Goal: Information Seeking & Learning: Learn about a topic

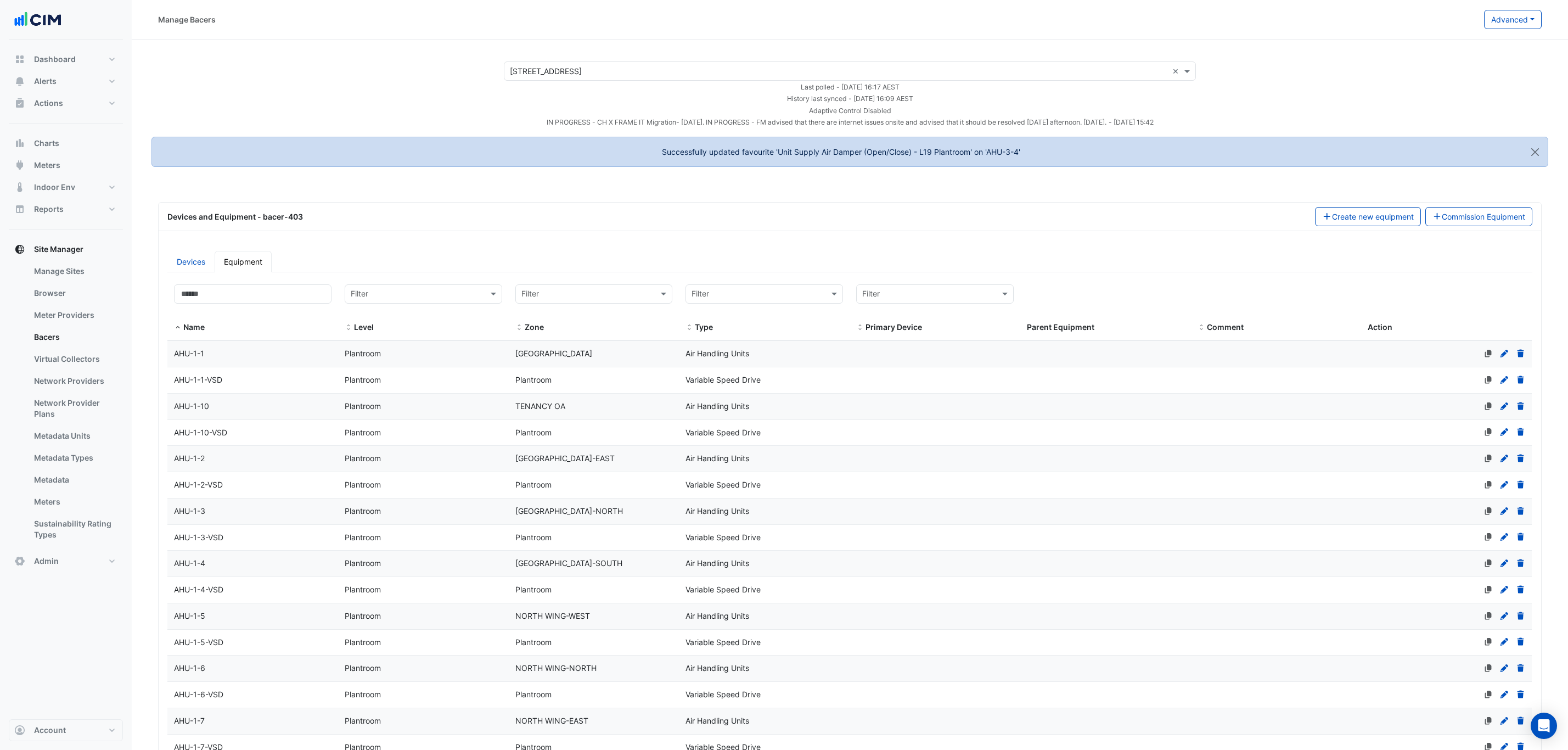
select select "***"
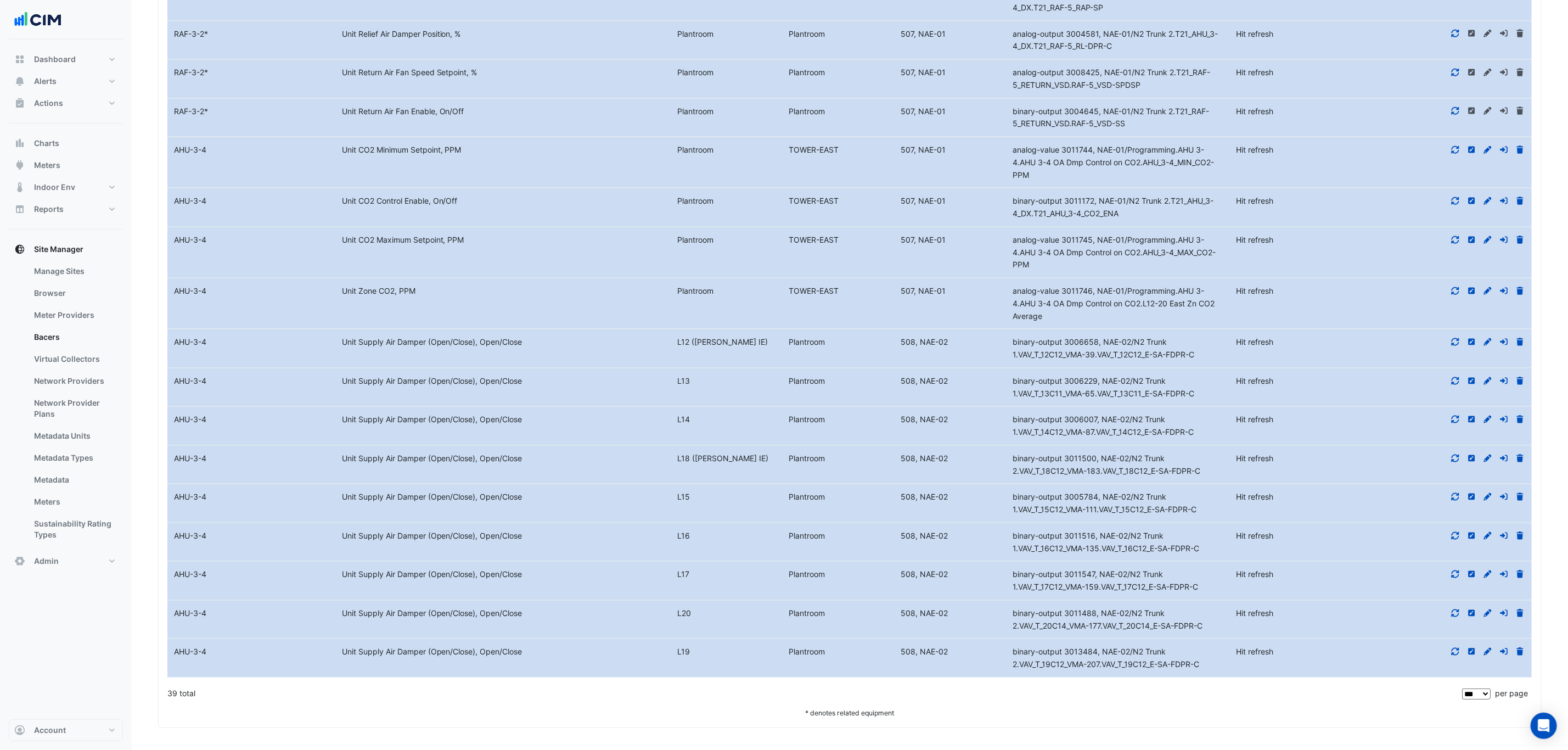
scroll to position [4045, 0]
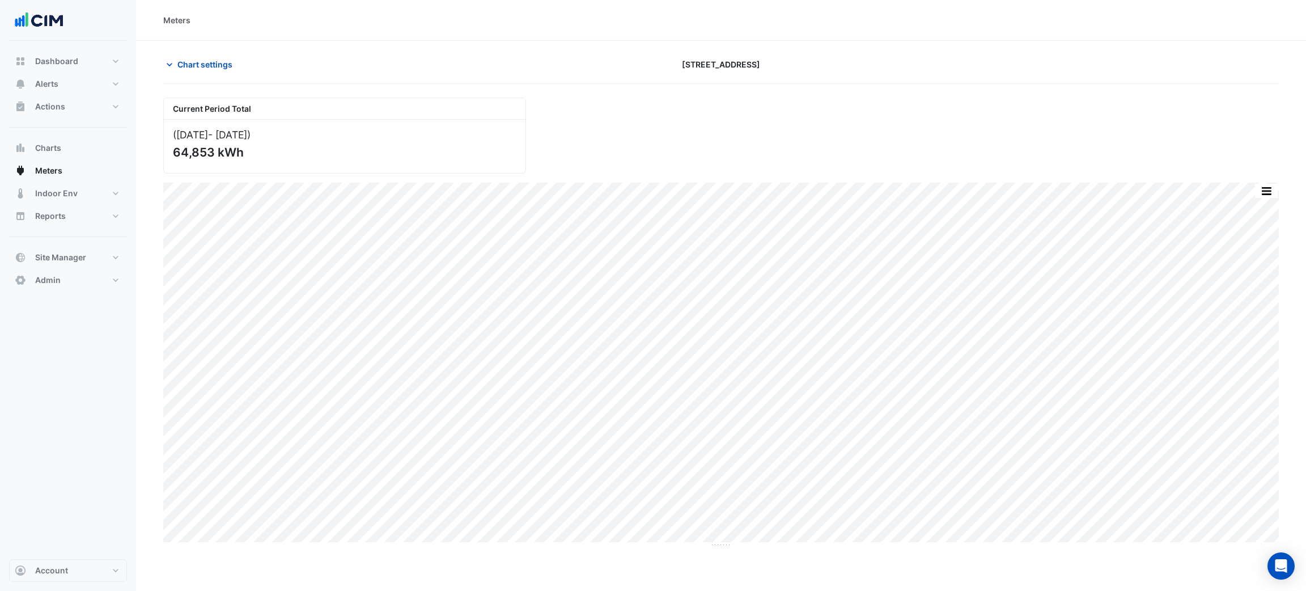
drag, startPoint x: 872, startPoint y: 60, endPoint x: 865, endPoint y: 60, distance: 6.8
click at [870, 60] on div "[STREET_ADDRESS]" at bounding box center [721, 64] width 377 height 20
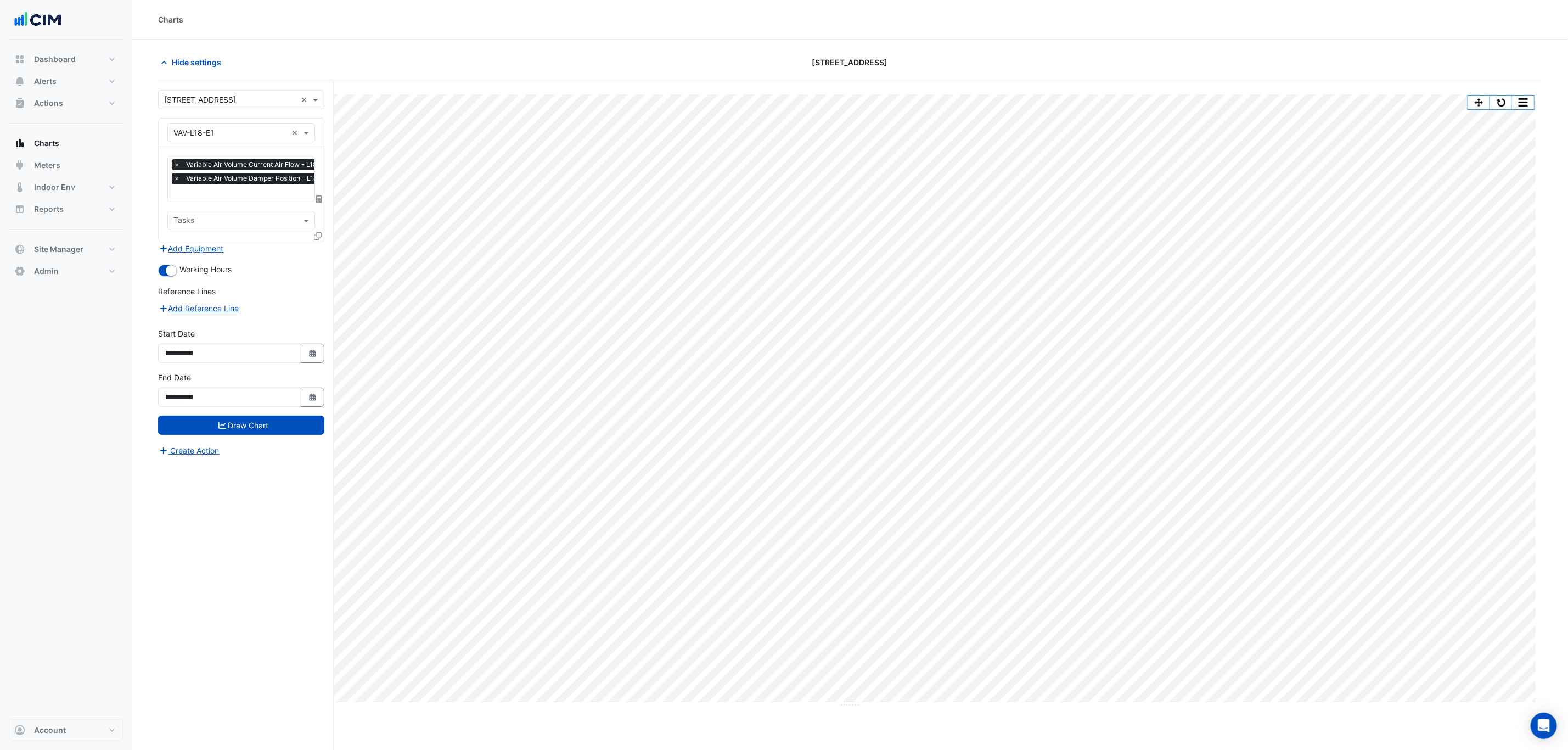
scroll to position [0, 5]
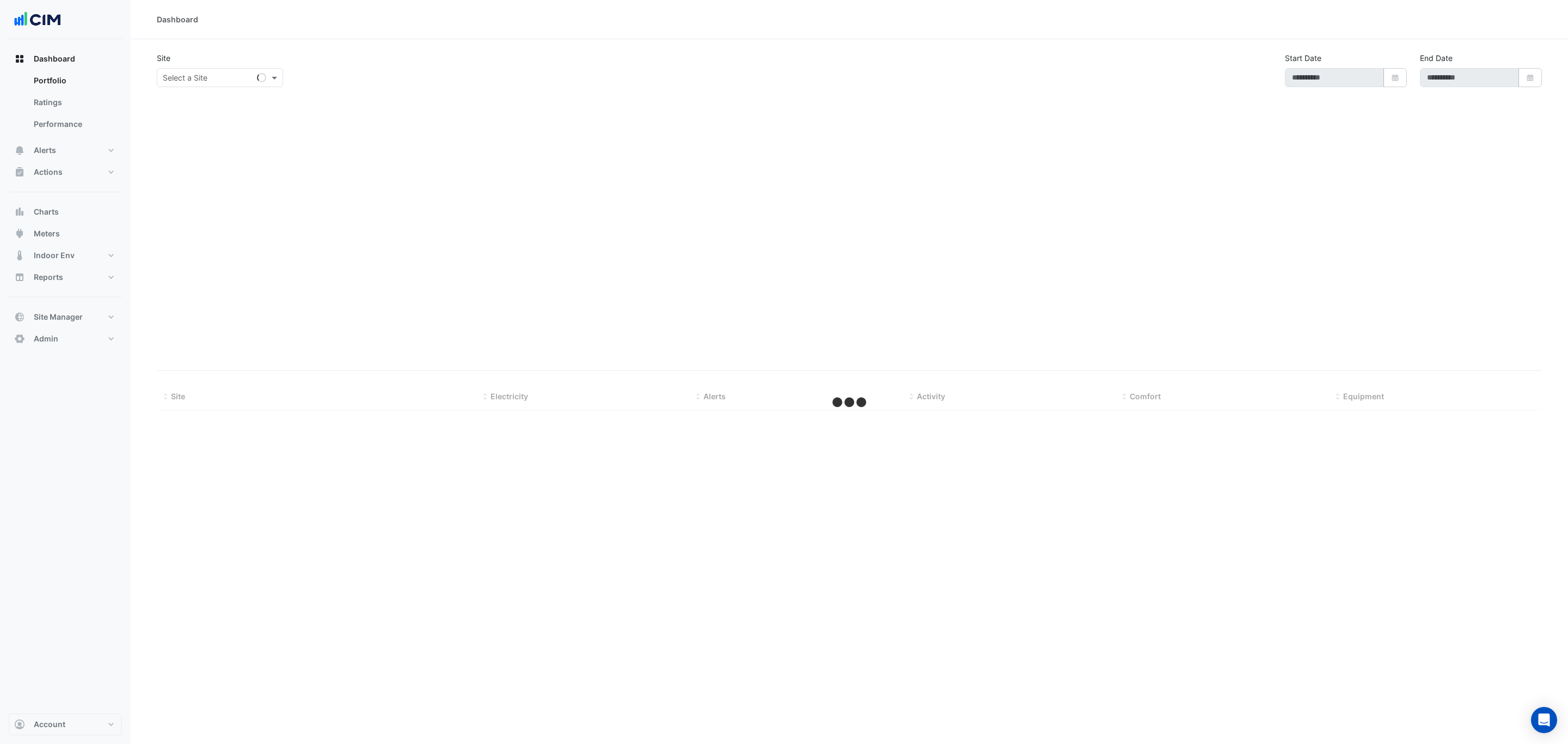
type input "**********"
select select "***"
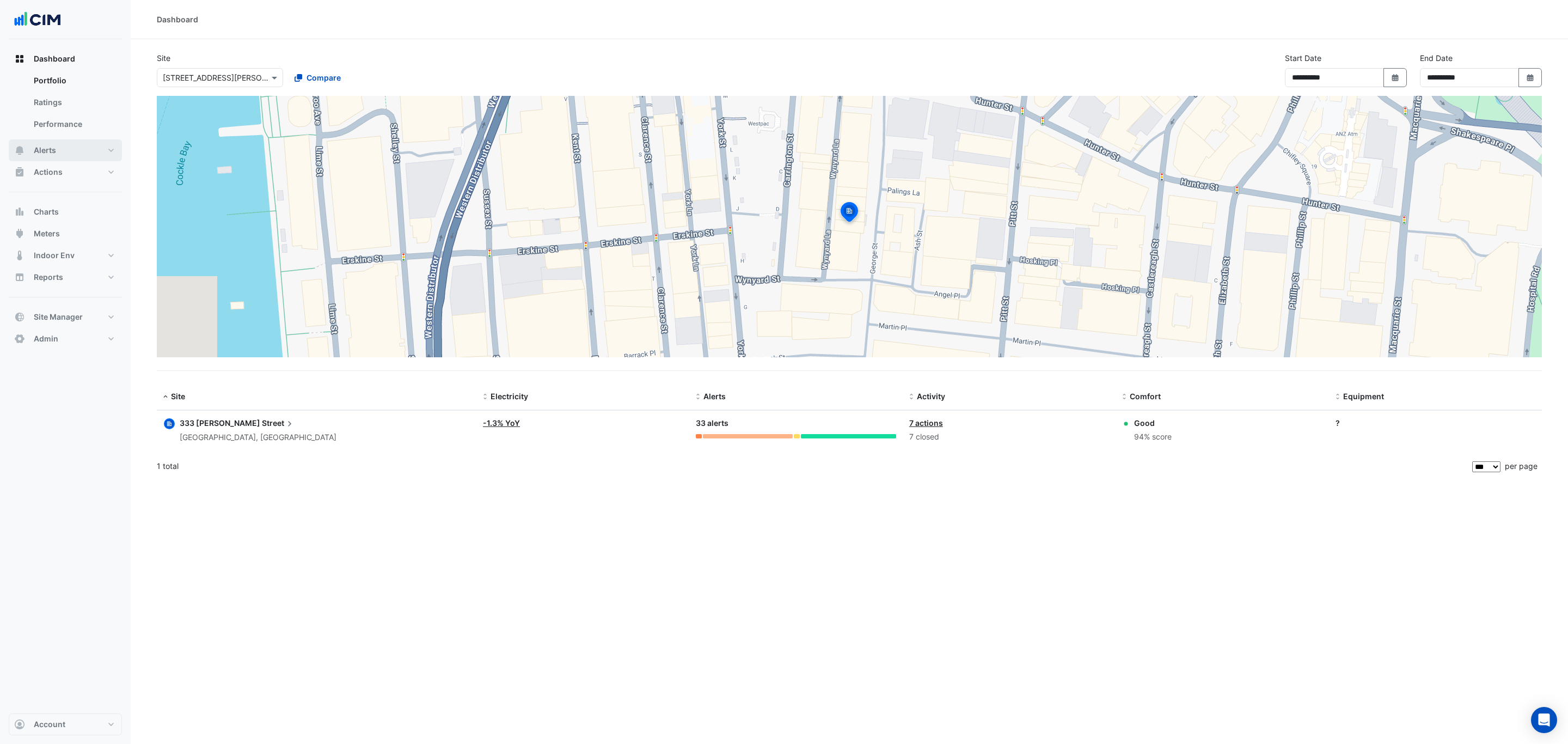
click at [102, 149] on button "Alerts" at bounding box center [65, 150] width 113 height 22
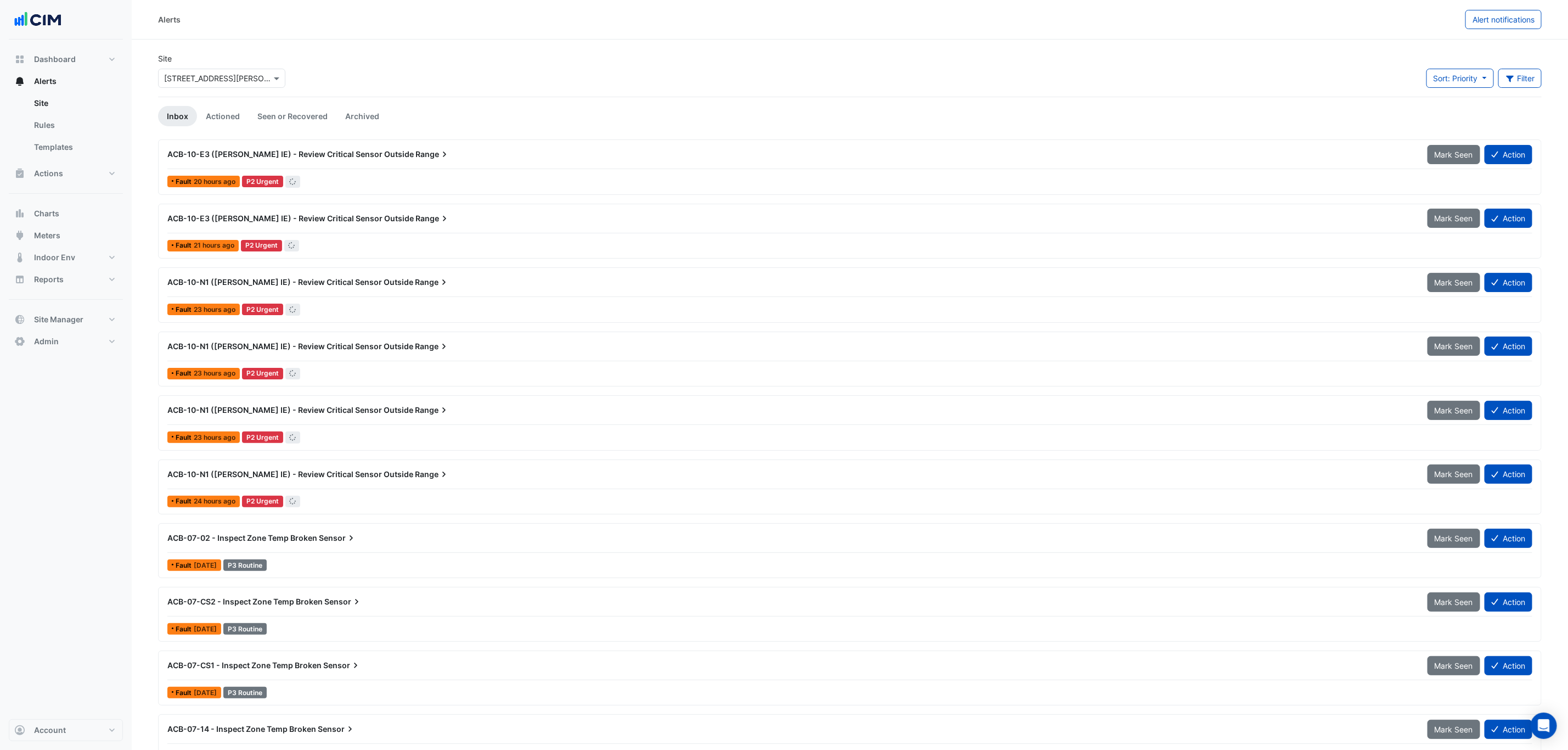
click at [211, 83] on input "text" at bounding box center [211, 78] width 93 height 12
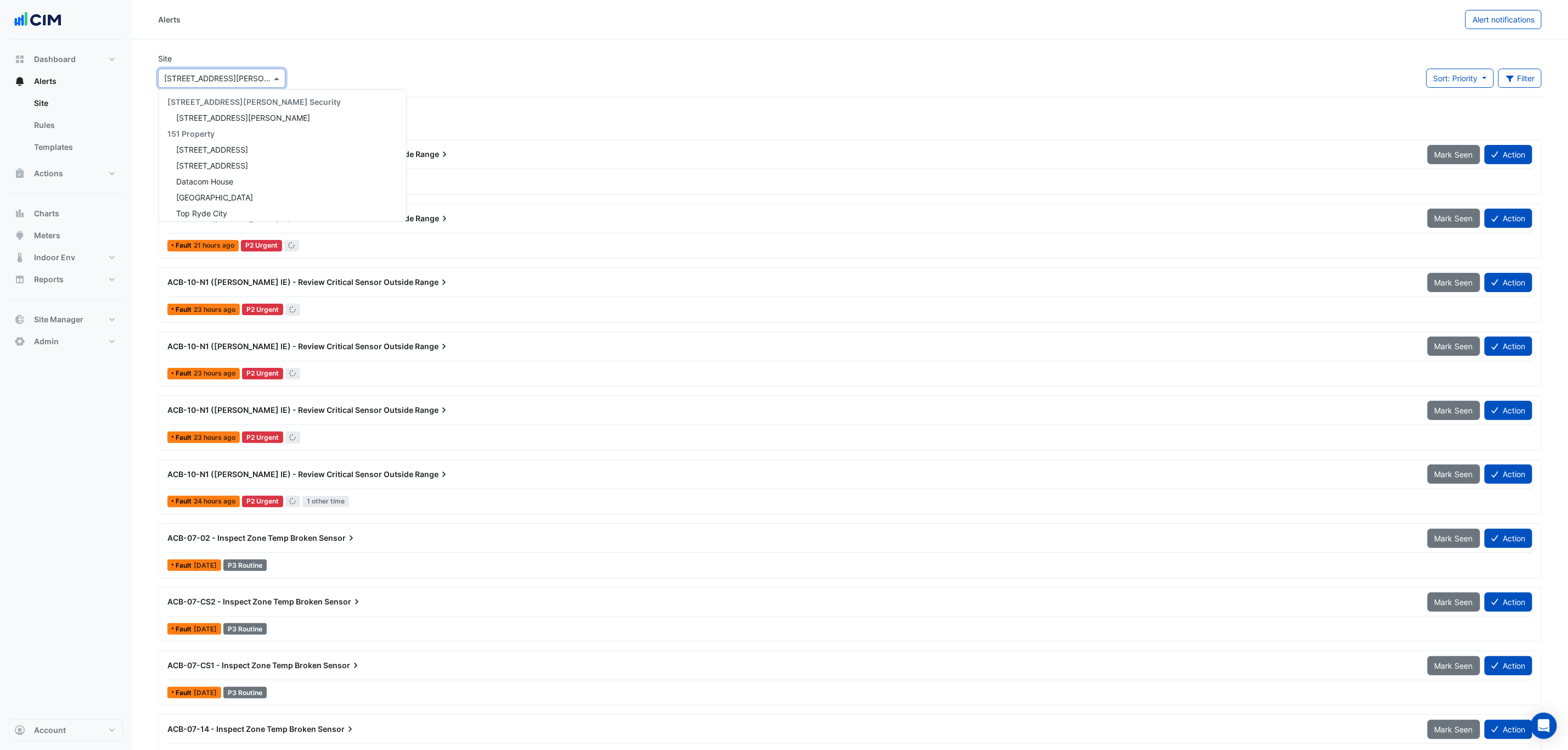
scroll to position [528, 0]
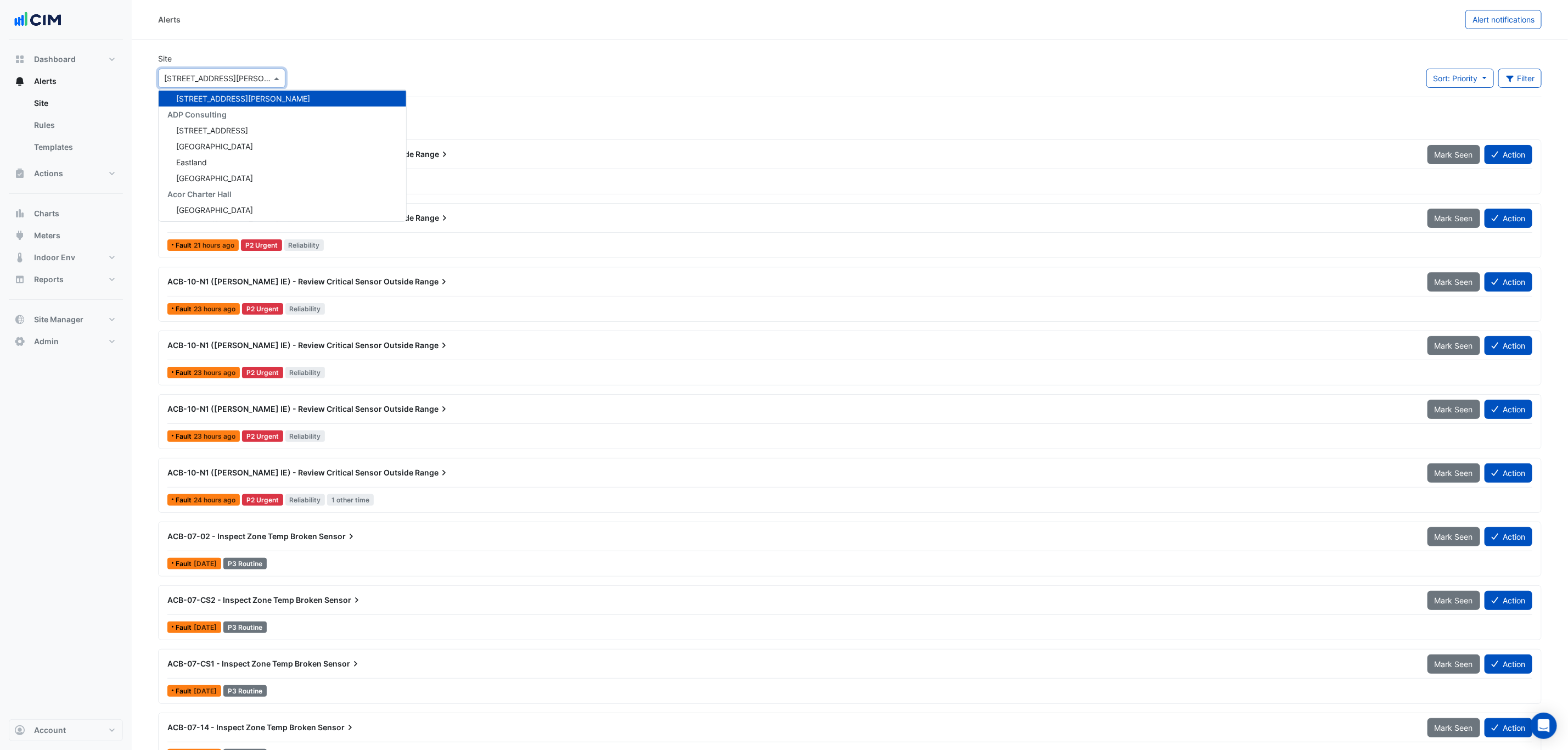
click at [230, 79] on input "text" at bounding box center [211, 78] width 93 height 12
click at [345, 68] on div "Site × 333 George Street 141 Walker Street Security 141 Walker Street 151 Prope…" at bounding box center [849, 74] width 1397 height 44
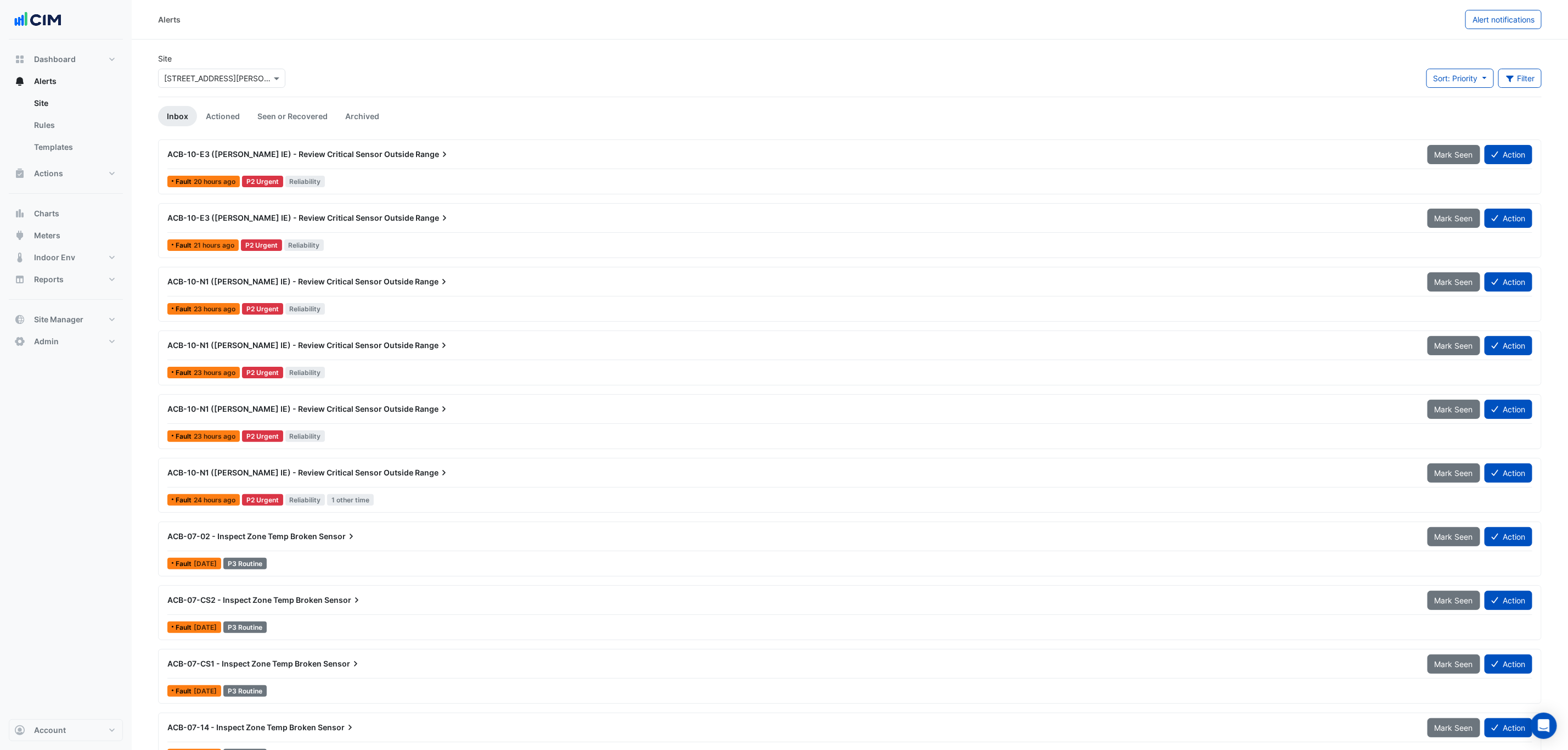
click at [258, 75] on div at bounding box center [222, 77] width 126 height 13
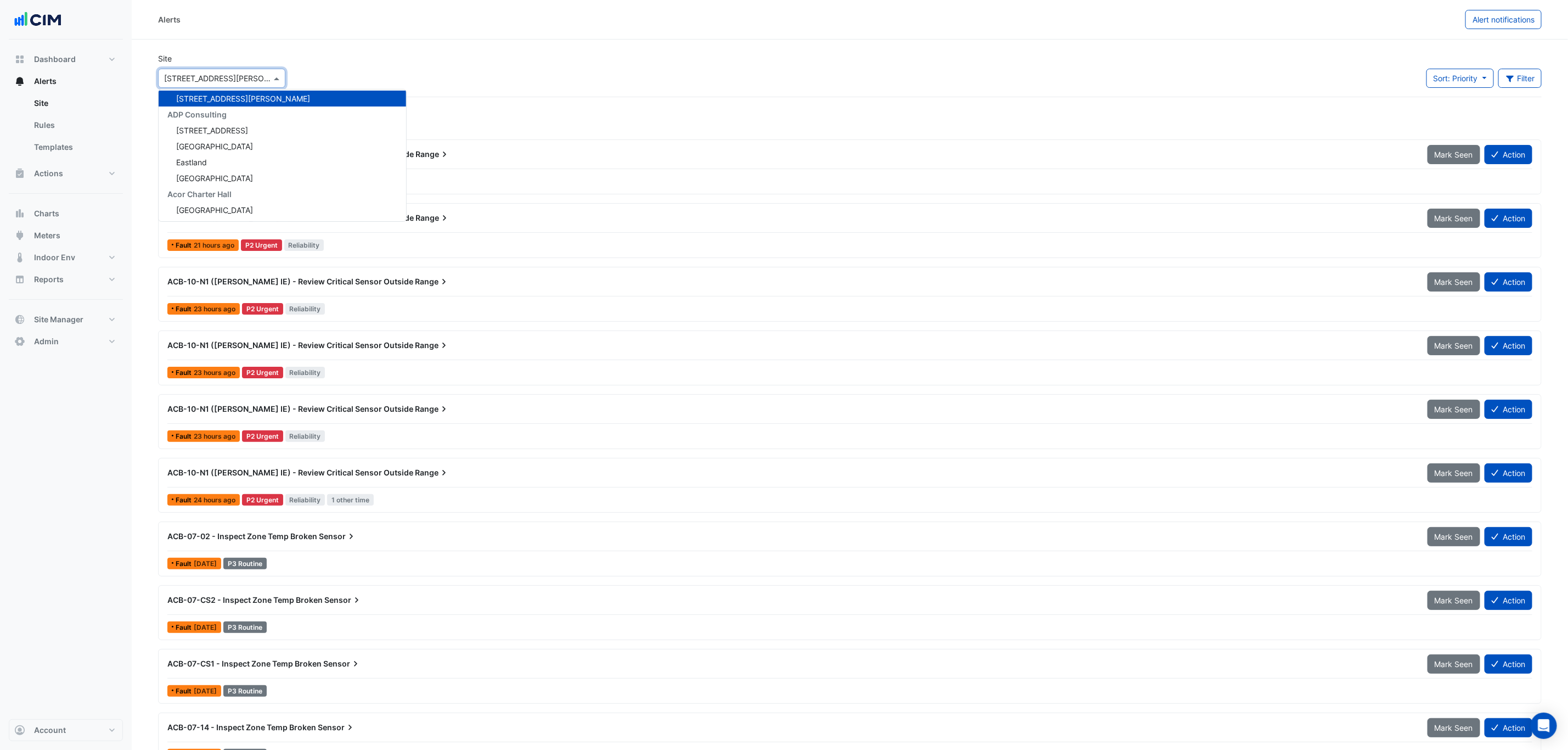
click at [249, 70] on div "× 333 George Street" at bounding box center [222, 78] width 128 height 19
click at [309, 63] on div "Site × 333 George Street 141 Walker Street Security 141 Walker Street 151 Prope…" at bounding box center [849, 74] width 1397 height 44
click at [230, 76] on input "text" at bounding box center [211, 78] width 93 height 12
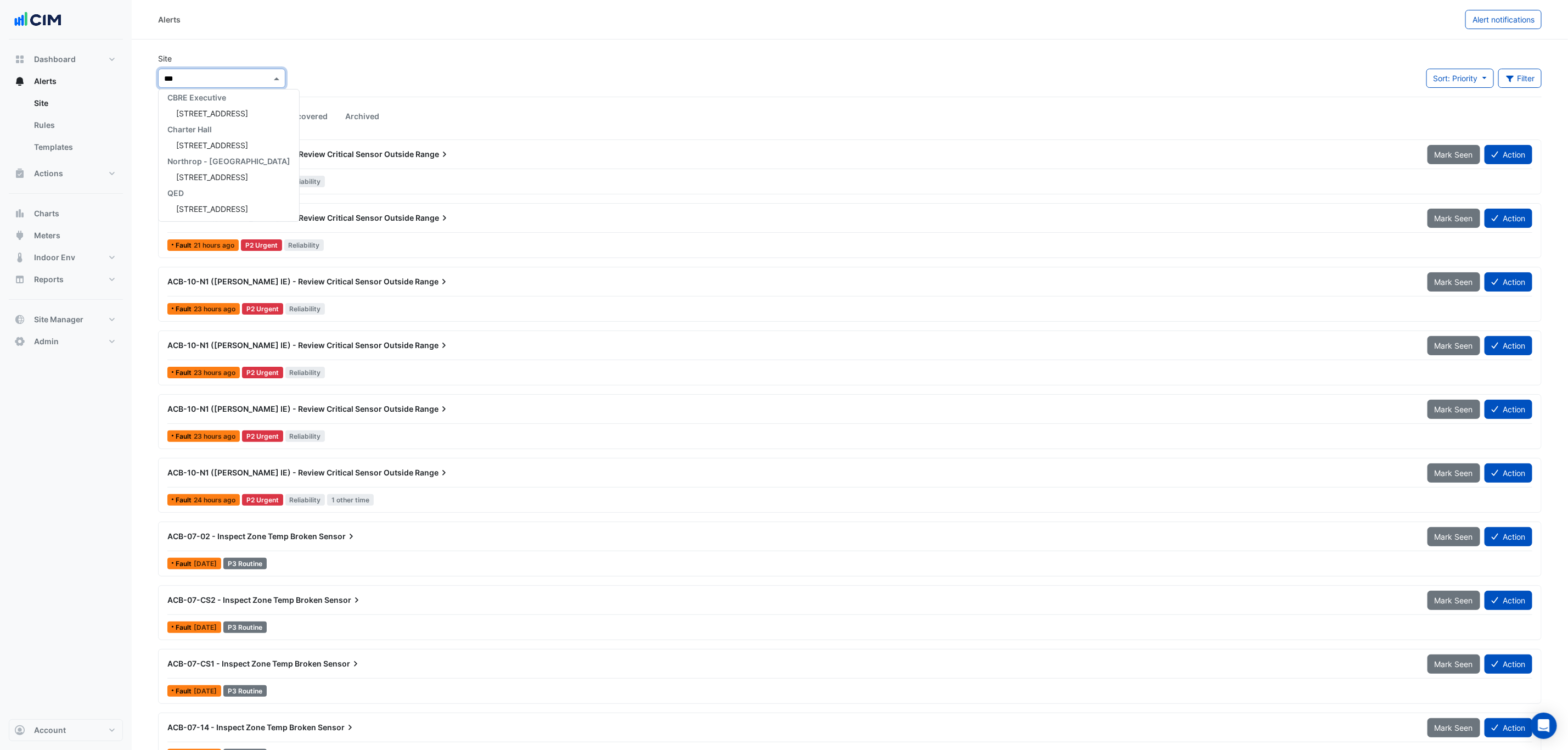
scroll to position [68, 0]
type input "*******"
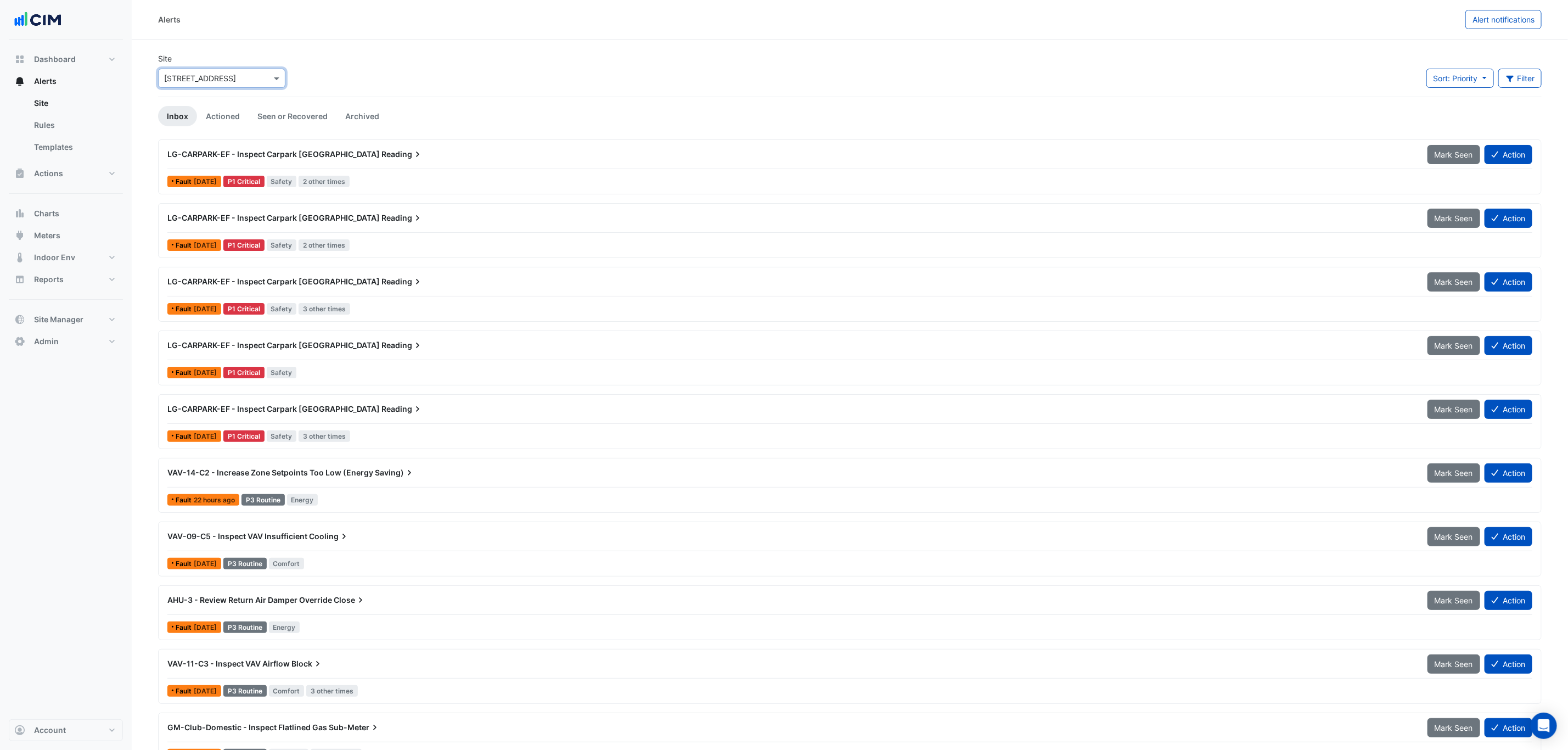
click at [394, 151] on div "LG-CARPARK-EF - Inspect Carpark [GEOGRAPHIC_DATA] [GEOGRAPHIC_DATA]" at bounding box center [791, 154] width 1247 height 11
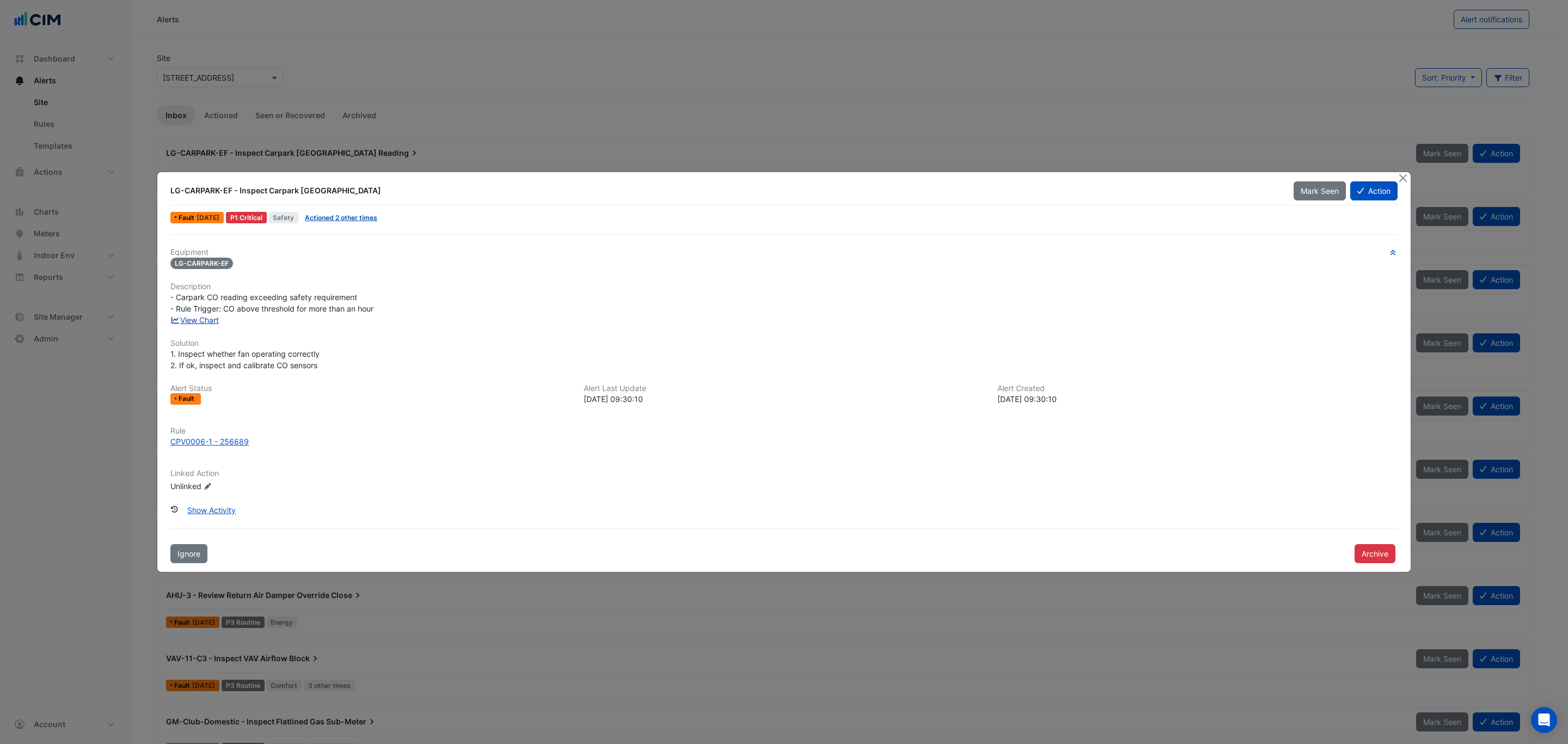
click at [200, 322] on link "View Chart" at bounding box center [194, 320] width 48 height 10
click at [1397, 173] on button "Close" at bounding box center [1403, 178] width 12 height 12
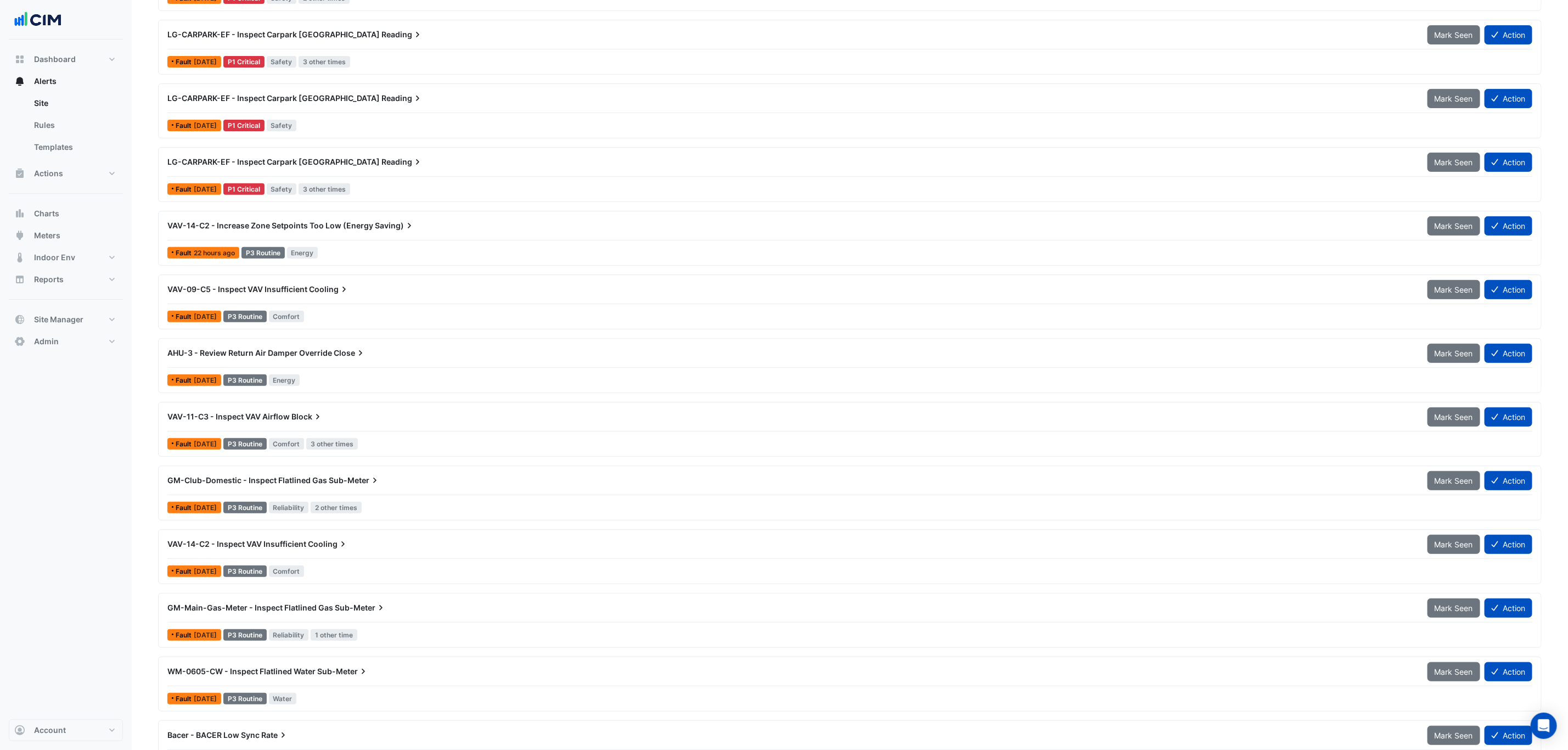
scroll to position [291, 0]
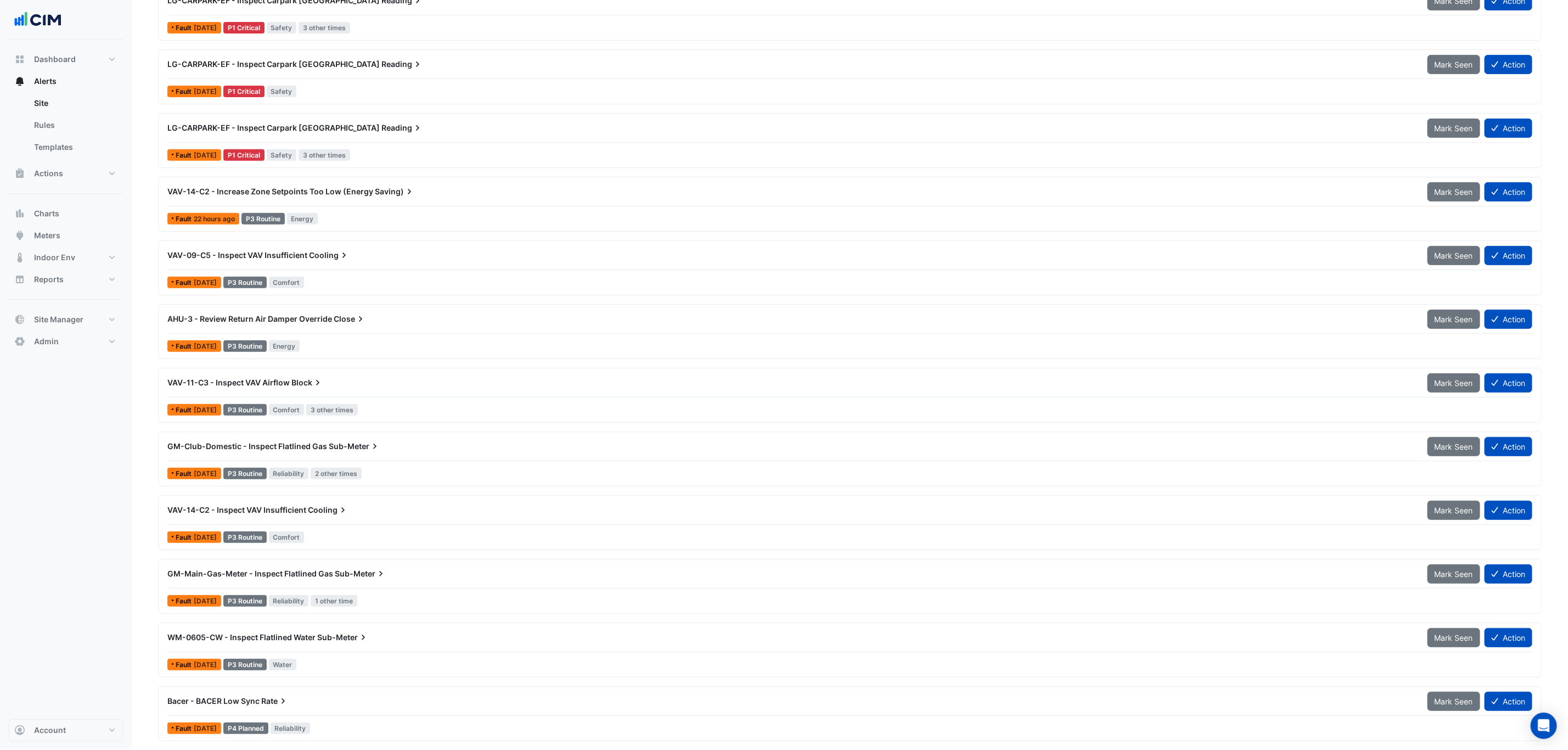
click at [335, 577] on span "Sub-Meter" at bounding box center [360, 573] width 51 height 11
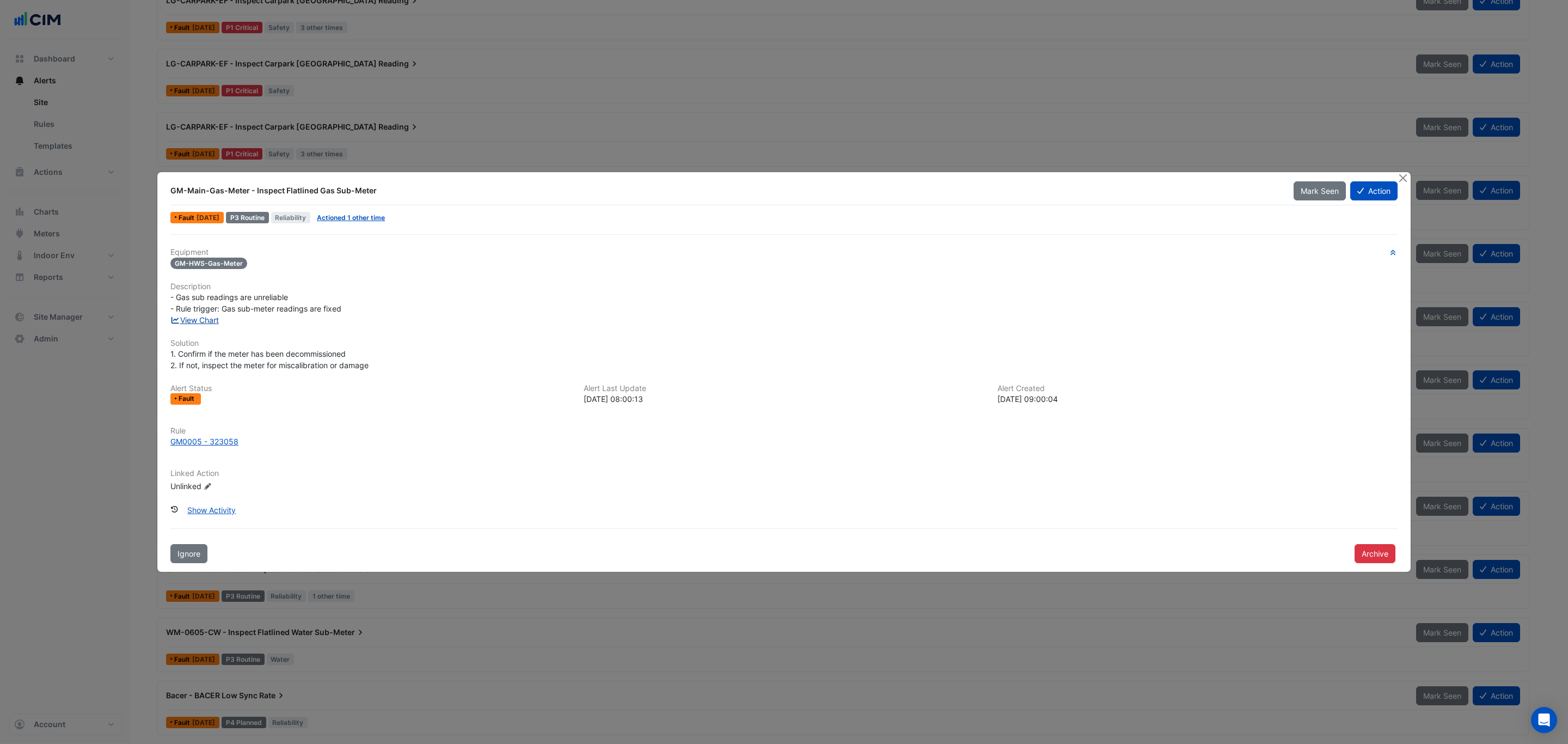
click at [201, 318] on link "View Chart" at bounding box center [194, 320] width 48 height 10
click at [1407, 176] on button "Close" at bounding box center [1403, 178] width 12 height 12
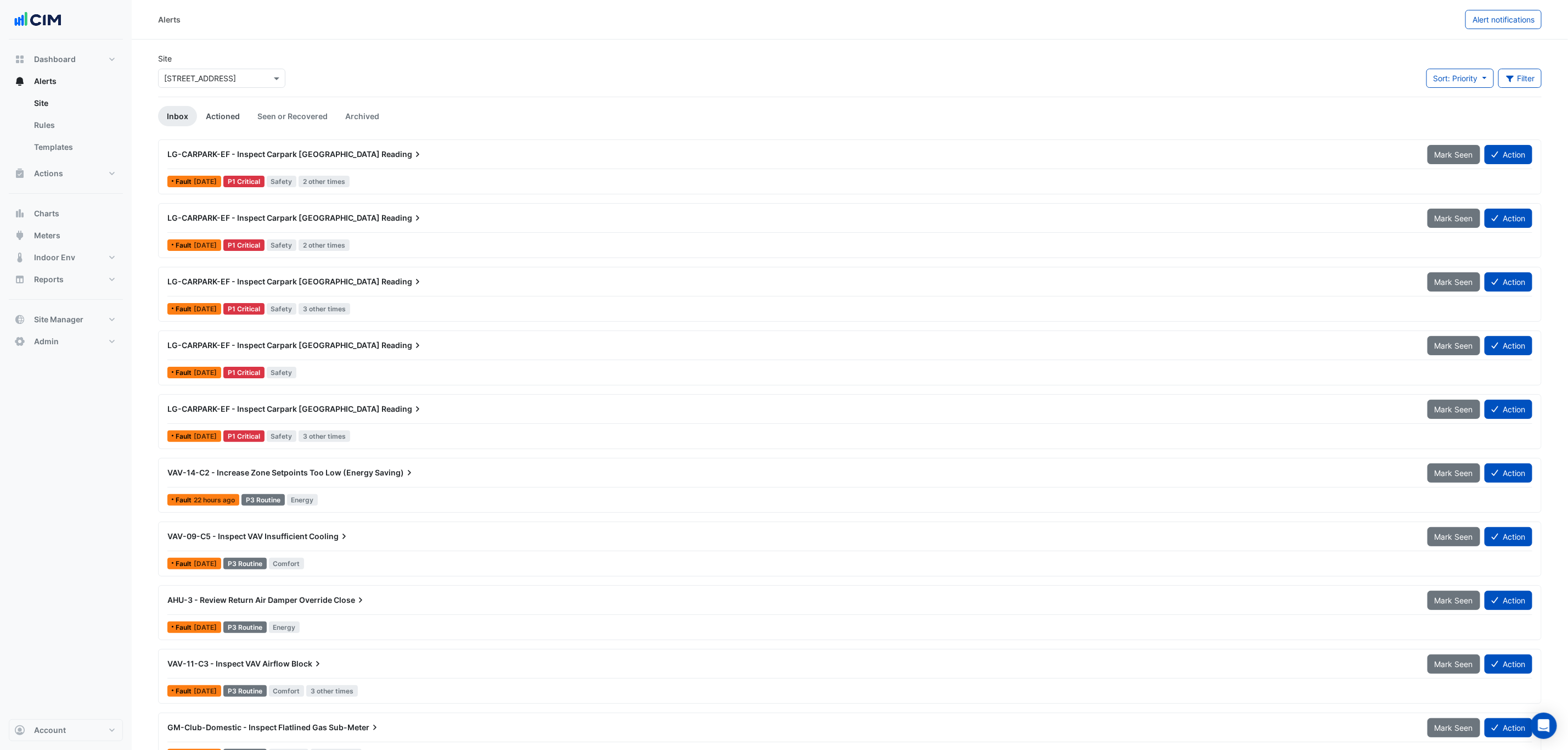
click at [230, 118] on link "Actioned" at bounding box center [223, 115] width 51 height 20
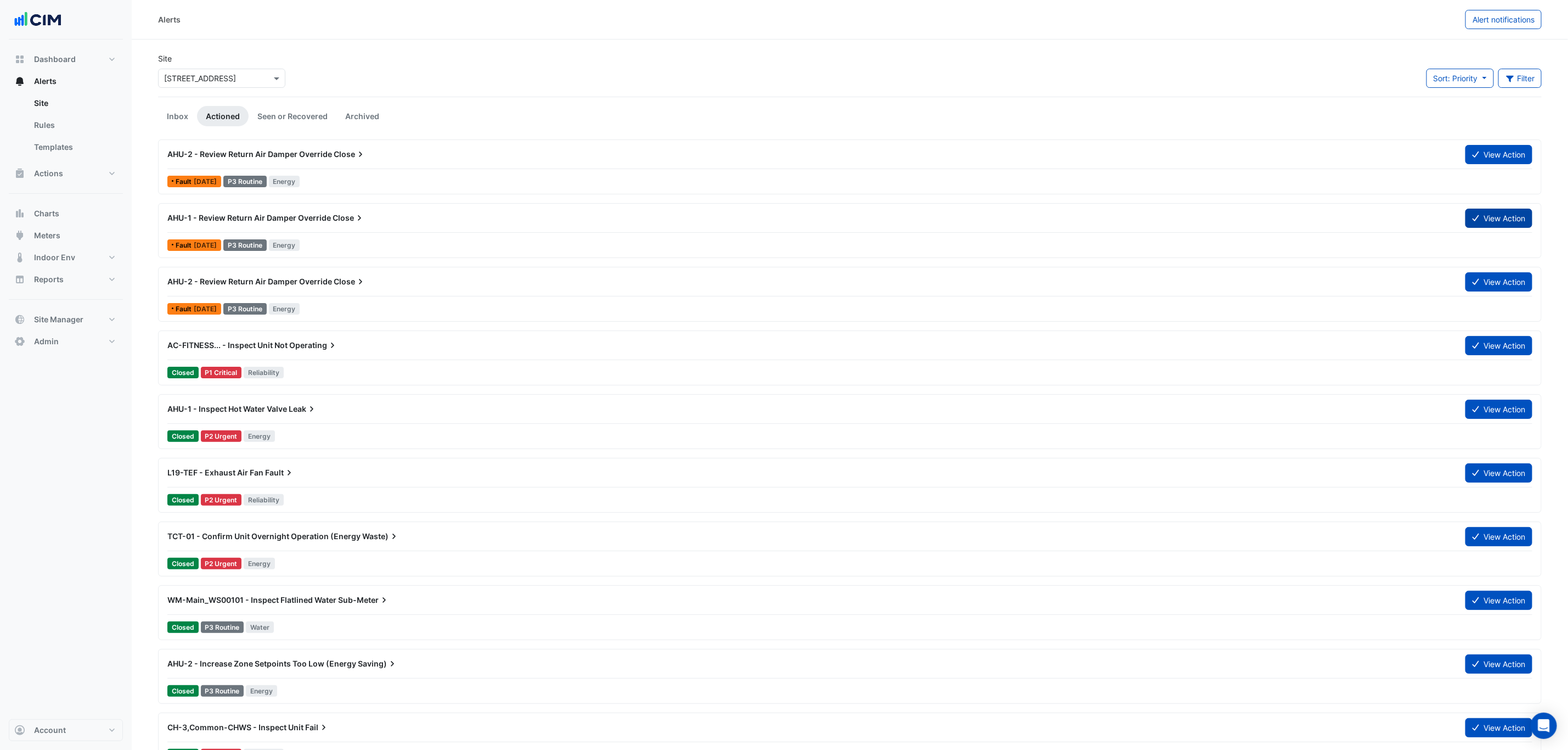
click at [1509, 218] on button "View Action" at bounding box center [1498, 218] width 67 height 19
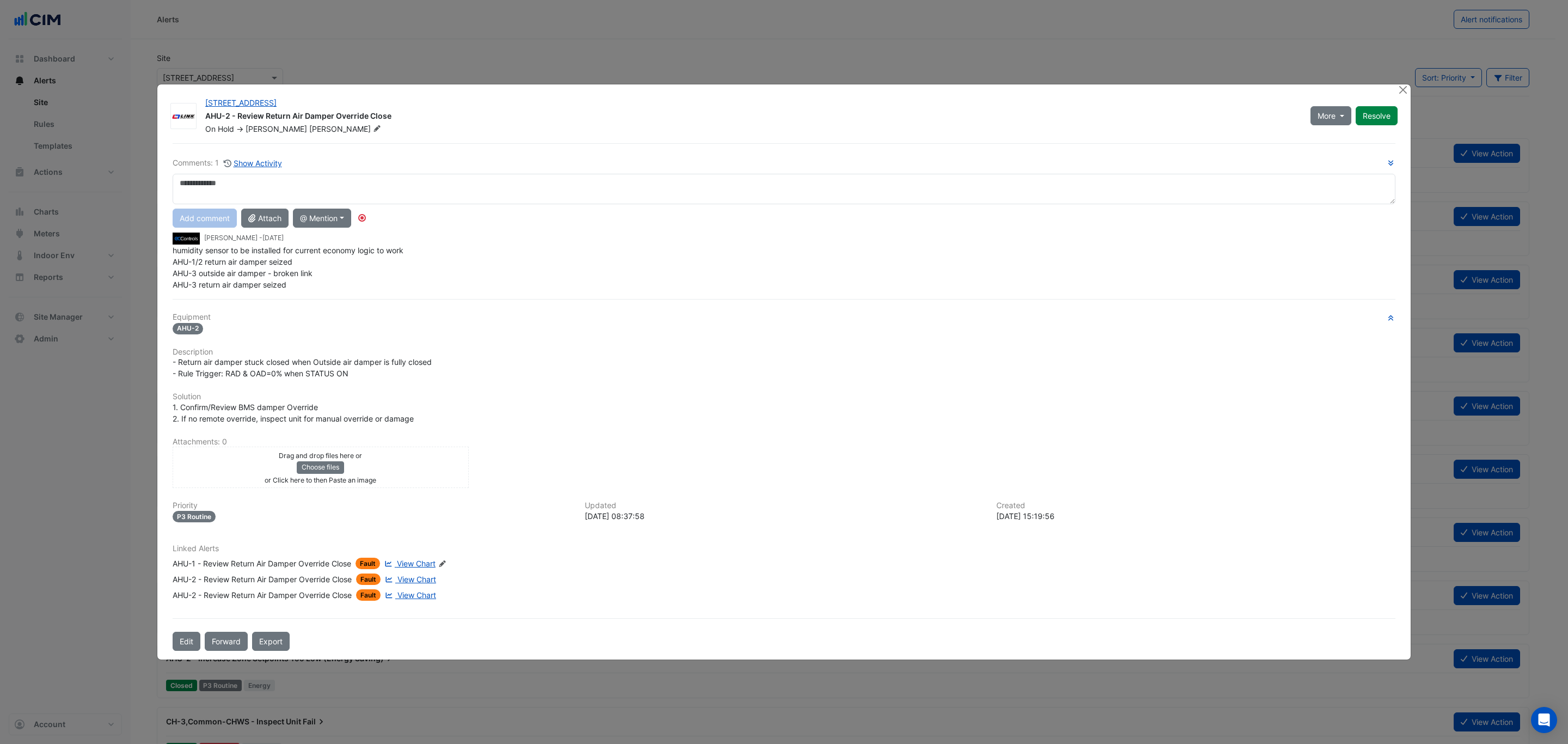
click at [411, 559] on span "View Chart" at bounding box center [416, 564] width 38 height 10
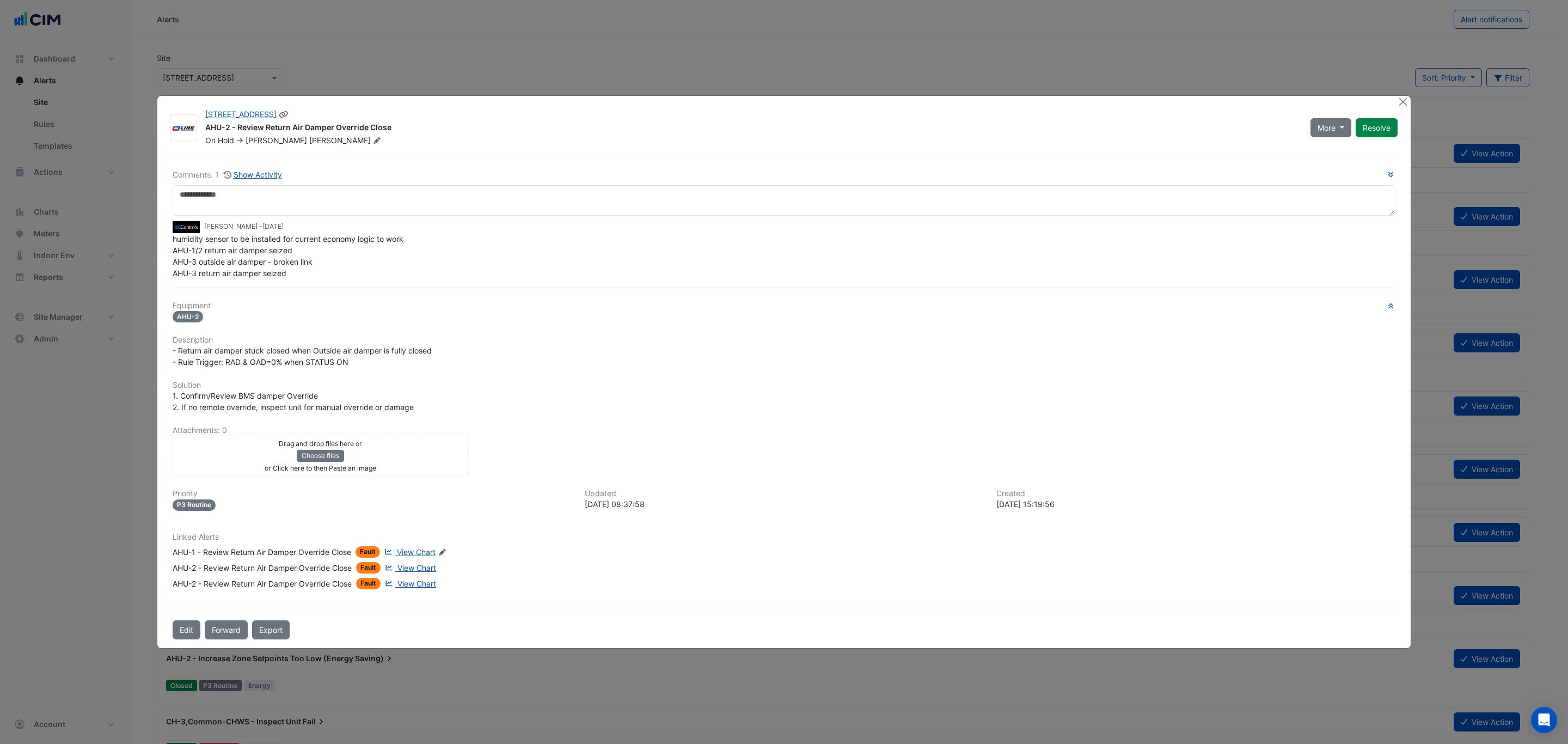
click at [768, 114] on div "[STREET_ADDRESS]" at bounding box center [751, 115] width 1092 height 13
click at [1400, 104] on button "Close" at bounding box center [1403, 102] width 12 height 12
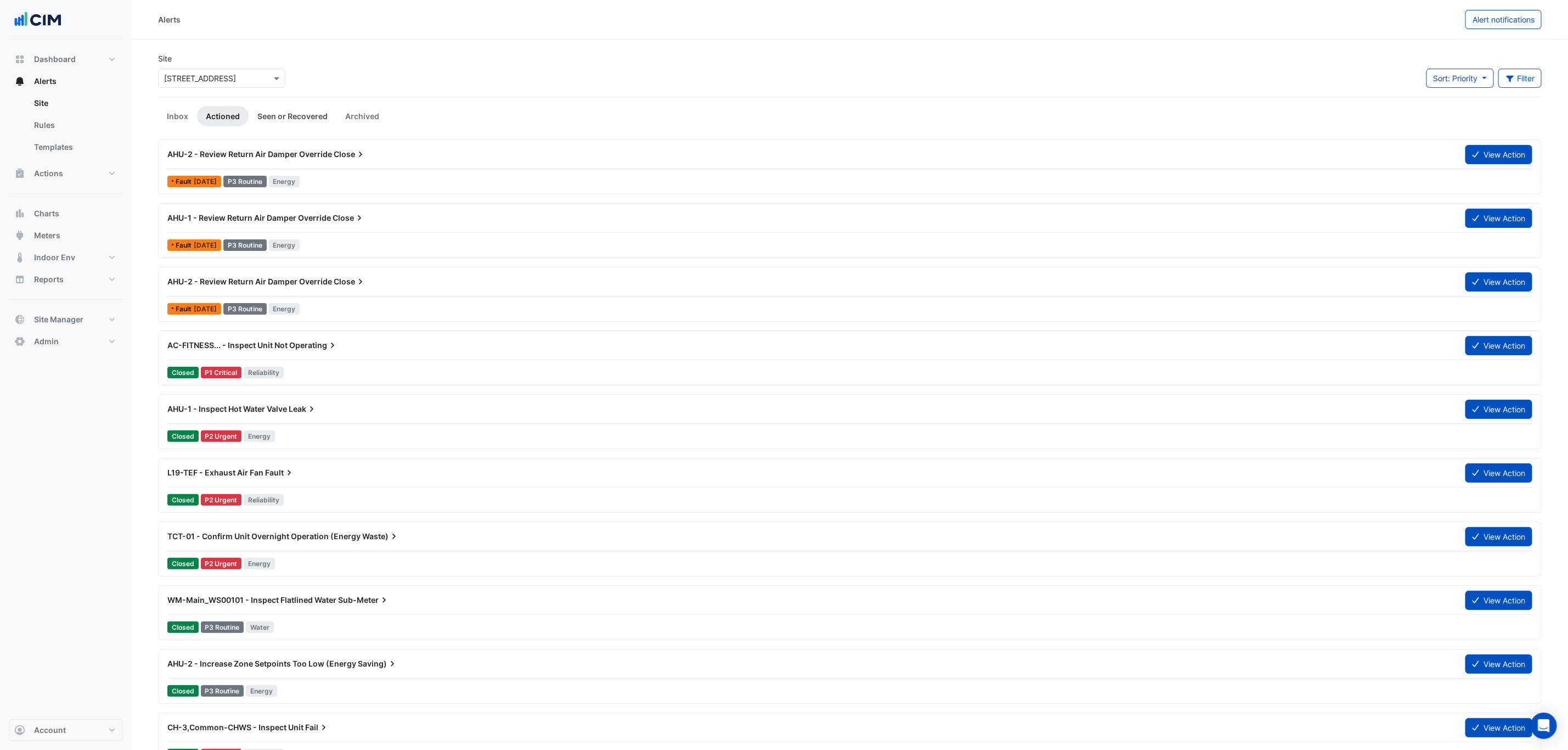
click at [300, 122] on link "Seen or Recovered" at bounding box center [292, 115] width 88 height 20
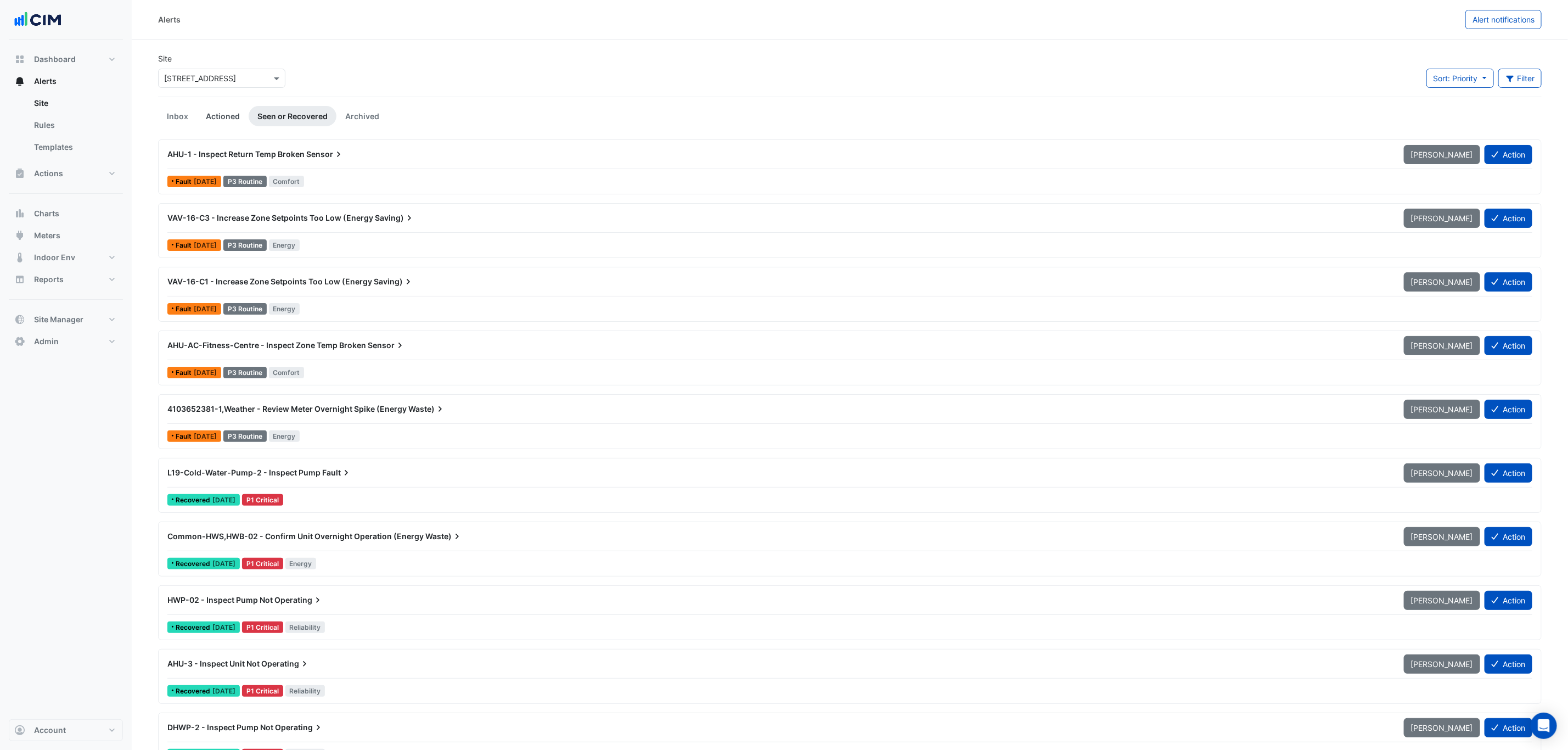
click at [211, 117] on link "Actioned" at bounding box center [223, 115] width 51 height 20
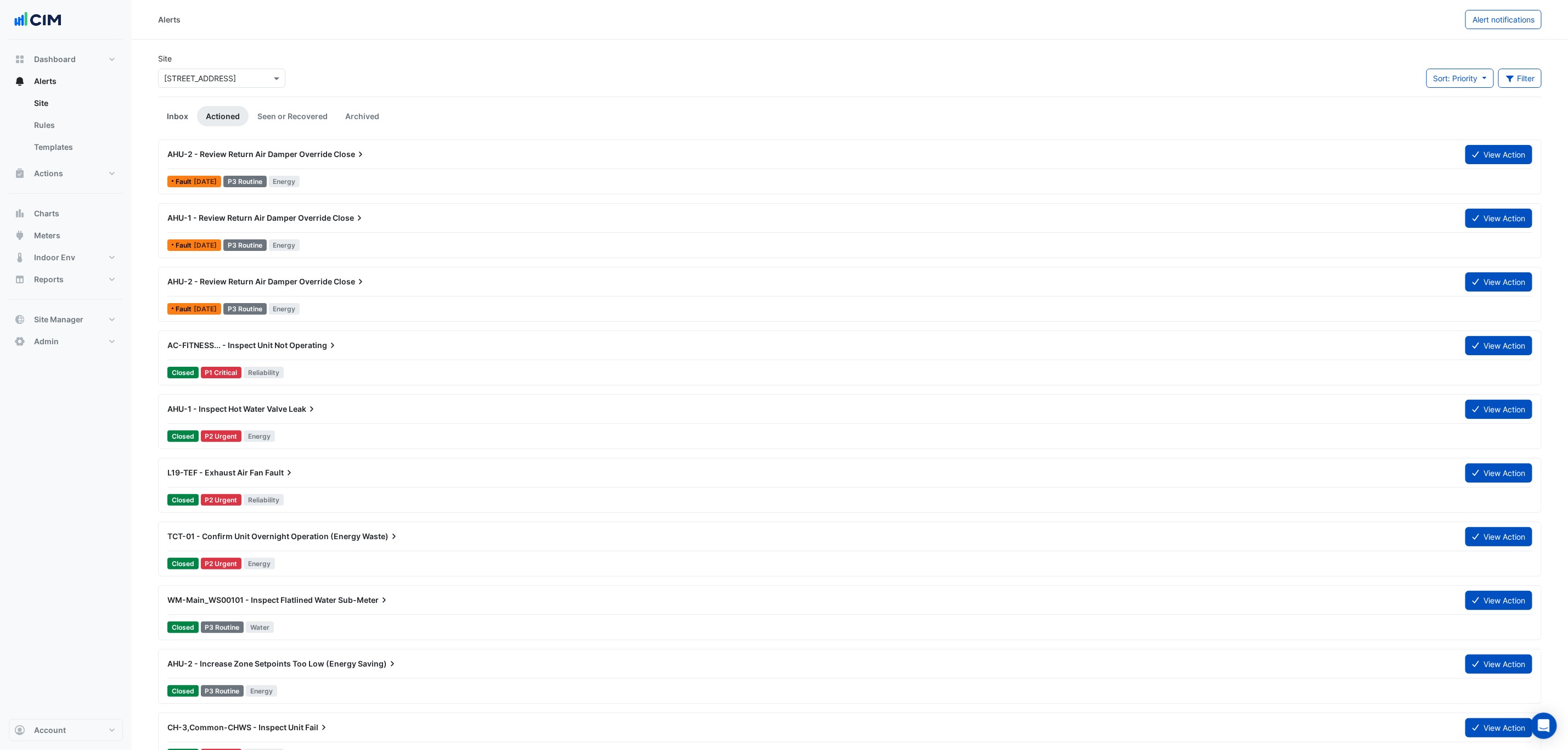
click at [185, 117] on link "Inbox" at bounding box center [177, 115] width 39 height 20
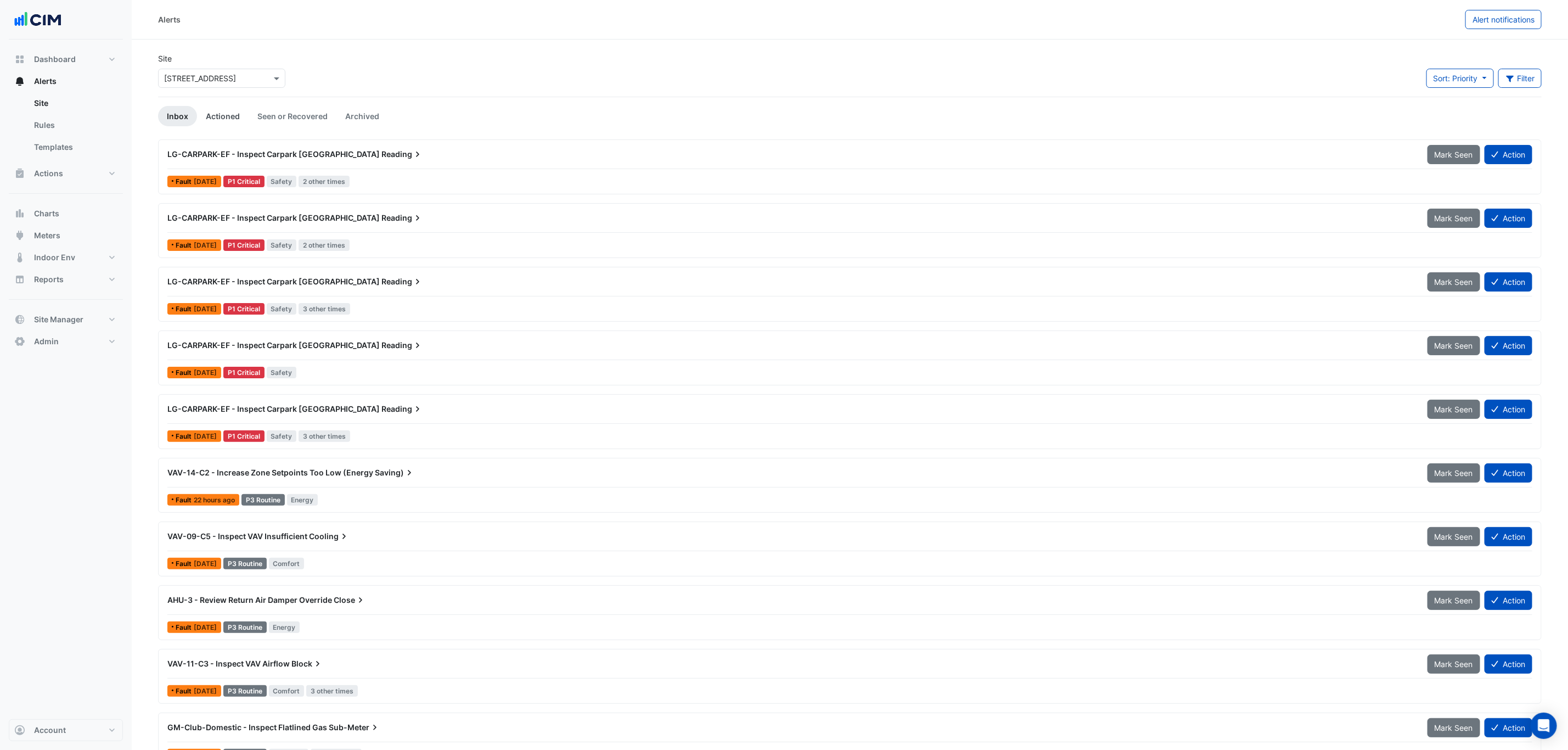
click at [232, 119] on link "Actioned" at bounding box center [223, 115] width 51 height 20
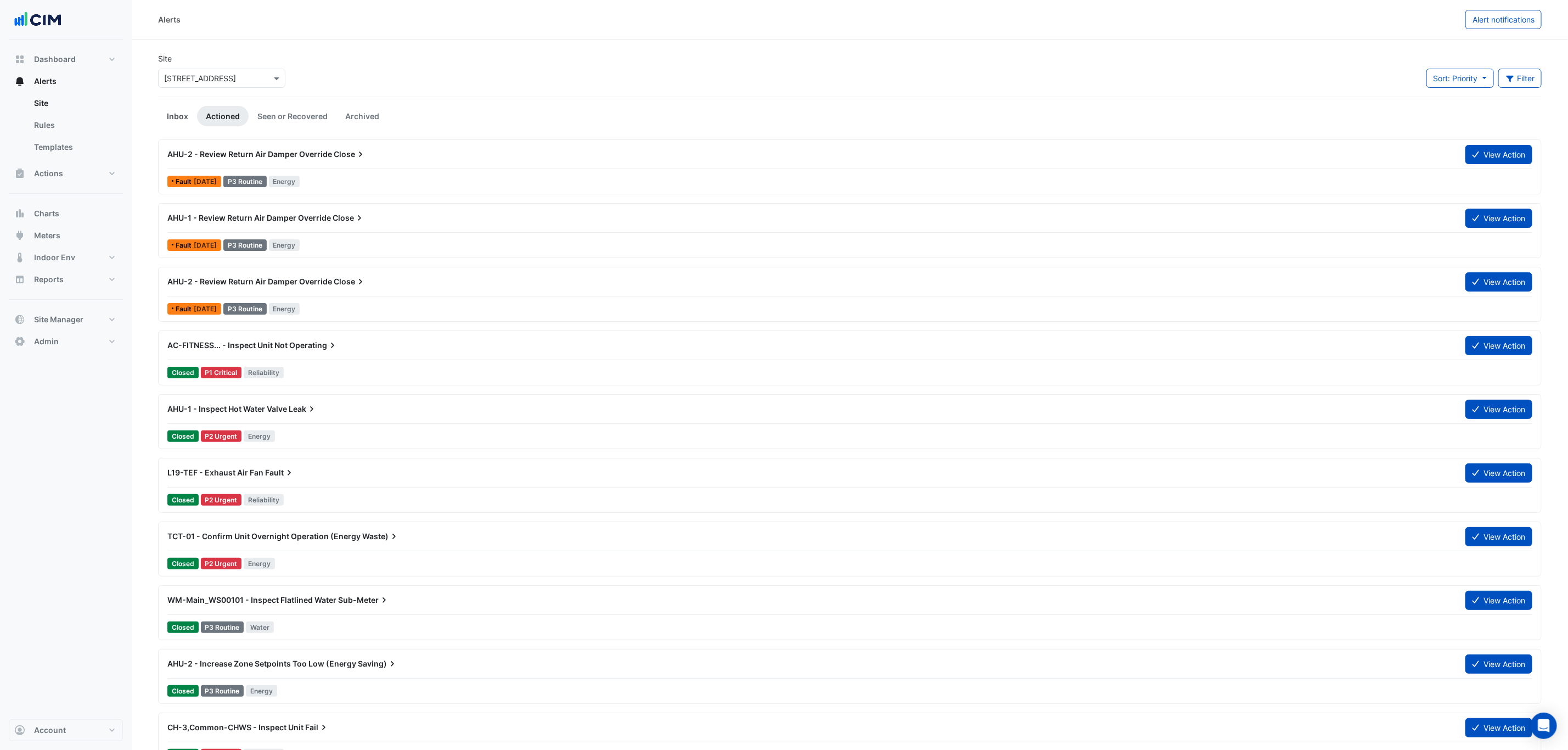
click at [186, 115] on link "Inbox" at bounding box center [177, 115] width 39 height 20
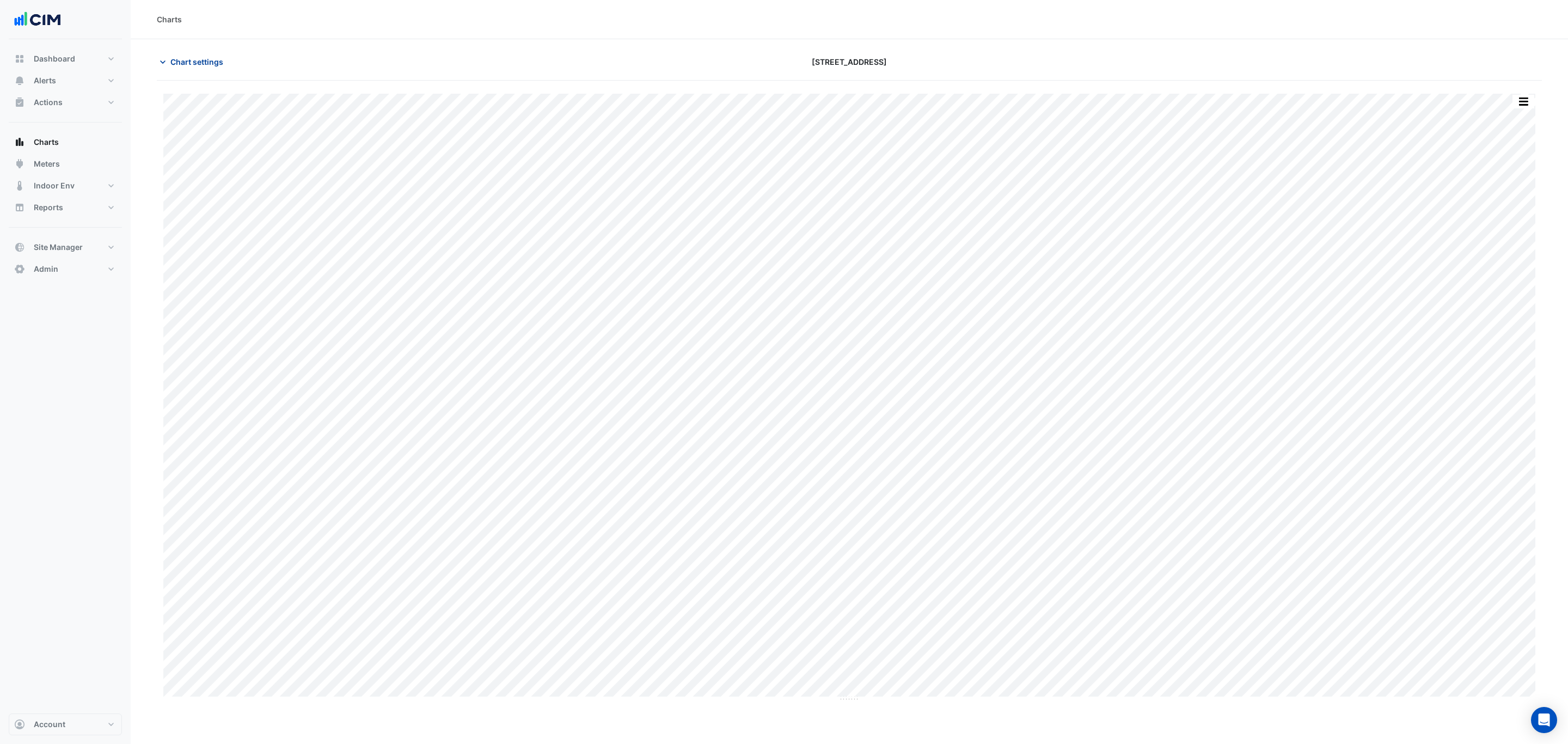
click at [179, 71] on button "Chart settings" at bounding box center [193, 61] width 74 height 19
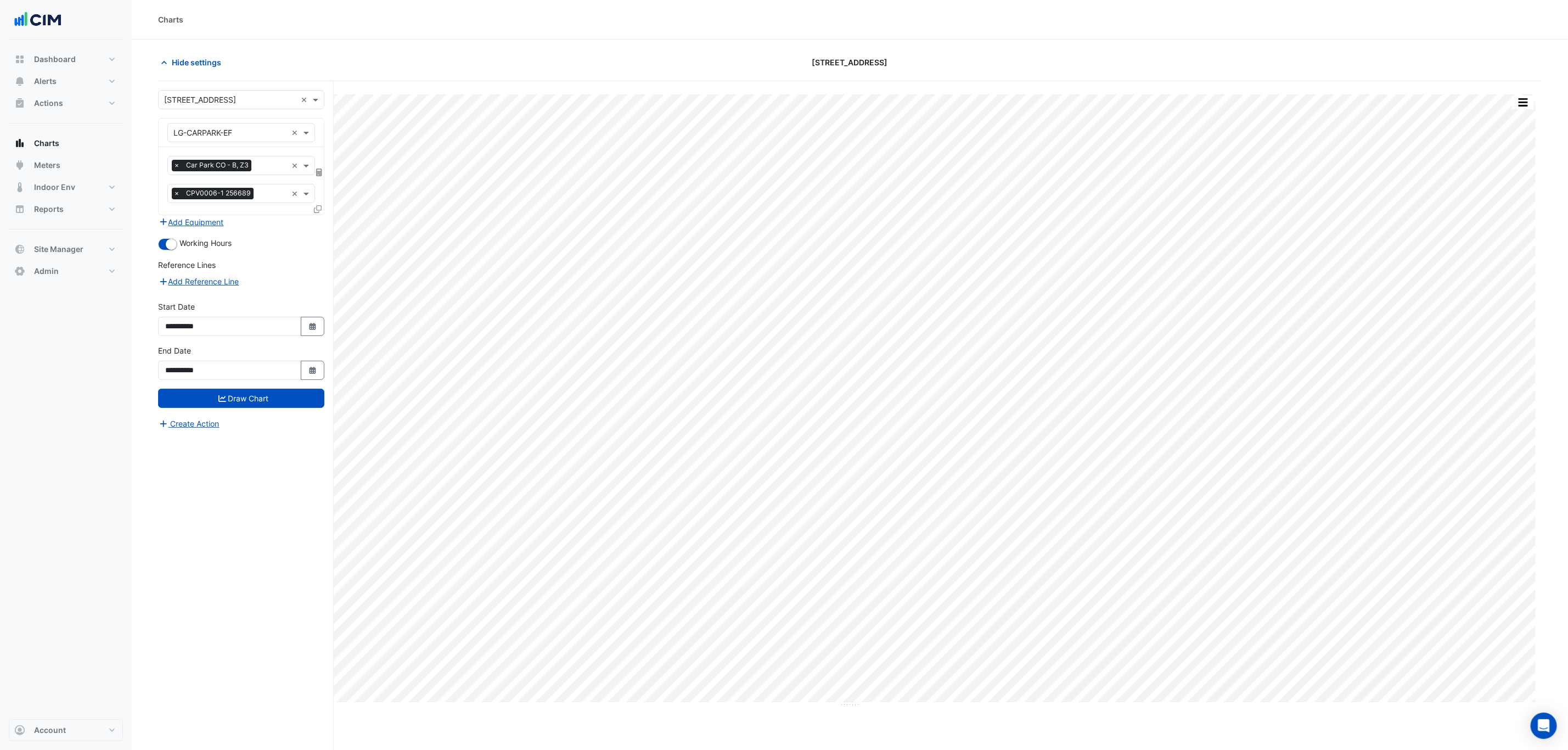
click at [256, 171] on input "text" at bounding box center [271, 166] width 31 height 12
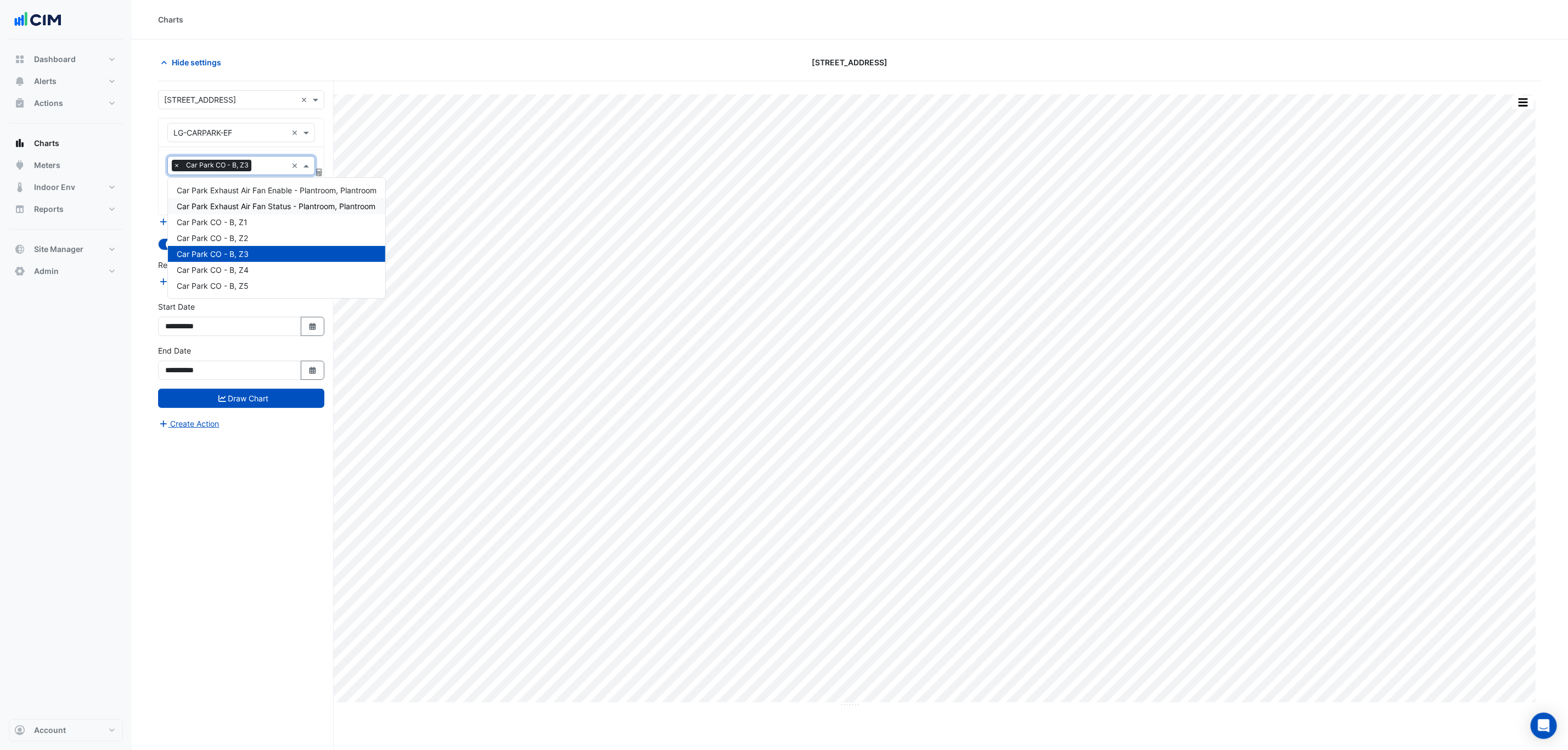
click at [300, 206] on span "Car Park Exhaust Air Fan Status - Plantroom, Plantroom" at bounding box center [276, 206] width 198 height 10
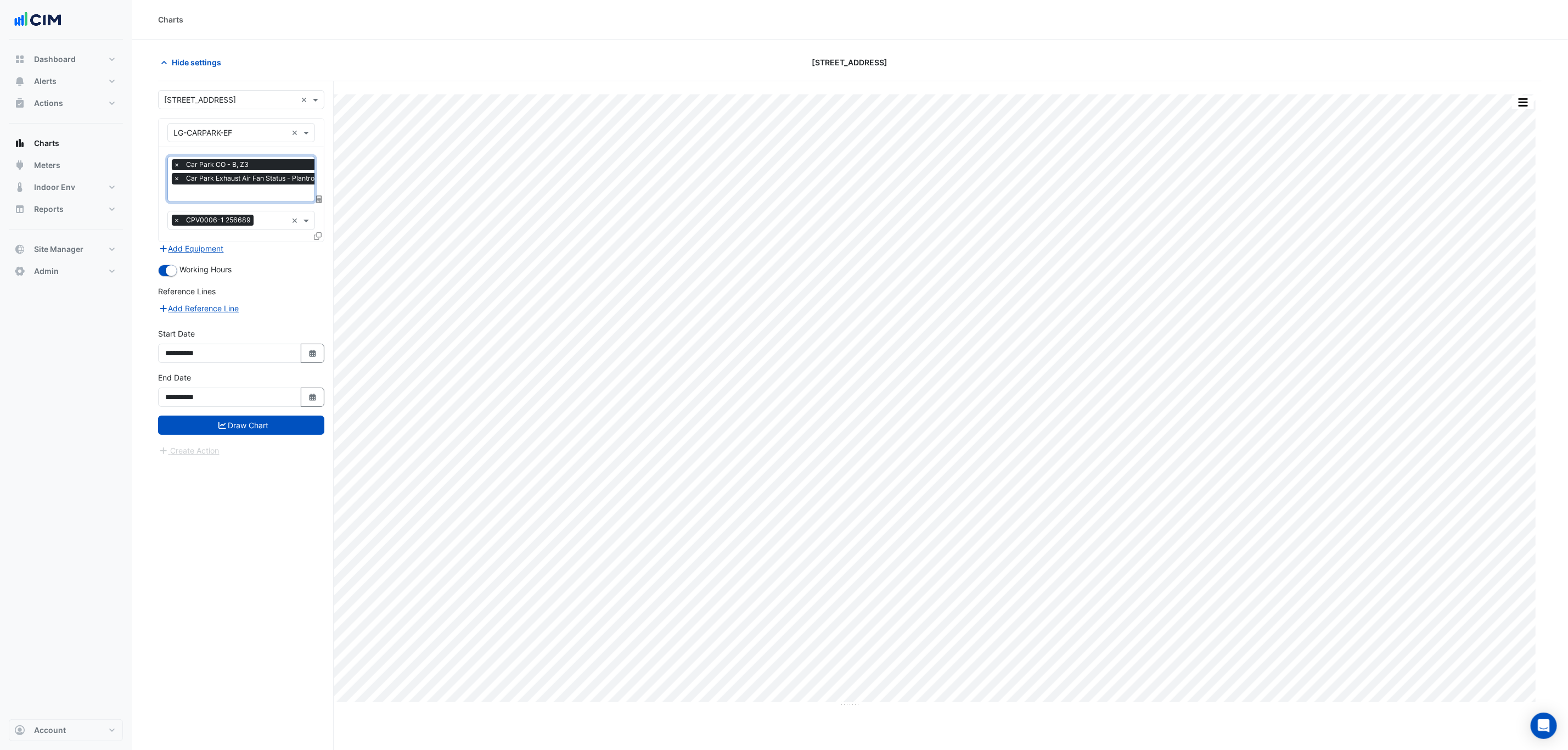
click at [267, 168] on div "× Car Park CO - B, Z3" at bounding box center [266, 164] width 191 height 11
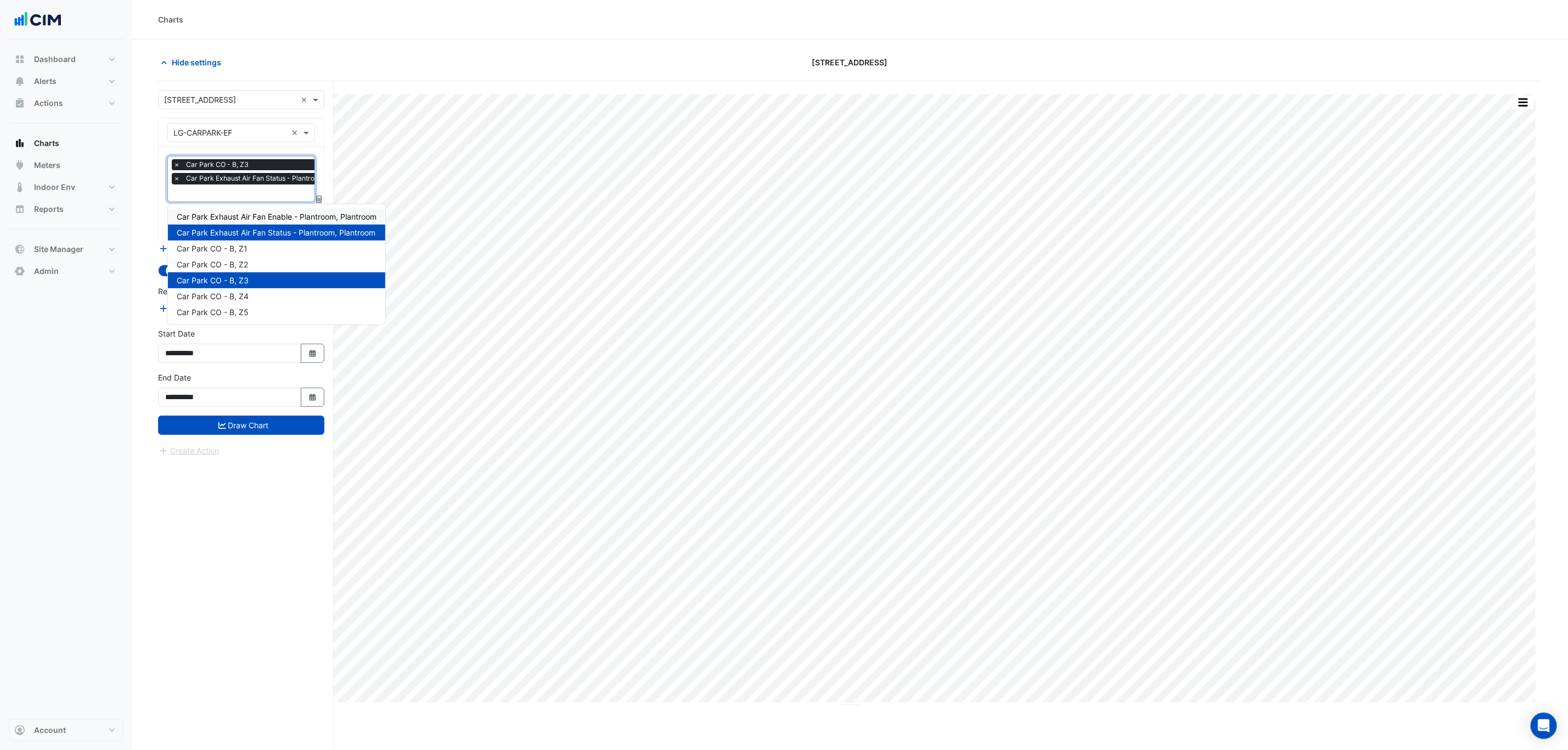
click at [273, 214] on span "Car Park Exhaust Air Fan Enable - Plantroom, Plantroom" at bounding box center [277, 217] width 199 height 10
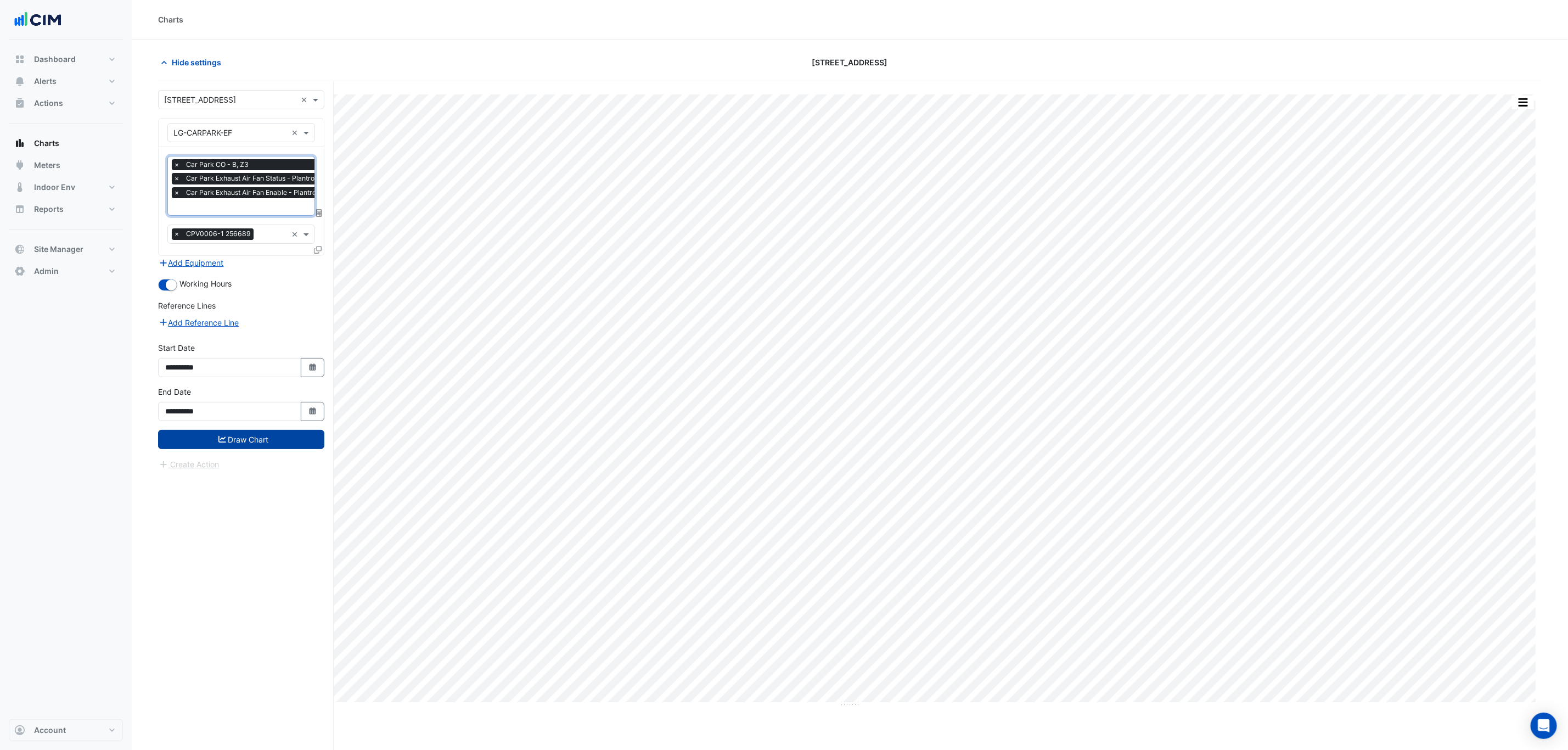
click at [269, 438] on button "Draw Chart" at bounding box center [241, 439] width 166 height 19
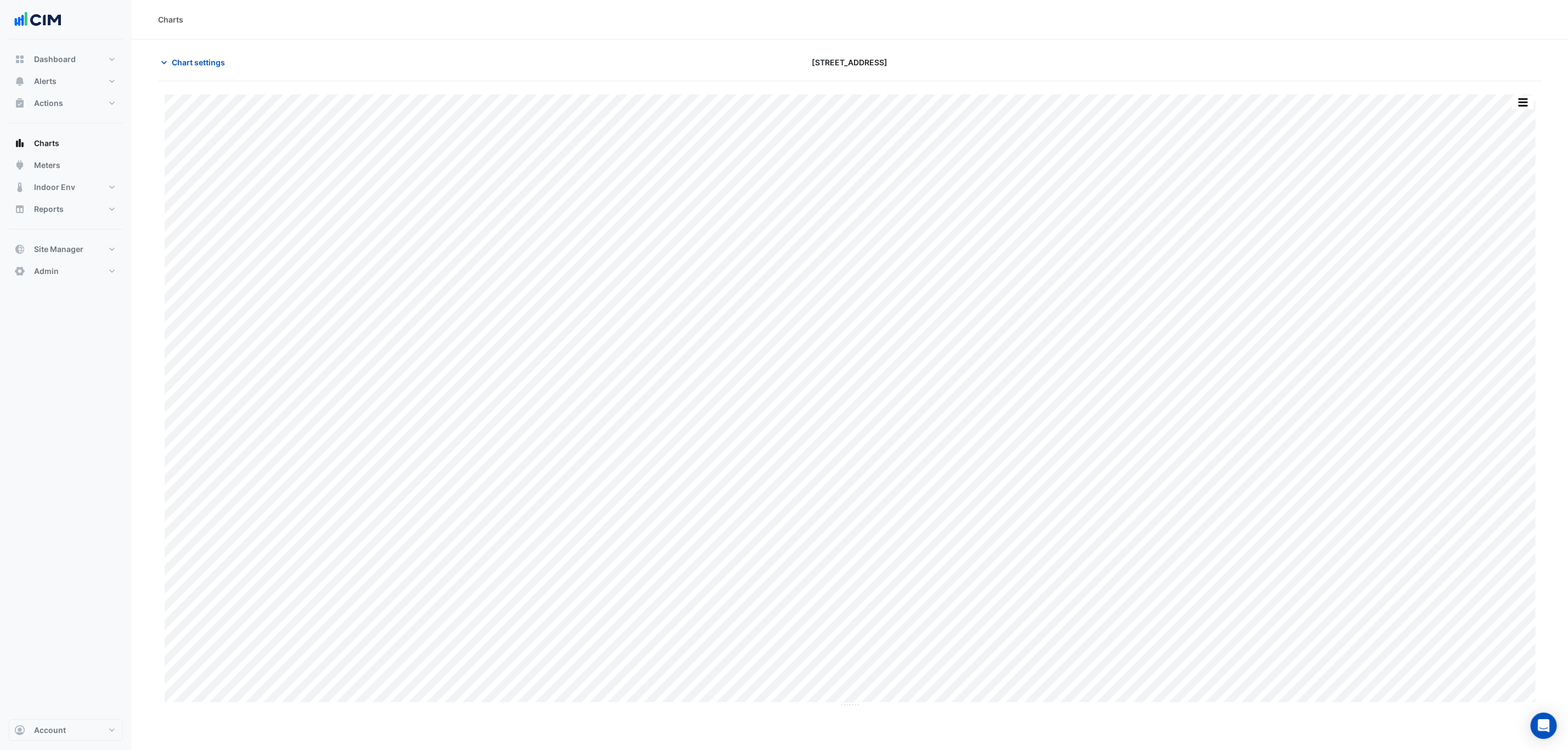
click at [1538, 99] on div "Split by Unit Split All Print Save as JPEG Save as PNG Pivot Data Table Export …" at bounding box center [849, 401] width 1383 height 613
click at [1531, 105] on button "button" at bounding box center [1523, 103] width 22 height 14
click at [1516, 126] on div "Split by Unit" at bounding box center [1501, 122] width 66 height 19
click at [204, 66] on span "Chart settings" at bounding box center [197, 62] width 53 height 12
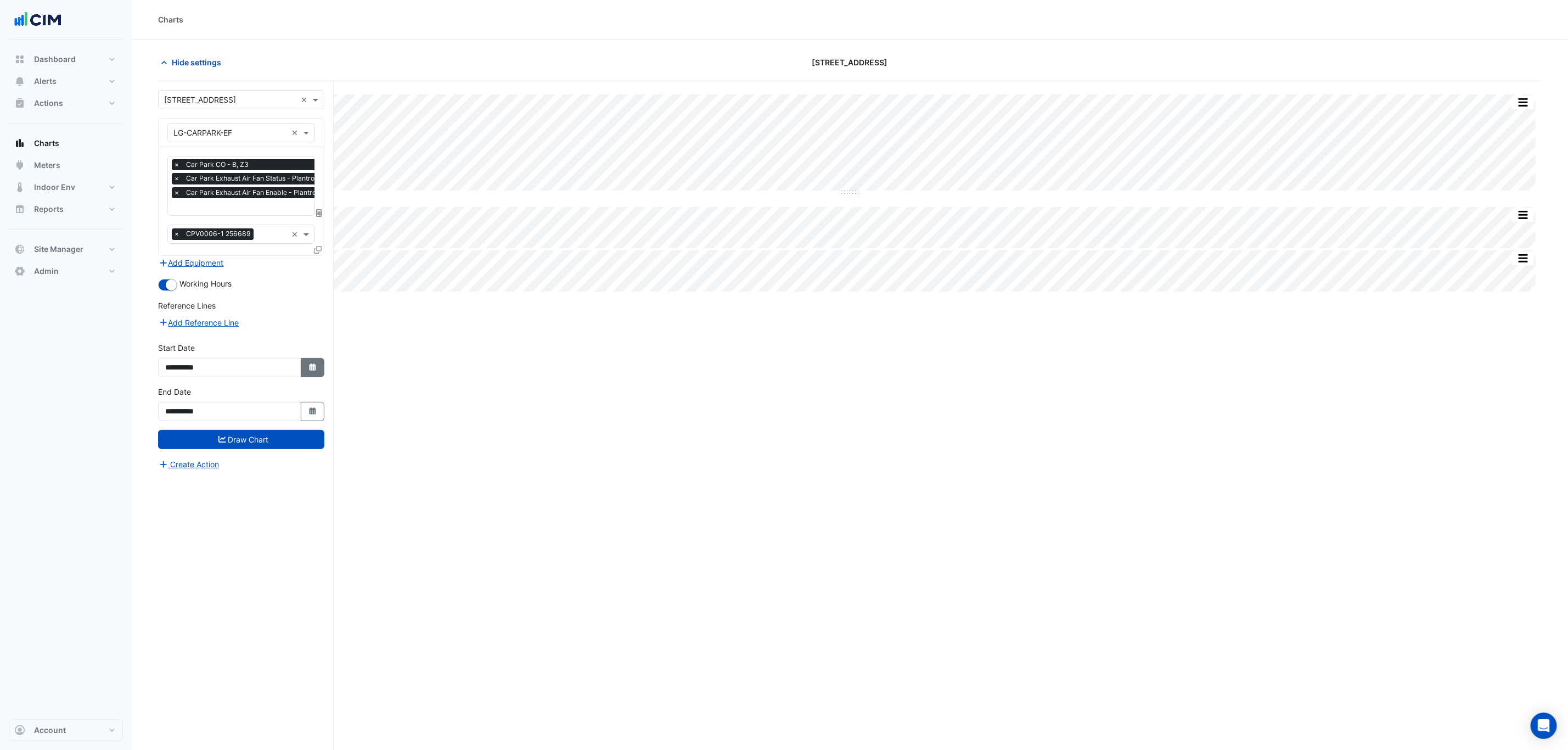
click at [310, 375] on button "Select Date" at bounding box center [313, 368] width 24 height 19
select select "*"
select select "****"
click at [173, 218] on button "Previous month" at bounding box center [176, 223] width 14 height 17
select select "*"
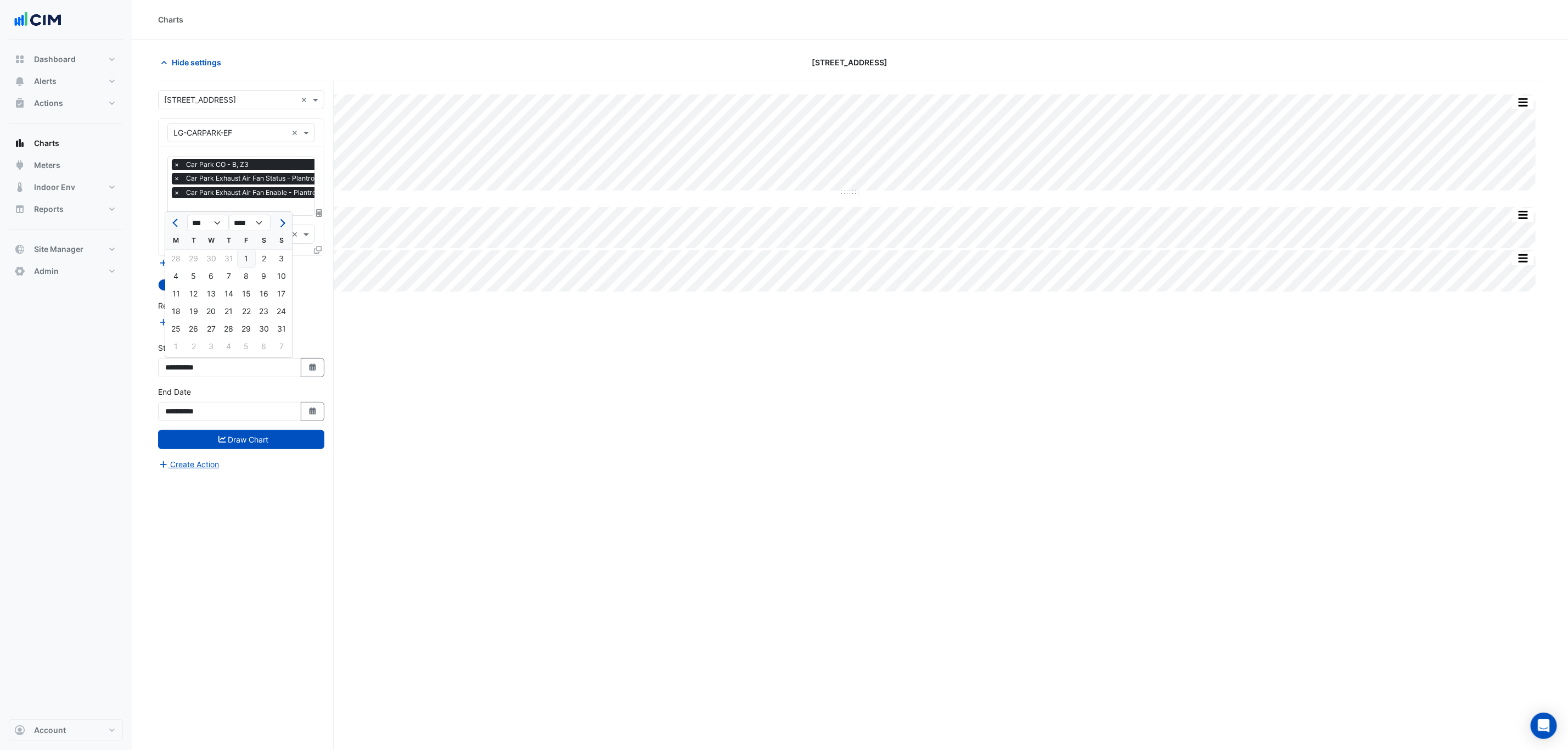
click at [241, 256] on div "1" at bounding box center [247, 258] width 17 height 17
type input "**********"
drag, startPoint x: 252, startPoint y: 433, endPoint x: 265, endPoint y: 433, distance: 13.0
click at [252, 432] on button "Draw Chart" at bounding box center [241, 439] width 166 height 19
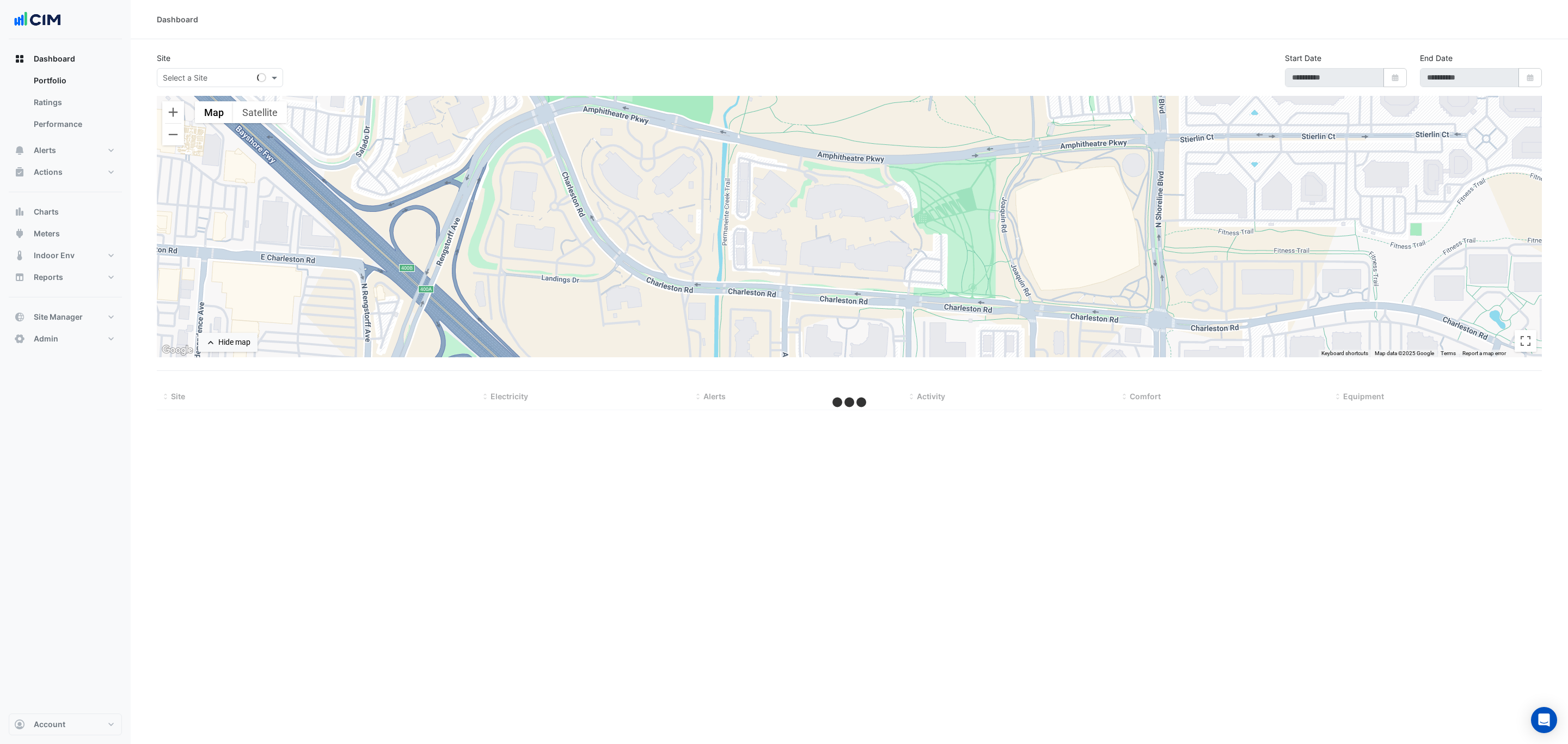
select select "***"
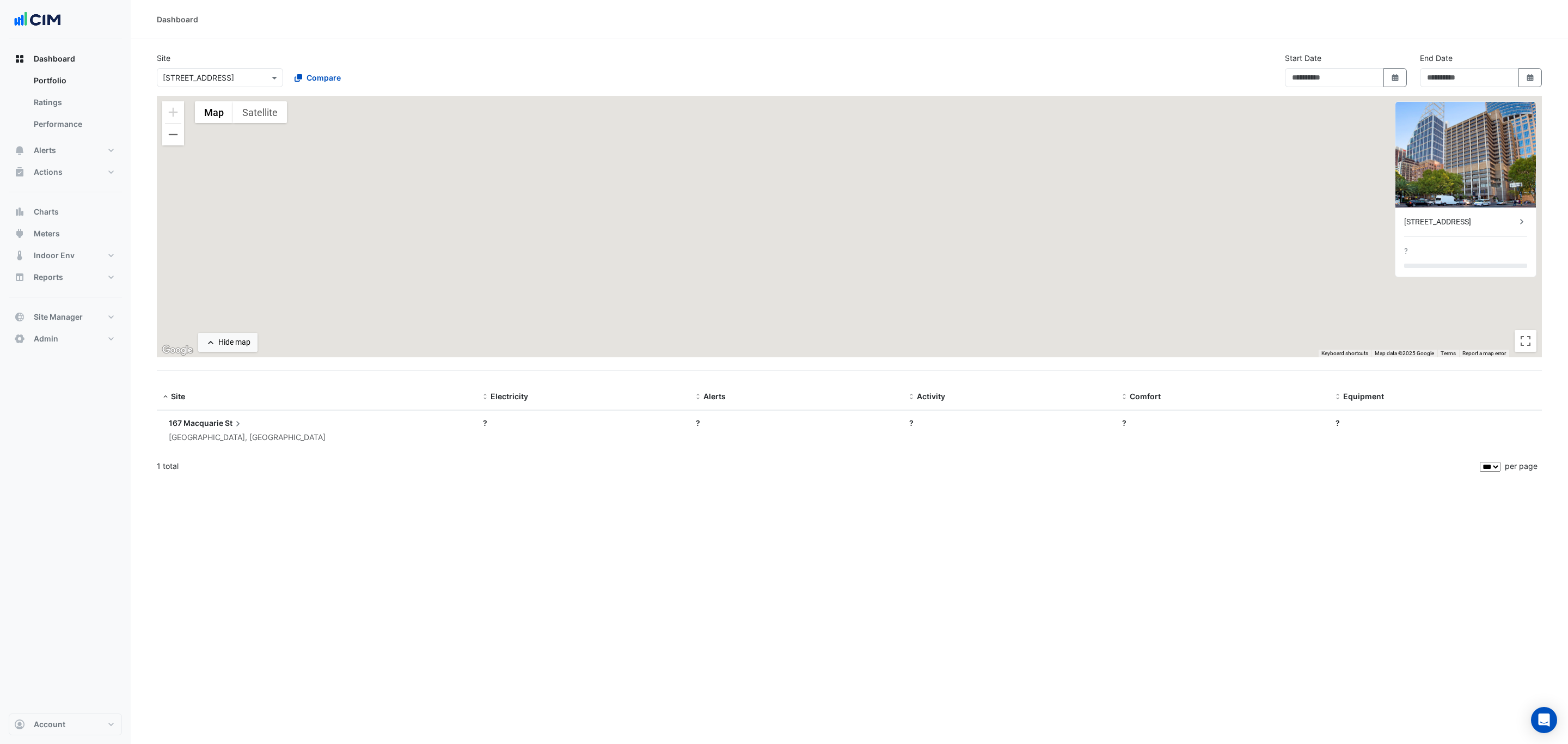
type input "**********"
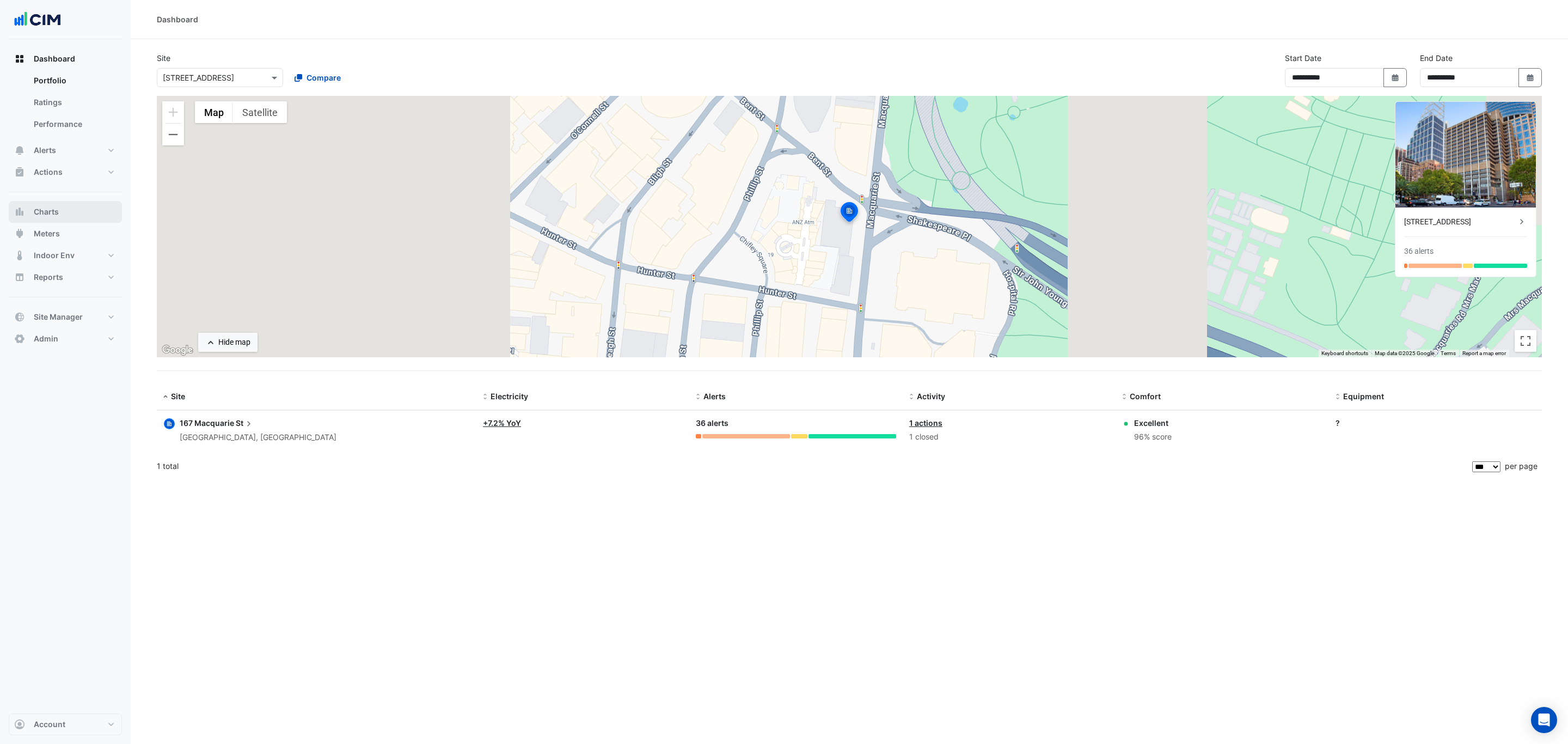
click at [67, 207] on button "Charts" at bounding box center [65, 211] width 113 height 22
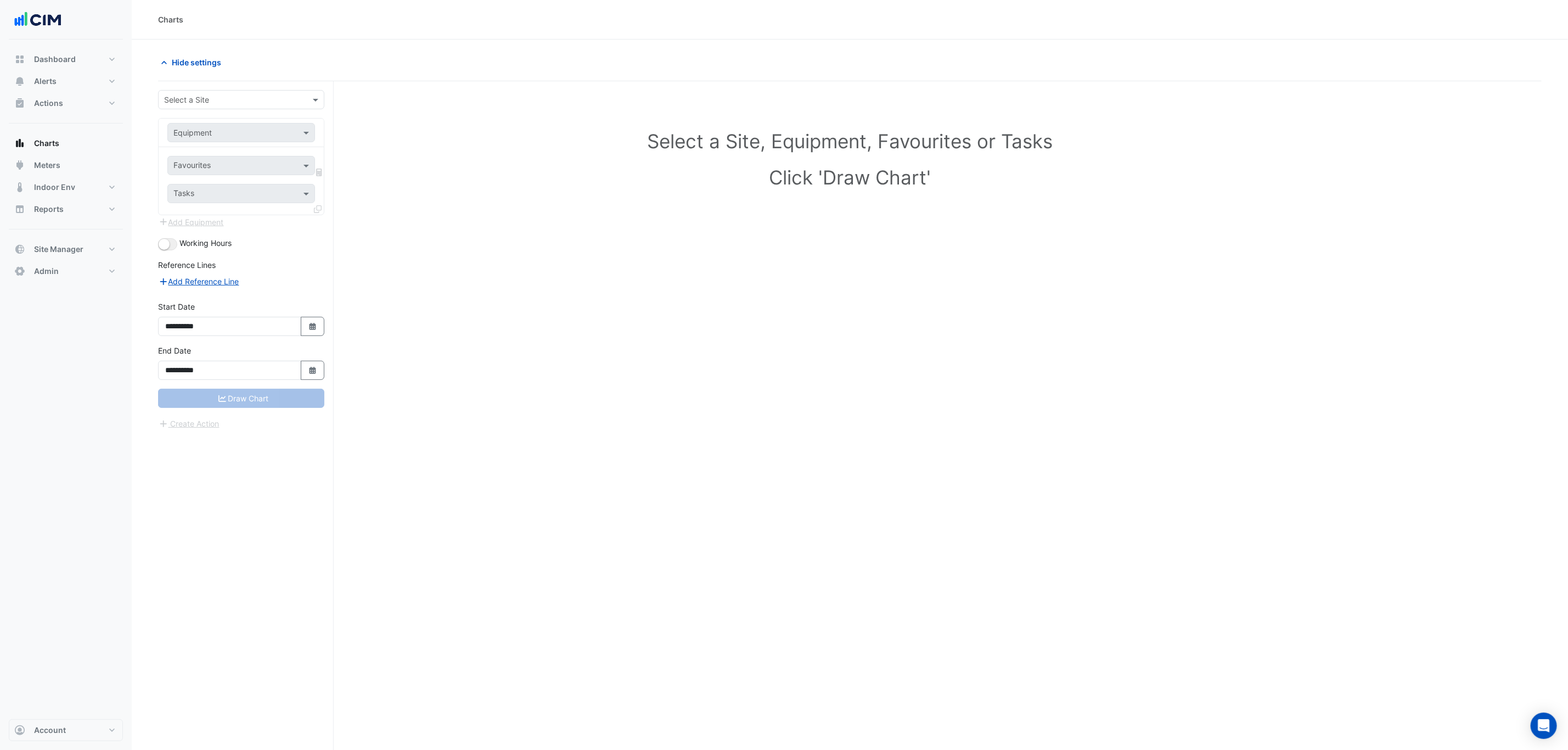
click at [239, 101] on input "text" at bounding box center [230, 101] width 133 height 12
type input "***"
click at [264, 230] on div "AHU-Centre" at bounding box center [241, 236] width 146 height 15
click at [252, 159] on div "Favourites" at bounding box center [226, 165] width 116 height 17
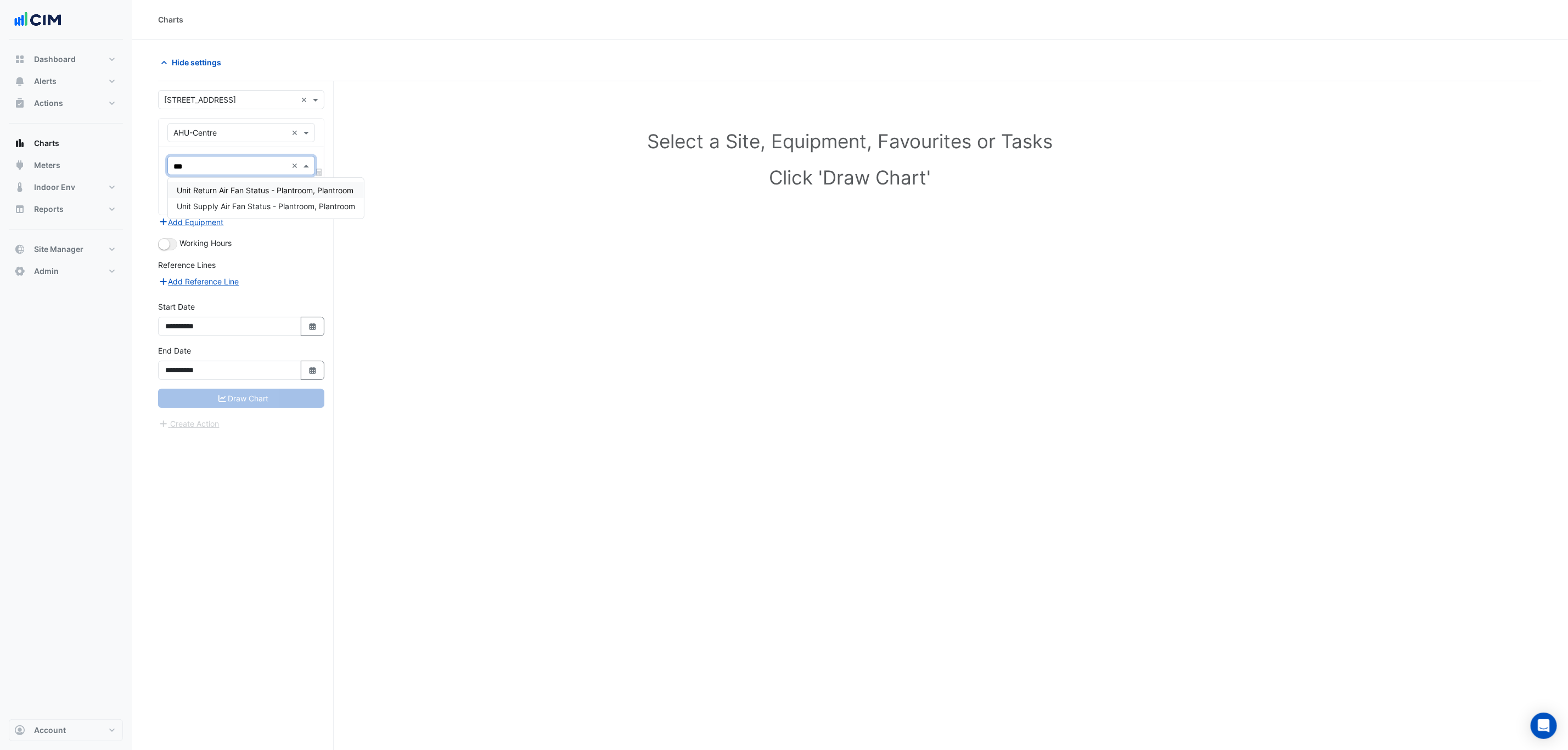
type input "****"
click at [271, 204] on span "Unit Supply Air Fan Status - Plantroom, Plantroom" at bounding box center [266, 206] width 178 height 10
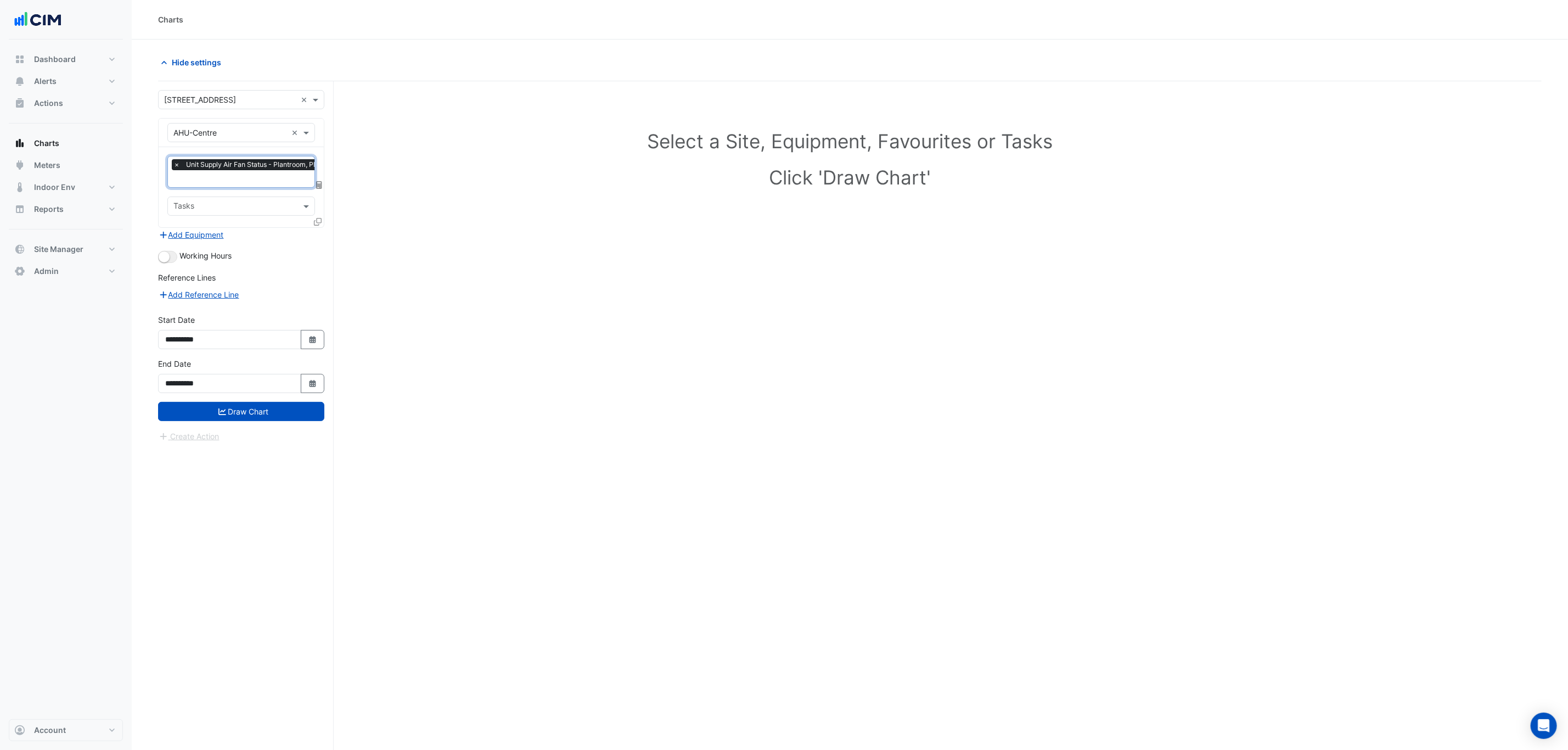
click at [321, 223] on div at bounding box center [318, 224] width 10 height 15
click at [317, 223] on icon at bounding box center [317, 222] width 8 height 8
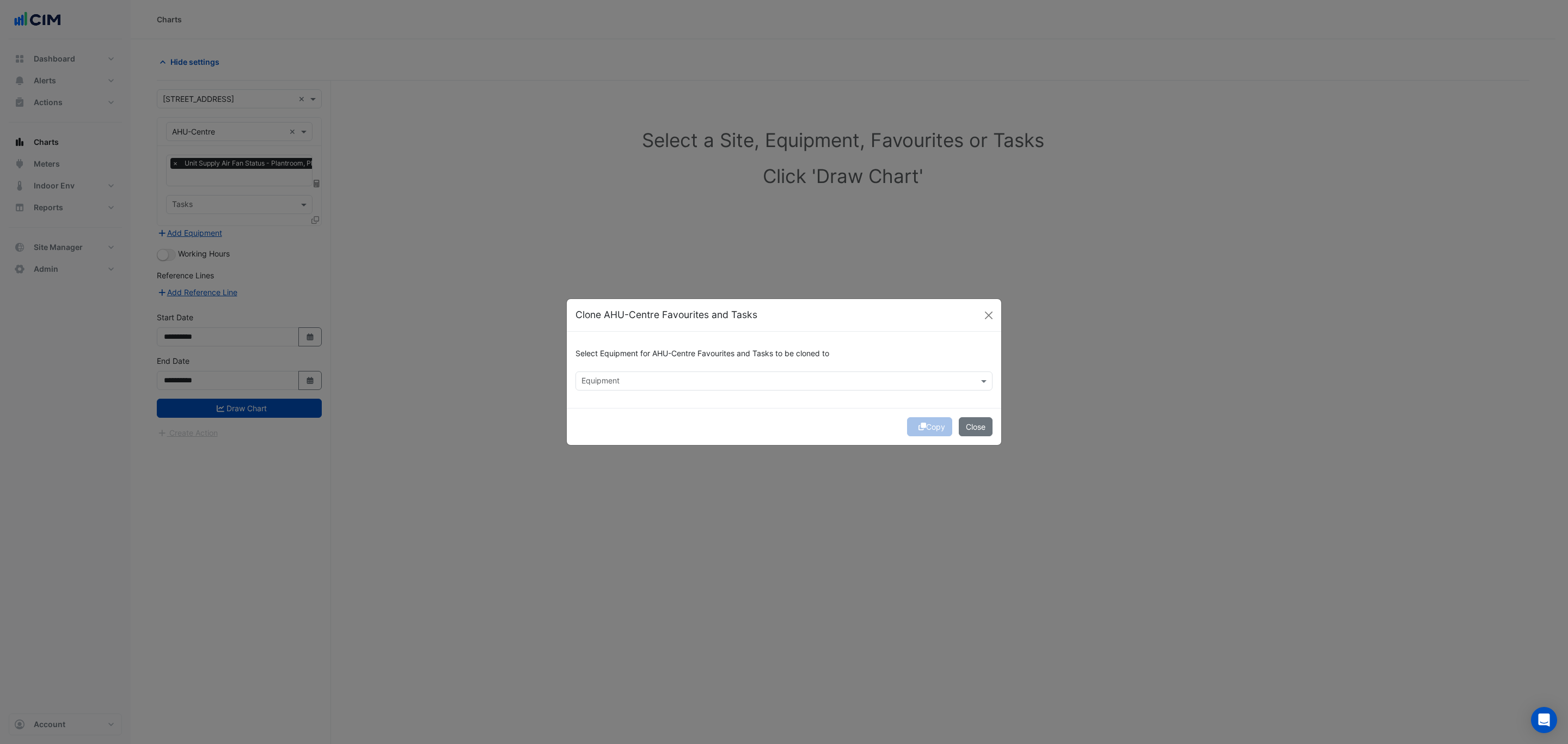
click at [610, 379] on input "text" at bounding box center [778, 382] width 393 height 12
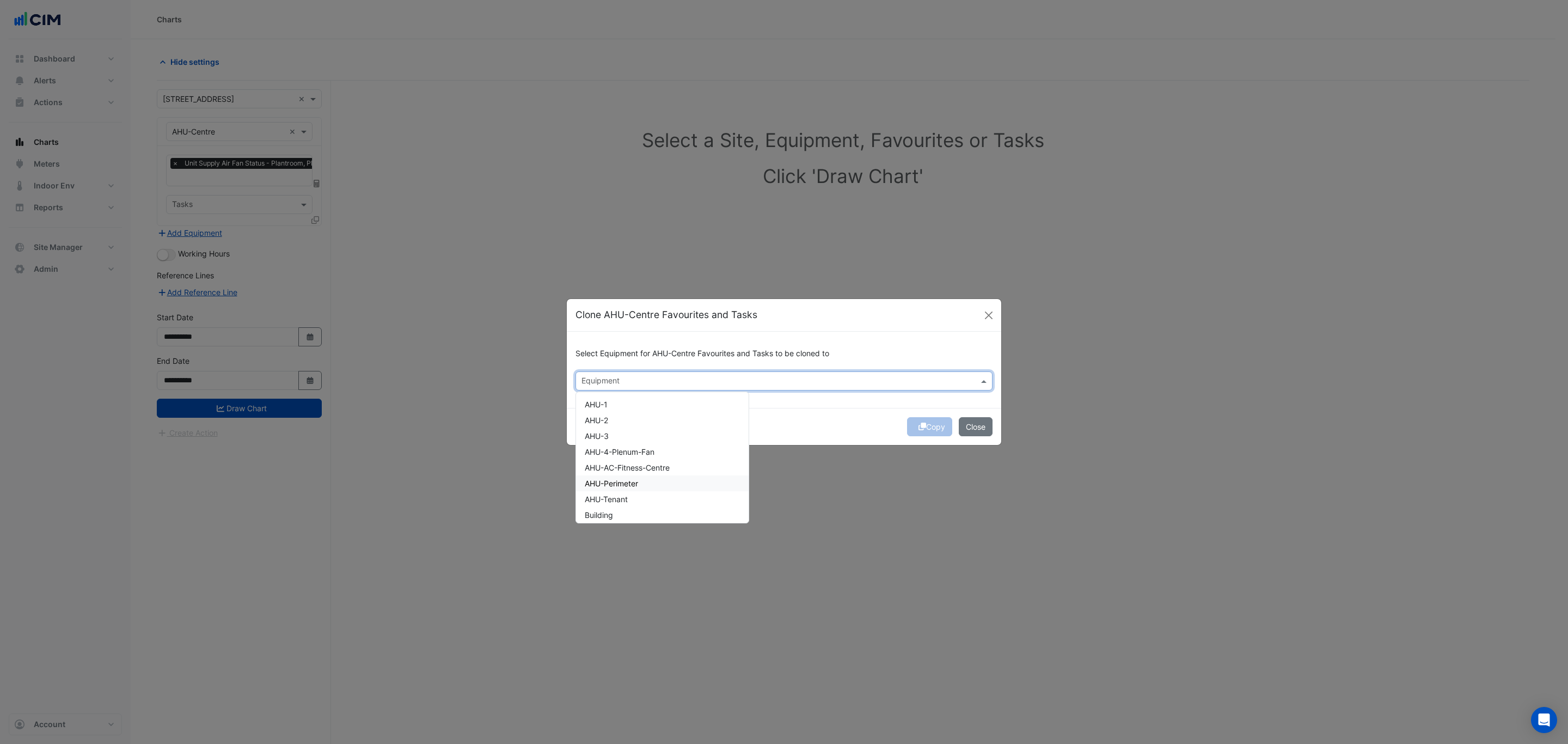
click at [642, 490] on div "AHU-1 AHU-2 AHU-3 AHU-4-Plenum-Fan AHU-AC-Fitness-Centre AHU-Perimeter AHU-Tena…" at bounding box center [663, 735] width 173 height 679
click at [645, 479] on div "AHU-Perimeter" at bounding box center [663, 483] width 173 height 15
click at [848, 419] on div "Copy Close" at bounding box center [784, 426] width 434 height 37
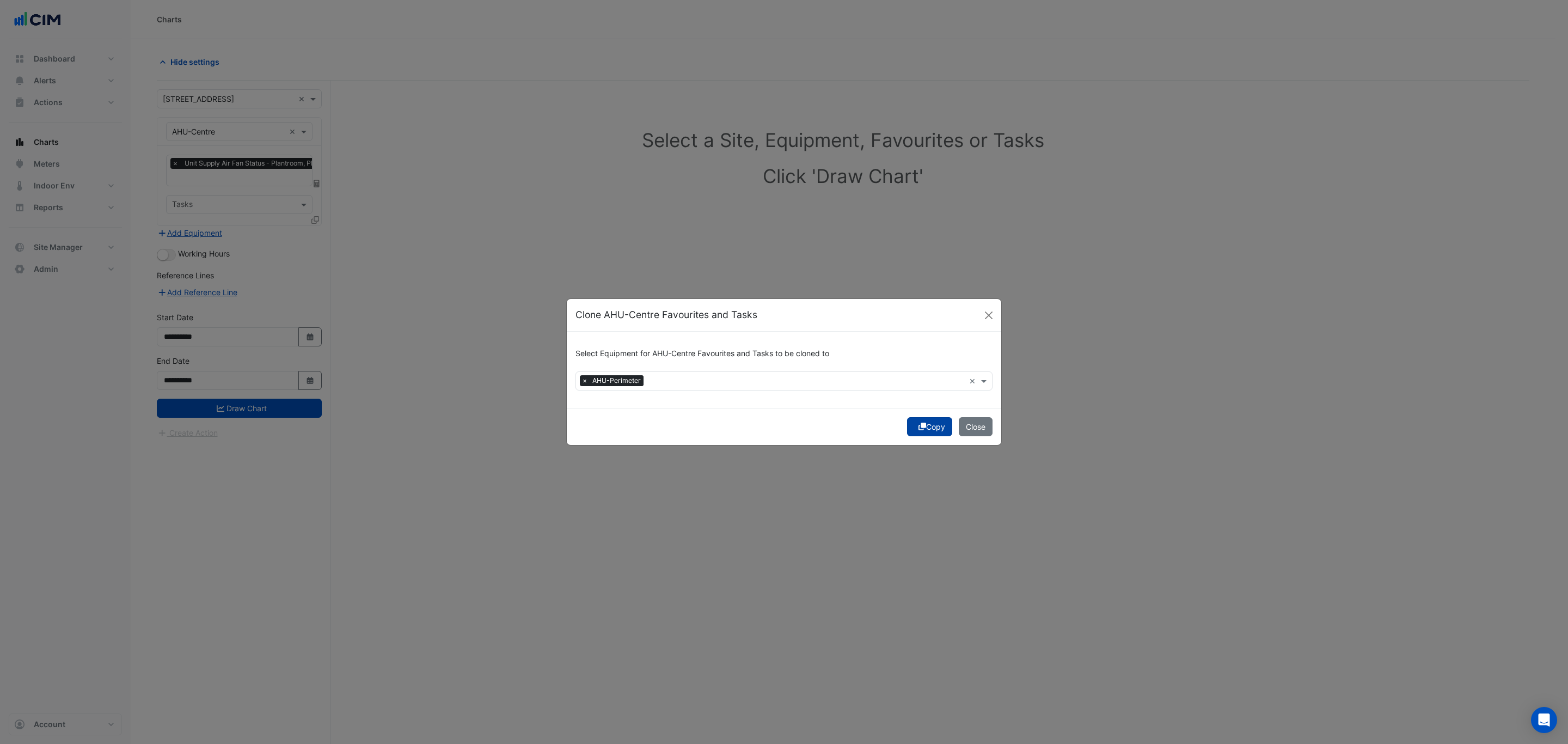
click at [919, 425] on icon "submit" at bounding box center [923, 426] width 8 height 8
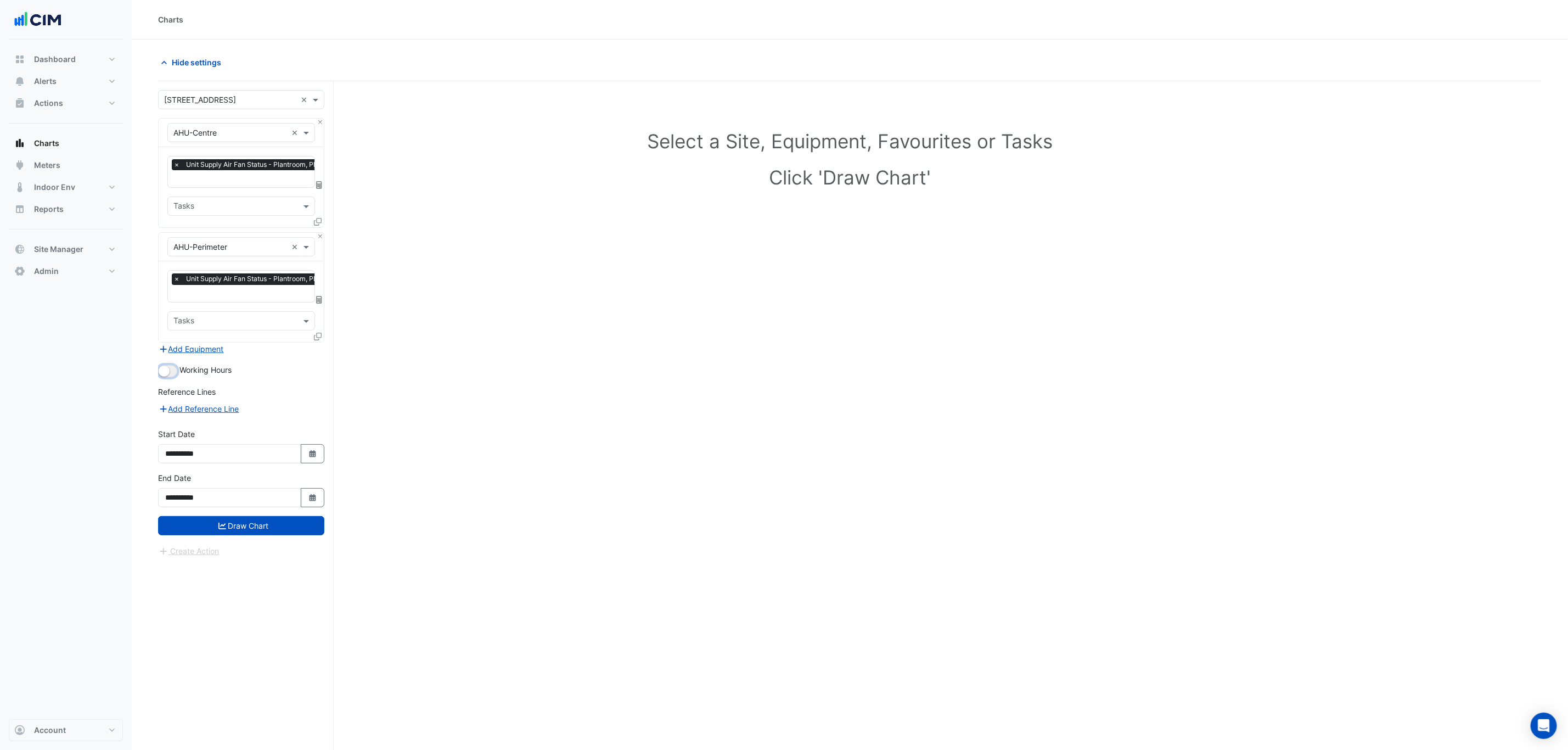
click at [170, 375] on button "button" at bounding box center [167, 371] width 19 height 12
click at [272, 529] on button "Draw Chart" at bounding box center [241, 525] width 166 height 19
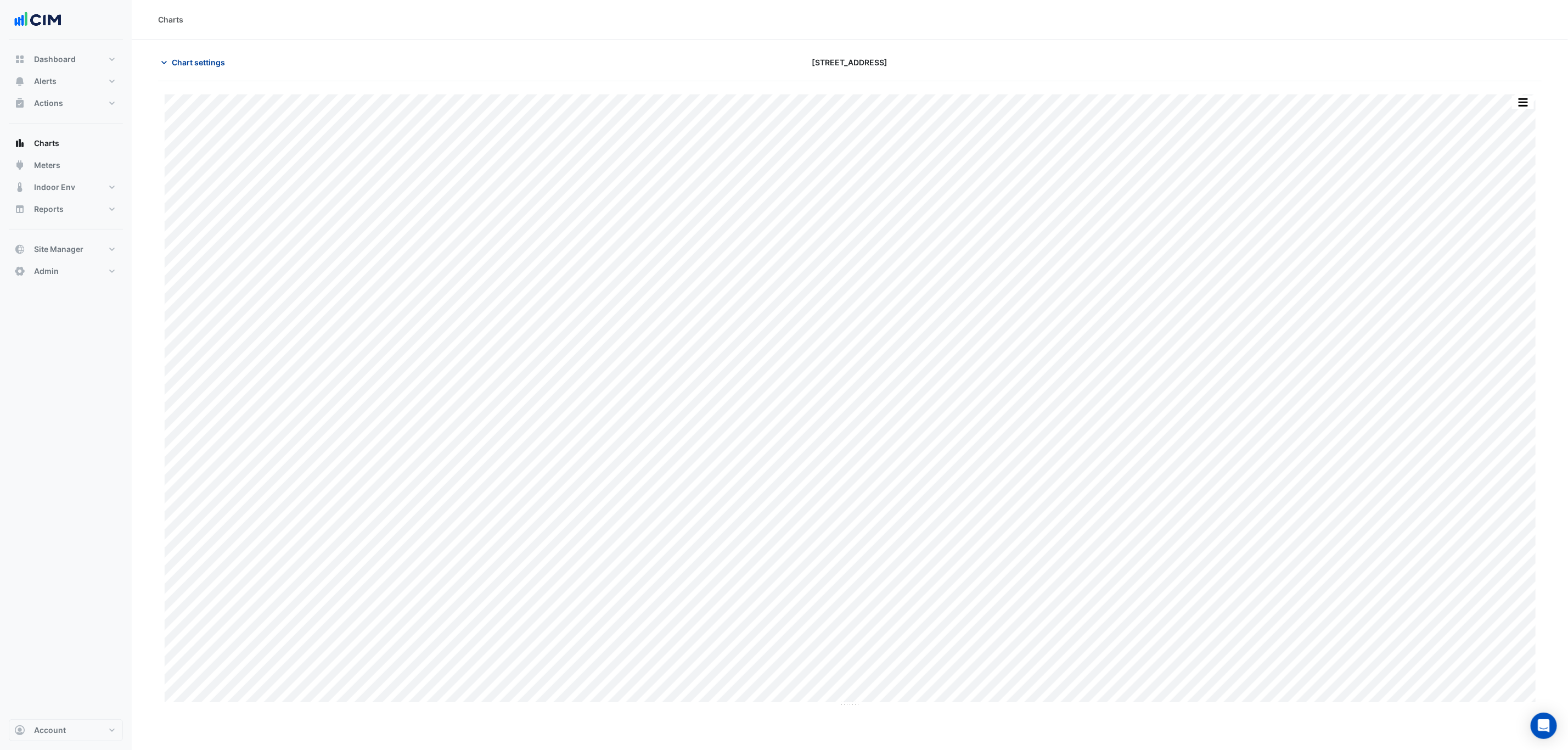
click at [206, 62] on span "Chart settings" at bounding box center [197, 62] width 53 height 12
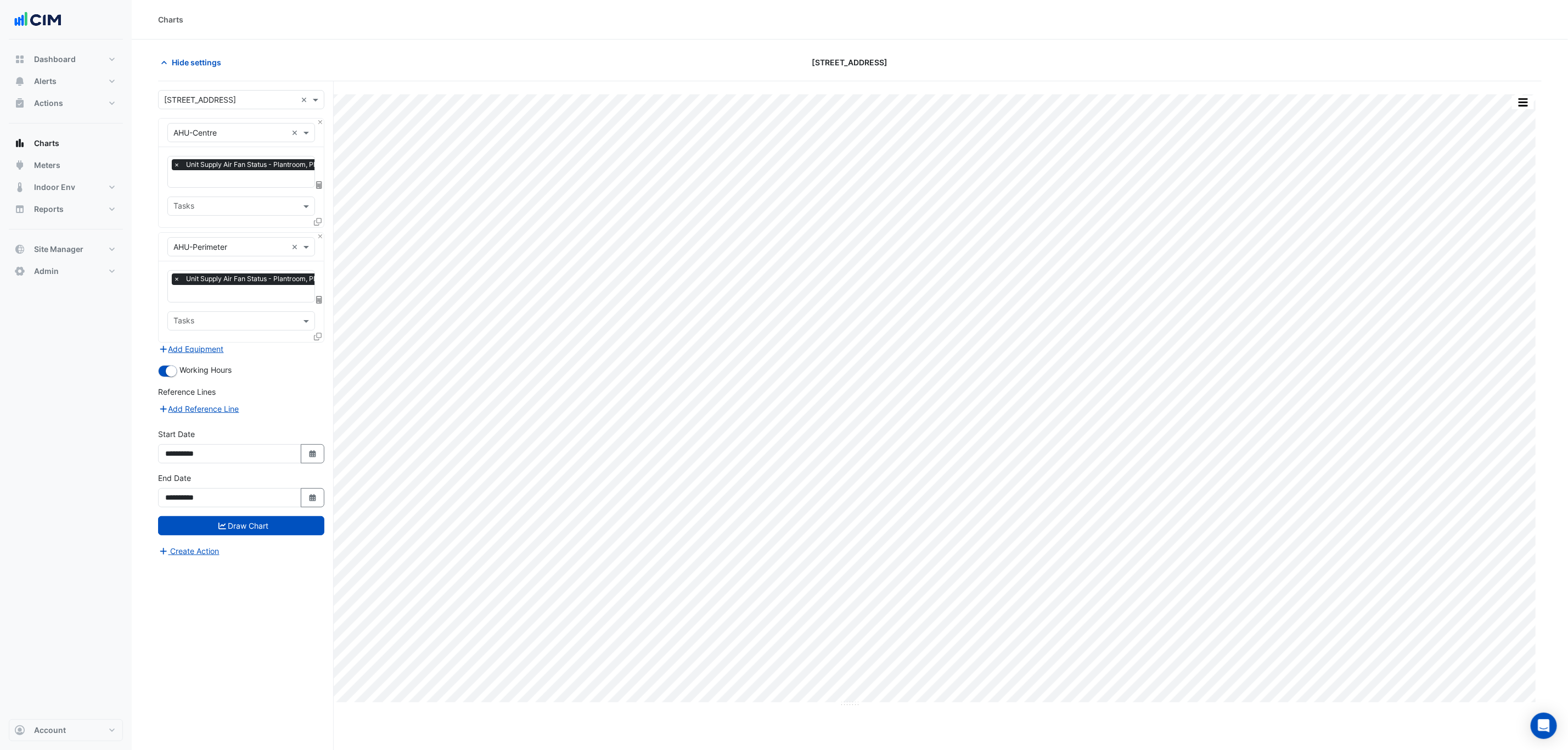
click at [239, 171] on div "× Unit Supply Air Fan Status - Plantroom, Plantroom" at bounding box center [258, 165] width 175 height 14
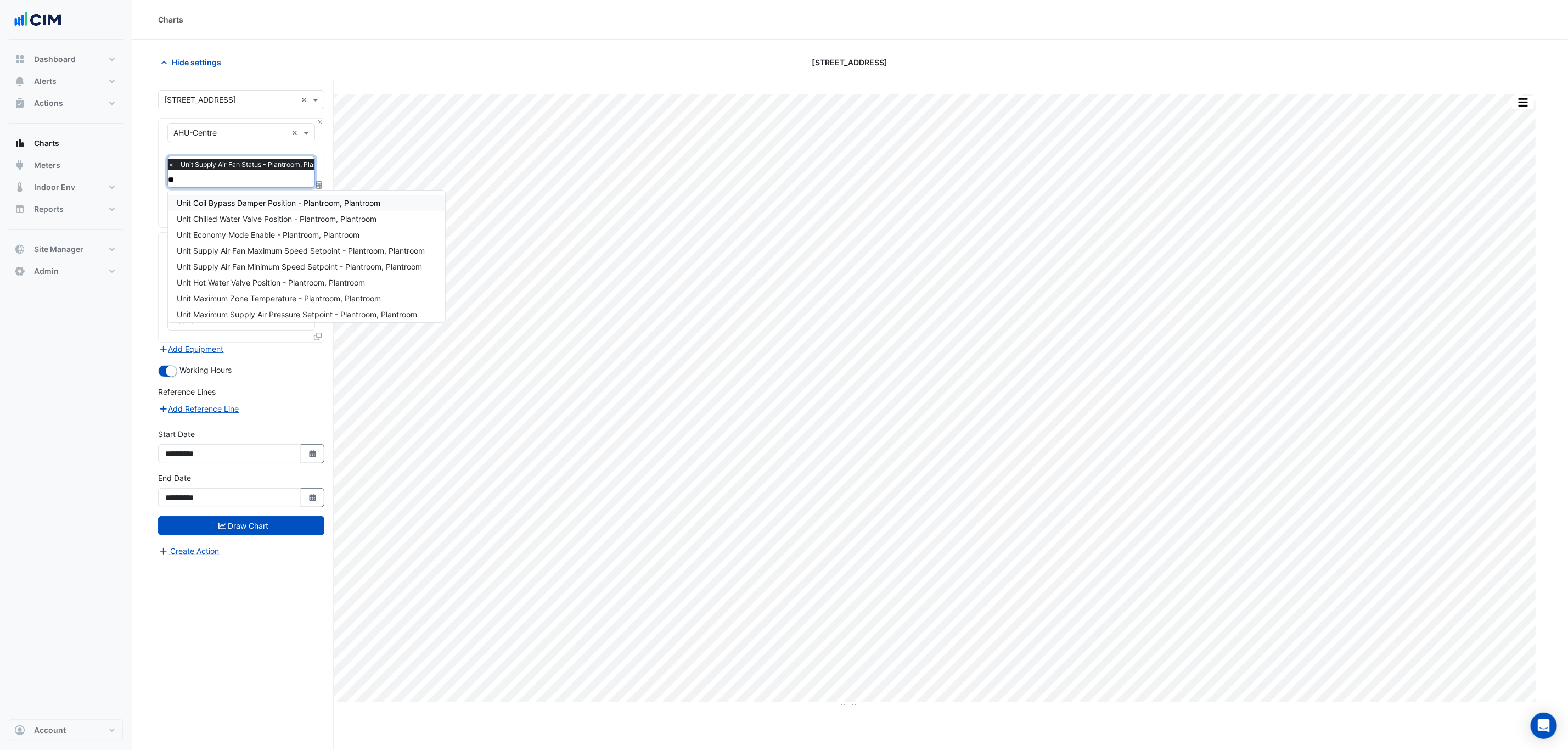
type input "***"
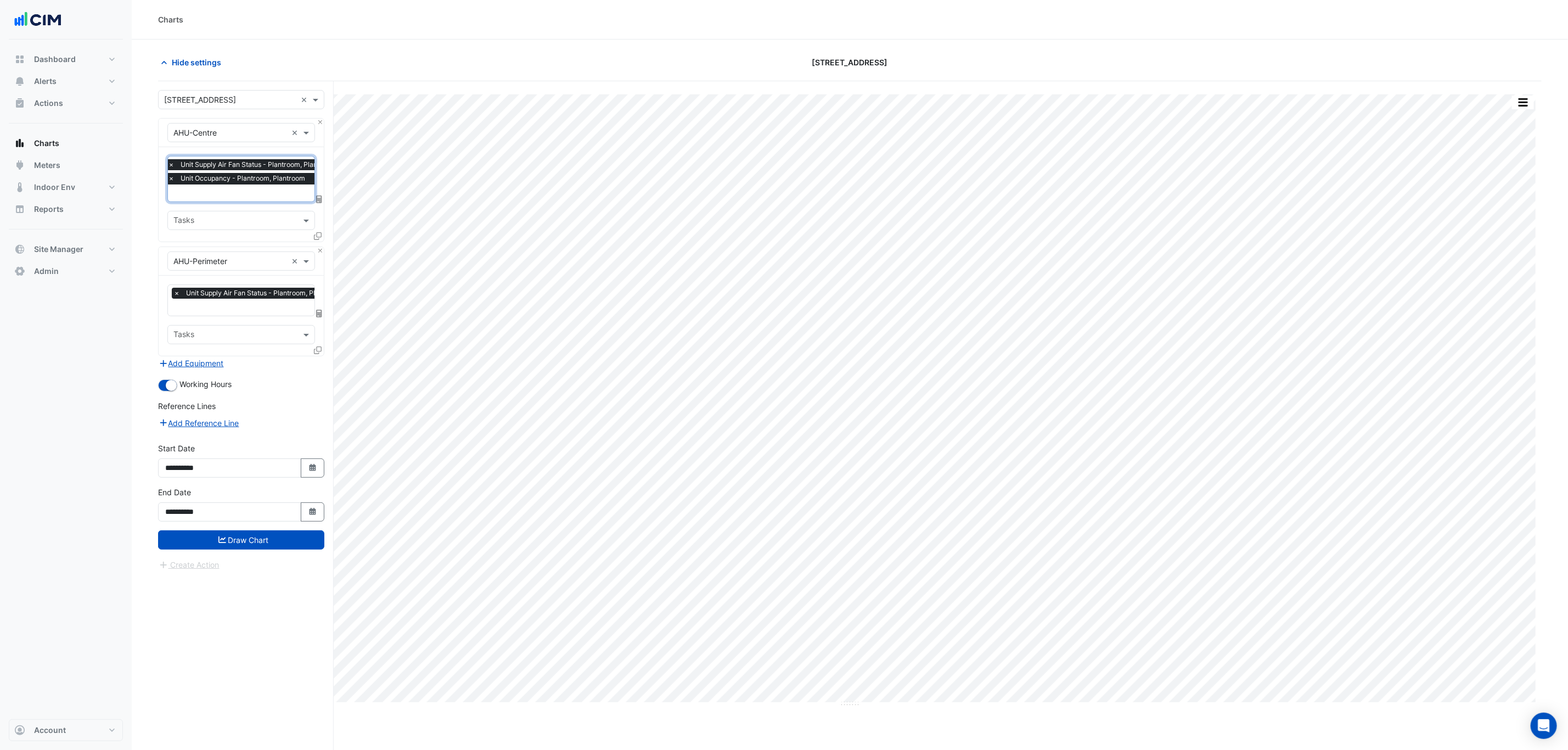
click at [220, 303] on input "text" at bounding box center [259, 308] width 173 height 12
type input "***"
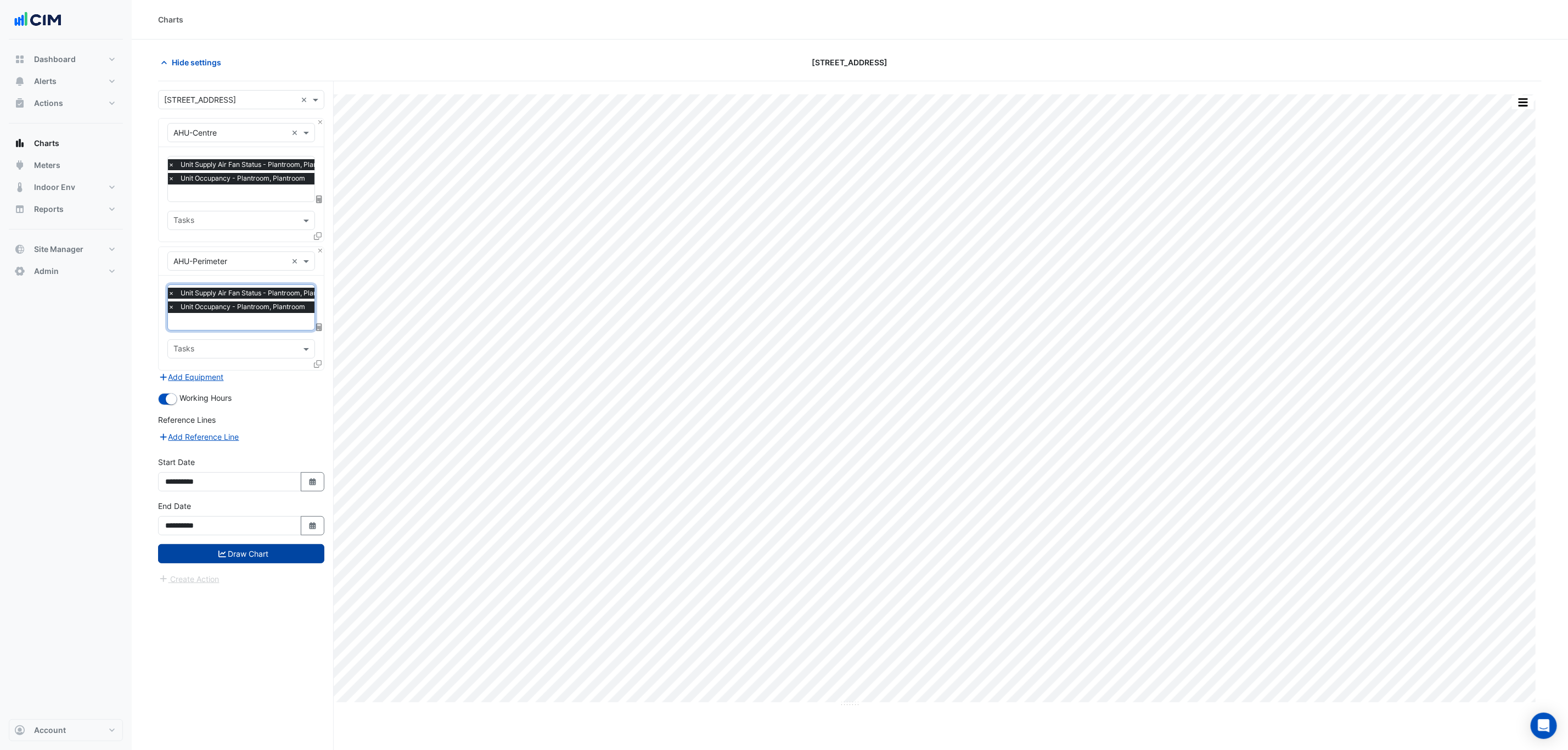
click at [292, 550] on button "Draw Chart" at bounding box center [241, 554] width 166 height 19
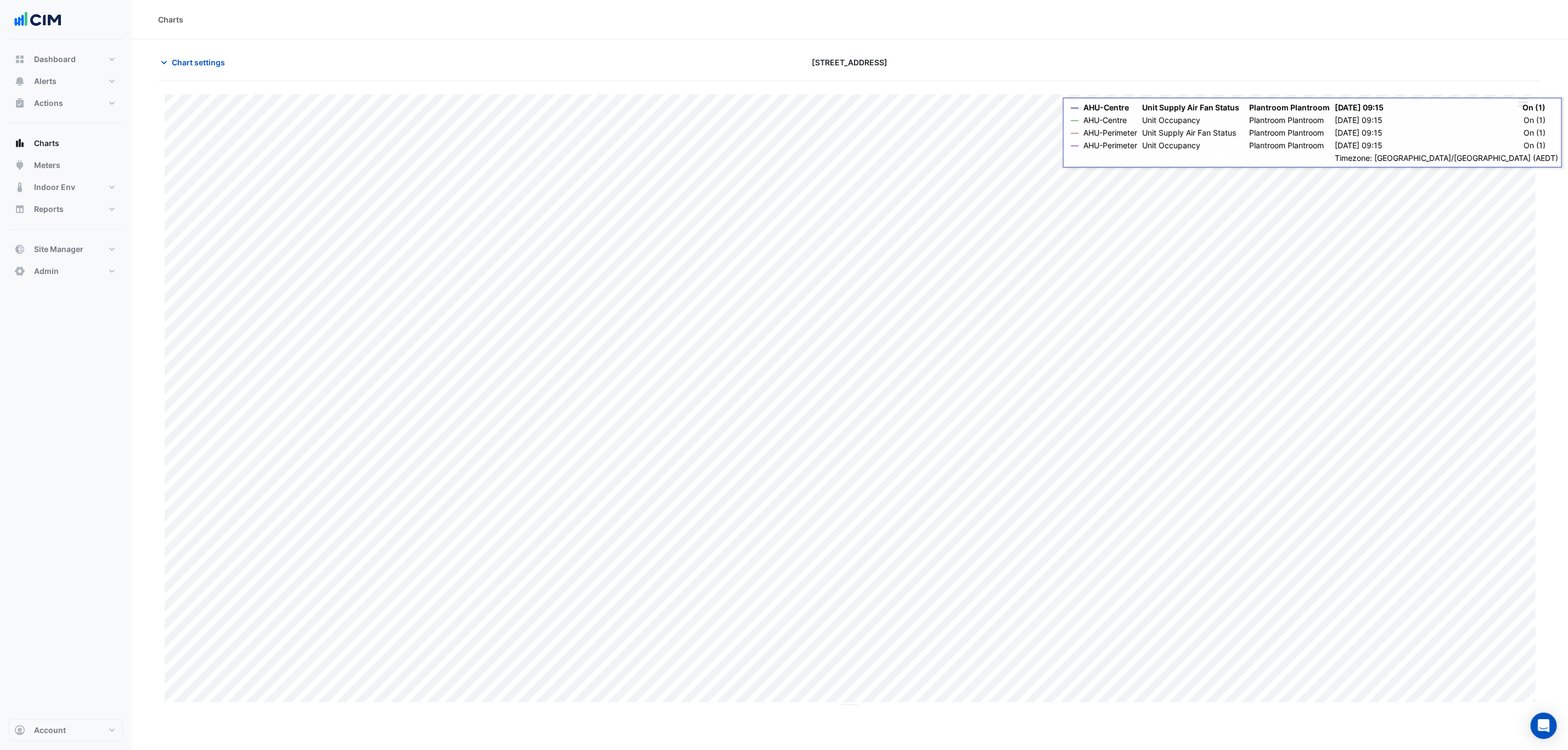
click at [1521, 105] on button "button" at bounding box center [1523, 103] width 22 height 14
click at [1521, 124] on div "Split by Equip" at bounding box center [1501, 122] width 66 height 19
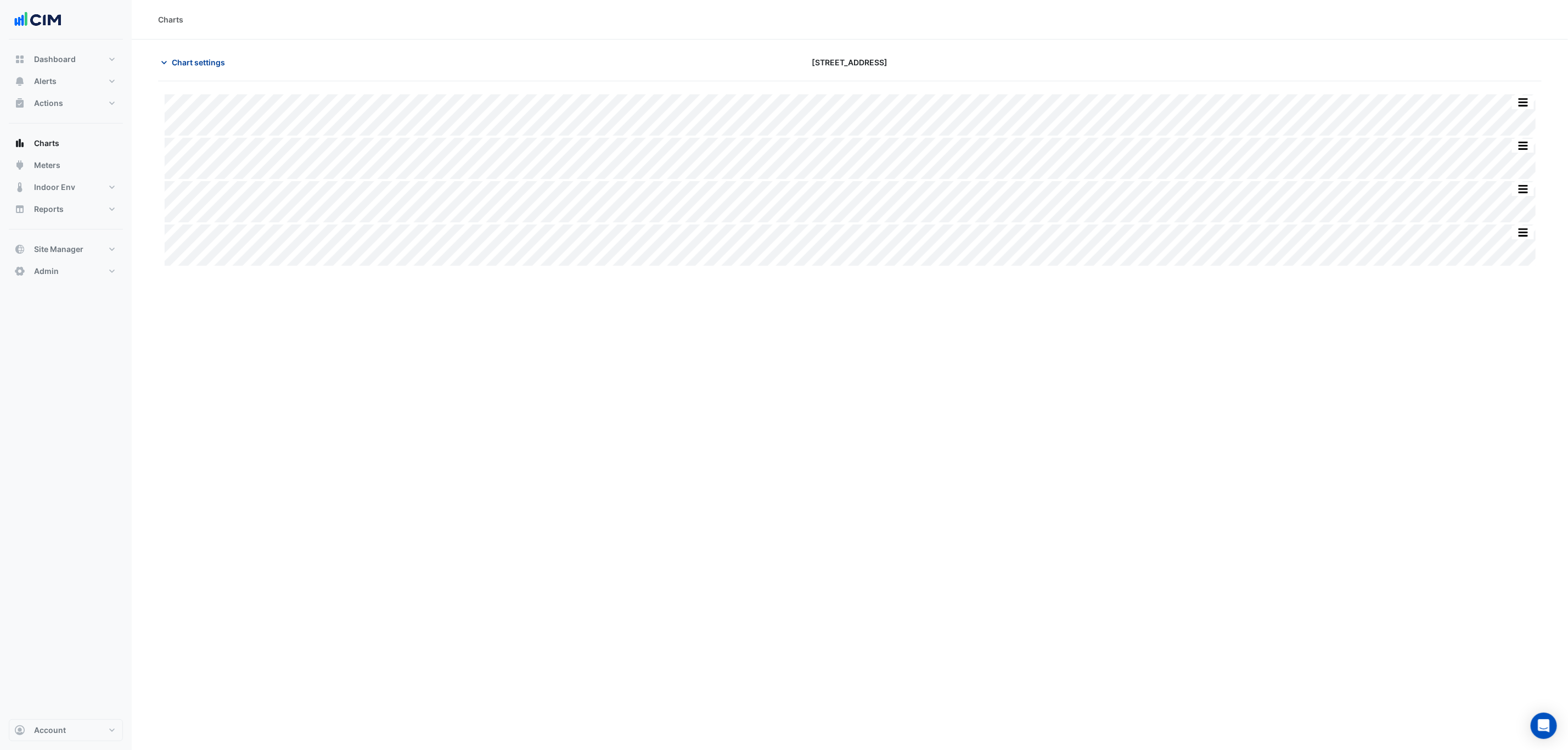
click at [201, 67] on span "Chart settings" at bounding box center [197, 62] width 53 height 12
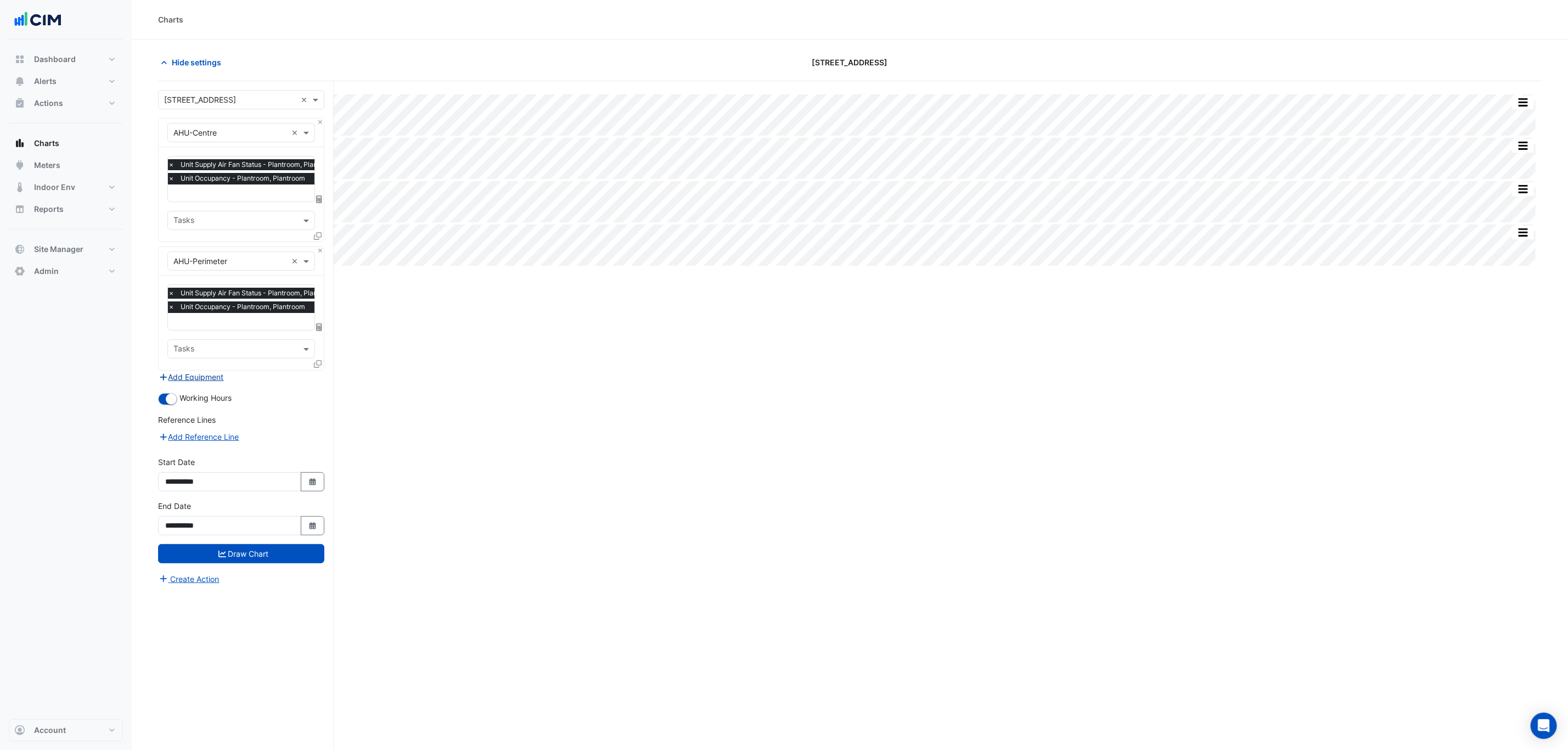
click at [198, 380] on button "Add Equipment" at bounding box center [191, 376] width 67 height 13
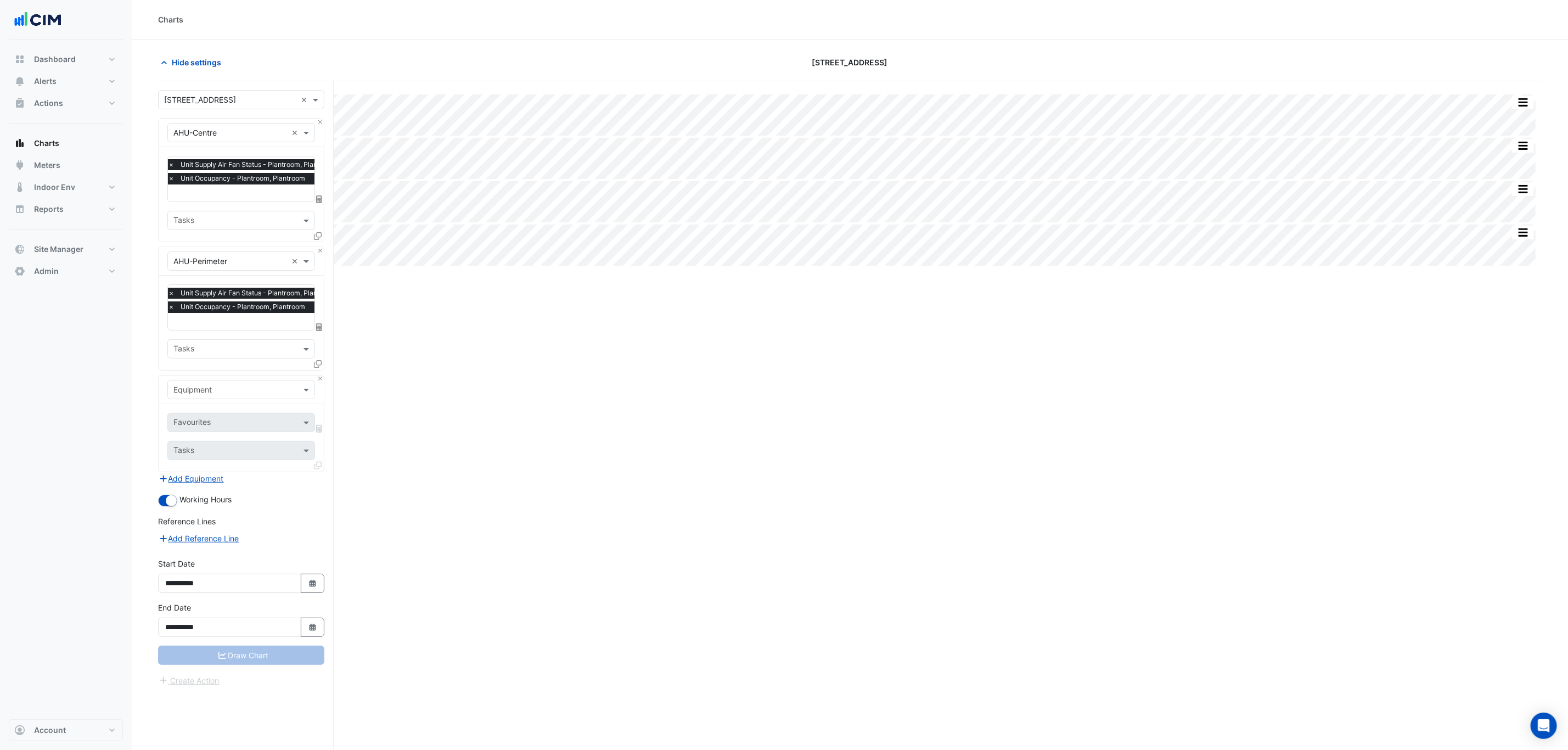
click at [207, 388] on input "text" at bounding box center [229, 390] width 113 height 12
type input "*****"
click at [248, 521] on span "Floor Control Level 9" at bounding box center [214, 522] width 75 height 10
click at [254, 424] on input "text" at bounding box center [228, 424] width 111 height 12
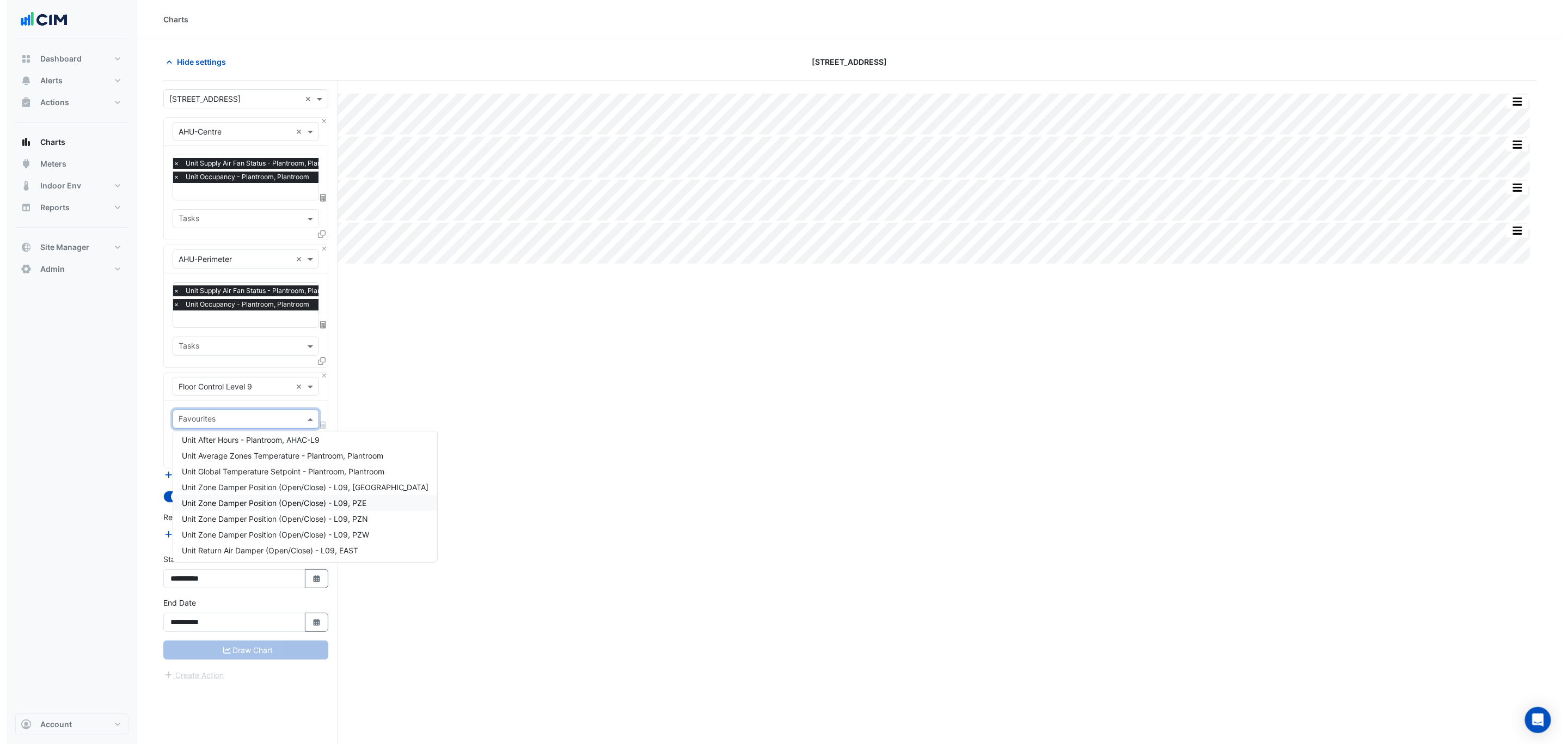
scroll to position [0, 0]
click at [332, 444] on div "Unit After Hours - Plantroom, AHAC-L9" at bounding box center [299, 444] width 264 height 15
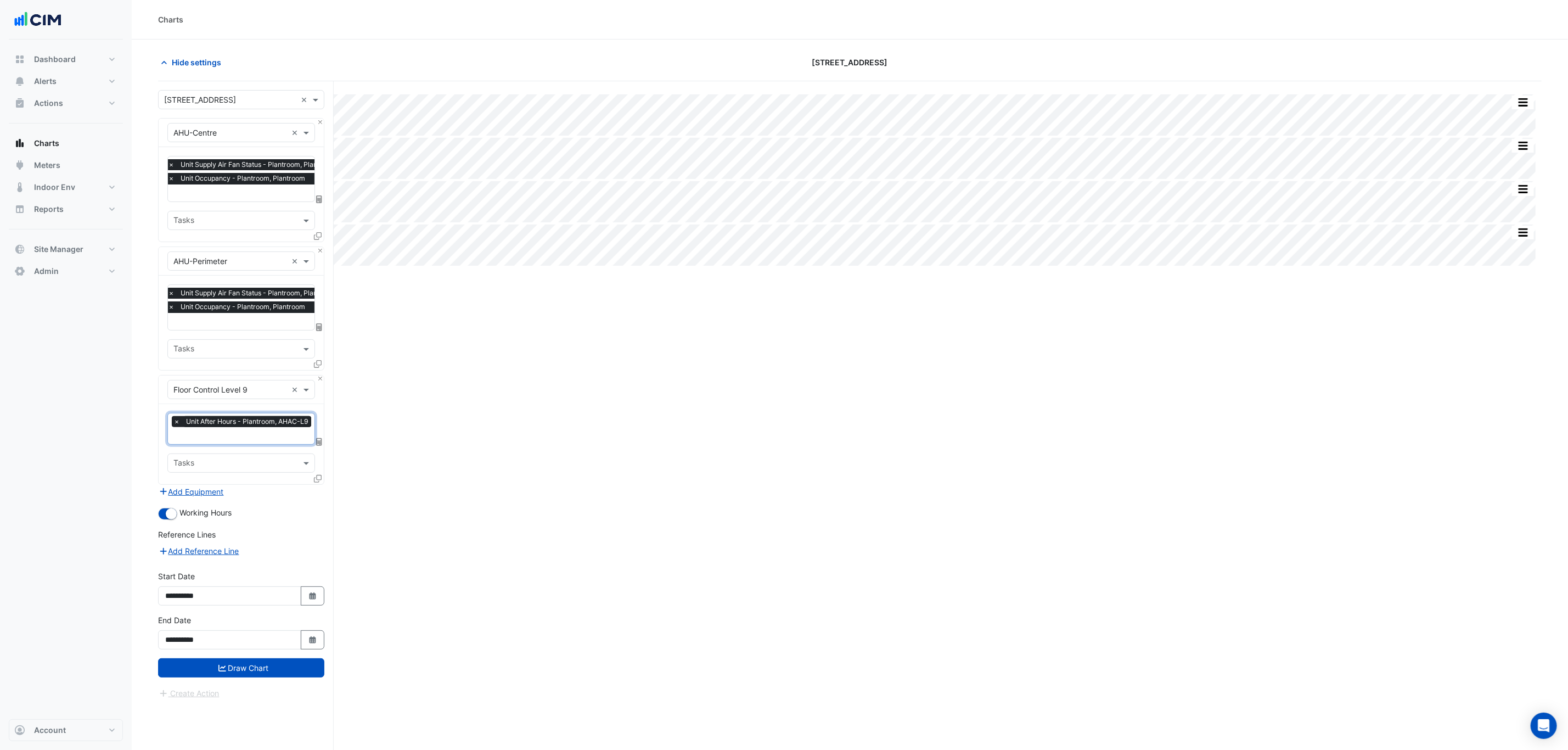
click at [317, 477] on icon at bounding box center [317, 478] width 8 height 8
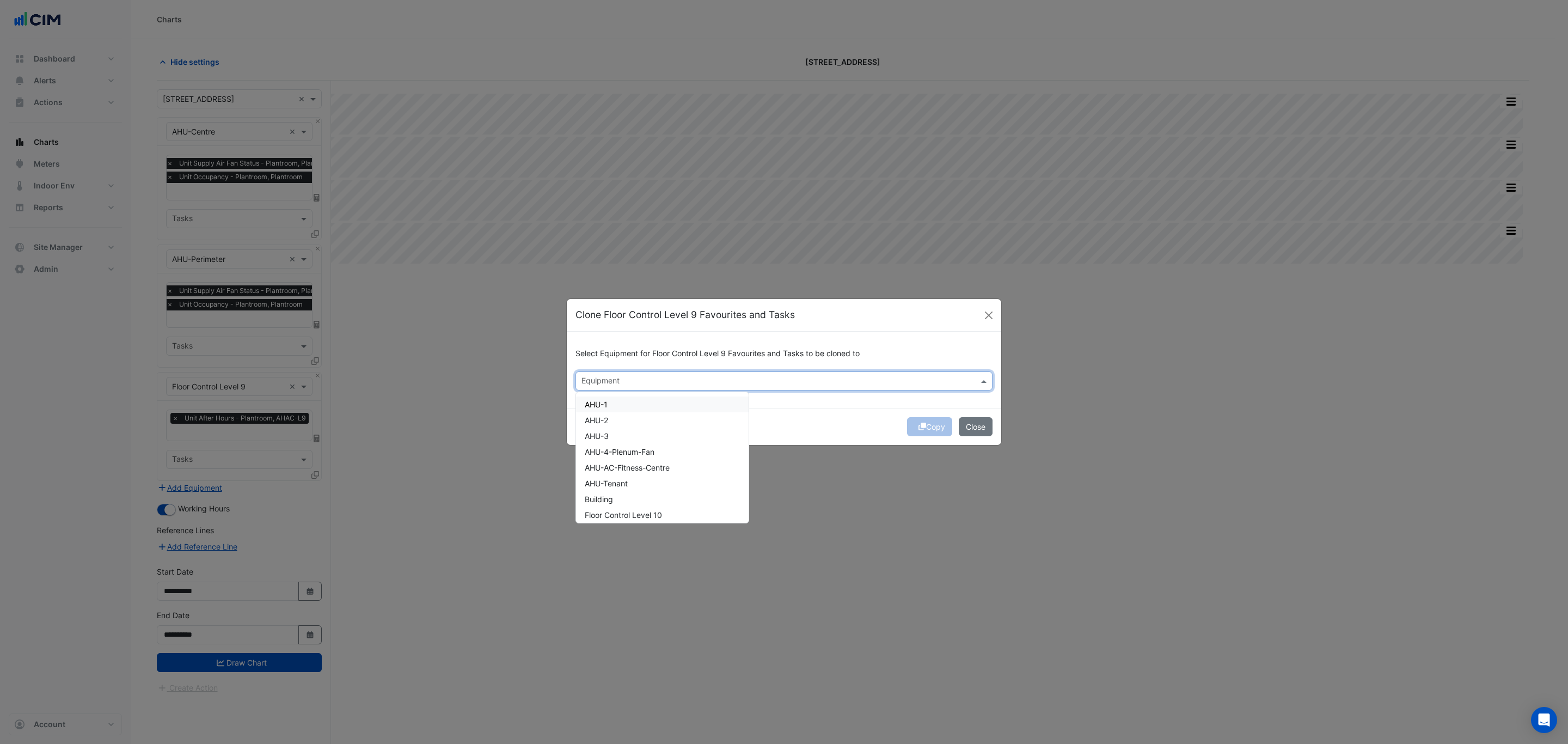
click at [604, 388] on div at bounding box center [777, 382] width 395 height 14
click at [653, 409] on div "Floor Control Level 10" at bounding box center [623, 404] width 95 height 15
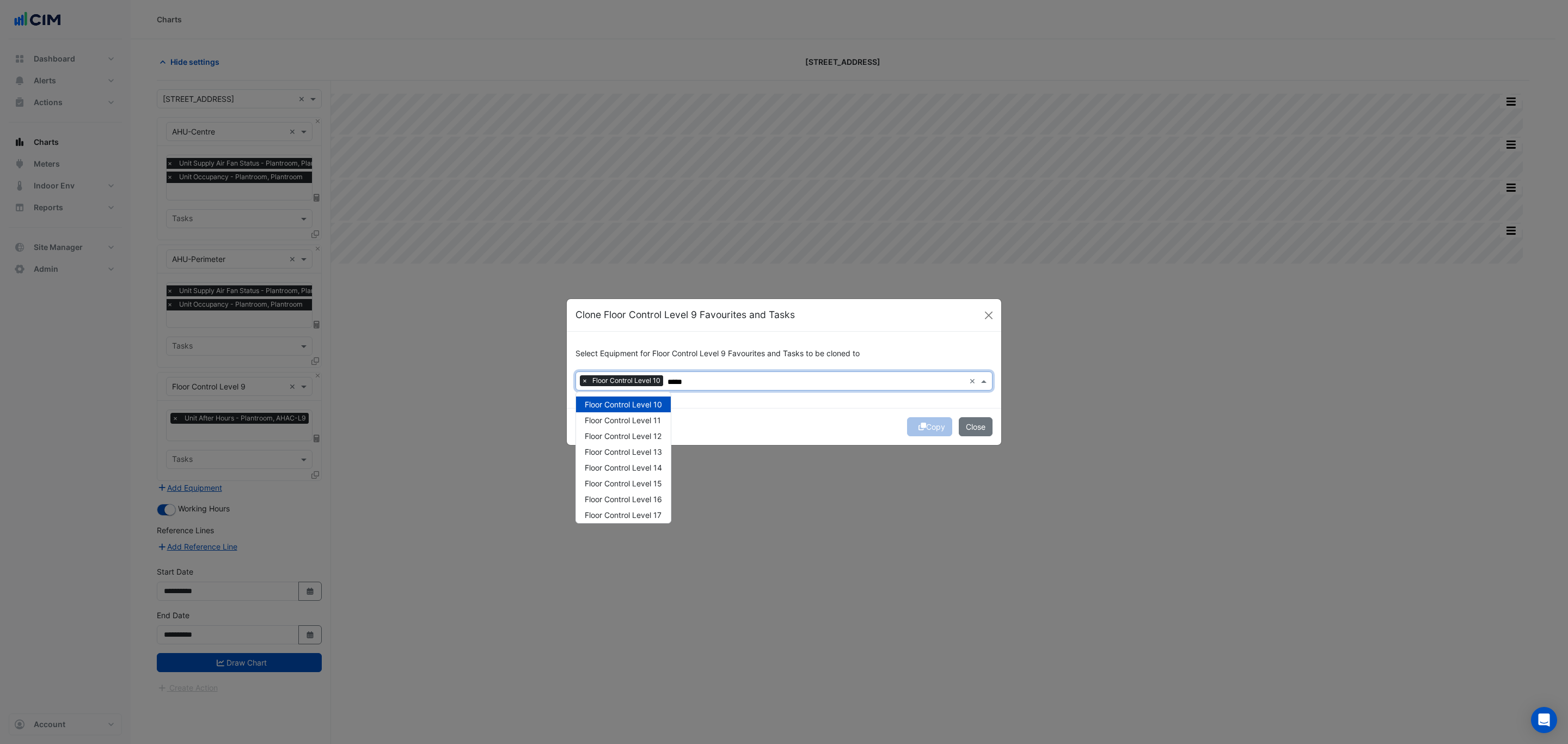
click at [653, 424] on div "Floor Control Level 11" at bounding box center [623, 420] width 95 height 15
click at [657, 438] on span "Floor Control Level 12" at bounding box center [623, 436] width 77 height 10
click at [656, 450] on span "Floor Control Level 13" at bounding box center [623, 452] width 78 height 10
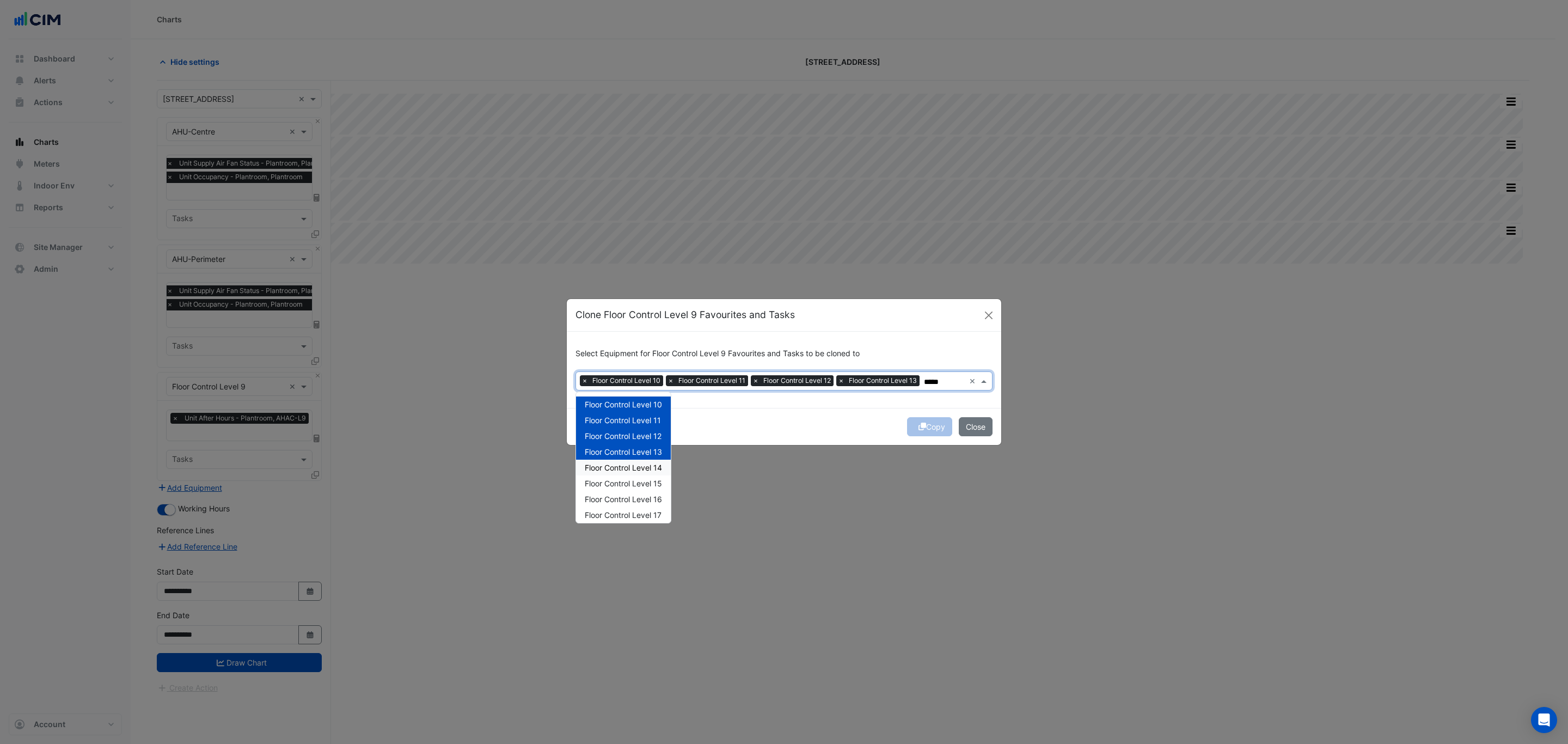
click at [652, 468] on span "Floor Control Level 14" at bounding box center [623, 468] width 78 height 10
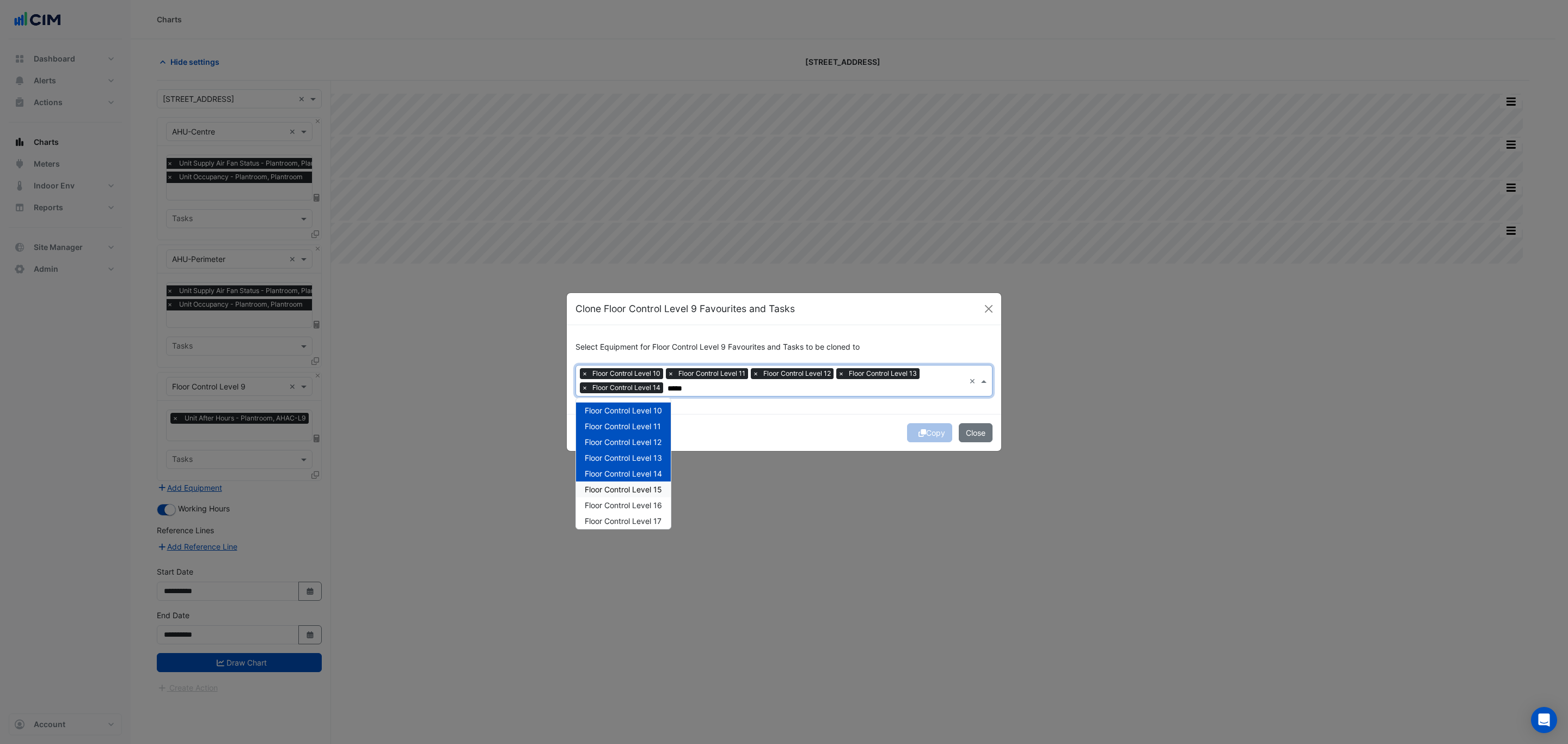
click at [651, 485] on div "Floor Control Level 15" at bounding box center [623, 489] width 95 height 15
click at [649, 505] on span "Floor Control Level 16" at bounding box center [623, 505] width 78 height 10
click at [647, 516] on span "Floor Control Level 17" at bounding box center [623, 521] width 77 height 10
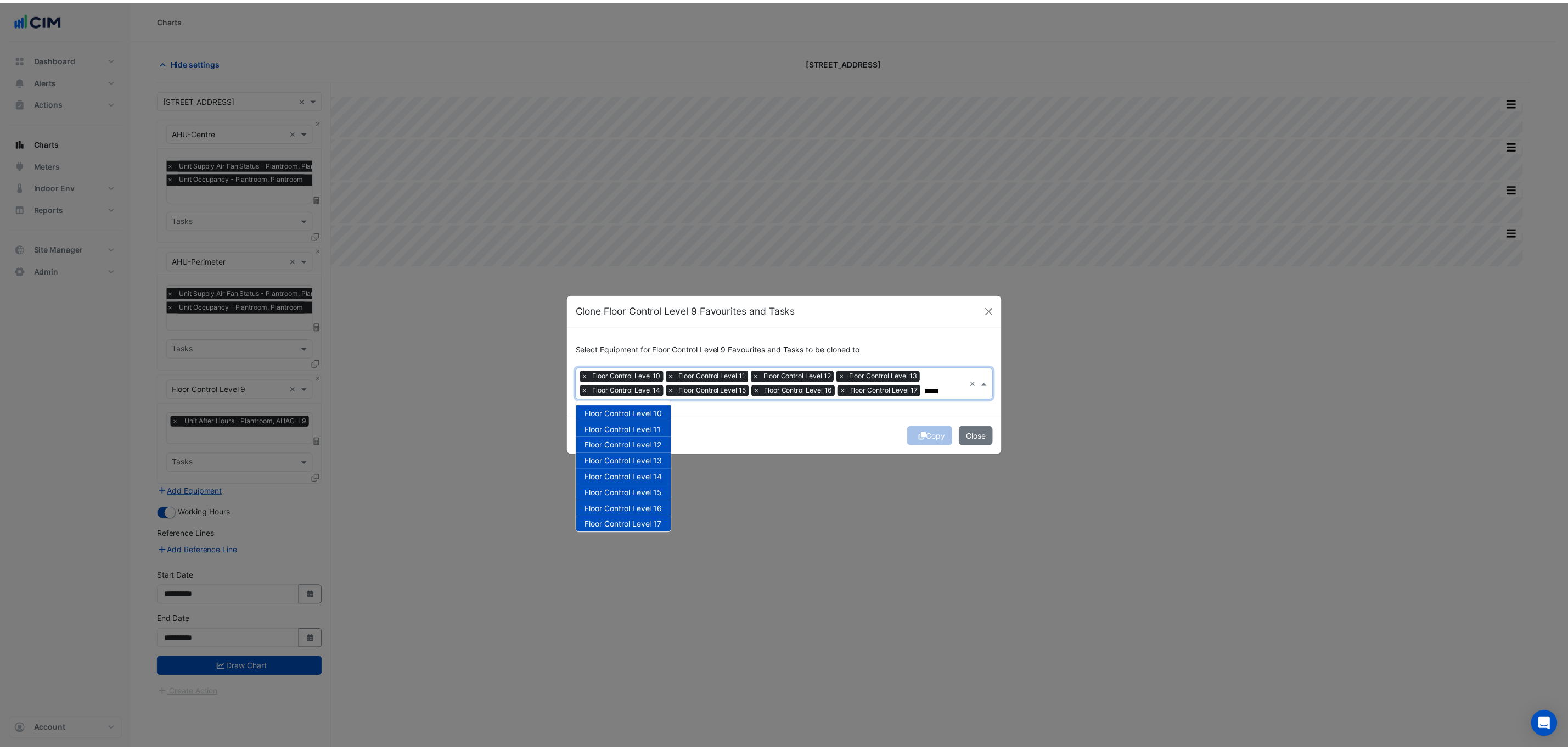
scroll to position [51, 0]
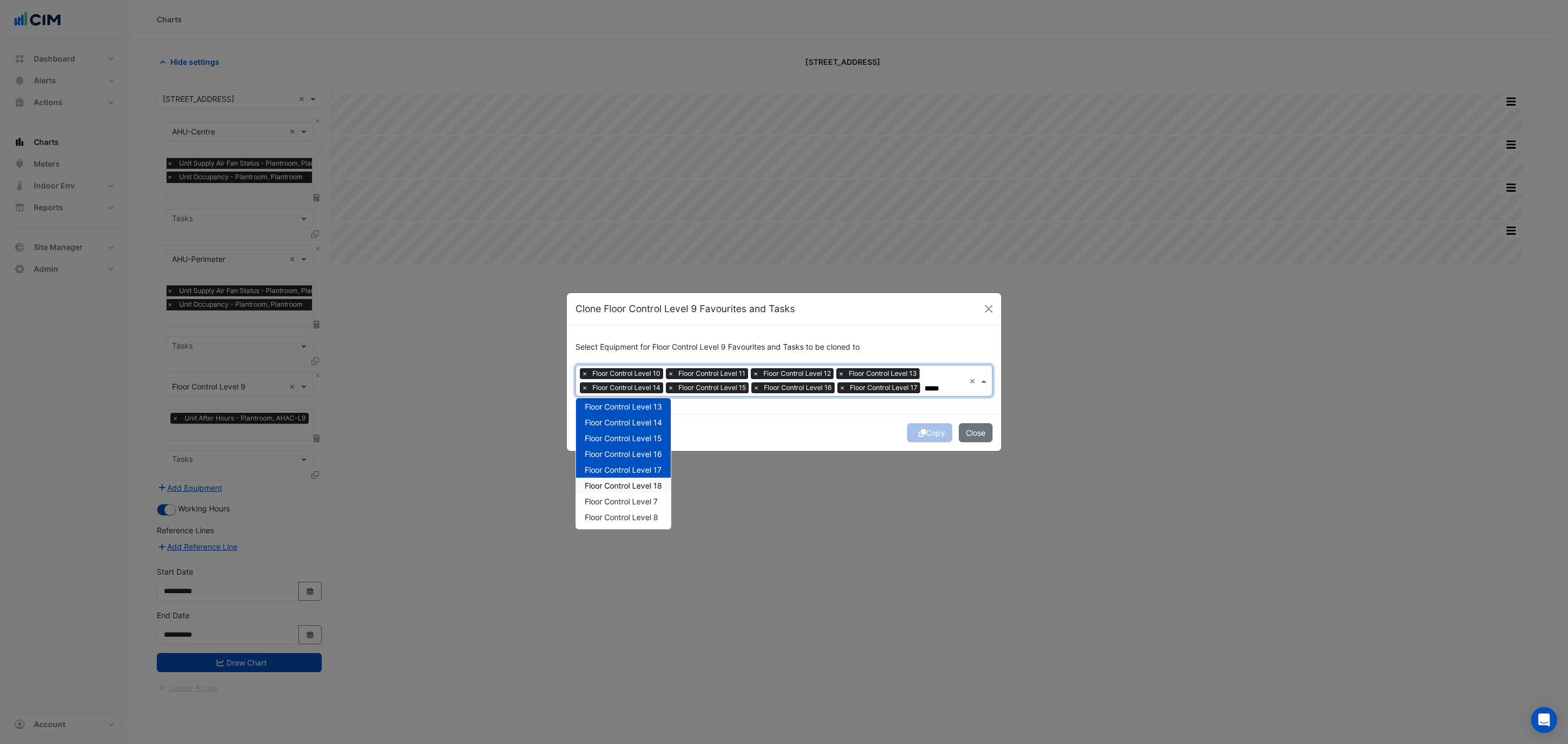
click at [645, 487] on span "Floor Control Level 18" at bounding box center [623, 486] width 78 height 10
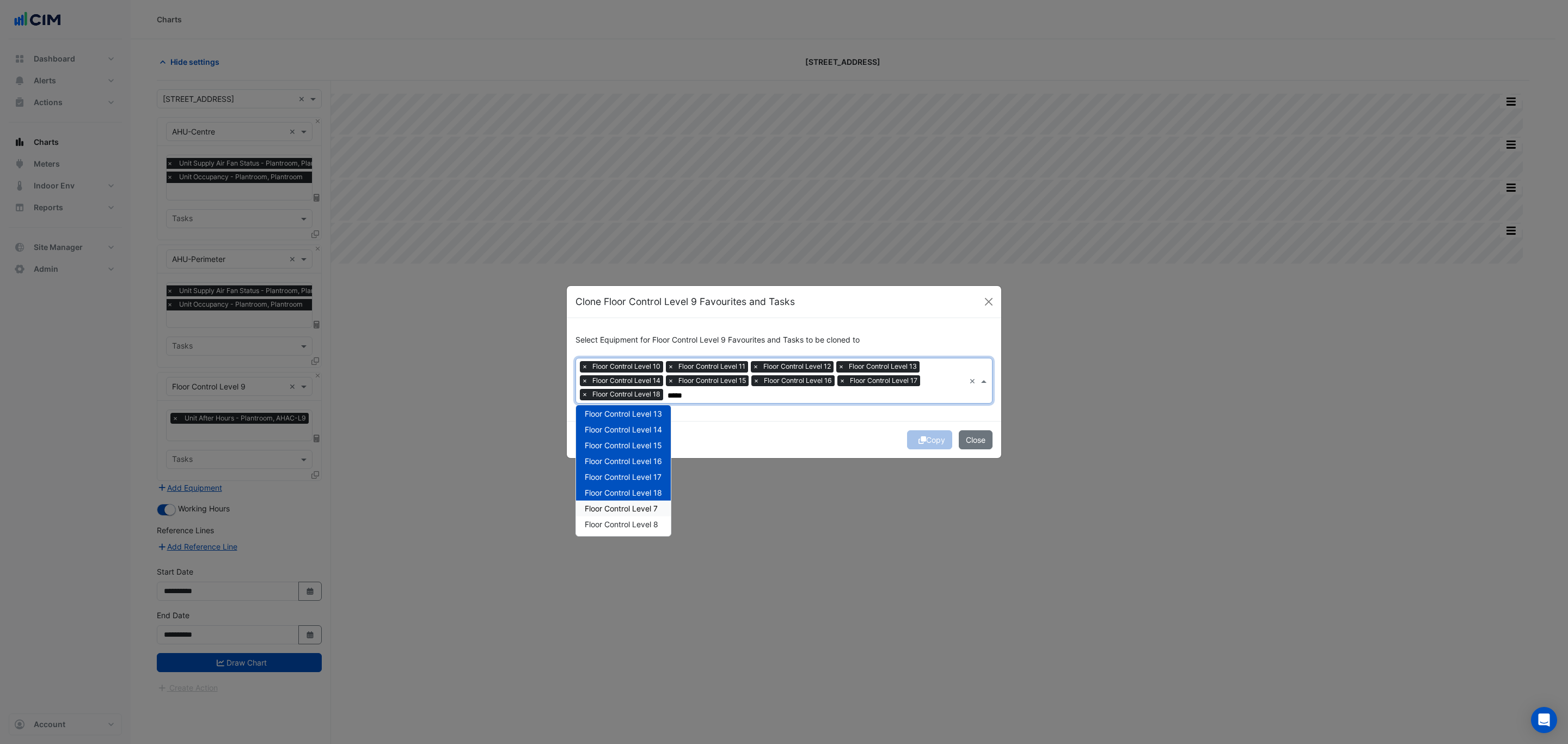
drag, startPoint x: 652, startPoint y: 500, endPoint x: 652, endPoint y: 511, distance: 11.0
click at [652, 501] on div "Floor Control Level 7" at bounding box center [623, 508] width 95 height 15
click at [652, 525] on span "Floor Control Level 8" at bounding box center [621, 524] width 74 height 10
type input "*****"
click at [789, 436] on div "Copy Close" at bounding box center [784, 439] width 434 height 37
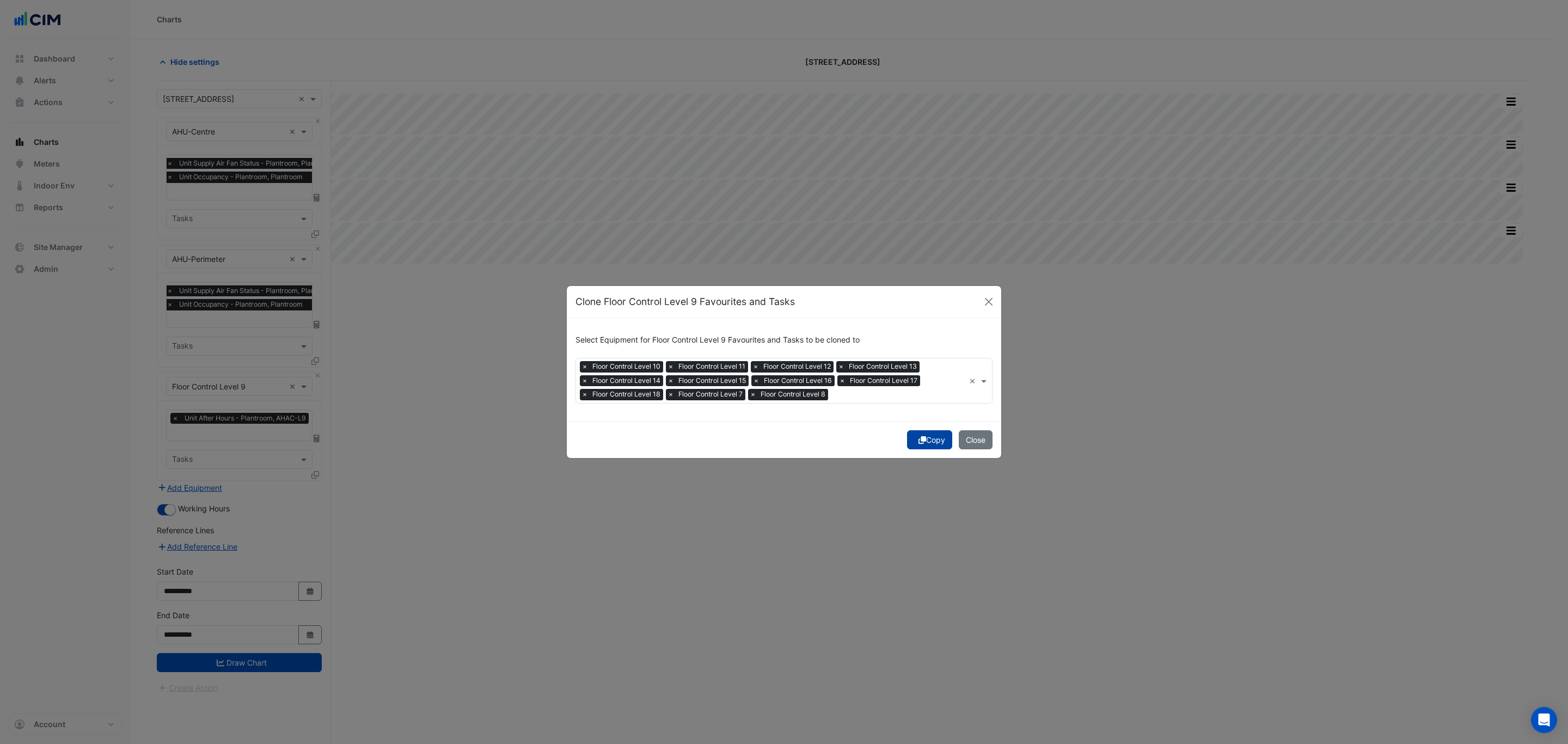
click at [927, 441] on button "Copy" at bounding box center [929, 440] width 45 height 19
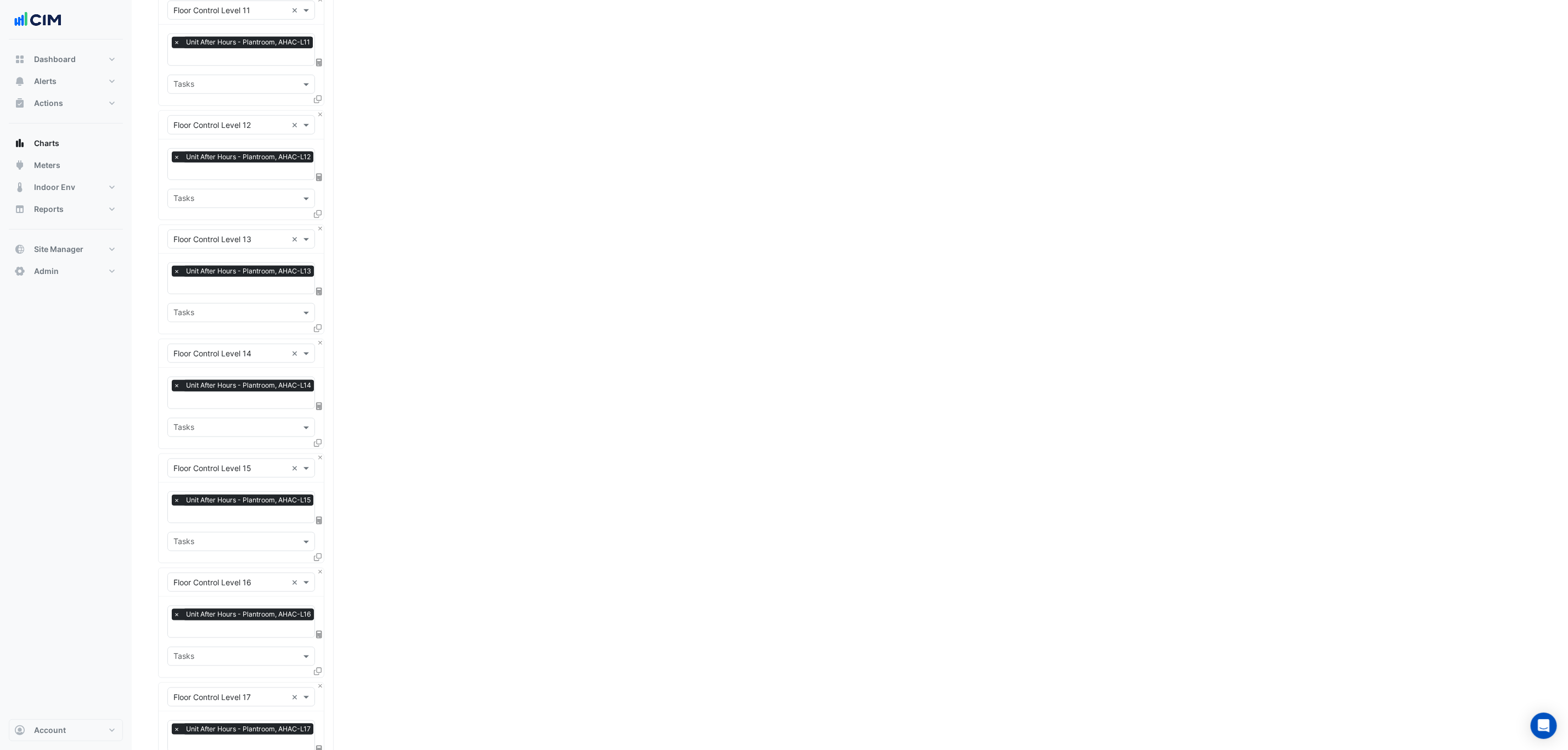
drag, startPoint x: 443, startPoint y: 531, endPoint x: 399, endPoint y: 666, distance: 142.0
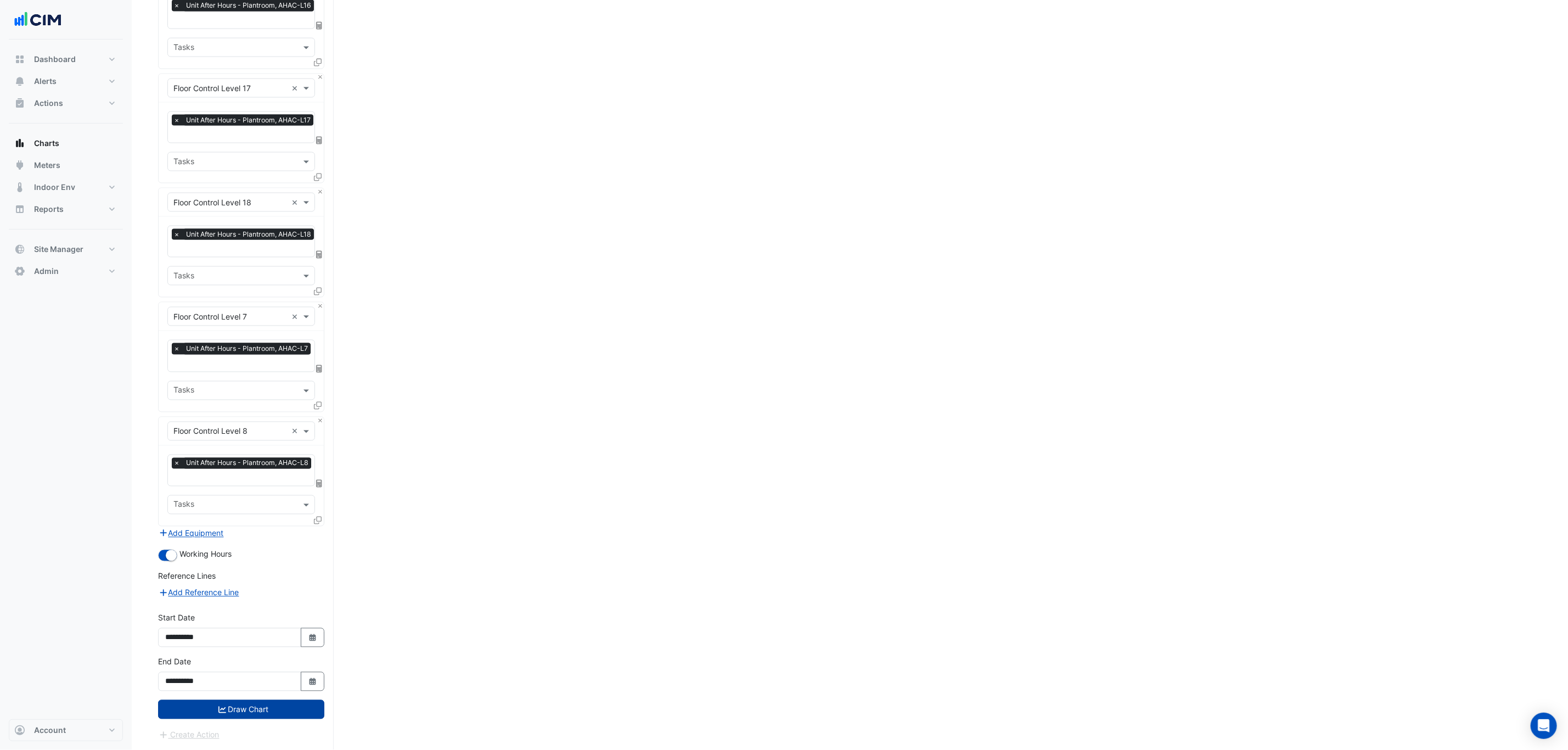
click at [287, 708] on button "Draw Chart" at bounding box center [241, 709] width 166 height 19
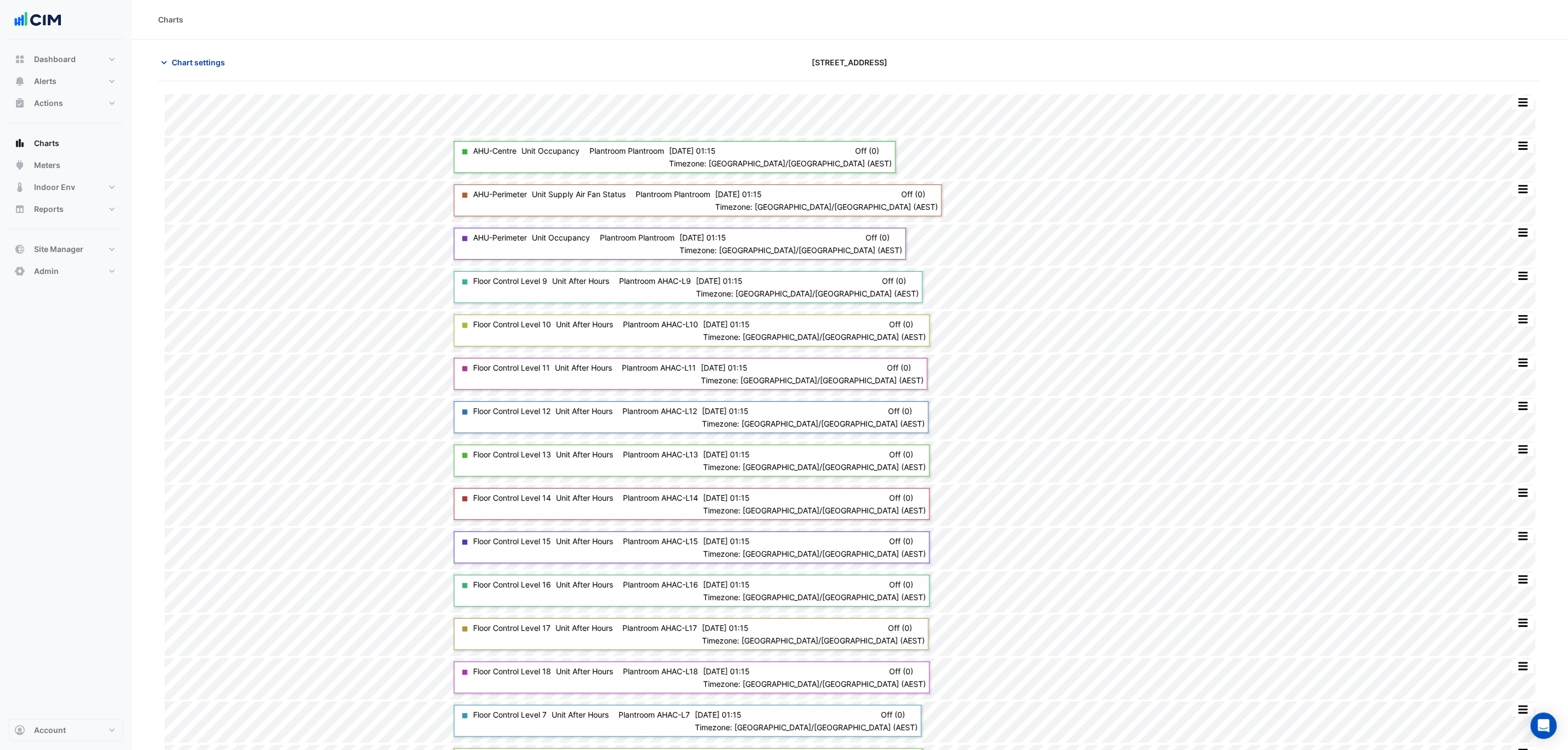
click at [183, 56] on span "Chart settings" at bounding box center [197, 62] width 53 height 12
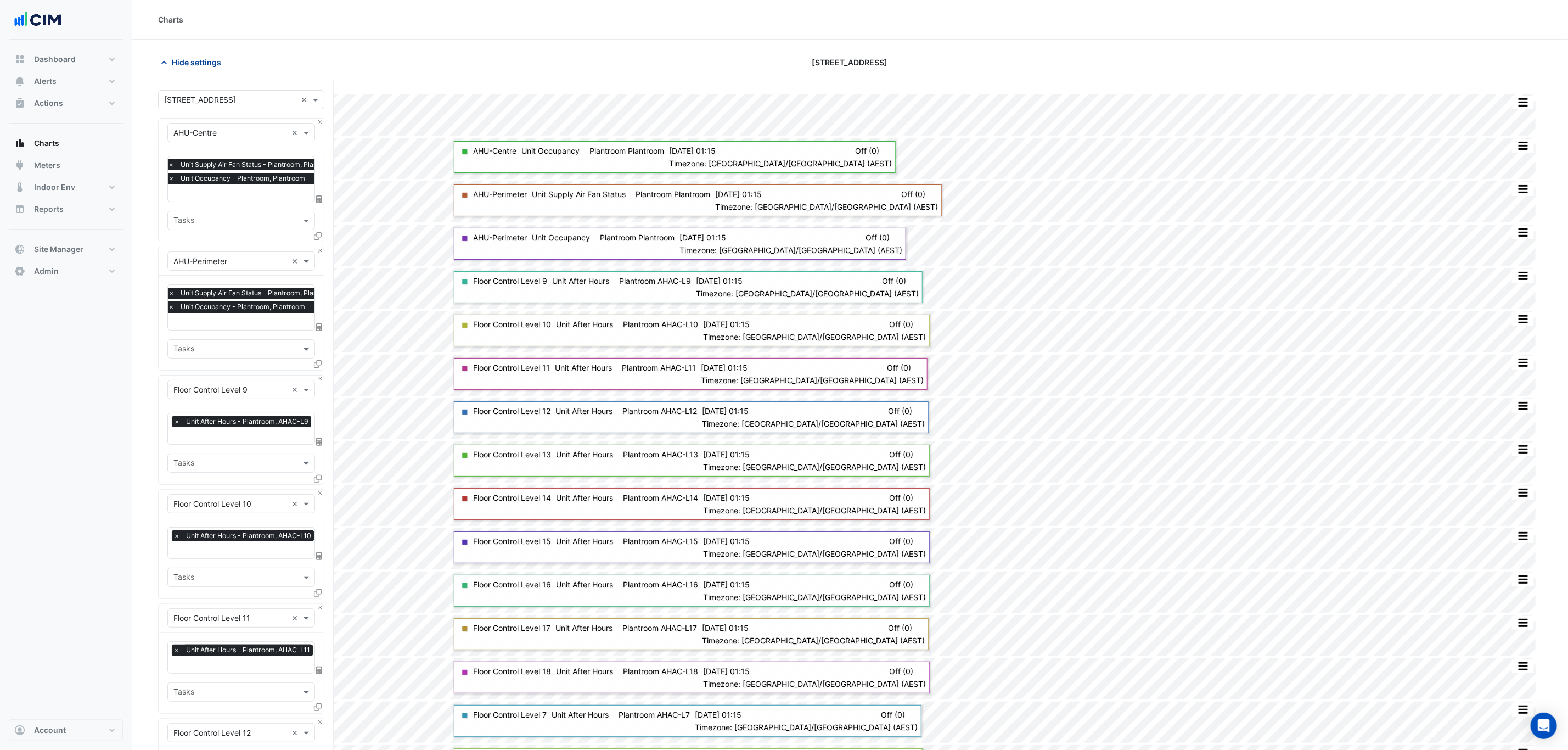
click at [183, 56] on span "Hide settings" at bounding box center [196, 62] width 49 height 12
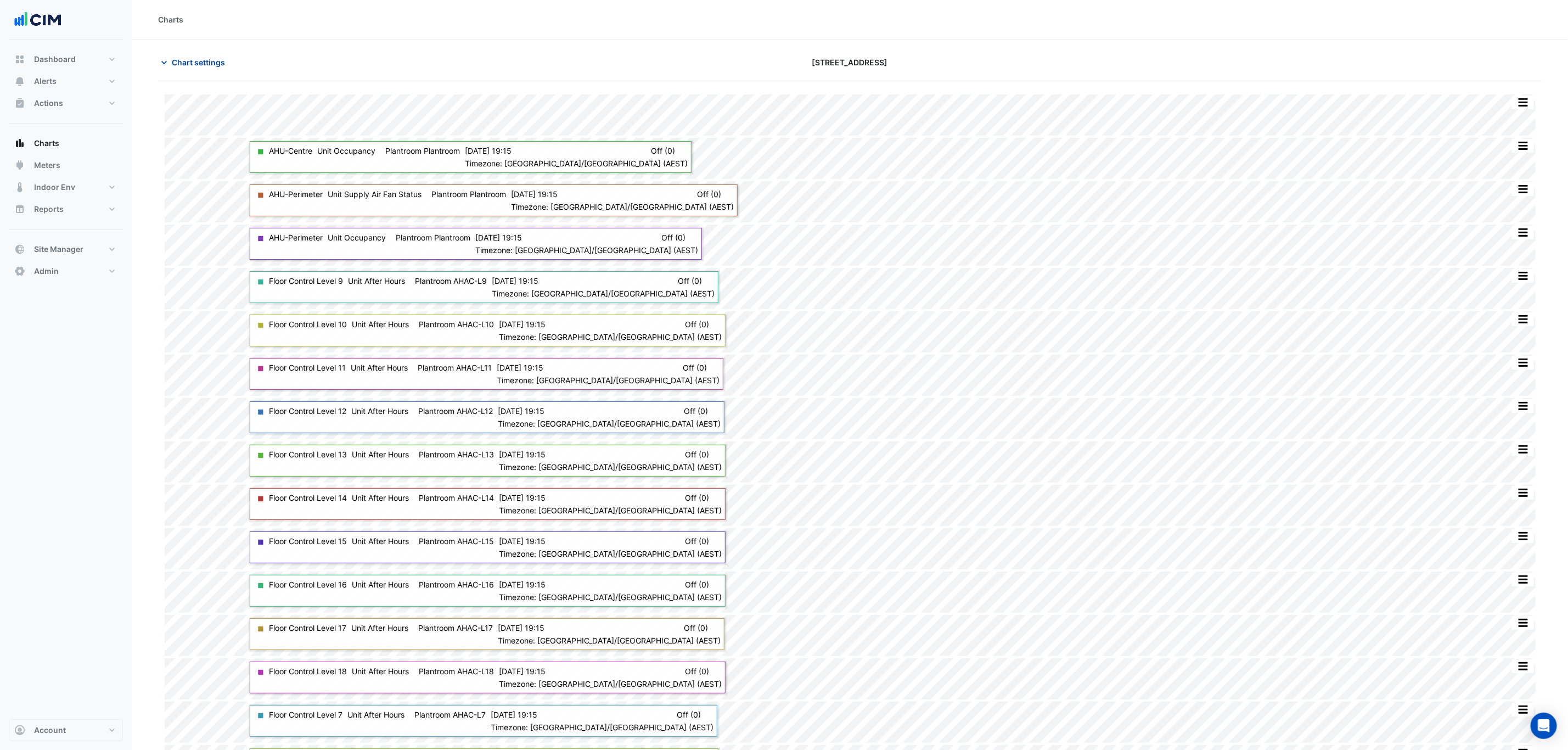
click at [204, 56] on button "Chart settings" at bounding box center [195, 62] width 75 height 19
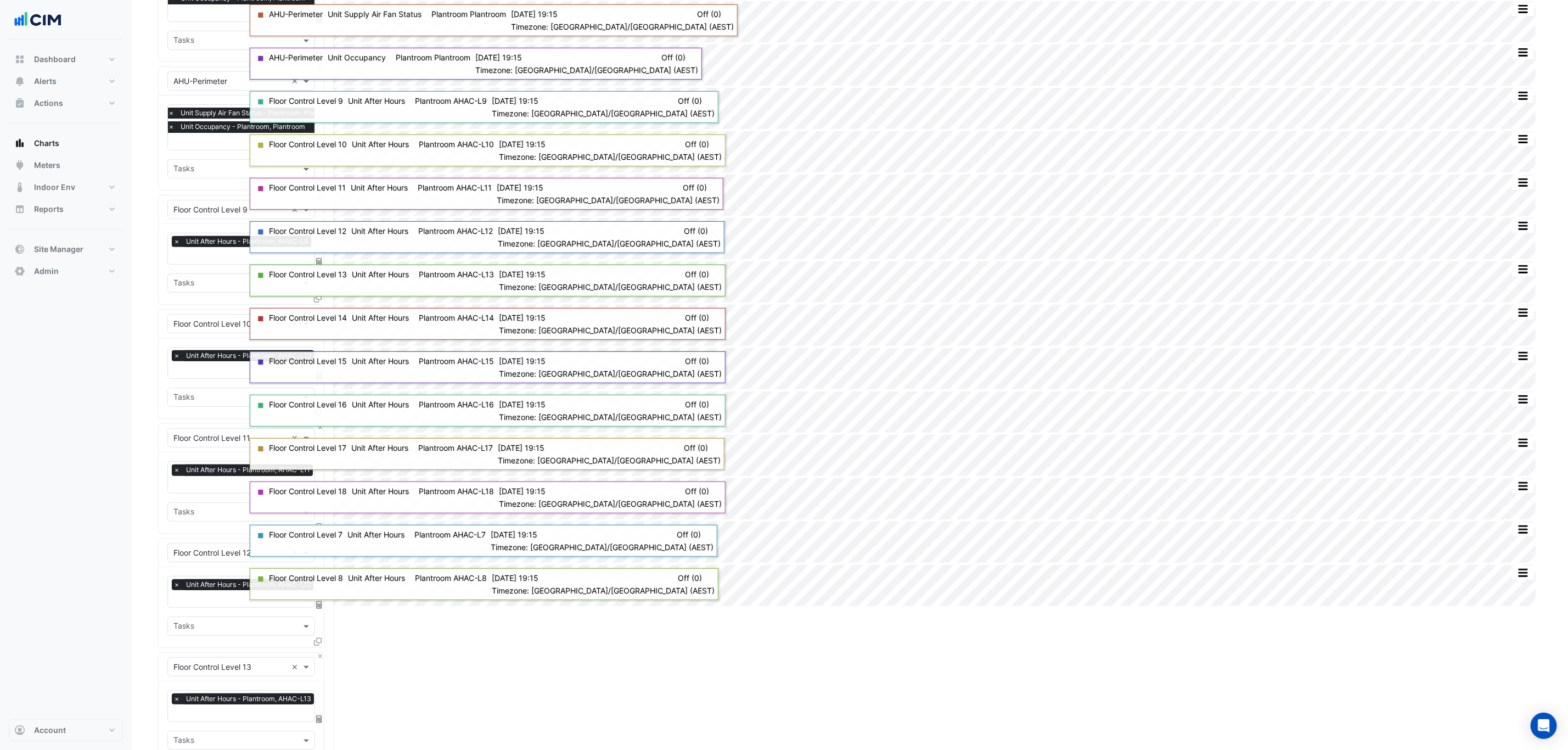
scroll to position [247, 0]
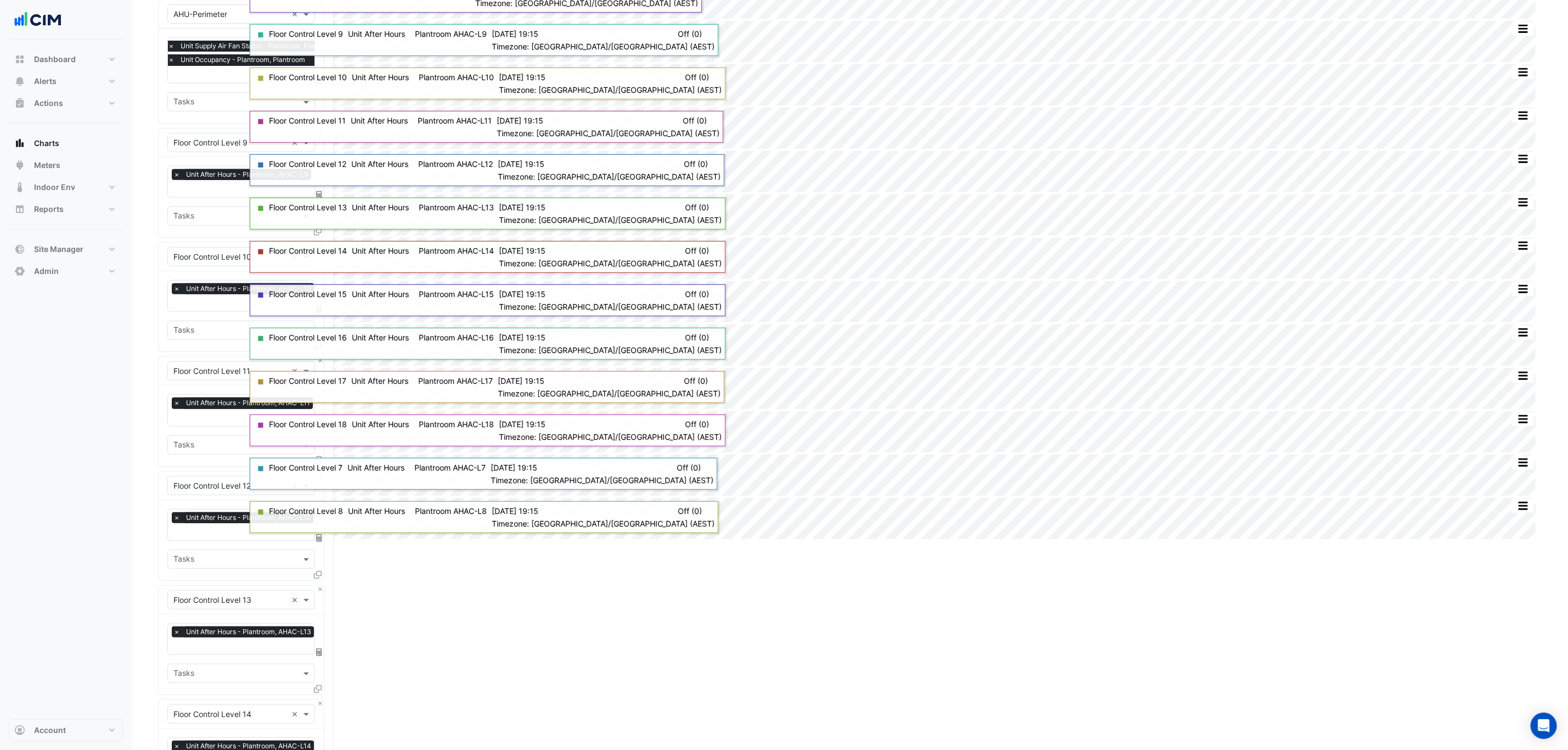
click at [149, 325] on section "Hide settings 167 Macquarie St Split All Split None Print Save as JPEG Save as …" at bounding box center [850, 756] width 1436 height 1926
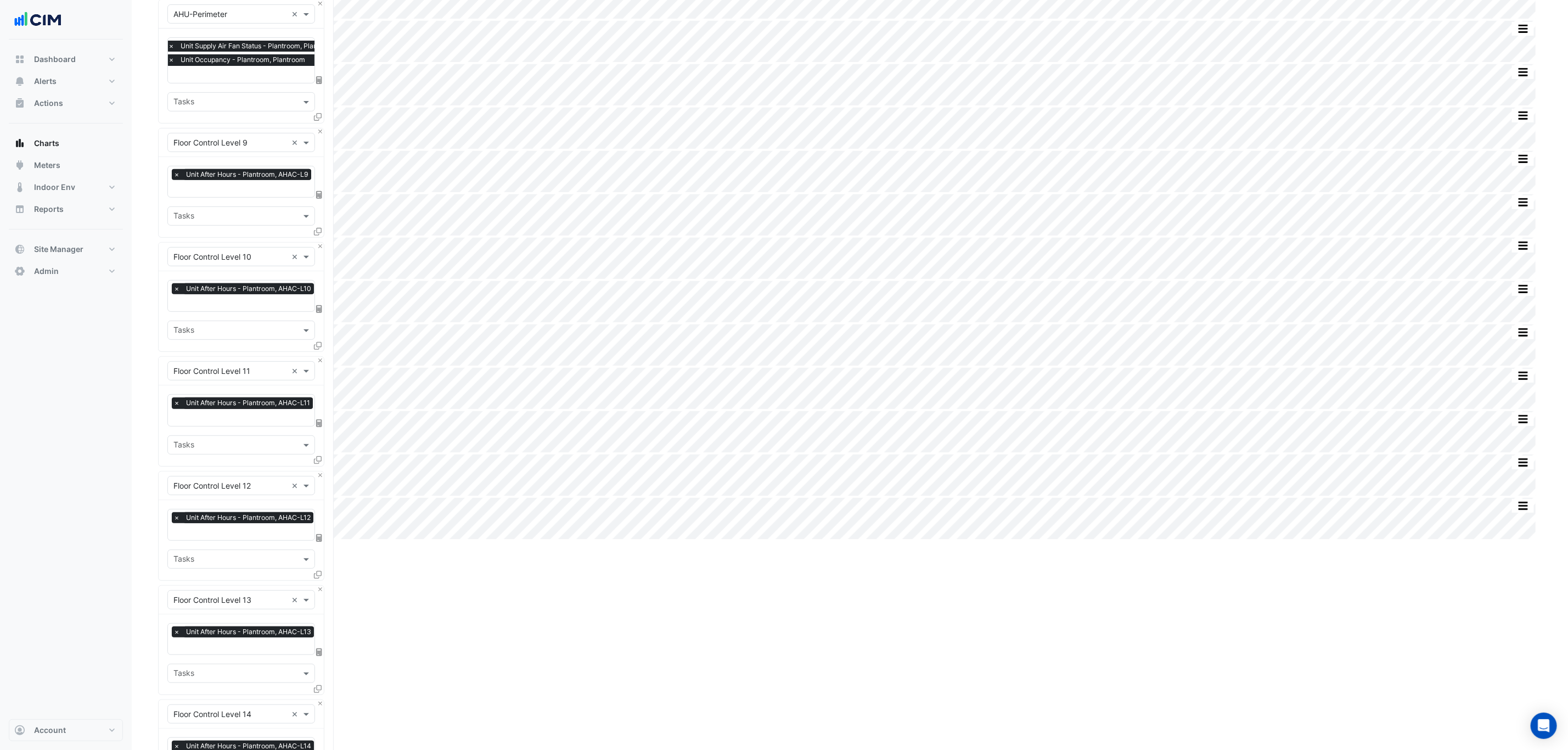
scroll to position [0, 2]
click at [259, 190] on input "text" at bounding box center [241, 190] width 140 height 12
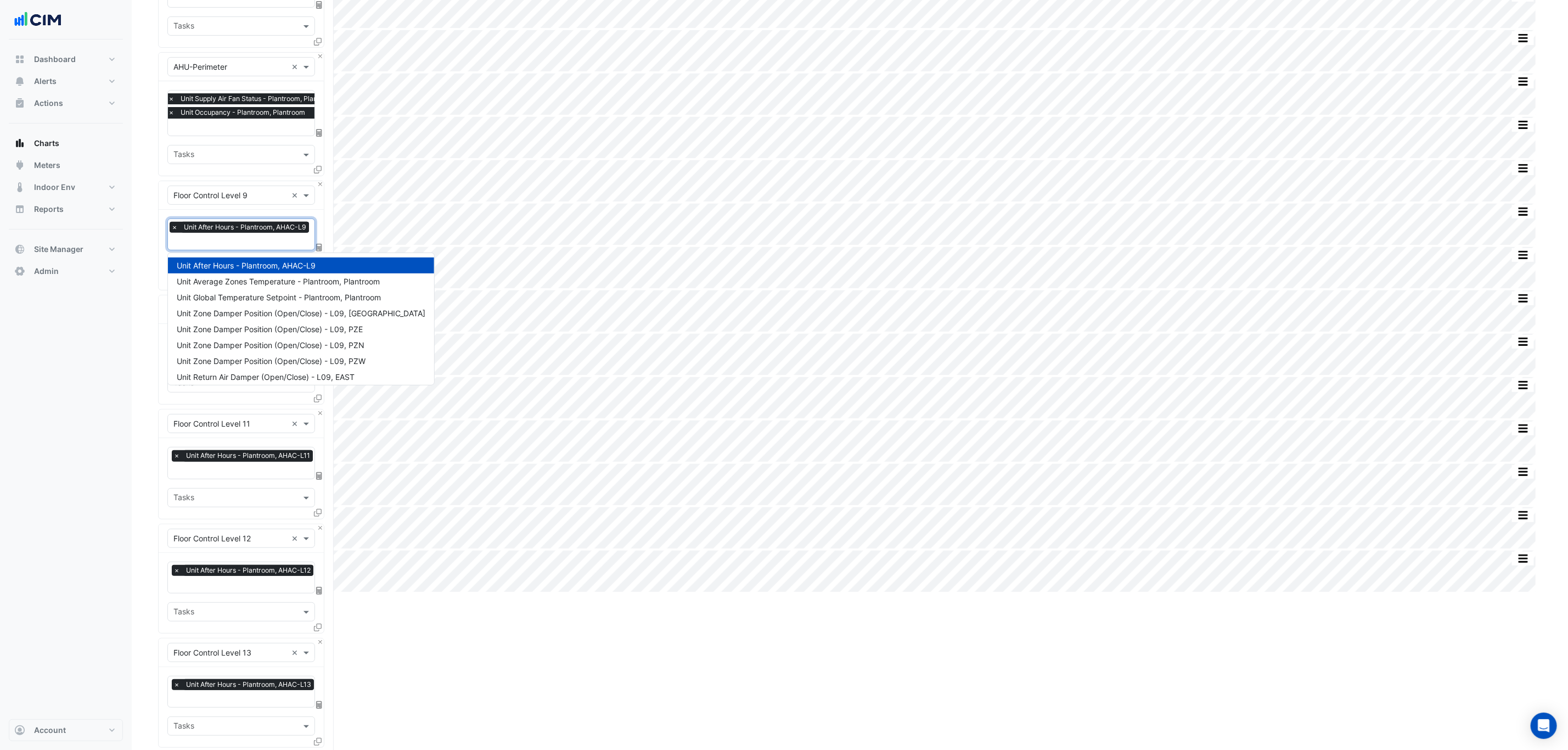
scroll to position [247, 0]
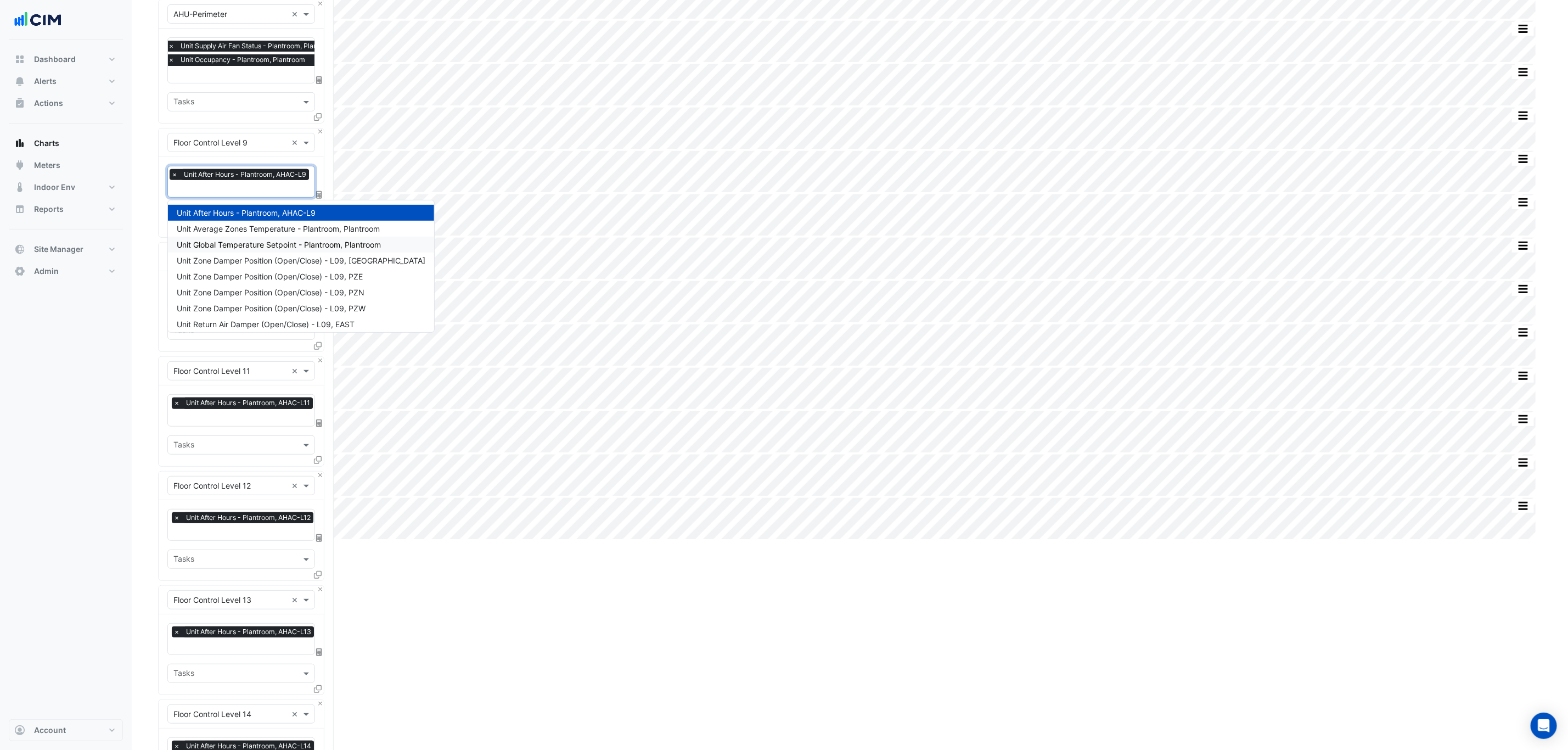
click at [158, 243] on div "× Floor Control Level 10 × × Unit After Hours - Plantroom, AHAC-L10 × Tasks" at bounding box center [241, 296] width 166 height 109
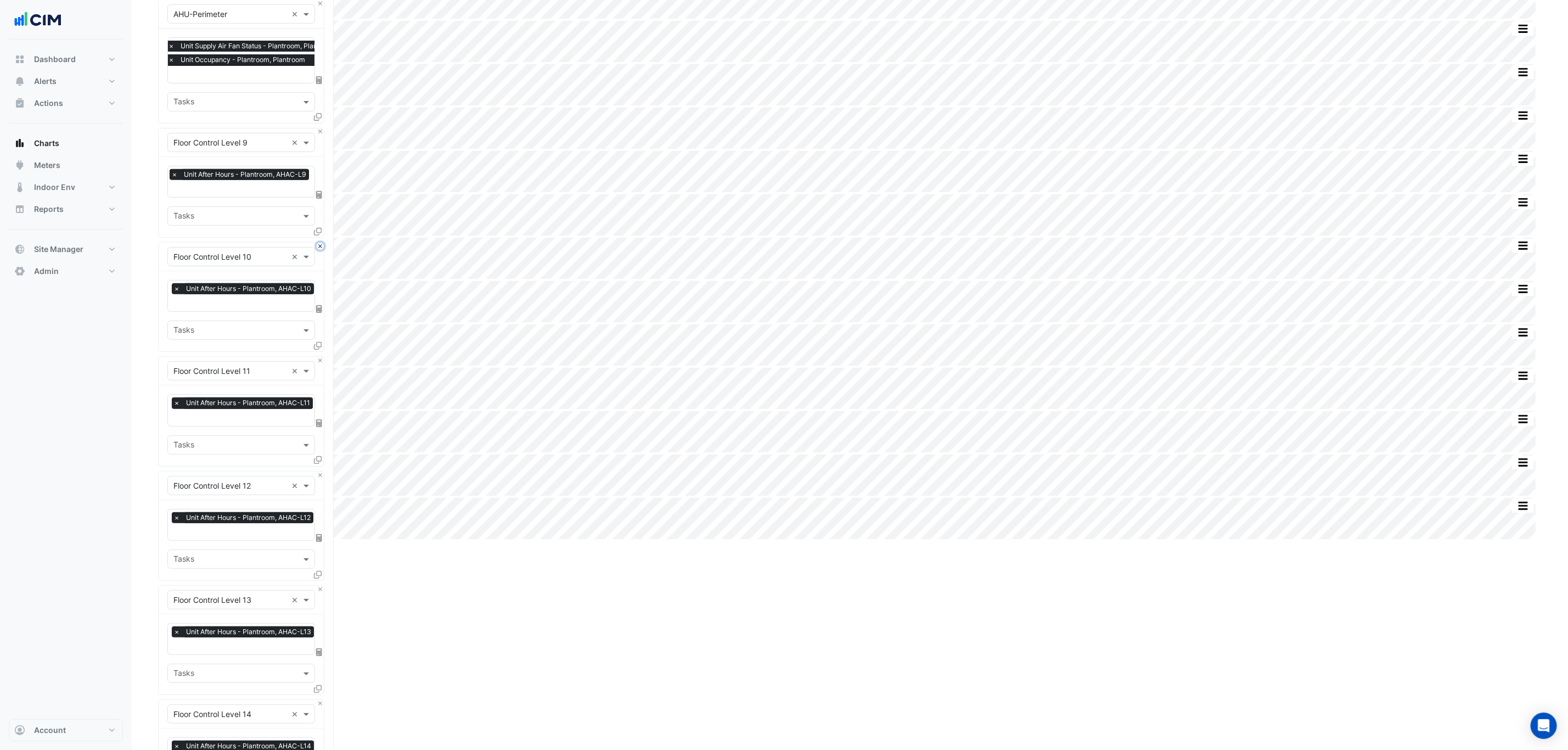
click at [321, 249] on button "Close" at bounding box center [319, 246] width 7 height 7
click at [321, 357] on button "Close" at bounding box center [319, 360] width 7 height 7
click at [321, 249] on button "Close" at bounding box center [319, 246] width 7 height 7
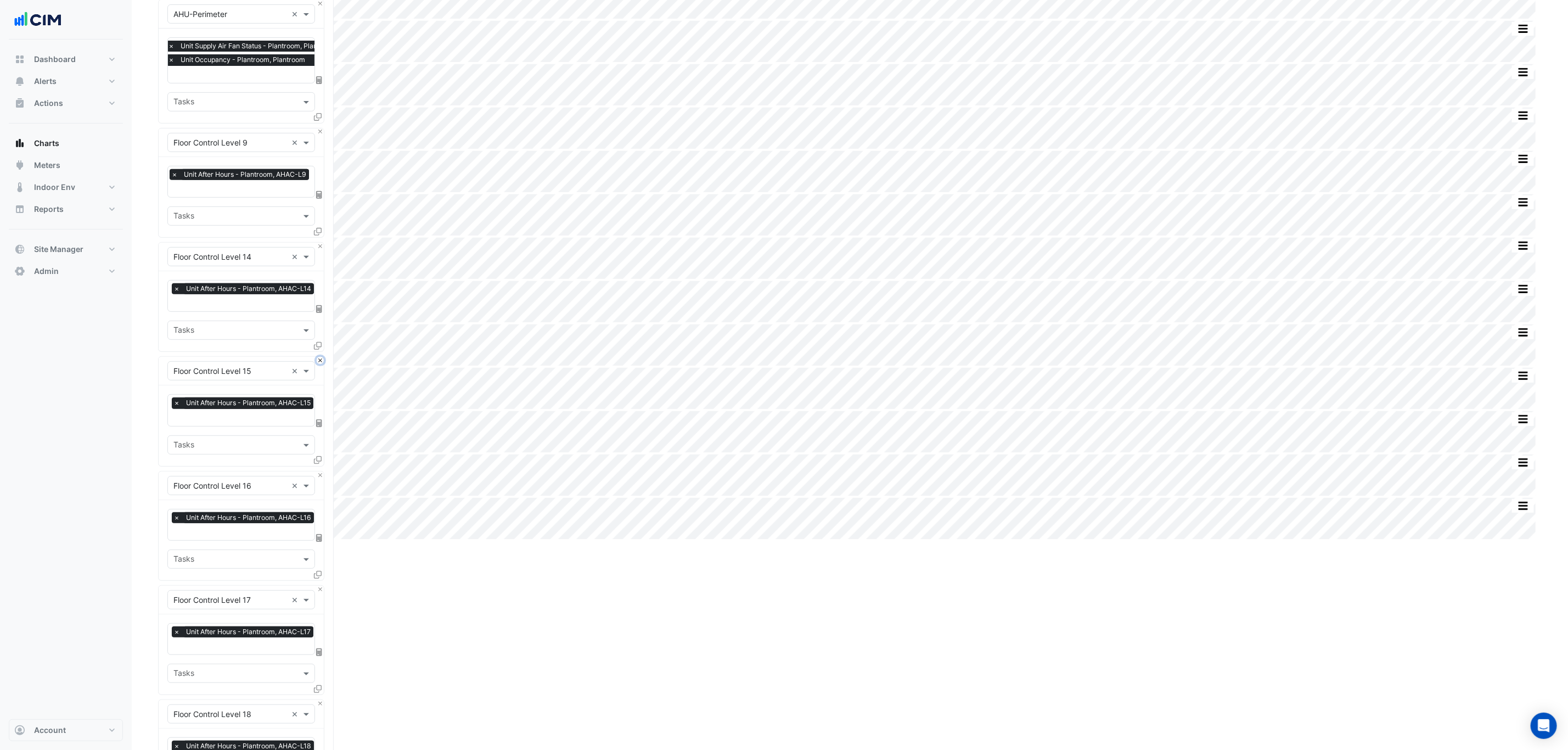
click at [321, 357] on button "Close" at bounding box center [319, 360] width 7 height 7
click at [321, 249] on button "Close" at bounding box center [319, 246] width 7 height 7
click at [321, 357] on button "Close" at bounding box center [319, 360] width 7 height 7
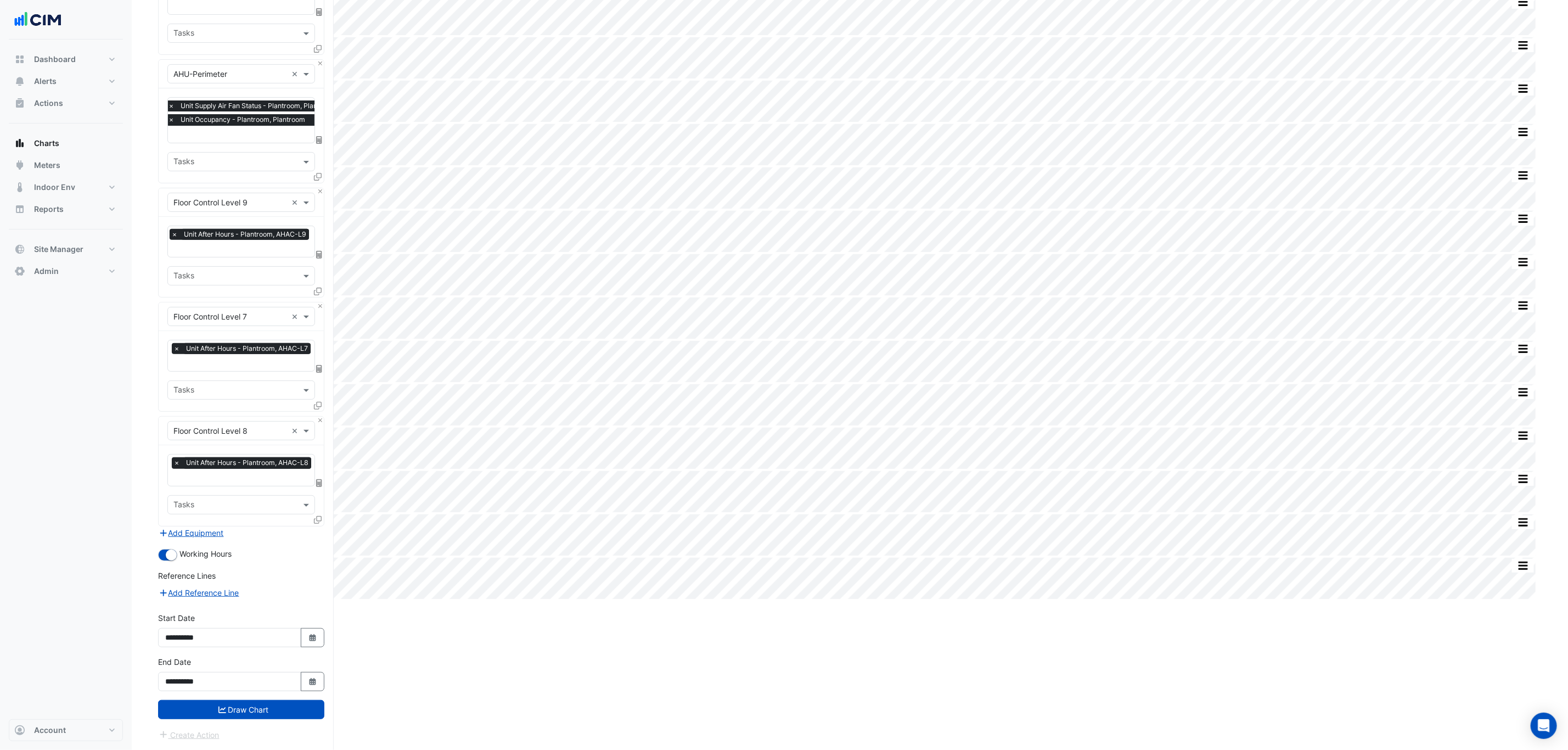
scroll to position [190, 0]
click at [321, 251] on fa-layers at bounding box center [319, 255] width 10 height 8
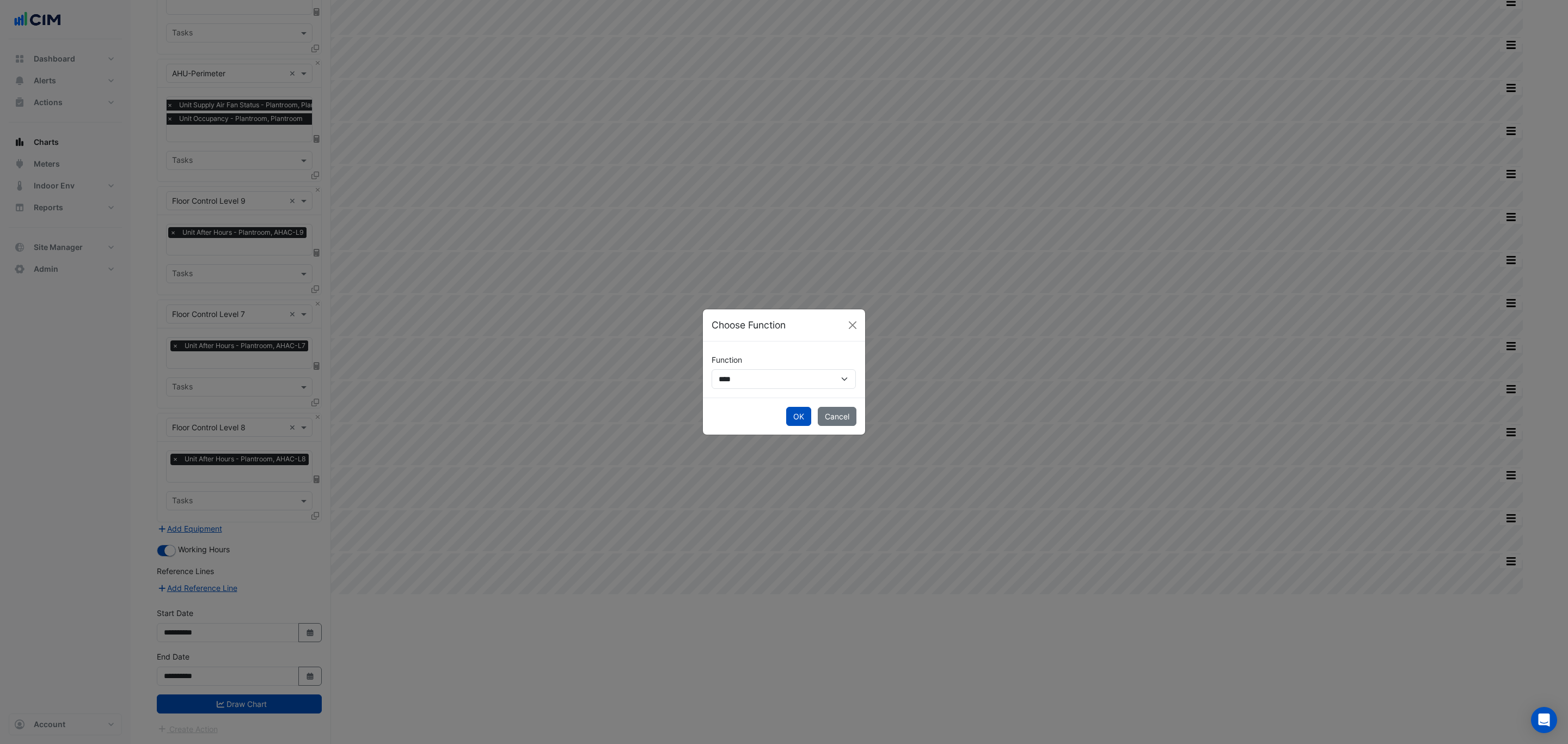
click at [306, 247] on ngb-modal-window "**********" at bounding box center [784, 372] width 1568 height 744
click at [850, 326] on button "Close" at bounding box center [852, 324] width 16 height 16
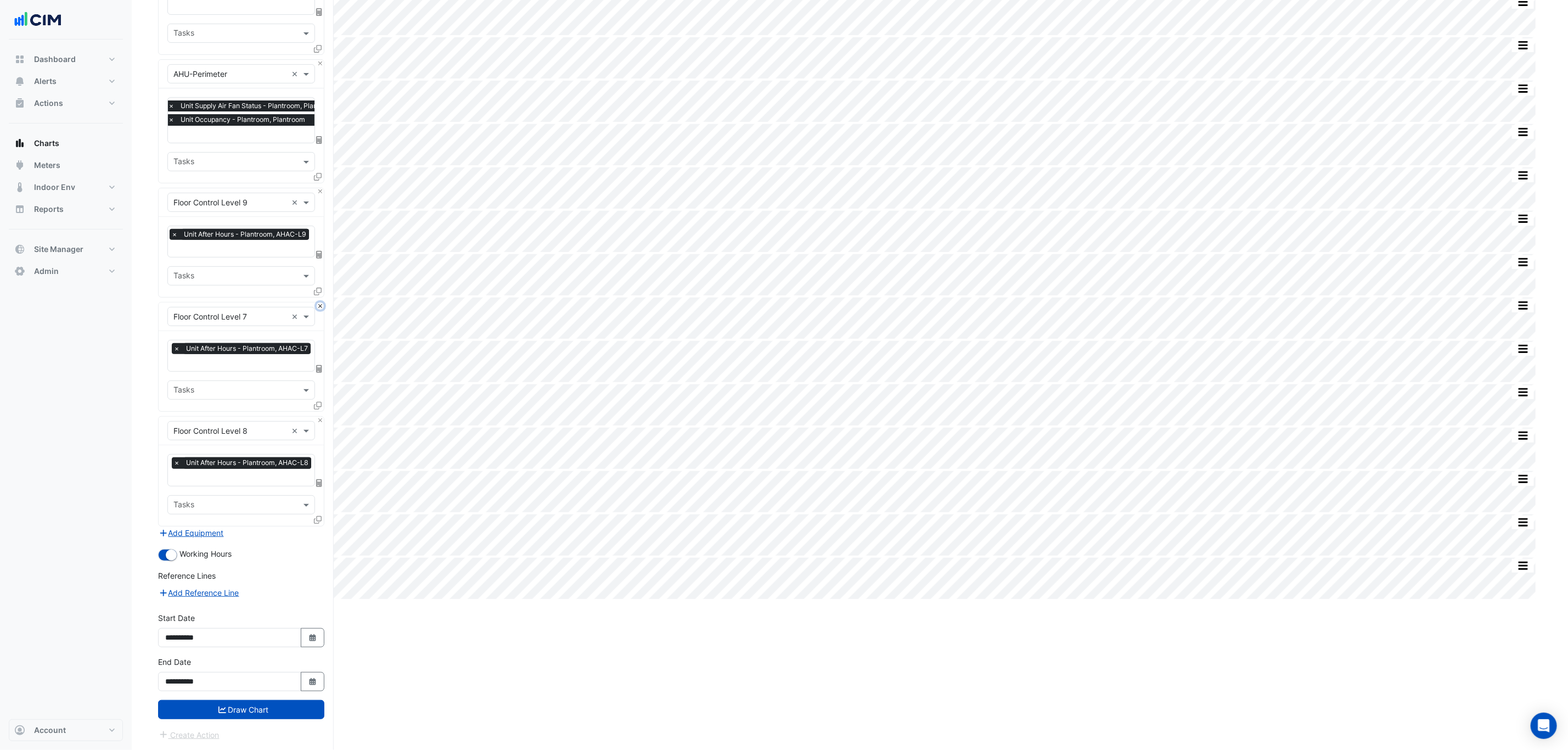
click at [321, 305] on button "Close" at bounding box center [319, 305] width 7 height 7
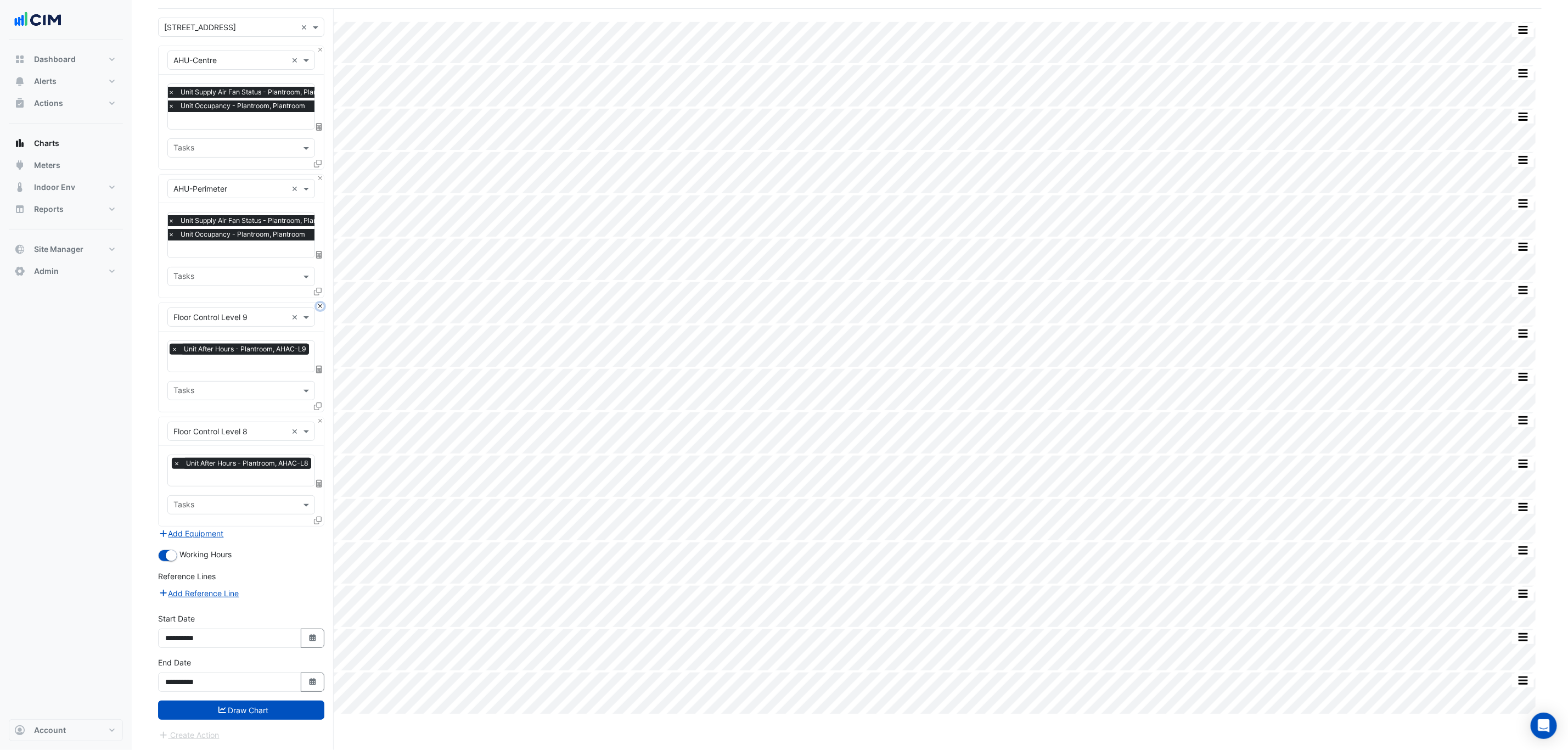
click at [321, 305] on button "Close" at bounding box center [319, 306] width 7 height 7
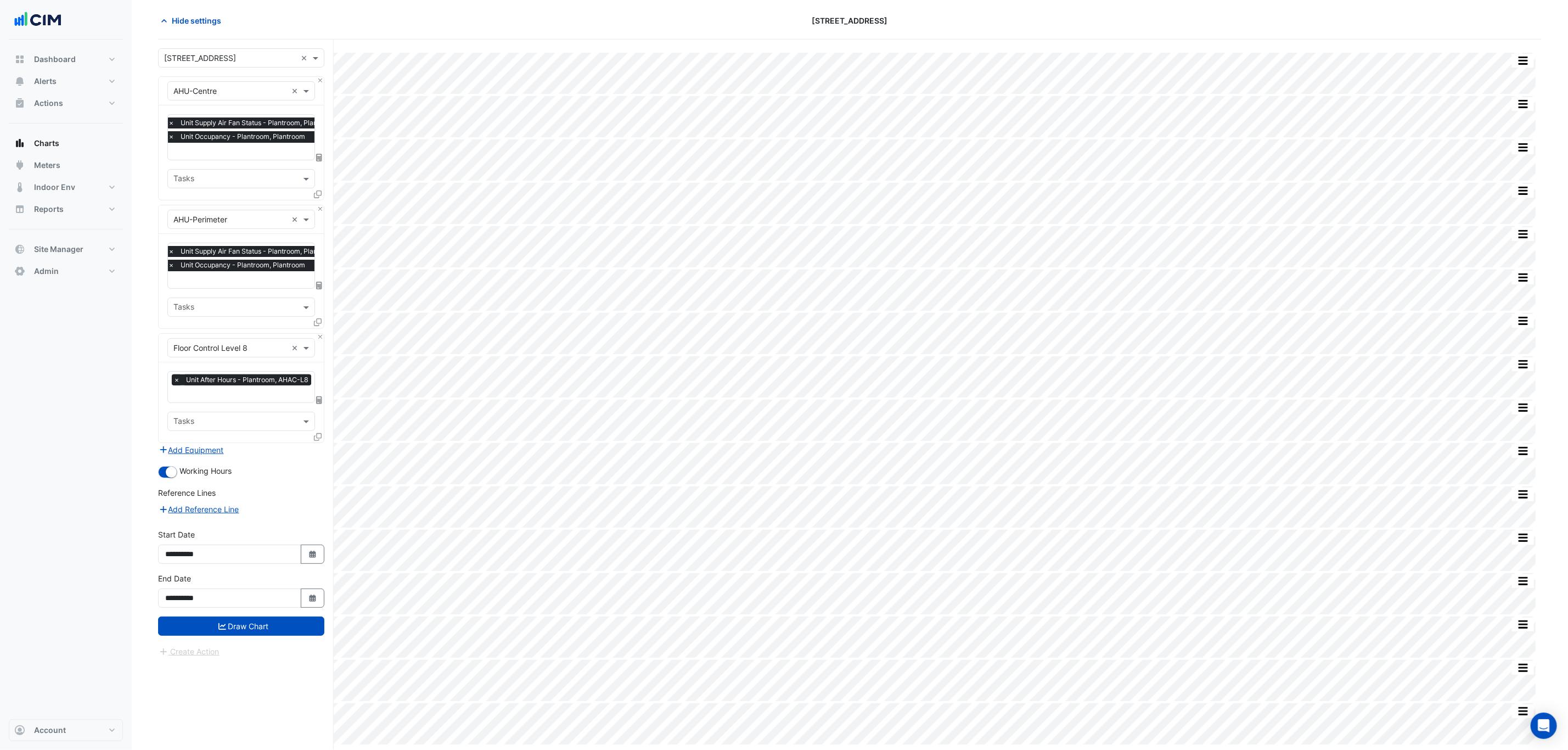
click at [180, 380] on span "×" at bounding box center [176, 379] width 10 height 11
click at [202, 382] on input "text" at bounding box center [234, 381] width 123 height 12
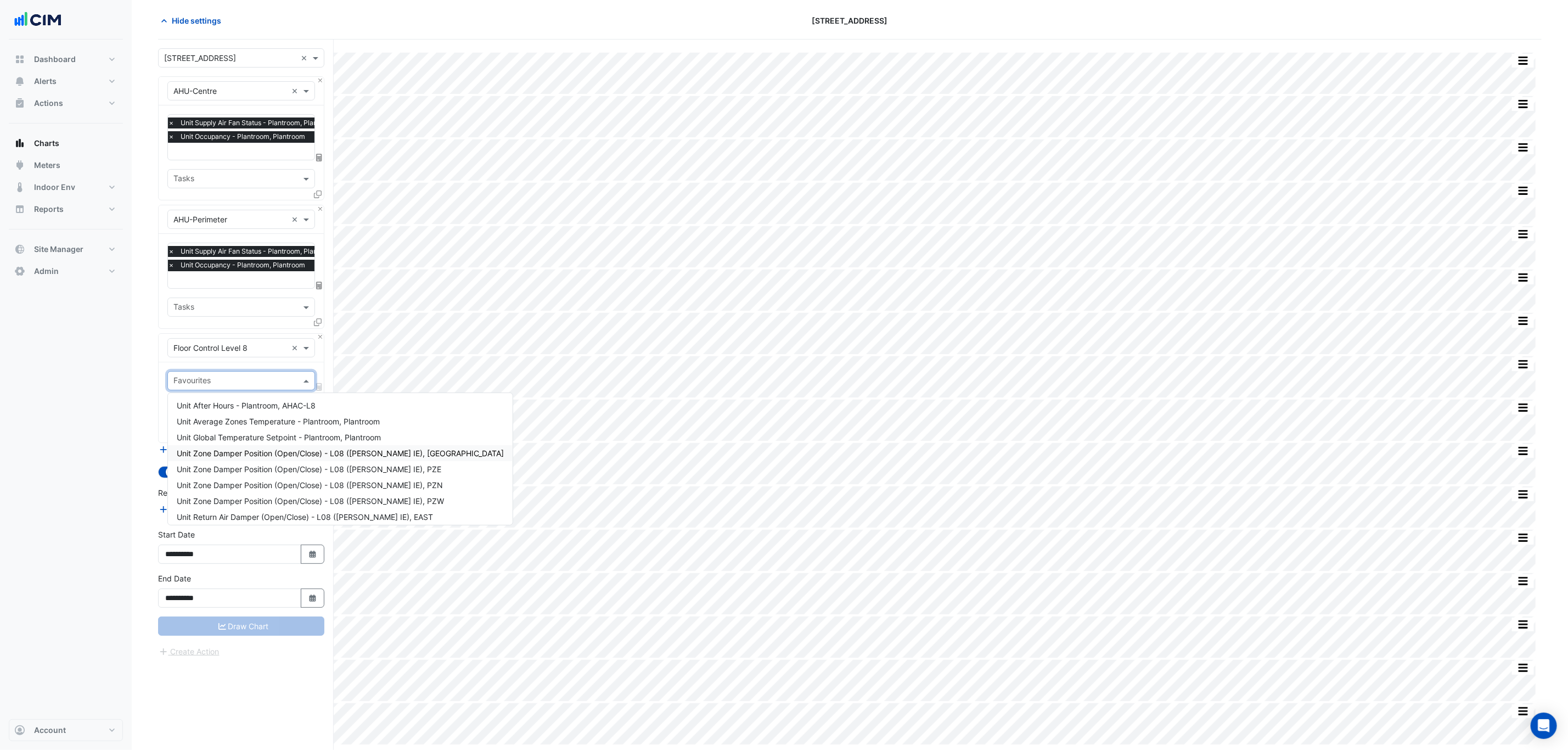
click at [249, 453] on span "Unit Zone Damper Position (Open/Close) - L08 (NABERS IE), CZ" at bounding box center [341, 453] width 327 height 10
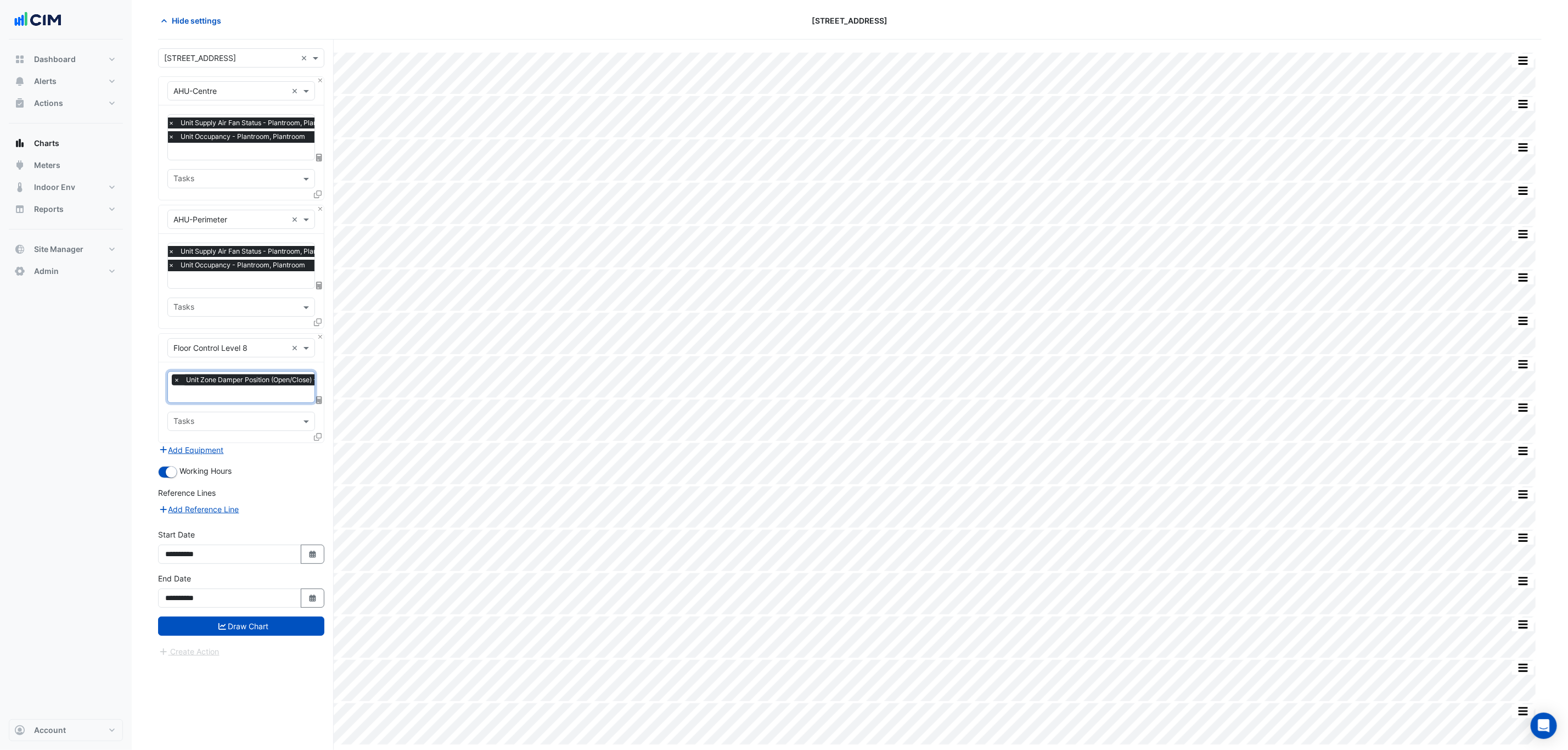
click at [231, 397] on input "text" at bounding box center [323, 395] width 301 height 12
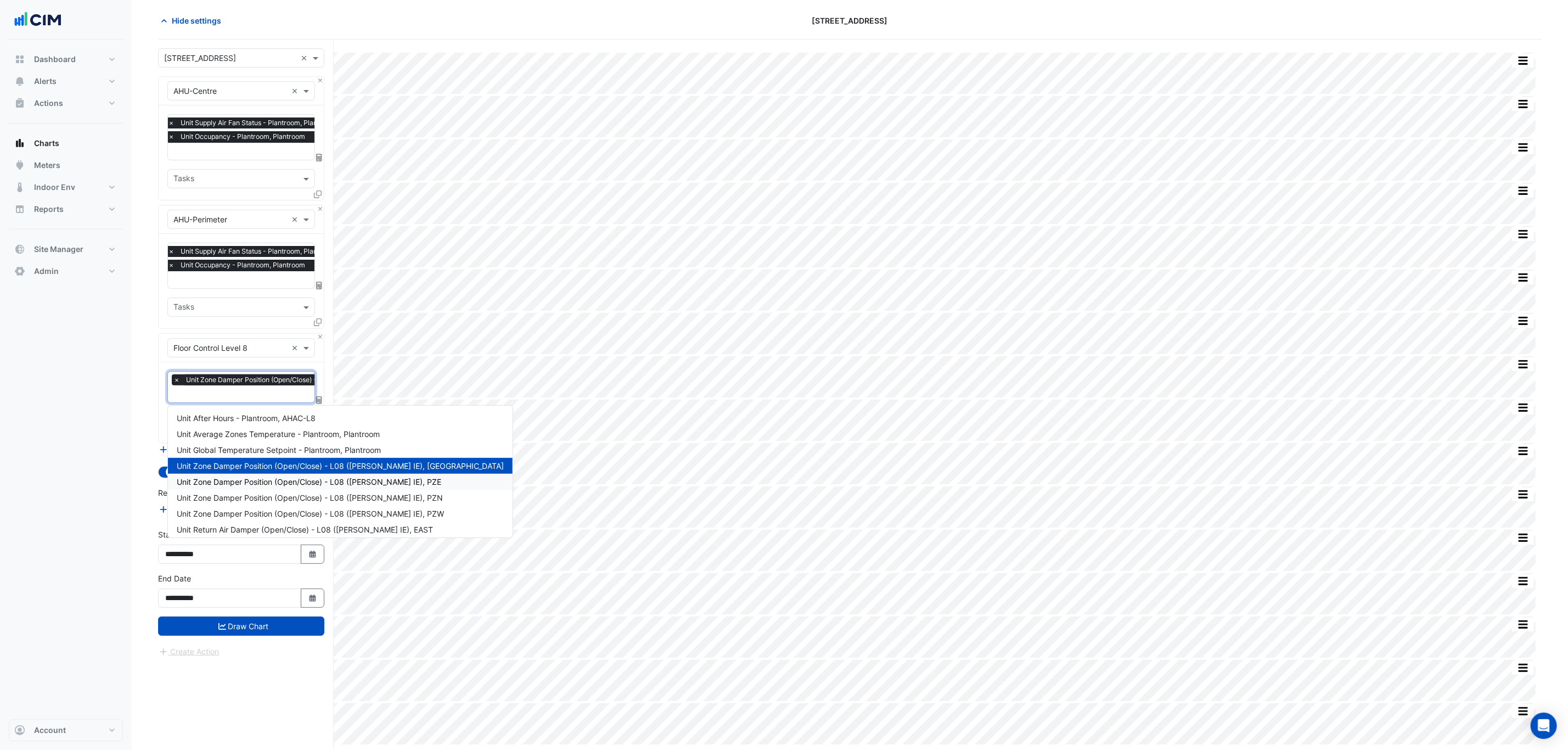
click at [243, 477] on span "Unit Zone Damper Position (Open/Close) - L08 (NABERS IE), PZE" at bounding box center [309, 482] width 264 height 10
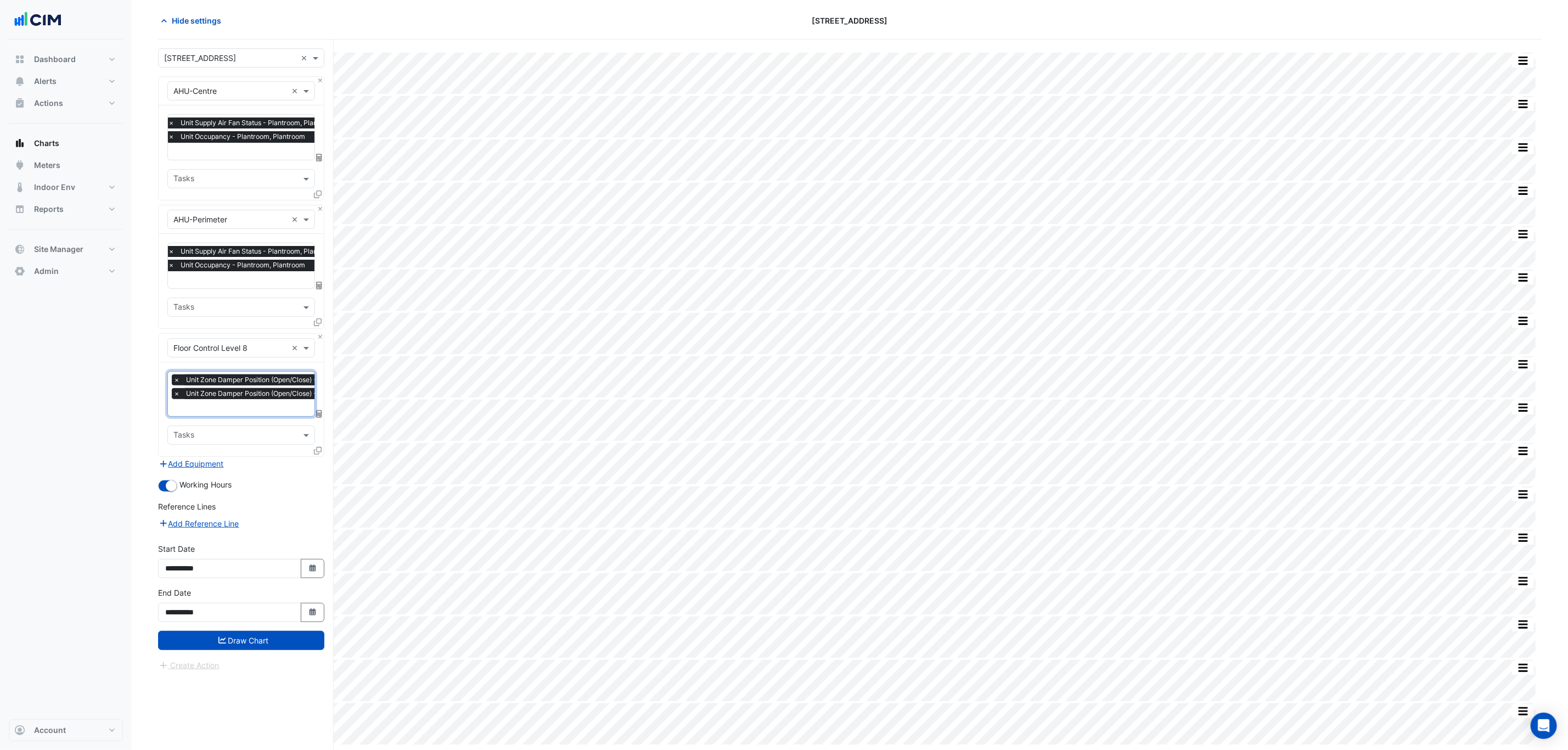
click at [239, 402] on div "× Unit Zone Damper Position (Open/Close) - L08 (NABERS IE), CZ × Unit Zone Damp…" at bounding box center [322, 388] width 303 height 28
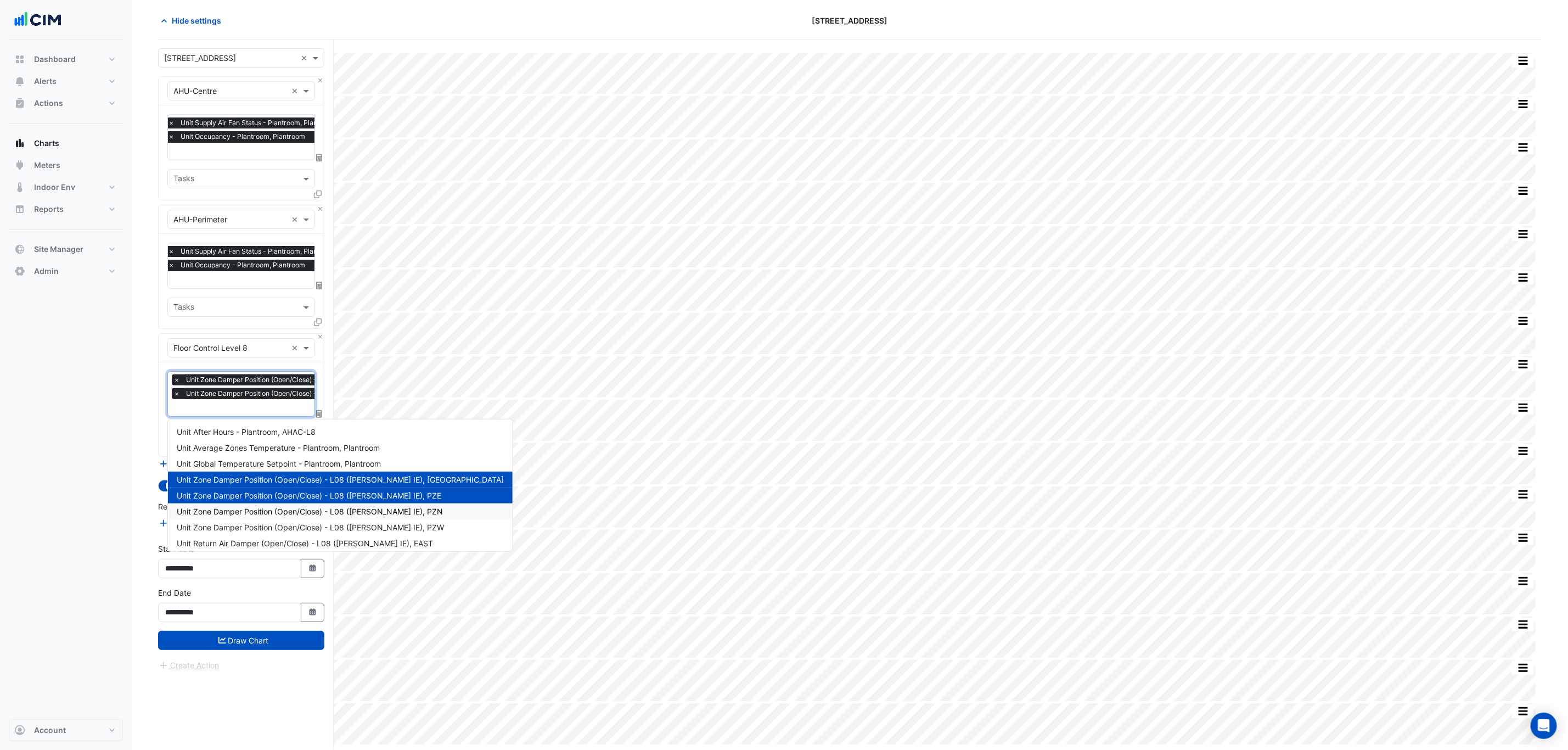
click at [263, 509] on span "Unit Zone Damper Position (Open/Close) - L08 (NABERS IE), PZN" at bounding box center [310, 511] width 266 height 10
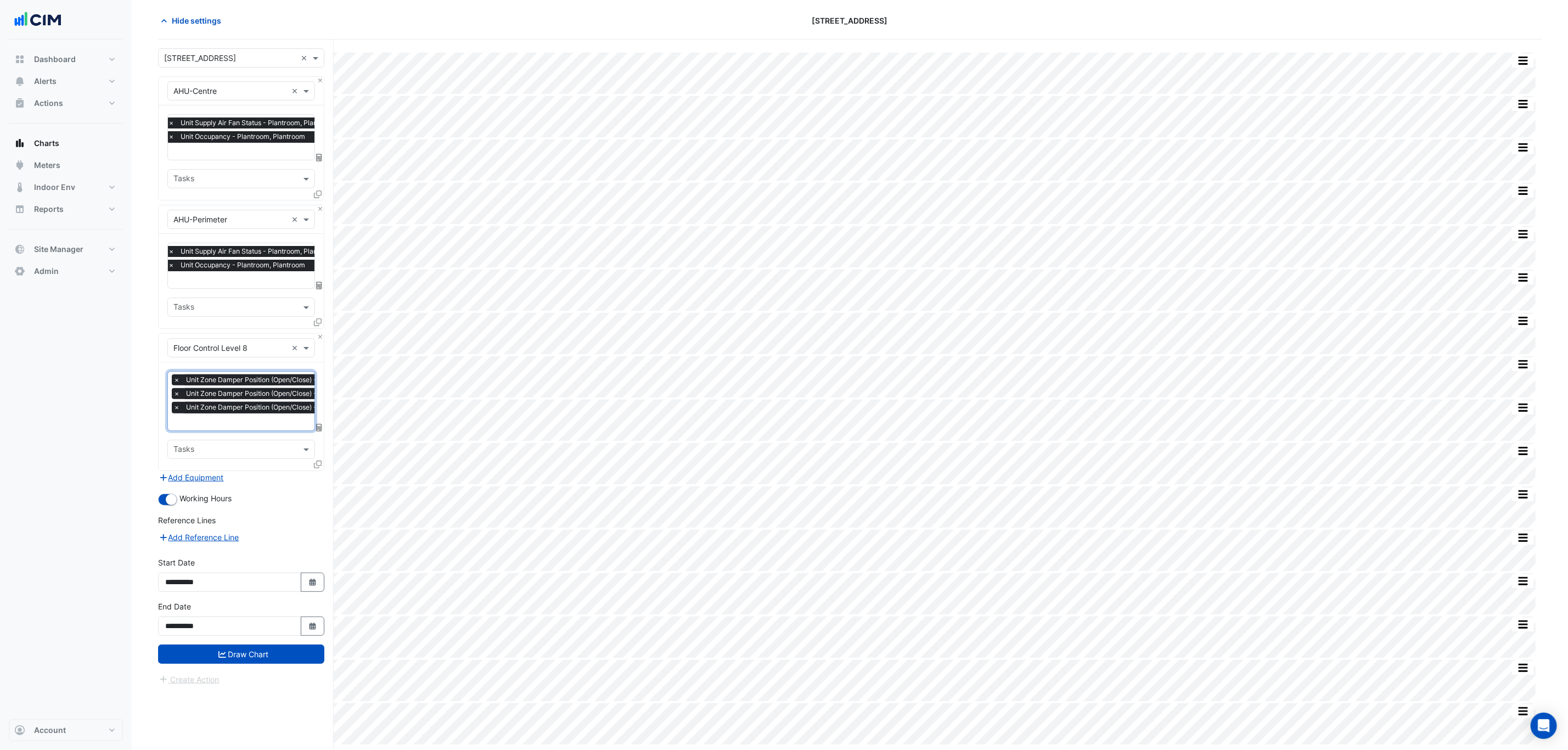
click at [246, 412] on span "Unit Zone Damper Position (Open/Close) - L08 (NABERS IE), PZN" at bounding box center [300, 406] width 234 height 11
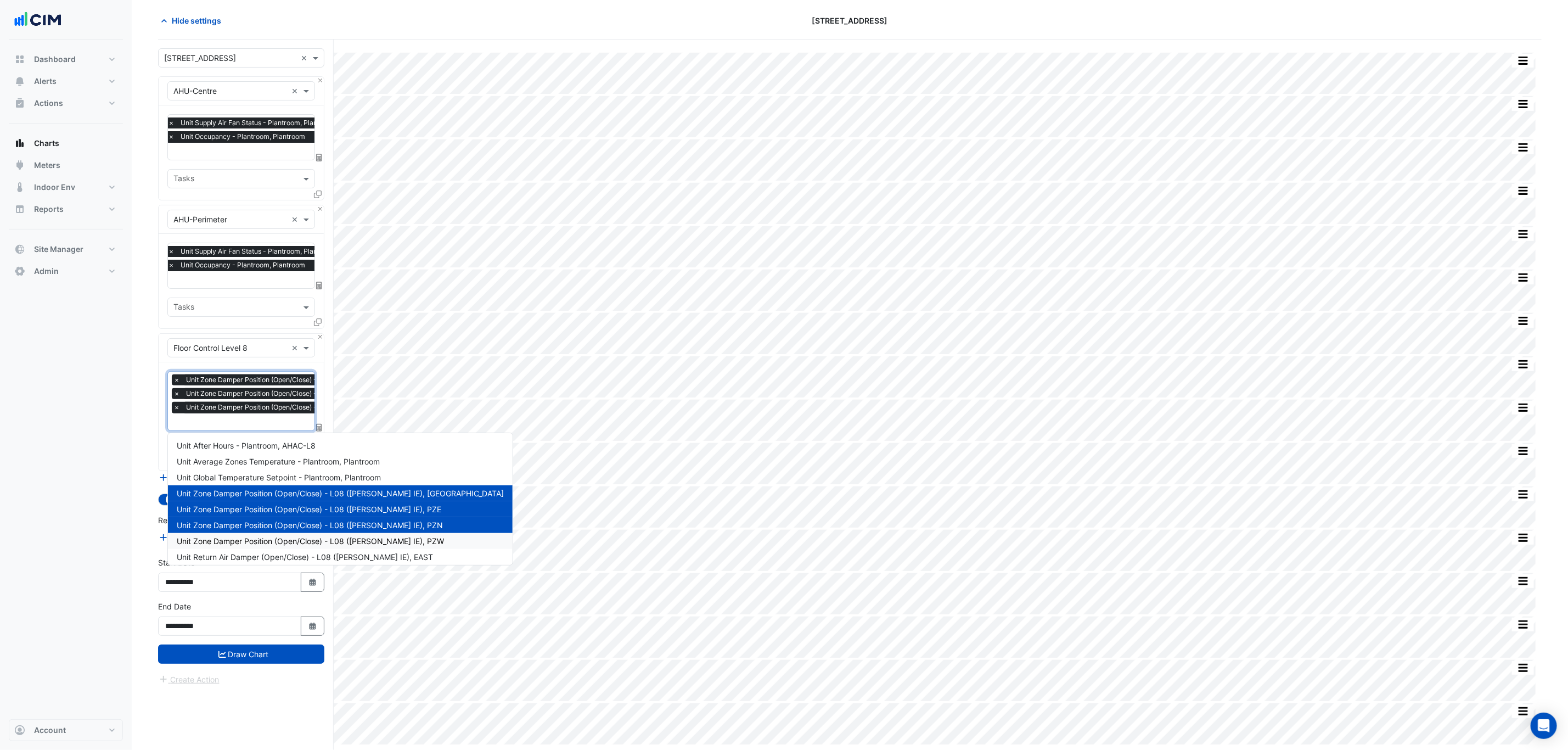
click at [264, 541] on span "Unit Zone Damper Position (Open/Close) - L08 (NABERS IE), PZW" at bounding box center [311, 541] width 267 height 10
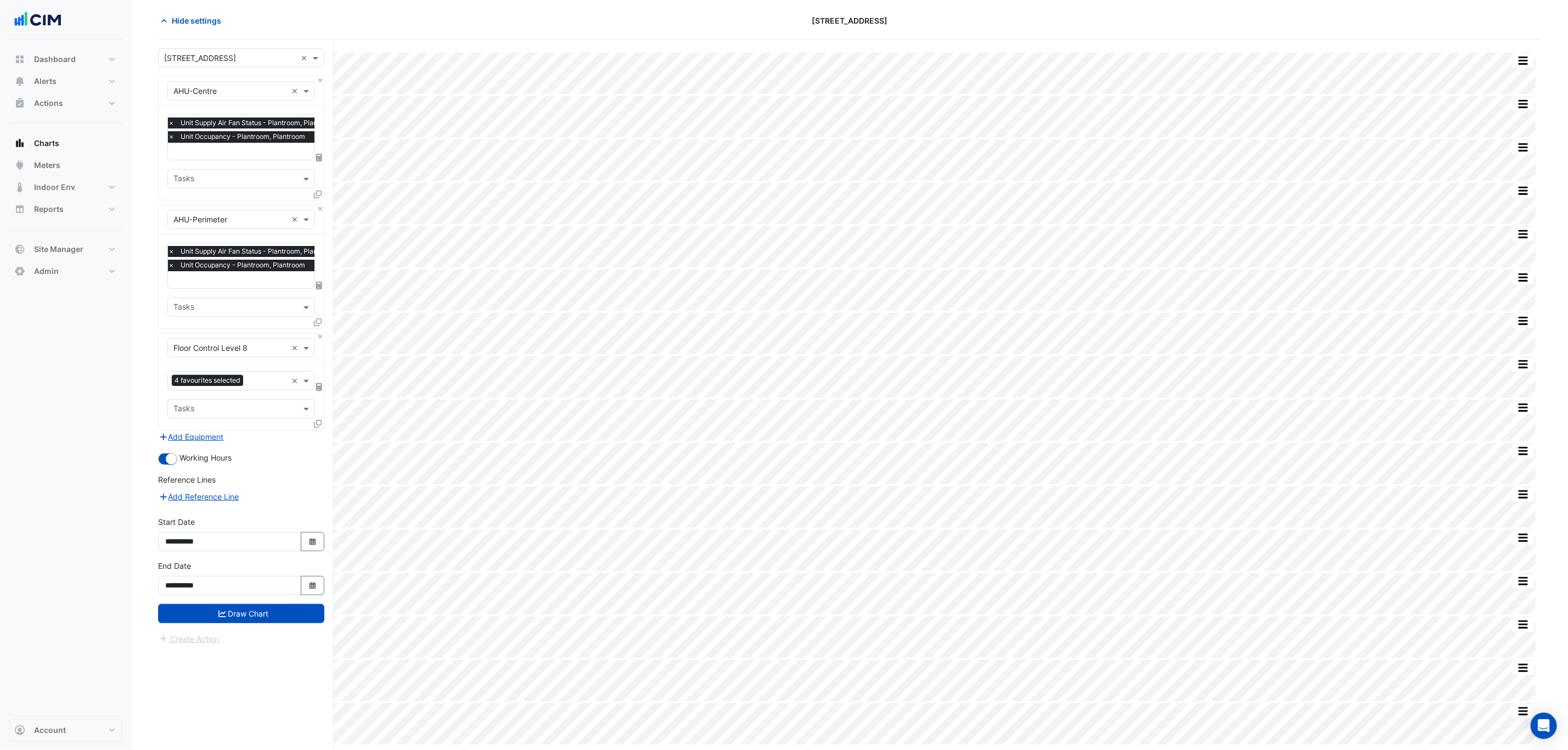
click at [318, 425] on icon at bounding box center [317, 424] width 8 height 8
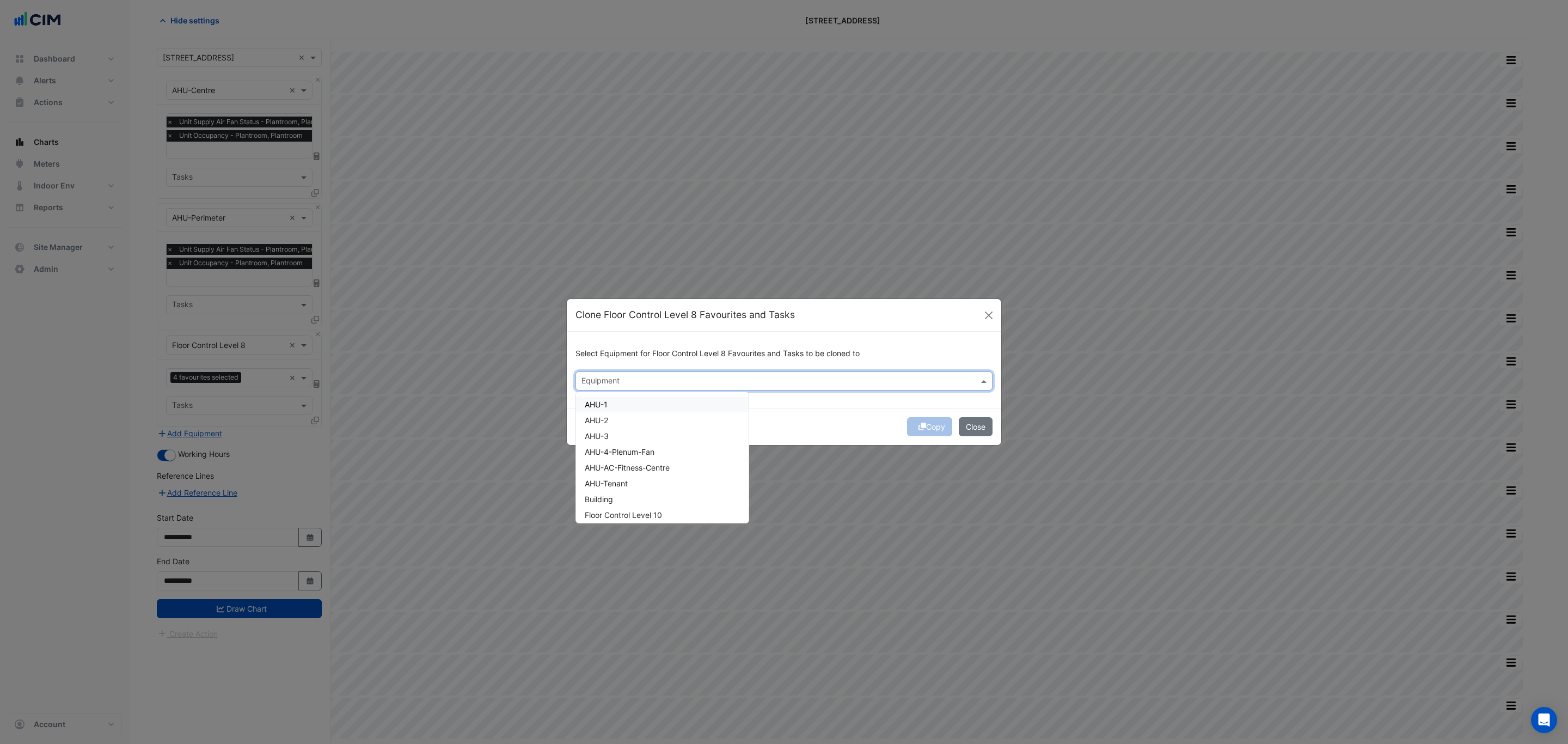
click at [626, 376] on input "text" at bounding box center [778, 382] width 393 height 12
click at [640, 409] on div "Floor Control Level 10" at bounding box center [623, 404] width 95 height 15
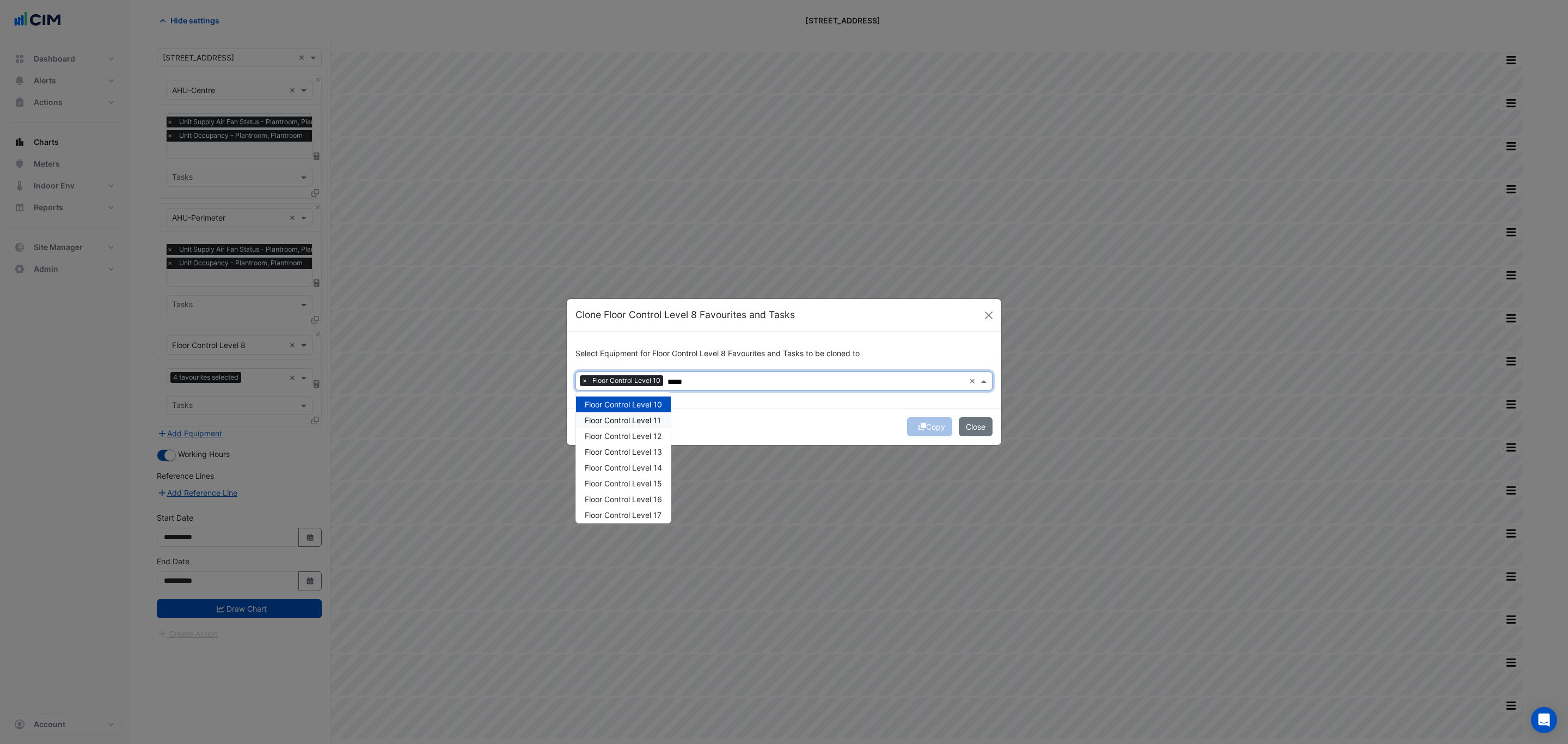
drag, startPoint x: 642, startPoint y: 415, endPoint x: 642, endPoint y: 431, distance: 16.0
click at [642, 417] on span "Floor Control Level 11" at bounding box center [622, 420] width 76 height 10
click at [642, 440] on div "Floor Control Level 12" at bounding box center [623, 436] width 95 height 15
click at [645, 451] on span "Floor Control Level 13" at bounding box center [623, 452] width 78 height 10
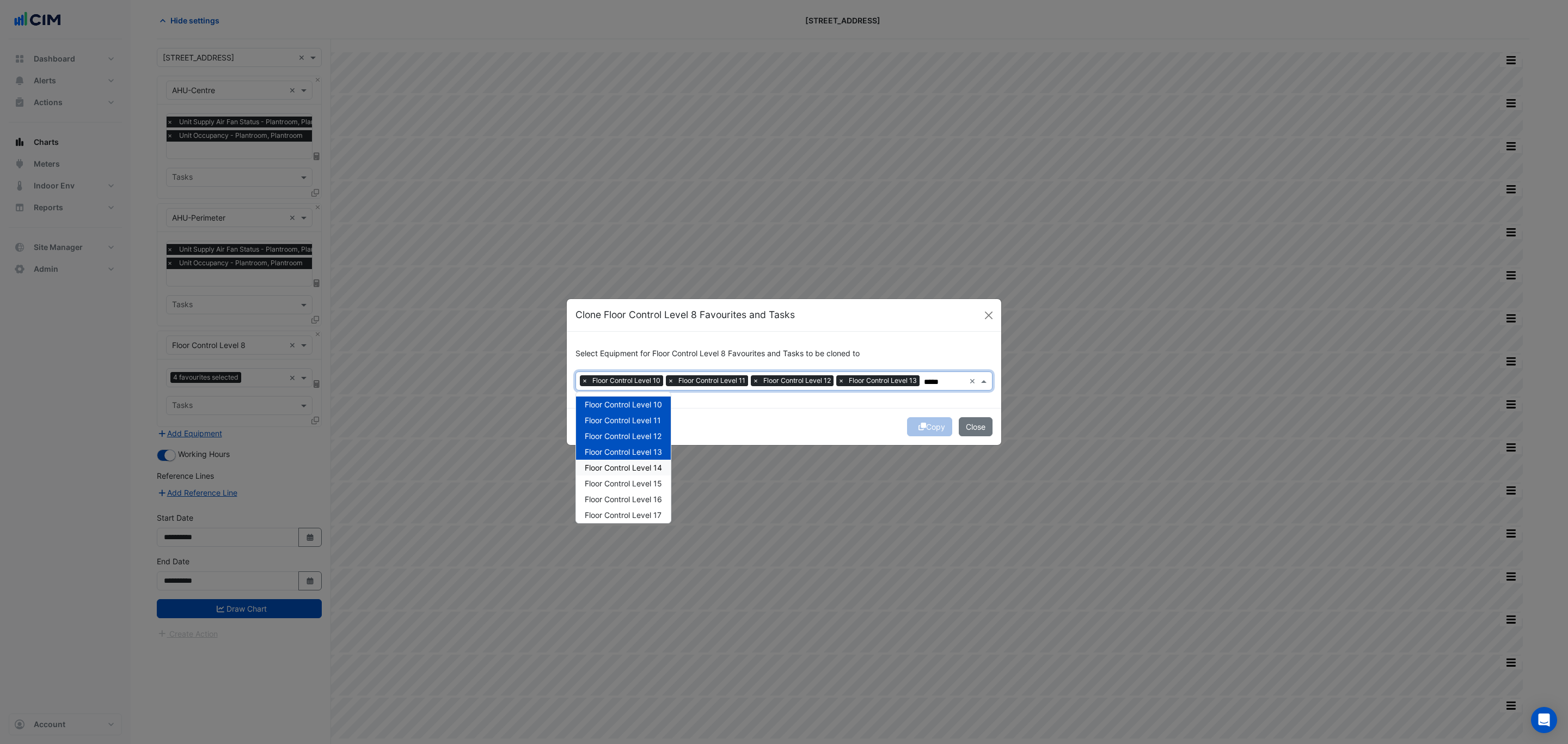
click at [645, 466] on span "Floor Control Level 14" at bounding box center [623, 468] width 78 height 10
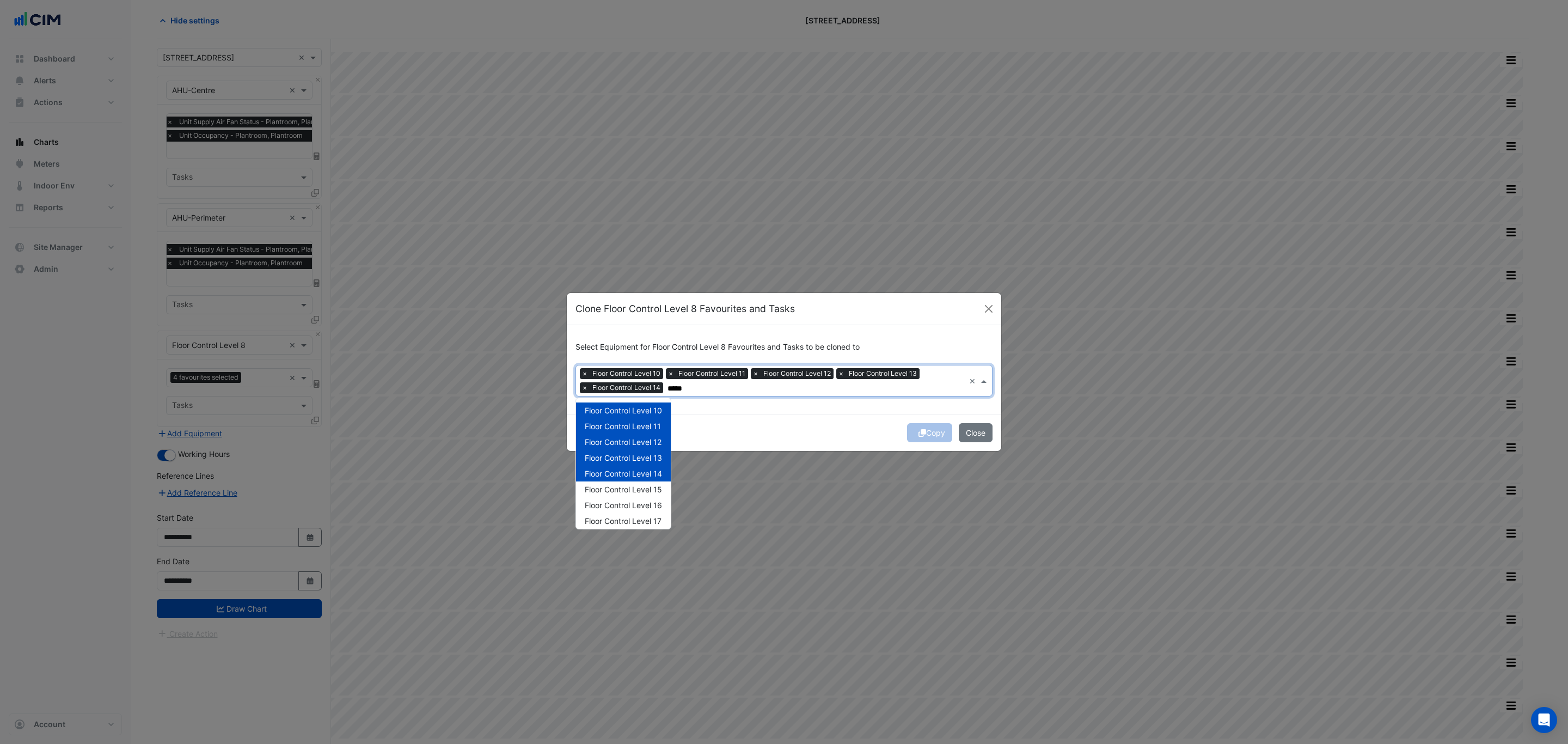
click at [642, 484] on div "Floor Control Level 15" at bounding box center [623, 489] width 95 height 15
click at [640, 505] on span "Floor Control Level 16" at bounding box center [623, 505] width 78 height 10
click at [639, 522] on span "Floor Control Level 17" at bounding box center [623, 521] width 77 height 10
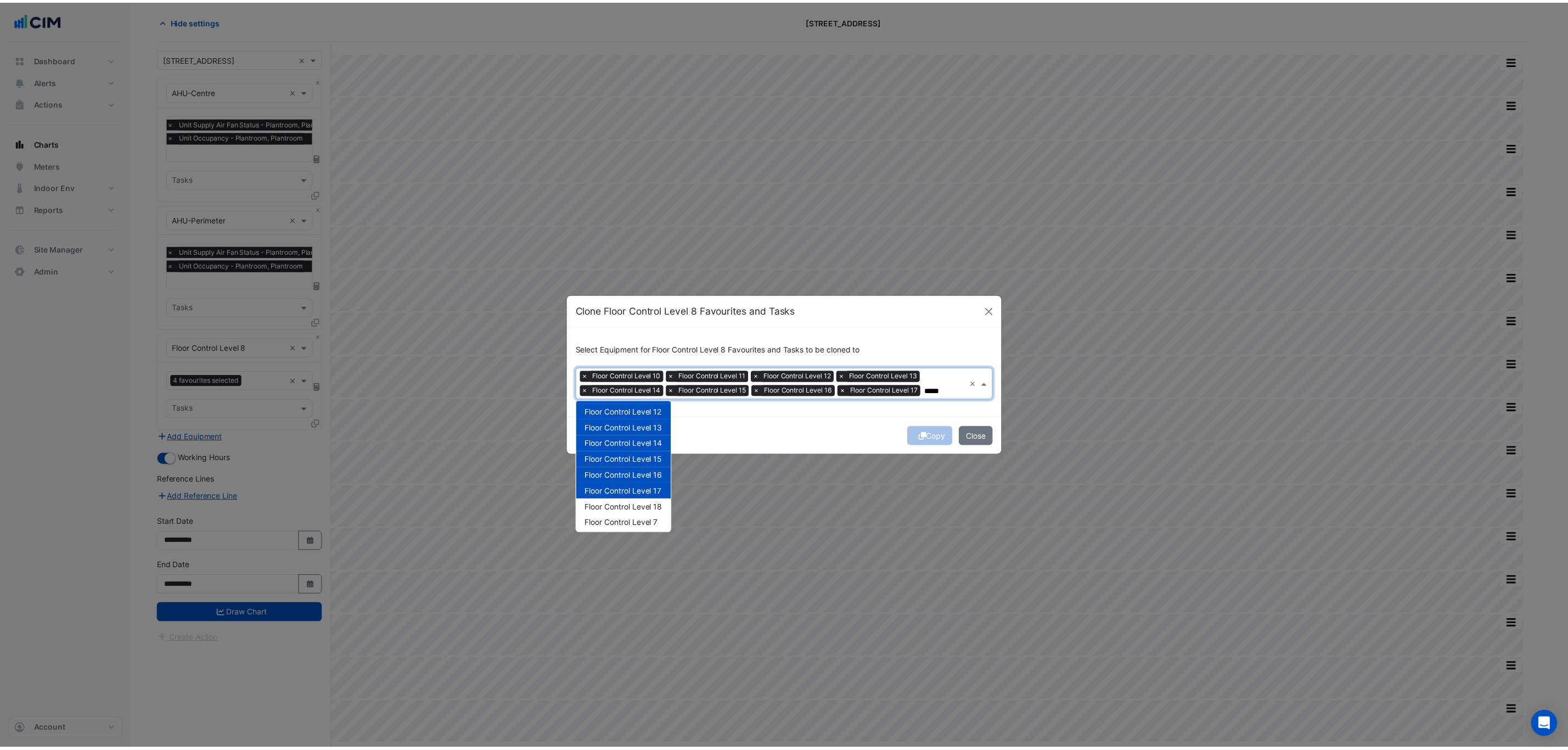
scroll to position [51, 0]
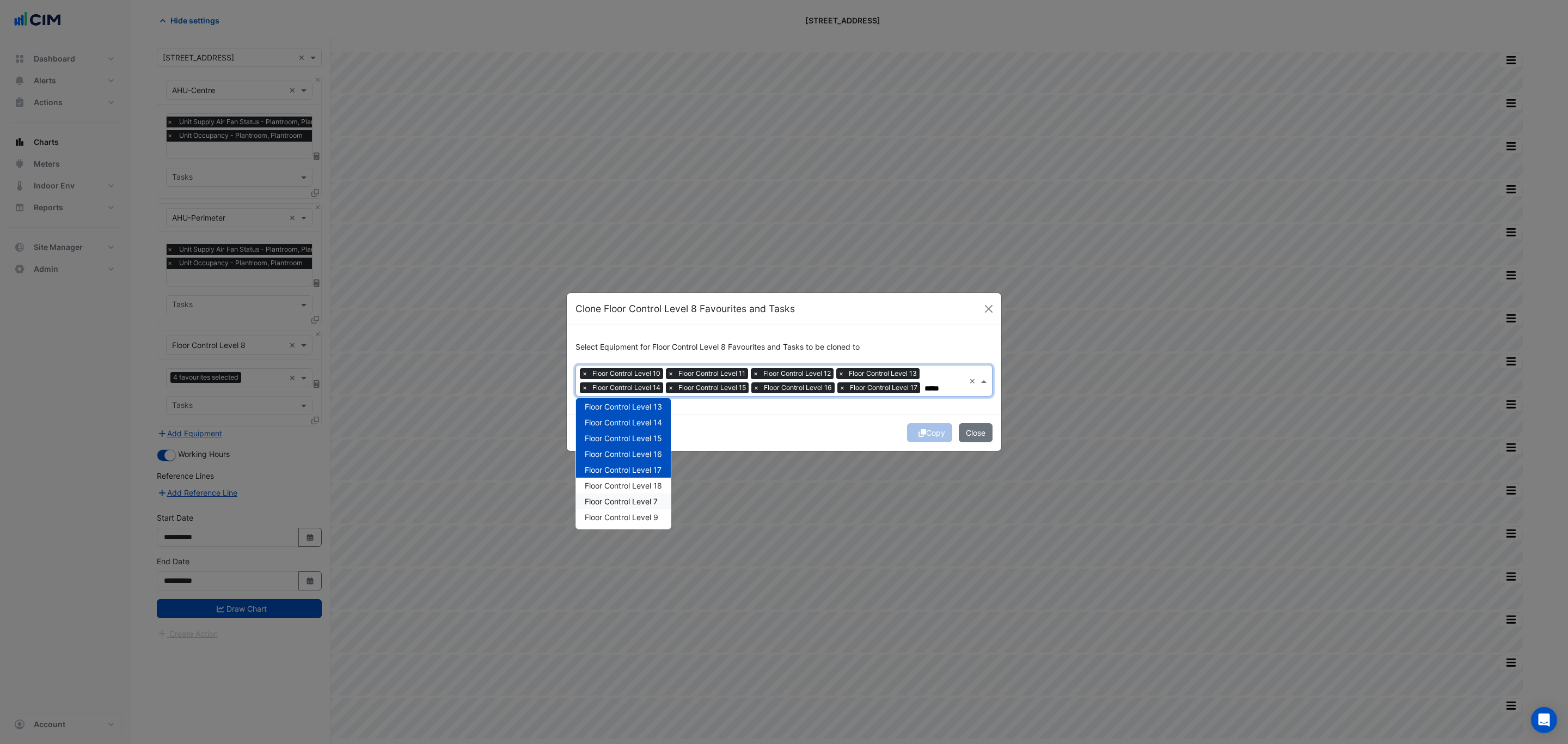
click at [639, 494] on div "Floor Control Level 7" at bounding box center [623, 501] width 95 height 15
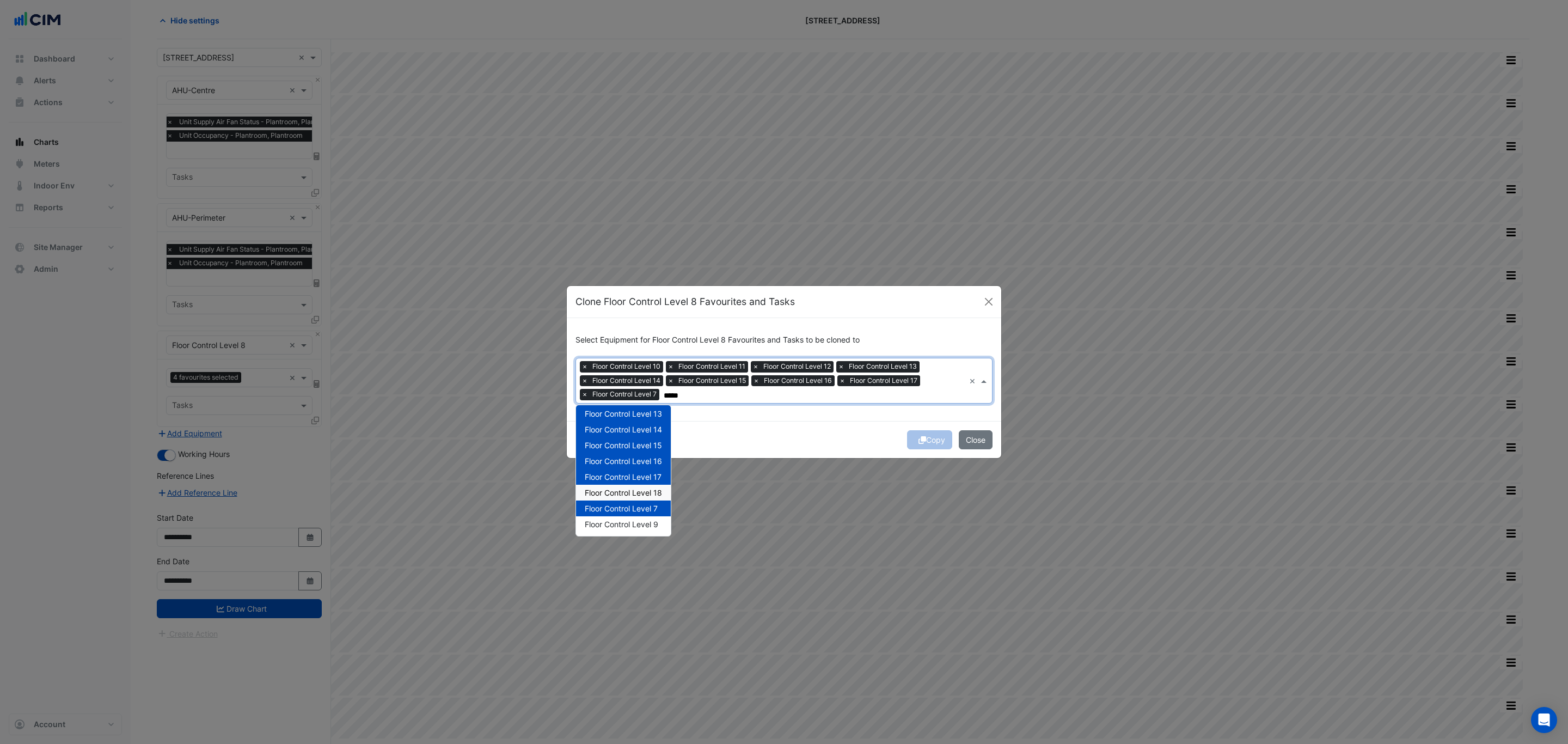
click at [639, 494] on span "Floor Control Level 18" at bounding box center [623, 492] width 78 height 10
click at [640, 509] on span "Floor Control Level 7" at bounding box center [621, 508] width 73 height 10
click at [640, 516] on div "Floor Control Level 9" at bounding box center [623, 524] width 95 height 15
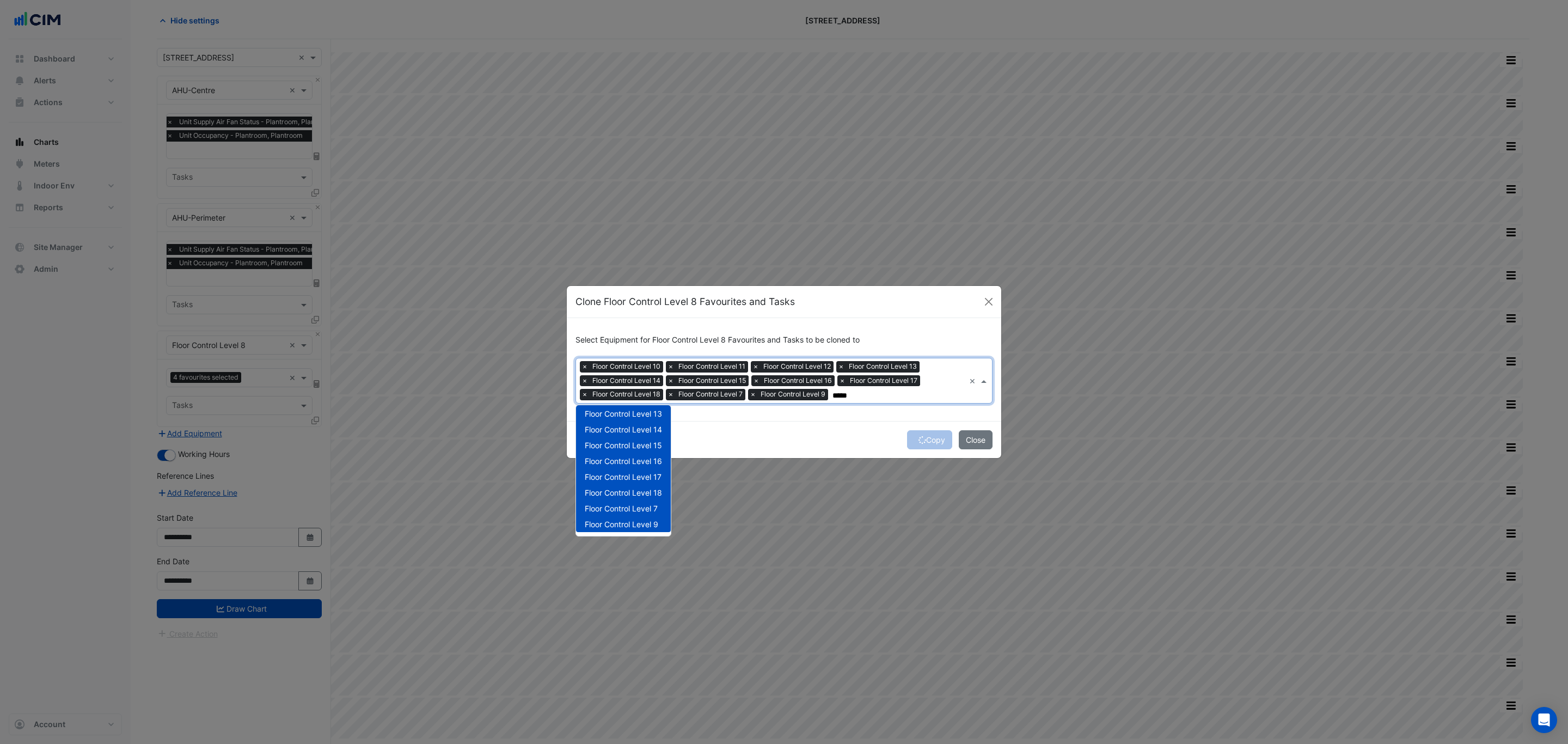
type input "*****"
click at [746, 428] on div "Copy Close" at bounding box center [784, 439] width 434 height 37
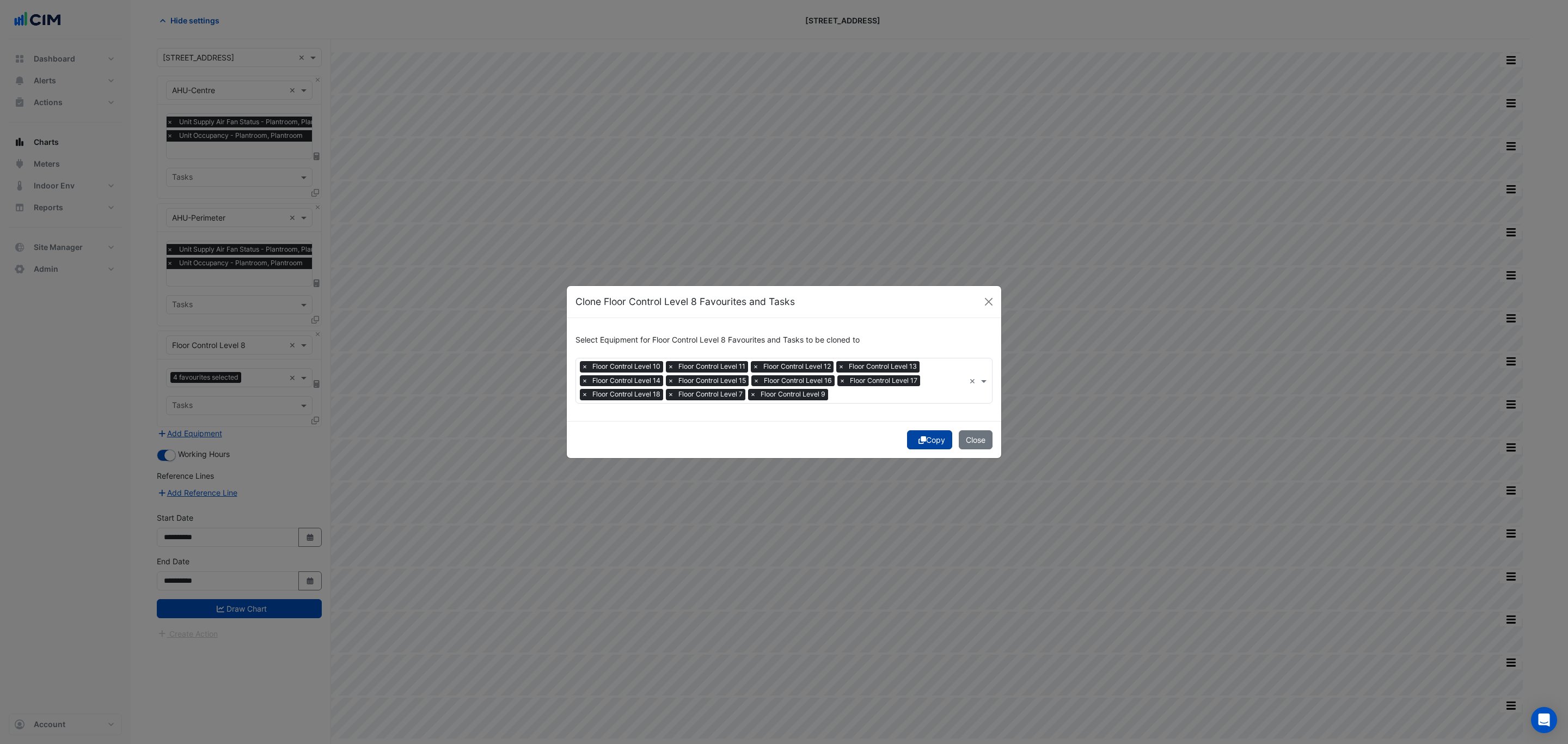
click at [921, 440] on icon "submit" at bounding box center [923, 440] width 8 height 8
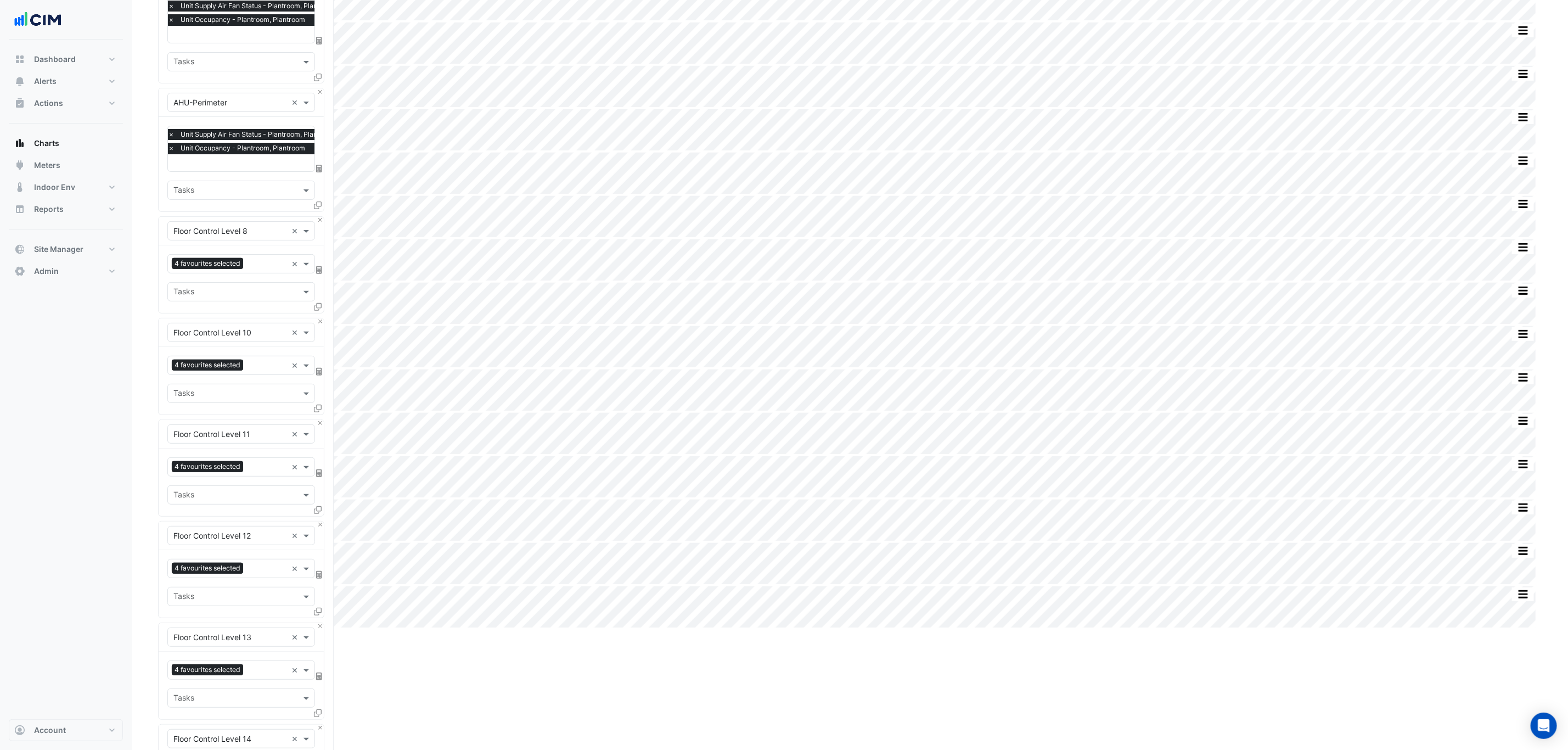
drag, startPoint x: 45, startPoint y: 496, endPoint x: 73, endPoint y: 656, distance: 162.4
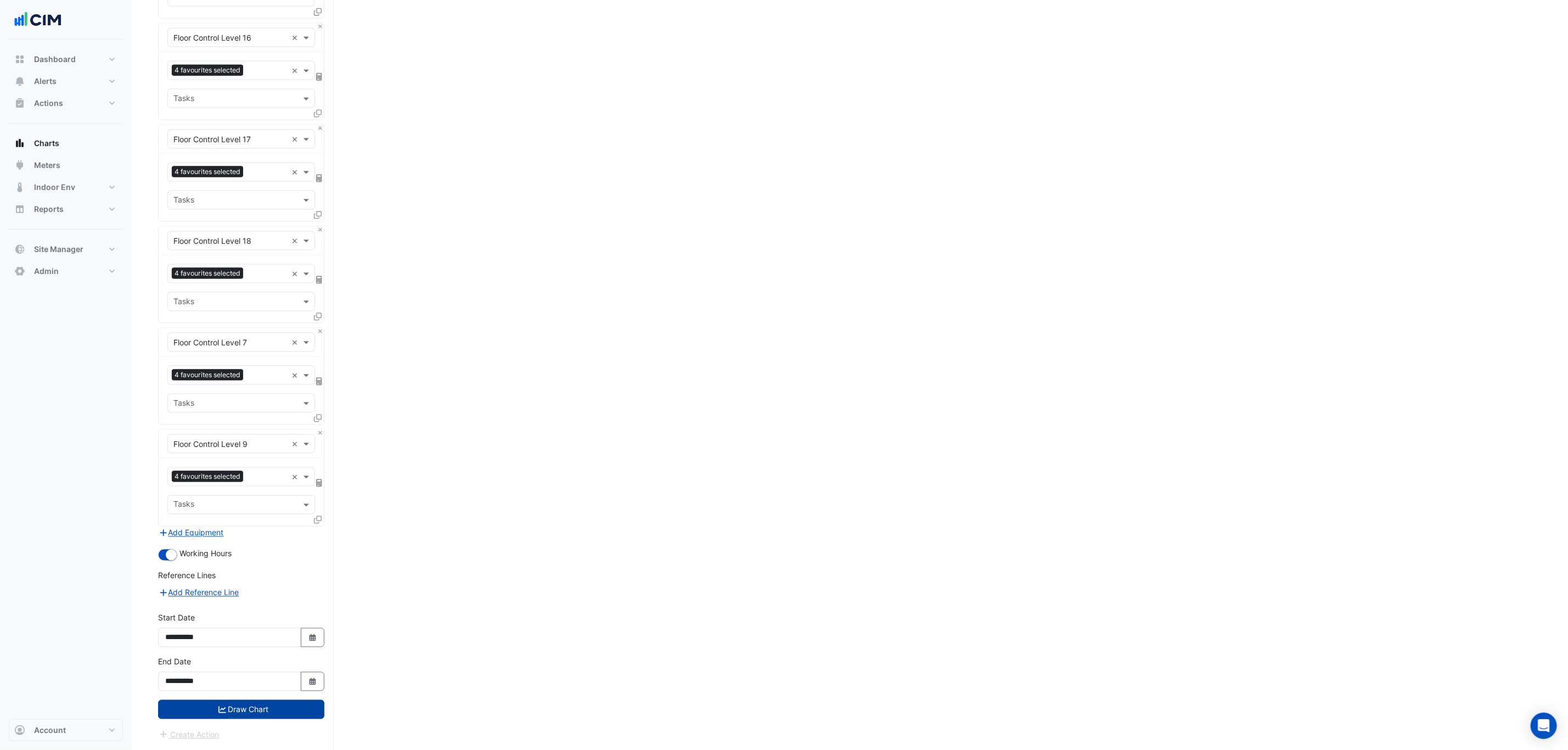
click at [297, 716] on button "Draw Chart" at bounding box center [241, 709] width 166 height 19
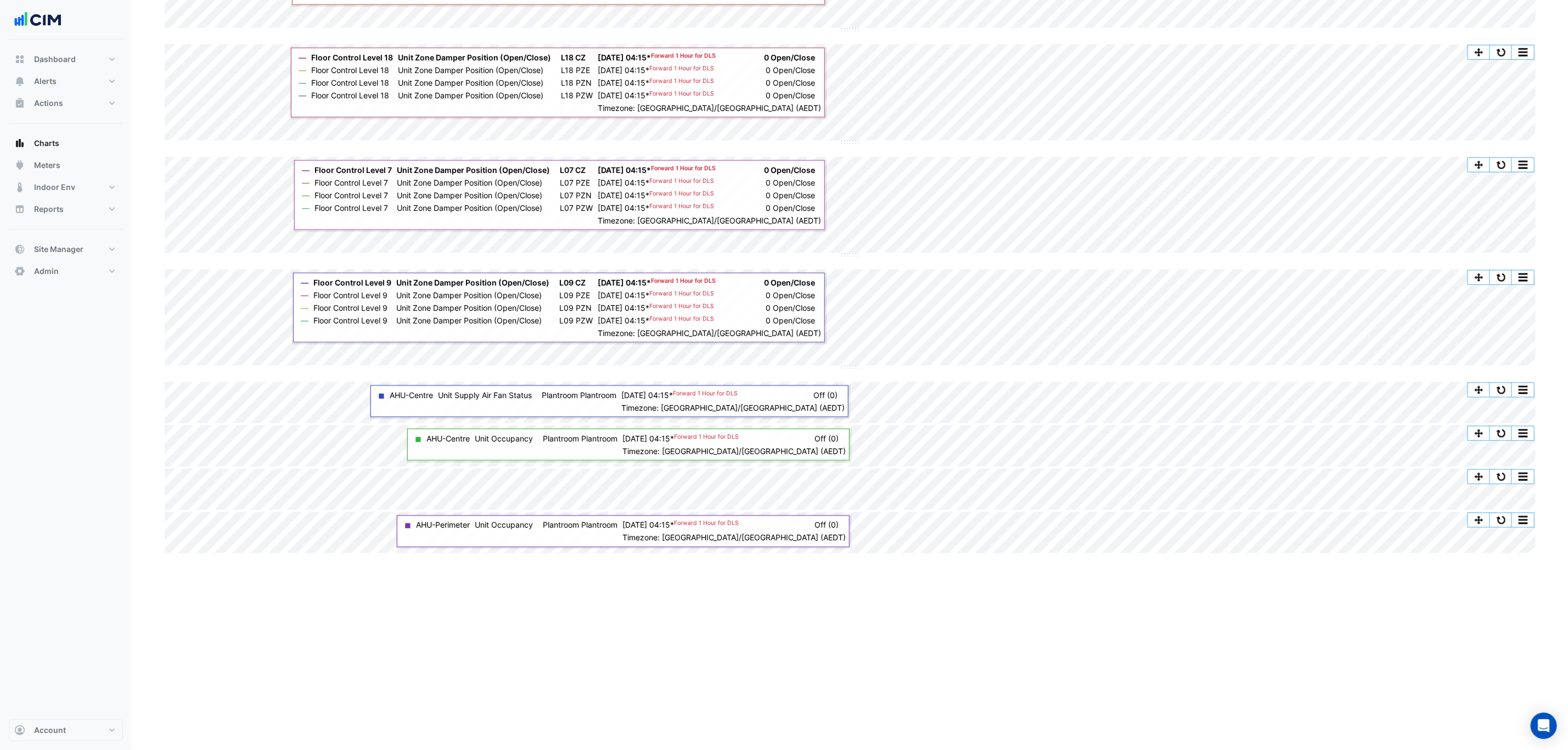
scroll to position [1074, 0]
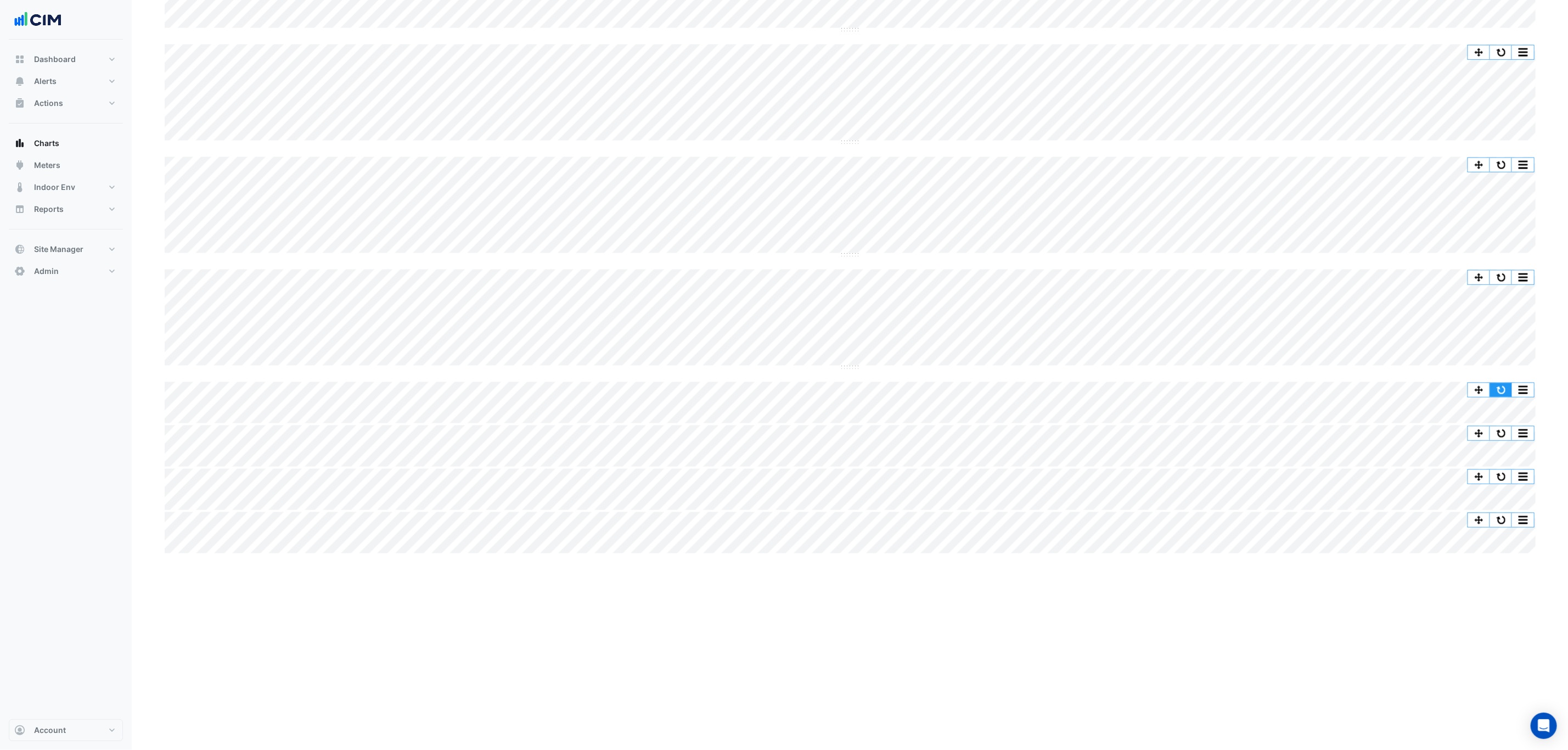
click at [1505, 383] on button "button" at bounding box center [1500, 390] width 22 height 14
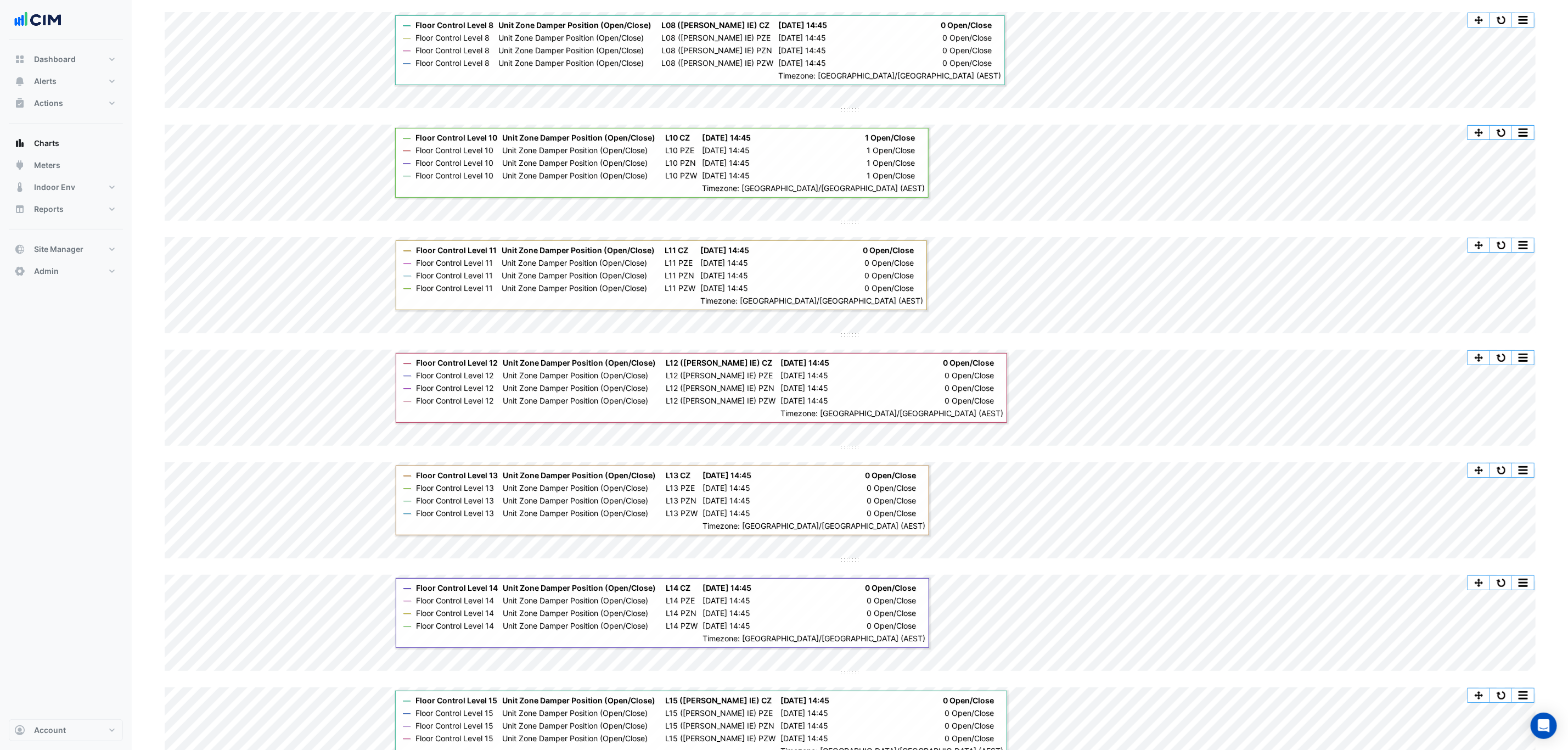
scroll to position [0, 0]
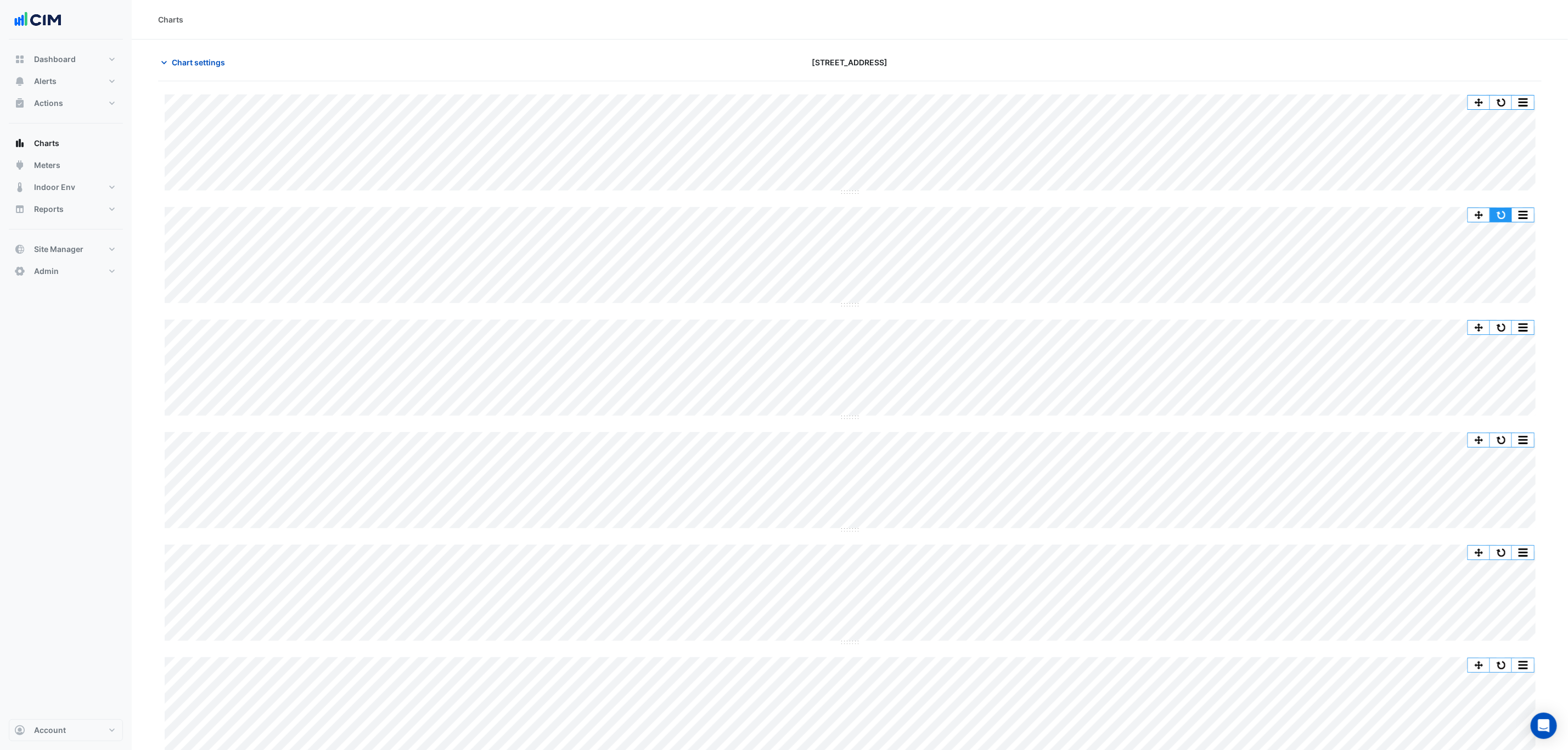
click at [1504, 209] on button "button" at bounding box center [1500, 215] width 22 height 14
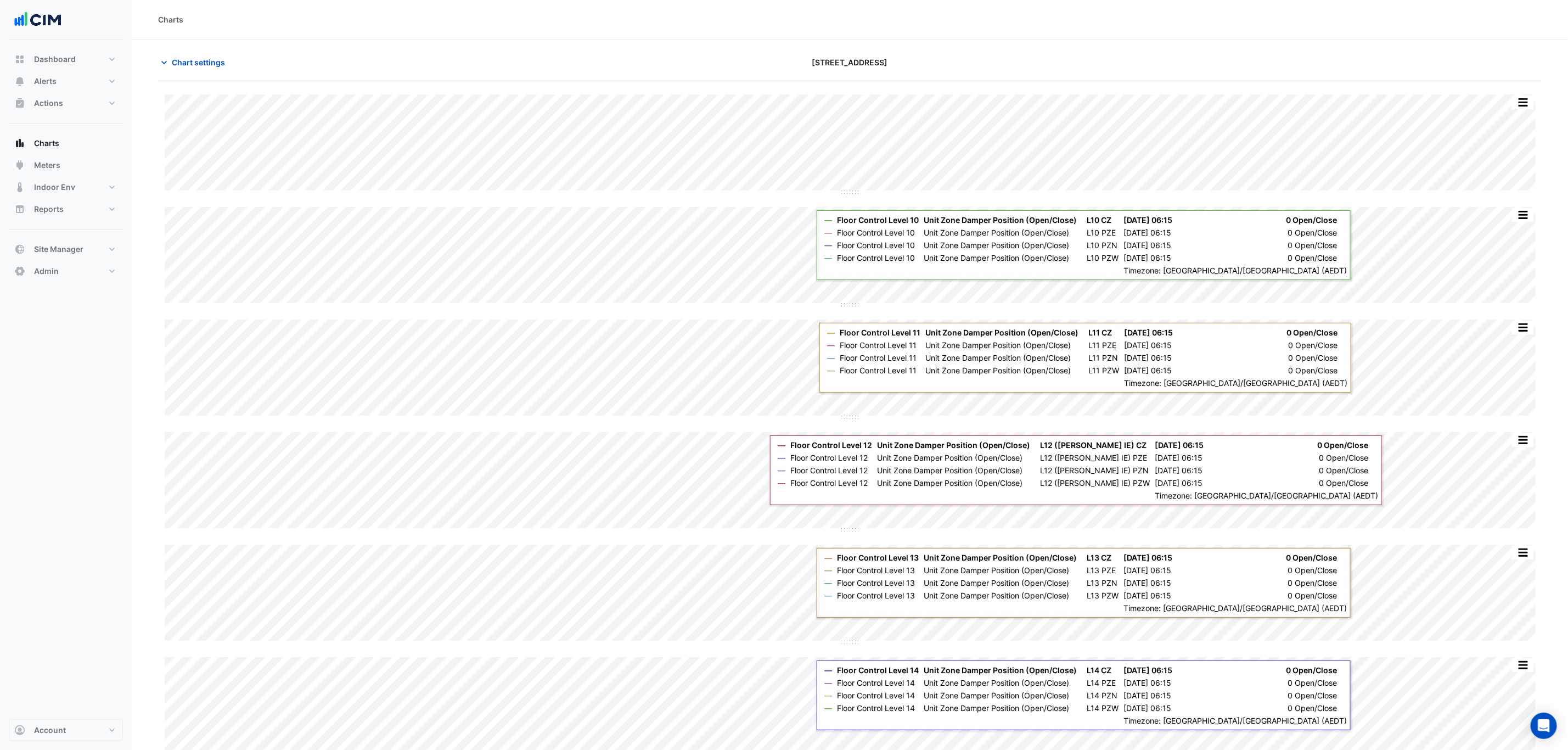
click at [1214, 31] on div "Charts" at bounding box center [850, 19] width 1436 height 40
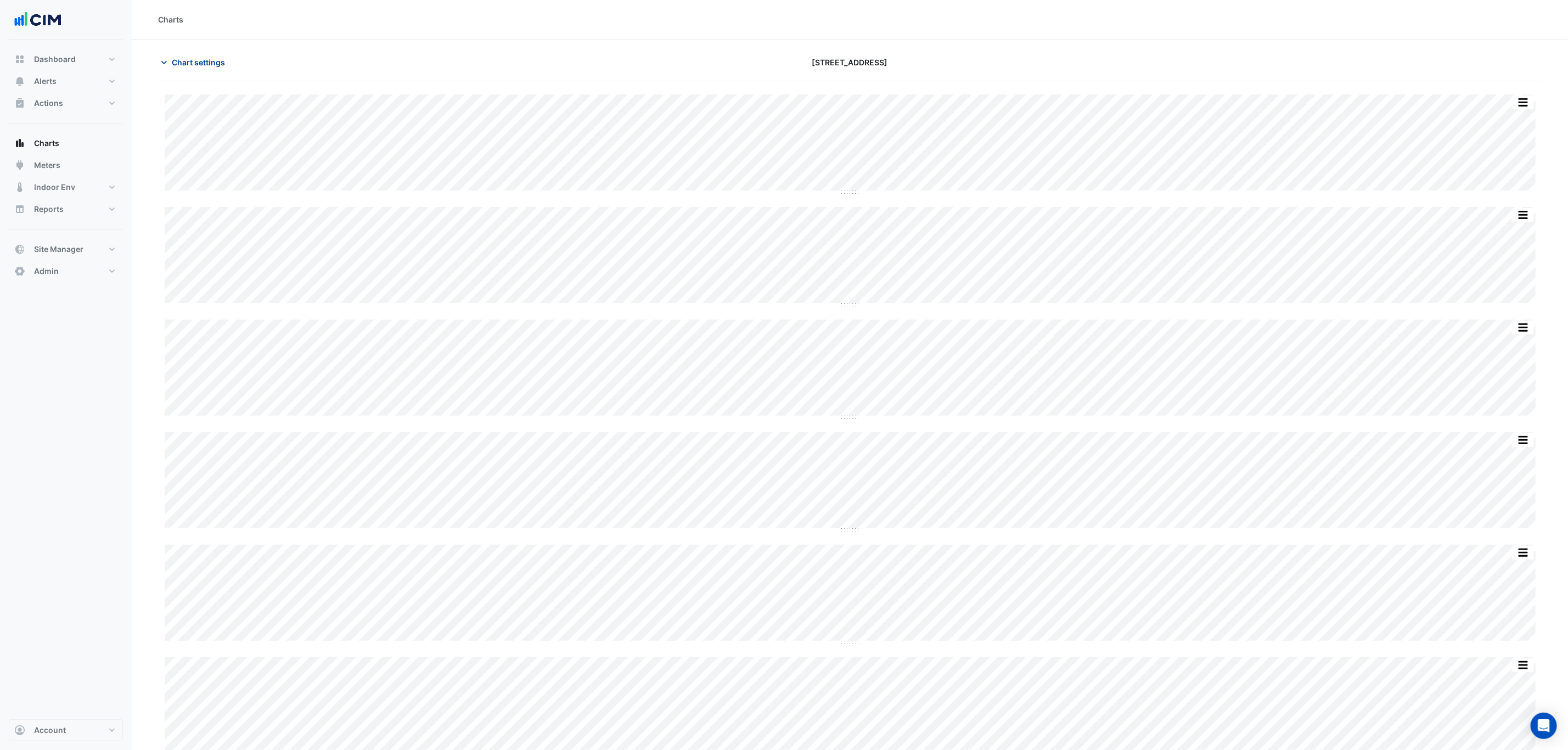
click at [160, 68] on button "Chart settings" at bounding box center [195, 62] width 75 height 19
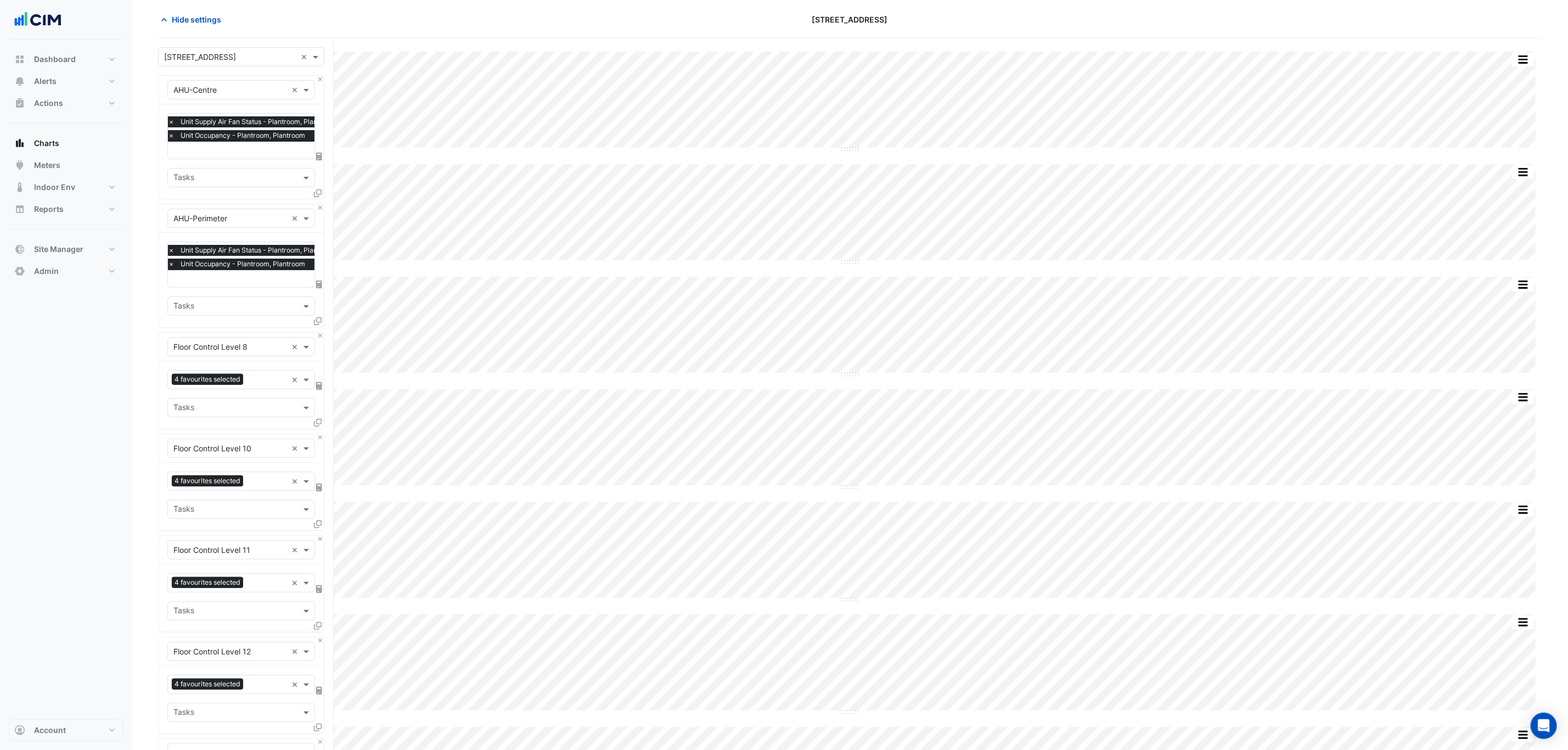
scroll to position [82, 0]
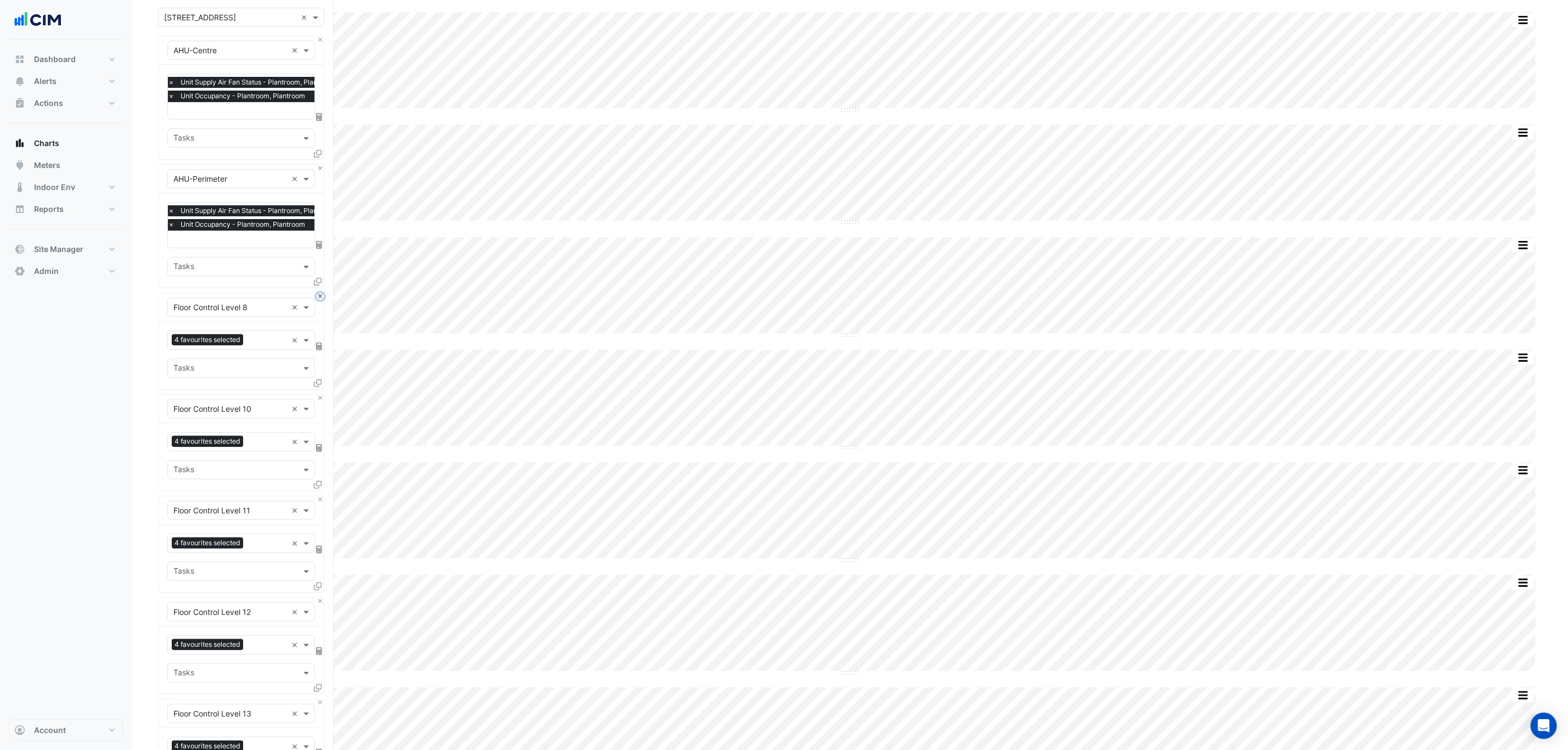
click at [318, 298] on button "Close" at bounding box center [319, 296] width 7 height 7
click at [321, 397] on button "Close" at bounding box center [319, 398] width 7 height 7
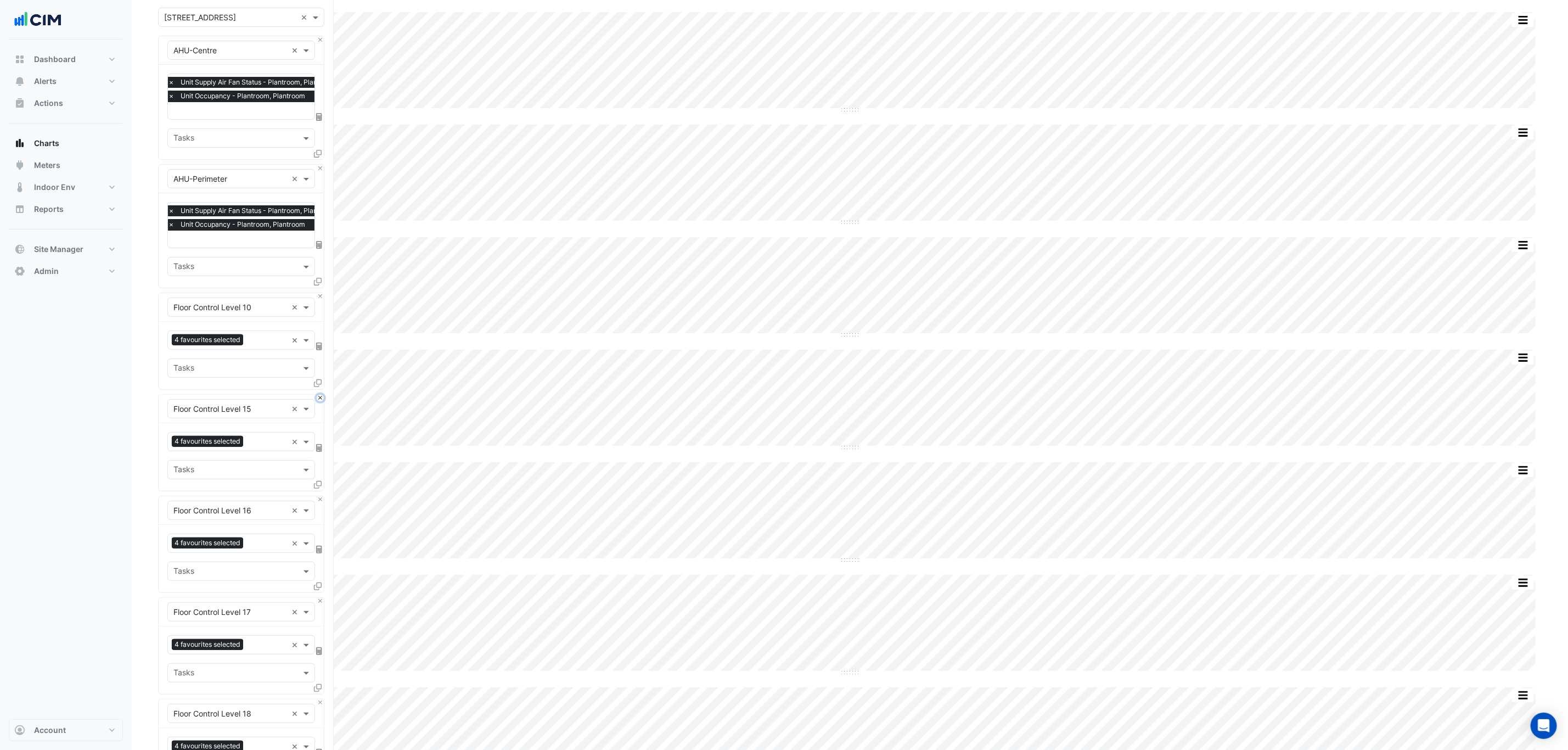
click at [321, 397] on button "Close" at bounding box center [319, 398] width 7 height 7
click at [321, 399] on button "Close" at bounding box center [319, 398] width 7 height 7
click at [321, 496] on button "Close" at bounding box center [319, 499] width 7 height 7
click at [321, 399] on button "Close" at bounding box center [319, 398] width 7 height 7
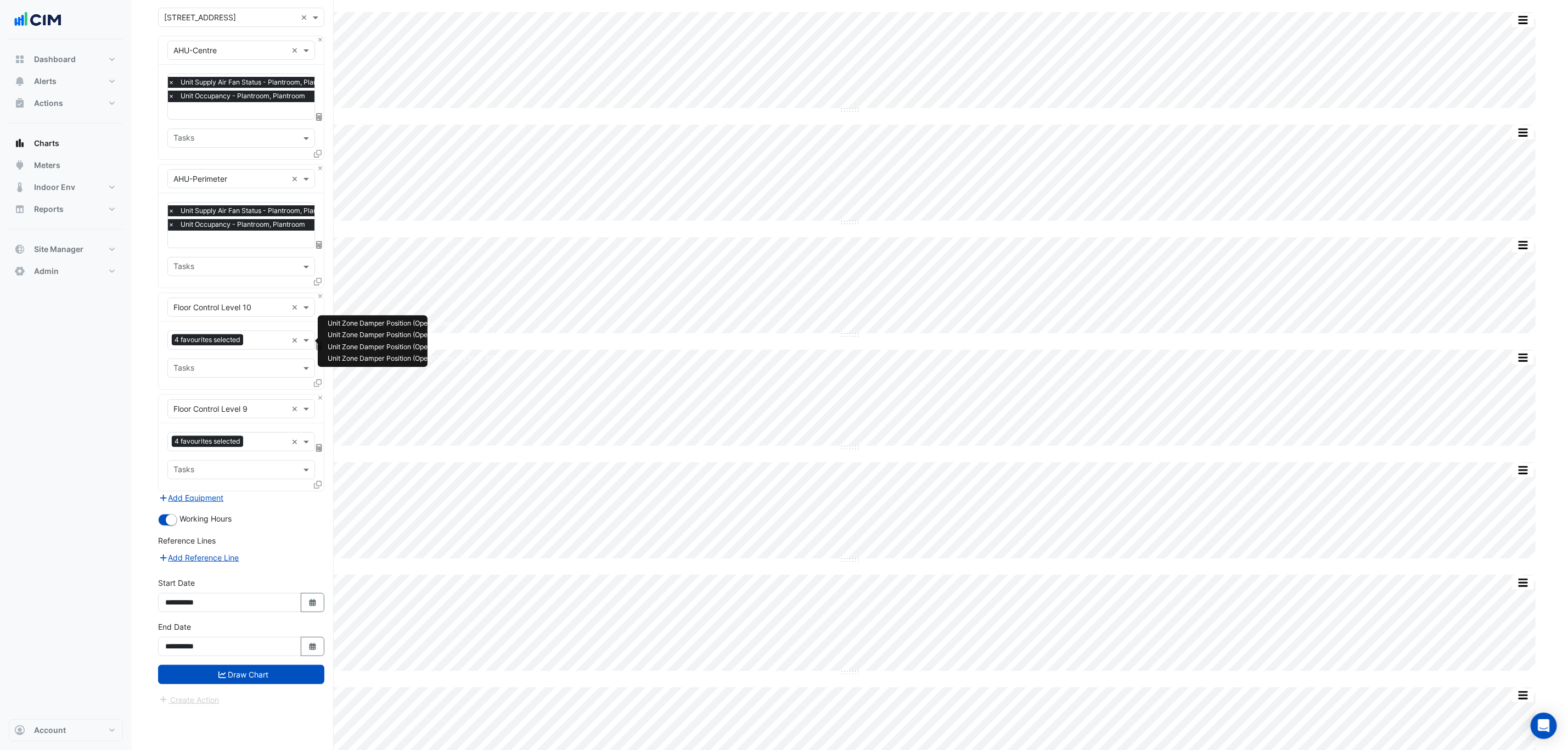
click at [256, 345] on input "text" at bounding box center [267, 341] width 40 height 12
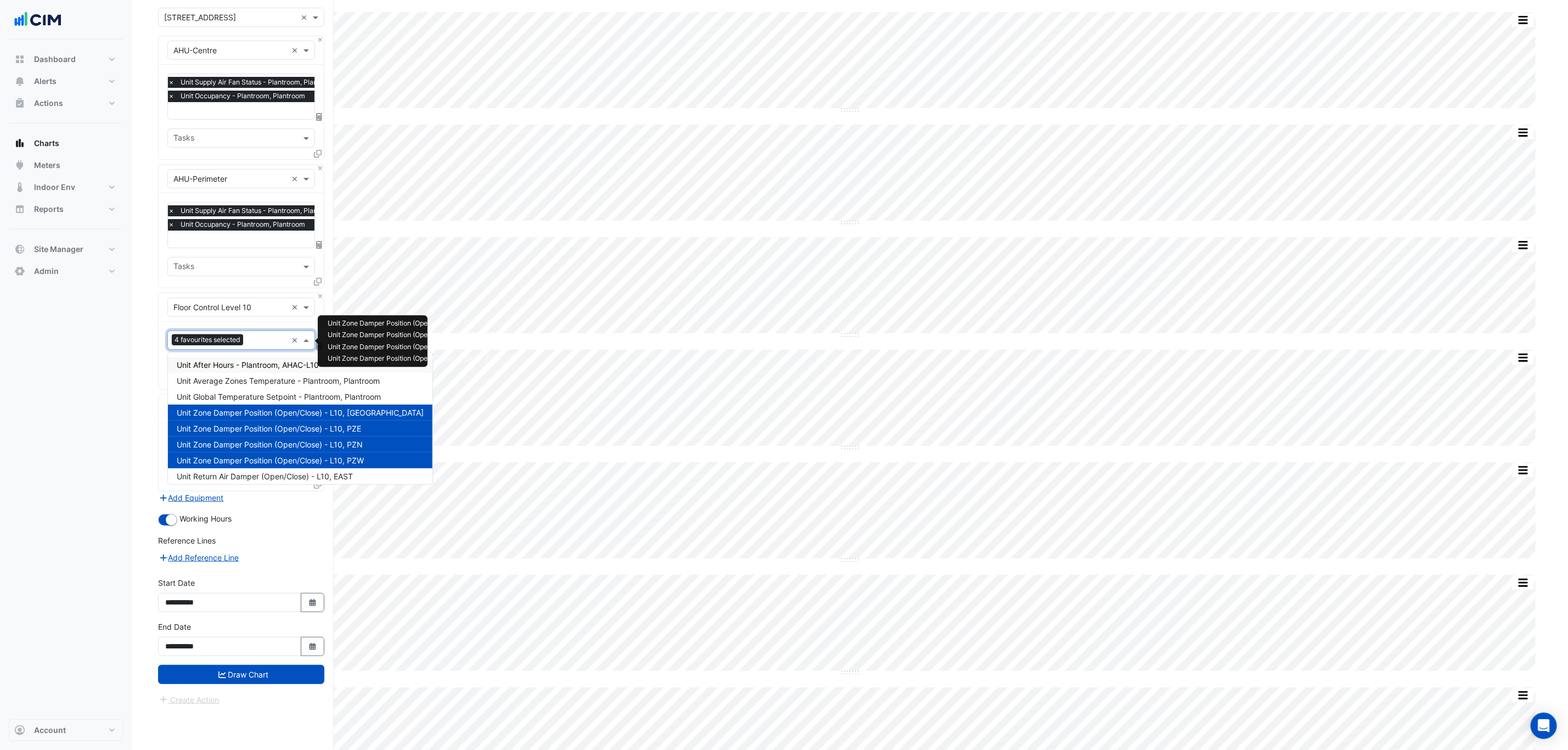
click at [274, 363] on span "Unit After Hours - Plantroom, AHAC-L10" at bounding box center [248, 365] width 142 height 10
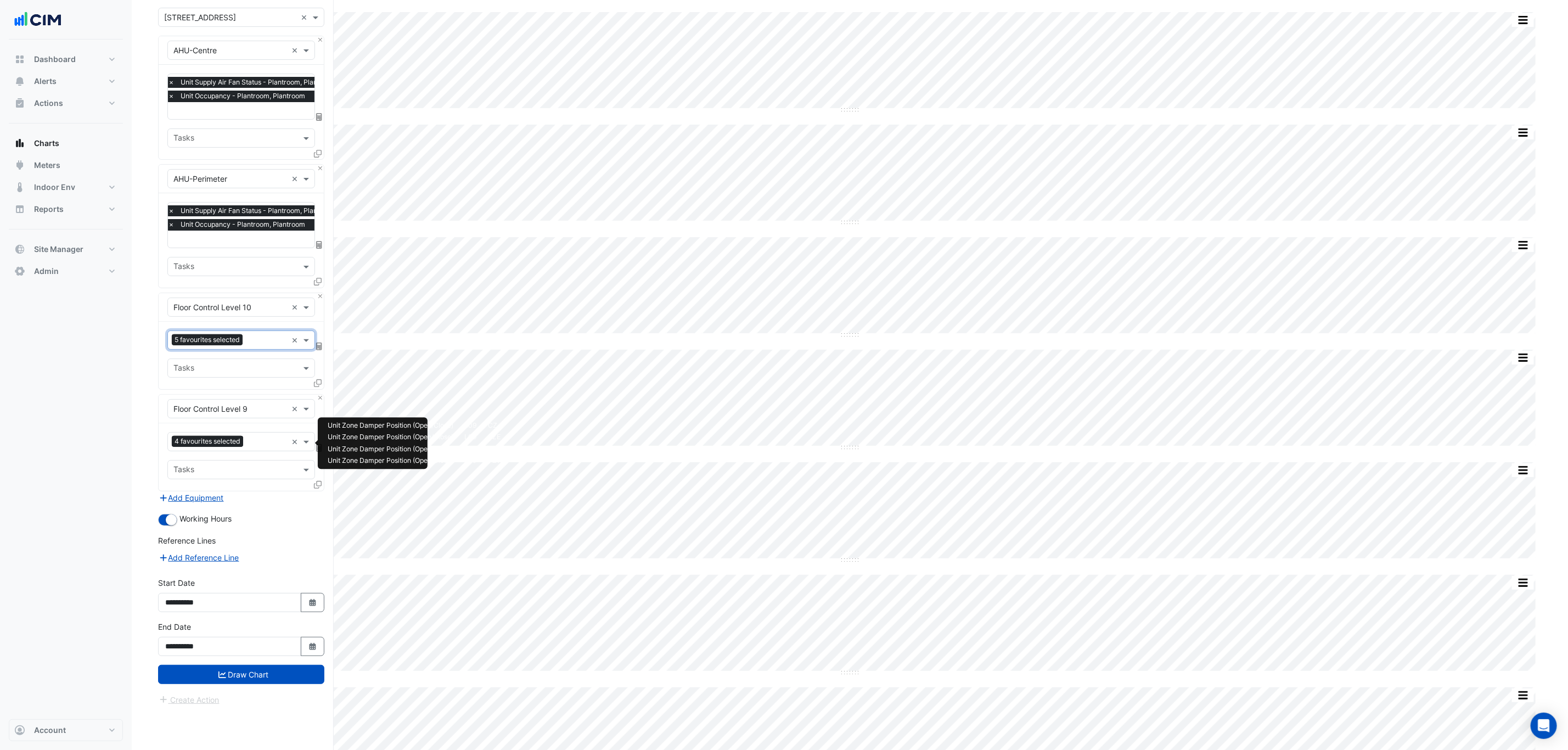
click at [247, 440] on div at bounding box center [266, 442] width 42 height 15
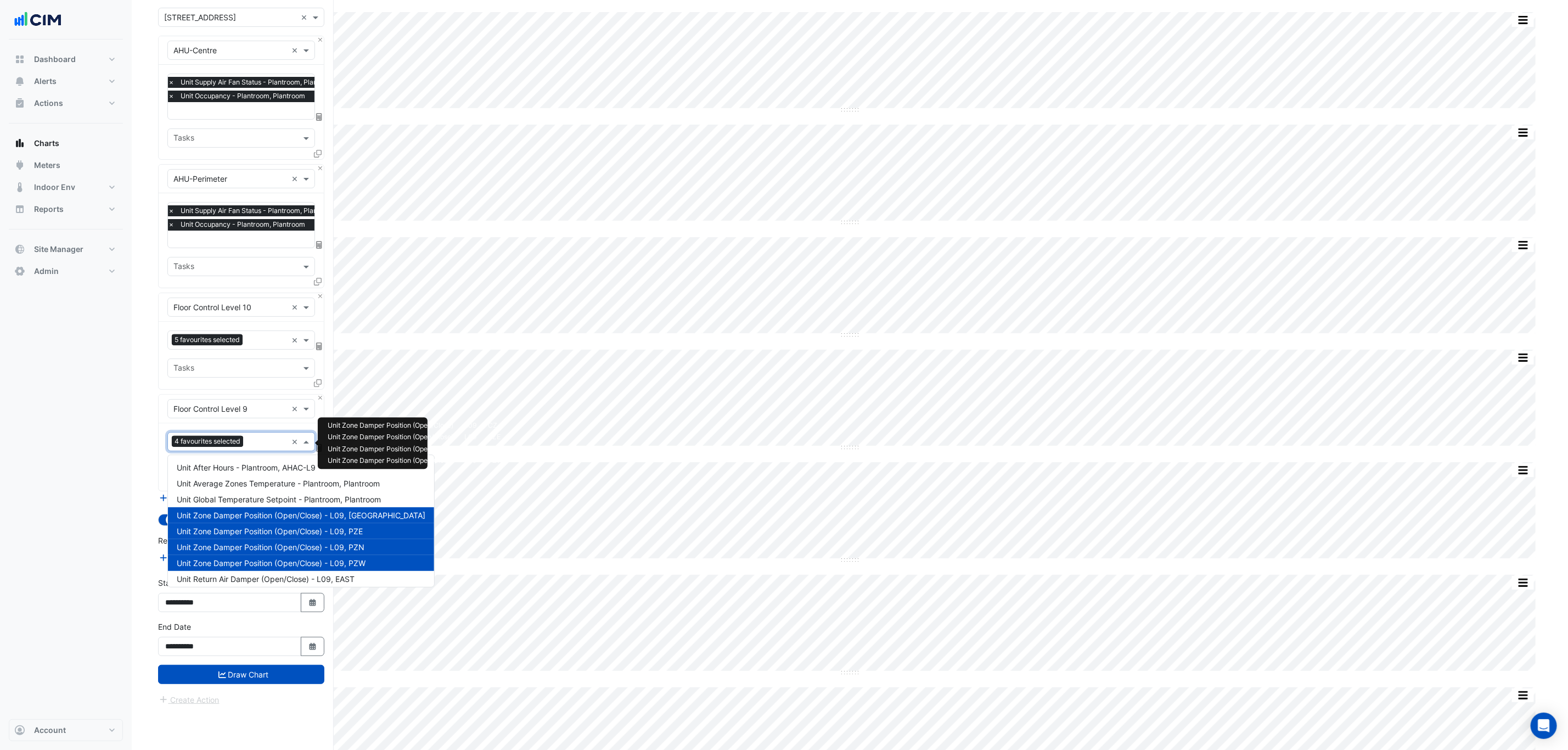
click at [255, 463] on span "Unit After Hours - Plantroom, AHAC-L9" at bounding box center [246, 467] width 138 height 10
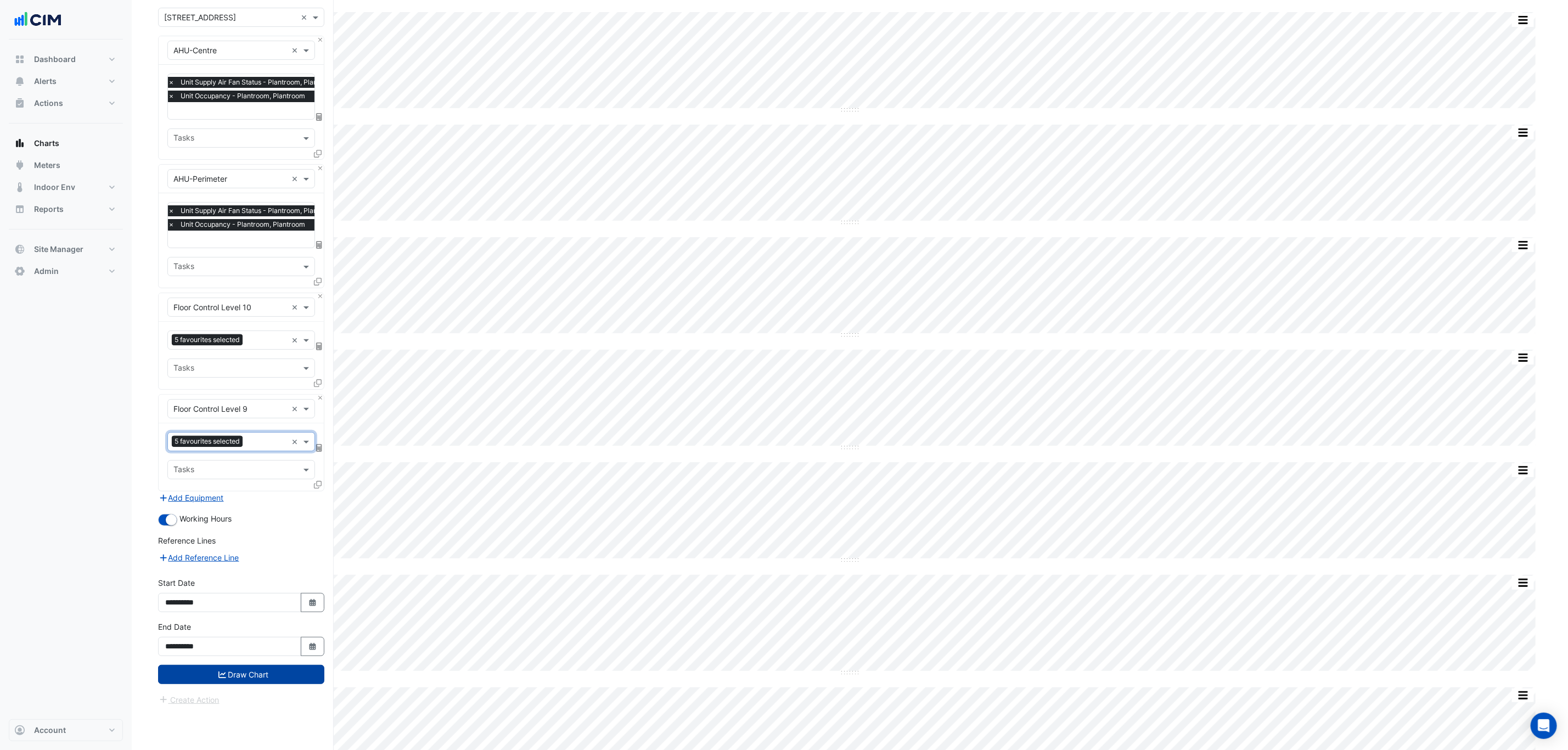
click at [269, 677] on form "× 167 Macquarie St × × AHU-Centre × × Unit Supply Air Fan Status - Plantroom, P…" at bounding box center [241, 356] width 166 height 698
click at [269, 678] on button "Draw Chart" at bounding box center [241, 675] width 166 height 19
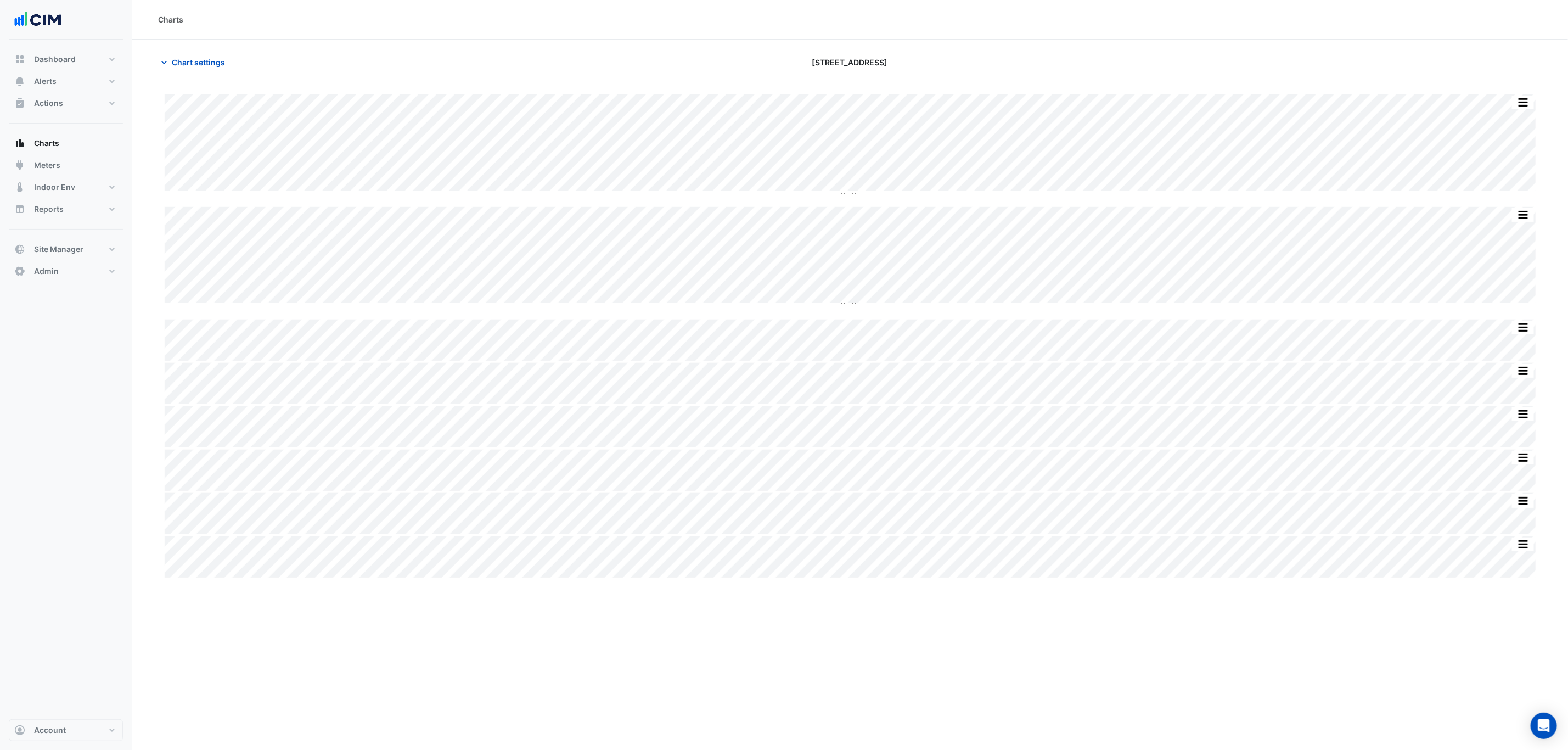
click at [177, 49] on section "Chart settings 167 Macquarie St Split by Unit Split All Split None Print Save a…" at bounding box center [850, 418] width 1436 height 757
click at [181, 58] on span "Chart settings" at bounding box center [197, 62] width 53 height 12
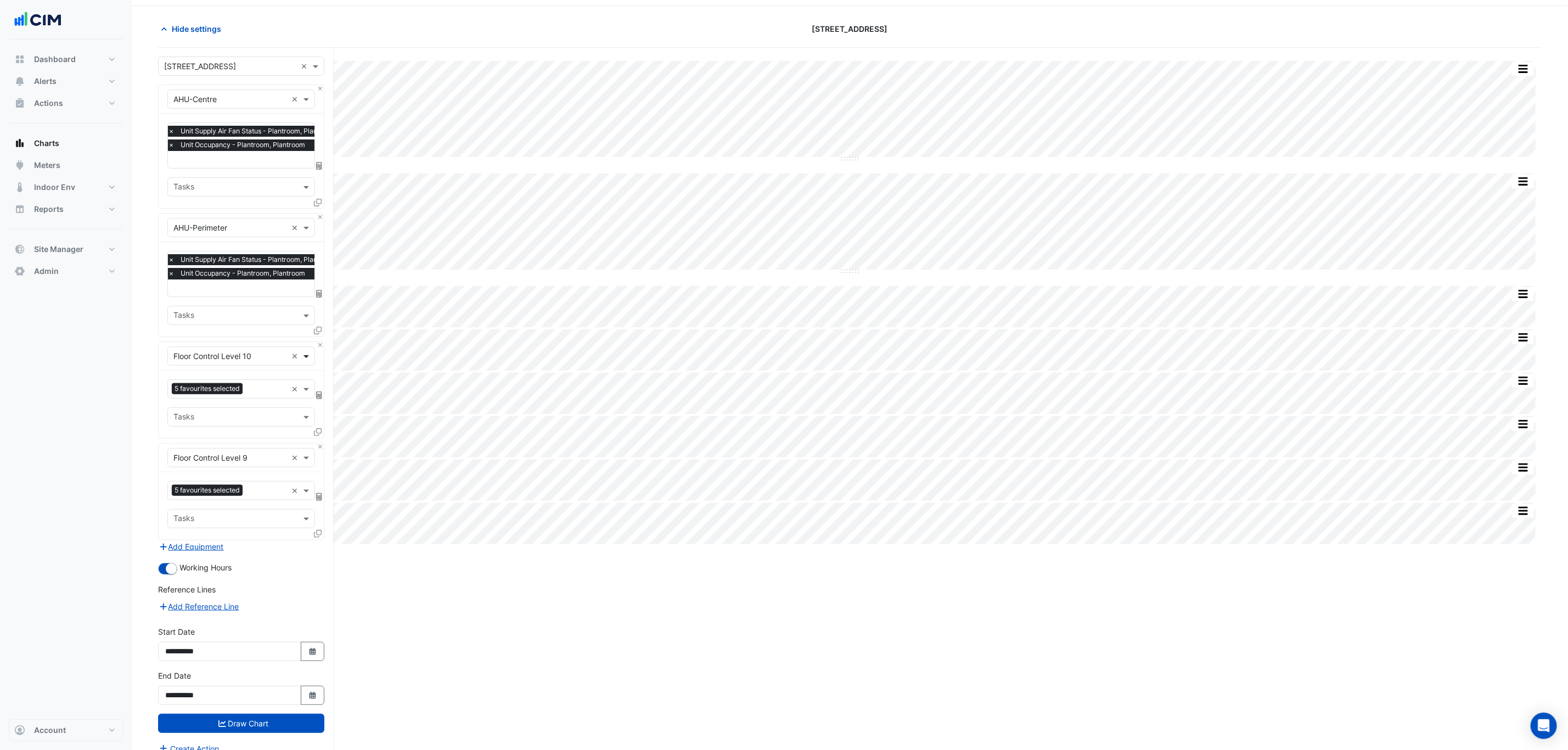
scroll to position [51, 0]
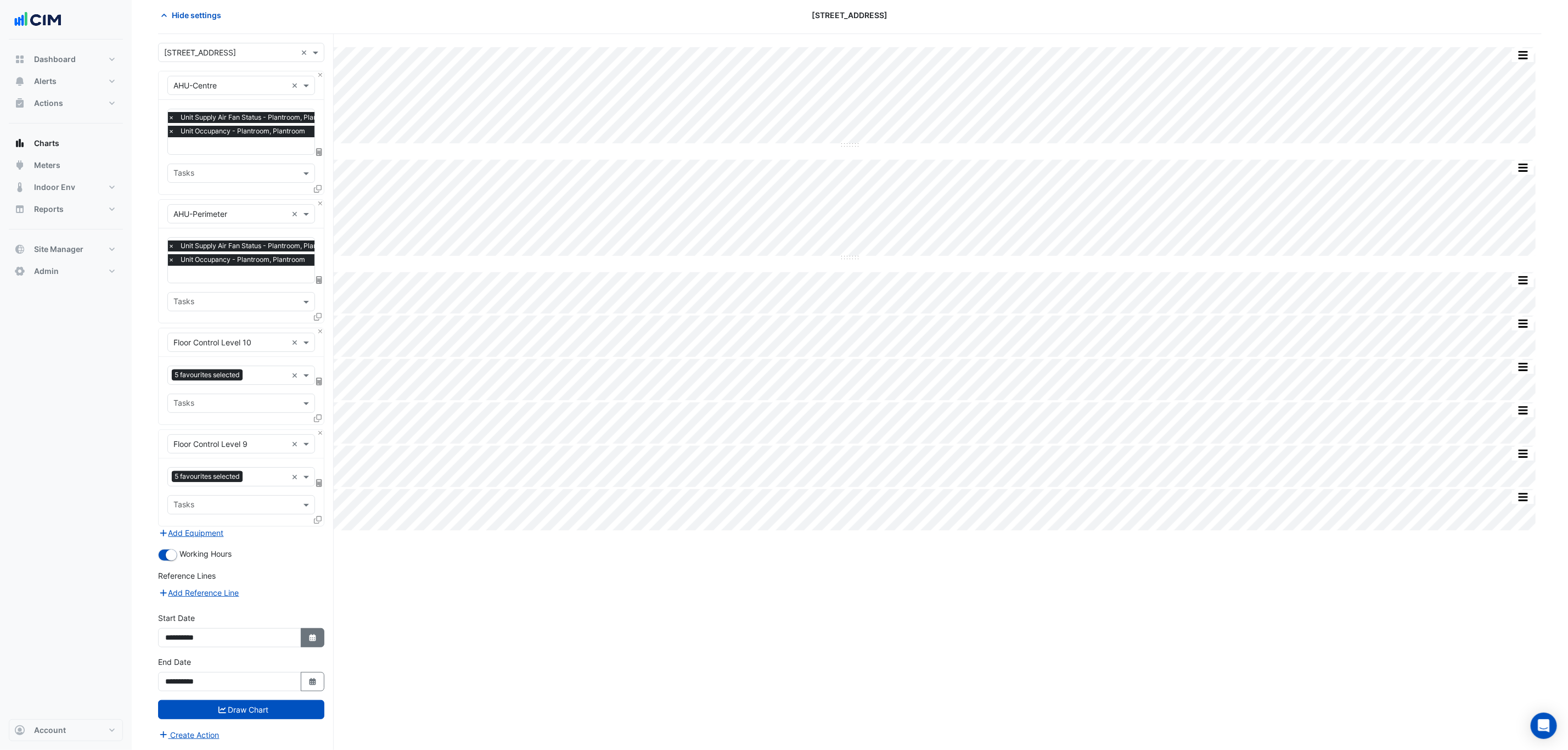
click at [305, 636] on button "Select Date" at bounding box center [313, 638] width 24 height 19
select select "*"
select select "****"
click at [182, 525] on div "1" at bounding box center [176, 530] width 17 height 17
type input "**********"
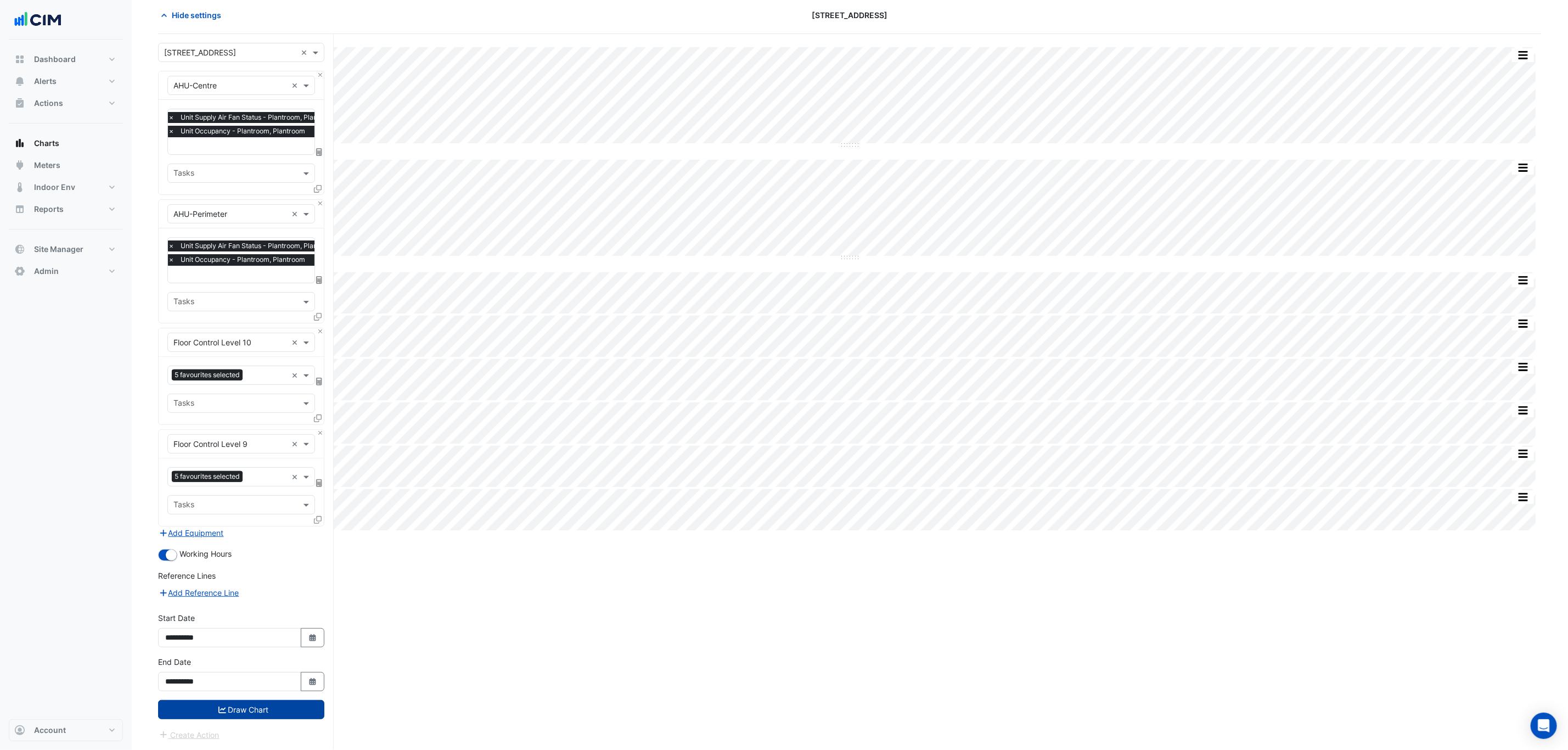
click at [273, 714] on button "Draw Chart" at bounding box center [241, 709] width 166 height 19
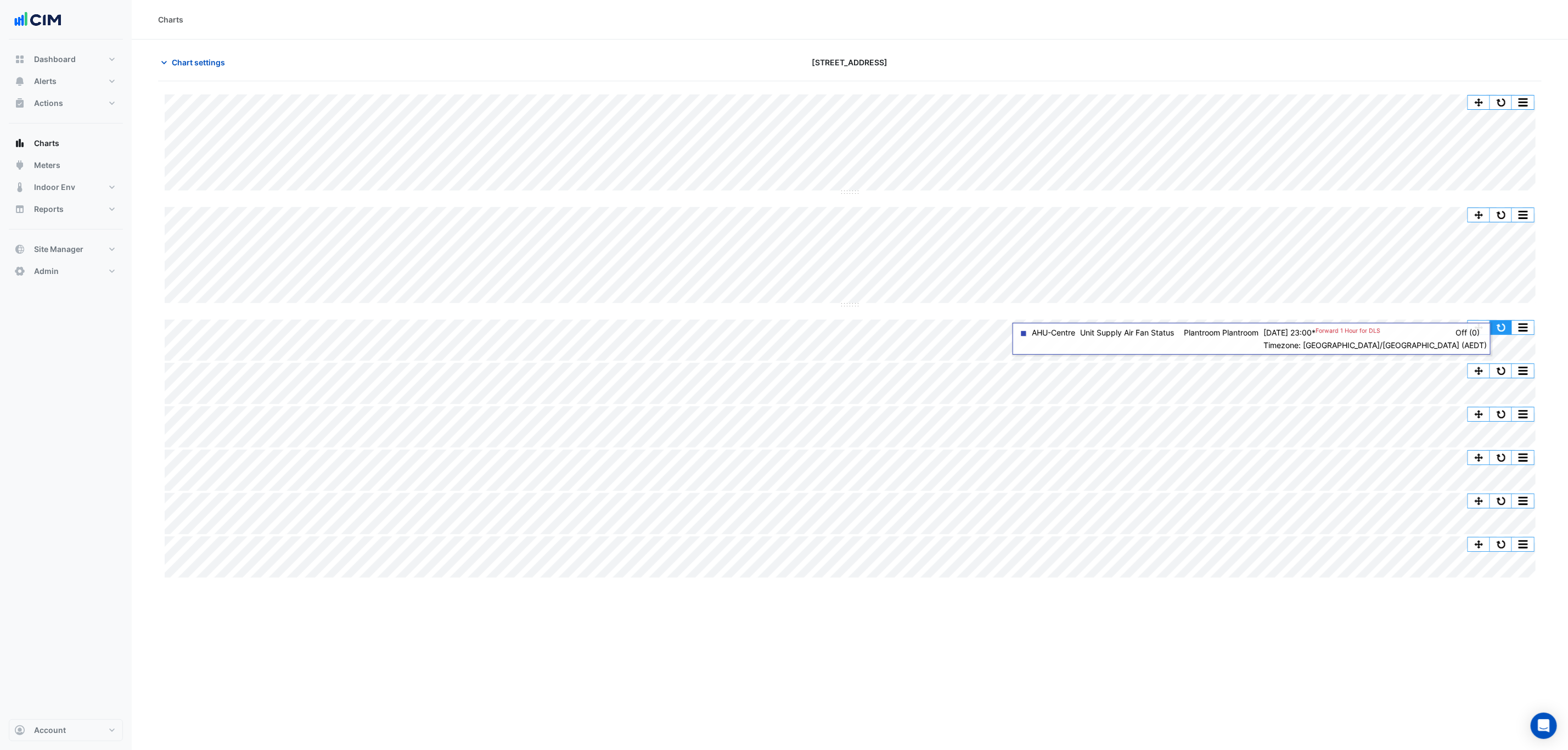
click at [1492, 330] on button "button" at bounding box center [1500, 327] width 22 height 14
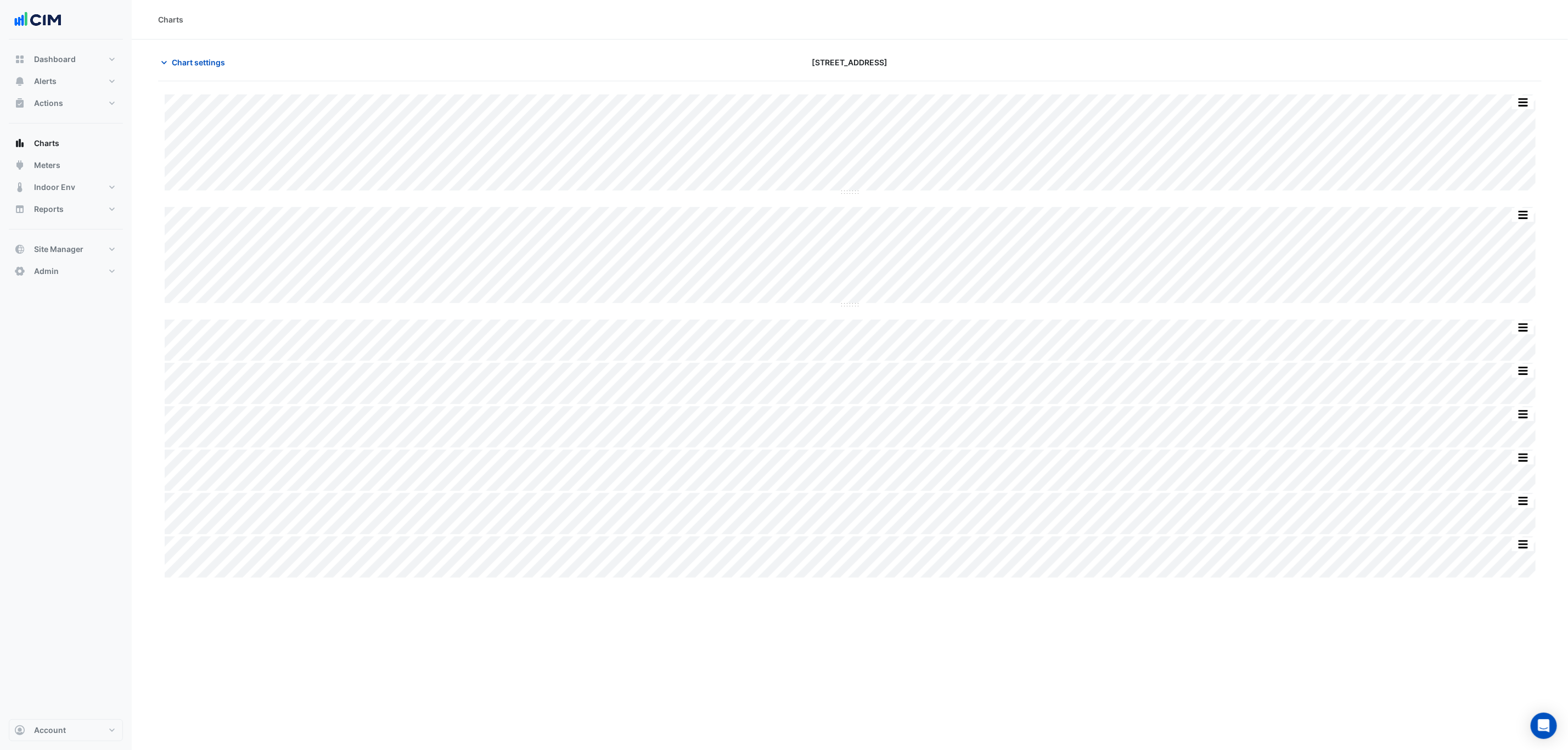
click at [1025, 666] on div "Split by Unit Split All Split None Print Save as JPEG Save as PNG Pivot Data Ta…" at bounding box center [849, 438] width 1383 height 715
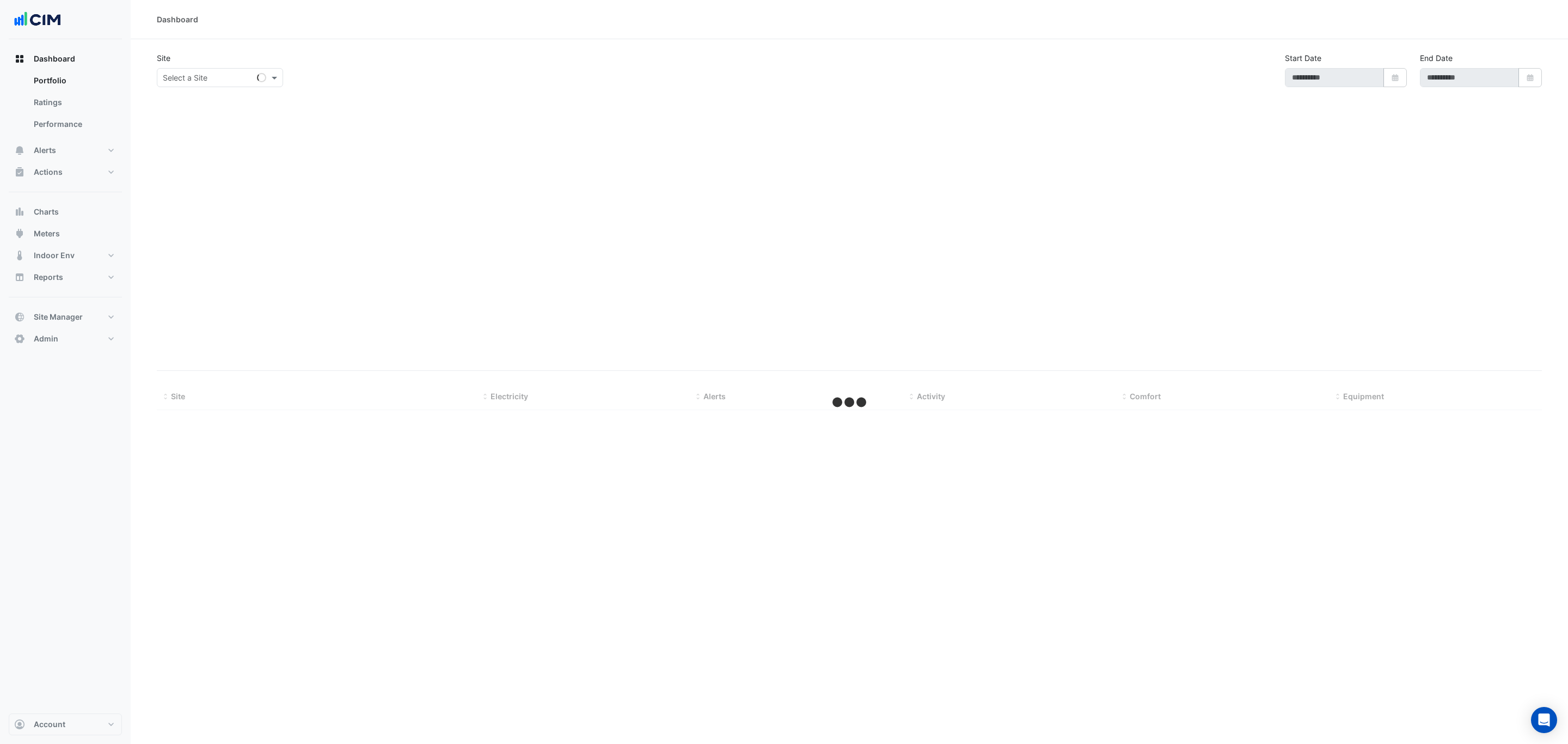
select select "***"
type input "**********"
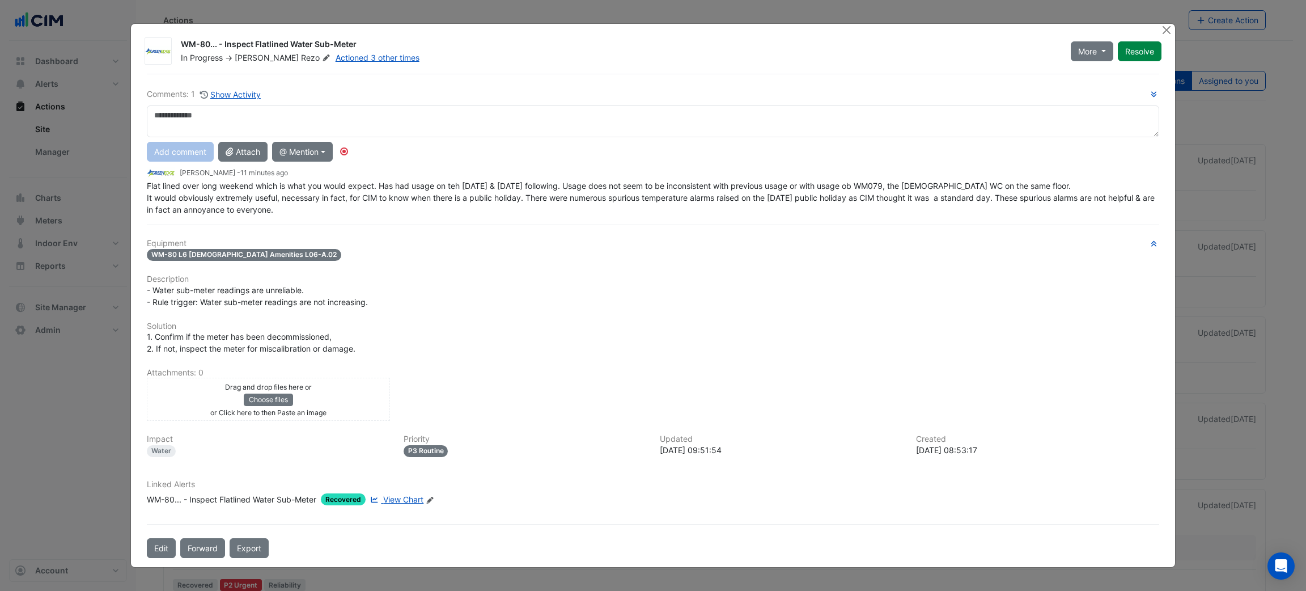
click at [405, 503] on span "View Chart" at bounding box center [403, 499] width 40 height 10
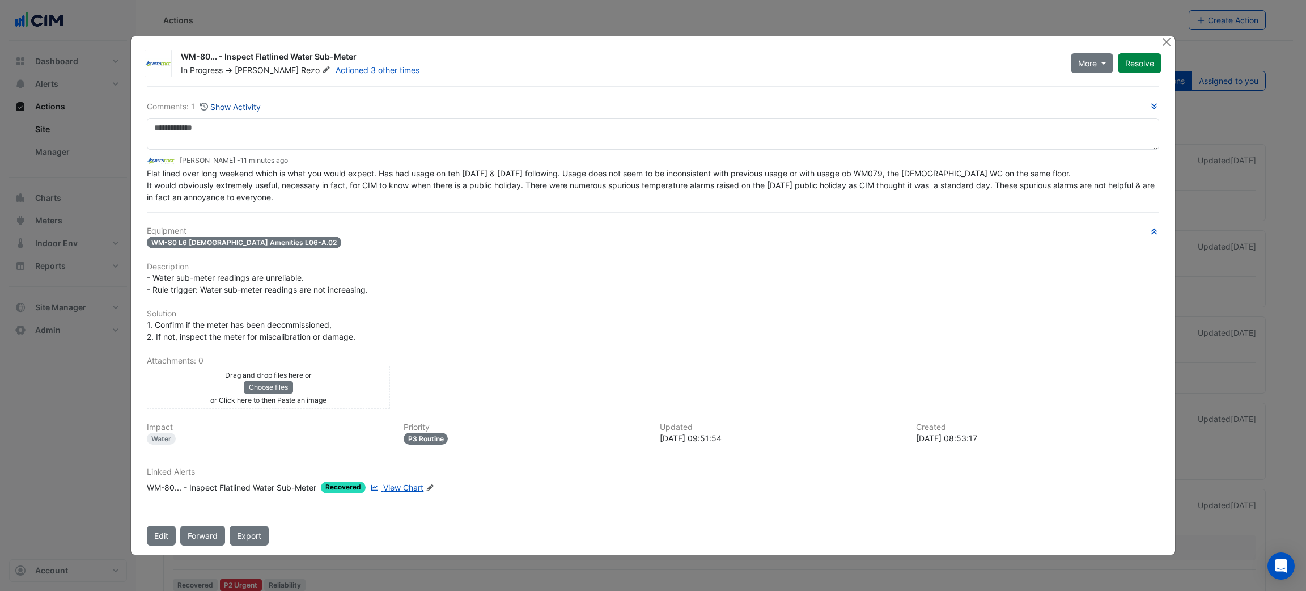
click at [247, 113] on button "Show Activity" at bounding box center [231, 106] width 62 height 13
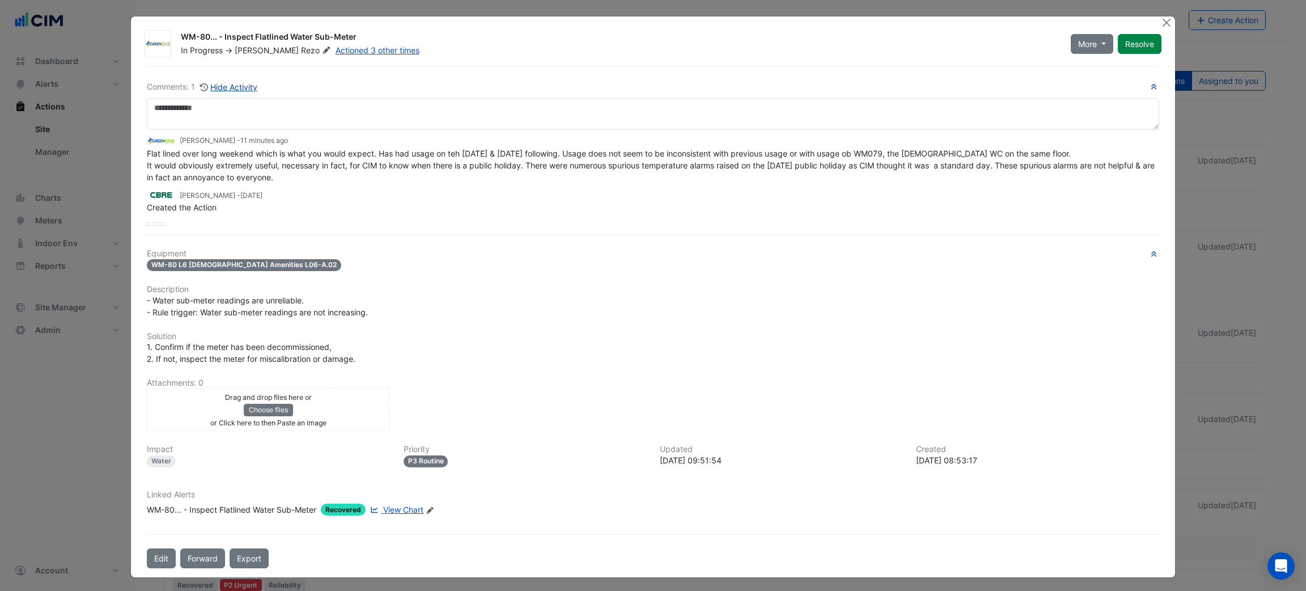
click at [243, 88] on button "Hide Activity" at bounding box center [229, 87] width 58 height 13
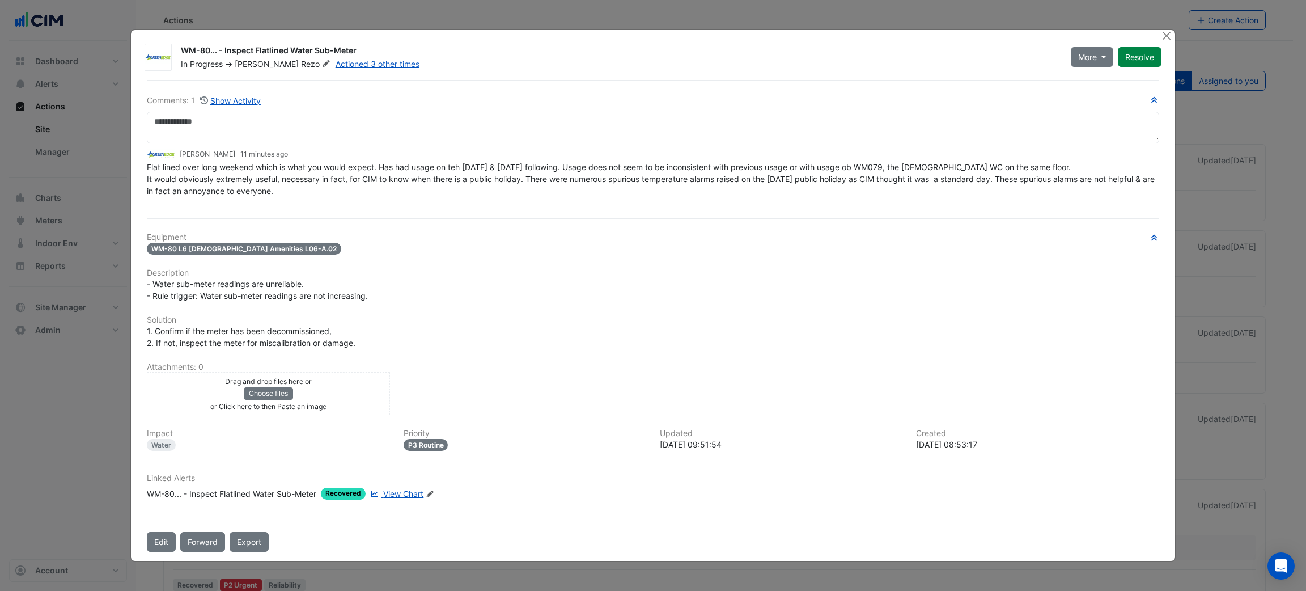
click at [223, 488] on div "WM-80... - Inspect Flatlined Water Sub-Meter" at bounding box center [232, 494] width 170 height 12
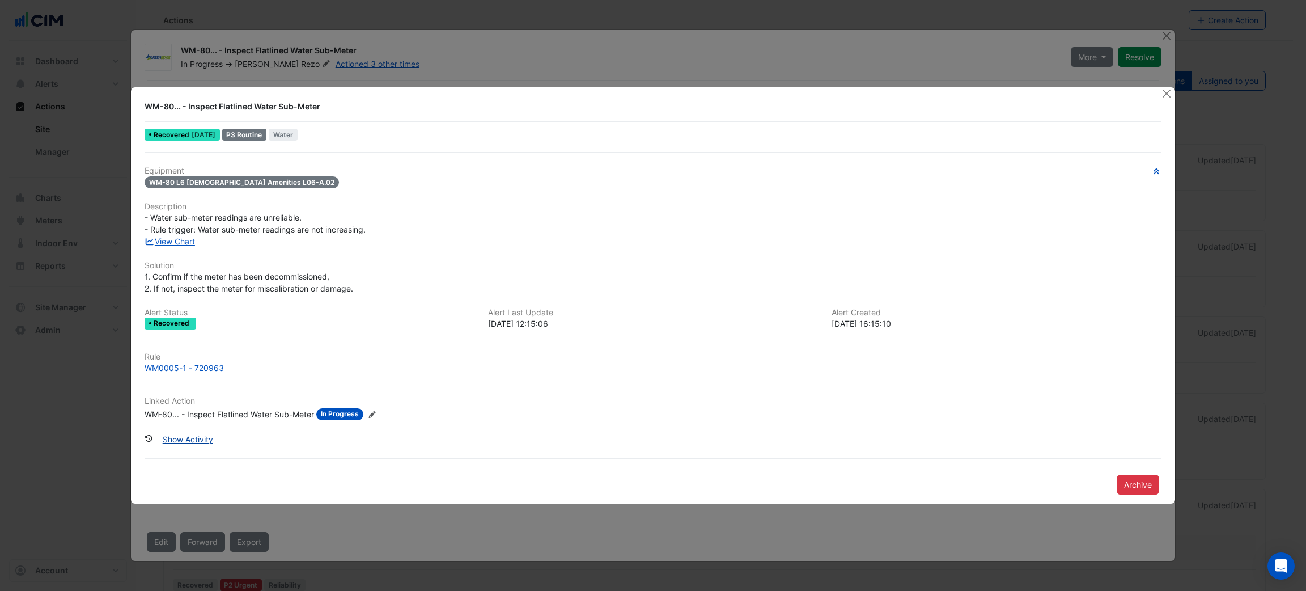
click at [199, 438] on button "Show Activity" at bounding box center [187, 439] width 65 height 20
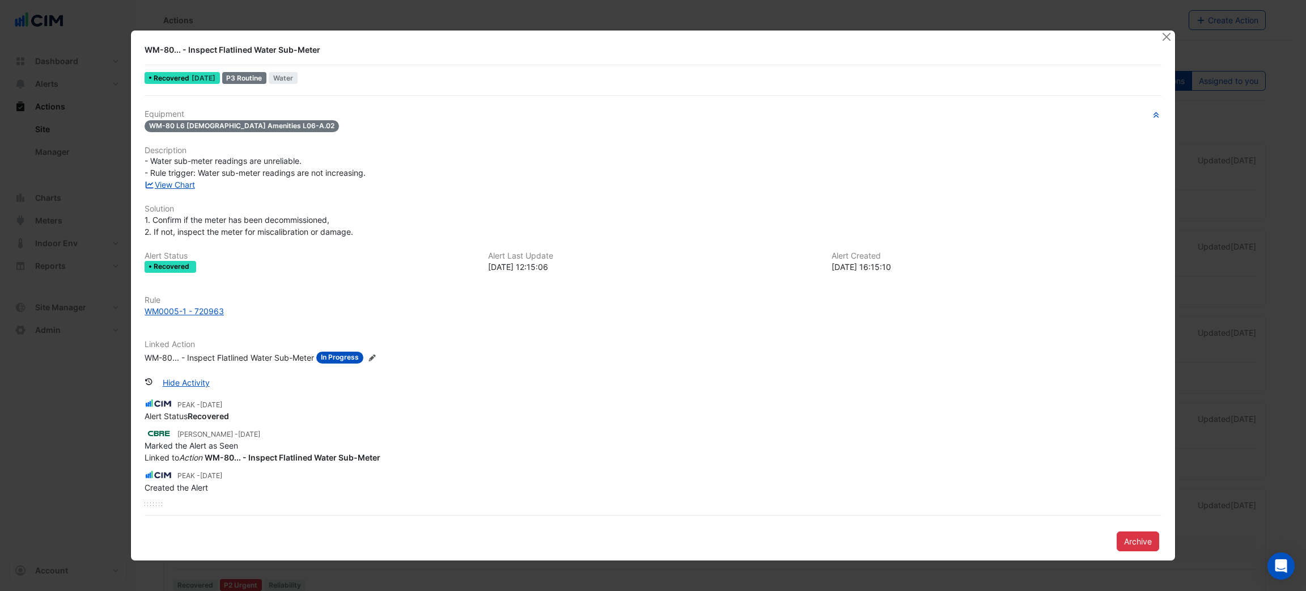
click at [196, 304] on h6 "Rule" at bounding box center [653, 300] width 1017 height 10
click at [198, 307] on div "WM0005-1 - 720963" at bounding box center [184, 311] width 79 height 12
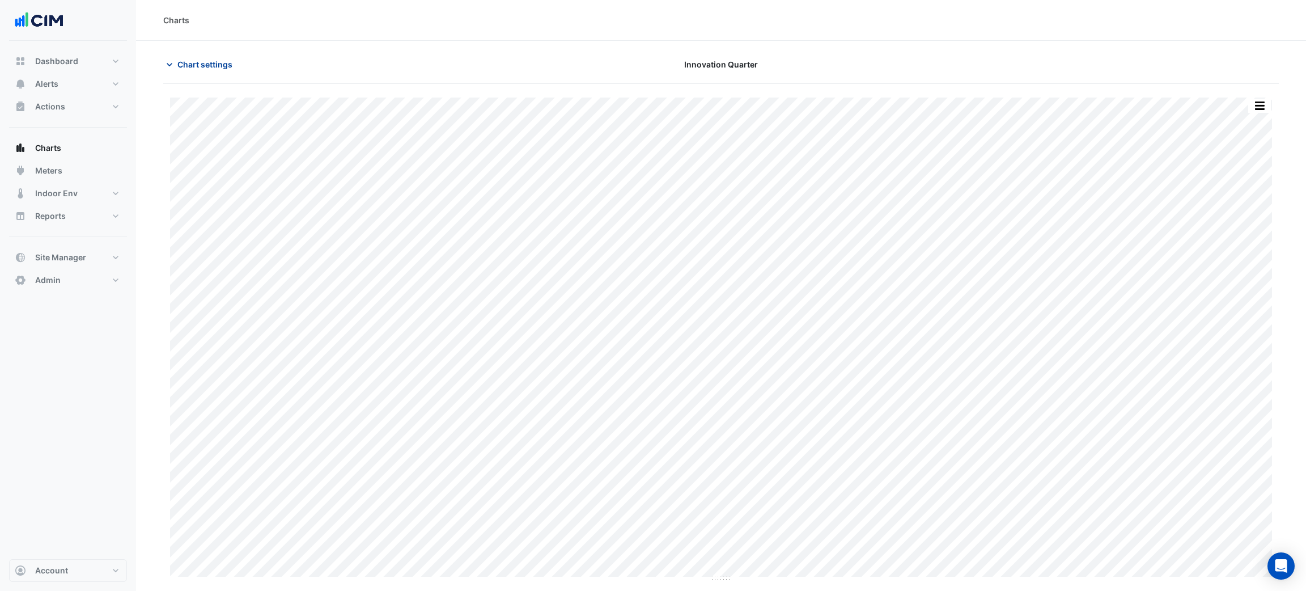
click at [216, 60] on span "Chart settings" at bounding box center [204, 64] width 55 height 12
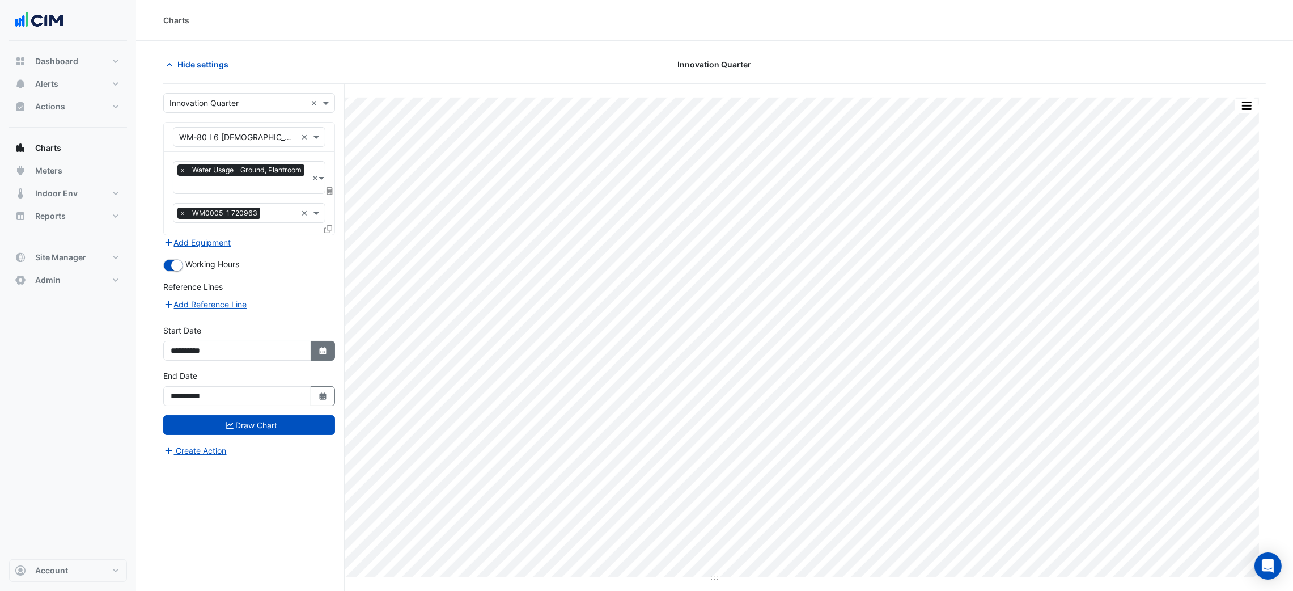
click at [325, 347] on icon "button" at bounding box center [322, 350] width 7 height 7
select select "*"
select select "****"
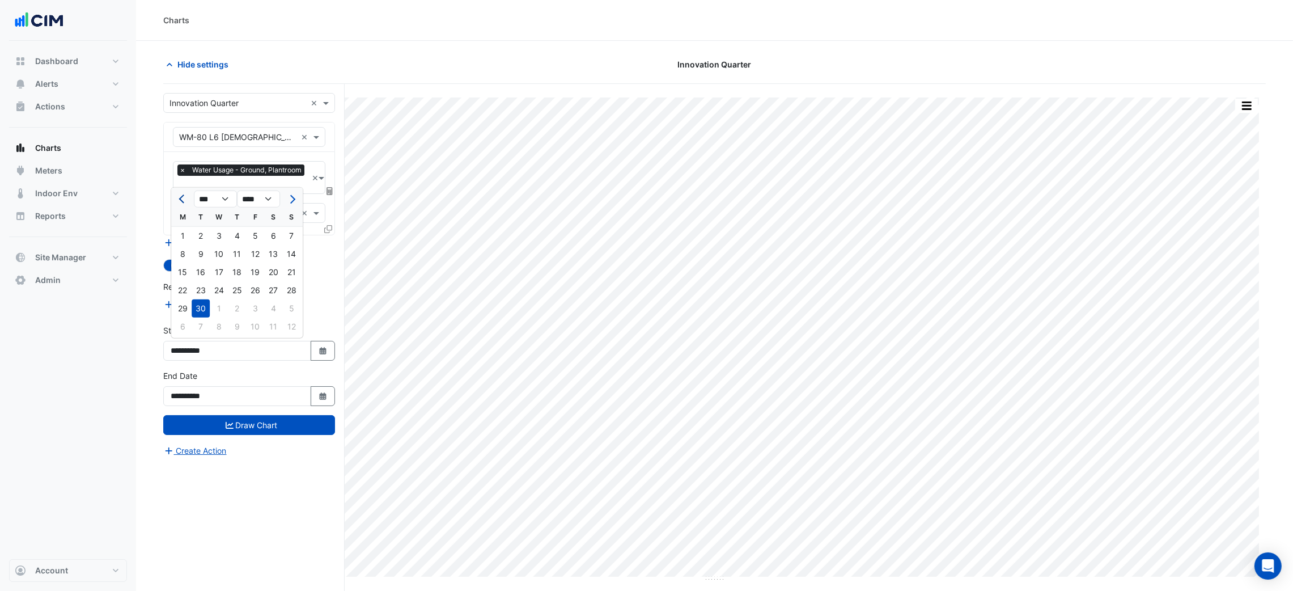
click at [183, 196] on span "Previous month" at bounding box center [183, 199] width 9 height 9
select select "*"
click at [251, 237] on div "1" at bounding box center [255, 236] width 18 height 18
type input "**********"
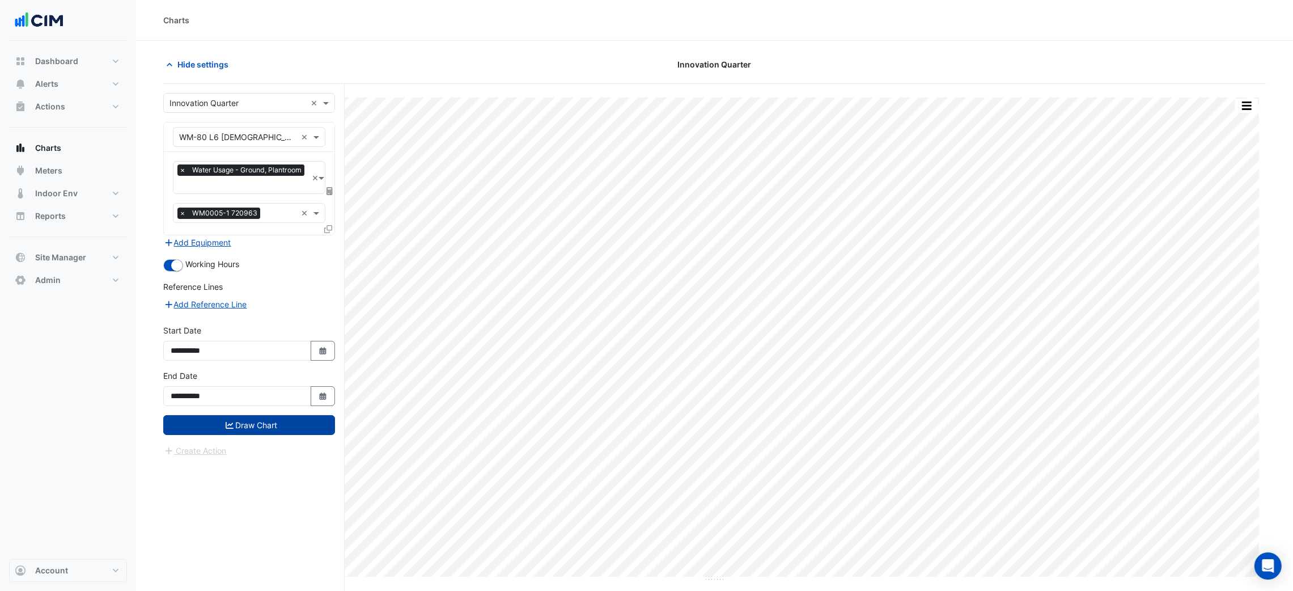
click at [273, 426] on button "Draw Chart" at bounding box center [249, 425] width 172 height 20
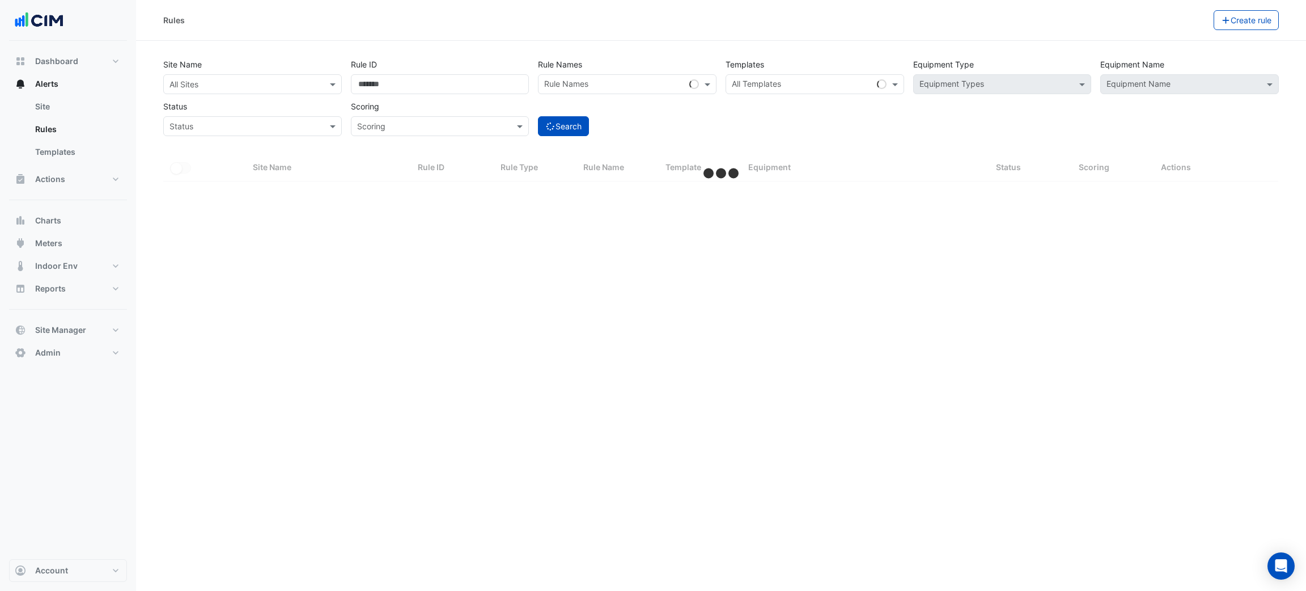
select select "***"
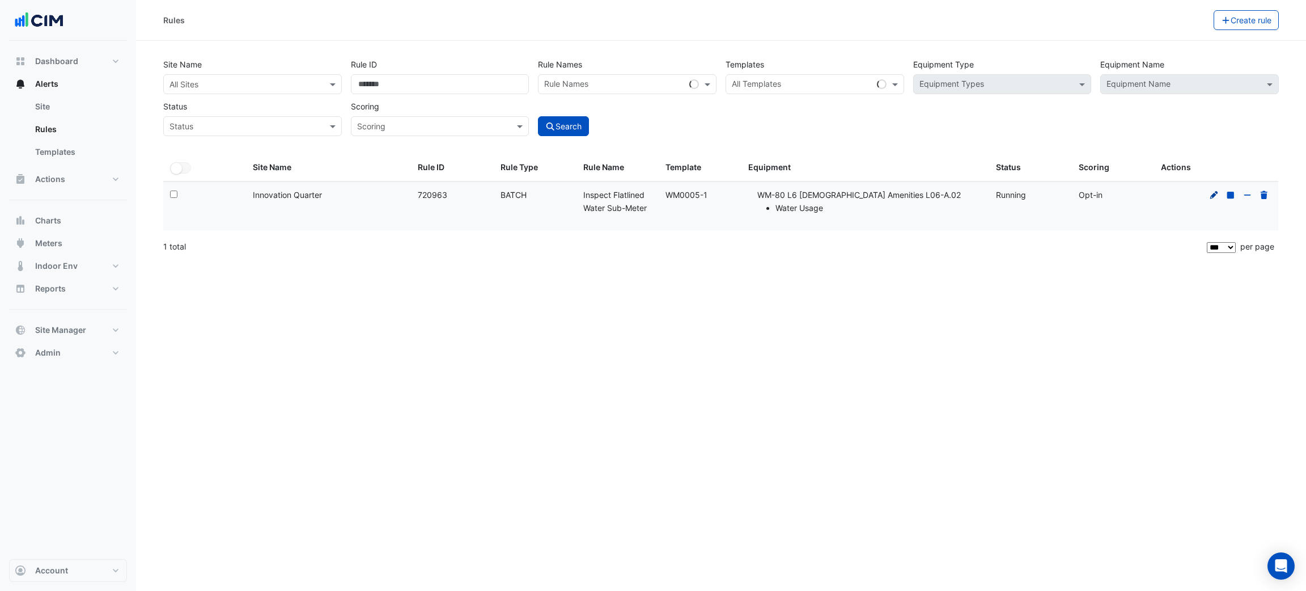
click at [1213, 194] on icon at bounding box center [1214, 195] width 10 height 8
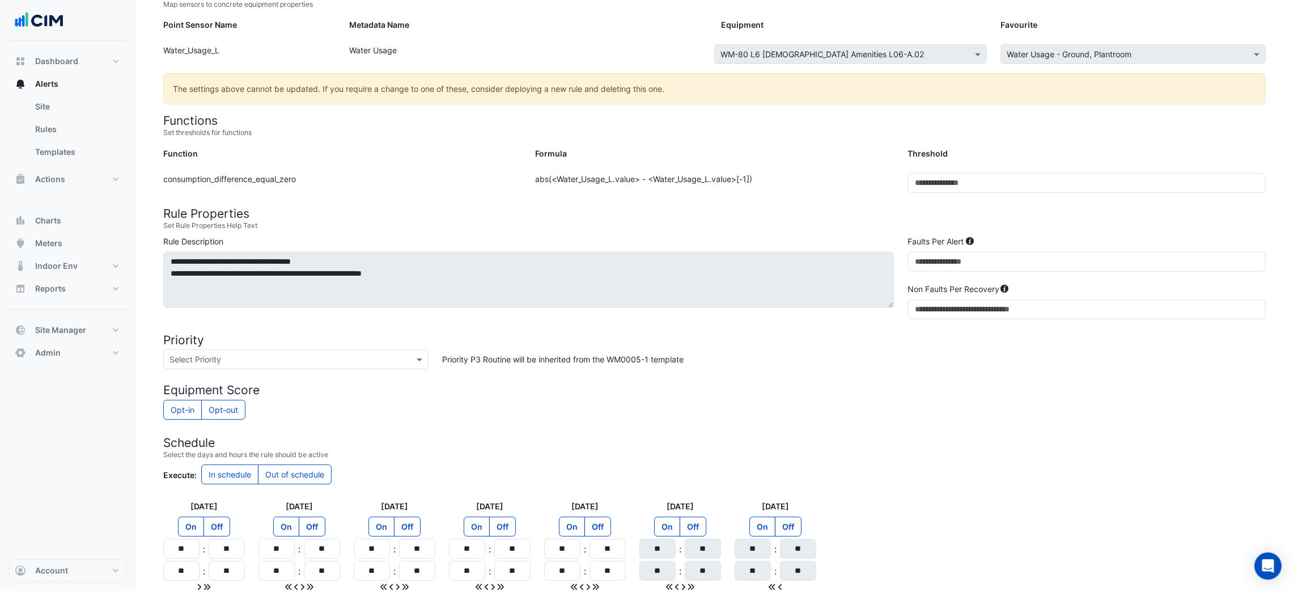
scroll to position [88, 0]
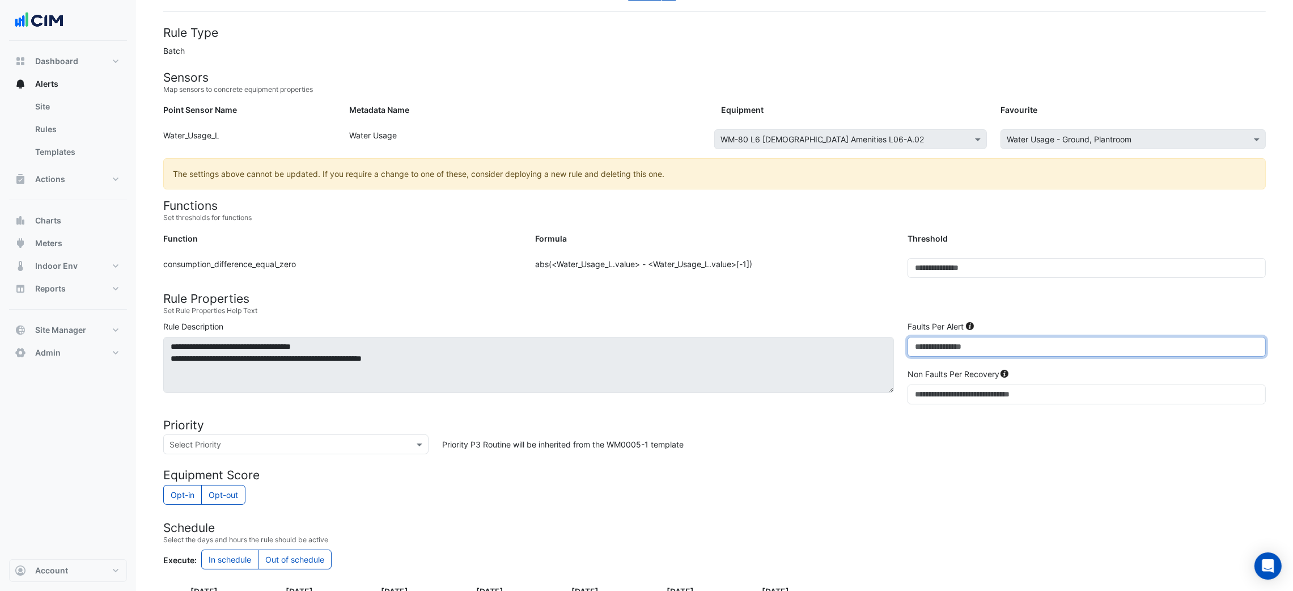
click at [910, 349] on input "**" at bounding box center [1087, 347] width 358 height 20
type input "*"
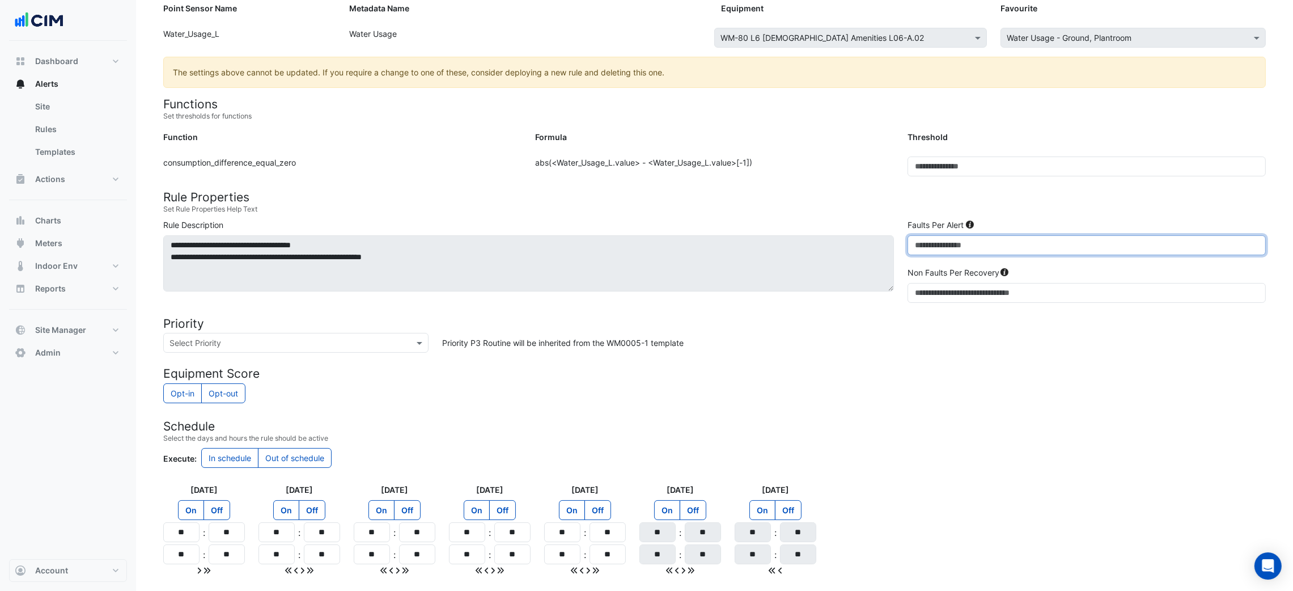
scroll to position [258, 0]
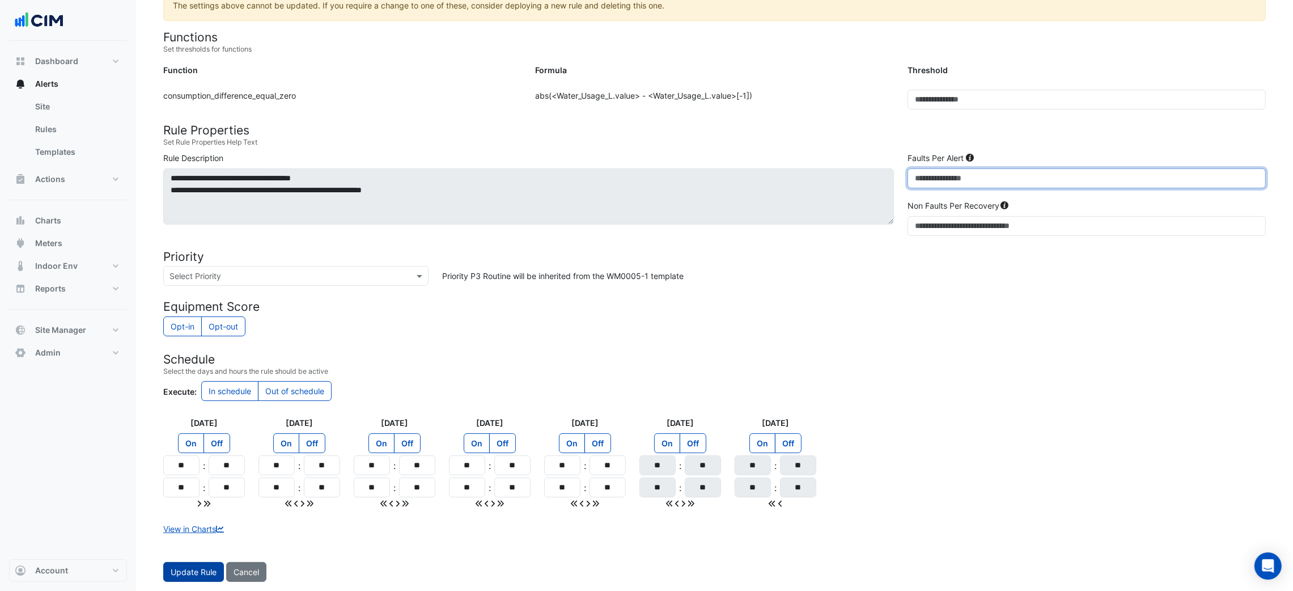
type input "***"
click at [185, 573] on span "Update Rule" at bounding box center [194, 572] width 46 height 10
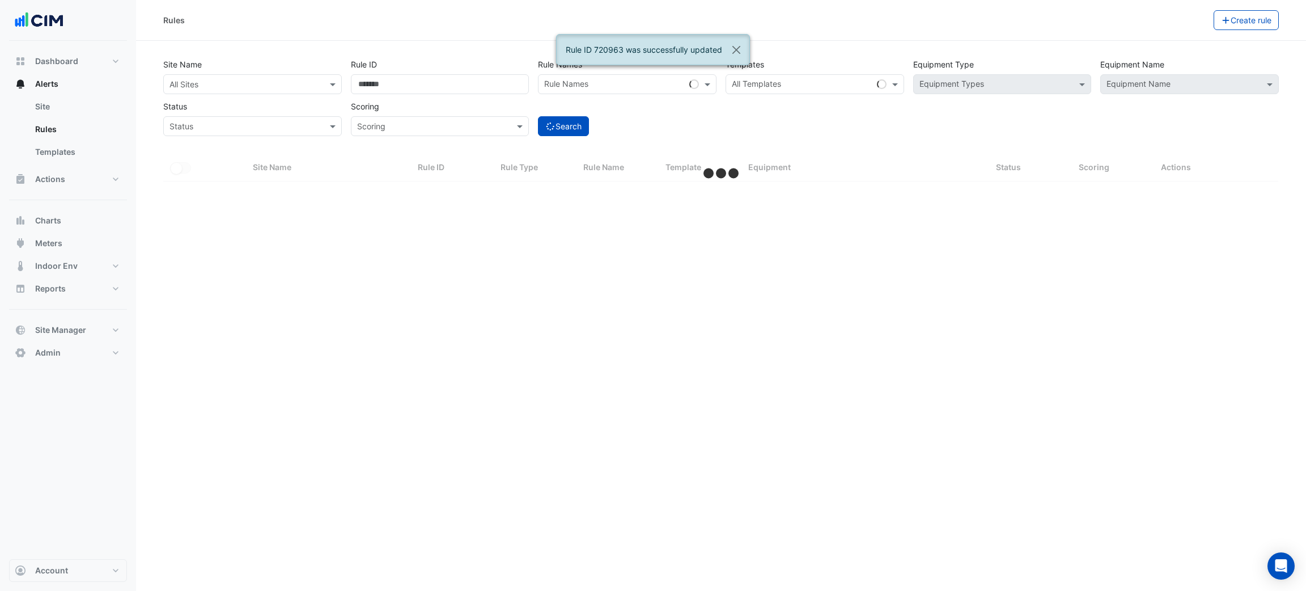
select select "***"
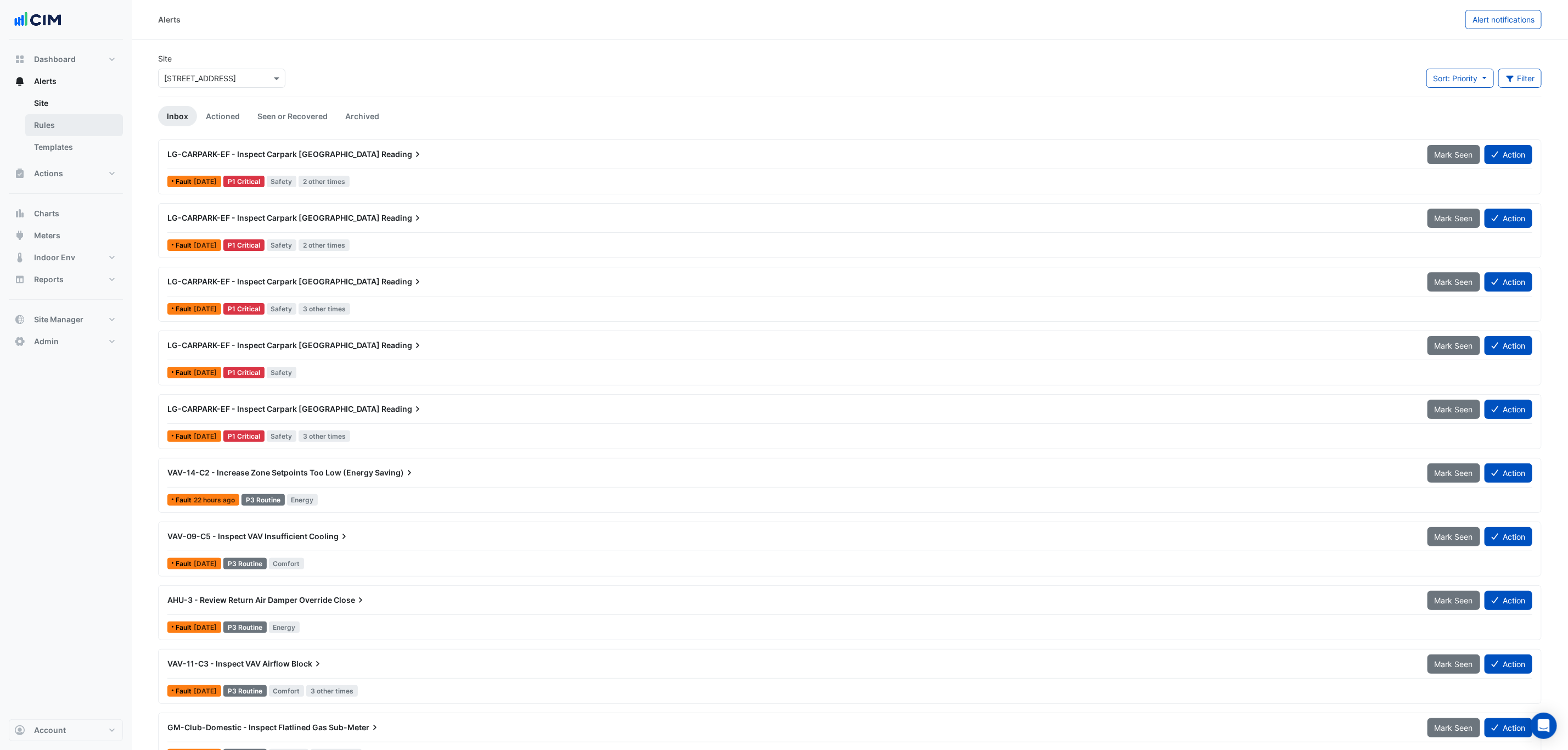
click at [89, 127] on link "Rules" at bounding box center [74, 125] width 98 height 22
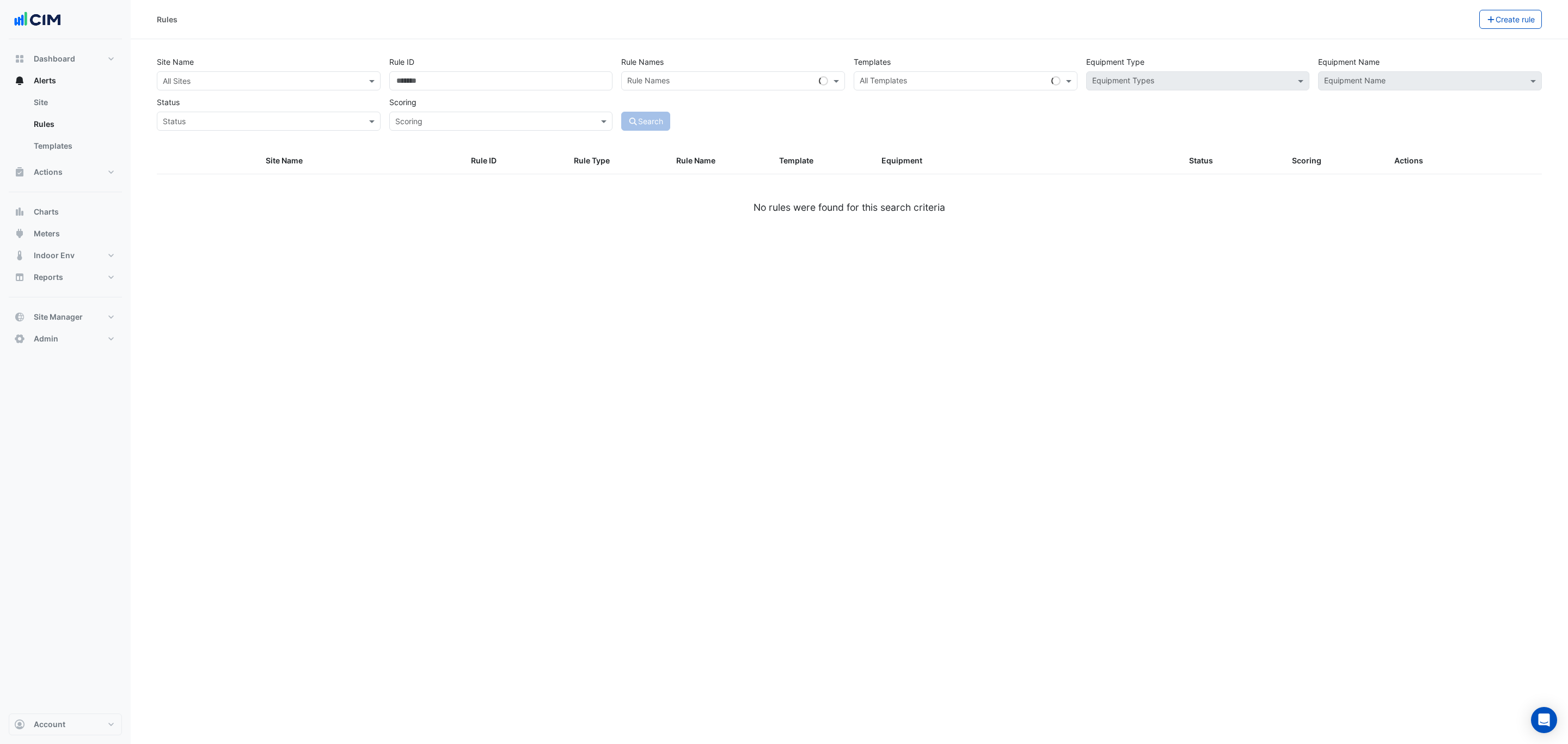
click at [181, 80] on input "text" at bounding box center [258, 82] width 190 height 12
type input "***"
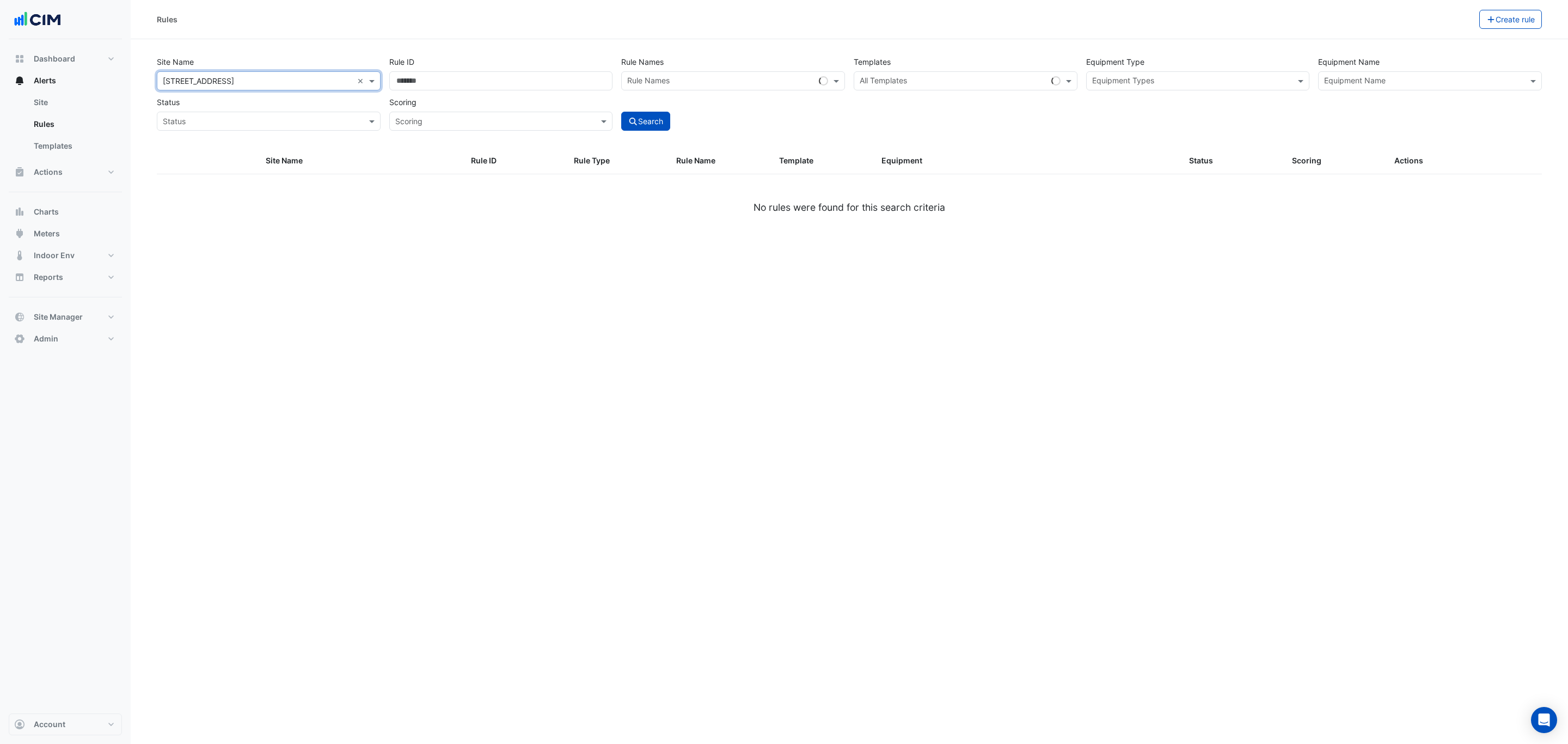
click at [1342, 82] on input "text" at bounding box center [1424, 82] width 200 height 12
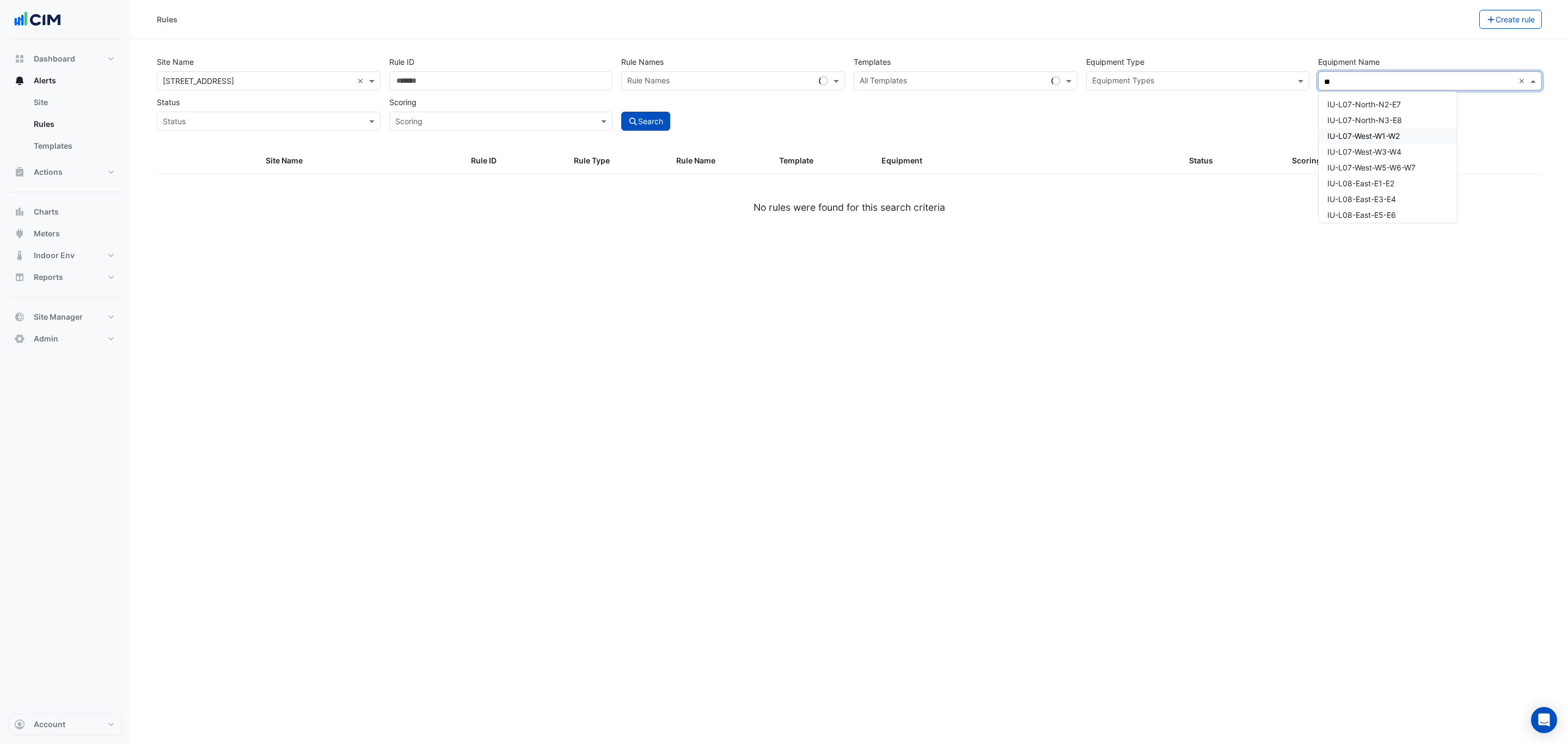
click at [1398, 130] on div "IU-L07-West-W1-W2" at bounding box center [1387, 135] width 138 height 15
type input "**"
click at [673, 127] on div "Search" at bounding box center [733, 111] width 232 height 38
click at [662, 123] on button "Search" at bounding box center [645, 121] width 49 height 19
click at [774, 28] on div "Rules" at bounding box center [817, 19] width 1322 height 19
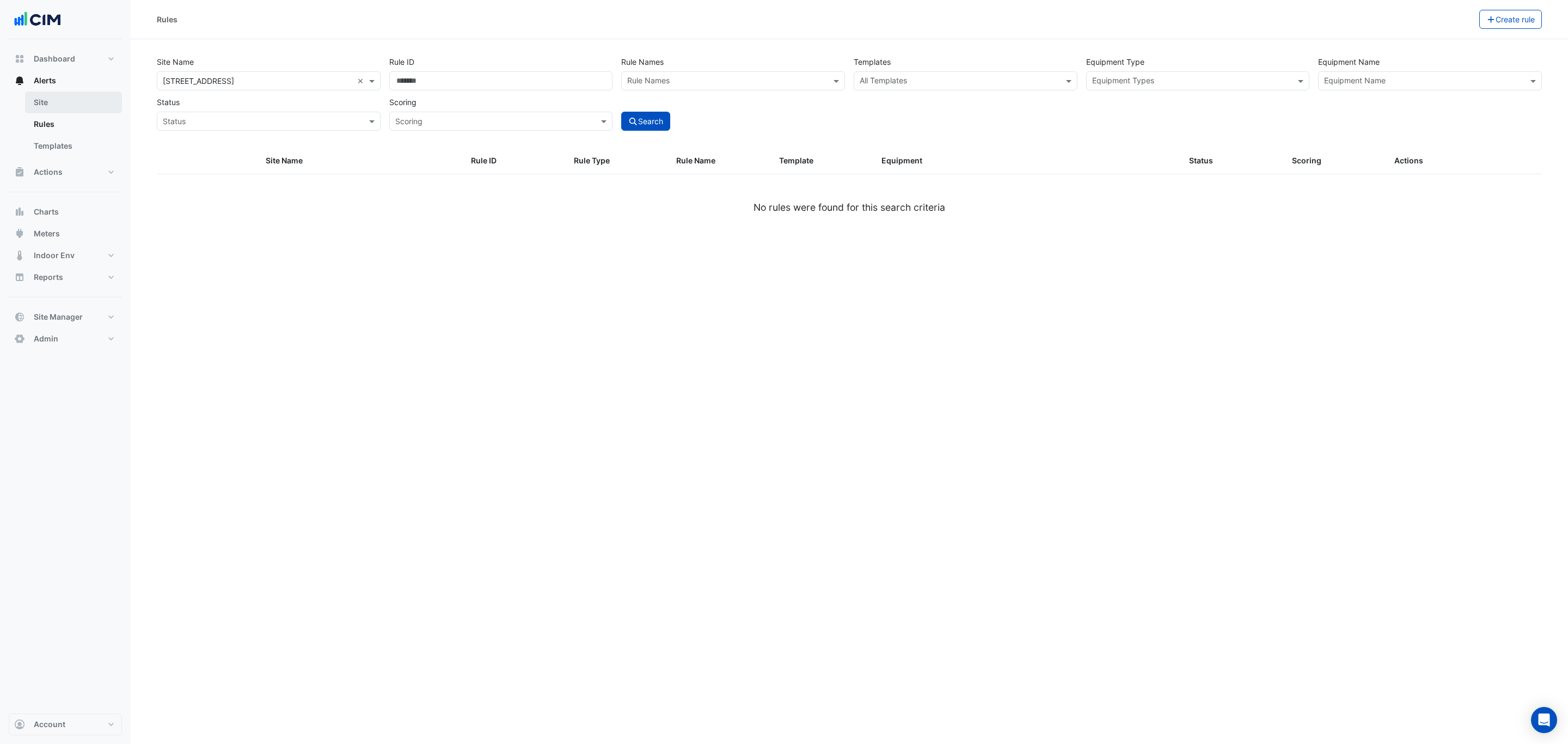
click at [104, 107] on link "Site" at bounding box center [73, 102] width 97 height 22
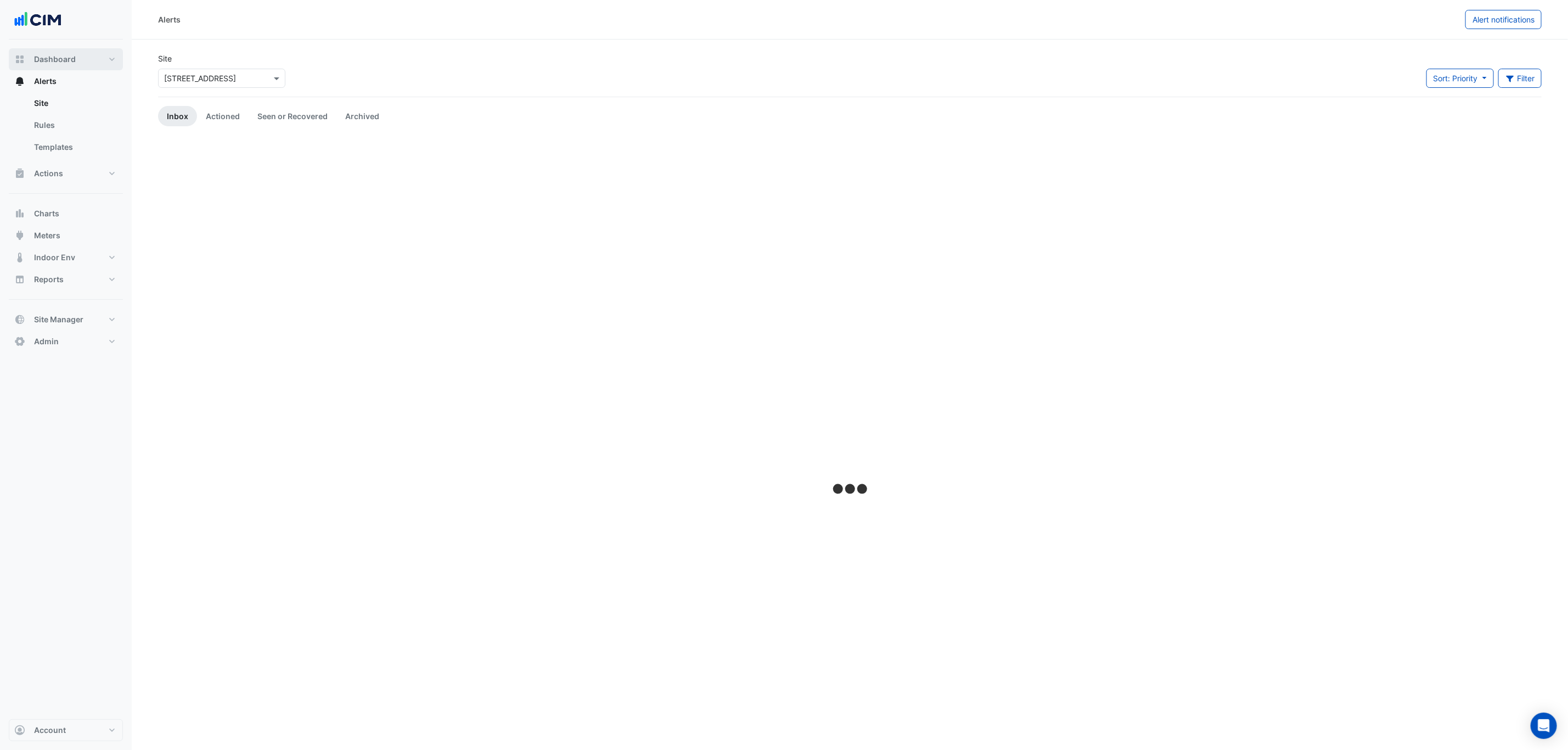
click at [104, 67] on button "Dashboard" at bounding box center [66, 59] width 114 height 22
select select "***"
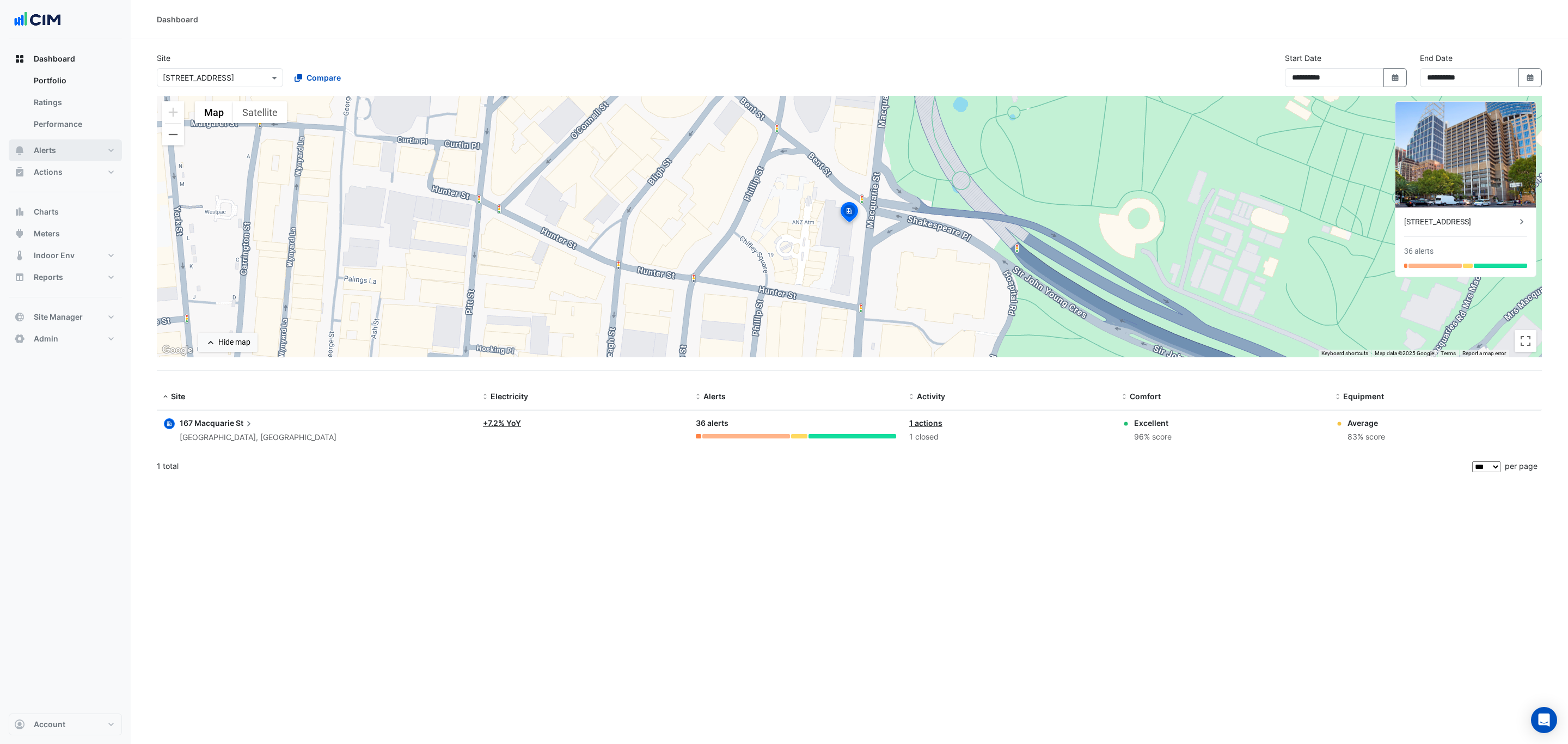
click at [84, 144] on button "Alerts" at bounding box center [65, 150] width 113 height 22
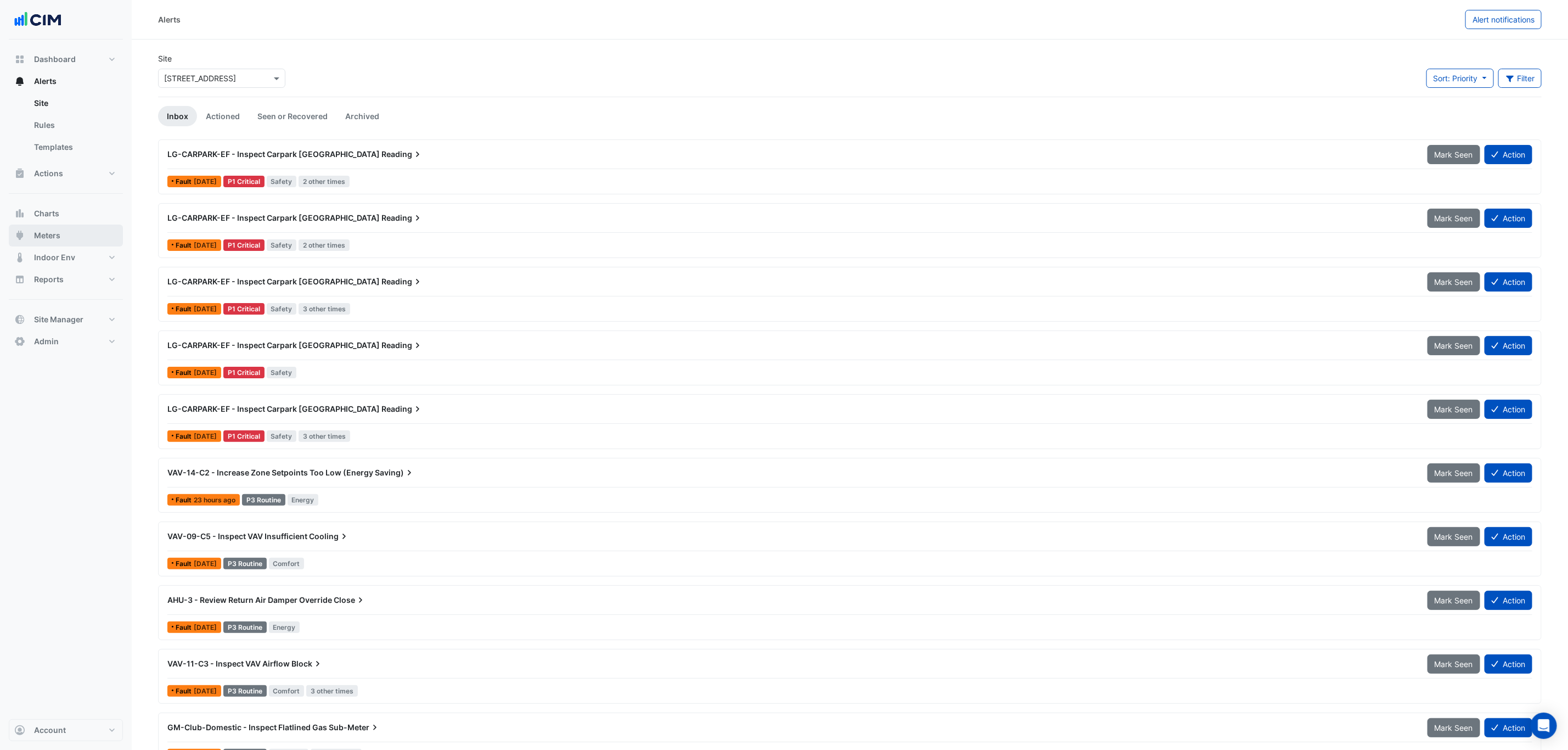
click at [79, 238] on button "Meters" at bounding box center [66, 235] width 114 height 22
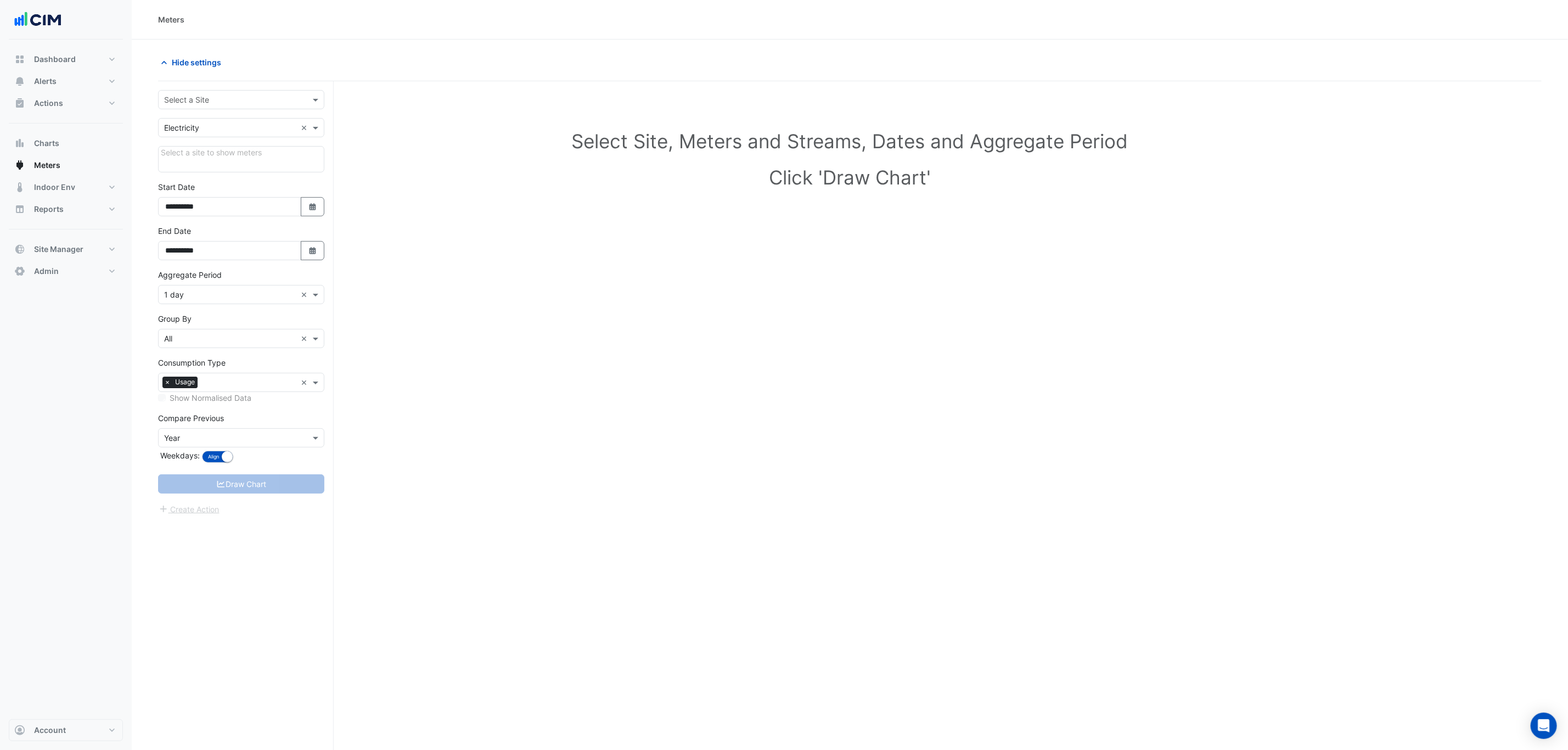
click at [236, 104] on input "text" at bounding box center [230, 101] width 133 height 12
type input "***"
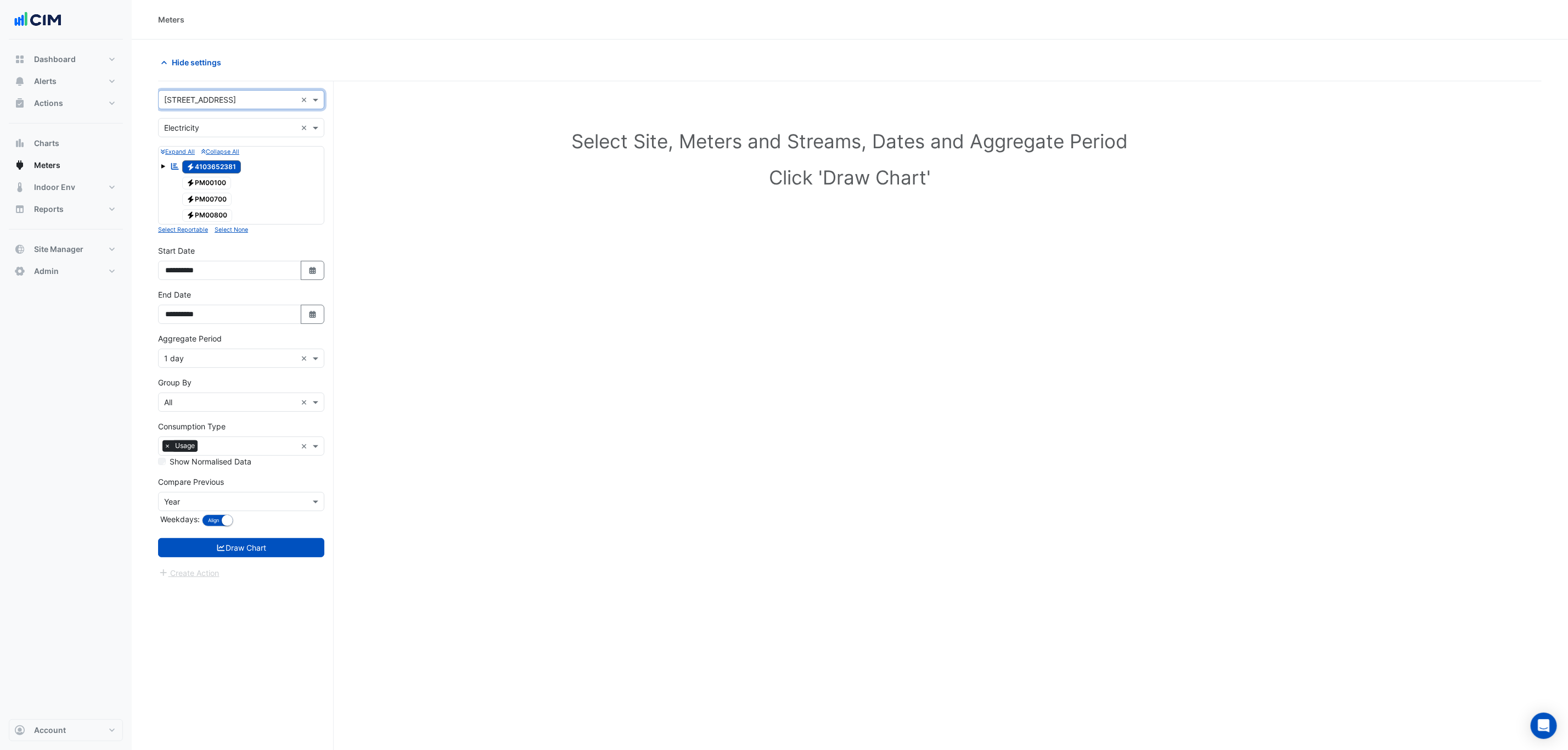
click at [201, 122] on input "text" at bounding box center [230, 128] width 133 height 12
click at [202, 173] on div "Gas" at bounding box center [241, 167] width 166 height 15
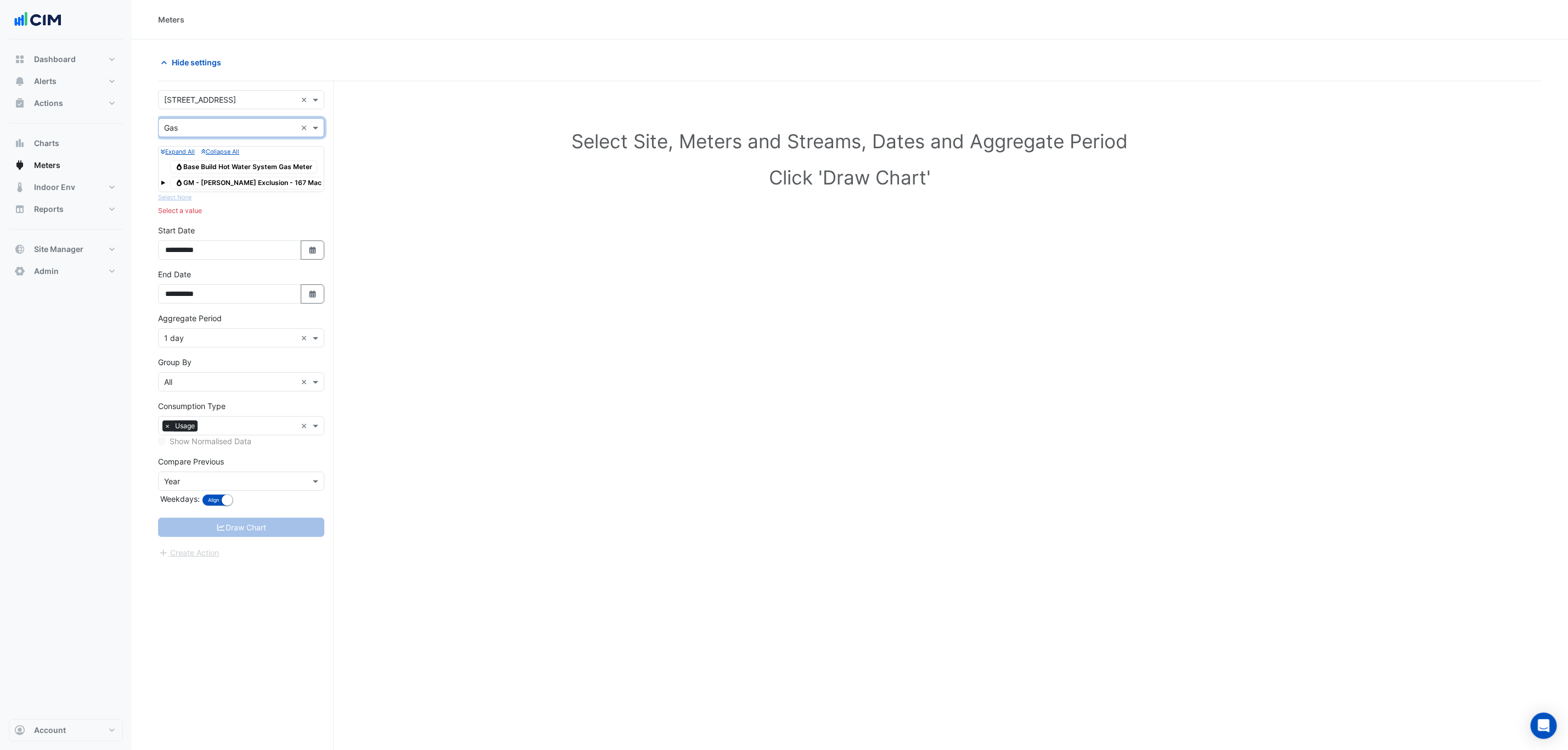
click at [216, 135] on div "× Gas ×" at bounding box center [241, 128] width 166 height 19
click at [210, 180] on div "Water" at bounding box center [241, 183] width 166 height 15
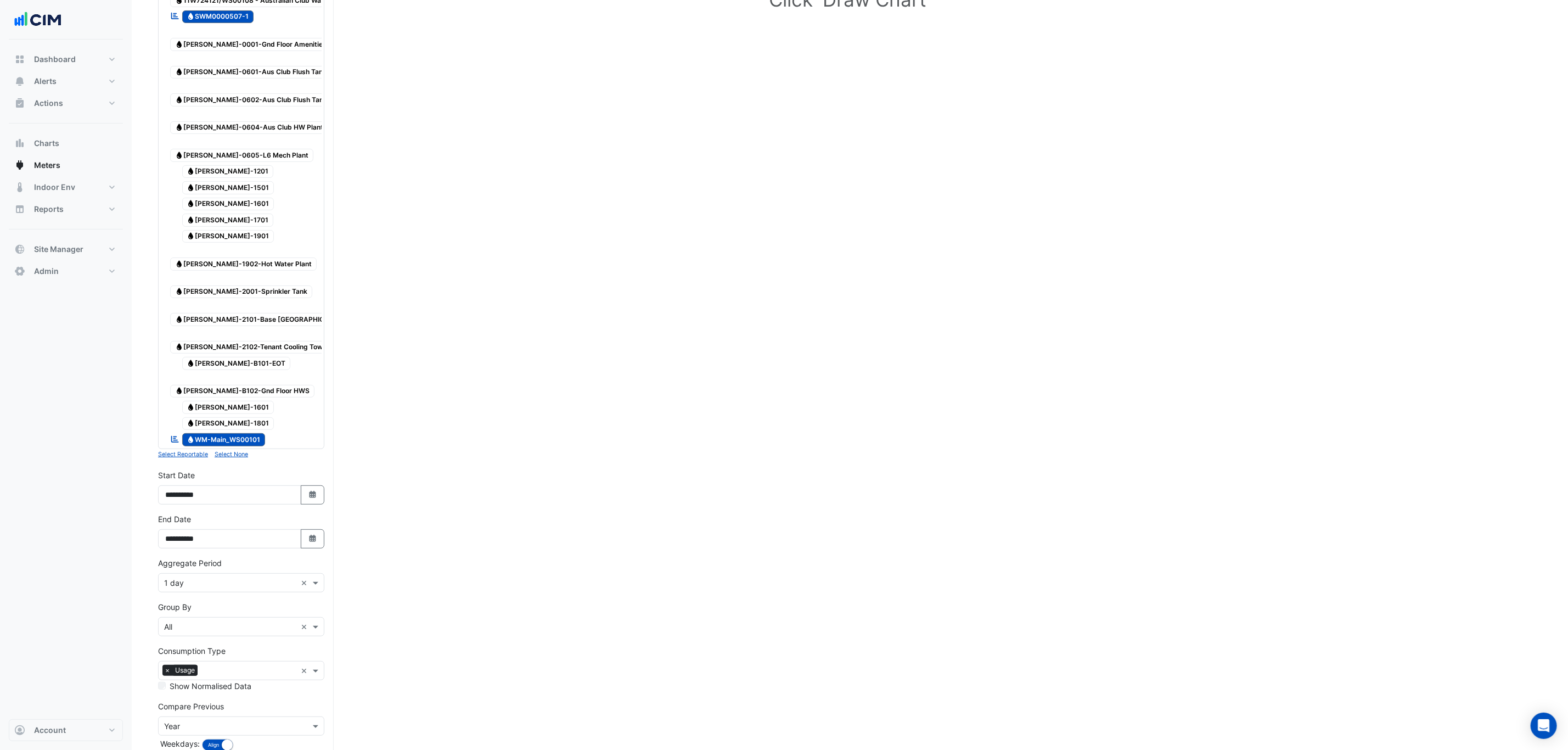
scroll to position [179, 0]
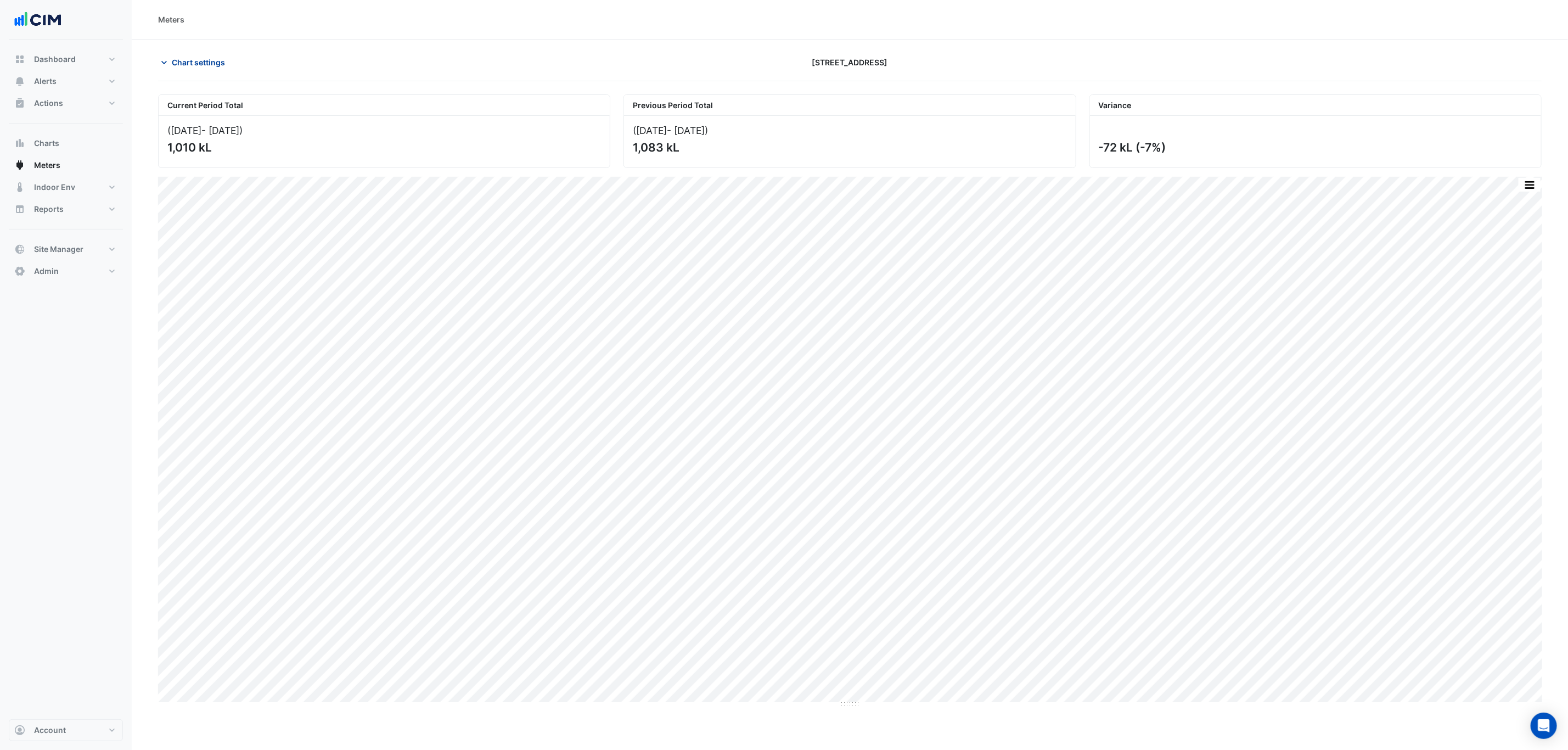
click at [218, 63] on span "Chart settings" at bounding box center [197, 62] width 53 height 12
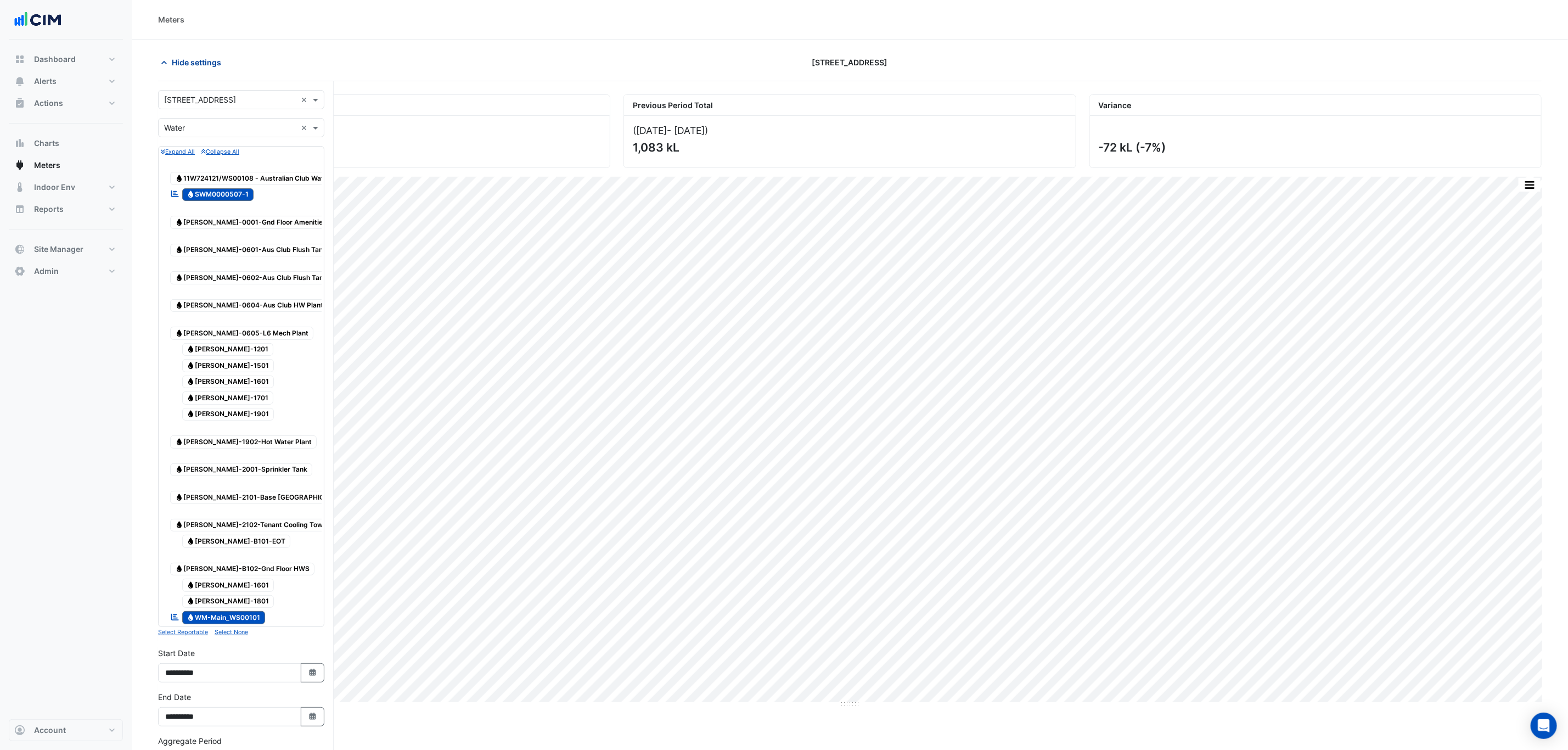
click at [218, 60] on span "Hide settings" at bounding box center [196, 62] width 49 height 12
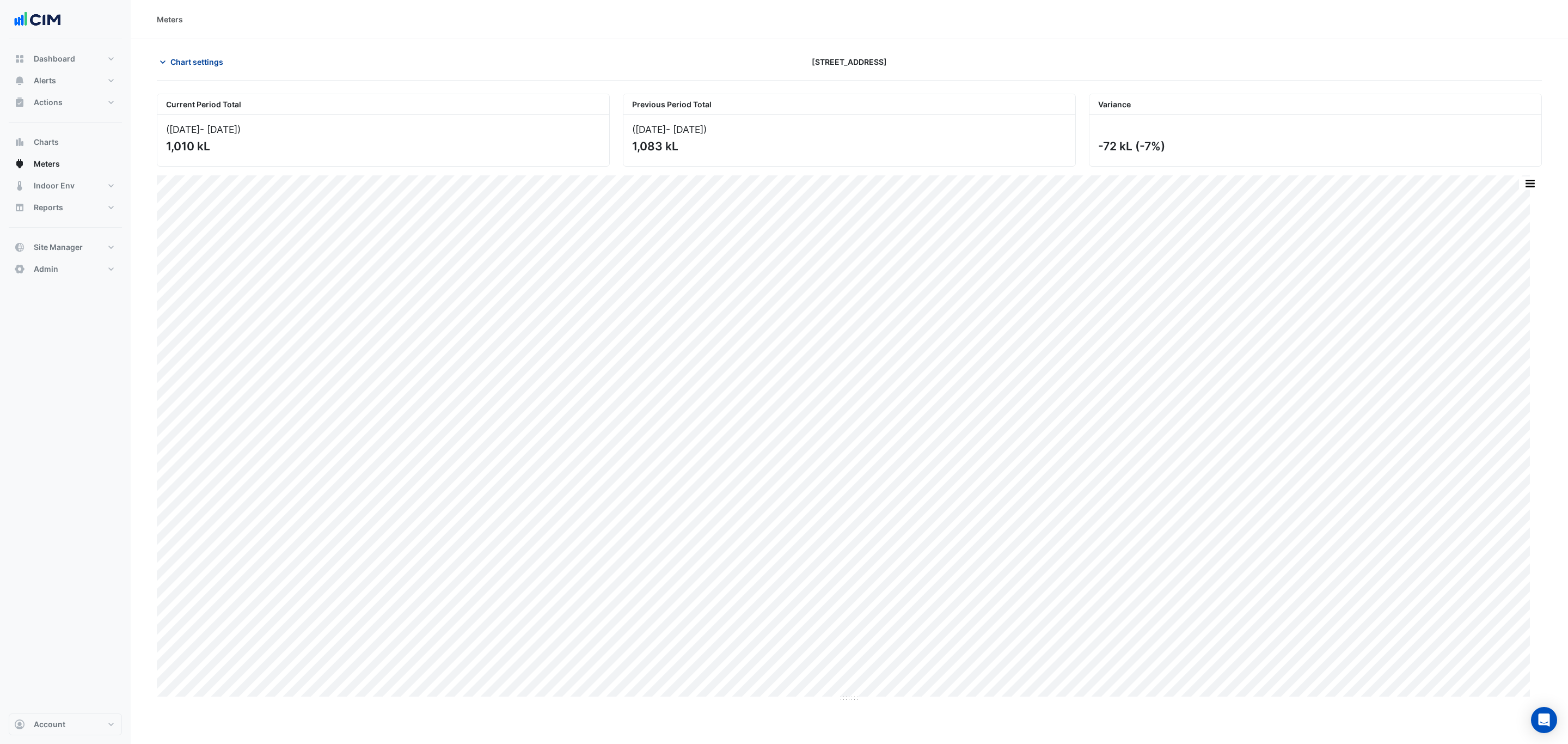
click at [216, 60] on span "Chart settings" at bounding box center [196, 61] width 53 height 12
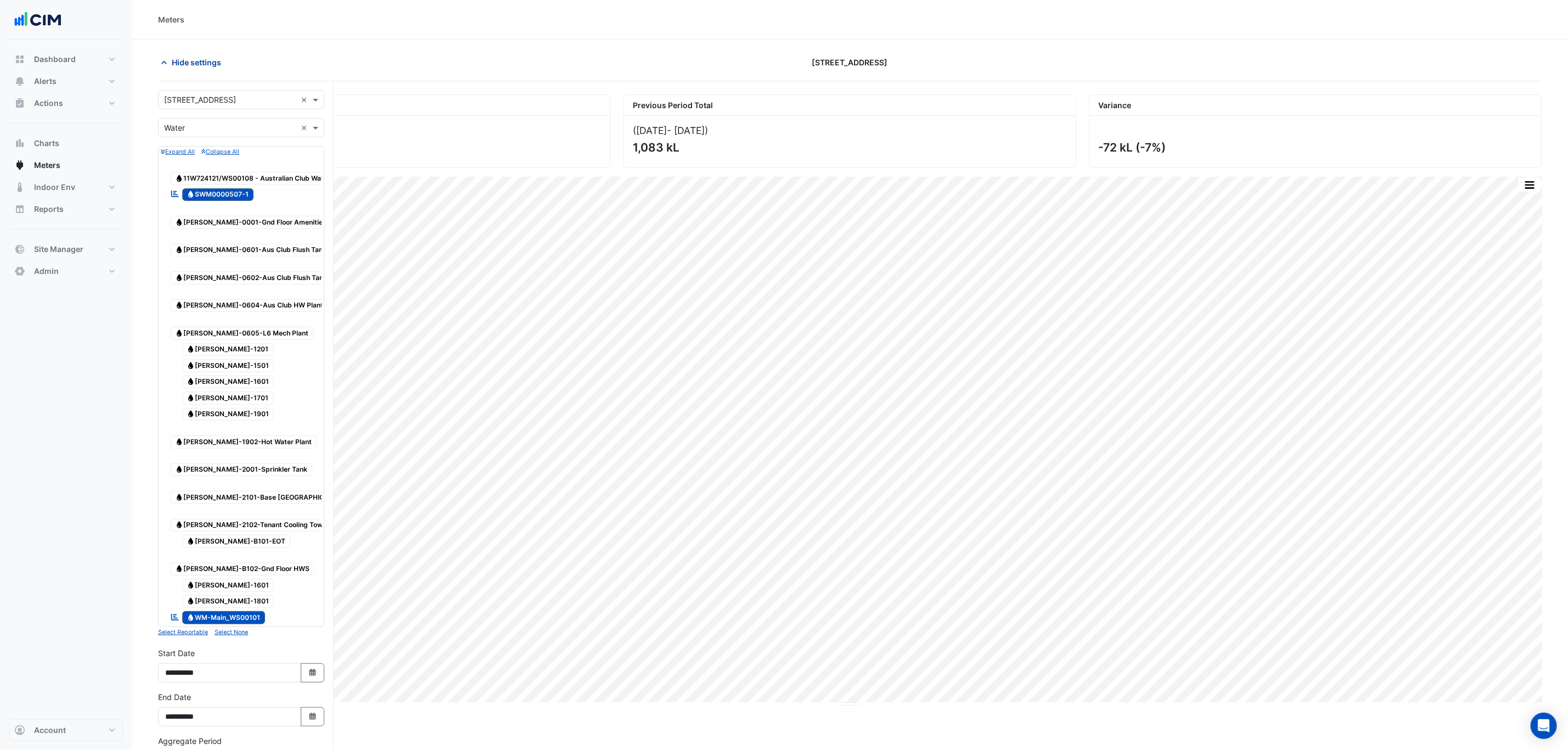
click at [218, 60] on span "Hide settings" at bounding box center [196, 62] width 49 height 12
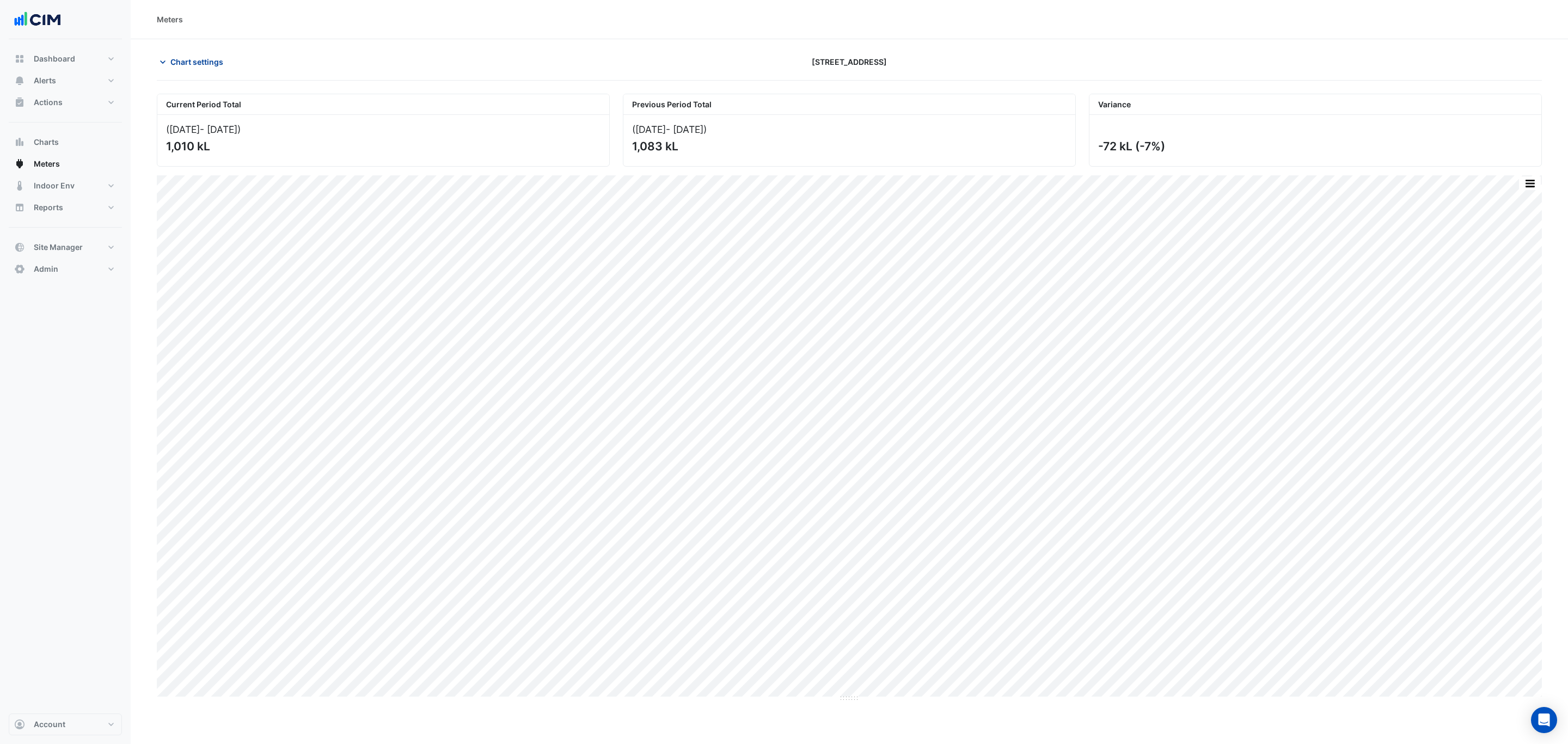
click at [216, 60] on span "Chart settings" at bounding box center [196, 61] width 53 height 12
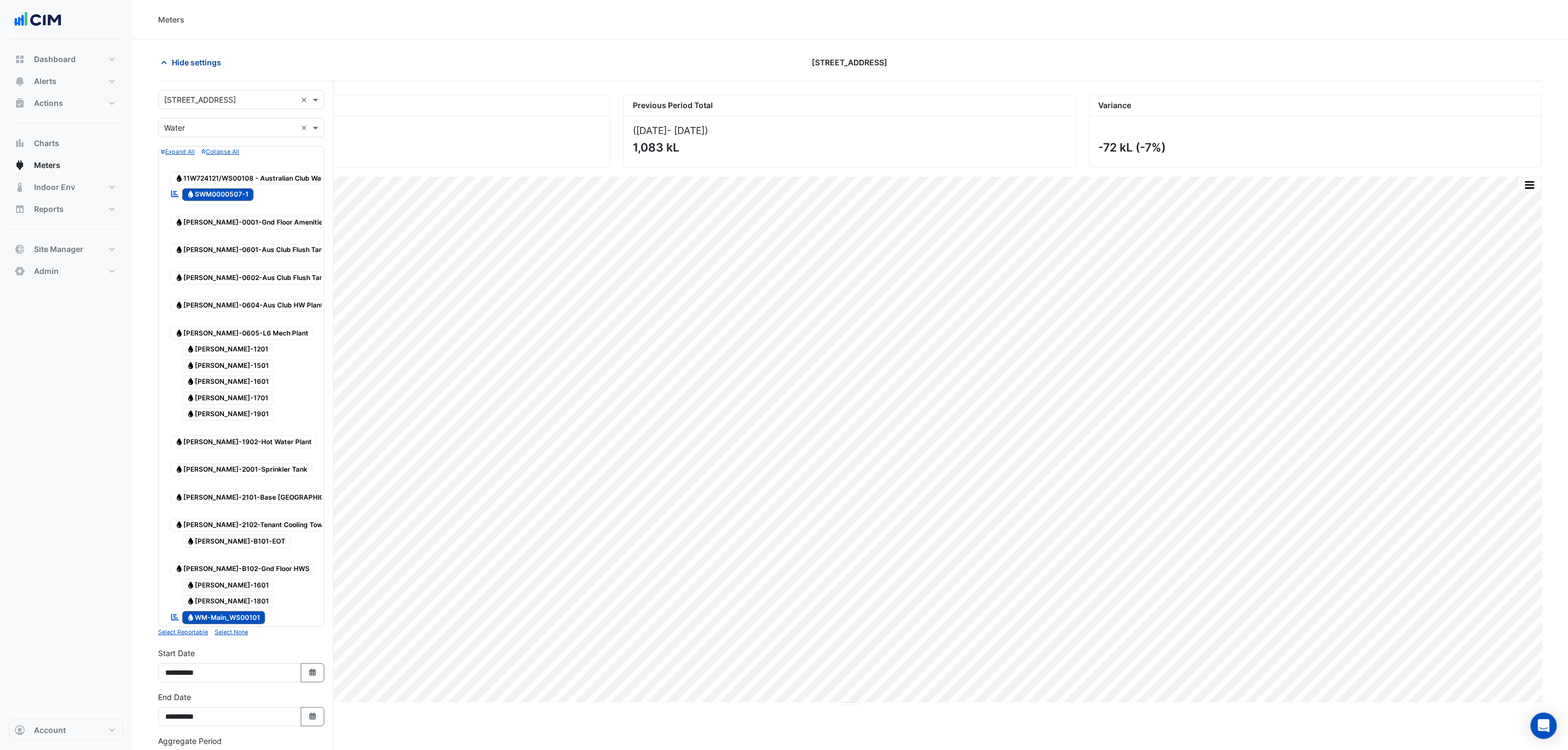
click at [218, 60] on span "Hide settings" at bounding box center [196, 62] width 49 height 12
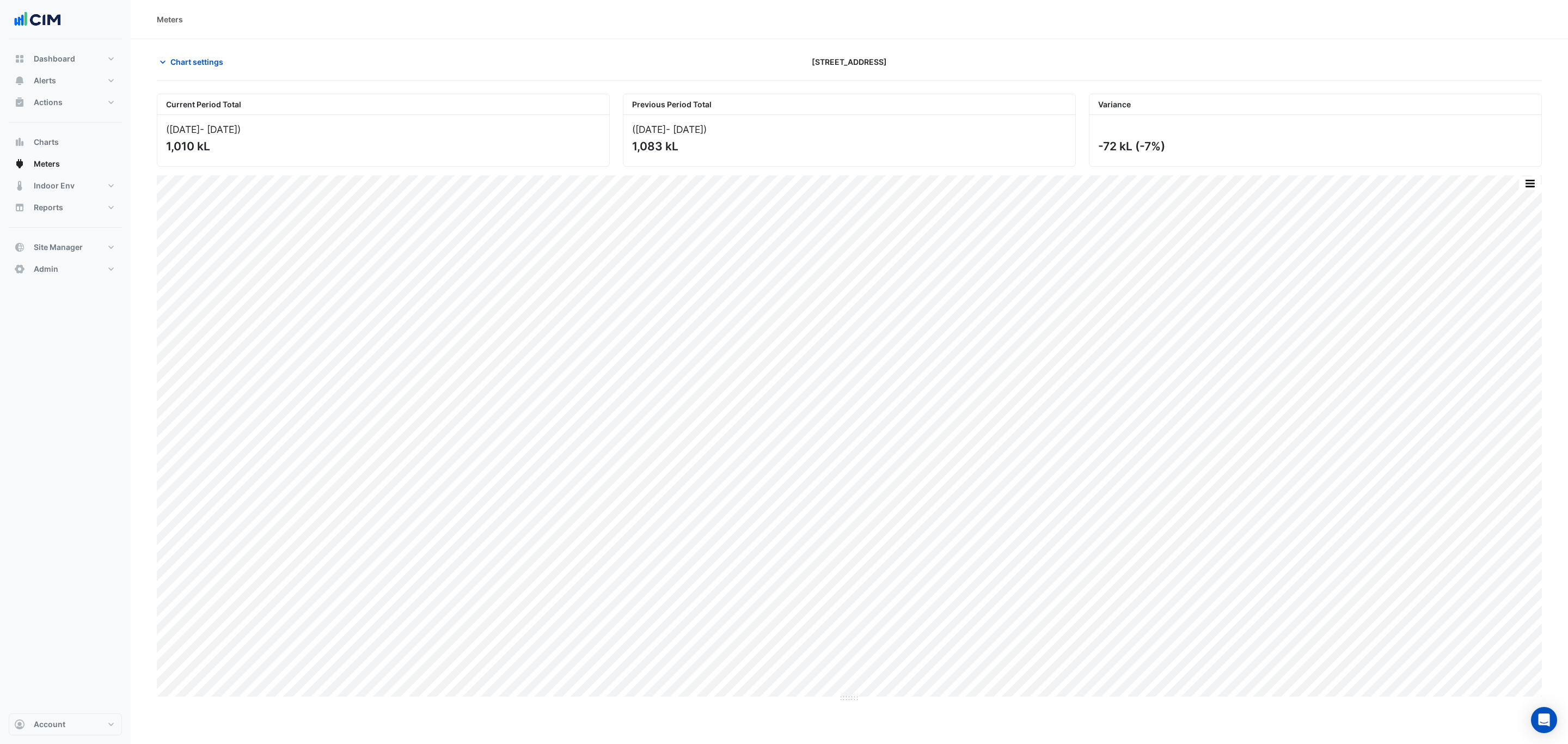
click at [205, 51] on section "Chart settings 167 Macquarie St Current Period Total (01 Sep 25 - 30 Sep 25 ) 1…" at bounding box center [849, 371] width 1437 height 662
click at [203, 60] on span "Chart settings" at bounding box center [196, 61] width 53 height 12
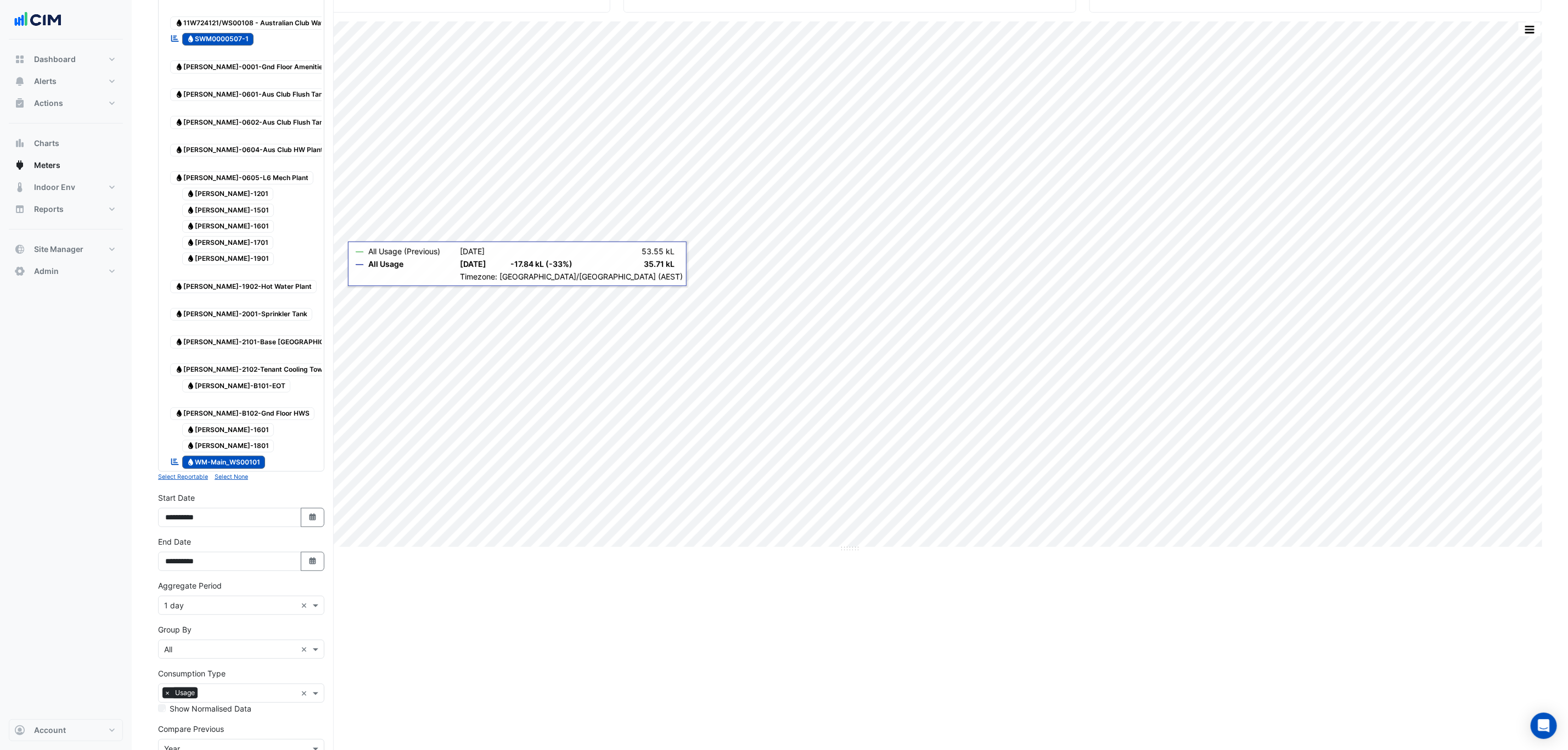
scroll to position [165, 0]
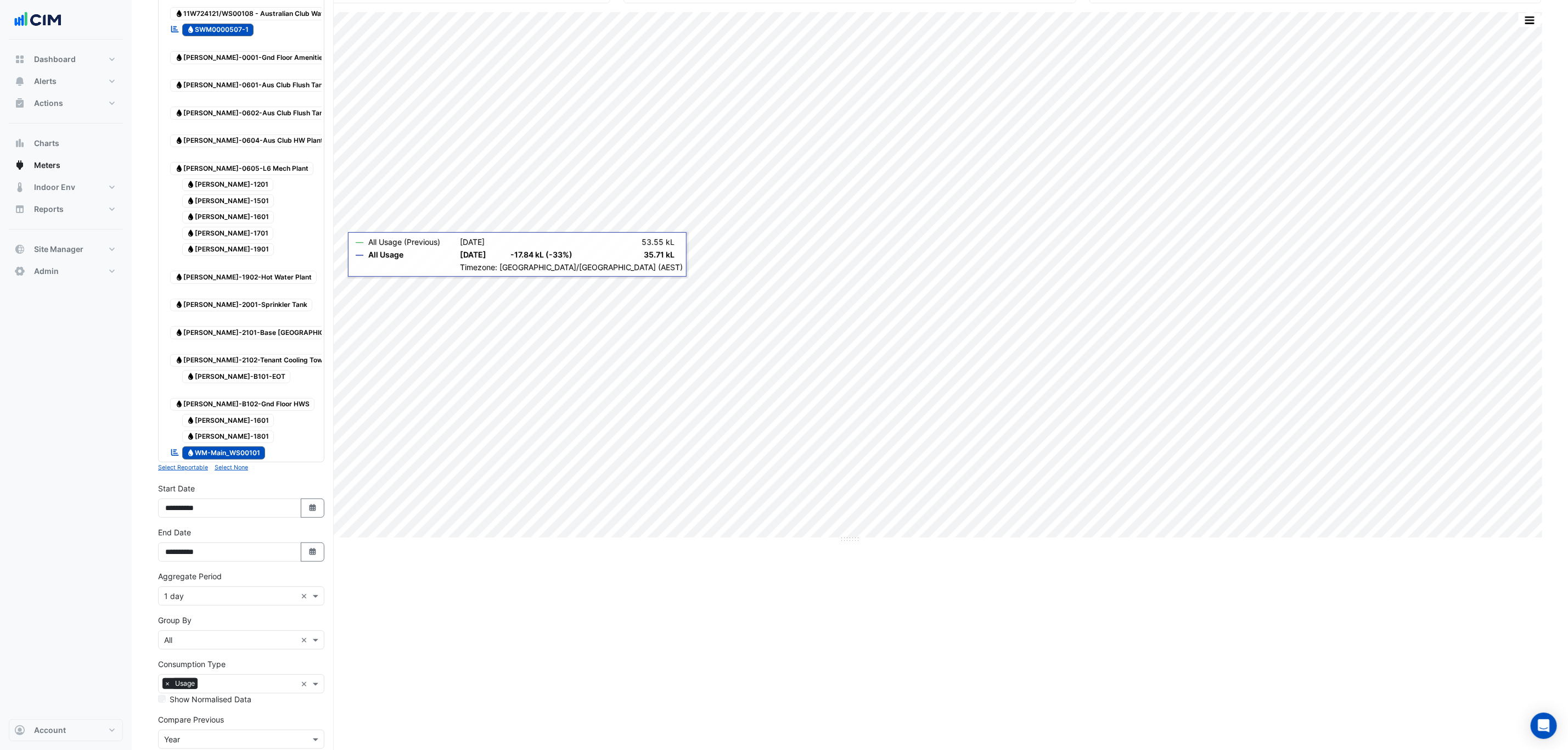
click at [237, 590] on input "text" at bounding box center [230, 596] width 133 height 12
click at [211, 601] on div "5 min 15 min 30 min 1 hour 1 day 1 week 1 month" at bounding box center [241, 606] width 166 height 111
click at [211, 601] on div "1 hour" at bounding box center [241, 606] width 166 height 15
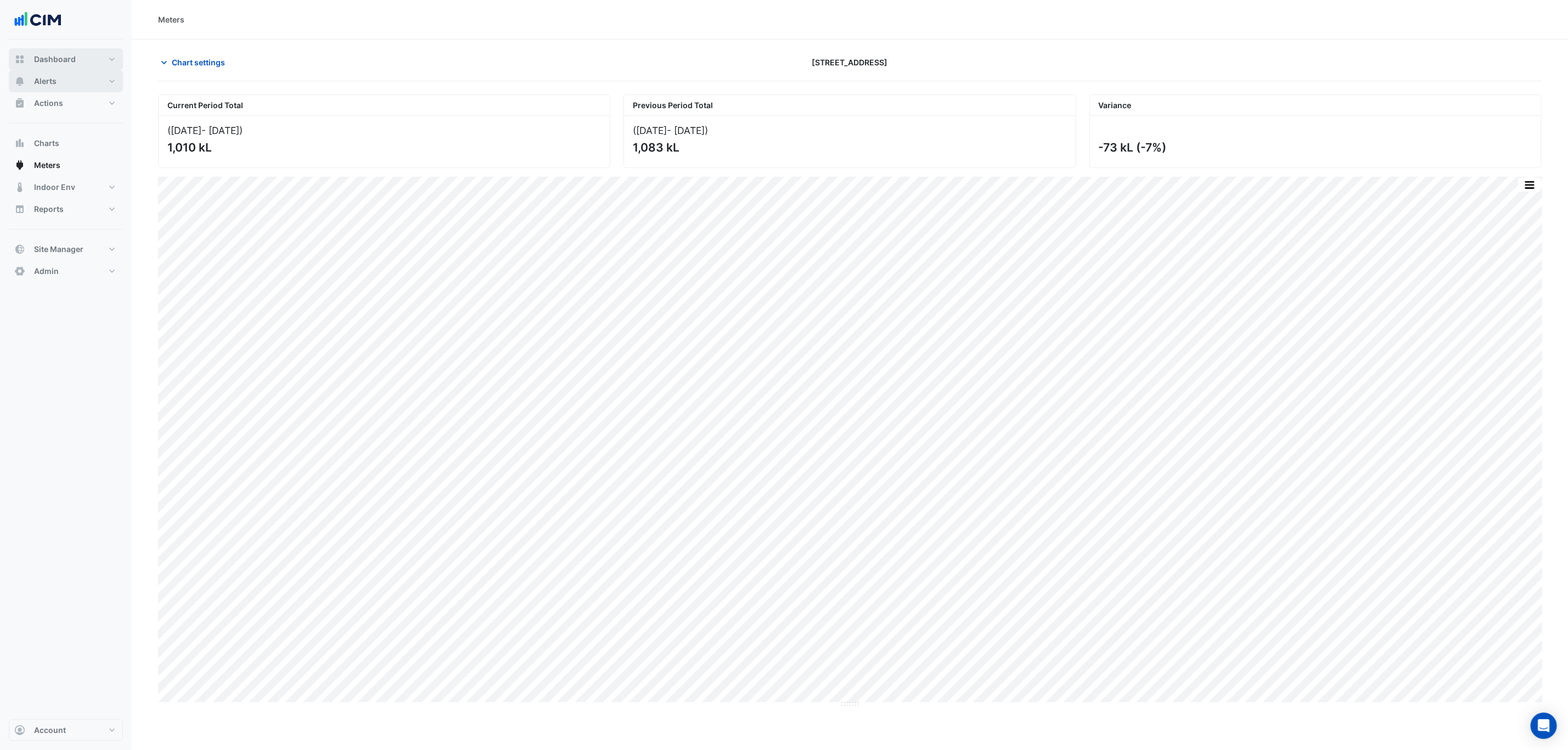
drag, startPoint x: 69, startPoint y: 60, endPoint x: 59, endPoint y: 82, distance: 24.2
click at [69, 60] on span "Dashboard" at bounding box center [54, 59] width 42 height 11
select select "***"
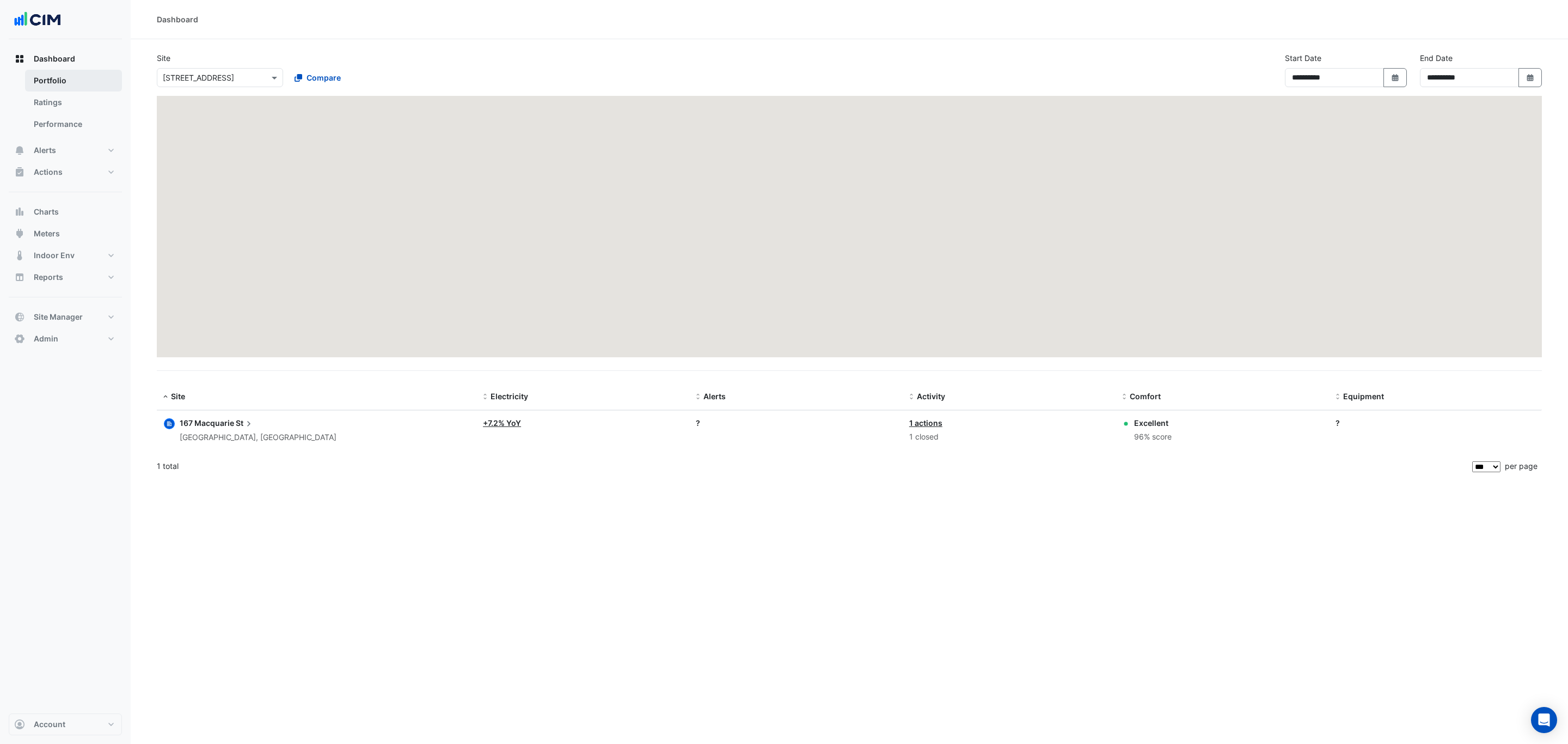
click at [56, 84] on link "Portfolio" at bounding box center [73, 81] width 97 height 22
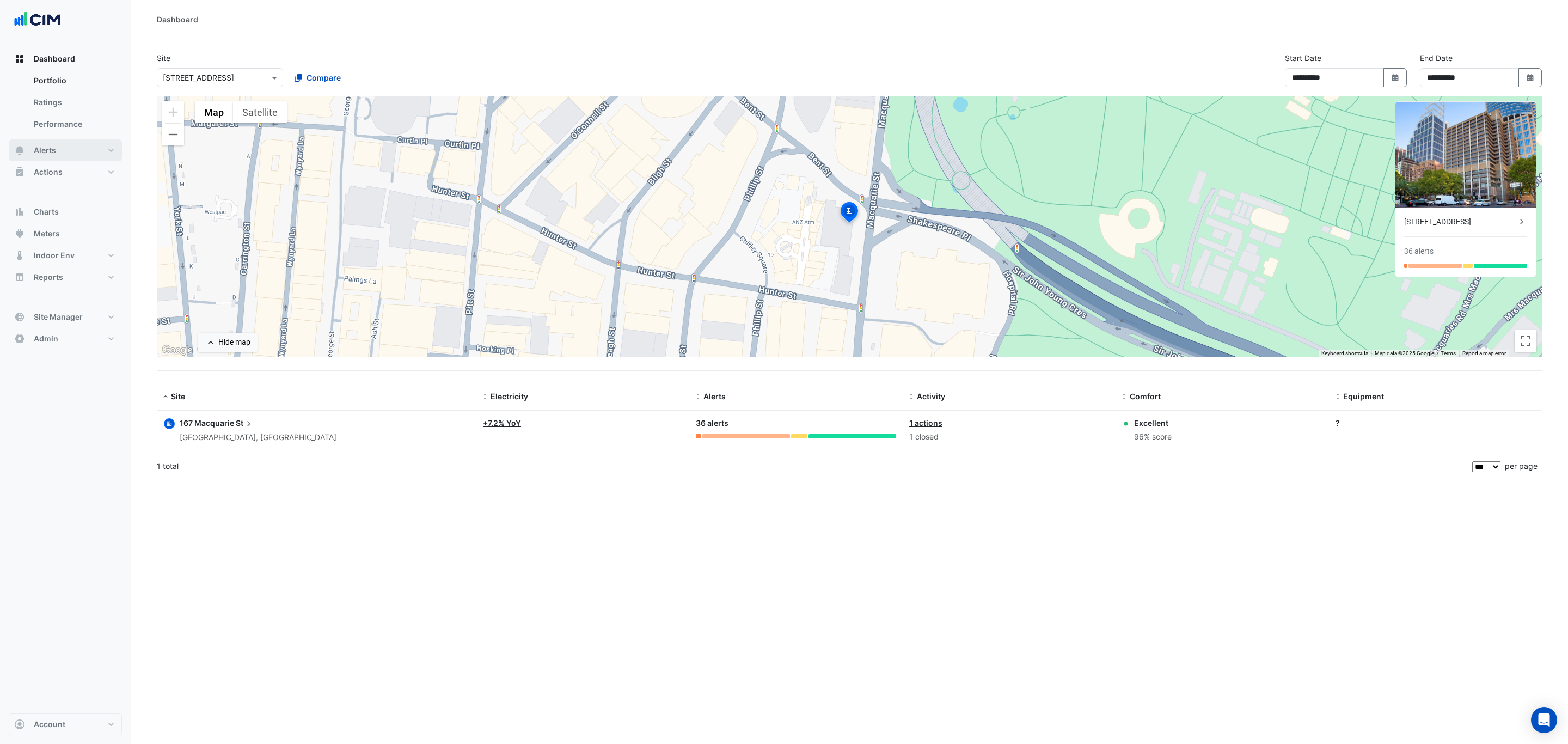
click at [60, 142] on button "Alerts" at bounding box center [65, 150] width 113 height 22
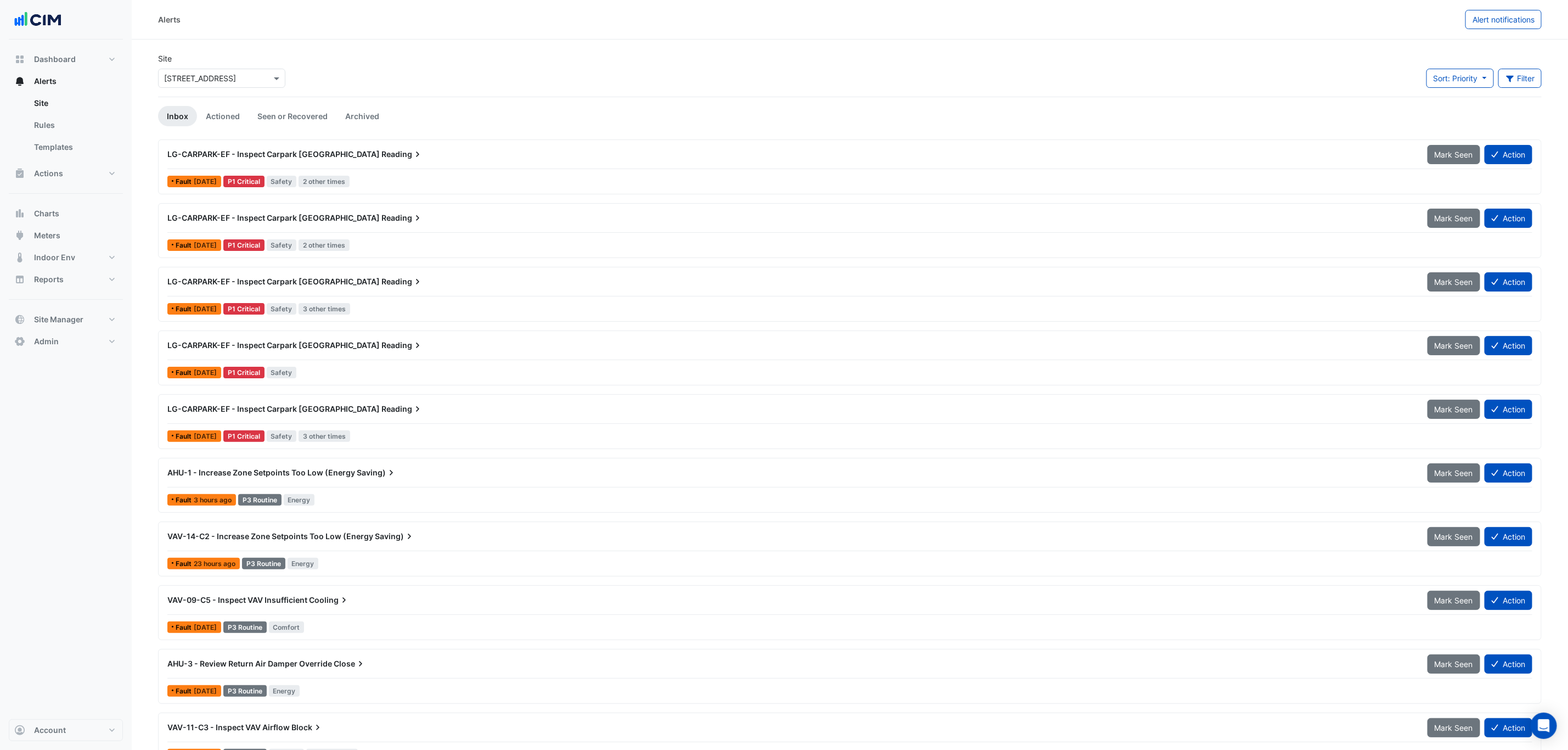
click at [981, 40] on section "Site × 167 Macquarie St Sort: Priority Priority Updated Filter Title Priority F…" at bounding box center [850, 566] width 1436 height 1054
click at [516, 36] on div "Alerts Alert notifications" at bounding box center [850, 19] width 1436 height 40
click at [385, 291] on div "LG-CARPARK-EF - Inspect Carpark CO High Reading" at bounding box center [791, 282] width 1260 height 19
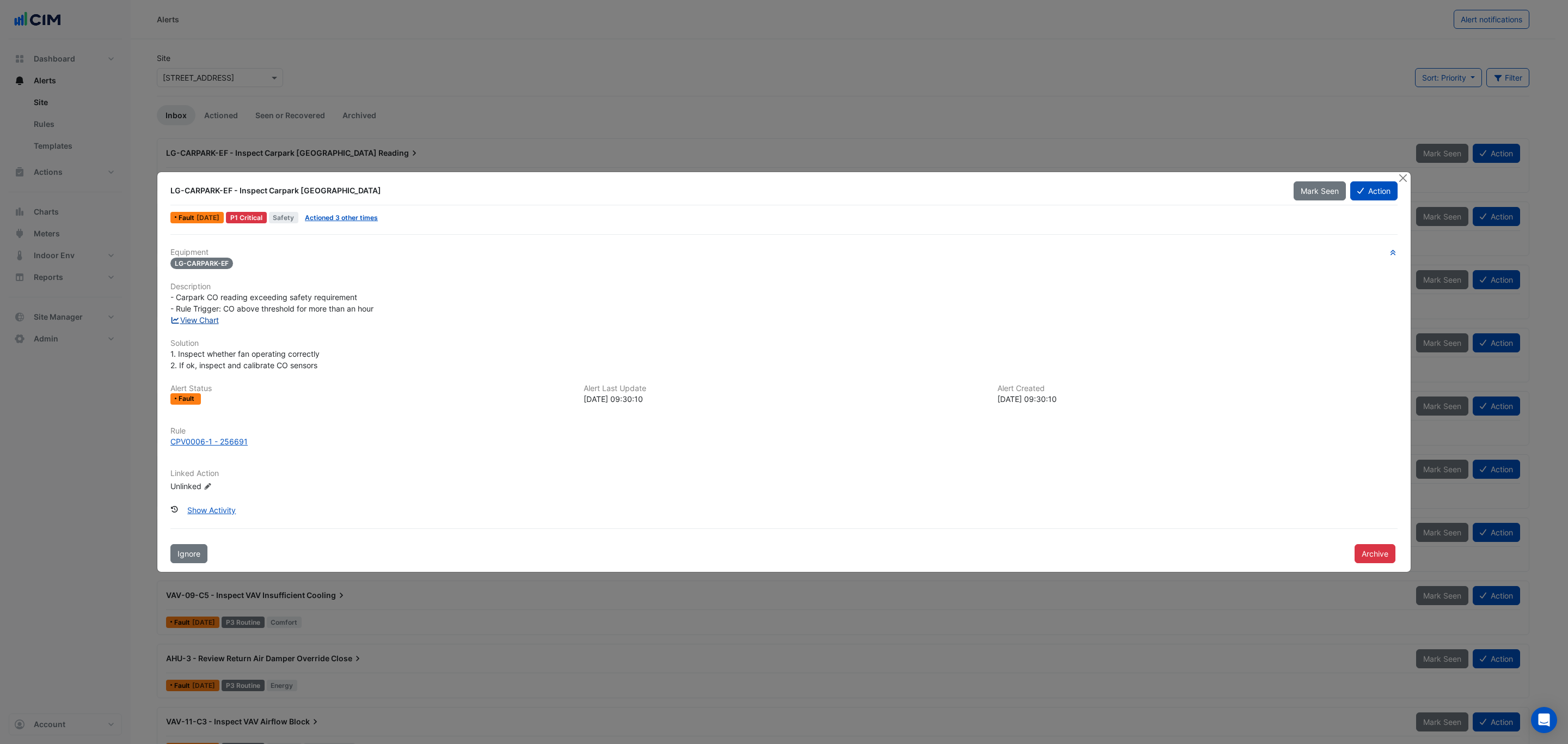
click at [212, 315] on link "View Chart" at bounding box center [194, 320] width 48 height 10
click at [1403, 176] on button "Close" at bounding box center [1403, 178] width 12 height 12
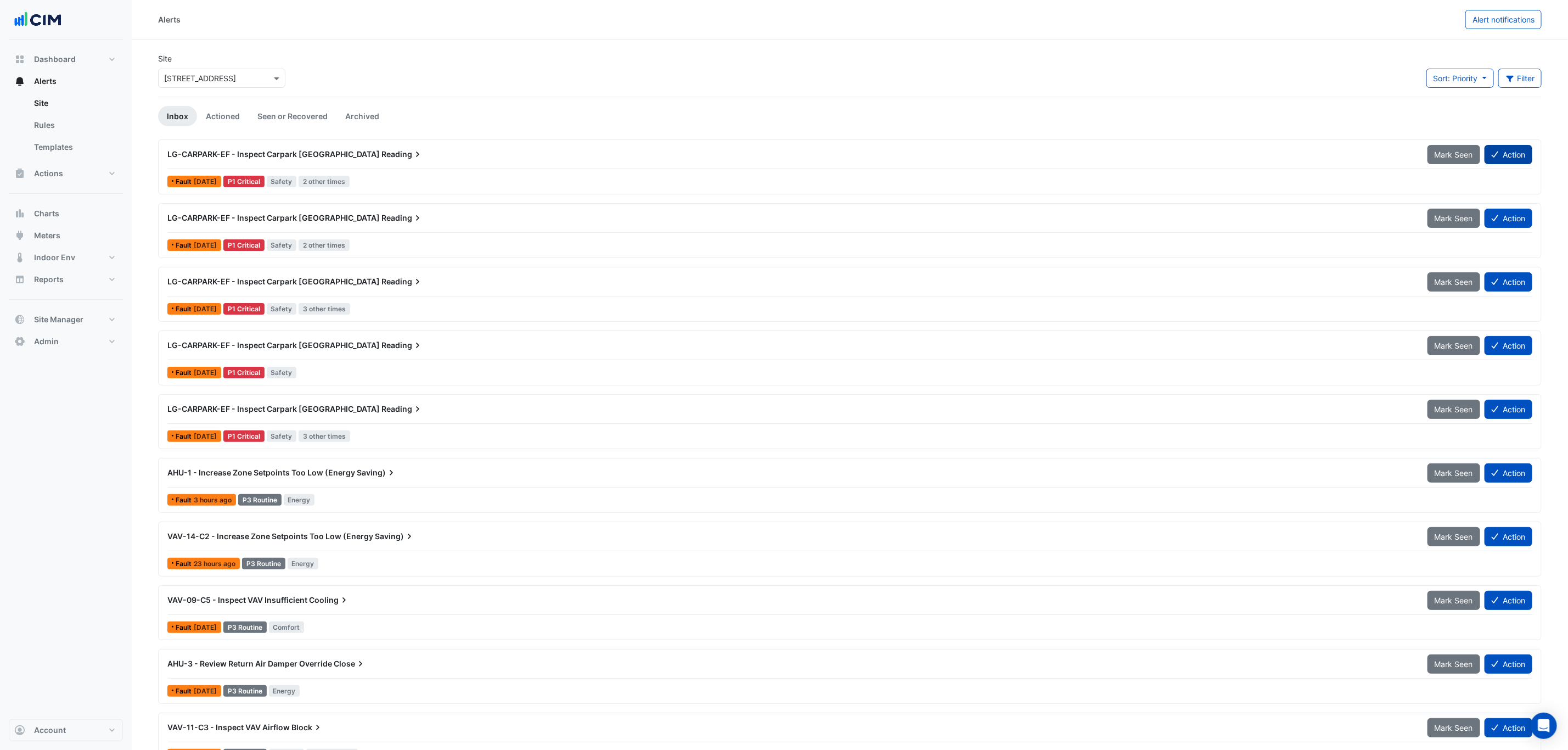
click at [1510, 154] on button "Action" at bounding box center [1508, 155] width 47 height 19
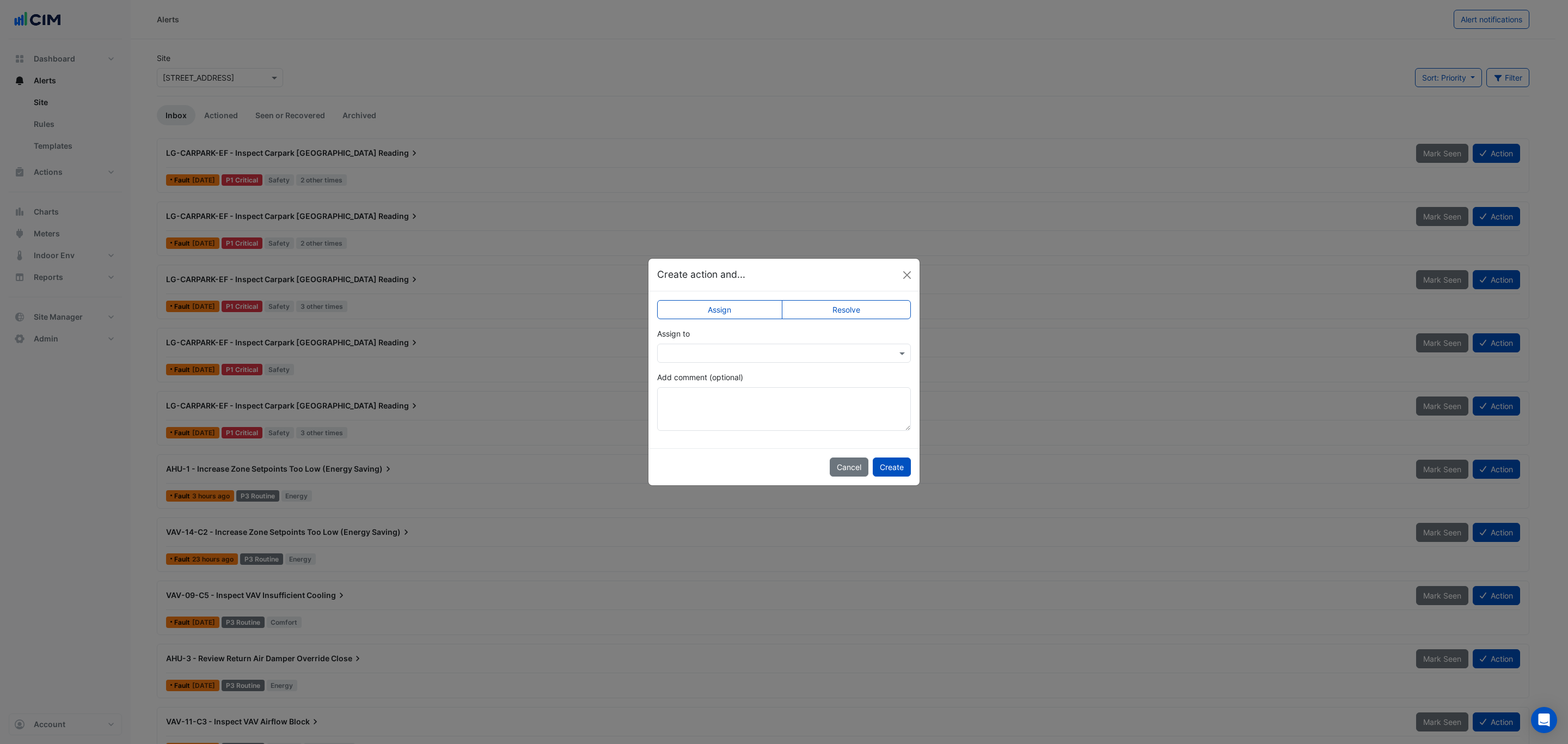
click at [750, 351] on input "text" at bounding box center [773, 353] width 220 height 12
type input "******"
click at [717, 426] on div "Galvin Kan" at bounding box center [707, 423] width 98 height 15
click at [883, 466] on button "Create" at bounding box center [892, 467] width 38 height 19
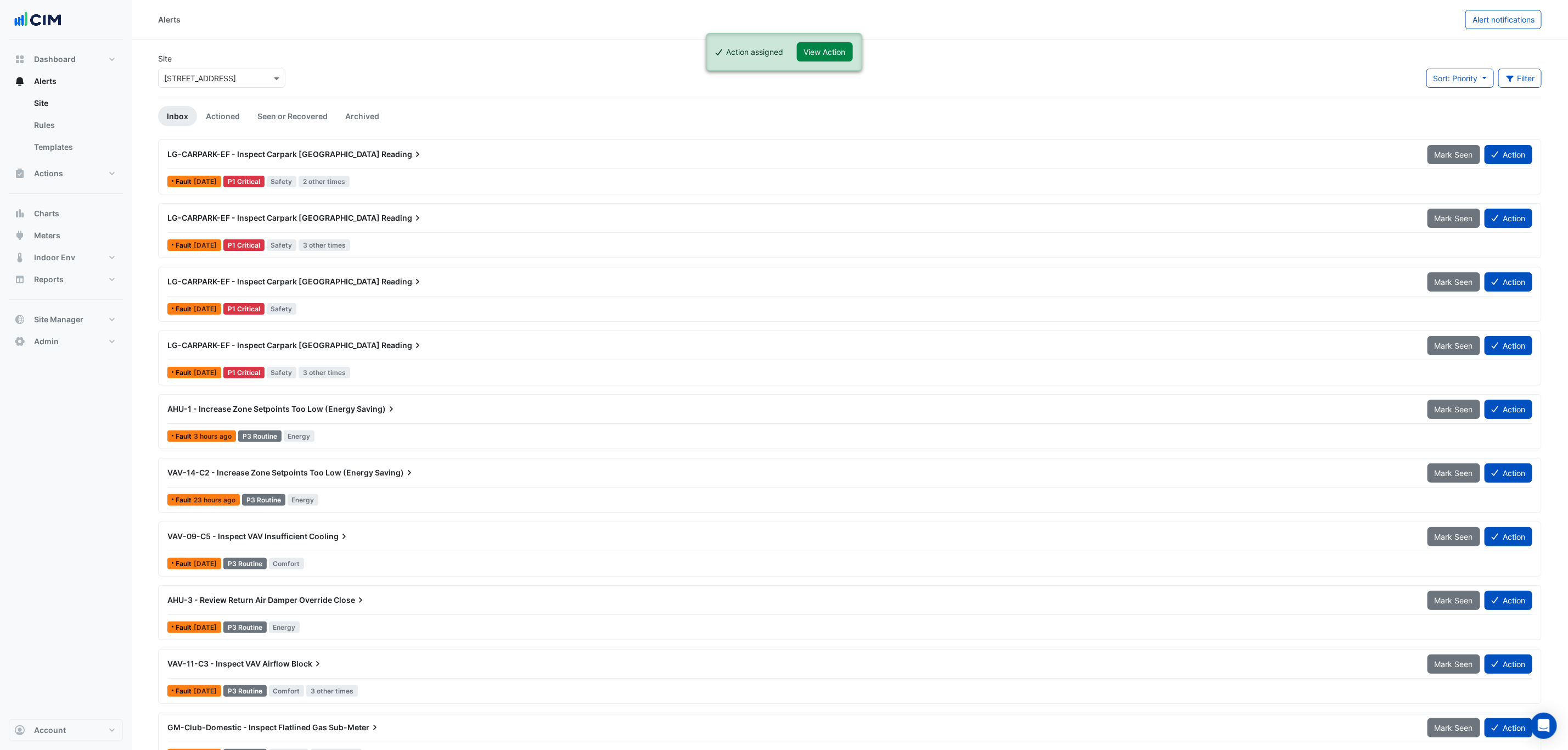
click at [1033, 63] on div "Site × 167 Macquarie St Sort: Priority Priority Updated Filter Title Priority F…" at bounding box center [849, 74] width 1397 height 44
click at [1042, 70] on div "Site × 167 Macquarie St Sort: Priority Priority Updated Filter Title Priority F…" at bounding box center [849, 74] width 1397 height 44
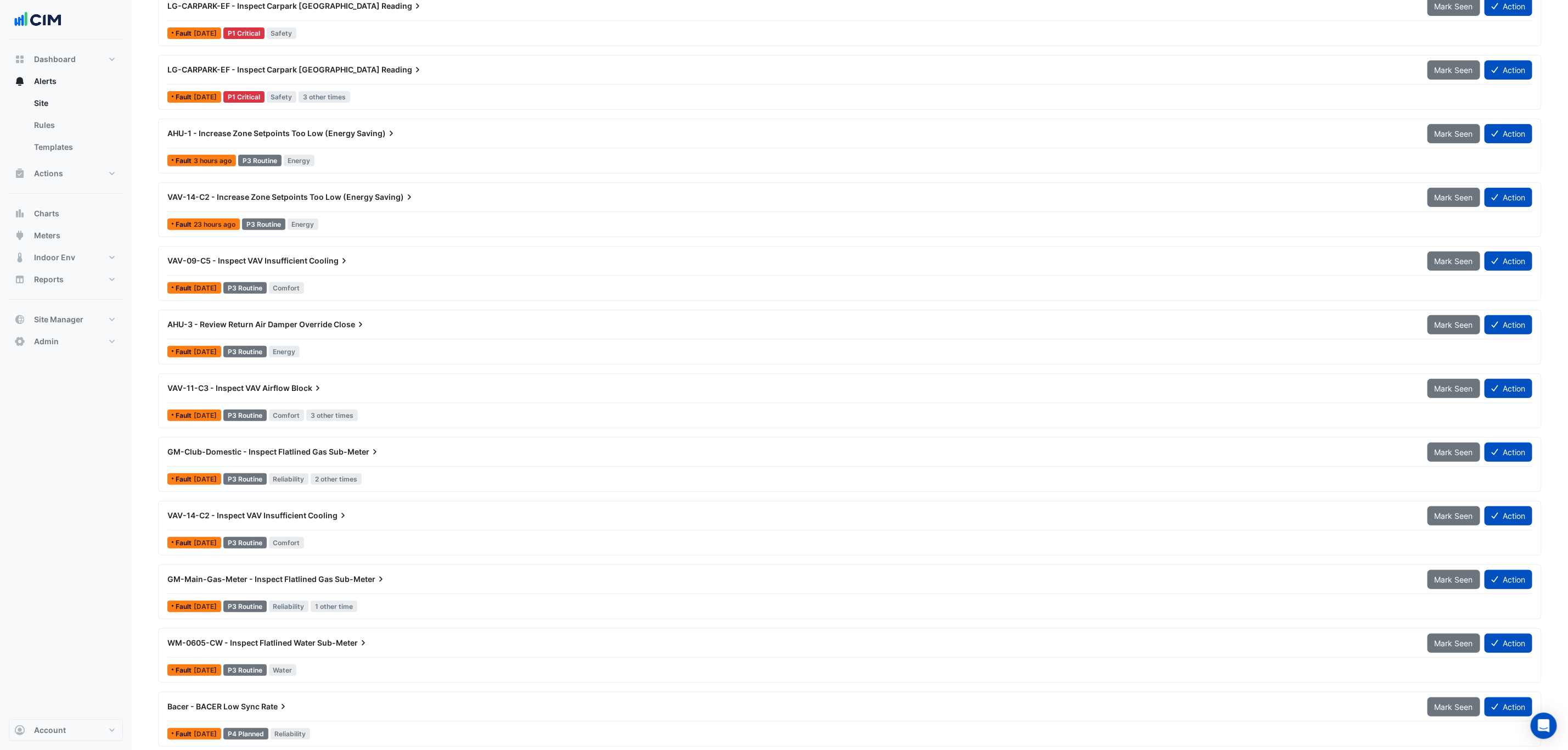
scroll to position [291, 0]
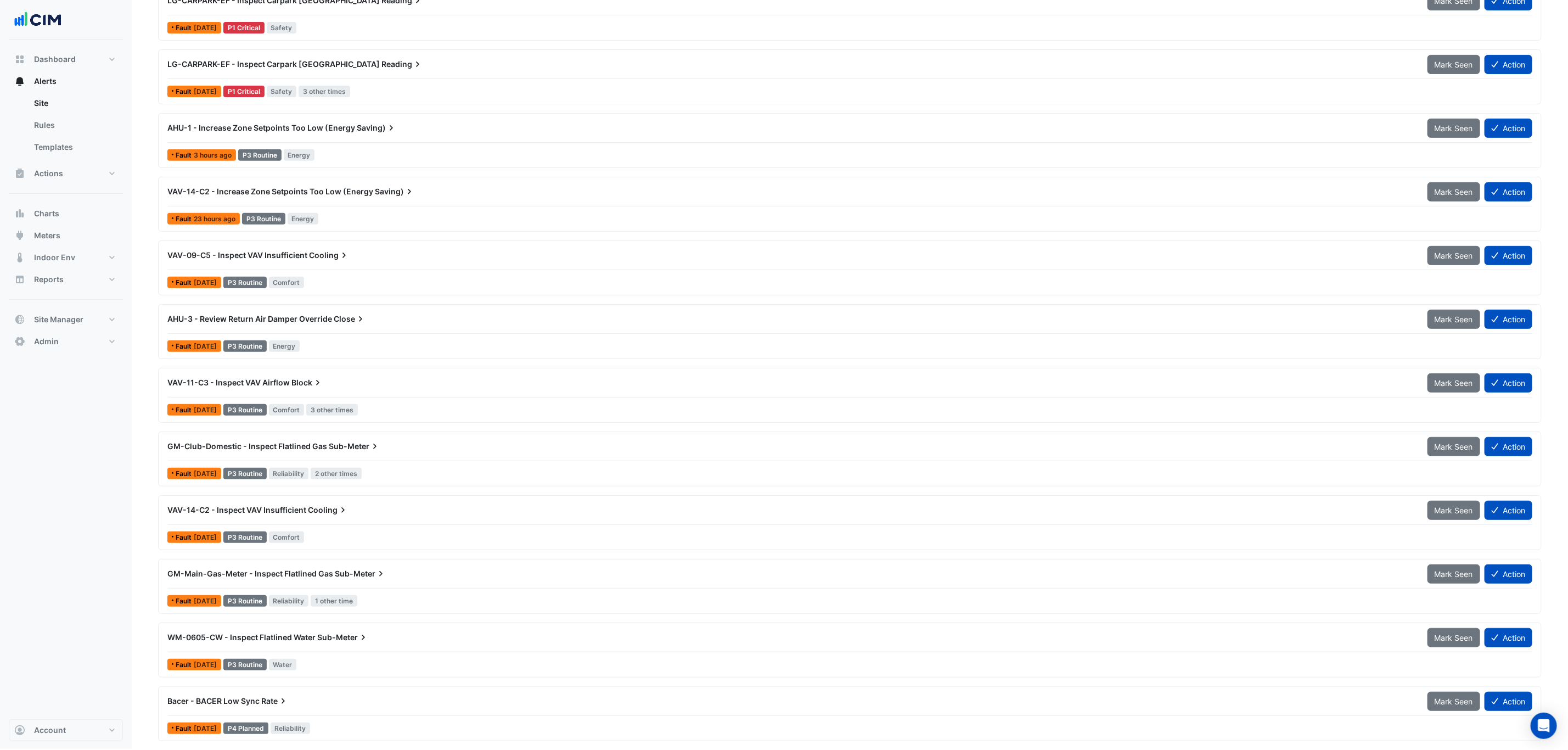
click at [361, 138] on div "AHU-1 - Increase Zone Setpoints Too Low (Energy Saving) Mark Seen Action Fault …" at bounding box center [849, 140] width 1373 height 45
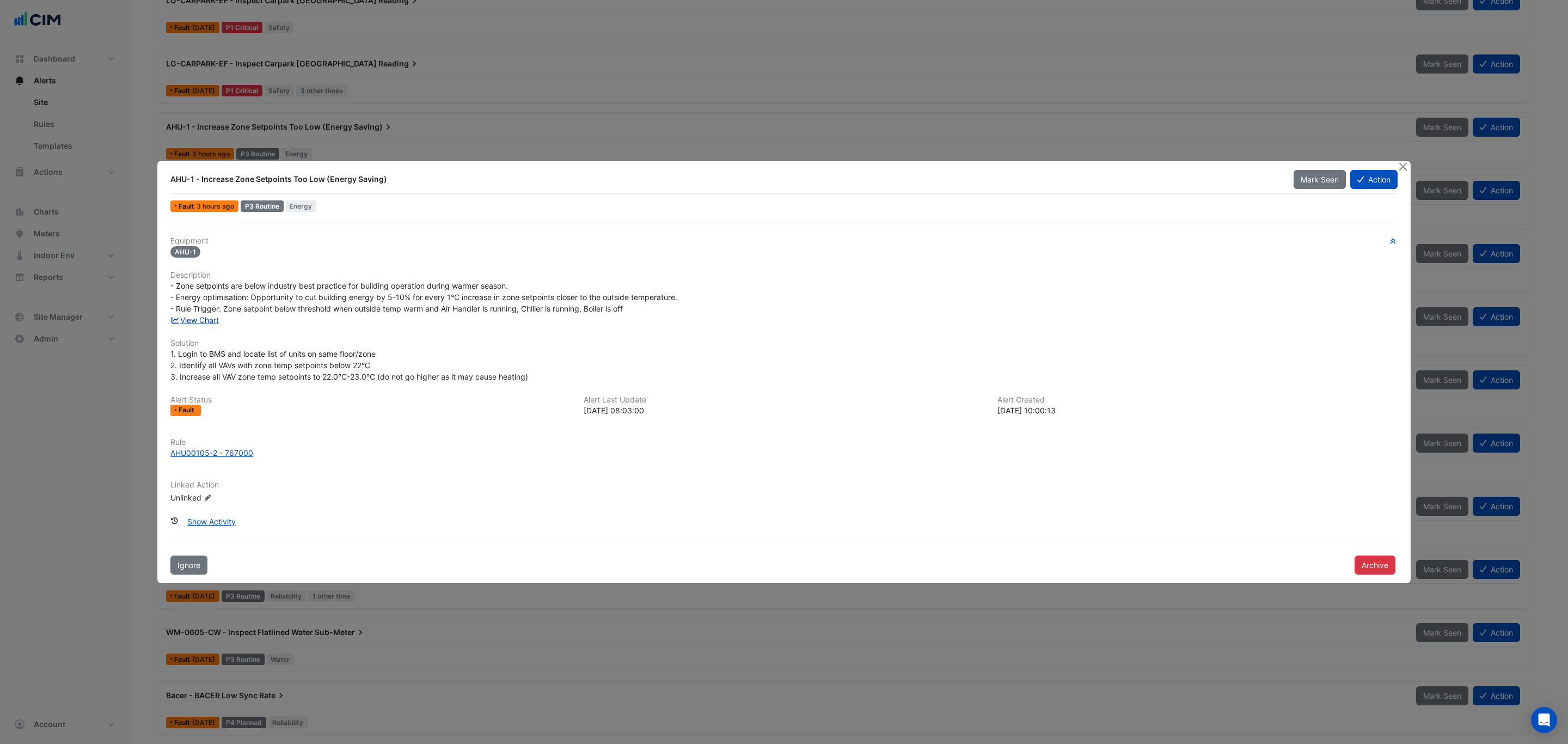
click at [197, 319] on link "View Chart" at bounding box center [194, 320] width 48 height 10
click at [1408, 163] on button "Close" at bounding box center [1403, 166] width 12 height 12
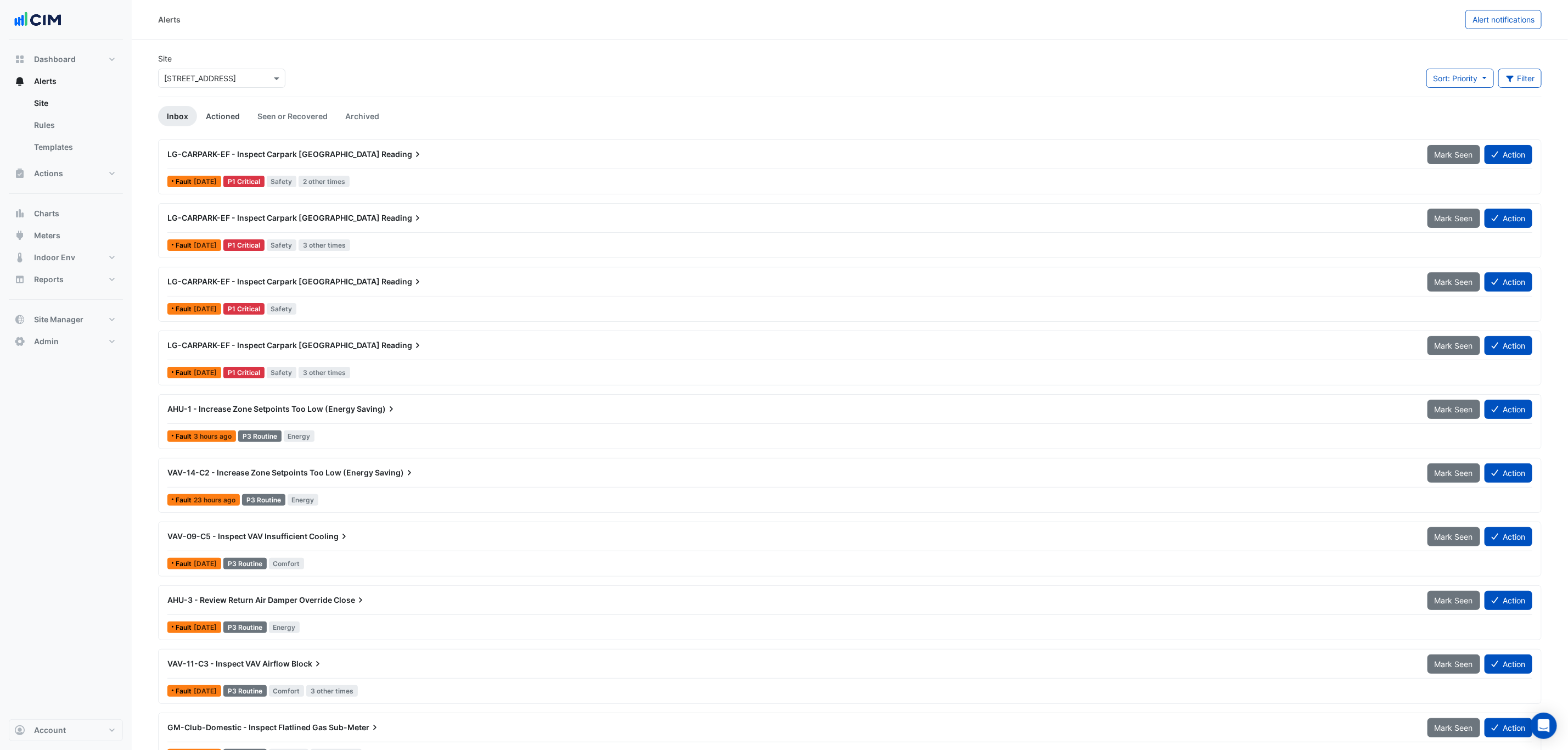
click at [216, 117] on link "Actioned" at bounding box center [223, 115] width 51 height 20
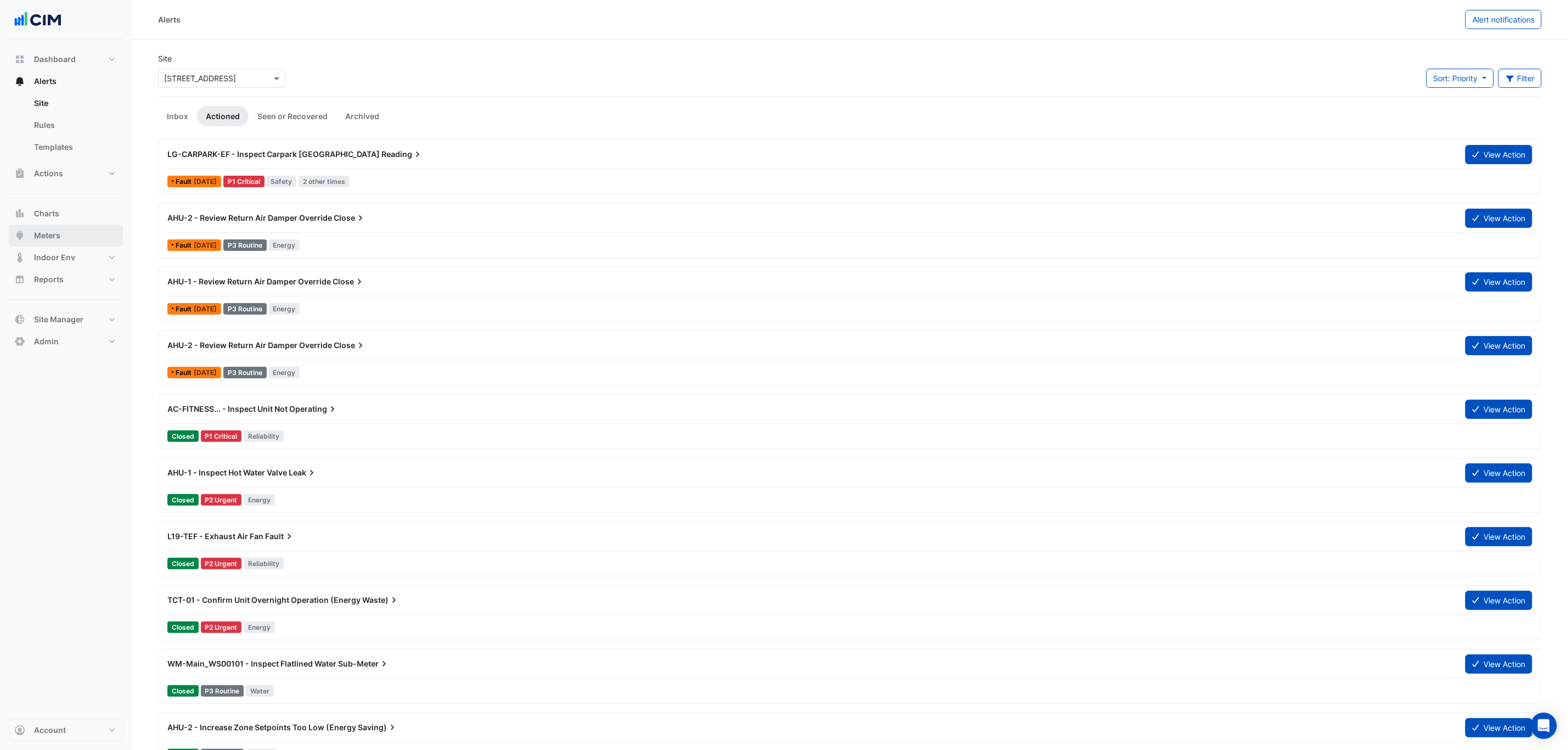
click at [93, 234] on button "Meters" at bounding box center [66, 235] width 114 height 22
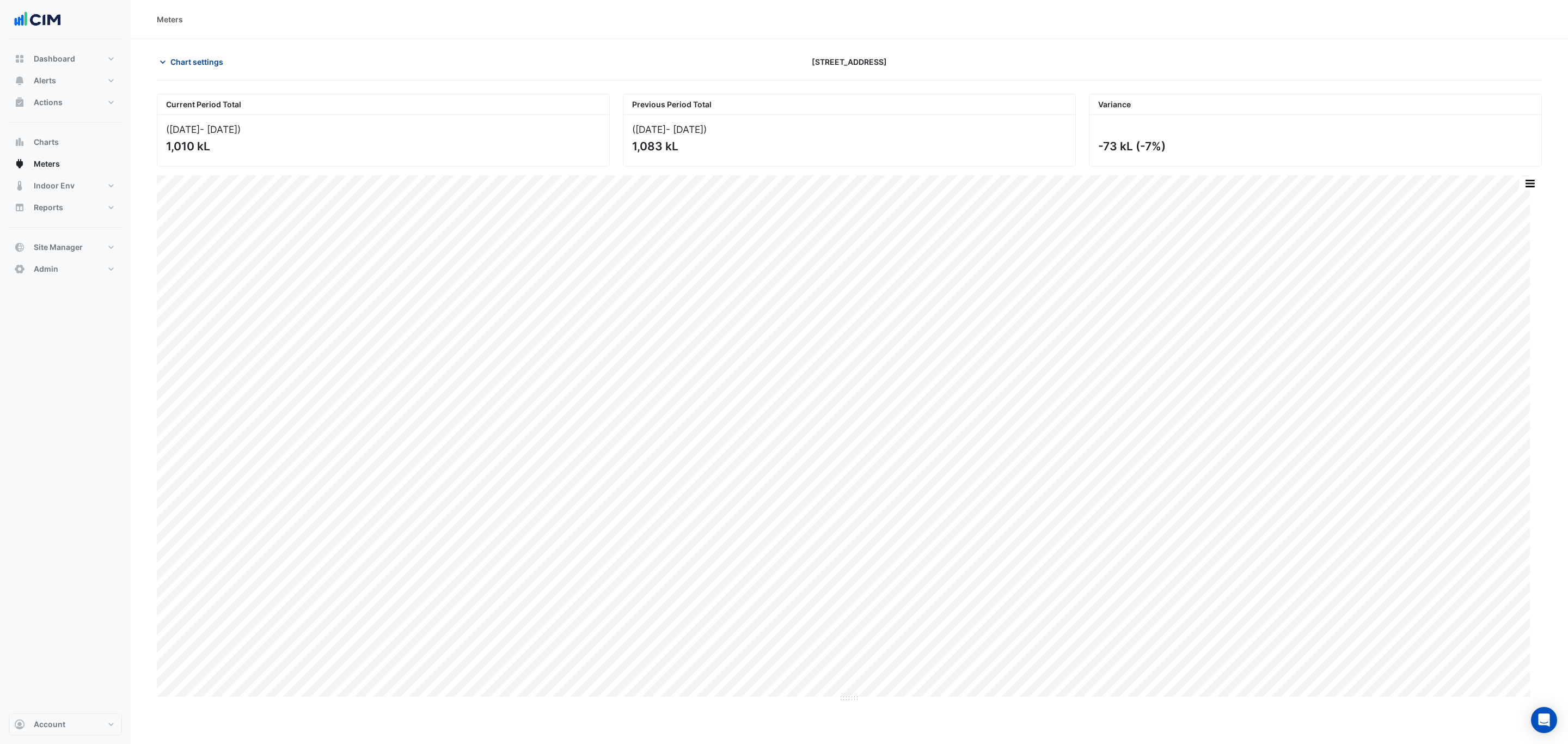
click at [181, 70] on button "Chart settings" at bounding box center [193, 61] width 74 height 19
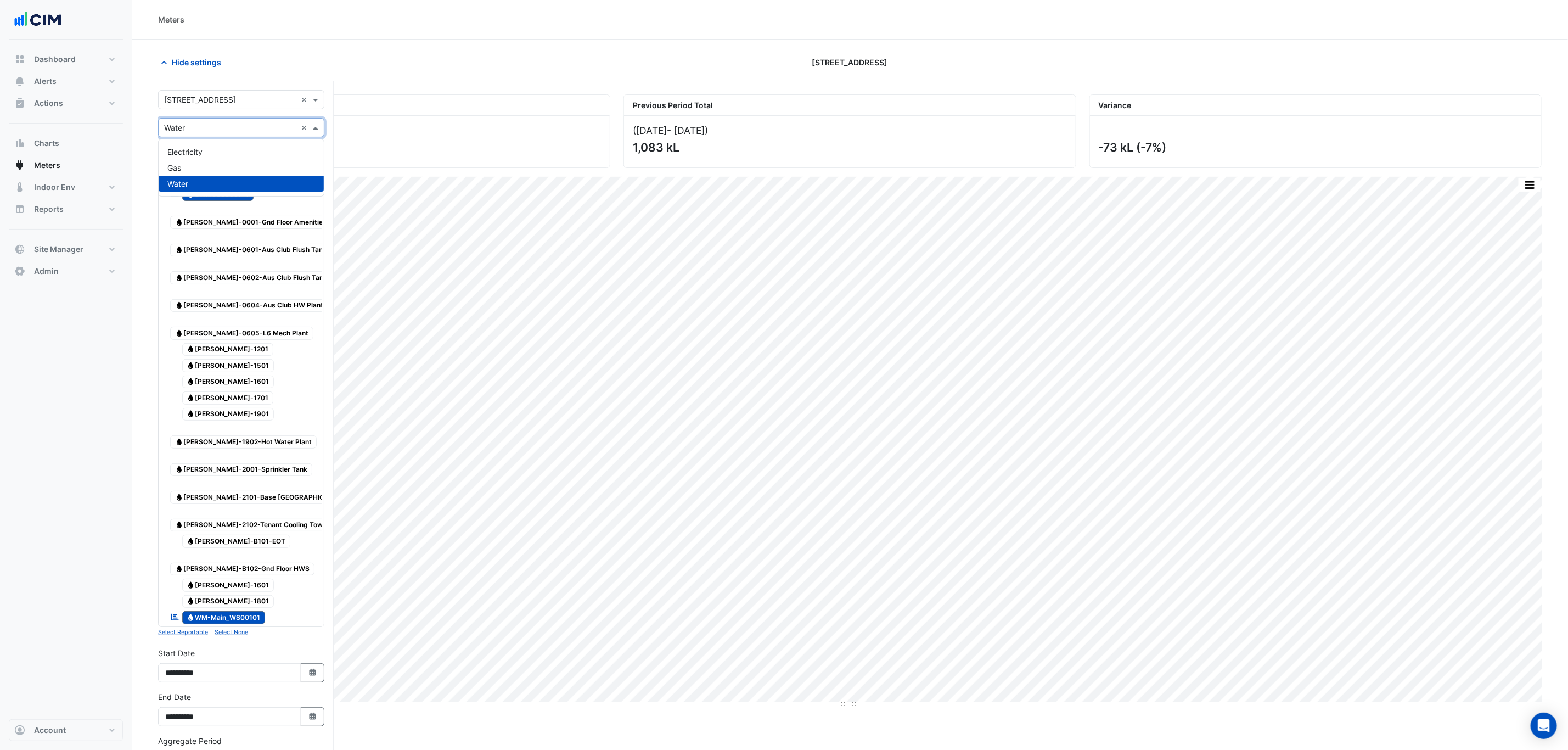
click at [201, 122] on input "text" at bounding box center [230, 128] width 133 height 12
click at [202, 148] on span "Electricity" at bounding box center [185, 152] width 35 height 10
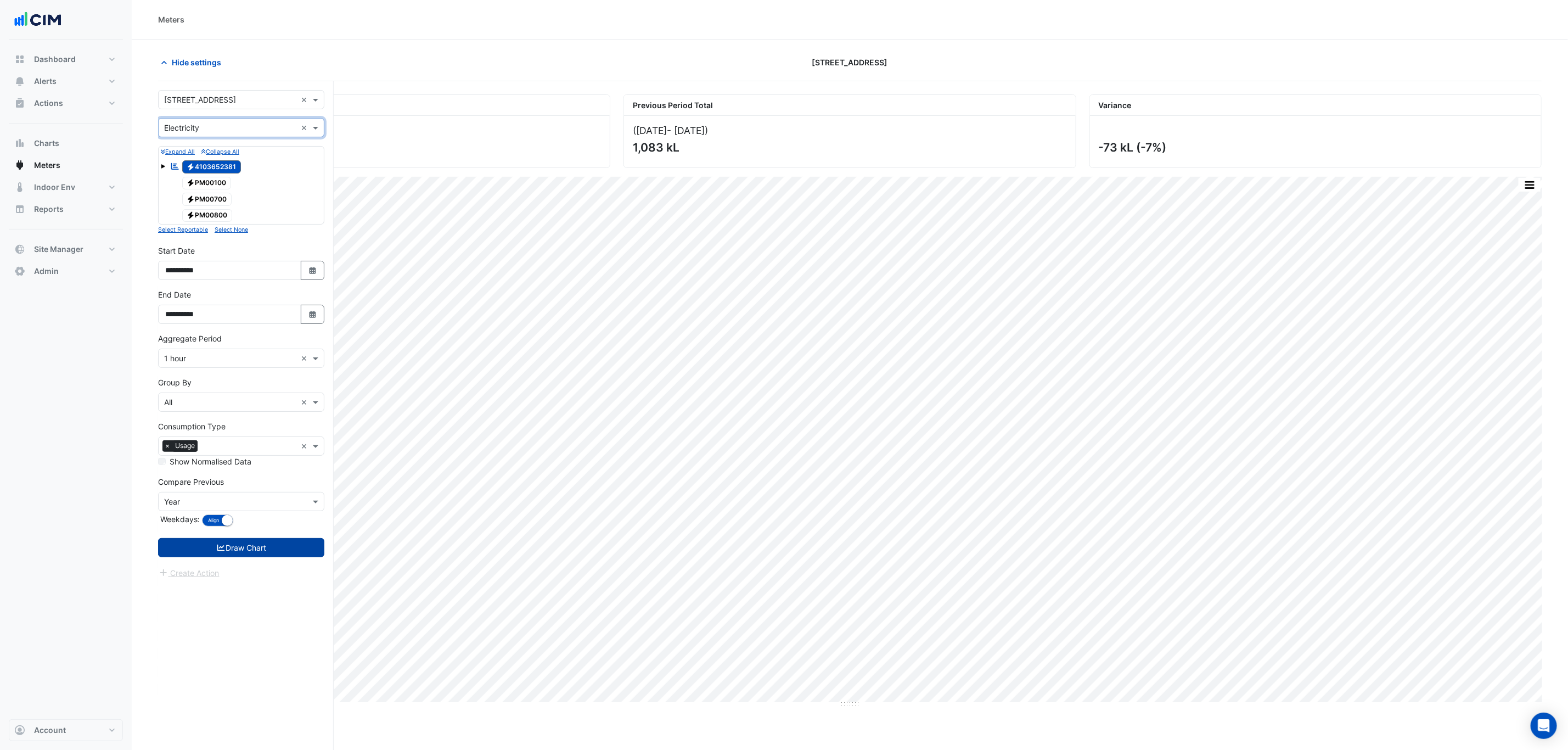
click at [300, 554] on button "Draw Chart" at bounding box center [241, 548] width 166 height 19
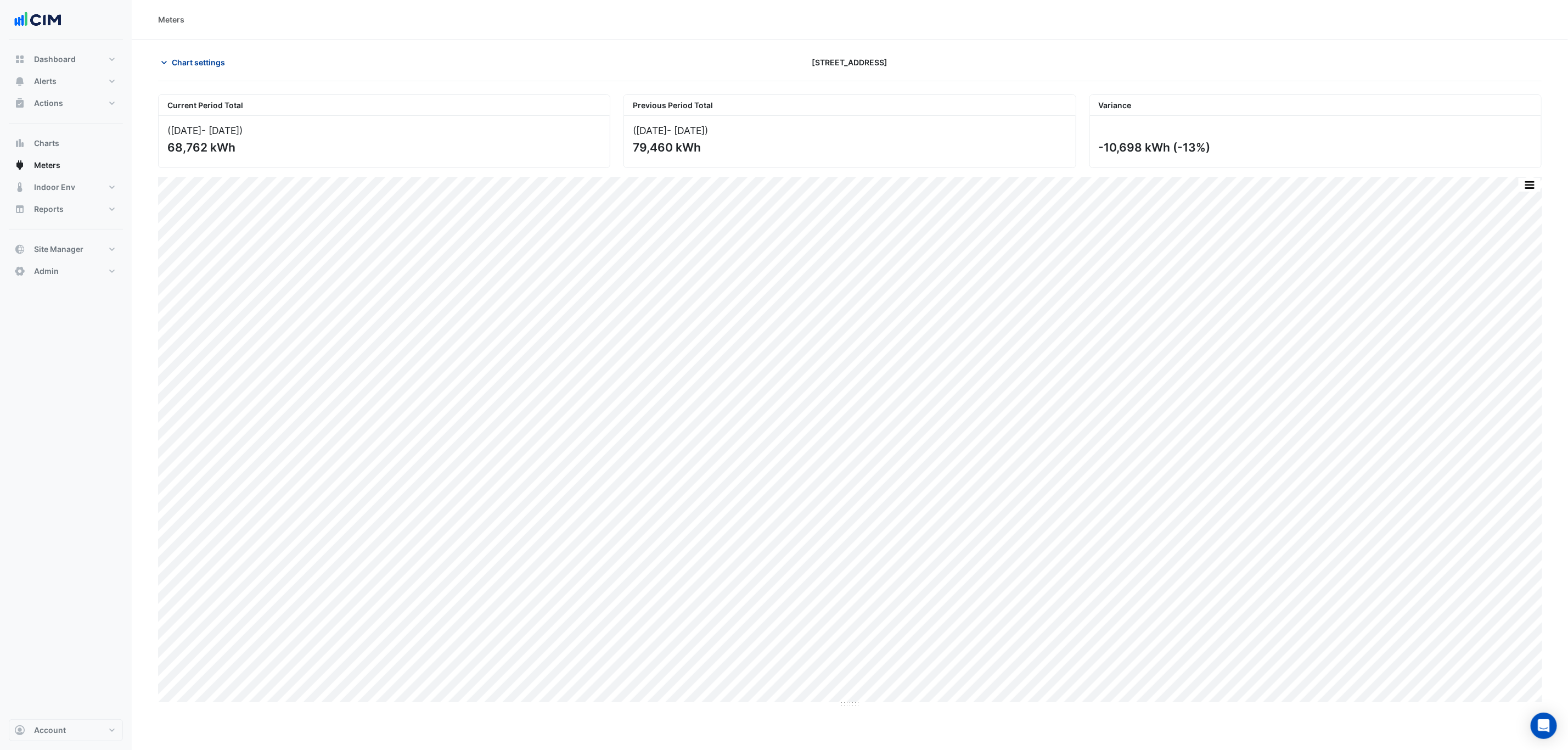
click at [221, 60] on span "Chart settings" at bounding box center [197, 62] width 53 height 12
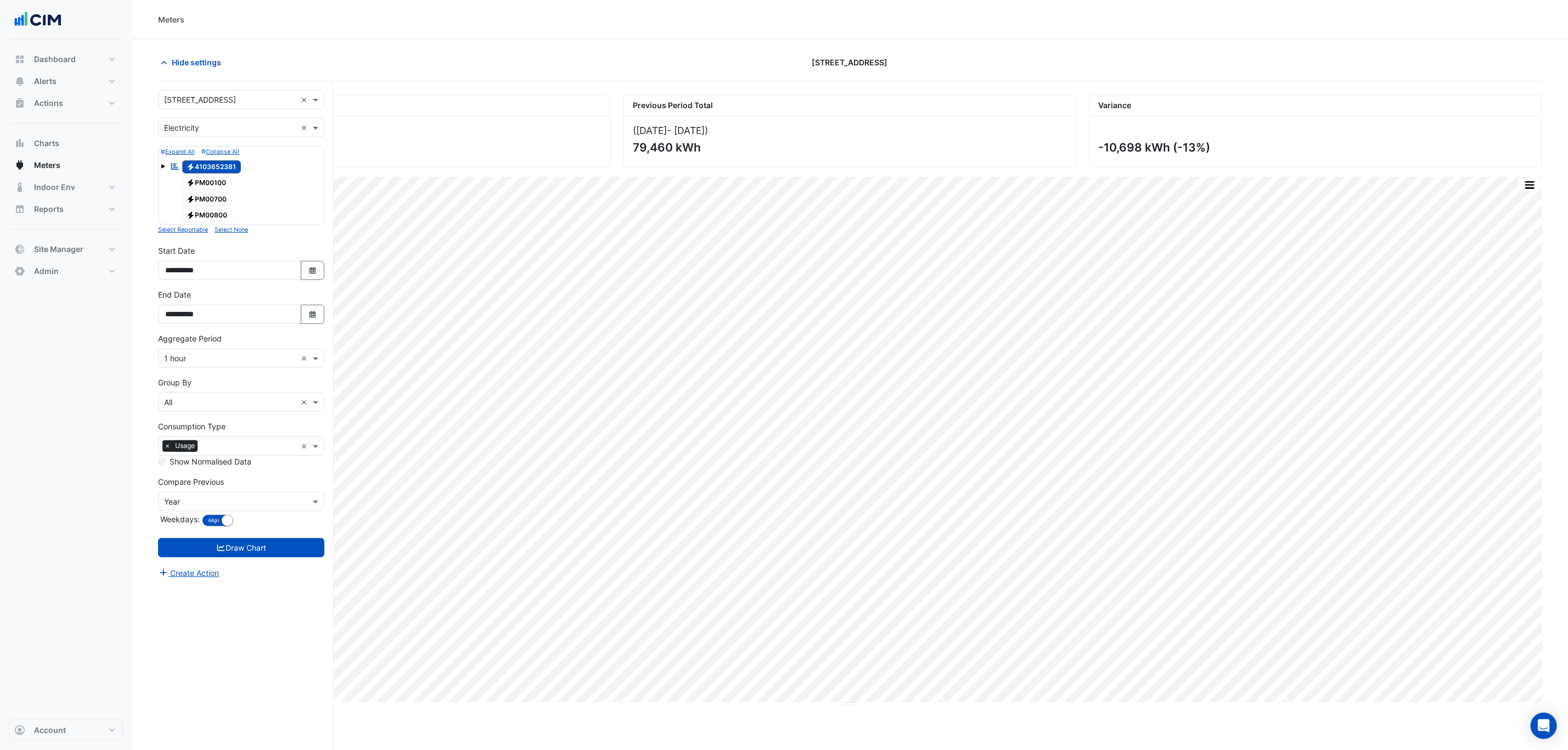
click at [208, 136] on div "× Electricity ×" at bounding box center [241, 128] width 166 height 19
click at [198, 185] on div "Water" at bounding box center [241, 183] width 166 height 15
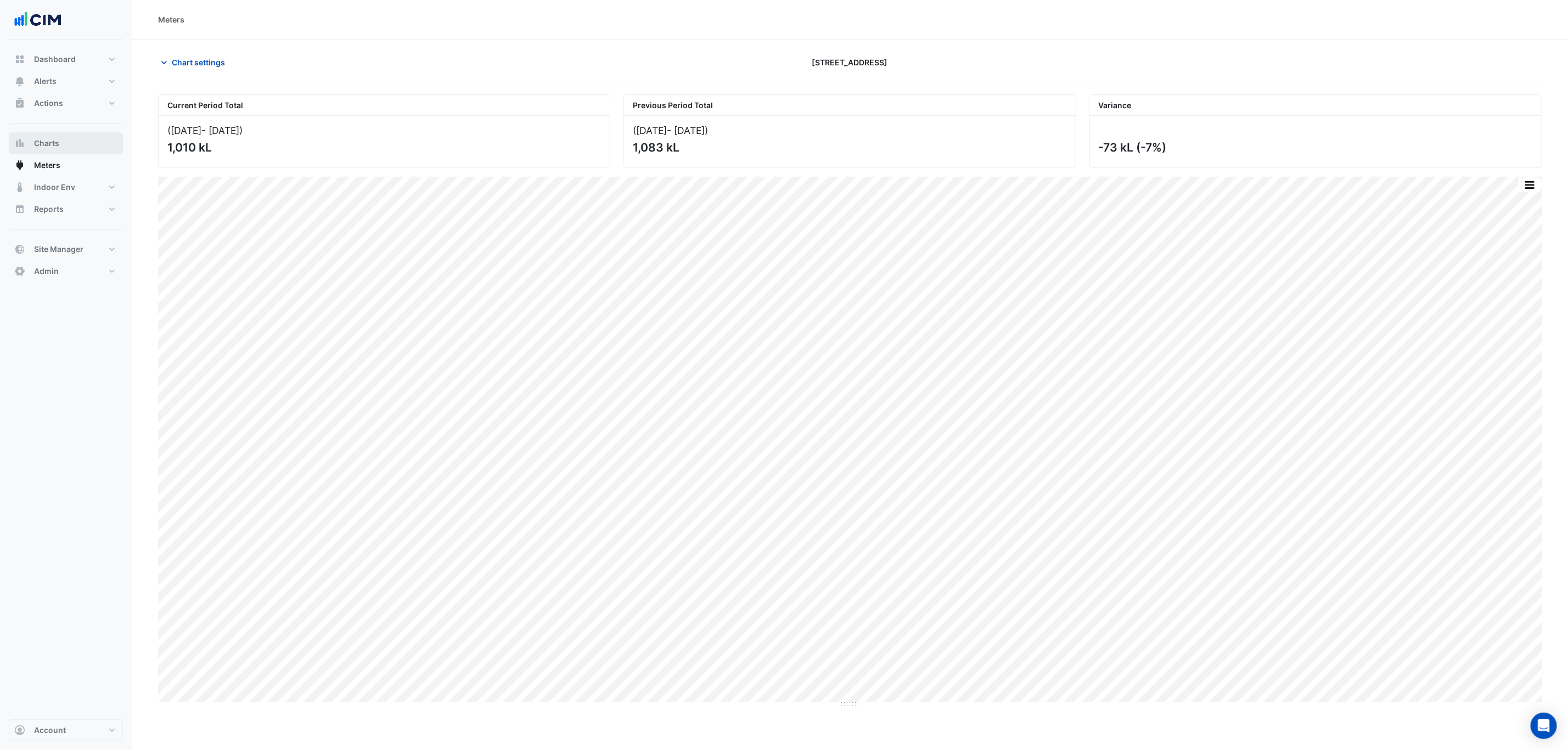
click at [61, 150] on button "Charts" at bounding box center [66, 143] width 114 height 22
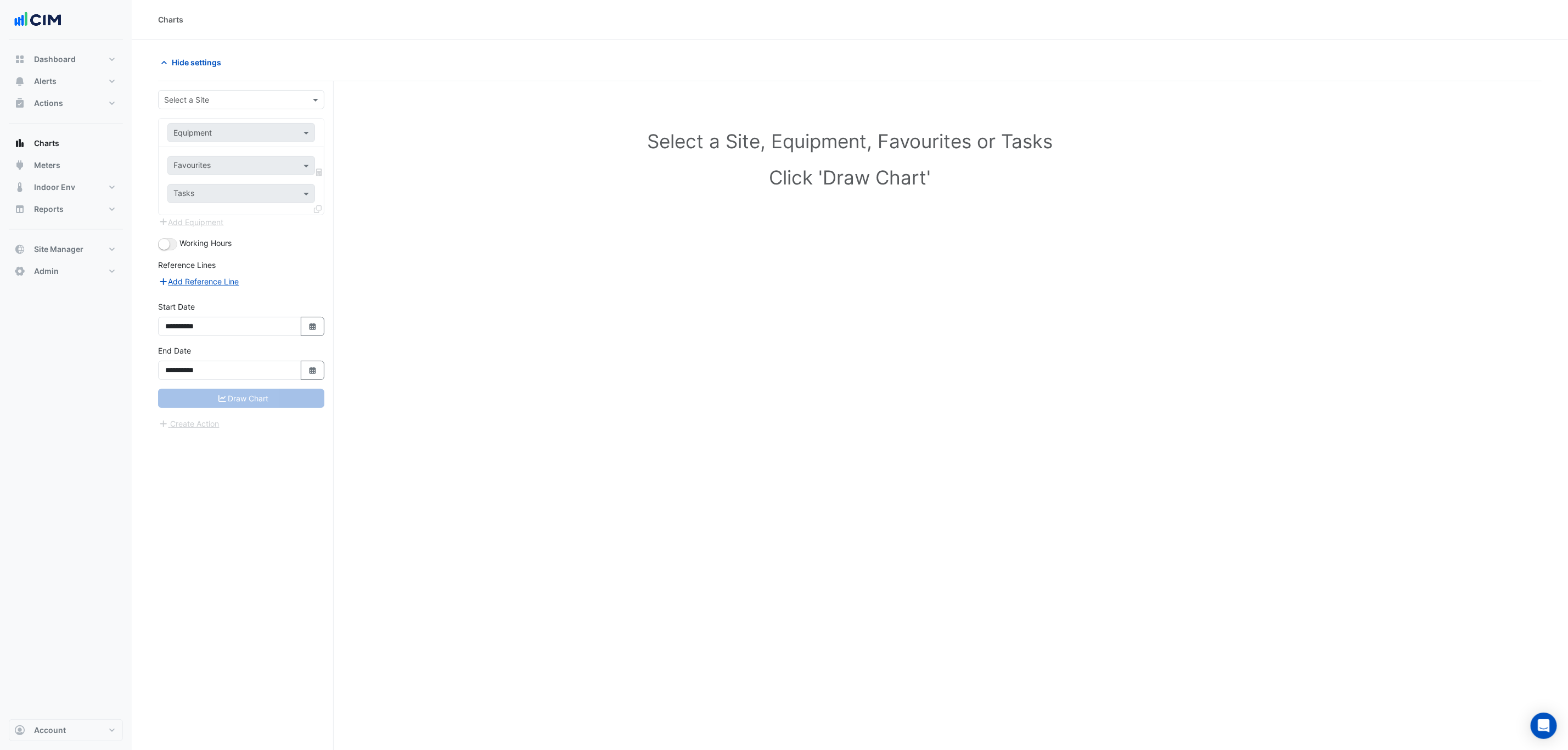
drag, startPoint x: 218, startPoint y: 78, endPoint x: 219, endPoint y: 87, distance: 9.1
click at [218, 79] on div "Hide settings" at bounding box center [849, 66] width 1383 height 28
click at [220, 100] on input "text" at bounding box center [230, 101] width 133 height 12
type input "***"
type input "*"
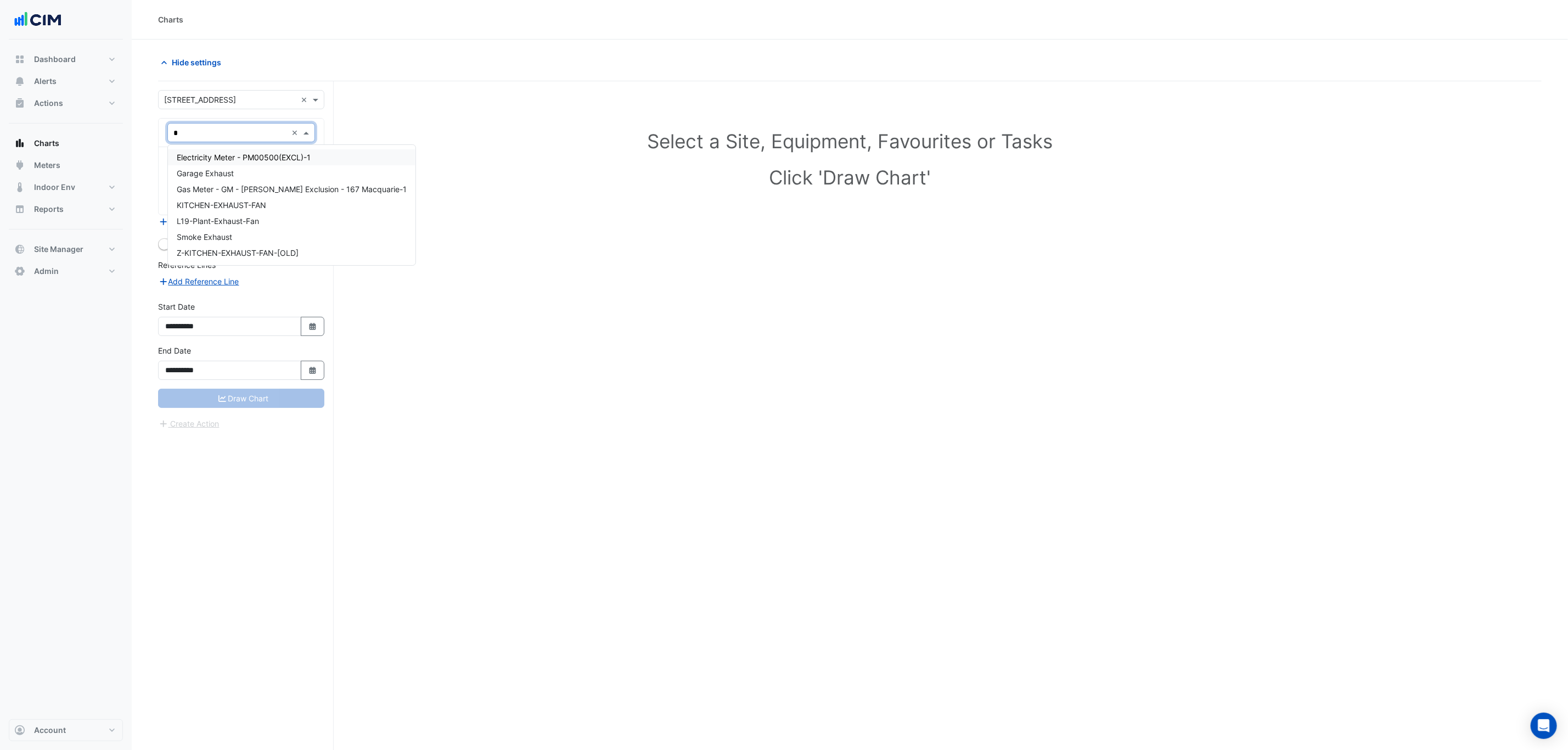
type input "**"
click at [226, 164] on div "CH-1" at bounding box center [276, 157] width 216 height 15
click at [223, 162] on input "text" at bounding box center [228, 166] width 111 height 12
type input "****"
click at [243, 207] on span "Chiller Status - Plantroom, Plantroom" at bounding box center [243, 206] width 132 height 10
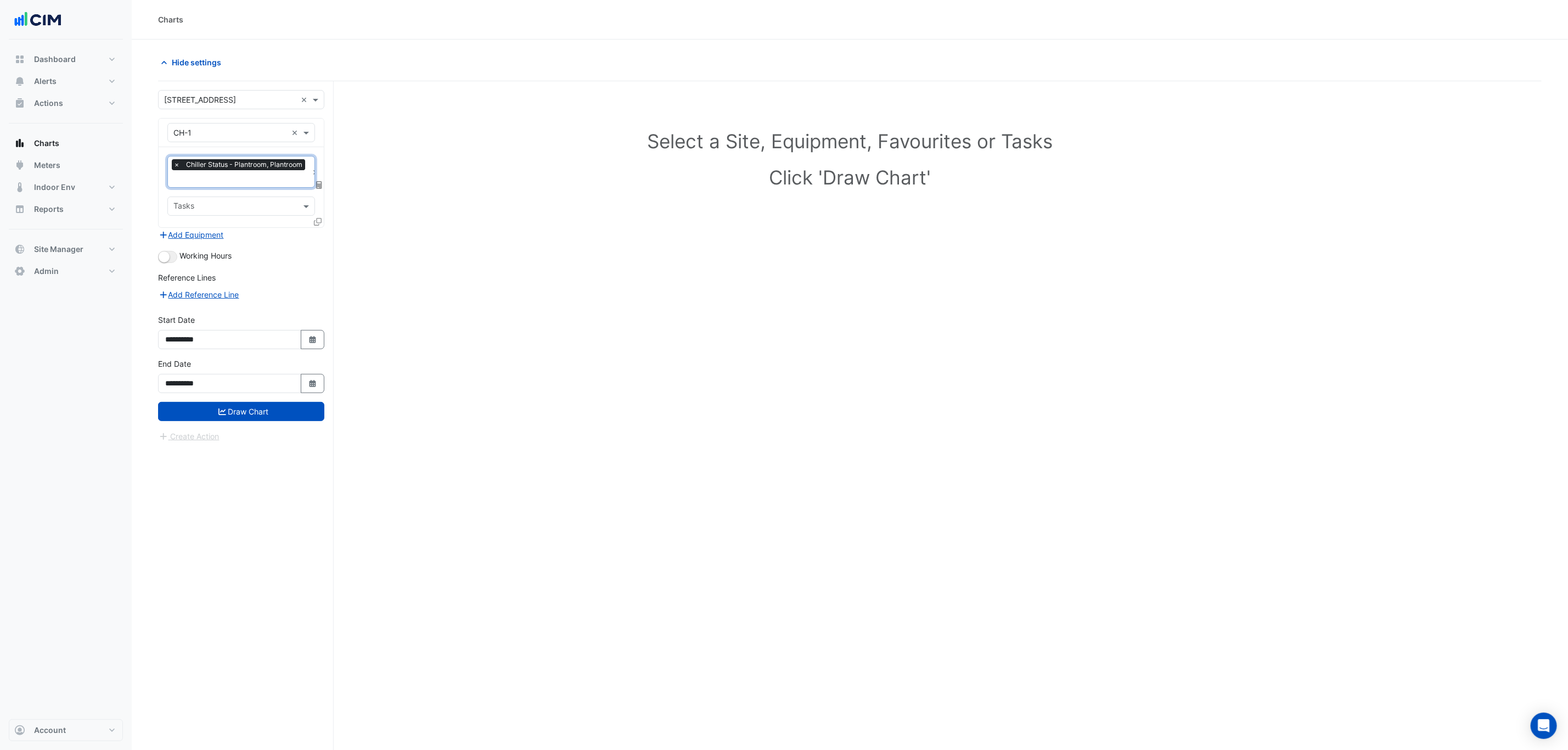
click at [314, 221] on icon at bounding box center [317, 222] width 8 height 8
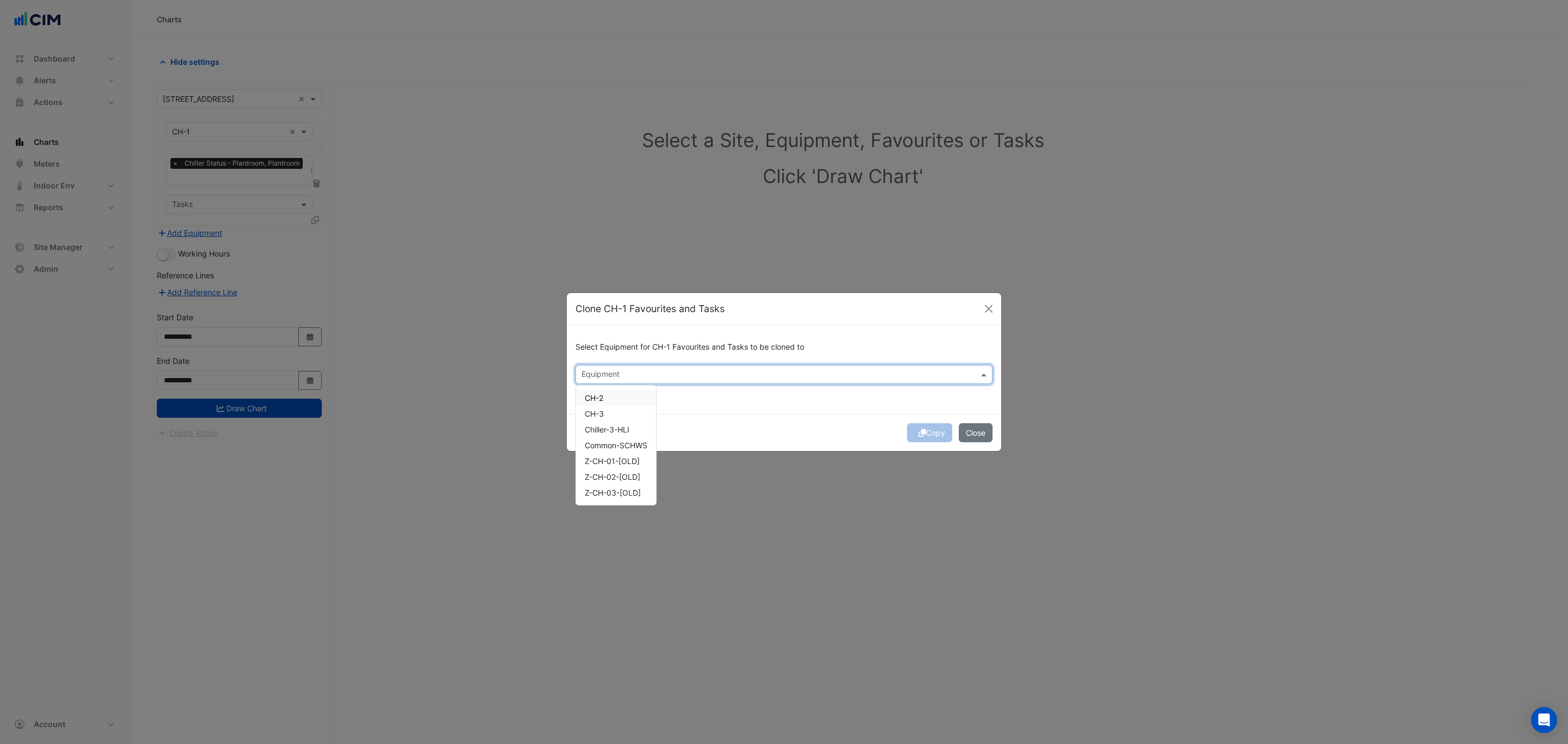
drag, startPoint x: 664, startPoint y: 372, endPoint x: 613, endPoint y: 393, distance: 55.2
click at [663, 372] on input "text" at bounding box center [778, 375] width 393 height 12
drag, startPoint x: 619, startPoint y: 397, endPoint x: 626, endPoint y: 414, distance: 18.4
click at [620, 397] on div "CH-2" at bounding box center [615, 397] width 80 height 15
click at [626, 414] on div "CH-3" at bounding box center [615, 413] width 80 height 15
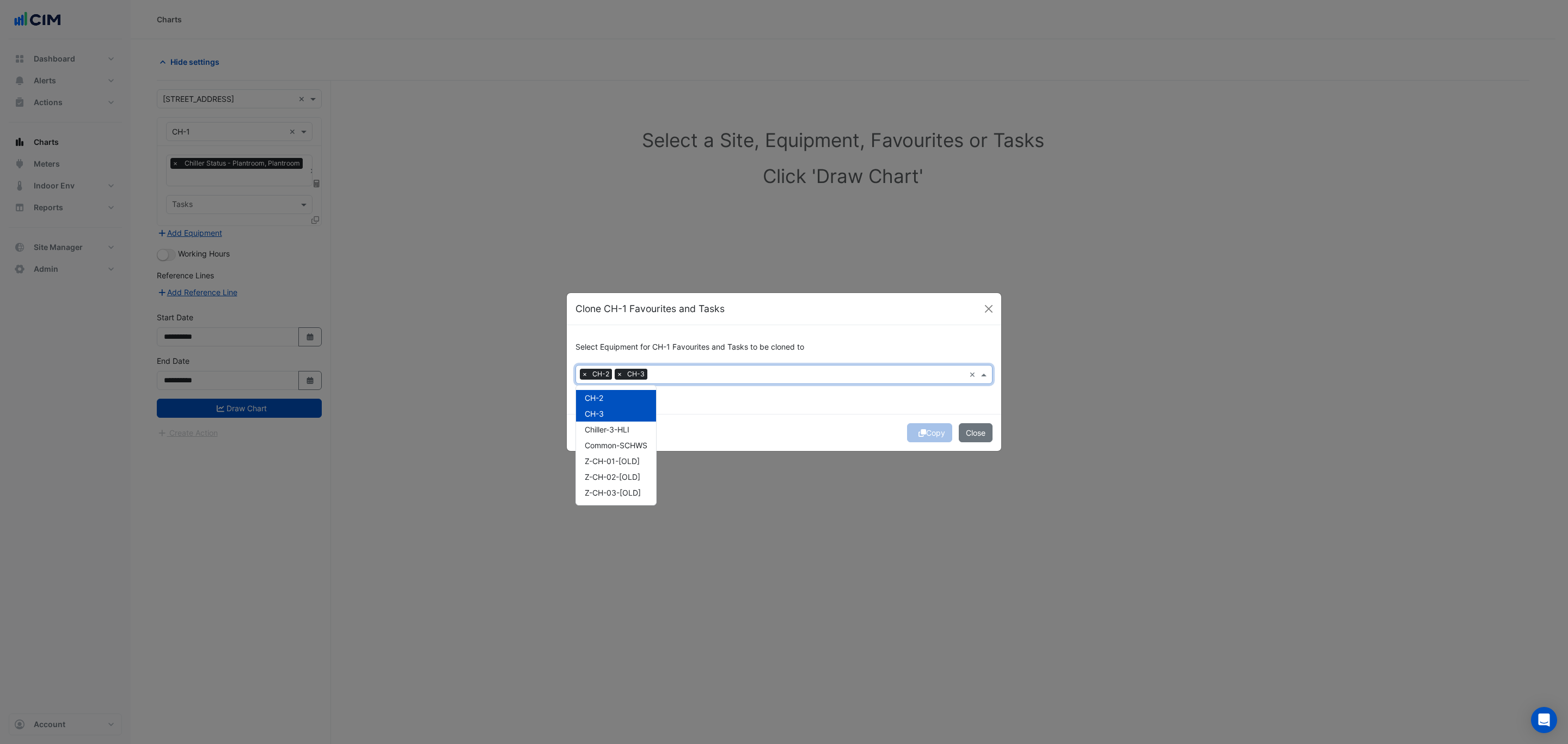
drag, startPoint x: 827, startPoint y: 416, endPoint x: 851, endPoint y: 421, distance: 24.5
click at [827, 417] on div "Copy Close" at bounding box center [784, 432] width 434 height 37
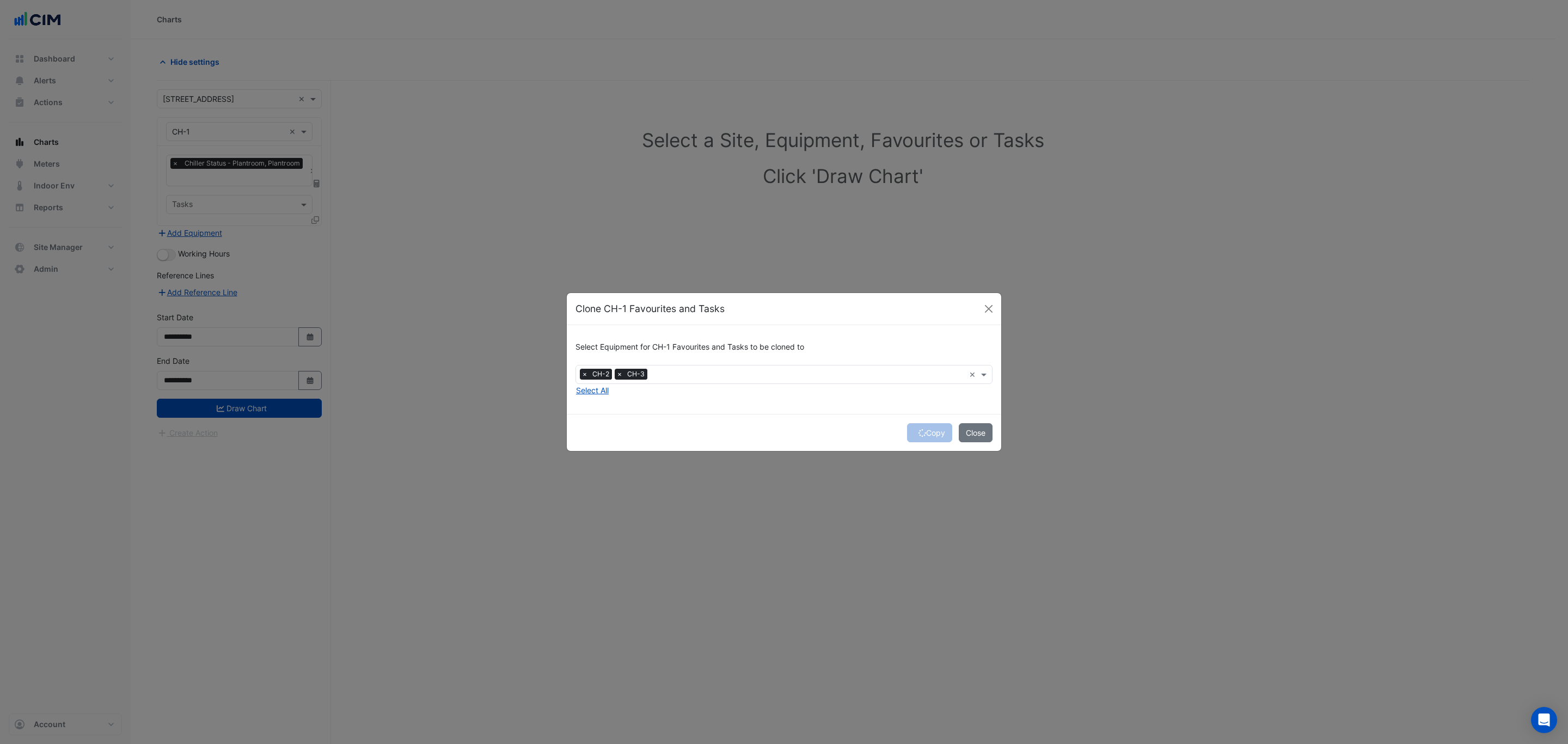
click at [923, 433] on div "Copy Close" at bounding box center [784, 432] width 434 height 37
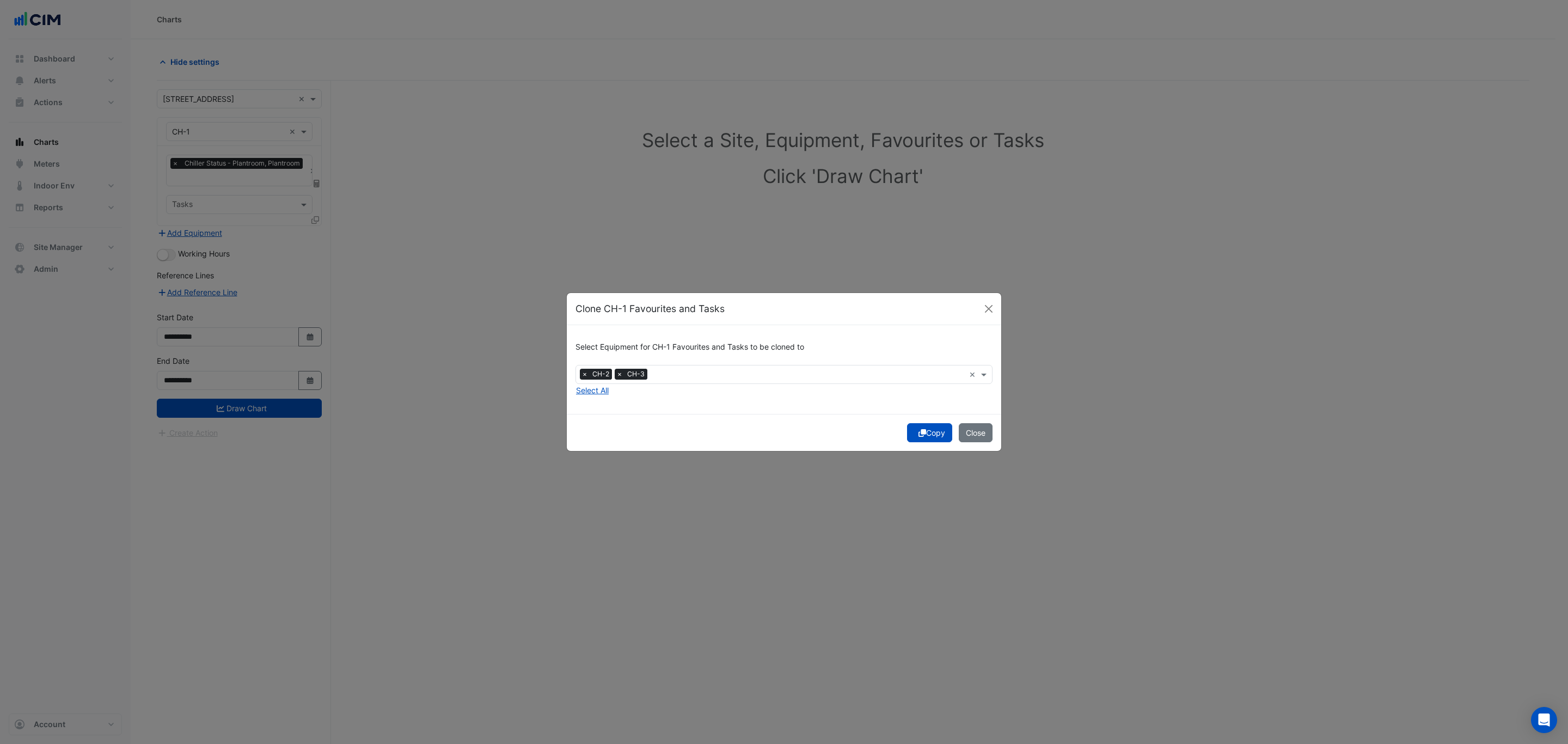
click at [923, 433] on button "Copy" at bounding box center [929, 433] width 45 height 19
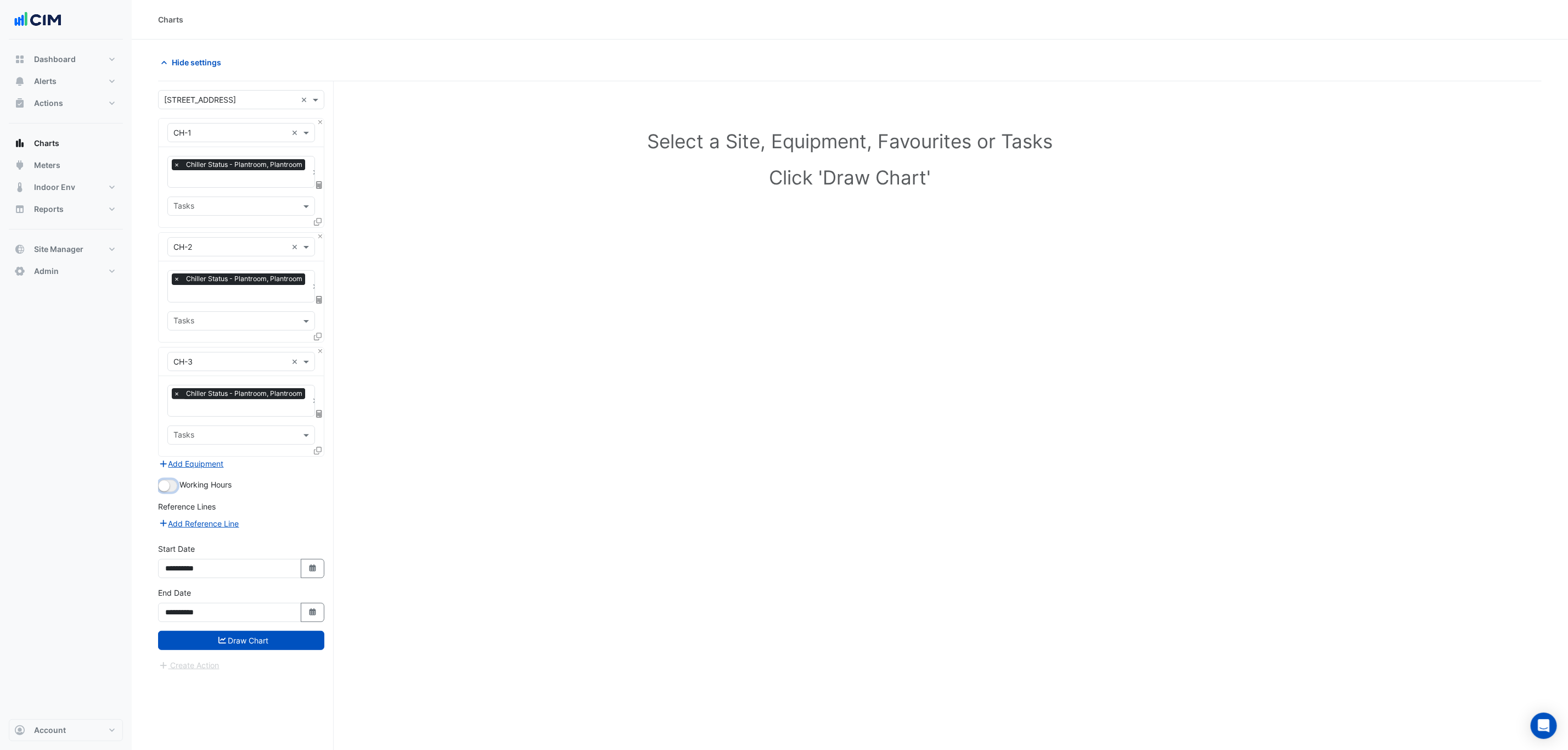
click at [160, 484] on small "button" at bounding box center [164, 485] width 11 height 11
click at [237, 642] on button "Draw Chart" at bounding box center [241, 641] width 166 height 19
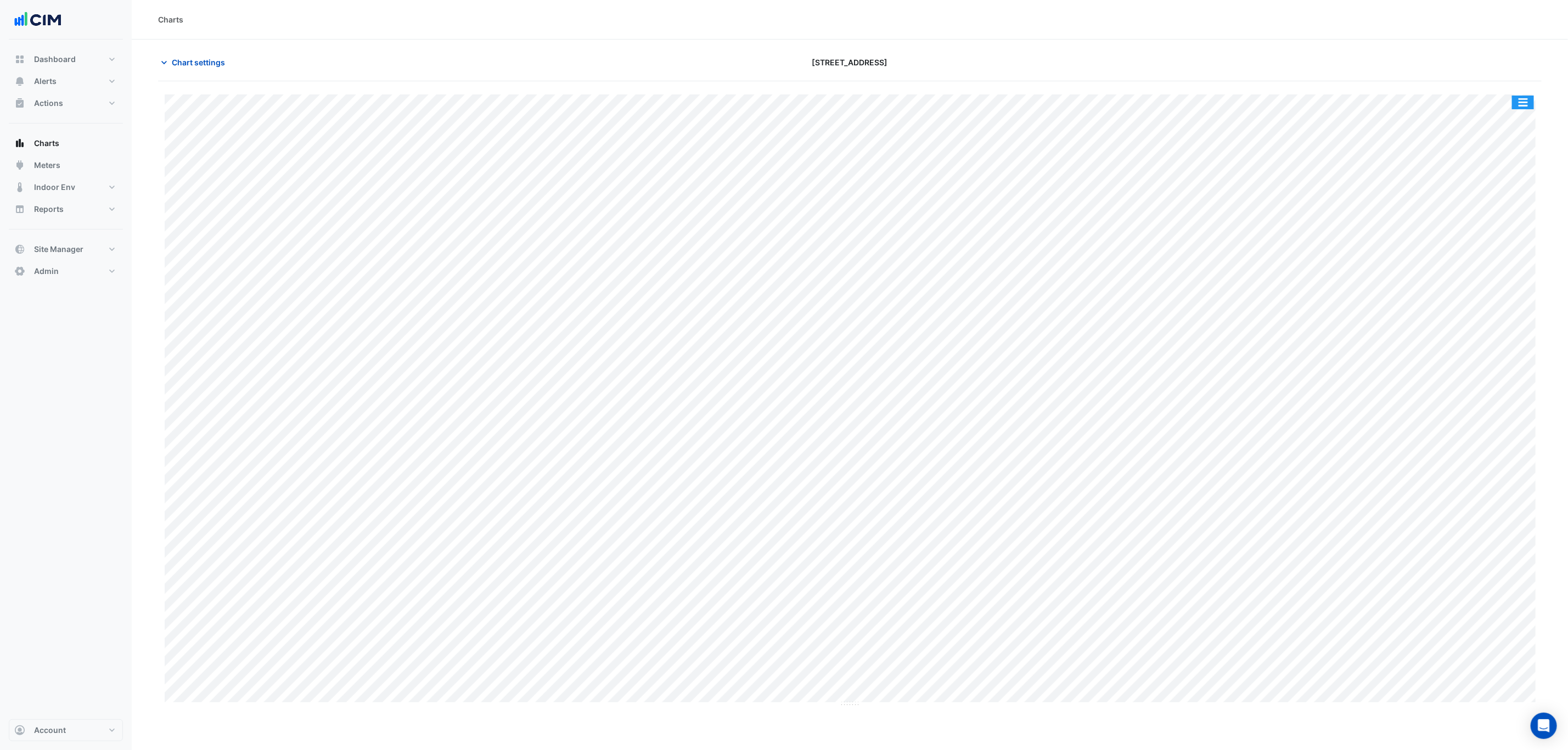
click at [1533, 105] on button "button" at bounding box center [1523, 103] width 22 height 14
click at [1523, 120] on div "Split by Equip" at bounding box center [1501, 122] width 66 height 19
click at [1499, 138] on div "Split All Split None Print Save as JPEG Save as PNG Pivot Data Table Export CSV…" at bounding box center [1500, 145] width 67 height 15
click at [1498, 140] on div "Split All Split None Print Save as JPEG Save as PNG Pivot Data Table Export CSV…" at bounding box center [1500, 145] width 67 height 15
click at [1488, 145] on button "button" at bounding box center [1479, 145] width 22 height 14
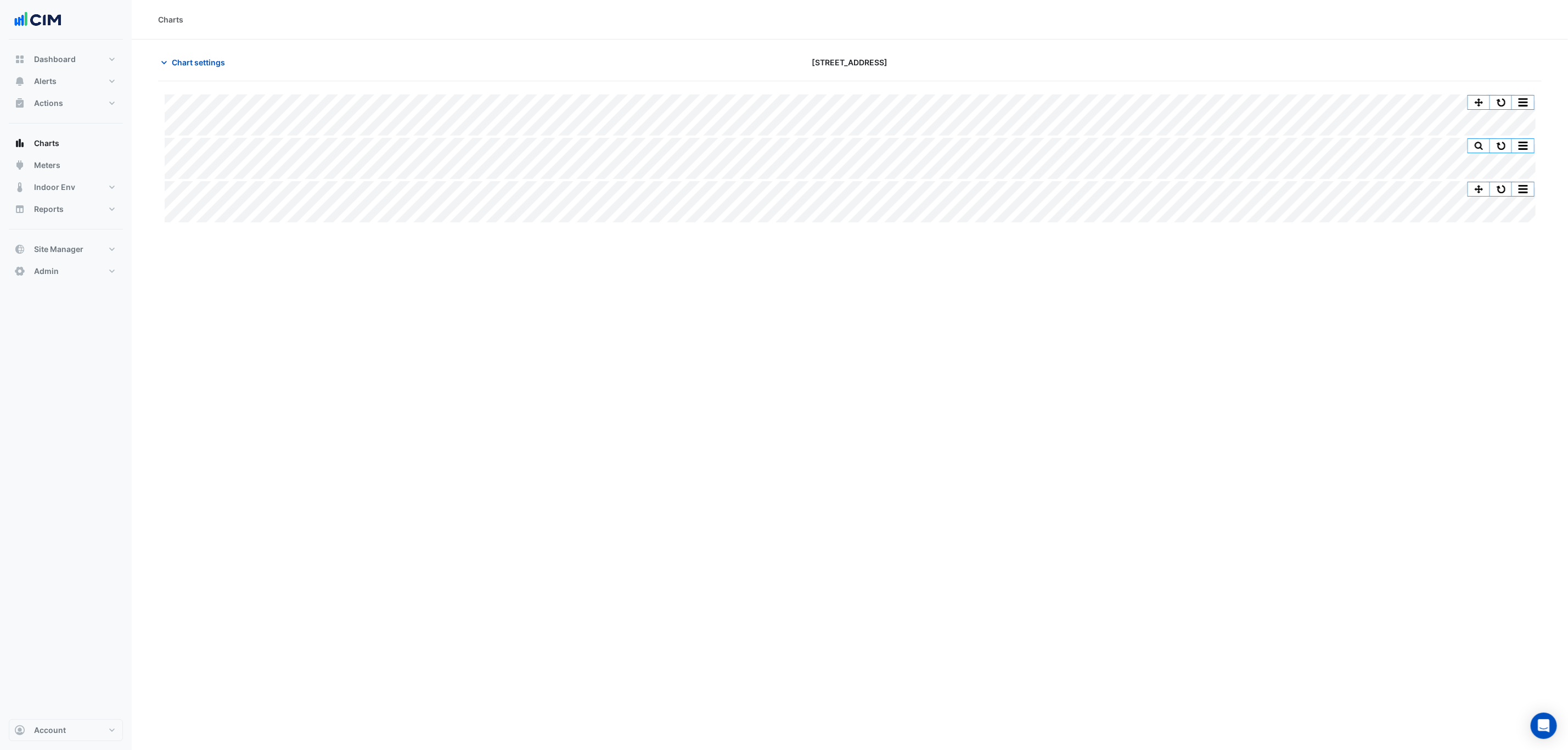
click at [1505, 91] on div "Split All Split None Print Save as JPEG Save as PNG Pivot Data Table Export CSV…" at bounding box center [849, 436] width 1383 height 710
click at [1504, 100] on button "button" at bounding box center [1500, 103] width 22 height 14
click at [191, 59] on span "Chart settings" at bounding box center [197, 62] width 53 height 12
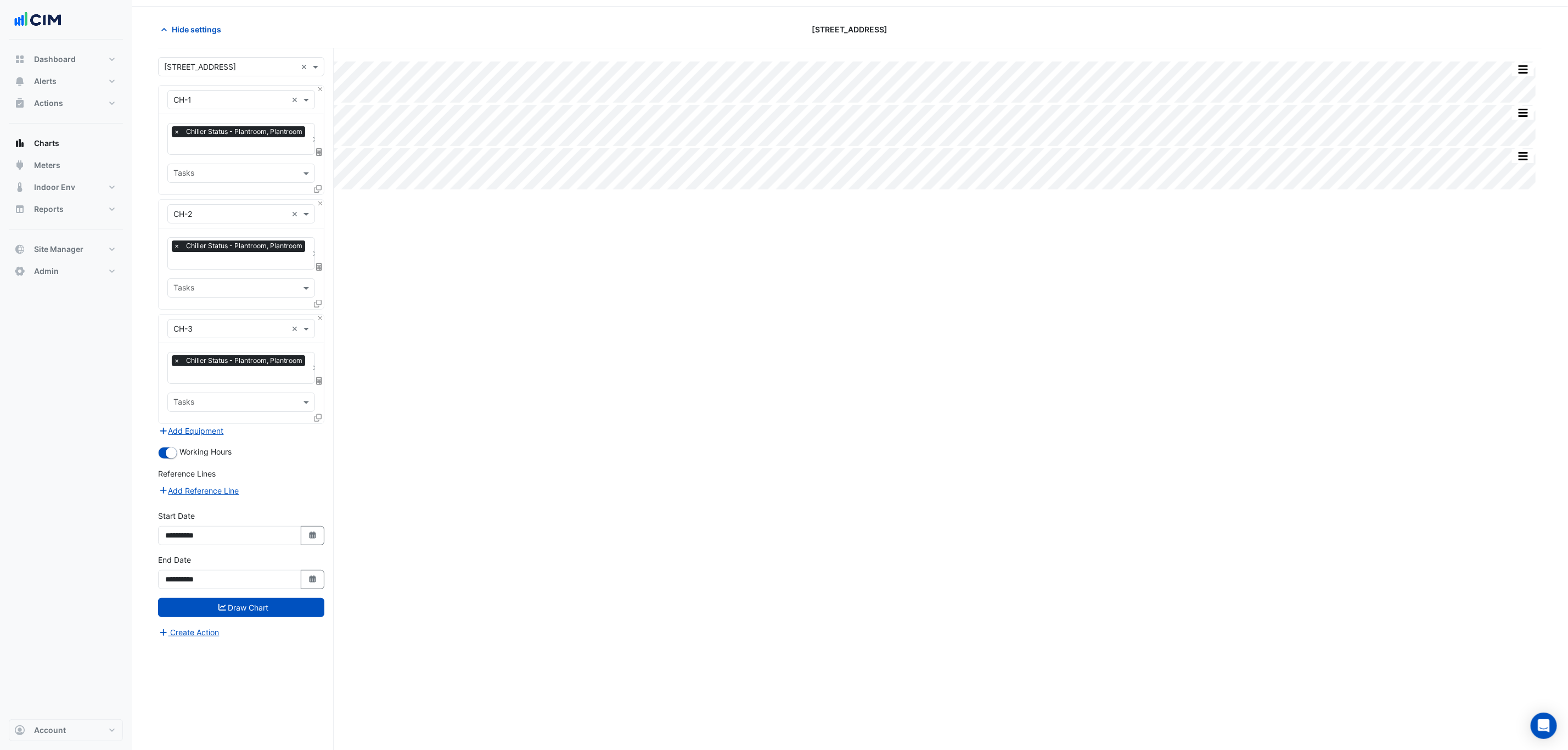
scroll to position [43, 0]
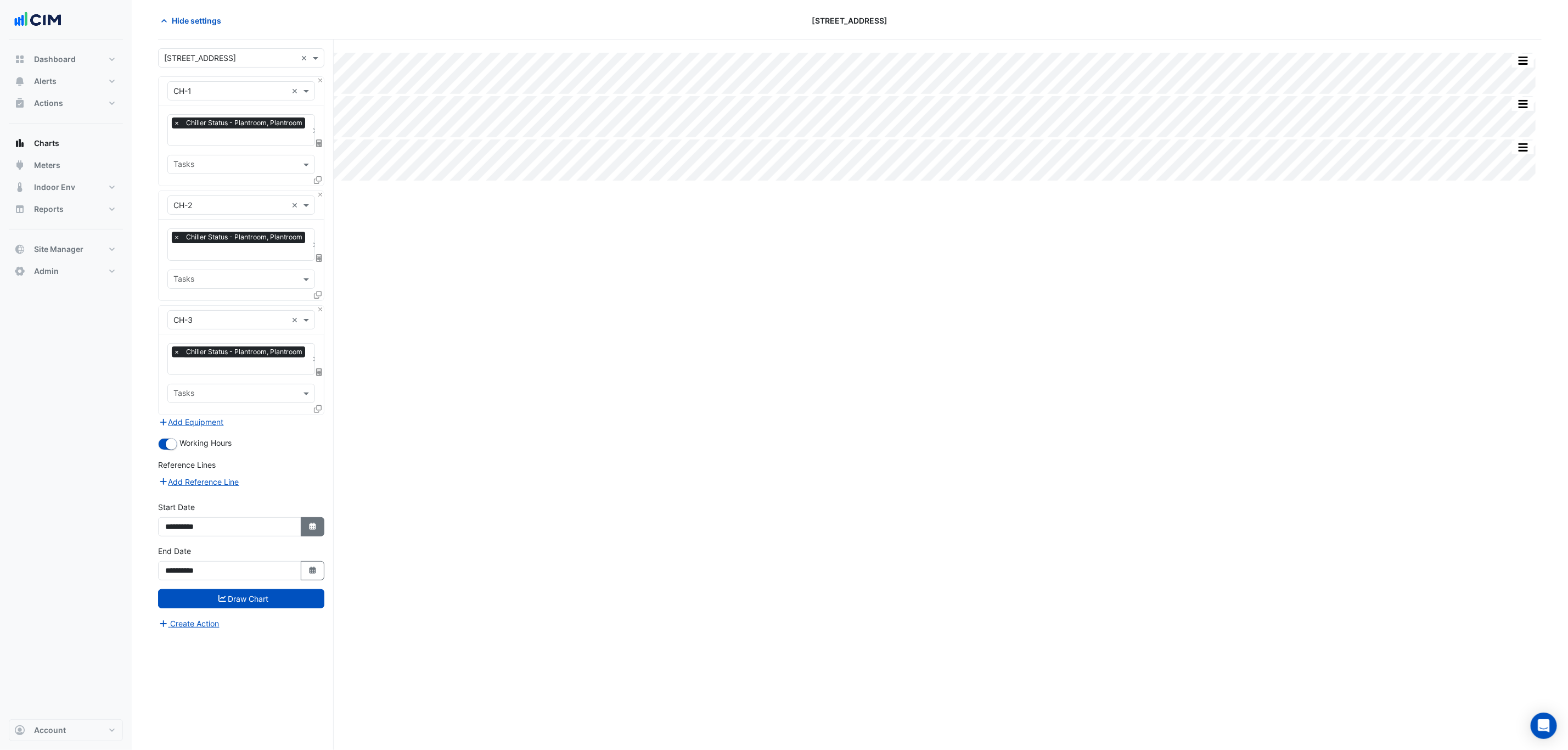
click at [301, 525] on button "Select Date" at bounding box center [313, 526] width 24 height 19
select select "*"
select select "****"
click at [174, 440] on div "8" at bounding box center [176, 436] width 17 height 17
type input "**********"
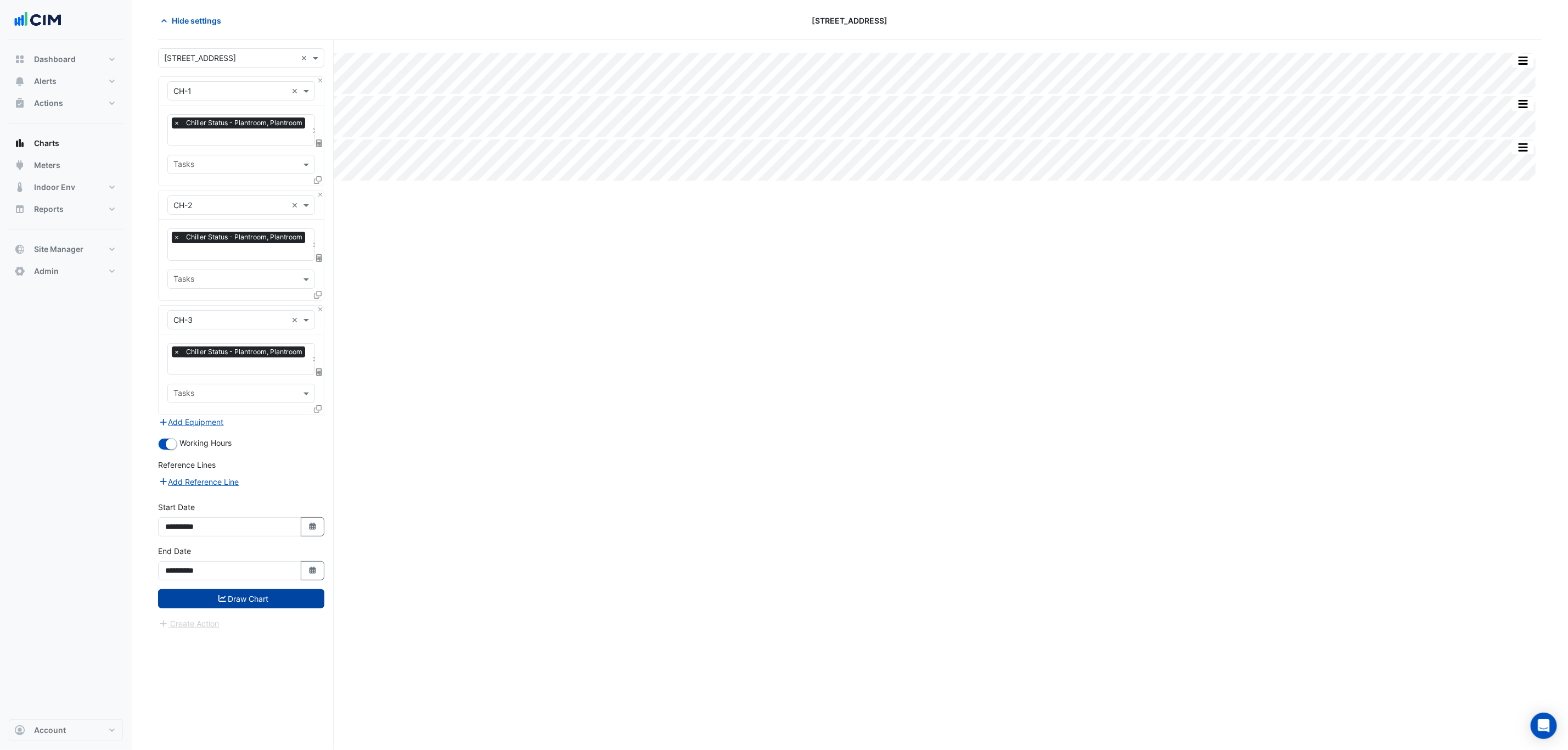
click at [292, 603] on button "Draw Chart" at bounding box center [241, 598] width 166 height 19
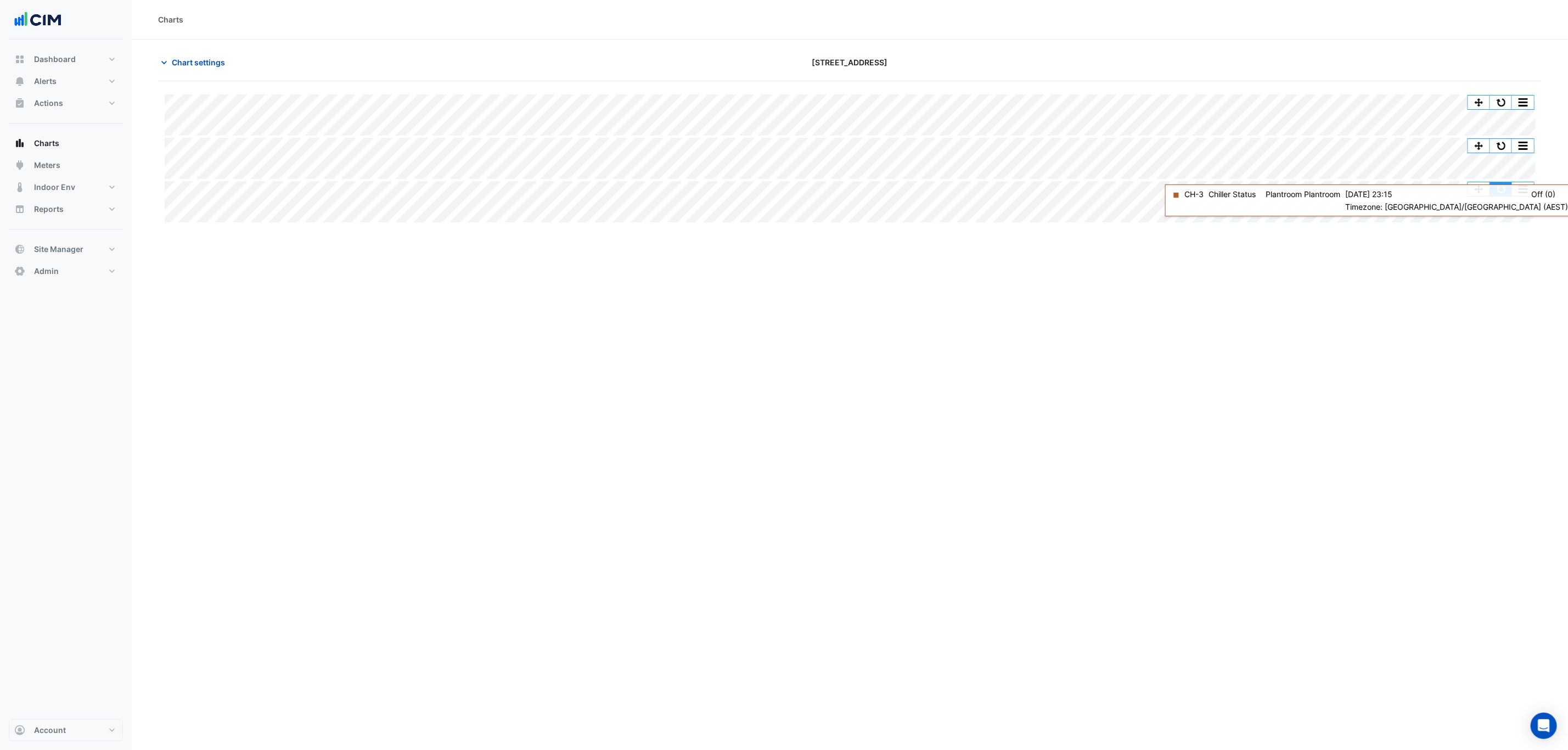
click at [1493, 190] on button "button" at bounding box center [1500, 189] width 22 height 14
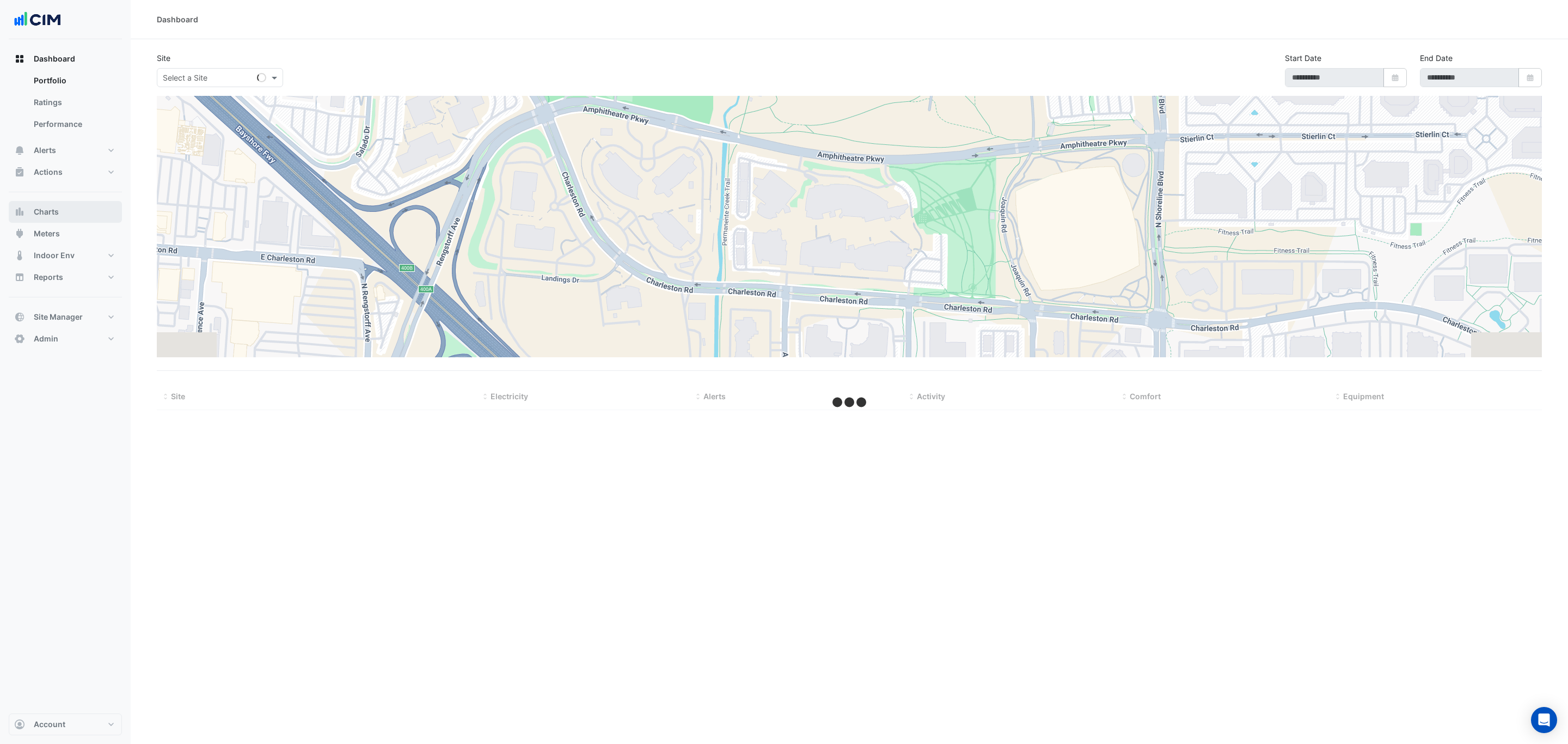
click at [60, 209] on button "Charts" at bounding box center [65, 211] width 113 height 22
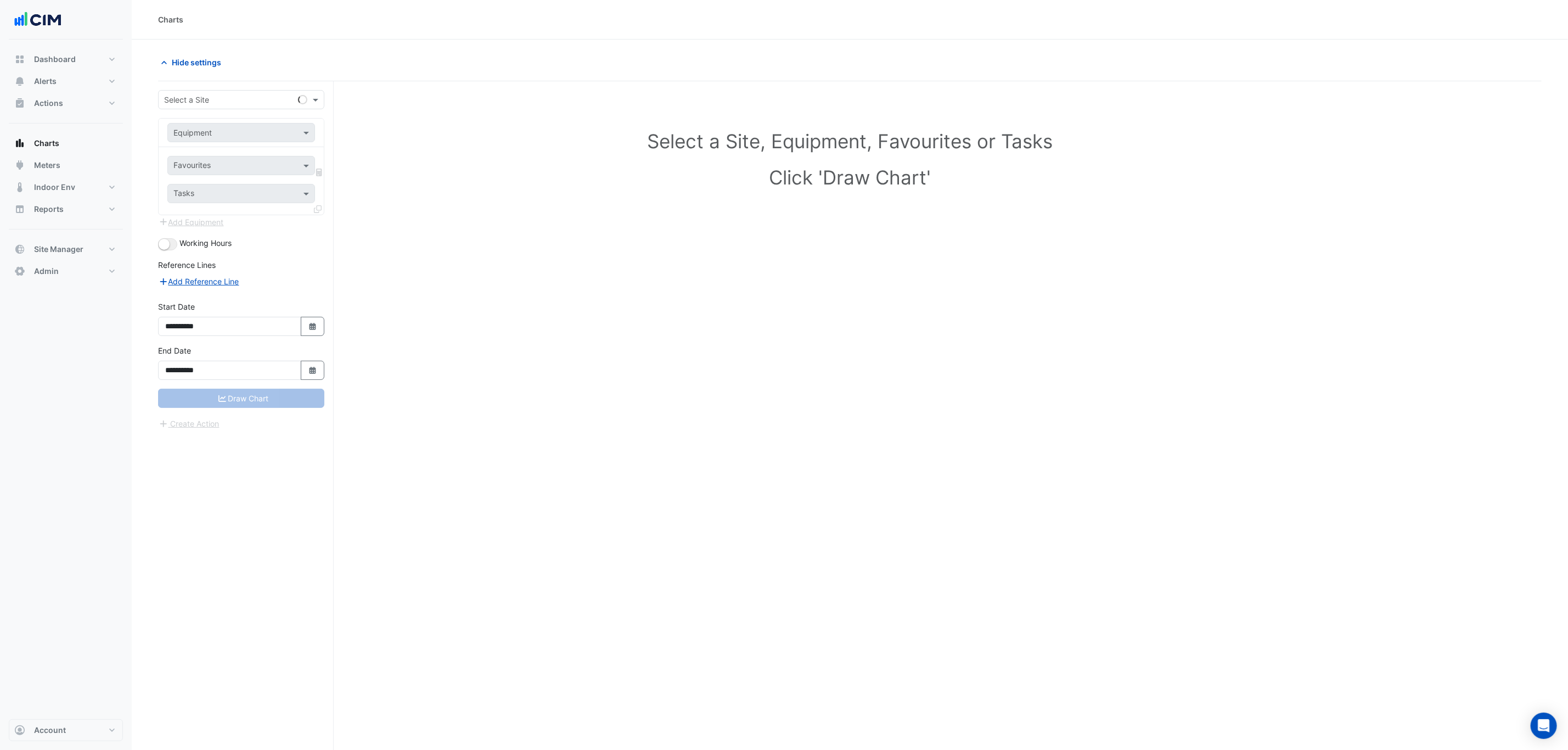
click at [162, 99] on div at bounding box center [241, 99] width 166 height 13
type input "*******"
type input "**"
click at [236, 157] on div "Favourites Tasks" at bounding box center [241, 181] width 166 height 68
click at [238, 158] on div "Favourites" at bounding box center [226, 165] width 116 height 17
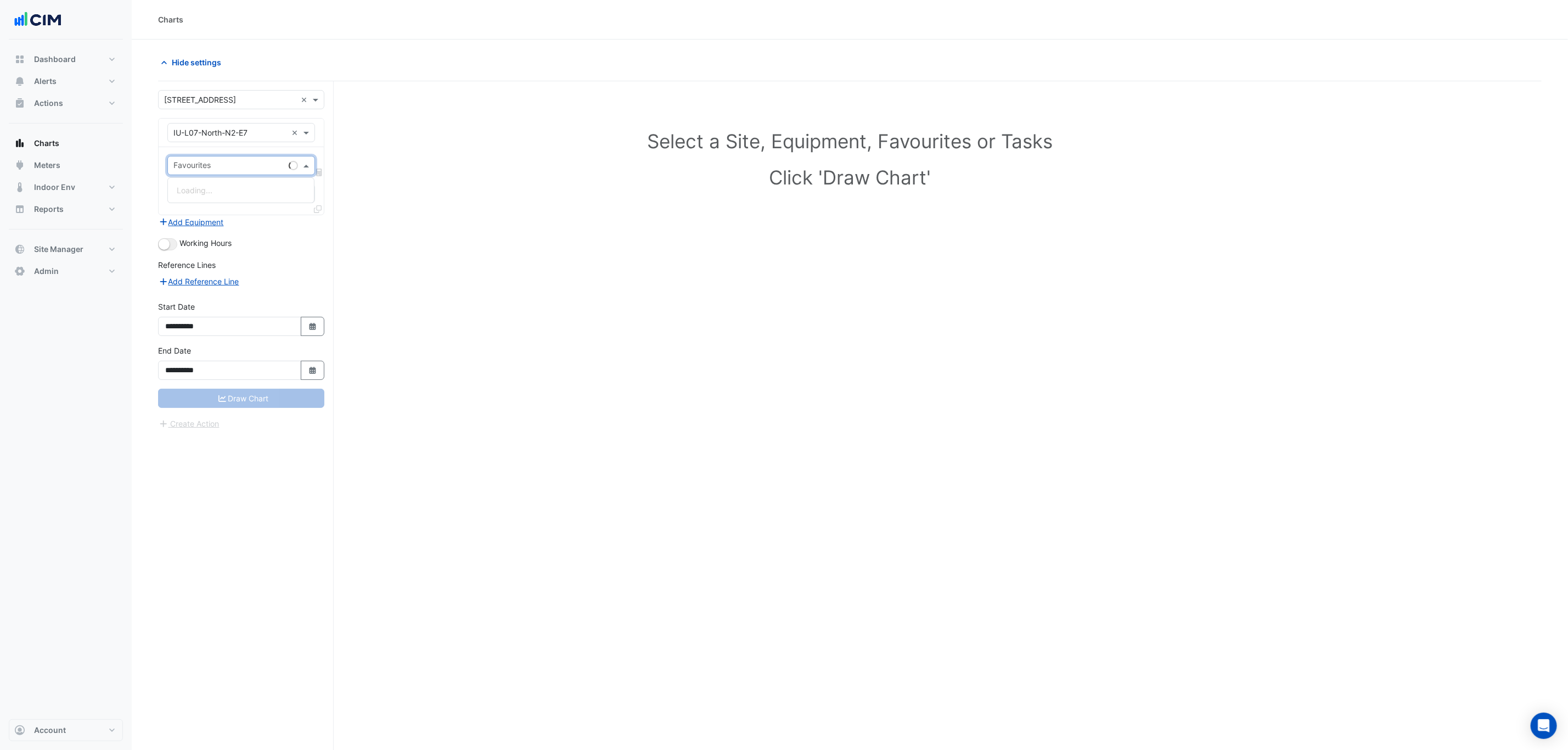
type input "*"
click at [260, 191] on span "Active Chilled Beam Zone Temperature - L07, N2" at bounding box center [264, 191] width 175 height 10
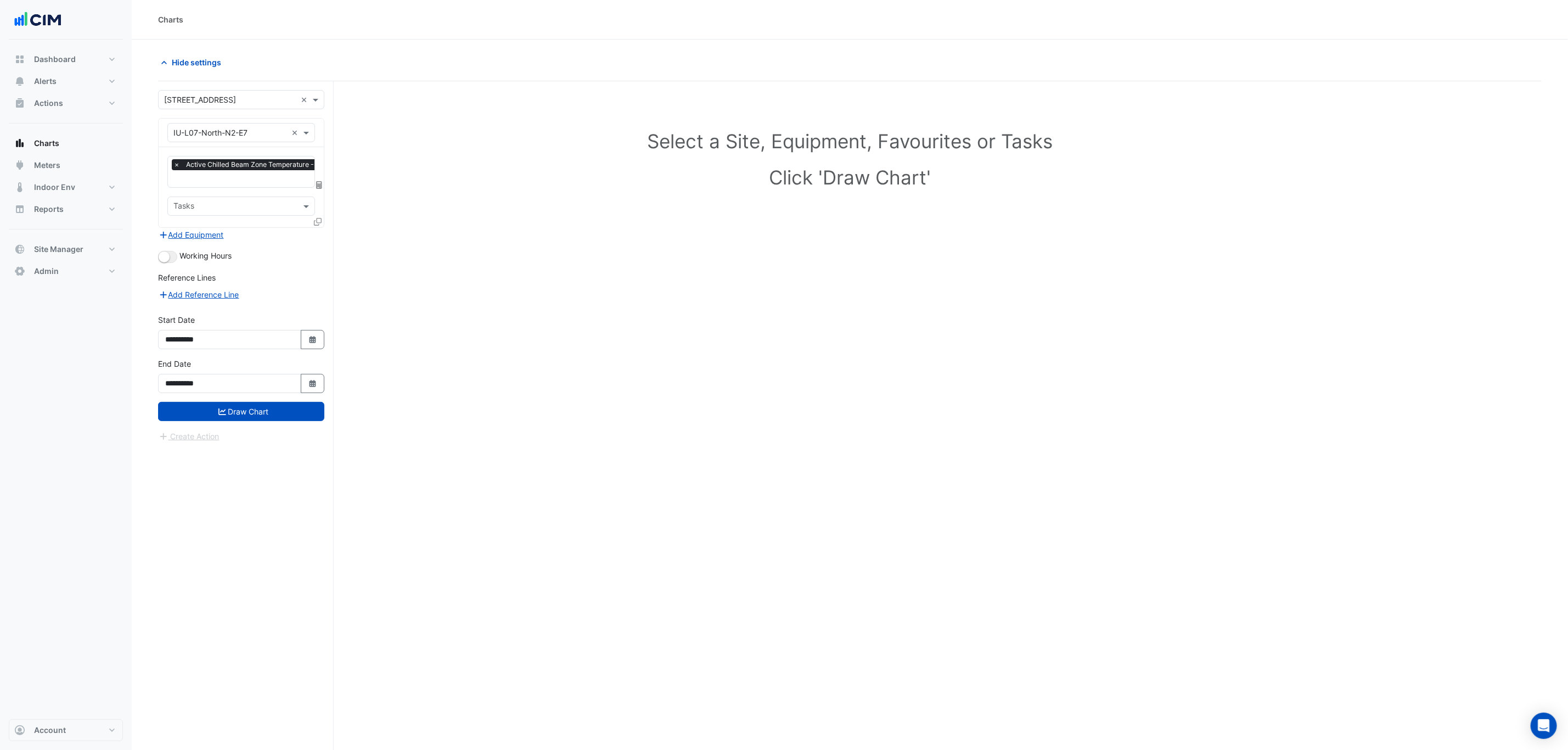
click at [320, 226] on div at bounding box center [318, 224] width 10 height 15
click at [317, 224] on icon at bounding box center [317, 222] width 8 height 8
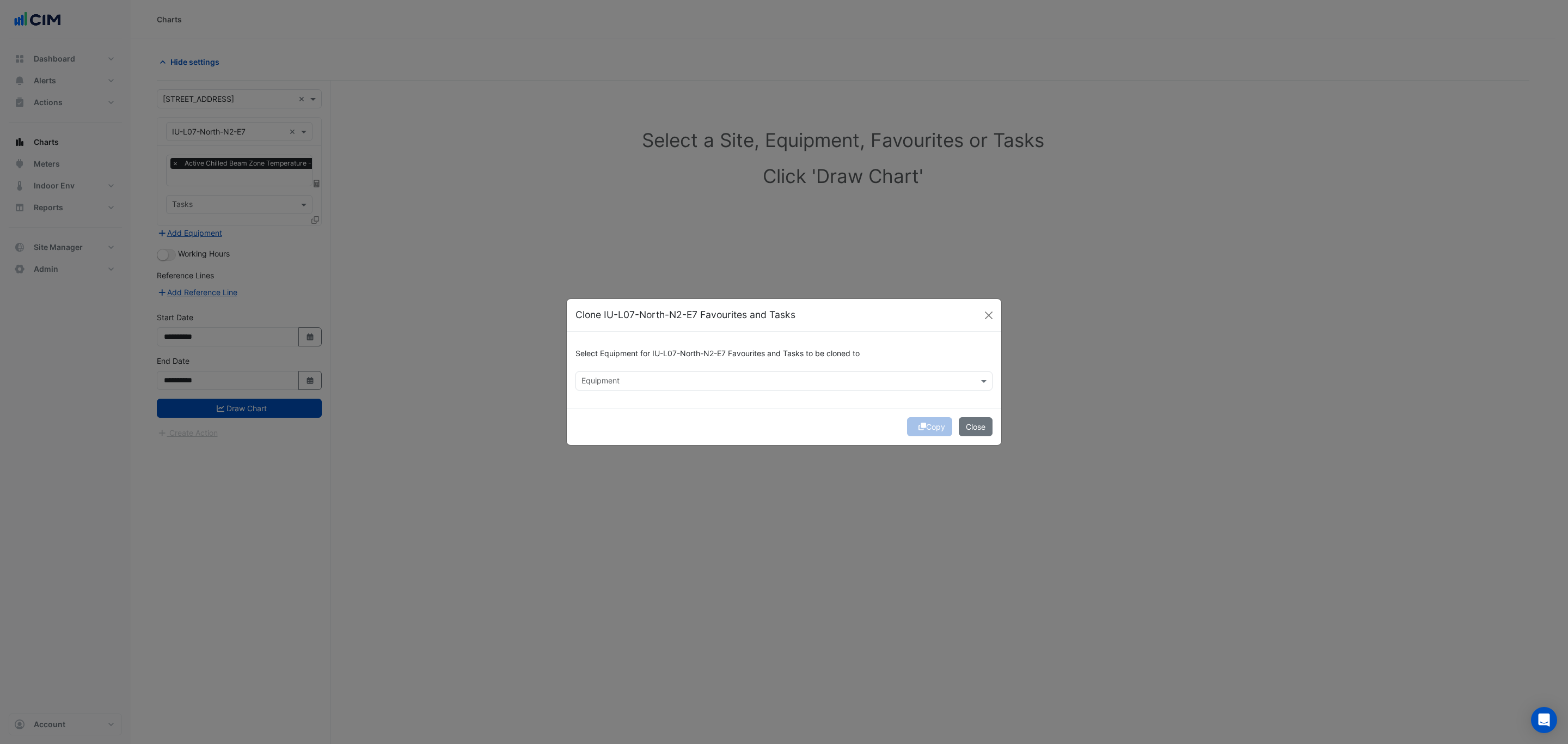
click at [668, 389] on div "Equipment" at bounding box center [784, 381] width 417 height 19
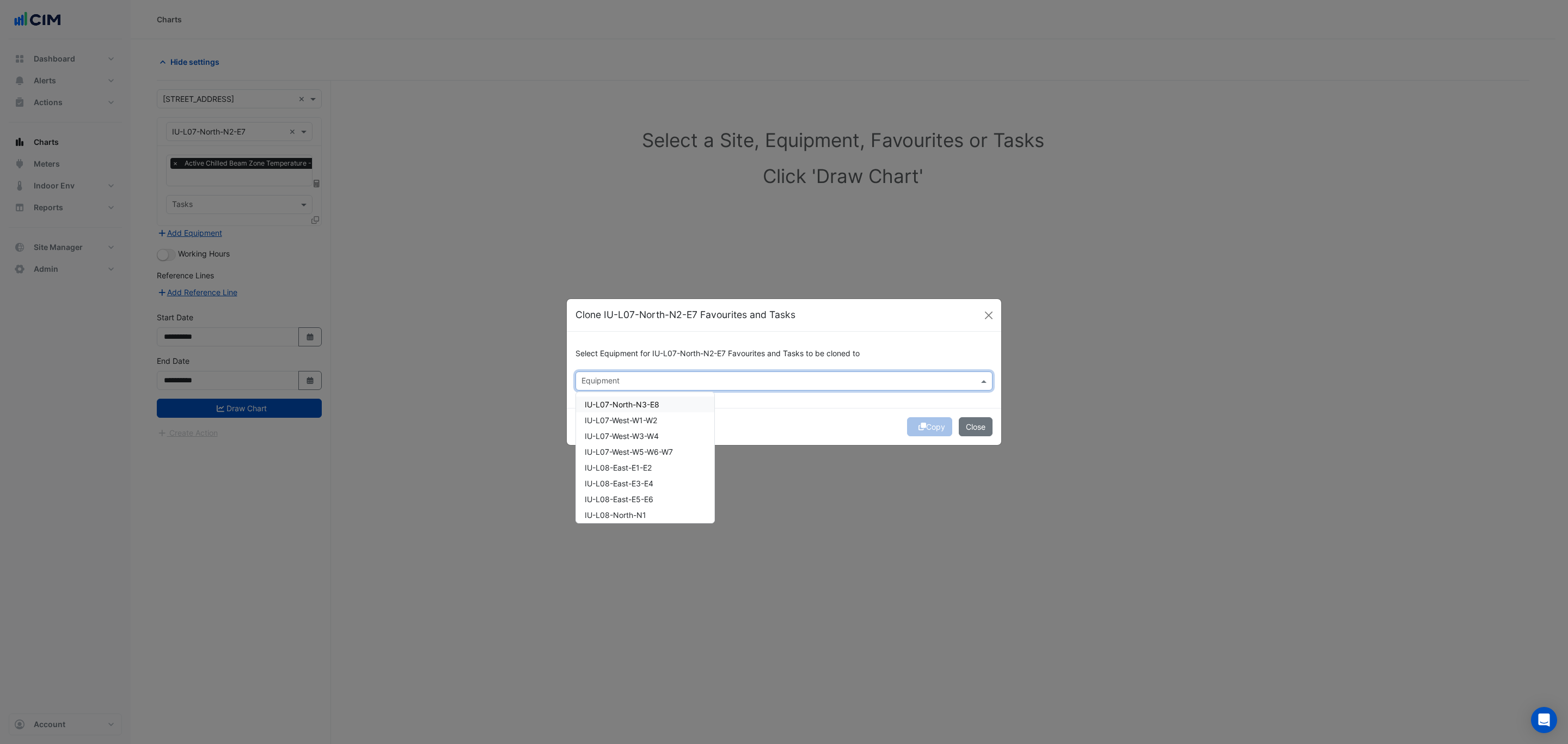
click at [670, 402] on div "IU-L07-North-N3-E8" at bounding box center [645, 404] width 138 height 15
click at [672, 417] on div "IU-L07-West-W1-W2" at bounding box center [645, 420] width 138 height 15
click at [668, 433] on div "IU-L07-West-W3-W4" at bounding box center [645, 436] width 138 height 15
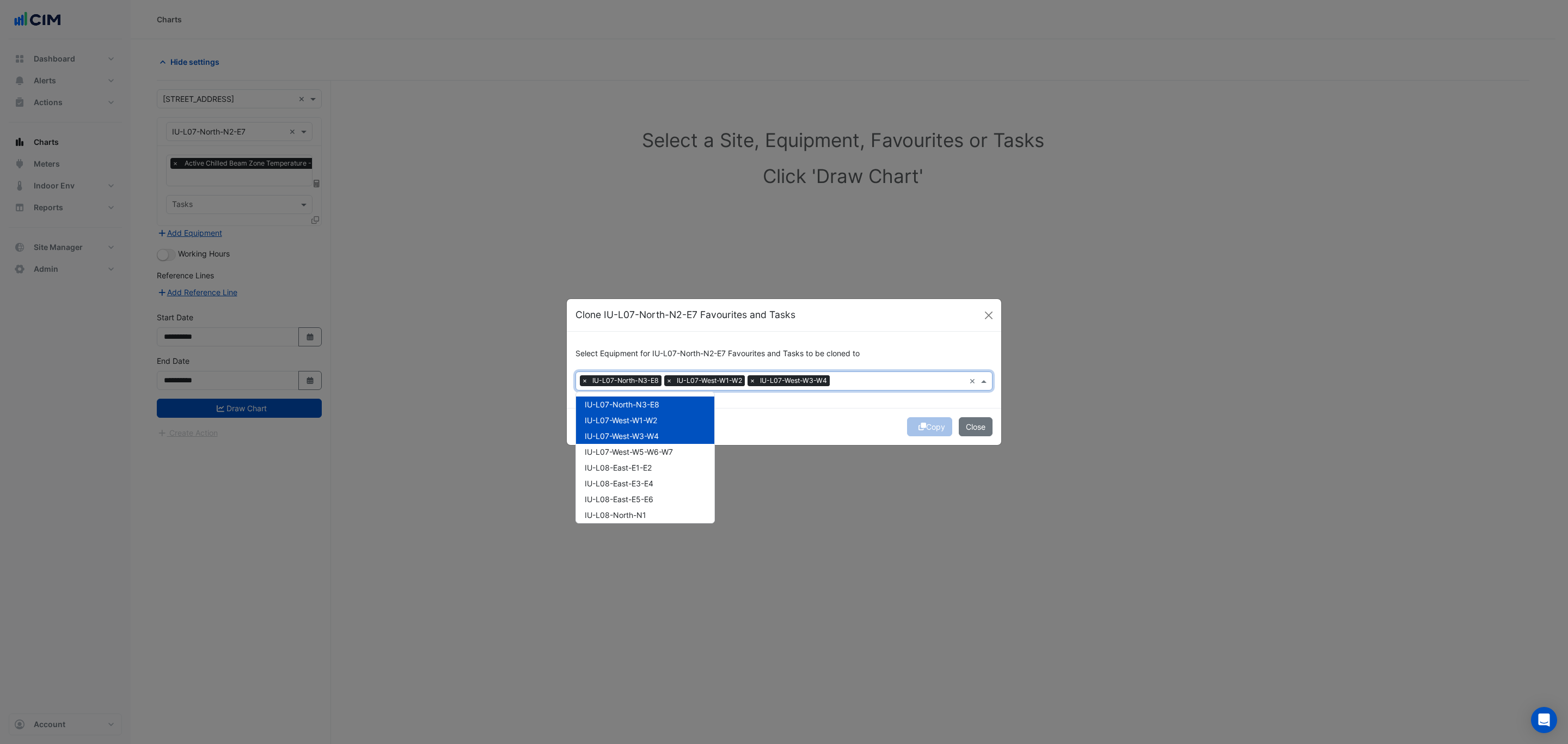
drag, startPoint x: 664, startPoint y: 443, endPoint x: 662, endPoint y: 447, distance: 4.5
click at [666, 449] on span "IU-L07-West-W5-W6-W7" at bounding box center [629, 452] width 88 height 10
drag, startPoint x: 663, startPoint y: 461, endPoint x: 661, endPoint y: 470, distance: 9.2
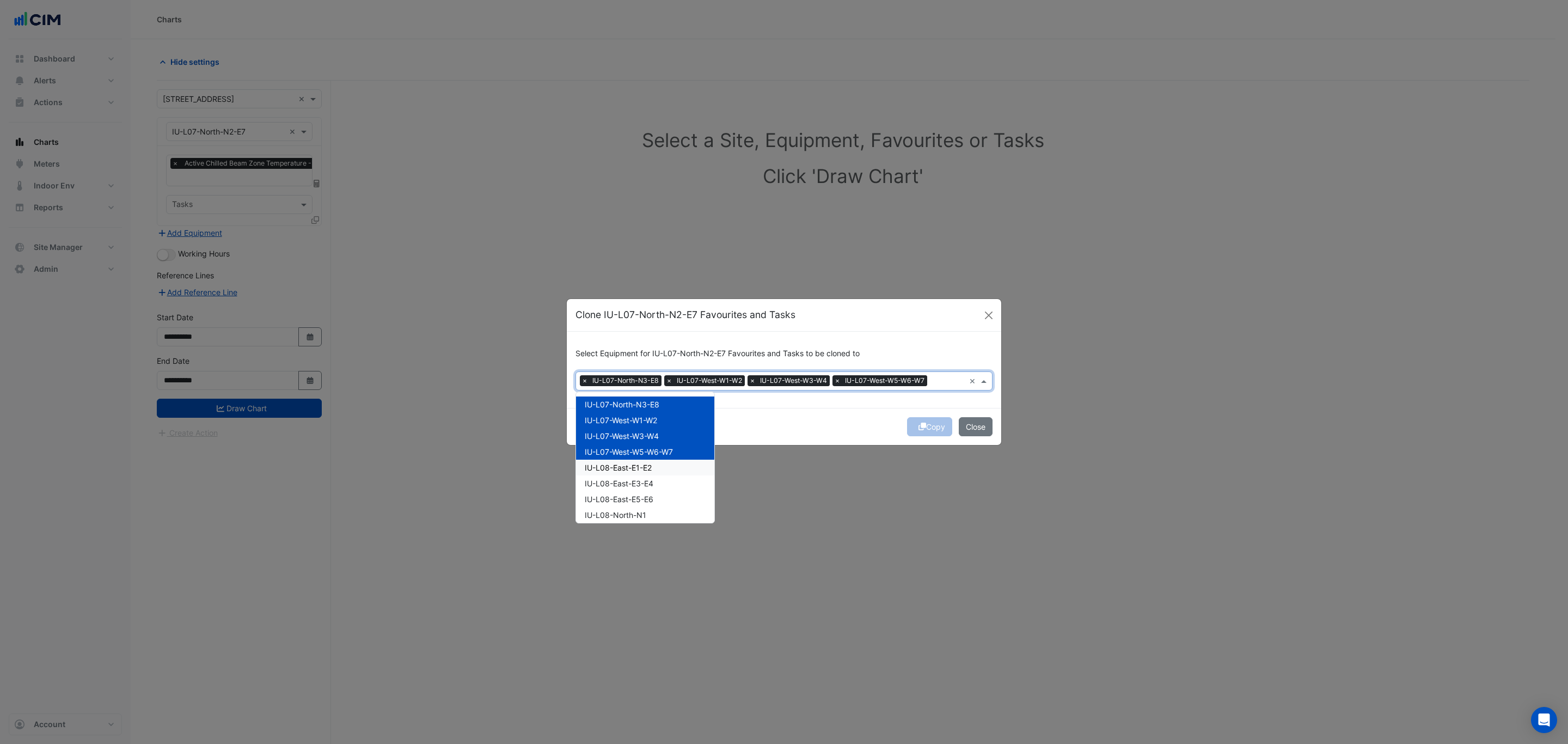
click at [663, 461] on div "IU-L08-East-E1-E2" at bounding box center [645, 468] width 138 height 15
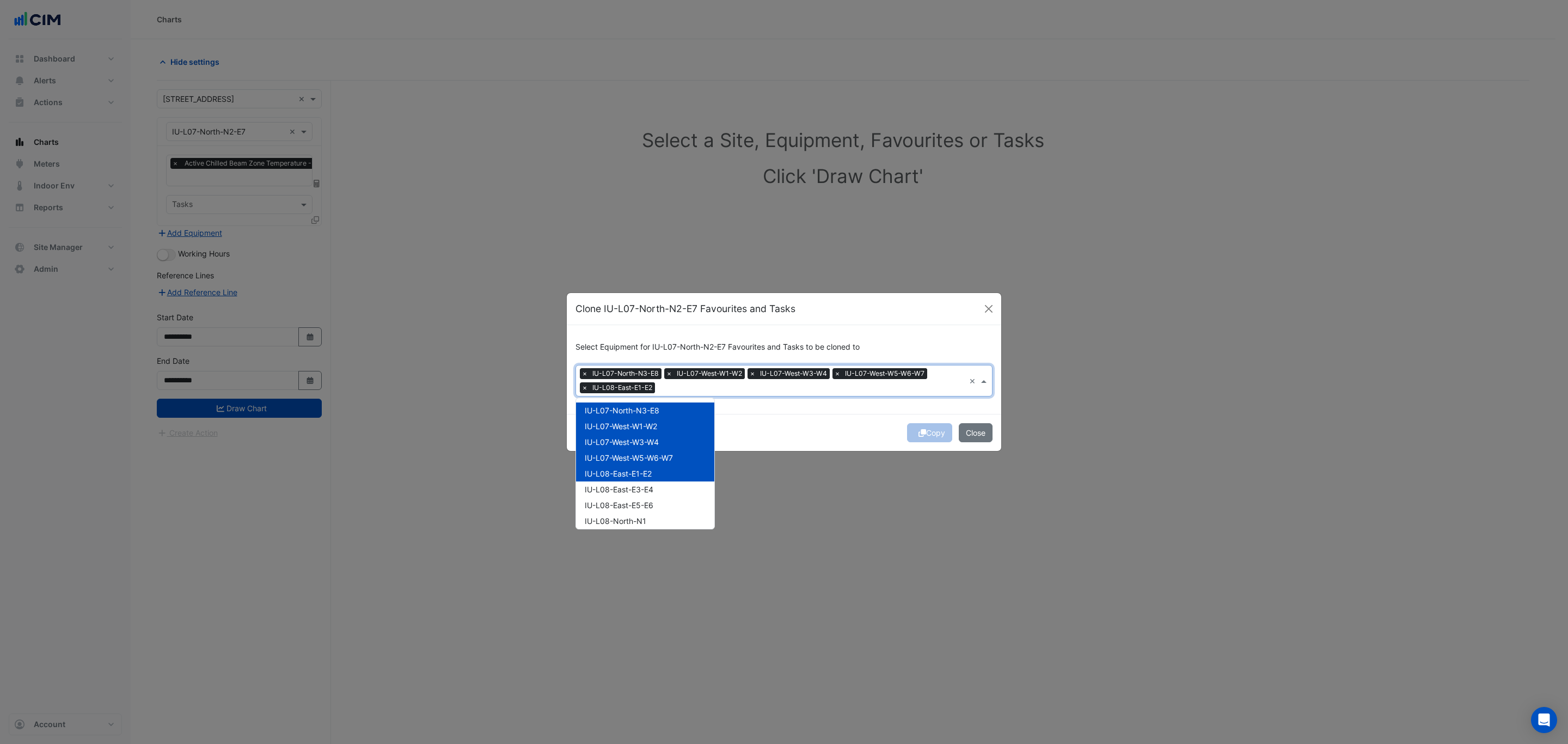
click at [659, 477] on div "IU-L08-East-E1-E2" at bounding box center [645, 473] width 138 height 15
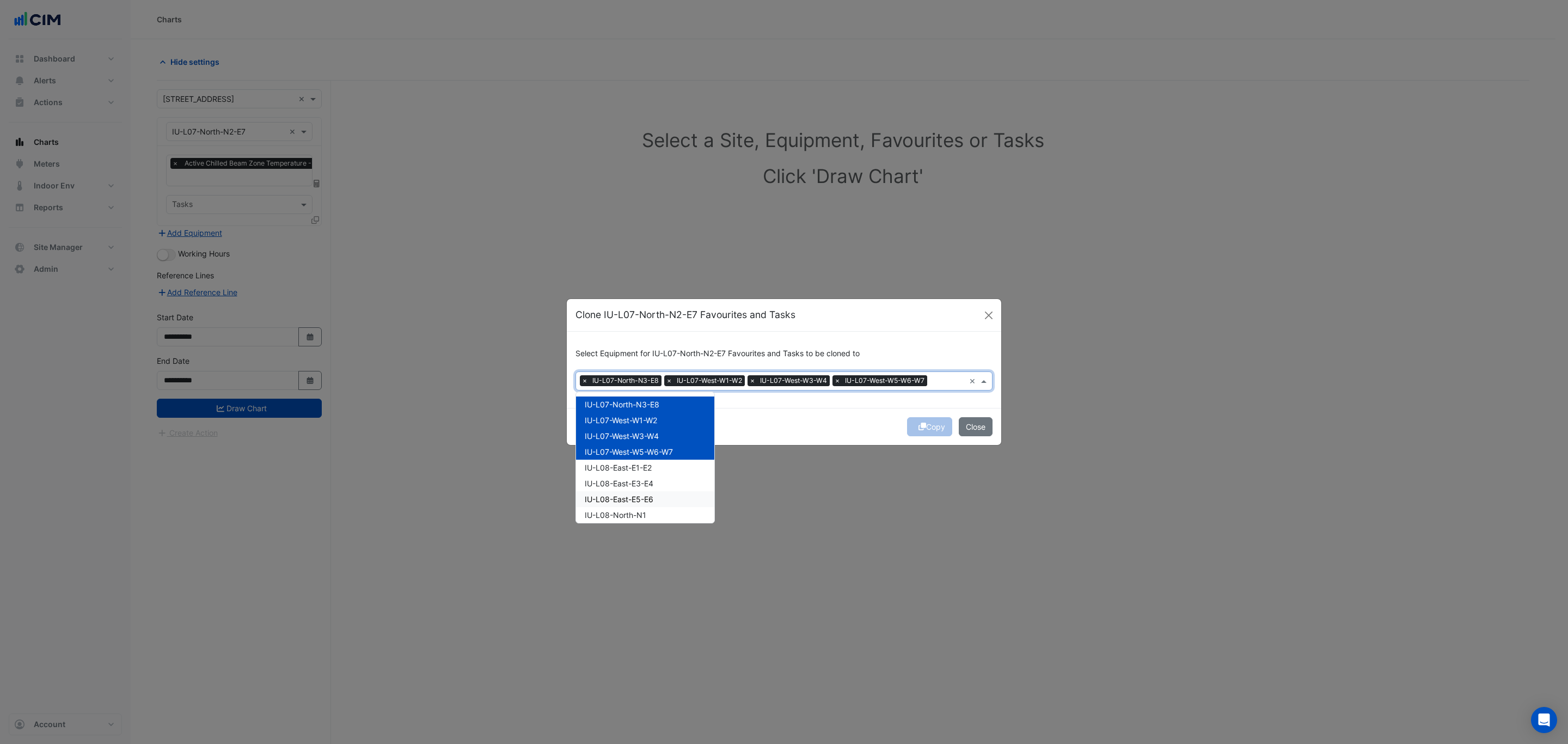
click at [657, 491] on div "IU-L08-East-E5-E6" at bounding box center [645, 498] width 138 height 15
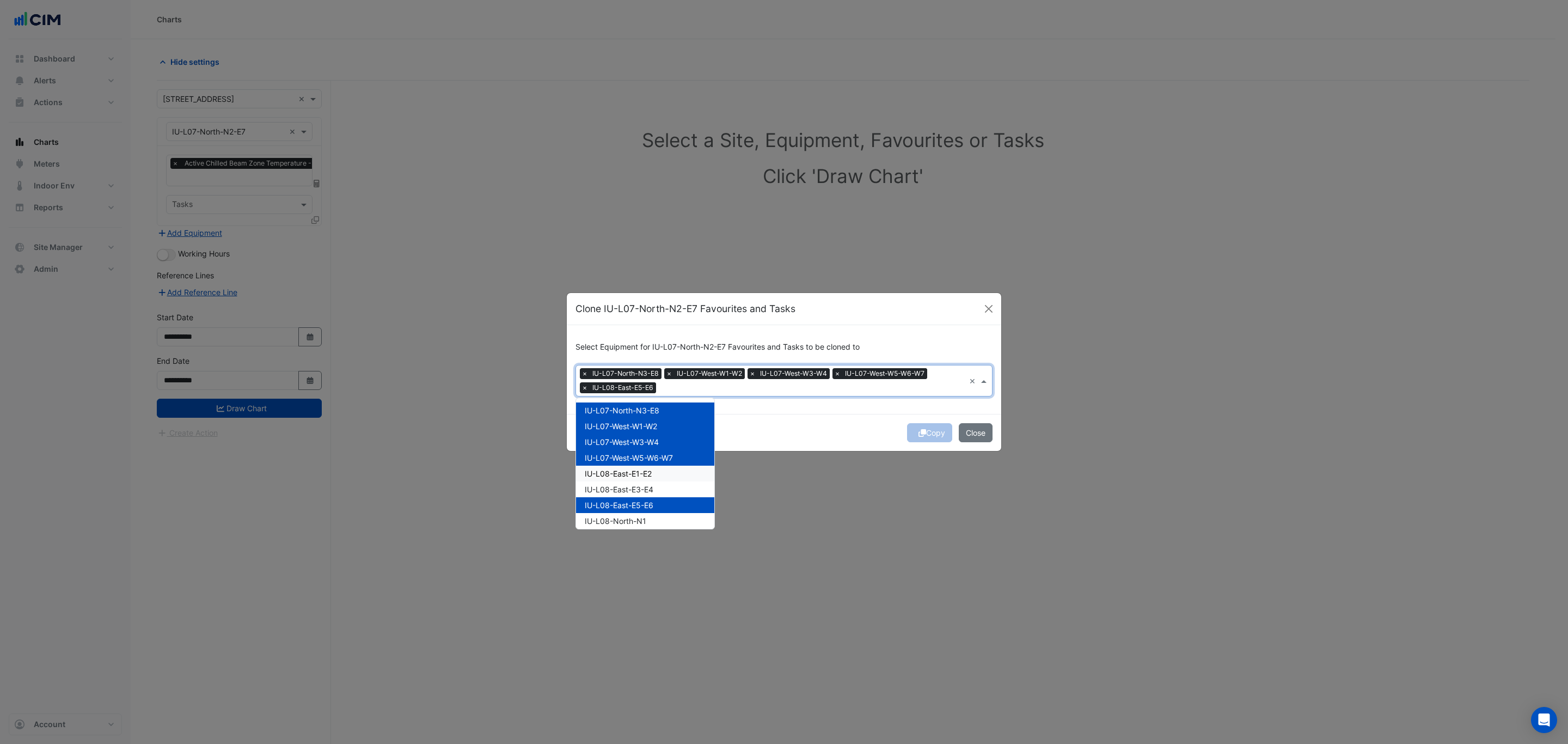
click at [660, 469] on div "IU-L08-East-E1-E2" at bounding box center [645, 473] width 138 height 15
click at [659, 482] on div "IU-L08-East-E3-E4" at bounding box center [645, 489] width 138 height 15
click at [654, 521] on div "IU-L08-North-N1" at bounding box center [645, 520] width 138 height 15
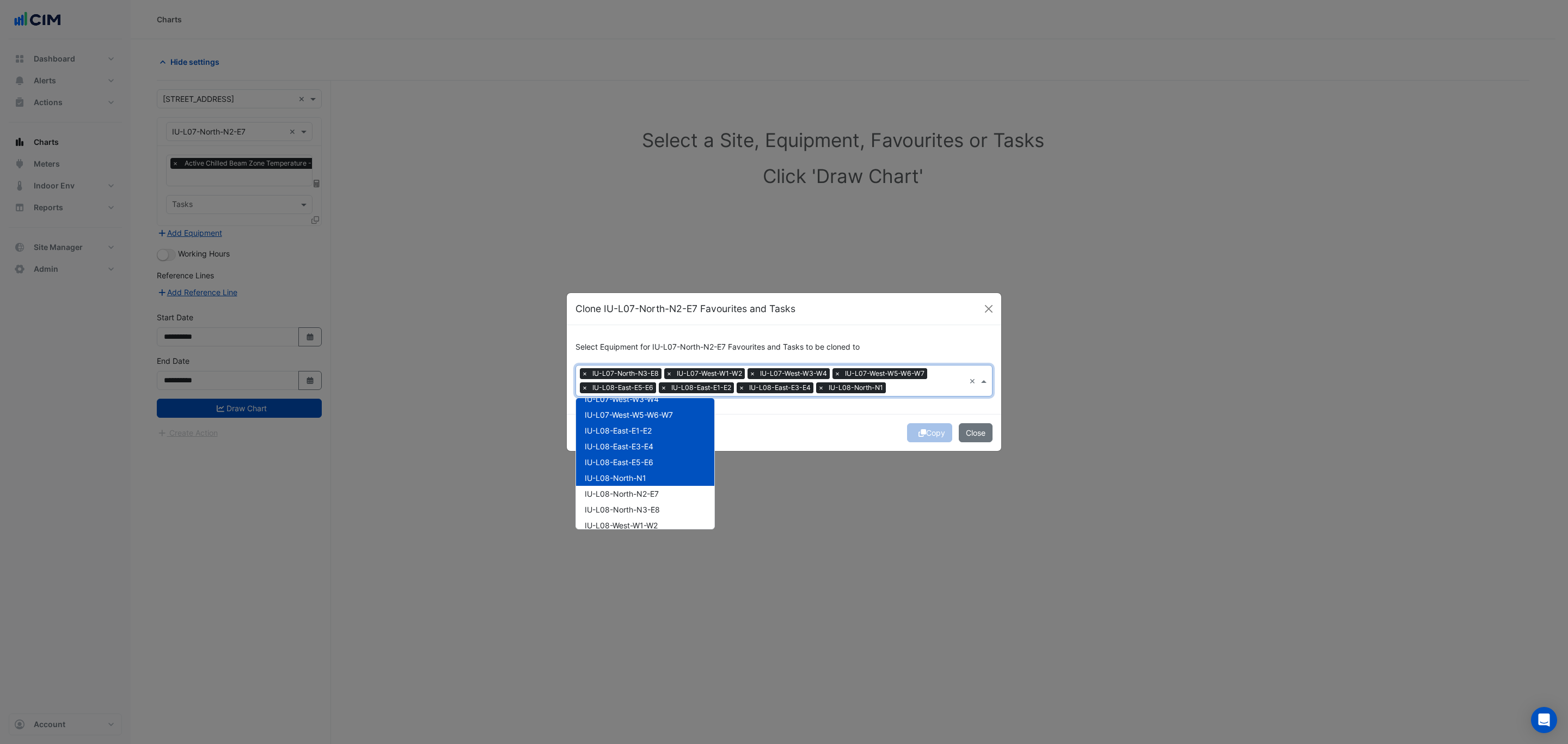
scroll to position [82, 0]
click at [664, 461] on div "IU-L08-North-N2-E7" at bounding box center [645, 455] width 138 height 15
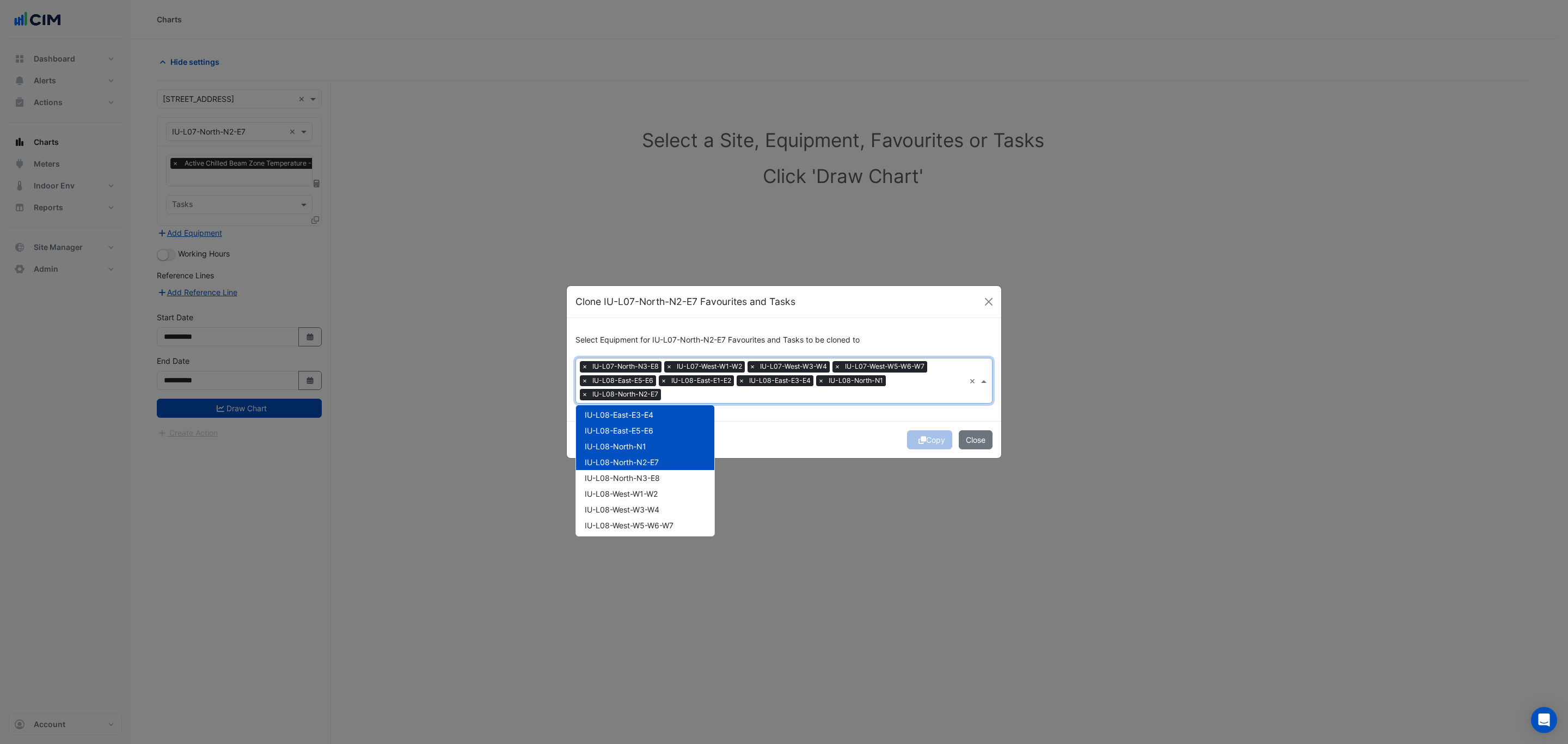
drag, startPoint x: 659, startPoint y: 475, endPoint x: 656, endPoint y: 482, distance: 7.6
click at [659, 476] on span "IU-L08-North-N3-E8" at bounding box center [622, 478] width 75 height 10
click at [655, 487] on div "IU-L08-West-W1-W2" at bounding box center [645, 493] width 138 height 15
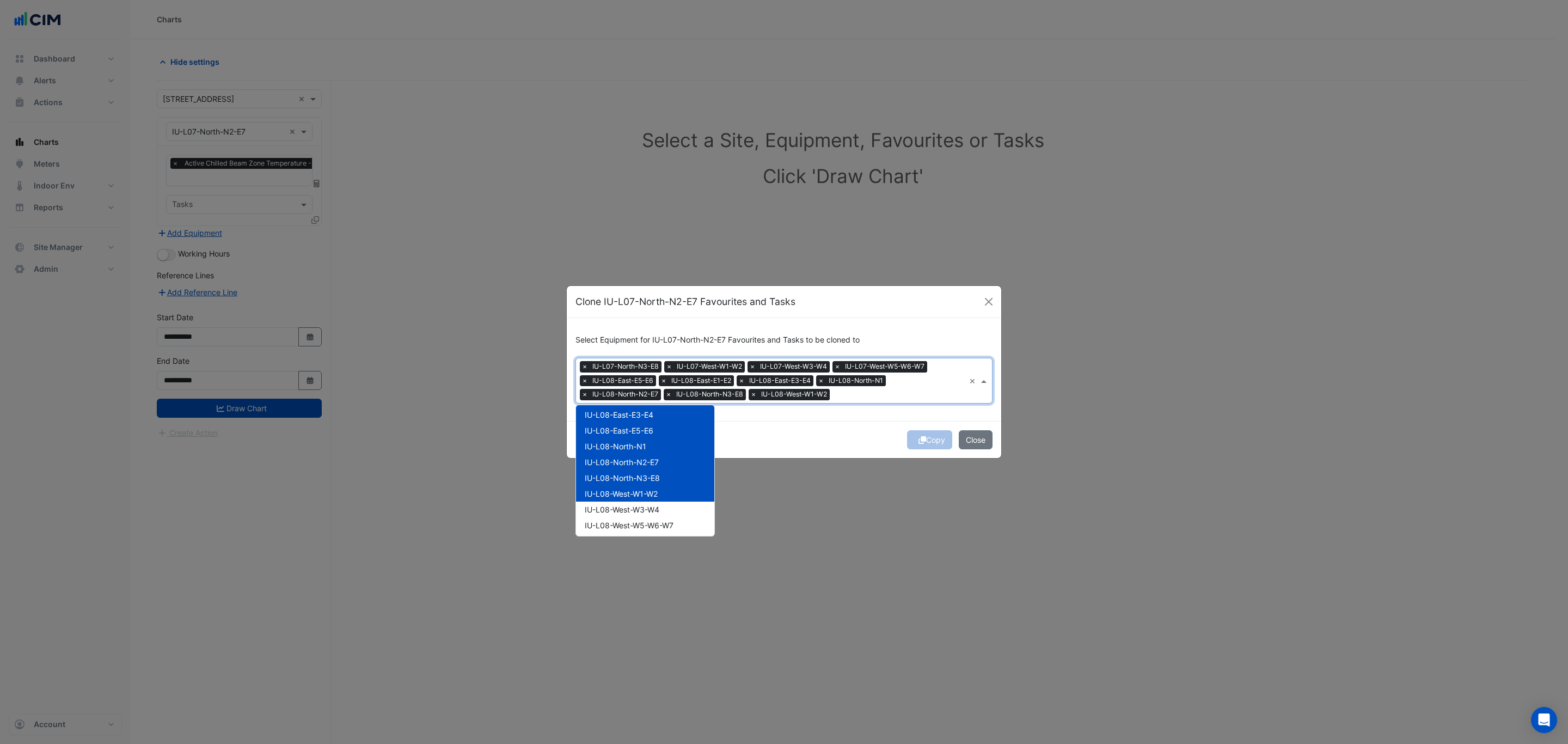
drag, startPoint x: 652, startPoint y: 500, endPoint x: 651, endPoint y: 510, distance: 10.0
click at [652, 503] on div "IU-L08-West-W3-W4" at bounding box center [645, 509] width 138 height 15
click at [652, 521] on span "IU-L08-West-W5-W6-W7" at bounding box center [629, 525] width 88 height 10
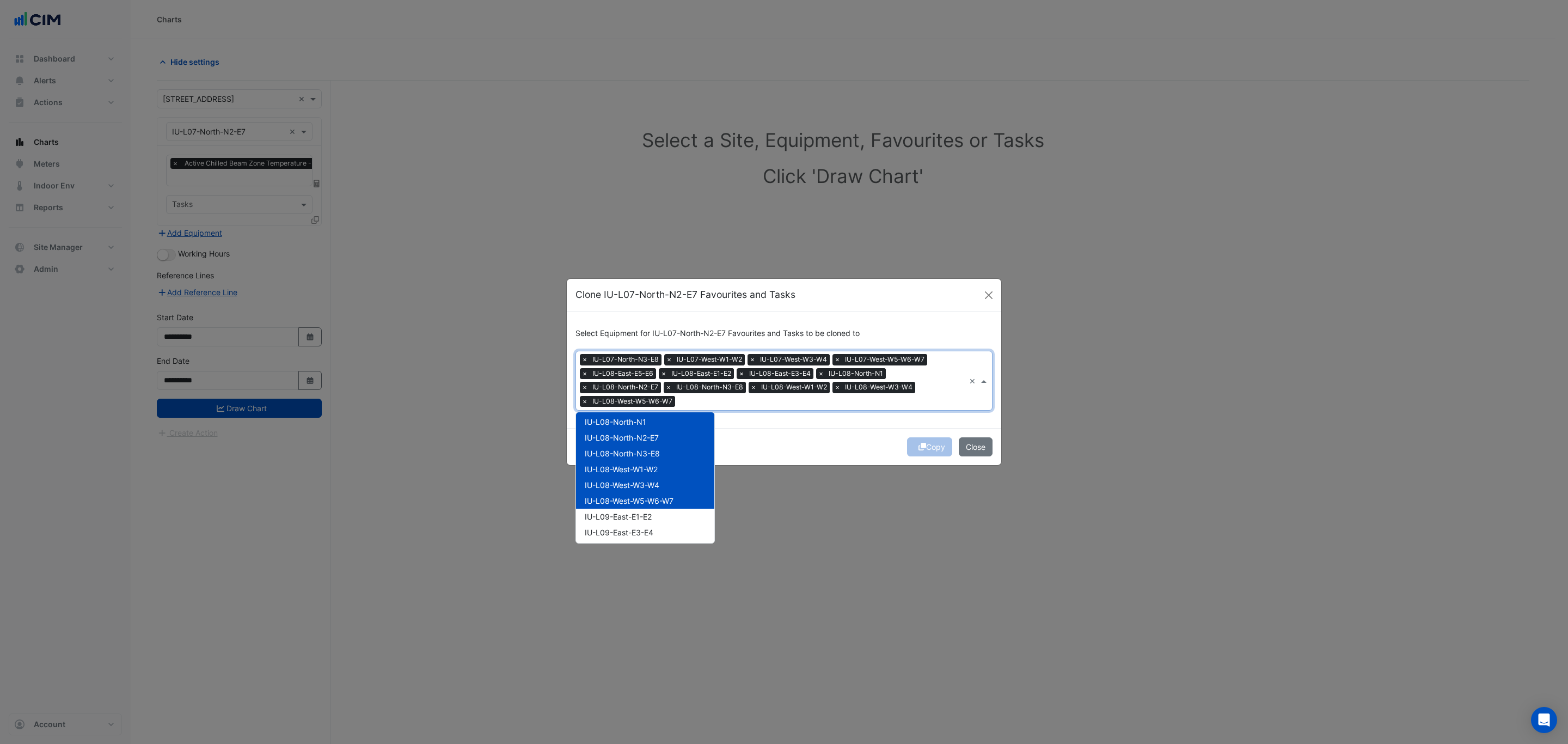
scroll to position [163, 0]
click at [657, 466] on div "IU-L09-East-E1-E2" at bounding box center [645, 466] width 138 height 15
drag, startPoint x: 654, startPoint y: 478, endPoint x: 653, endPoint y: 487, distance: 9.1
click at [653, 480] on span "IU-L09-East-E3-E4" at bounding box center [618, 482] width 68 height 10
drag, startPoint x: 653, startPoint y: 492, endPoint x: 653, endPoint y: 501, distance: 9.0
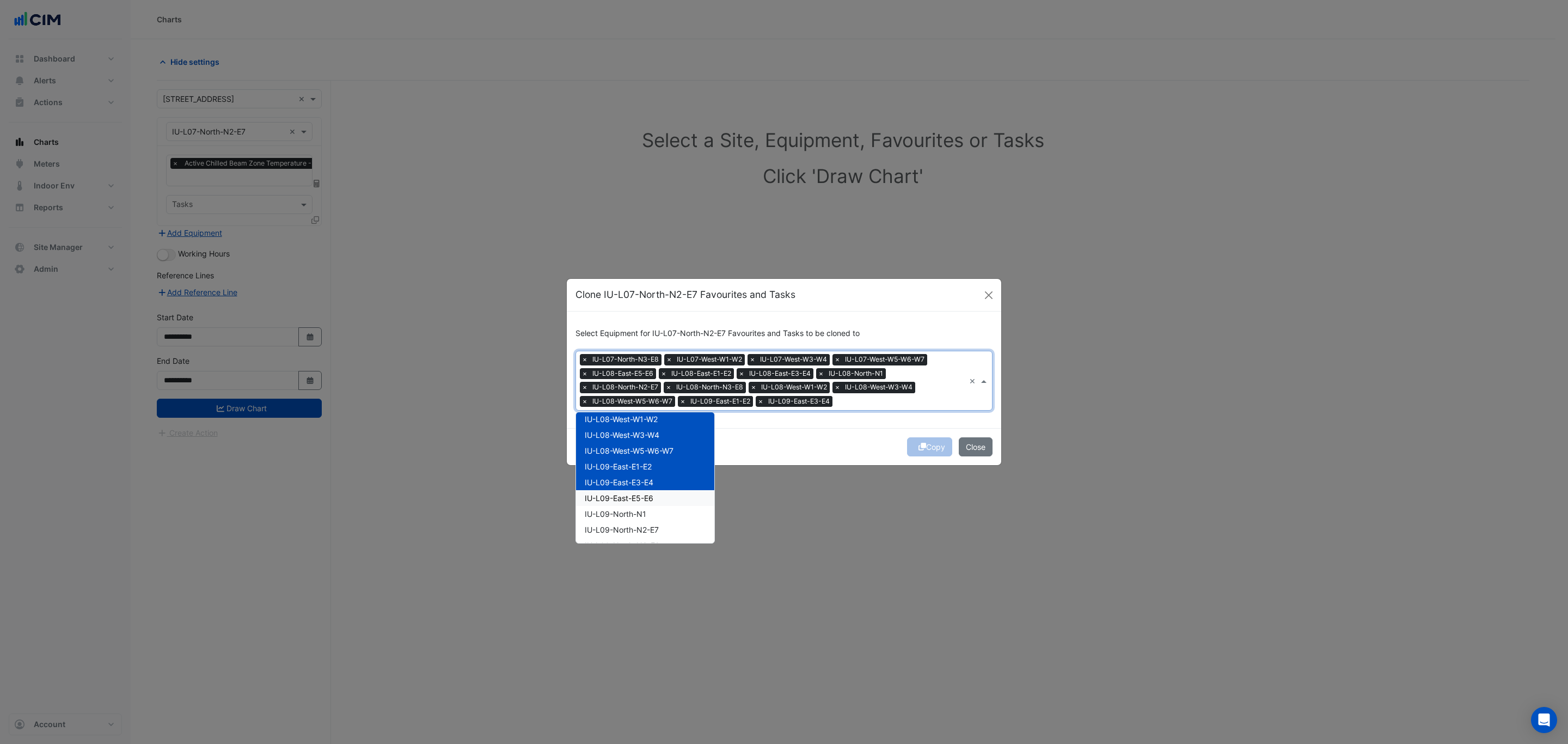
click at [653, 492] on div "IU-L09-East-E5-E6" at bounding box center [645, 497] width 138 height 15
drag, startPoint x: 653, startPoint y: 511, endPoint x: 656, endPoint y: 523, distance: 12.4
click at [654, 512] on div "IU-L09-North-N1" at bounding box center [645, 514] width 138 height 15
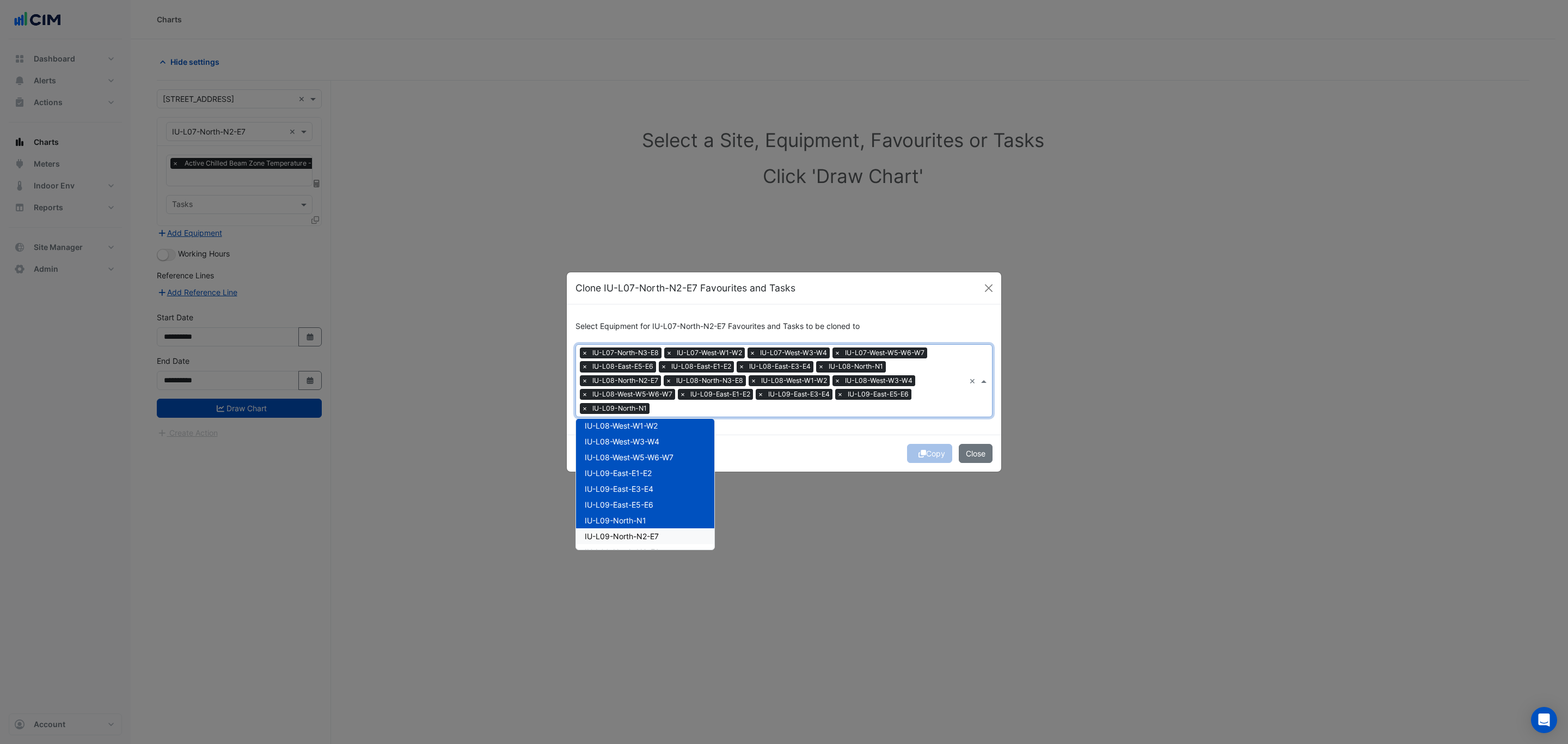
click at [659, 531] on span "IU-L09-North-N2-E7" at bounding box center [621, 536] width 74 height 10
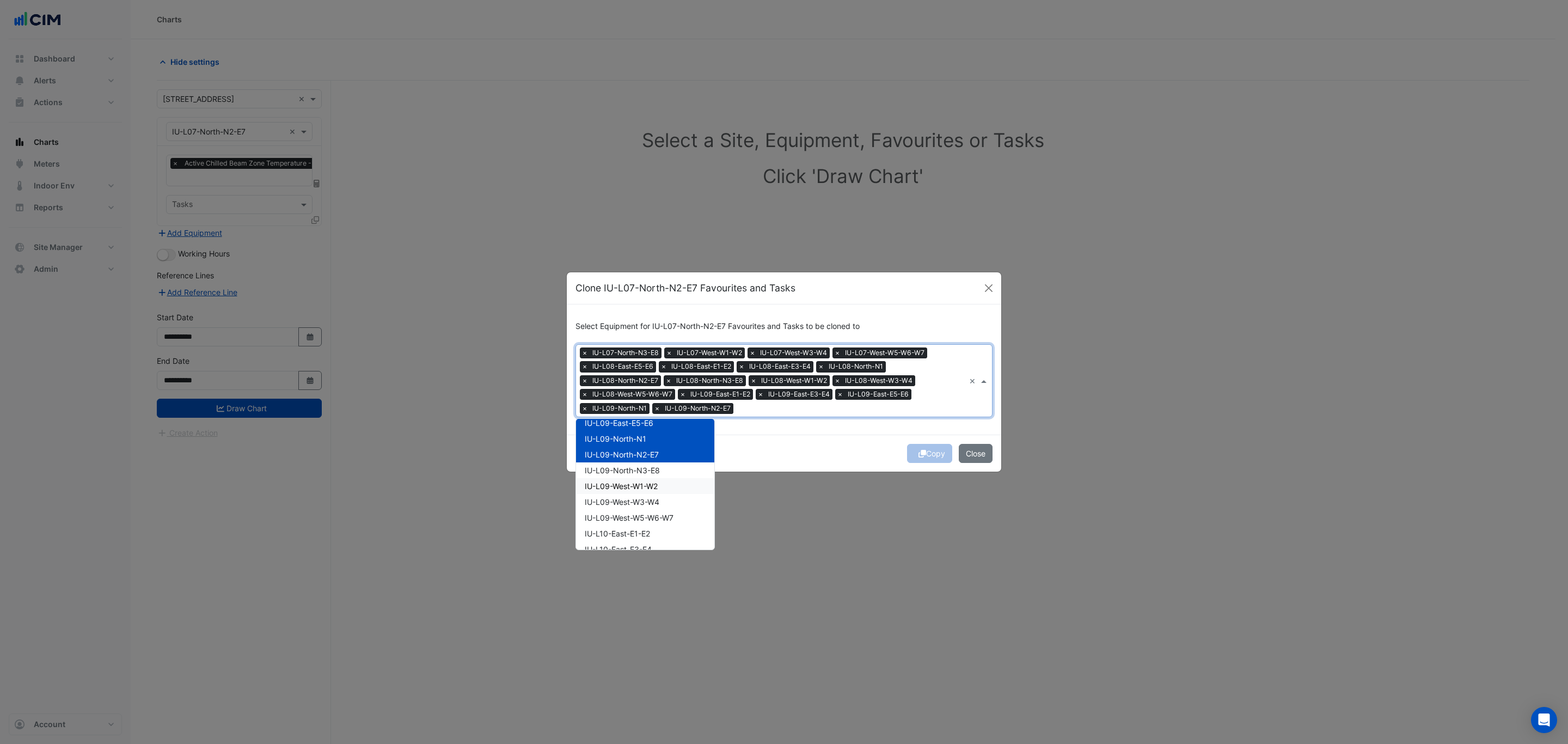
click at [662, 474] on div "IU-L09-North-N3-E8" at bounding box center [645, 469] width 138 height 15
click at [662, 491] on div "IU-L09-West-W1-W2" at bounding box center [645, 486] width 138 height 15
click at [660, 498] on span "IU-L09-West-W3-W4" at bounding box center [622, 502] width 75 height 10
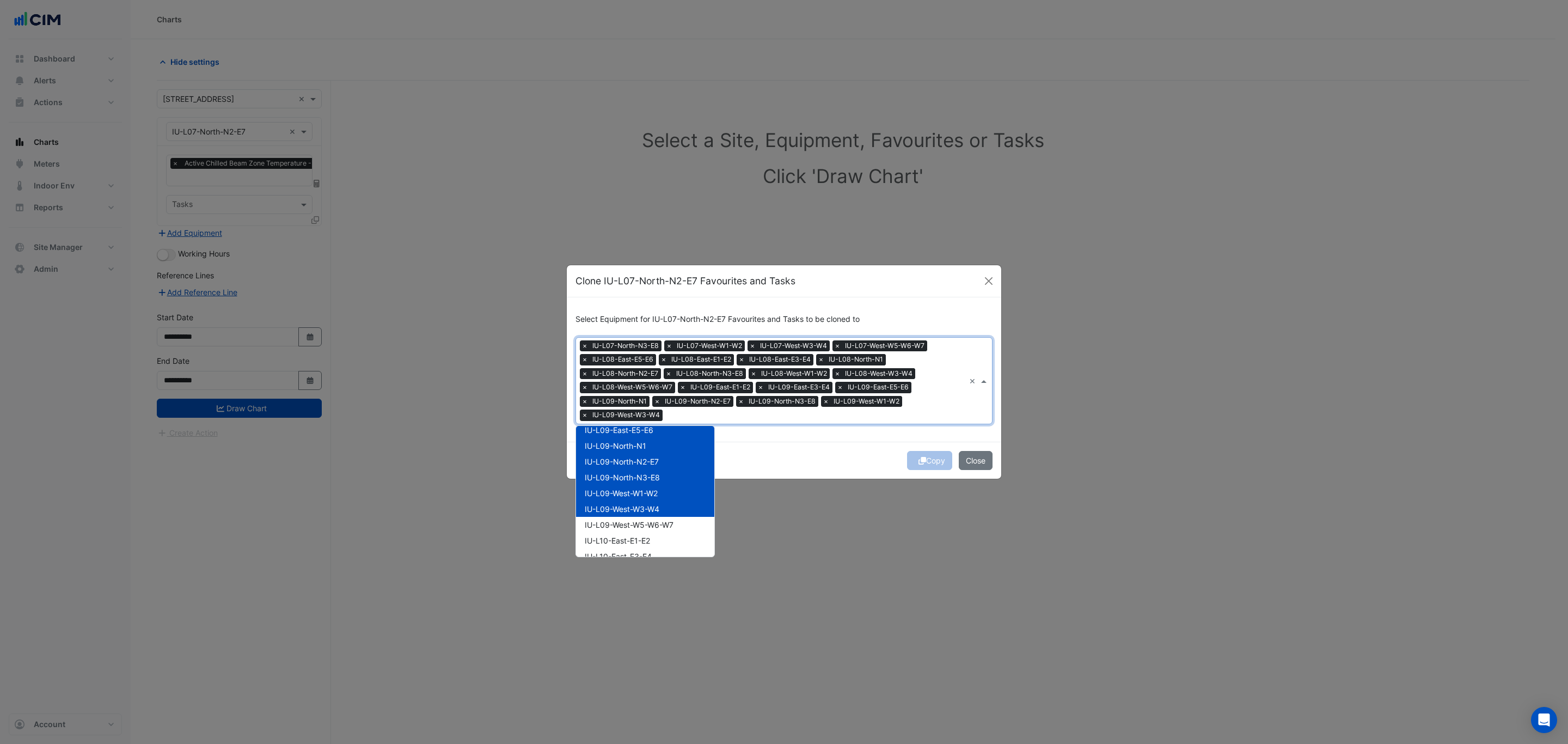
drag, startPoint x: 657, startPoint y: 514, endPoint x: 655, endPoint y: 520, distance: 6.3
click at [648, 540] on span "IU-L10-East-E1-E2" at bounding box center [617, 540] width 65 height 10
click at [649, 525] on span "IU-L09-West-W5-W6-W7" at bounding box center [629, 525] width 88 height 10
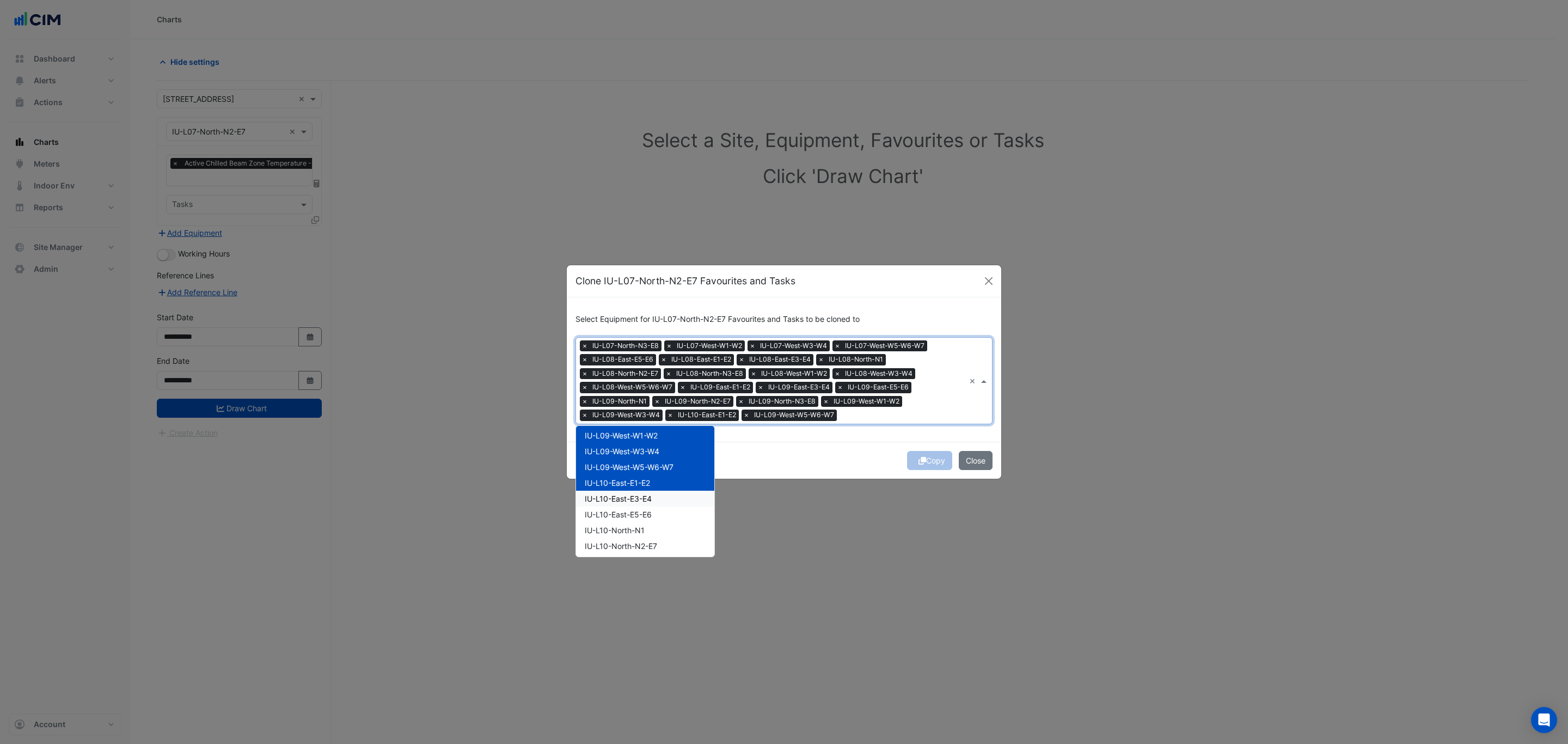
scroll to position [326, 0]
drag, startPoint x: 667, startPoint y: 477, endPoint x: 665, endPoint y: 487, distance: 10.2
click at [667, 477] on div "IU-L10-East-E3-E4" at bounding box center [645, 474] width 138 height 15
drag, startPoint x: 663, startPoint y: 493, endPoint x: 662, endPoint y: 501, distance: 8.1
click at [663, 494] on div "IU-L10-East-E5-E6" at bounding box center [645, 490] width 138 height 15
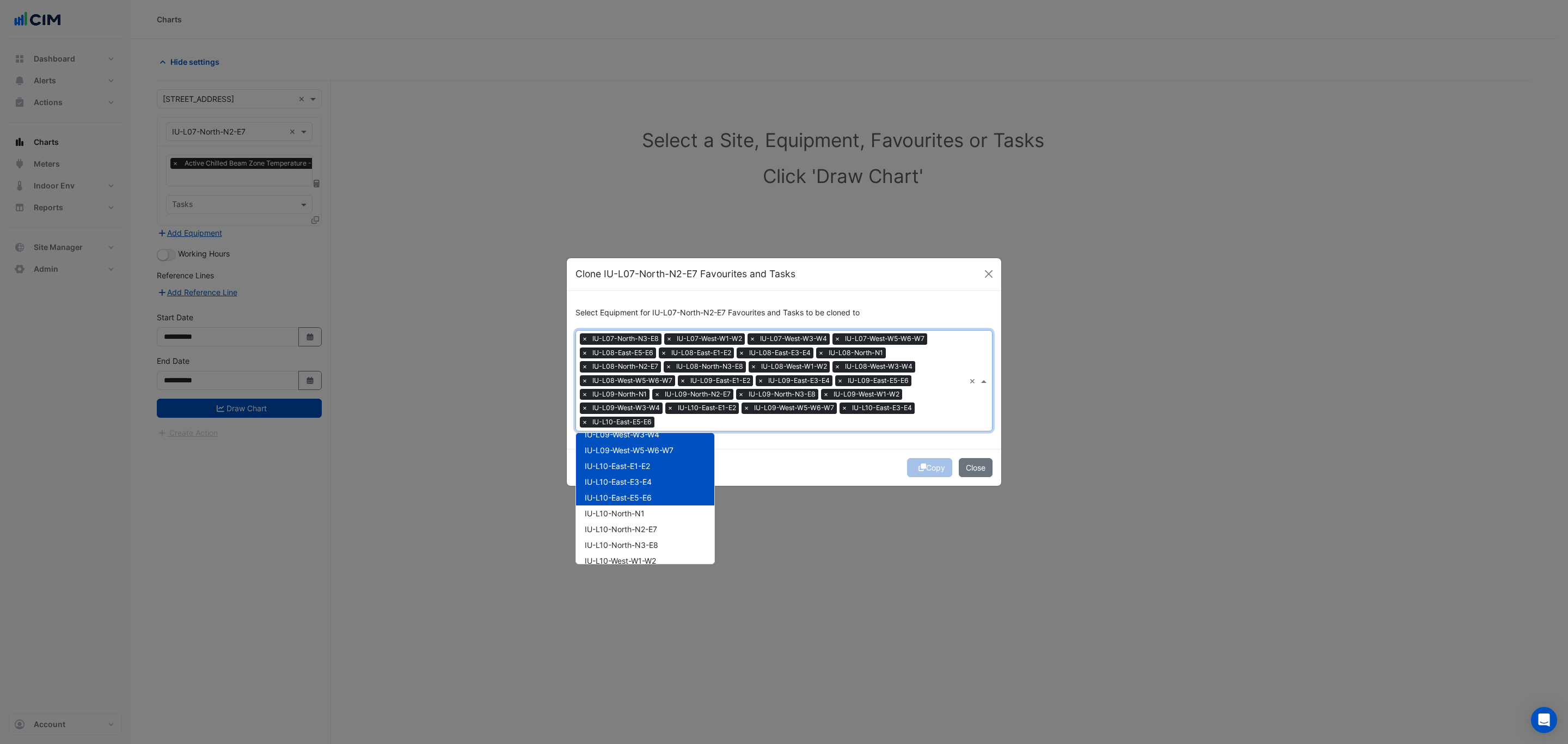
click at [661, 512] on div "IU-L10-North-N1" at bounding box center [645, 513] width 138 height 15
click at [661, 517] on div "IU-L10-North-N1" at bounding box center [645, 513] width 138 height 15
click at [662, 529] on div "IU-L10-North-N2-E7" at bounding box center [645, 529] width 138 height 15
click at [662, 514] on div "IU-L10-North-N1" at bounding box center [645, 513] width 138 height 15
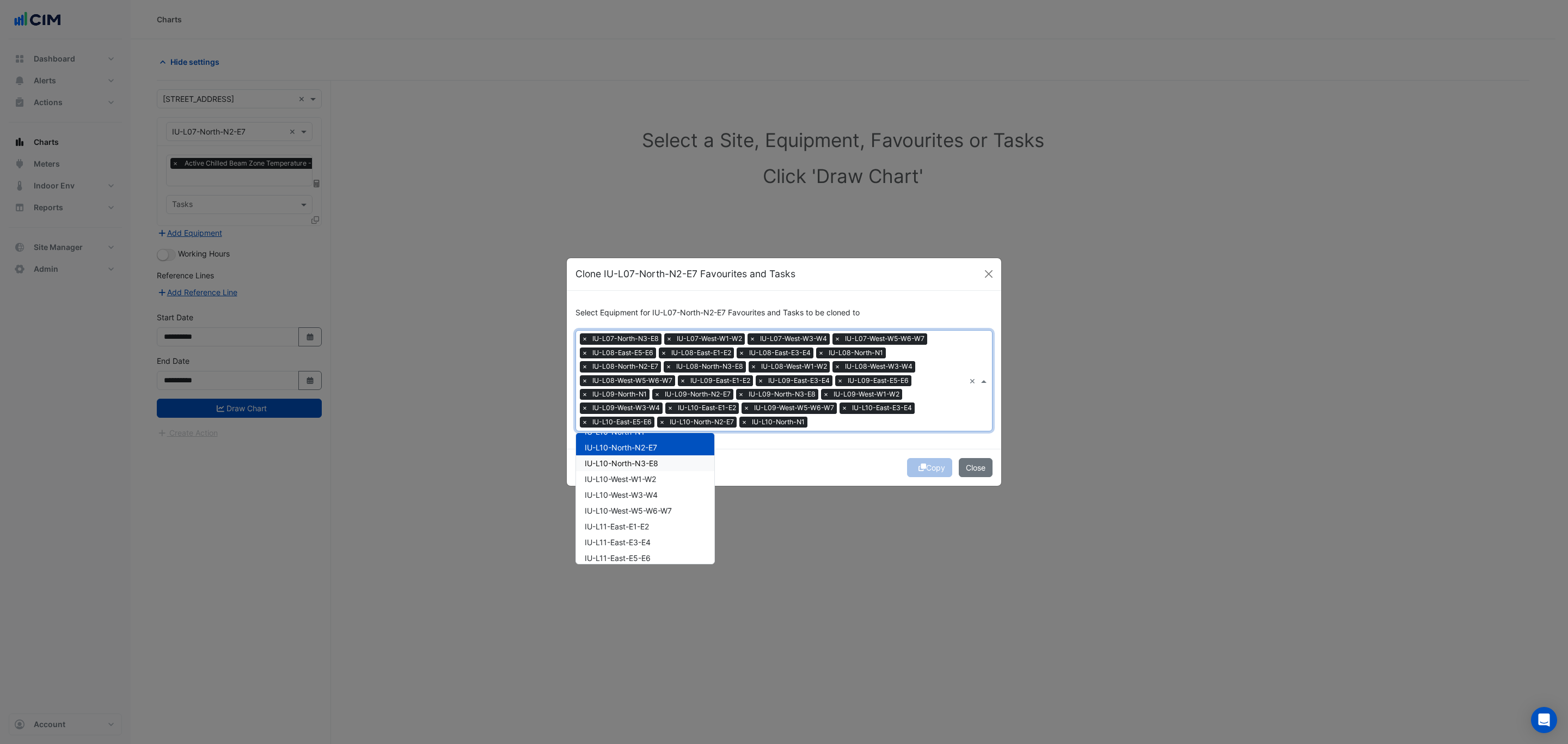
click at [671, 468] on div "IU-L10-North-N3-E8" at bounding box center [645, 463] width 138 height 15
click at [670, 484] on div "IU-L10-West-W1-W2" at bounding box center [645, 478] width 138 height 15
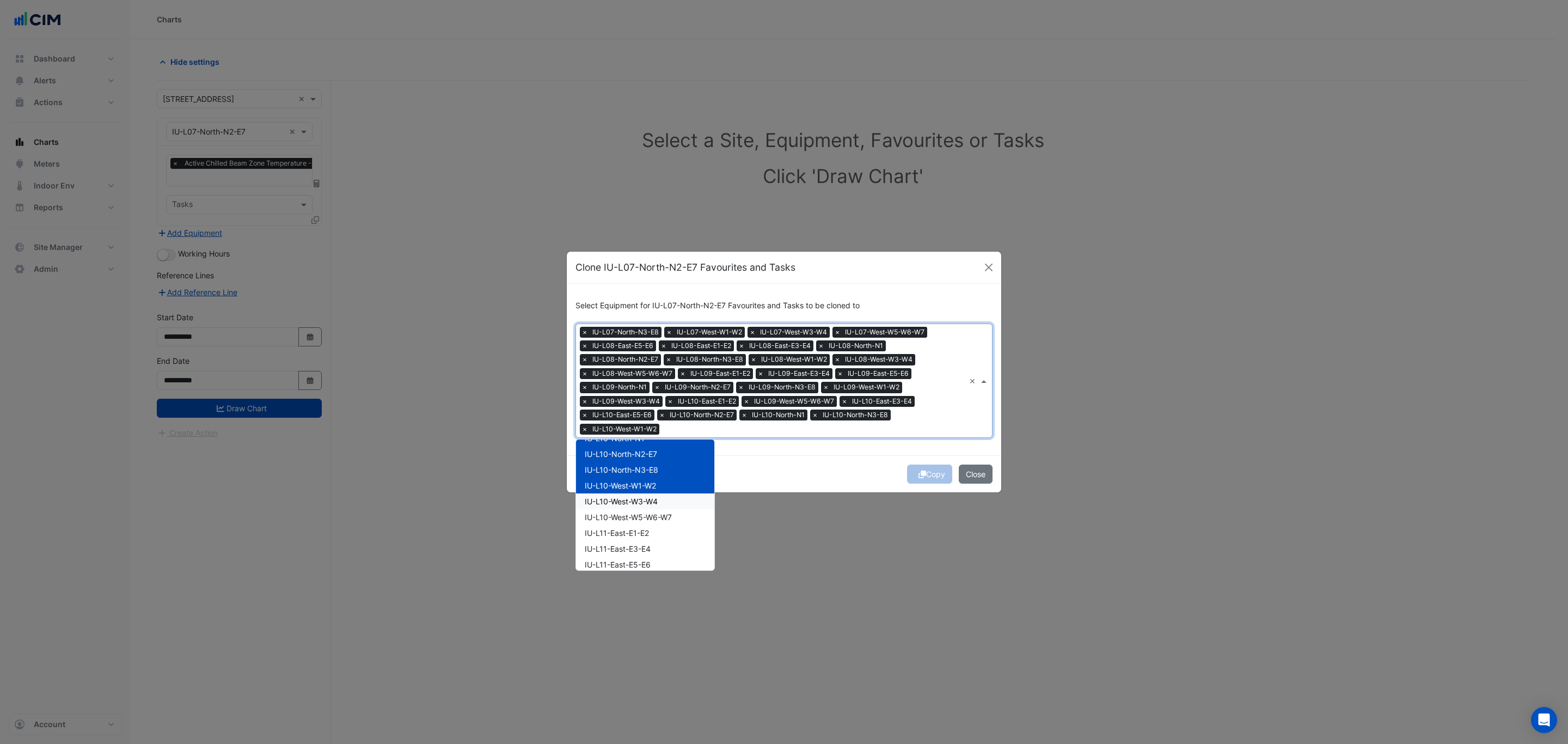
click at [668, 500] on div "IU-L10-West-W3-W4" at bounding box center [645, 501] width 138 height 15
click at [665, 521] on div "IU-L10-West-W5-W6-W7" at bounding box center [645, 516] width 138 height 15
click at [663, 535] on div "IU-L11-East-E1-E2" at bounding box center [645, 533] width 138 height 15
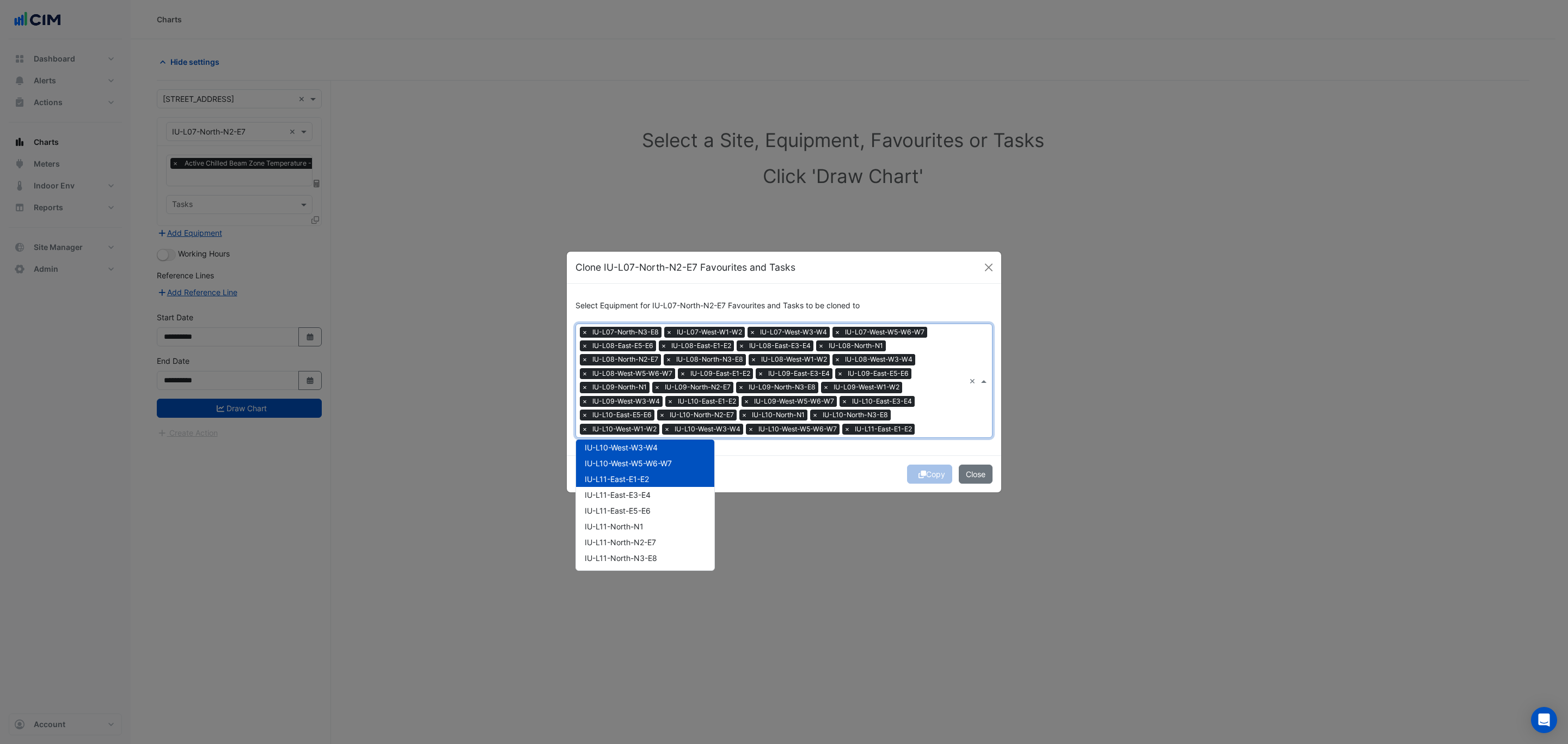
scroll to position [490, 0]
click at [678, 472] on div "IU-L11-East-E3-E4" at bounding box center [645, 467] width 138 height 15
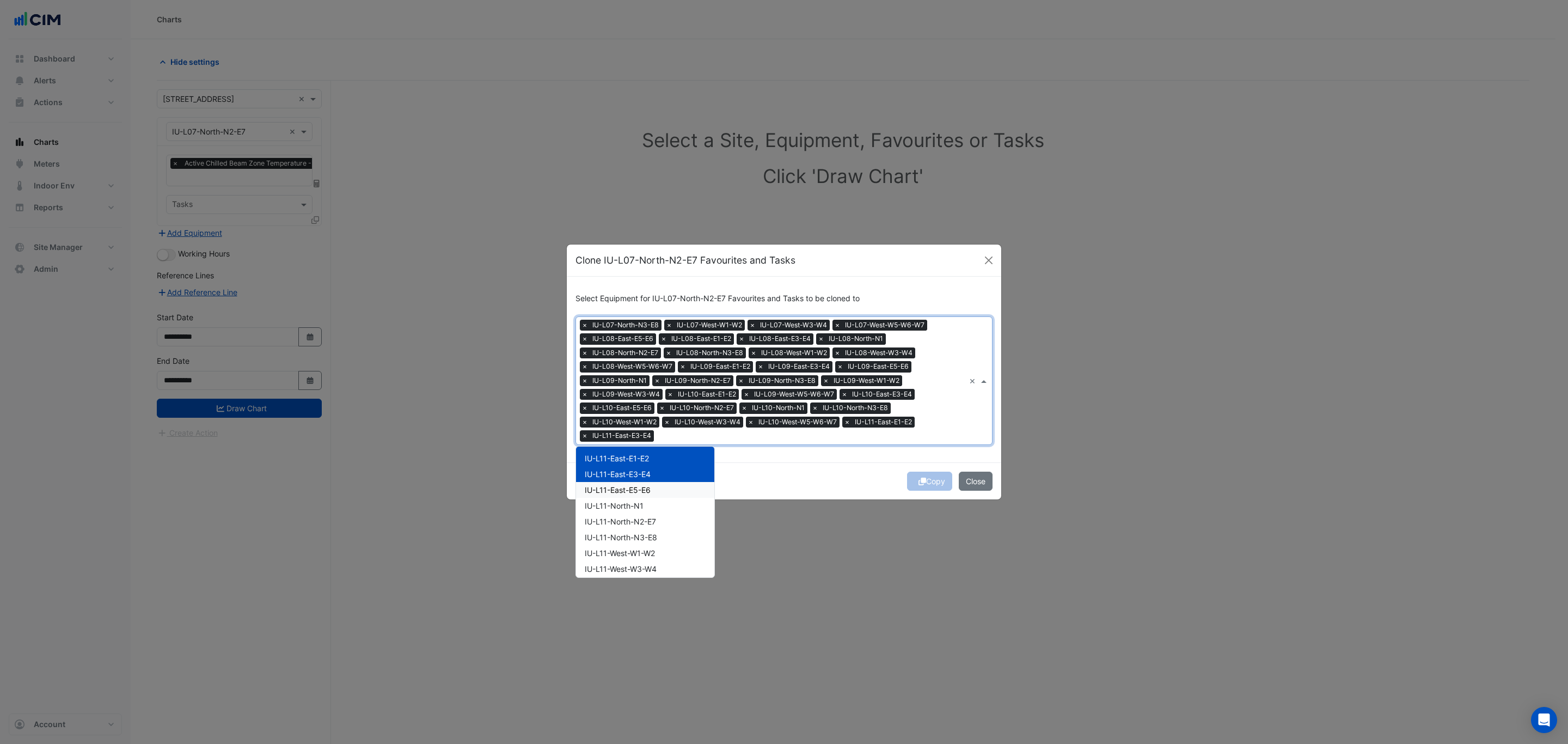
click at [678, 482] on div "IU-L11-East-E5-E6" at bounding box center [645, 490] width 138 height 15
click at [675, 500] on div "IU-L11-North-N1" at bounding box center [645, 505] width 138 height 15
drag, startPoint x: 675, startPoint y: 511, endPoint x: 673, endPoint y: 520, distance: 9.2
click at [673, 530] on div "IU-L11-North-N3-E8" at bounding box center [645, 537] width 138 height 15
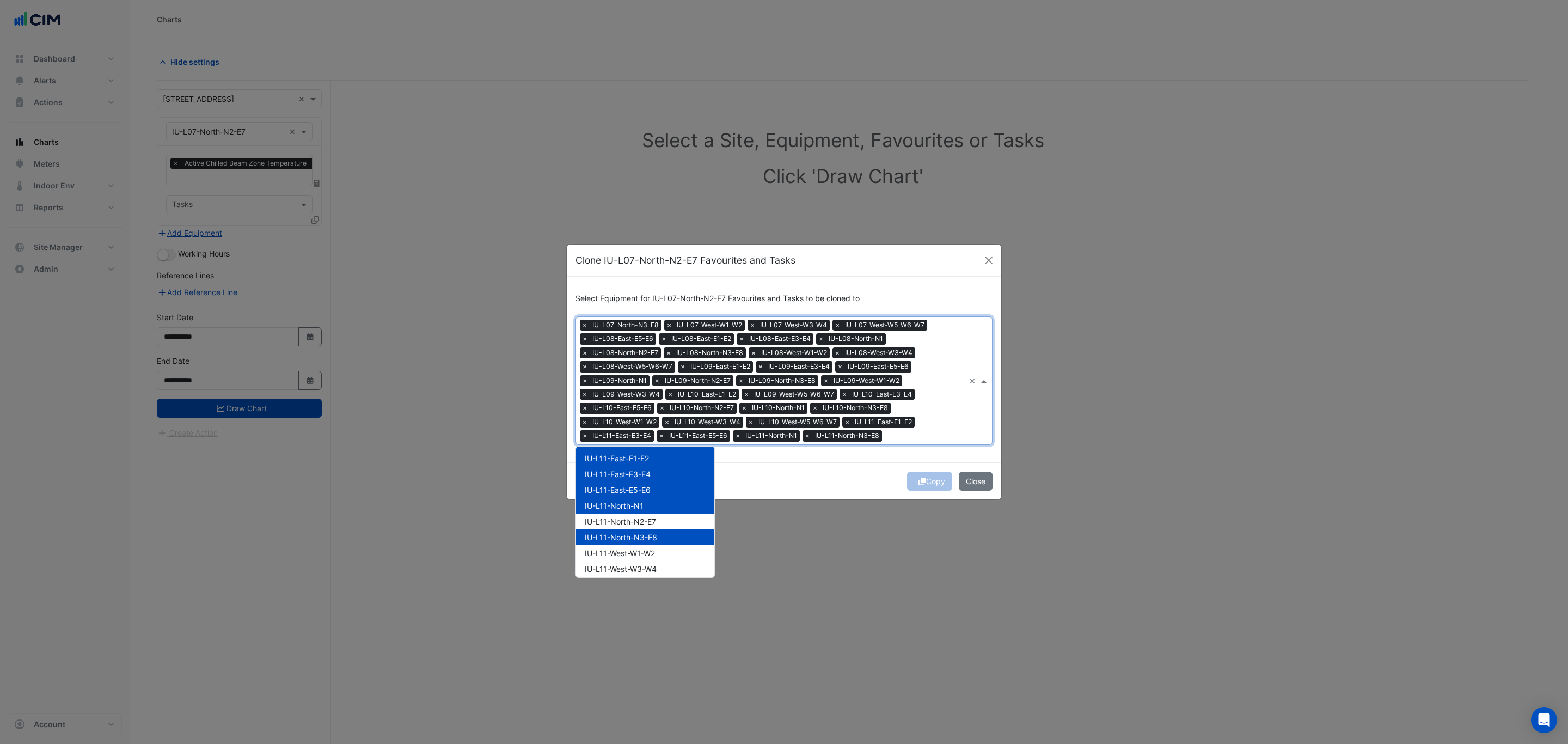
drag, startPoint x: 671, startPoint y: 540, endPoint x: 671, endPoint y: 521, distance: 19.0
click at [671, 540] on div "IU-L11-North-N3-E8" at bounding box center [645, 537] width 138 height 15
click at [671, 519] on div "IU-L11-North-N2-E7" at bounding box center [645, 521] width 138 height 15
click at [671, 538] on div "IU-L11-North-N3-E8" at bounding box center [645, 537] width 138 height 15
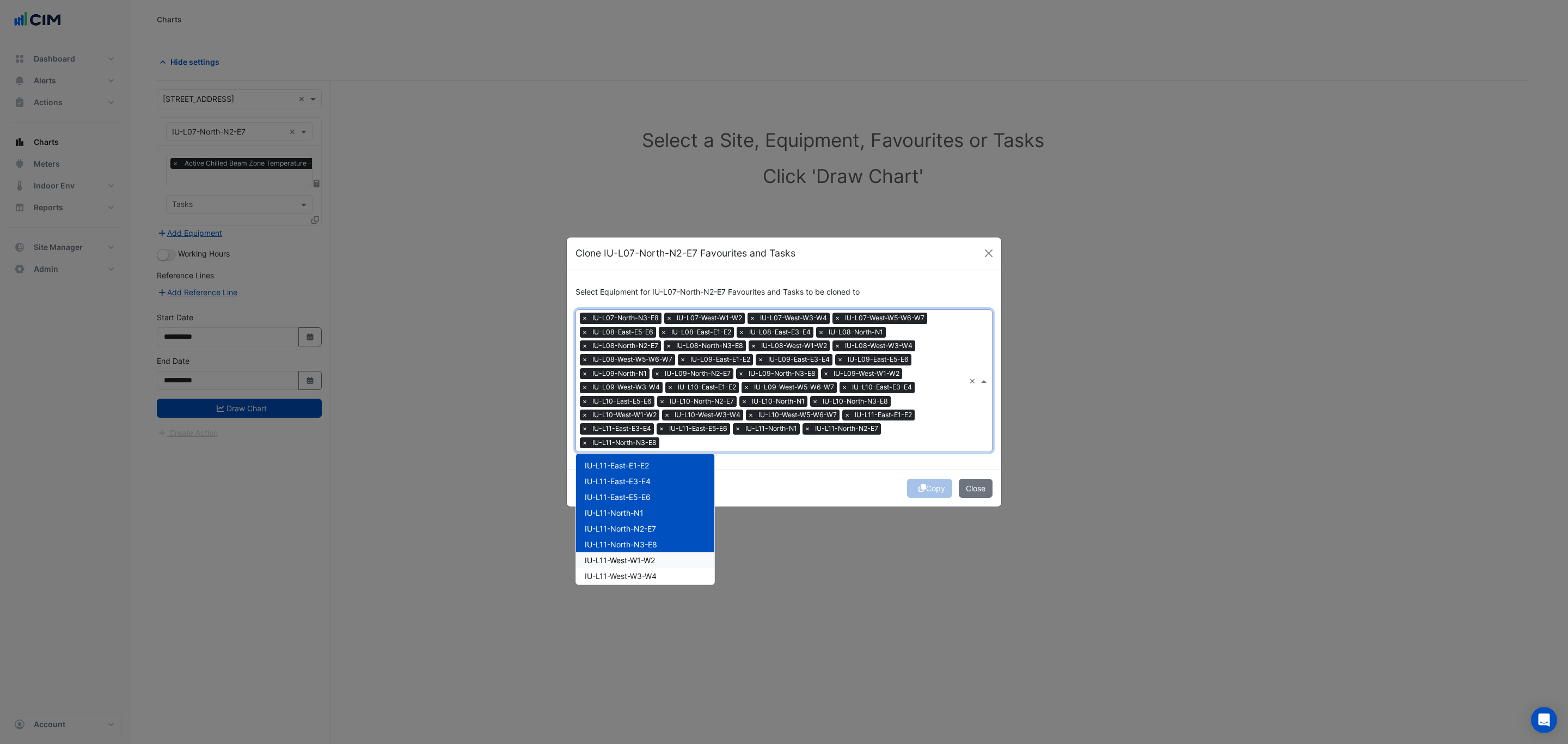
click at [671, 554] on div "IU-L11-West-W1-W2" at bounding box center [645, 560] width 138 height 15
click at [671, 569] on div "IU-L11-West-W3-W4" at bounding box center [645, 575] width 138 height 15
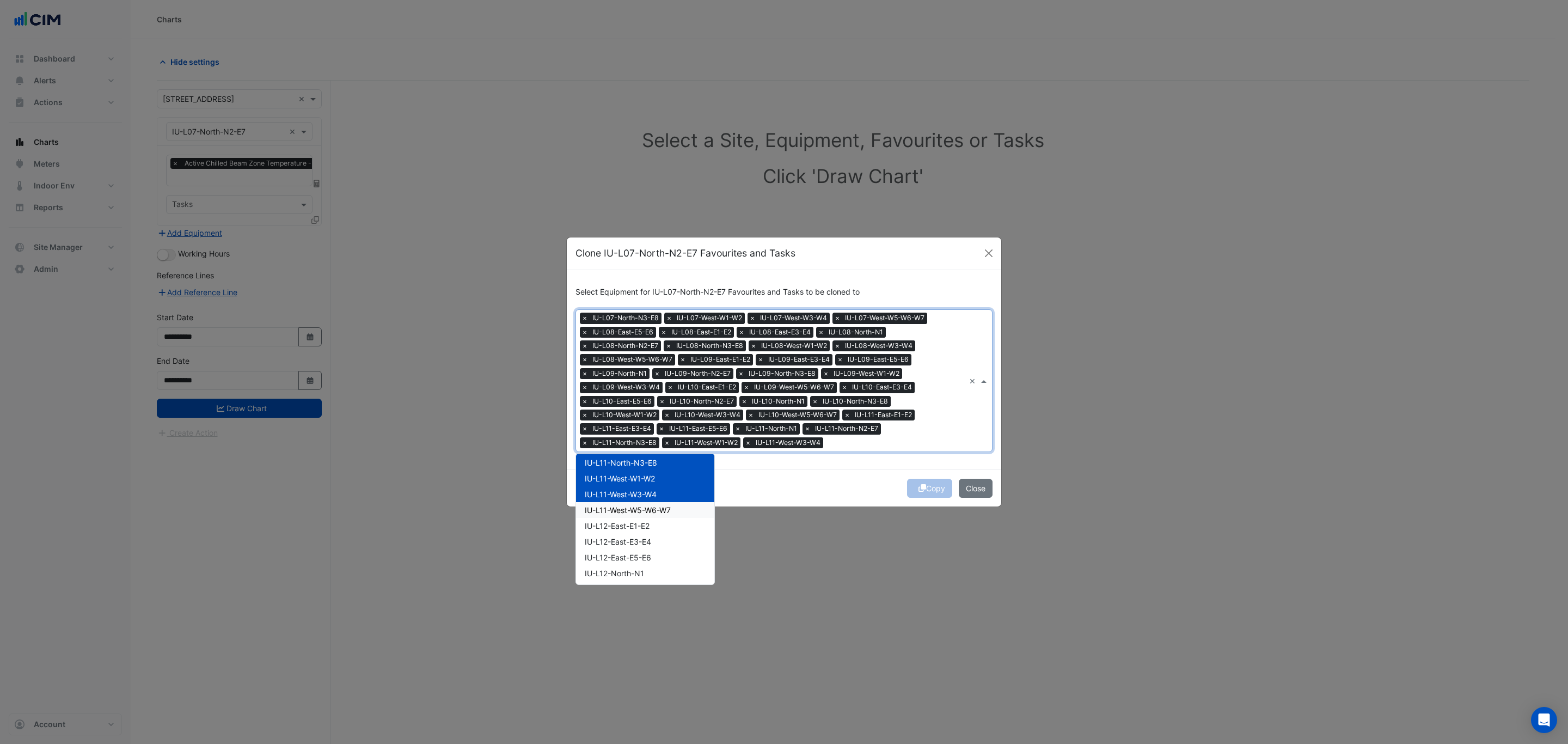
click at [670, 511] on span "IU-L11-West-W5-W6-W7" at bounding box center [628, 510] width 86 height 10
click at [672, 529] on div "IU-L12-East-E1-E2" at bounding box center [645, 525] width 138 height 15
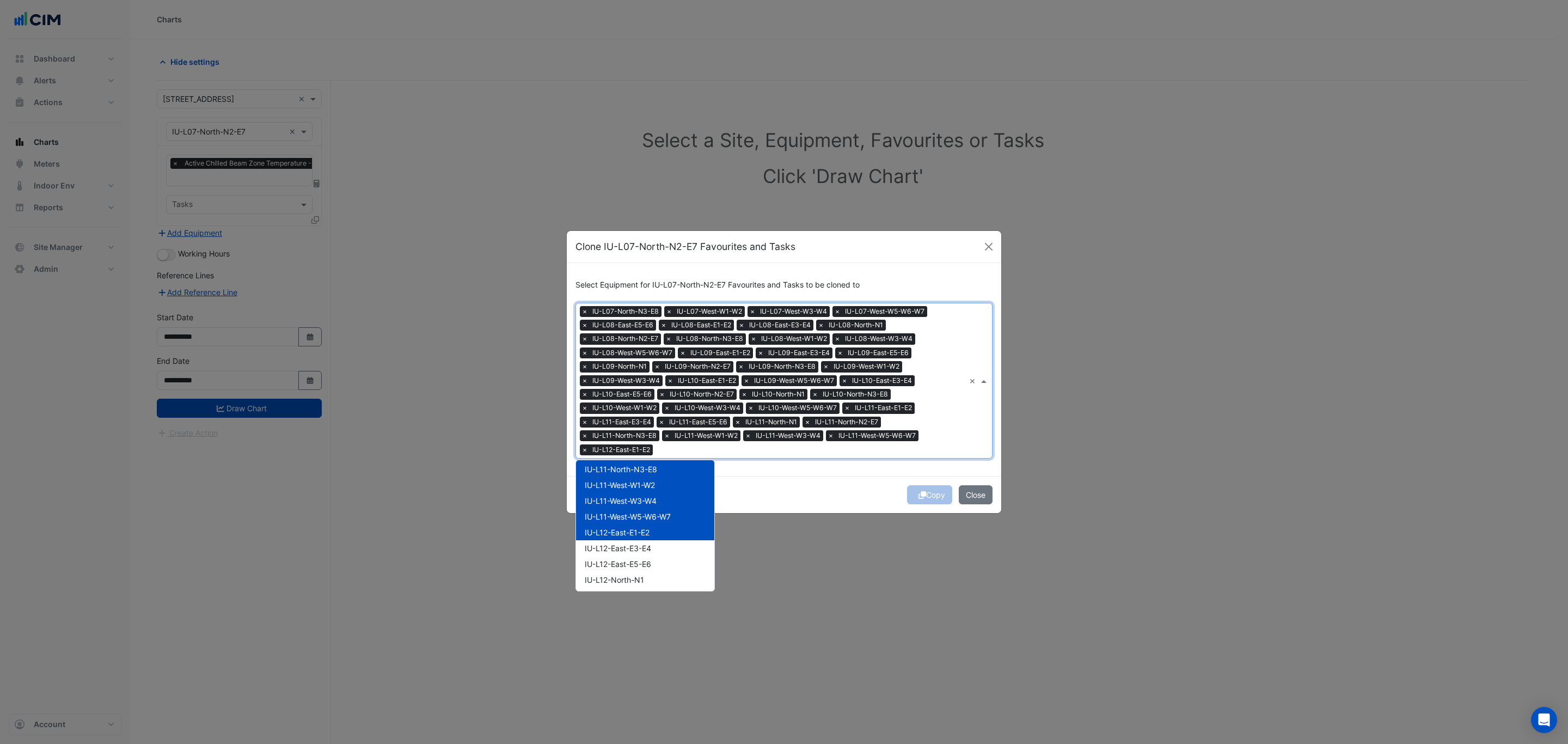
click at [673, 551] on div "IU-L12-East-E3-E4" at bounding box center [645, 547] width 138 height 15
drag, startPoint x: 673, startPoint y: 564, endPoint x: 673, endPoint y: 570, distance: 6.0
click at [673, 564] on div "IU-L12-East-E5-E6" at bounding box center [645, 564] width 138 height 15
drag, startPoint x: 673, startPoint y: 577, endPoint x: 676, endPoint y: 561, distance: 16.3
click at [673, 578] on div "IU-L12-North-N1" at bounding box center [645, 579] width 138 height 15
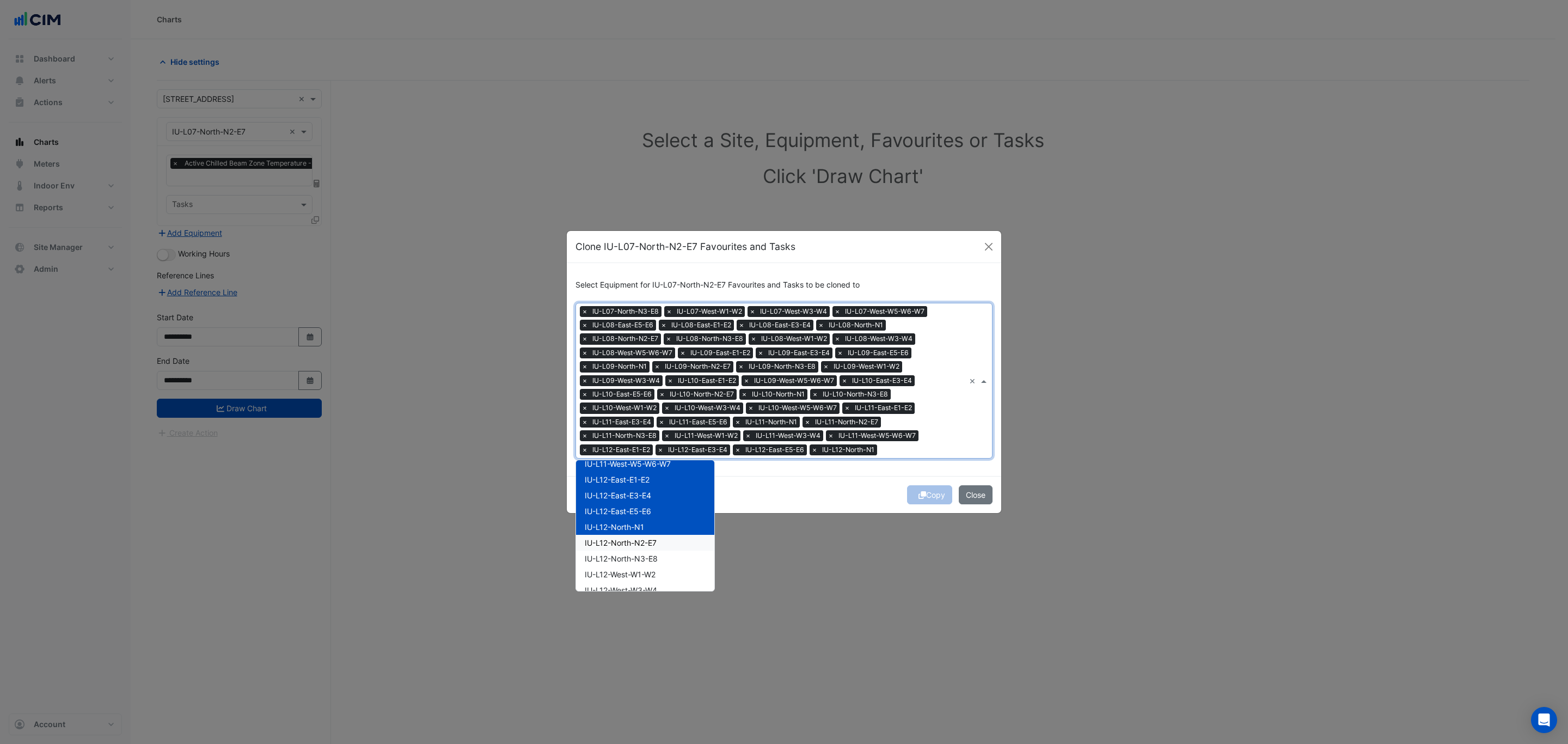
scroll to position [653, 0]
click at [676, 516] on div "IU-L12-North-N2-E7" at bounding box center [645, 514] width 138 height 15
drag, startPoint x: 675, startPoint y: 524, endPoint x: 675, endPoint y: 535, distance: 11.0
click at [675, 521] on div "IU-L12-North-N2-E7" at bounding box center [645, 514] width 138 height 15
click at [677, 542] on div "IU-L12-West-W1-W2" at bounding box center [645, 545] width 138 height 15
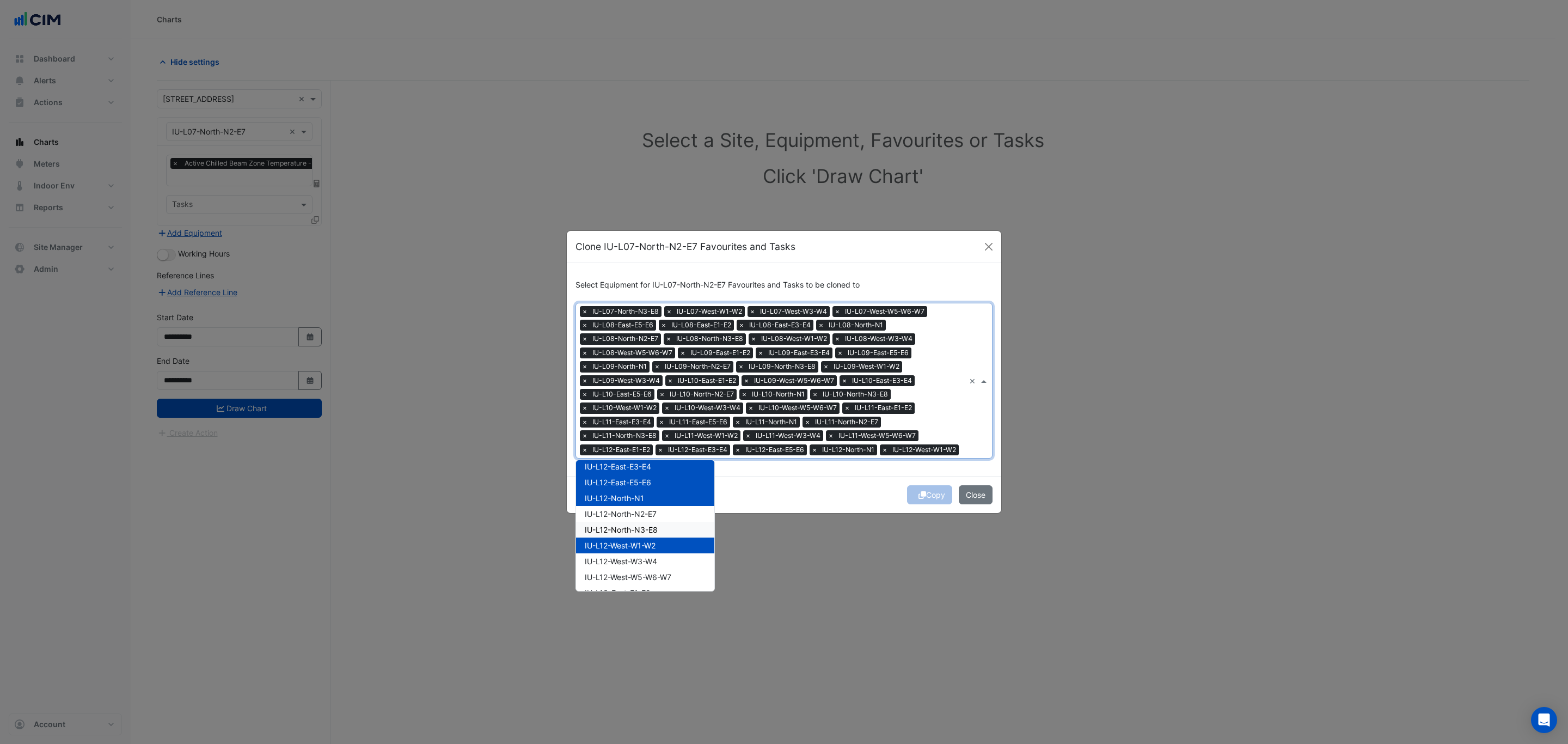
click at [677, 519] on div "IU-L12-North-N2-E7" at bounding box center [645, 514] width 138 height 15
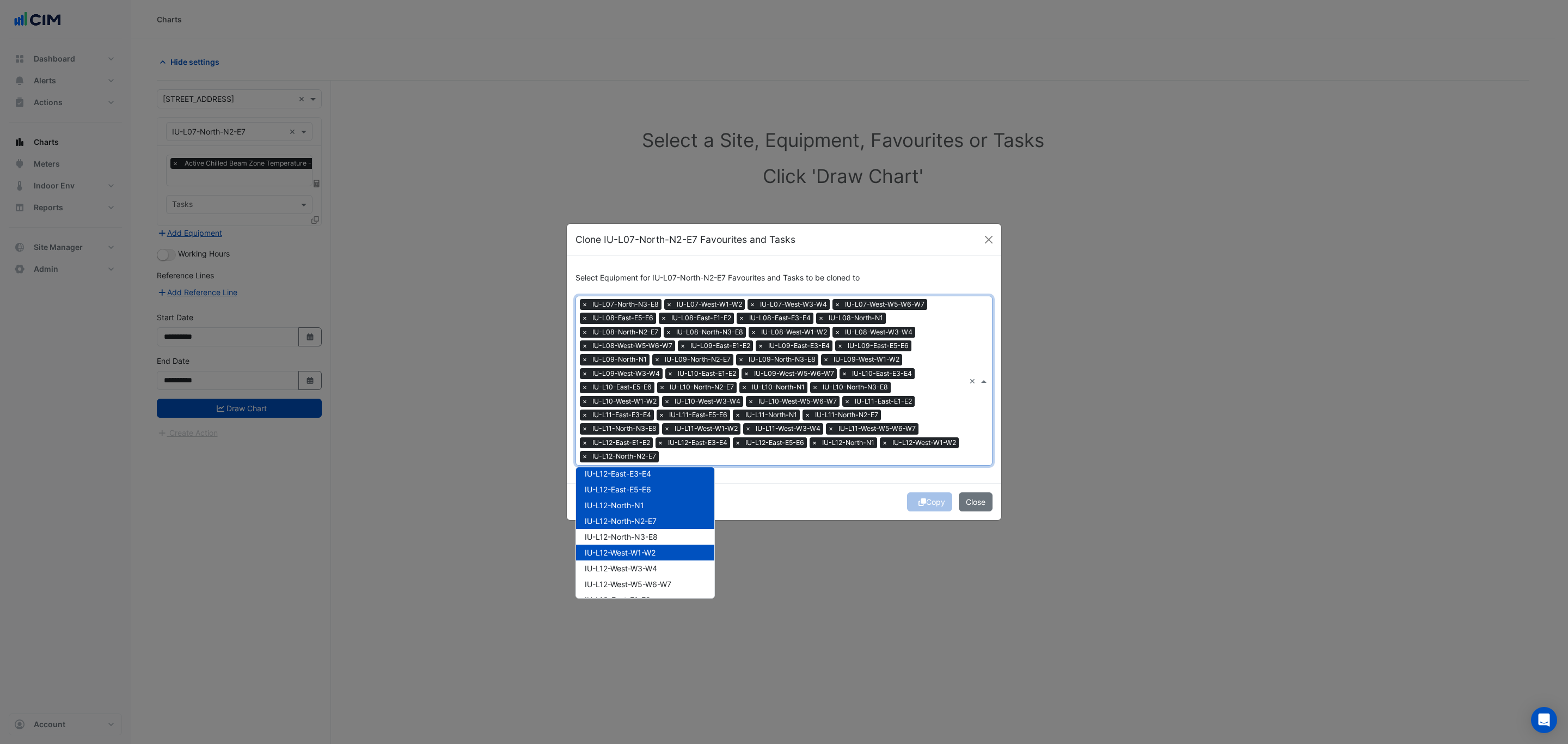
click at [677, 531] on div "IU-L12-North-N3-E8" at bounding box center [645, 537] width 138 height 15
click at [668, 561] on div "IU-L12-West-W3-W4" at bounding box center [645, 567] width 138 height 15
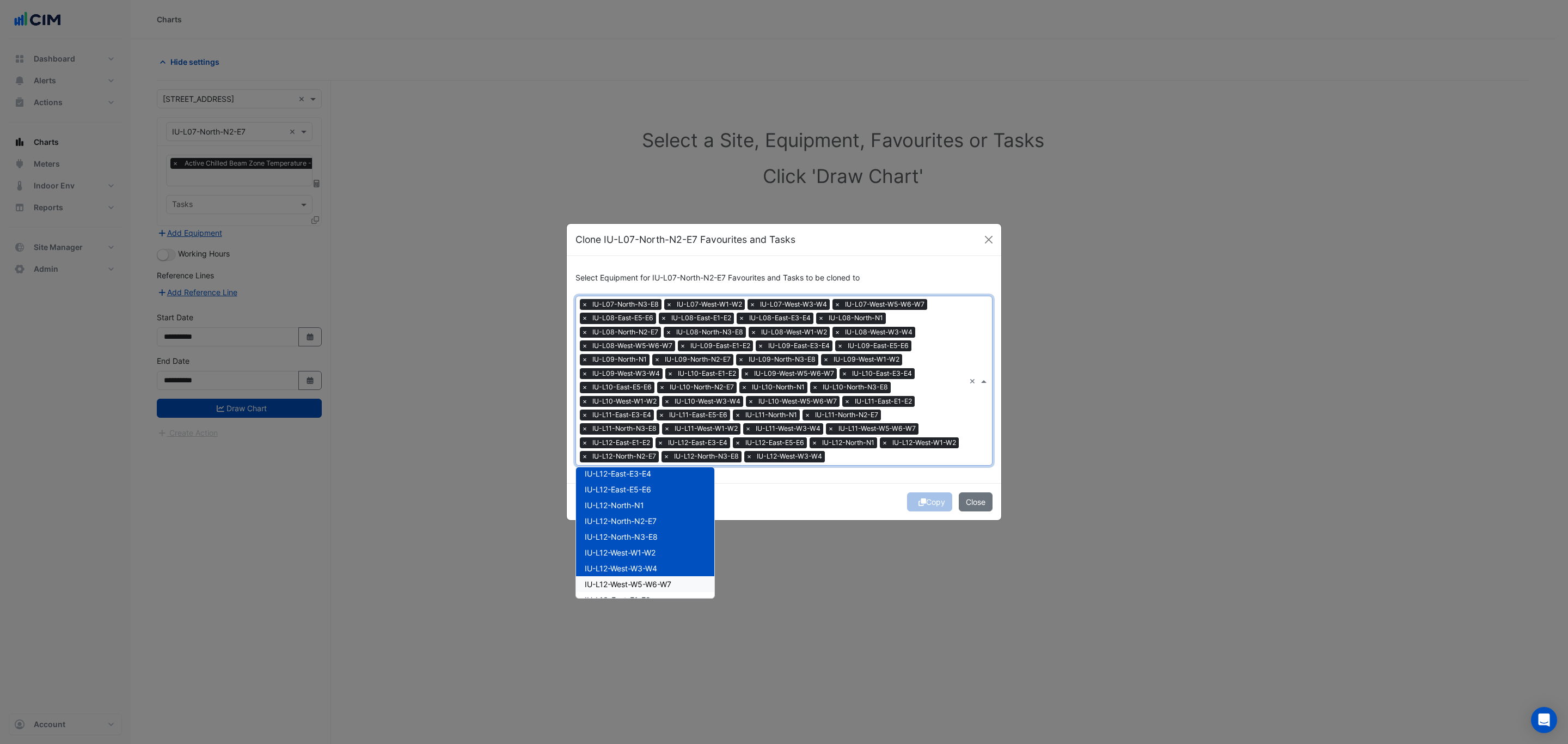
click at [669, 583] on span "IU-L12-West-W5-W6-W7" at bounding box center [628, 584] width 86 height 10
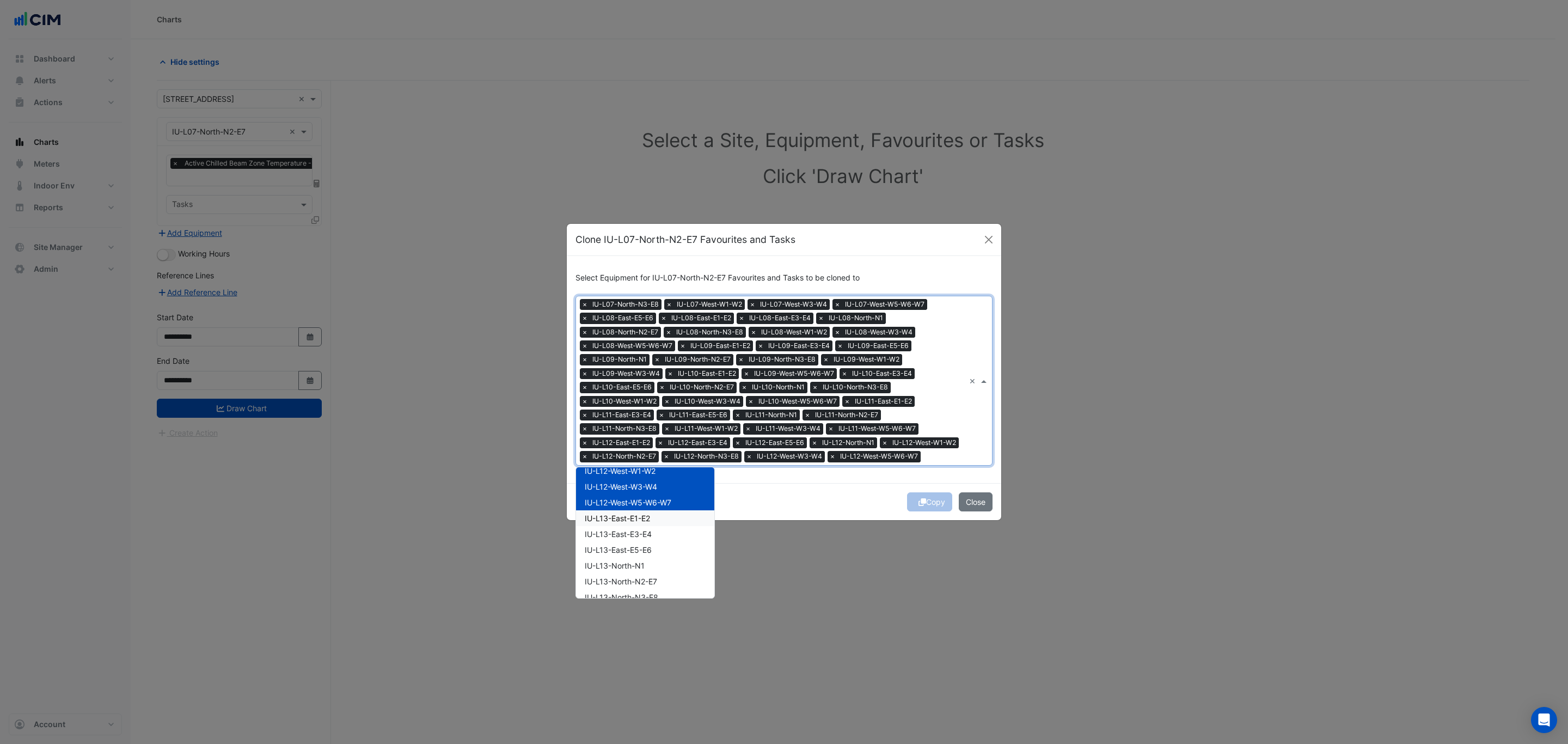
click at [680, 516] on div "IU-L13-East-E1-E2" at bounding box center [645, 517] width 138 height 15
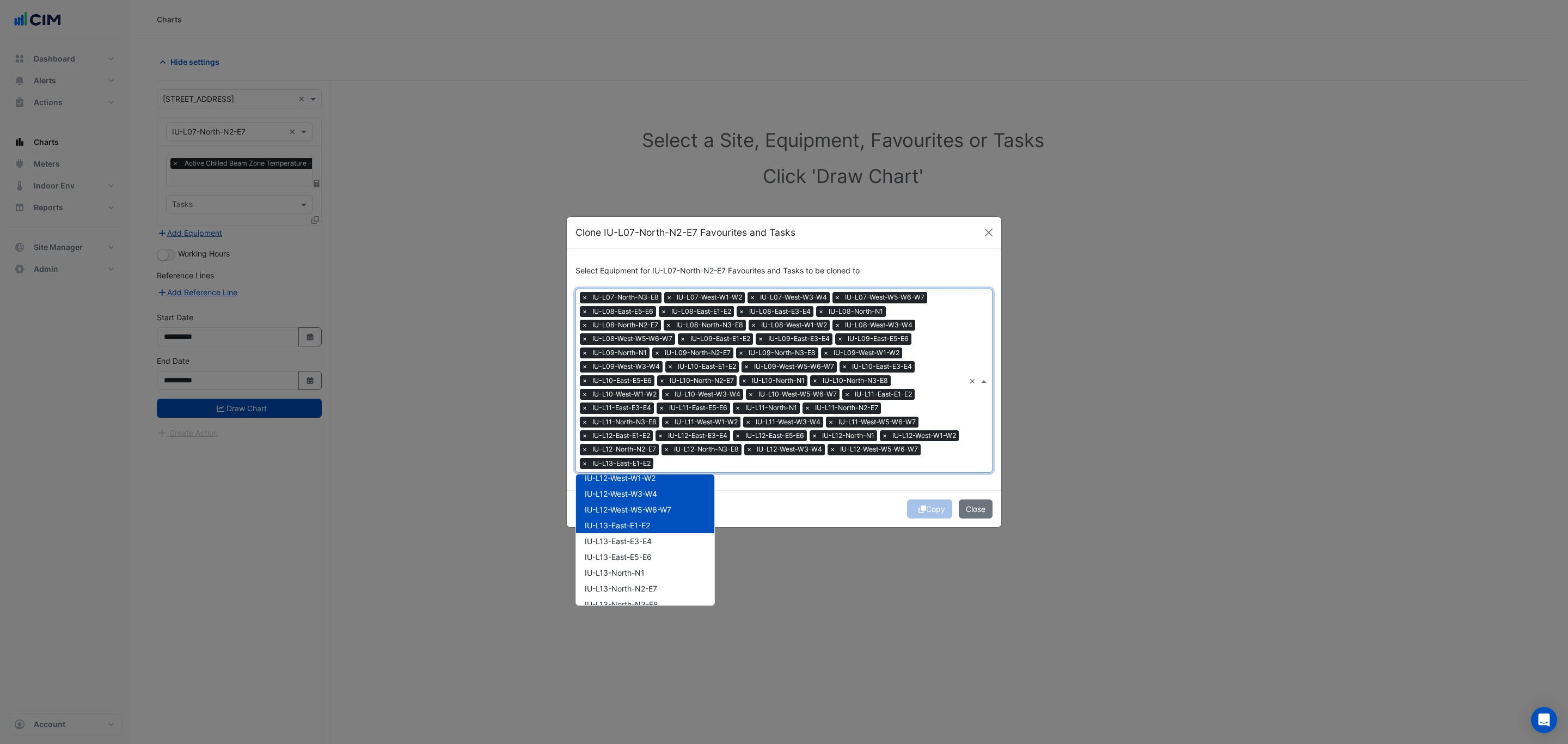
click at [677, 533] on div "IU-L13-East-E3-E4" at bounding box center [645, 540] width 138 height 15
click at [677, 545] on div "IU-L13-East-E3-E4" at bounding box center [645, 540] width 138 height 15
click at [688, 558] on div "IU-L13-East-E5-E6" at bounding box center [645, 557] width 138 height 15
click at [689, 533] on div "IU-L13-East-E3-E4" at bounding box center [645, 540] width 138 height 15
click at [679, 565] on div "IU-L13-North-N1" at bounding box center [645, 572] width 138 height 15
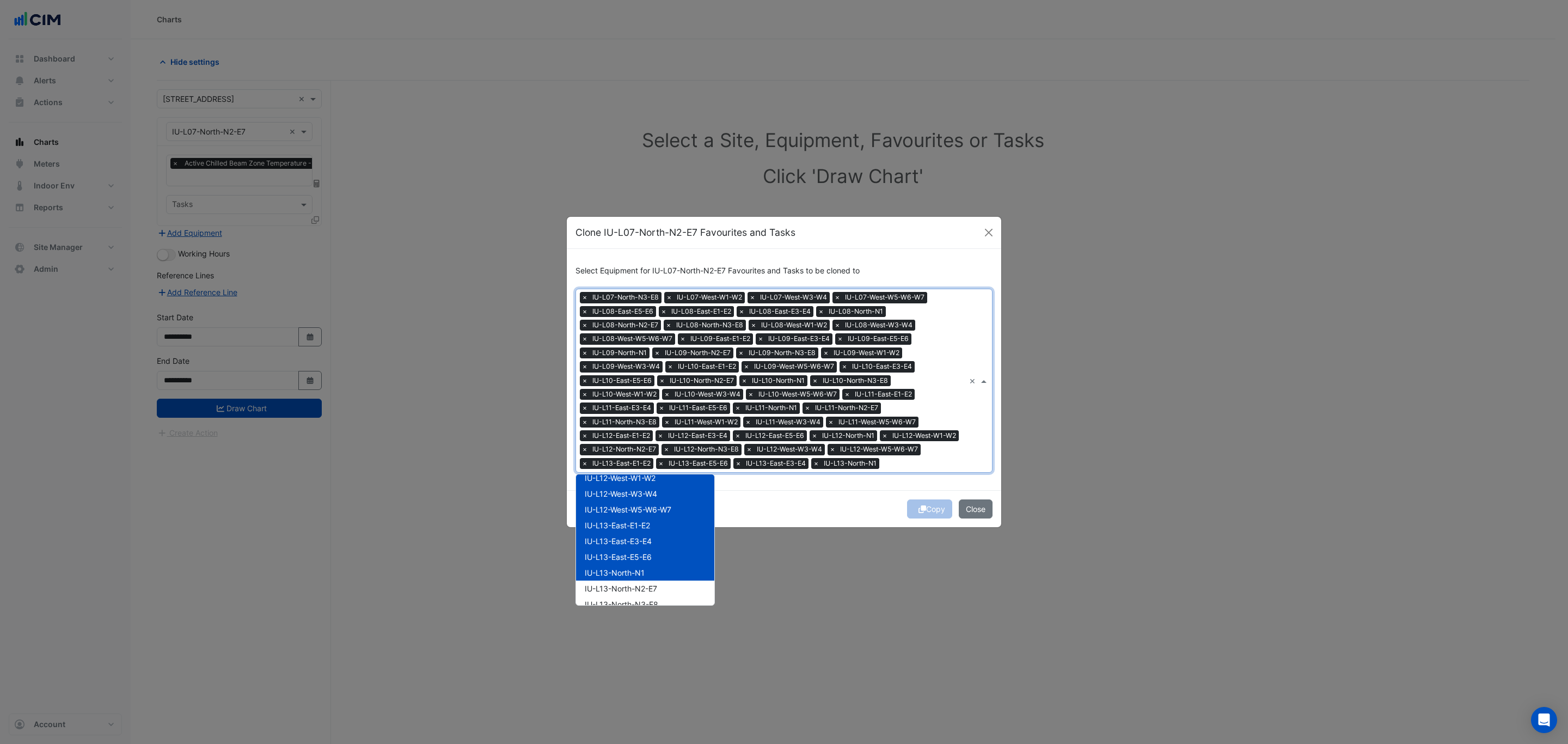
click at [675, 580] on div "IU-L13-North-N2-E7" at bounding box center [645, 588] width 138 height 15
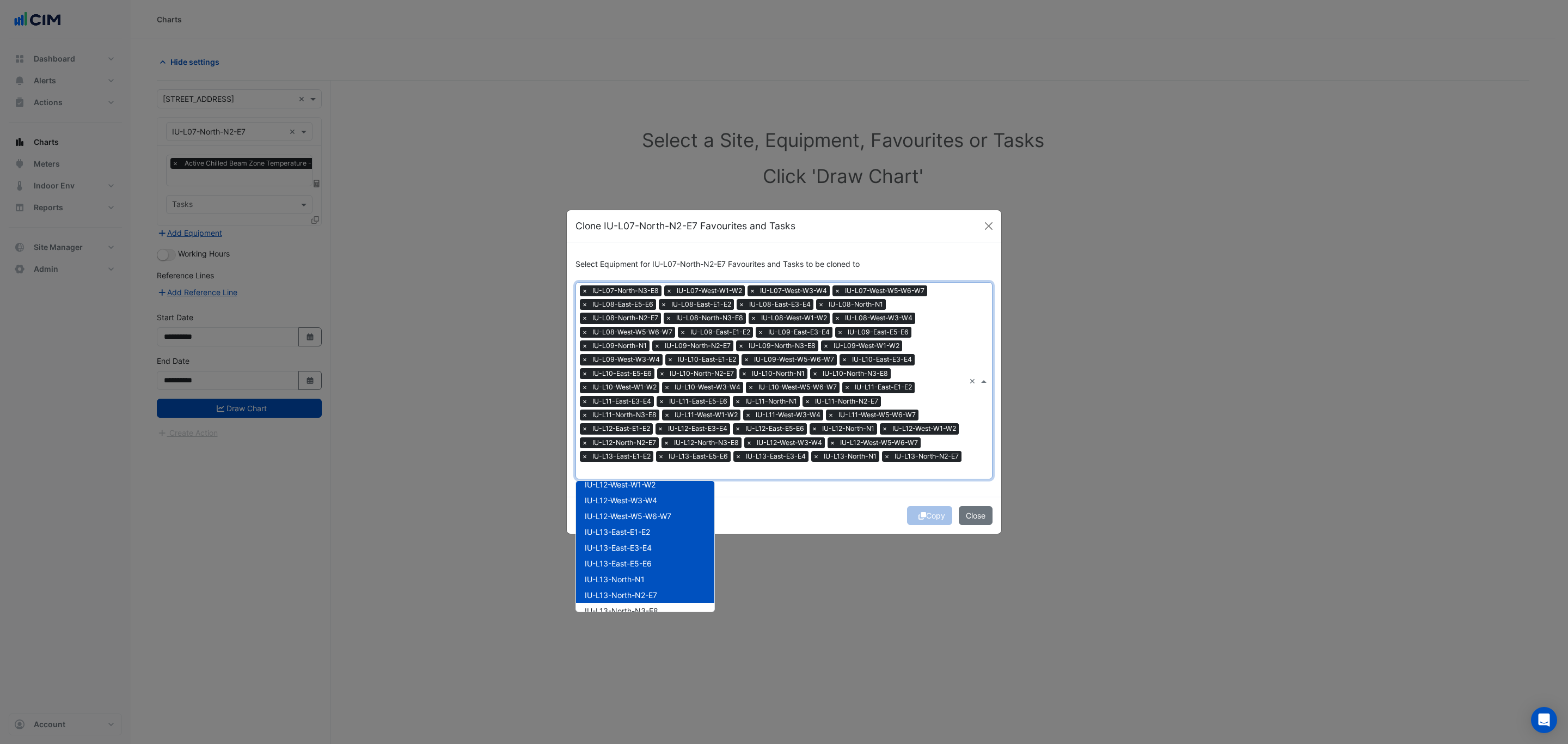
click at [671, 596] on div "IU-L13-North-N2-E7" at bounding box center [645, 594] width 138 height 15
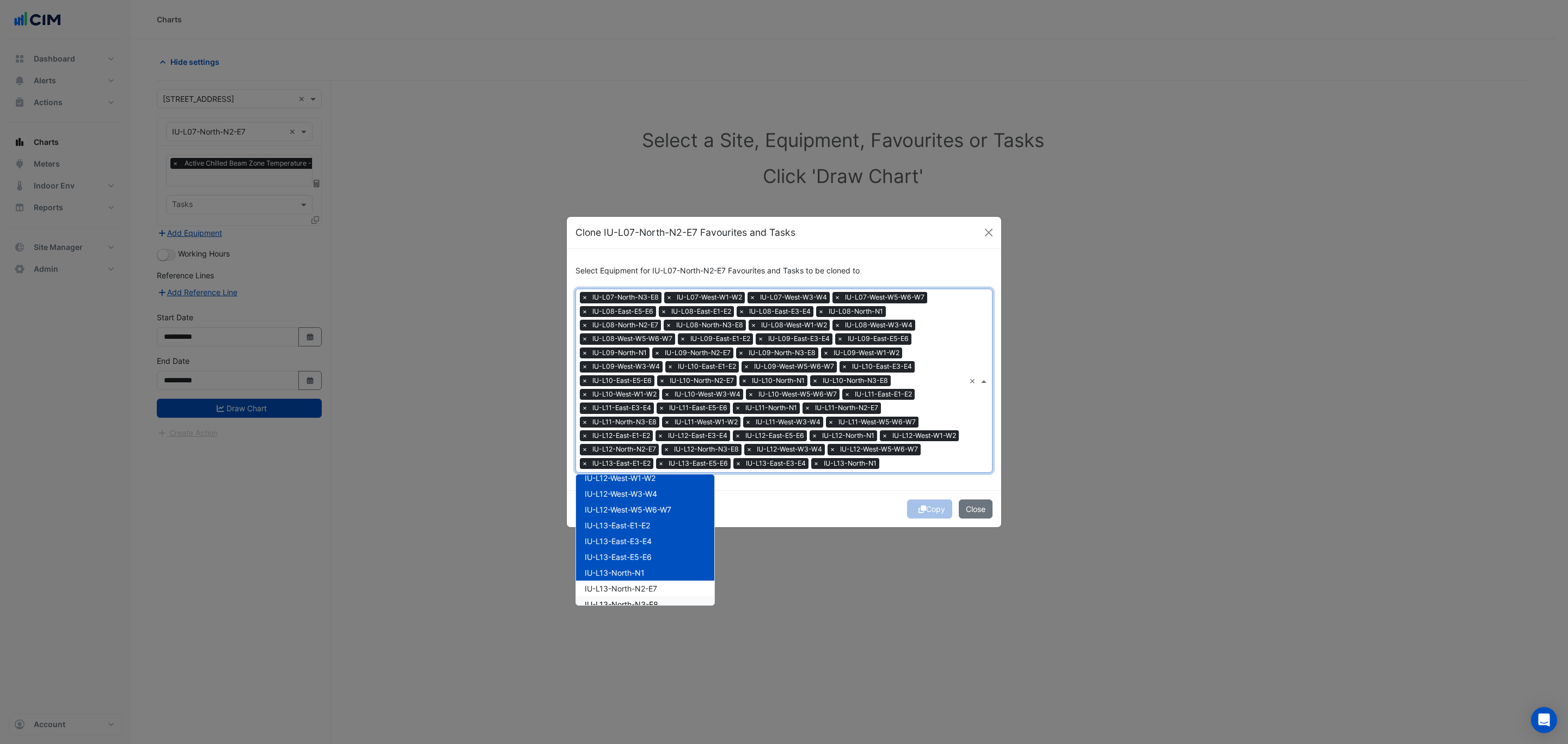
click at [677, 587] on div "IU-L13-North-N2-E7" at bounding box center [645, 588] width 138 height 15
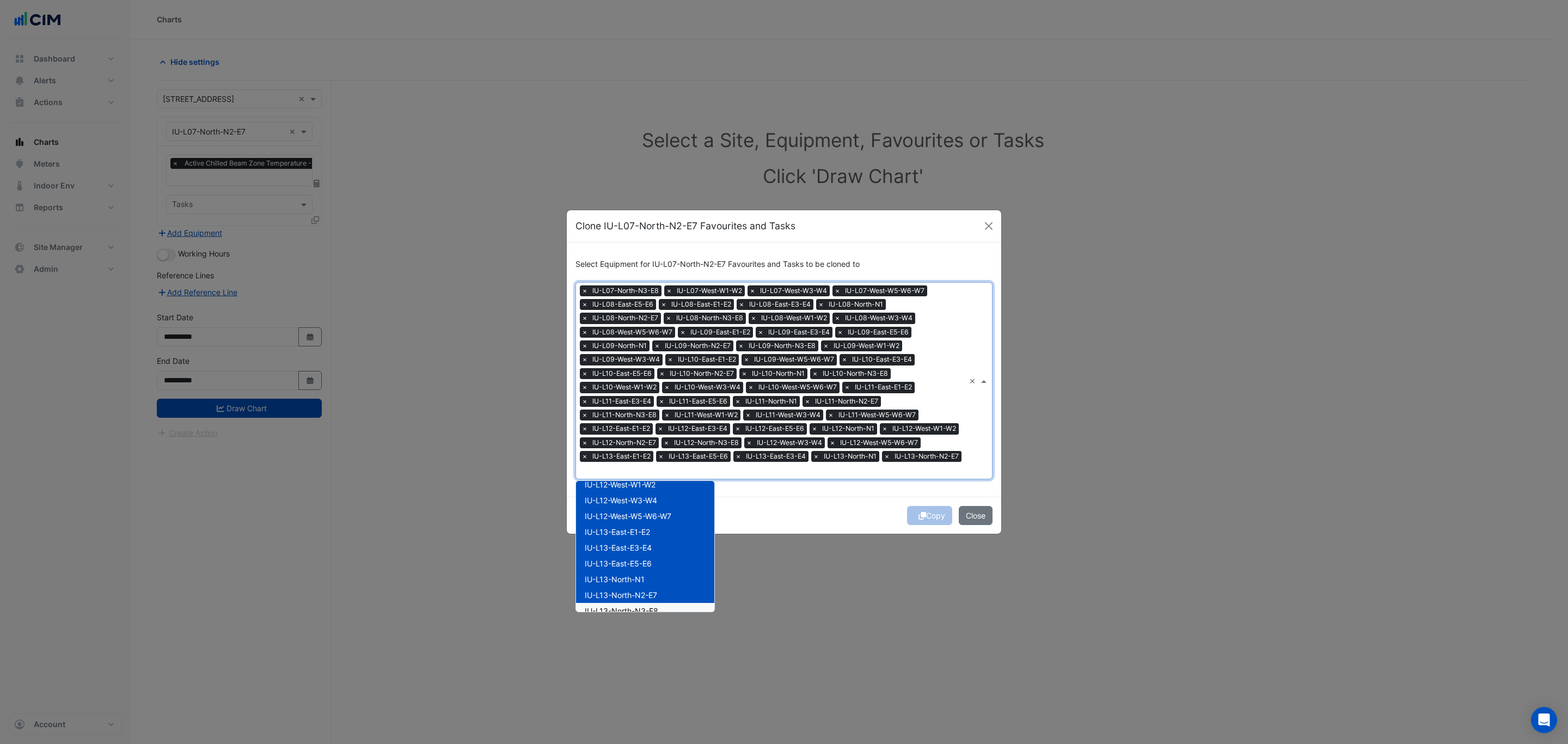
click at [678, 607] on div "IU-L13-North-N3-E8" at bounding box center [645, 611] width 138 height 15
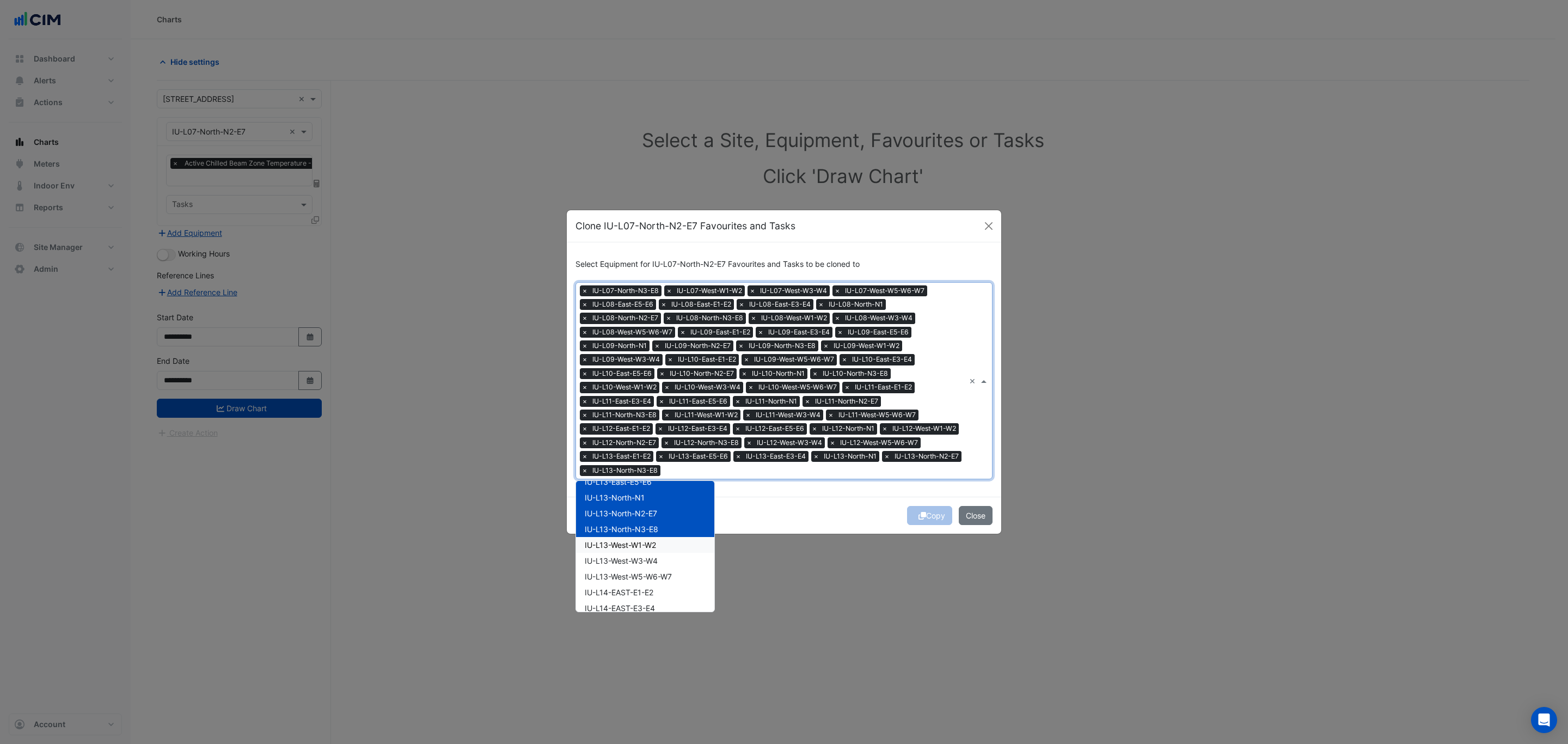
click at [675, 546] on div "IU-L13-West-W1-W2" at bounding box center [645, 544] width 138 height 15
click at [672, 559] on div "IU-L13-West-W3-W4" at bounding box center [645, 561] width 138 height 15
click at [669, 575] on span "IU-L13-West-W5-W6-W7" at bounding box center [628, 576] width 87 height 10
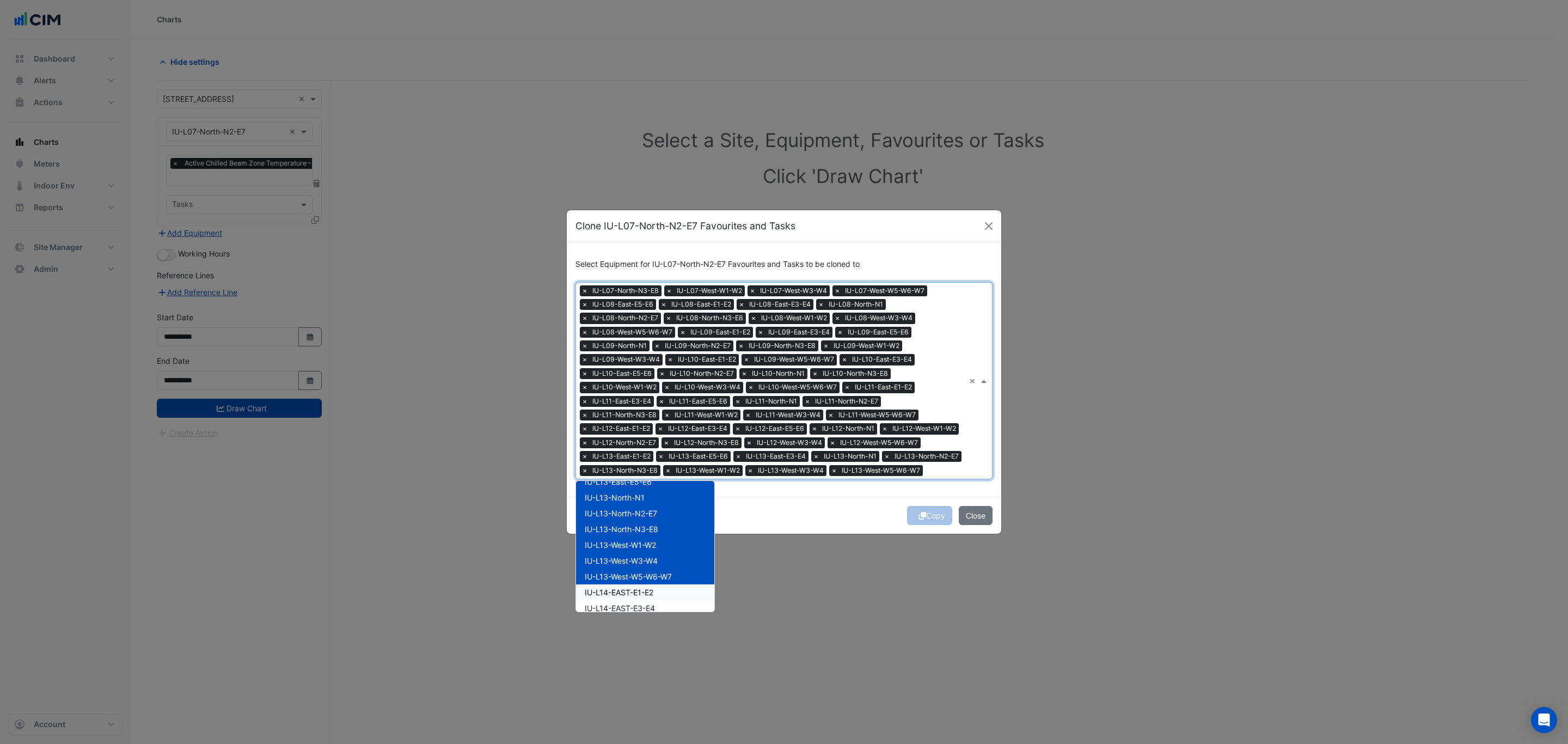
click at [660, 599] on div "IU-L14-EAST-E1-E2" at bounding box center [645, 591] width 138 height 15
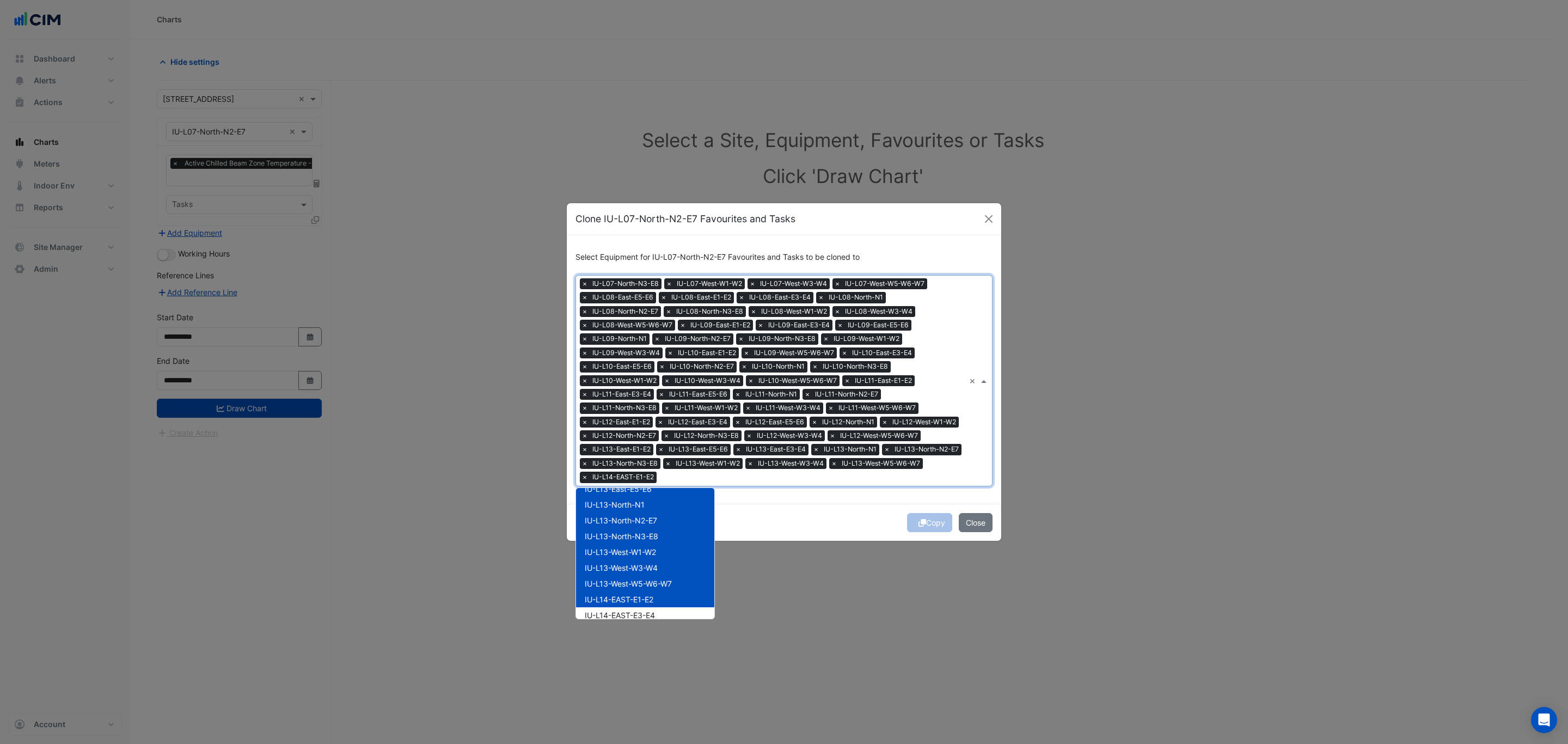
click at [660, 611] on div "IU-L14-EAST-E3-E4" at bounding box center [645, 614] width 138 height 15
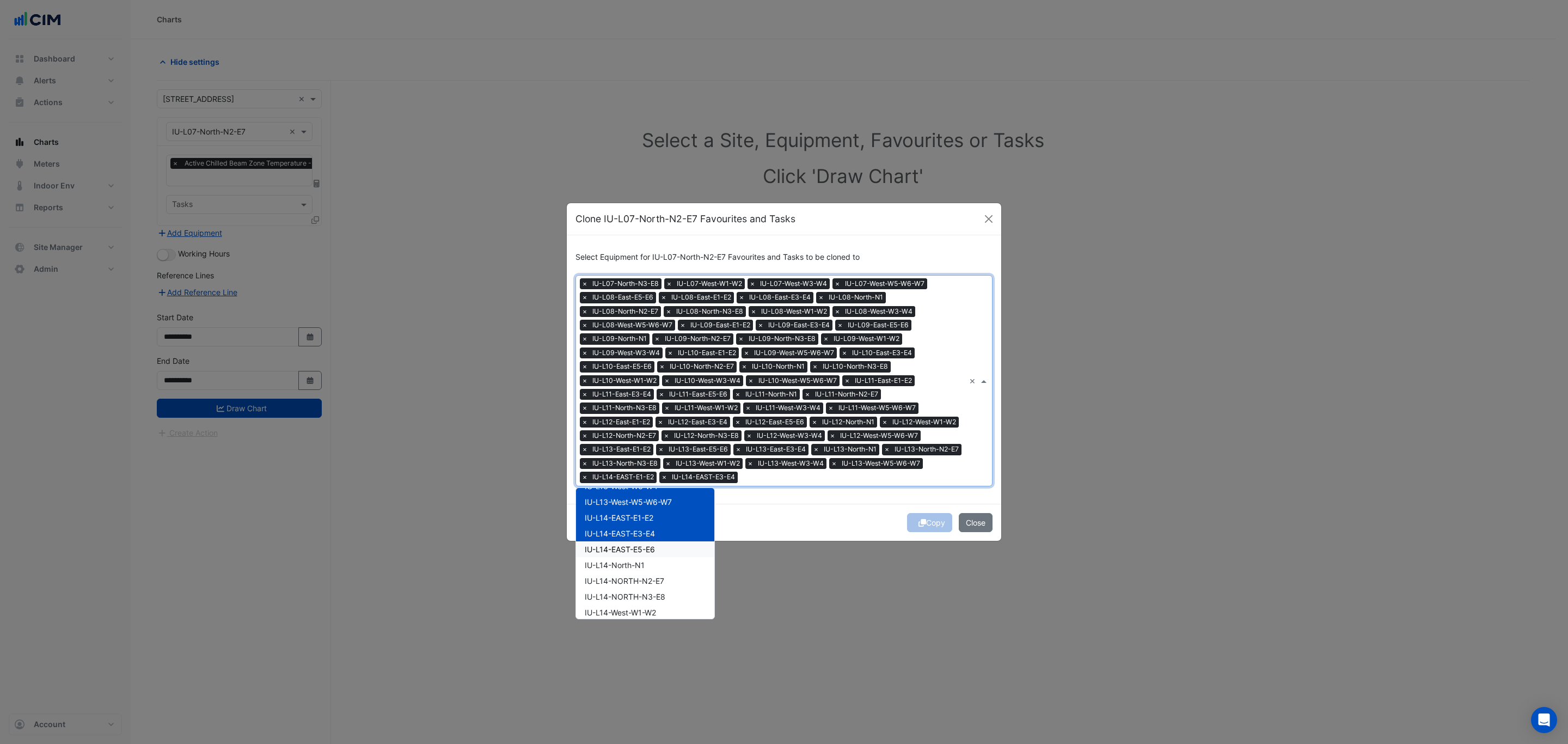
click at [670, 552] on div "IU-L14-EAST-E5-E6" at bounding box center [645, 549] width 138 height 15
click at [670, 569] on div "IU-L14-North-N1" at bounding box center [645, 564] width 138 height 15
click at [668, 585] on div "IU-L14-NORTH-N2-E7" at bounding box center [645, 581] width 138 height 15
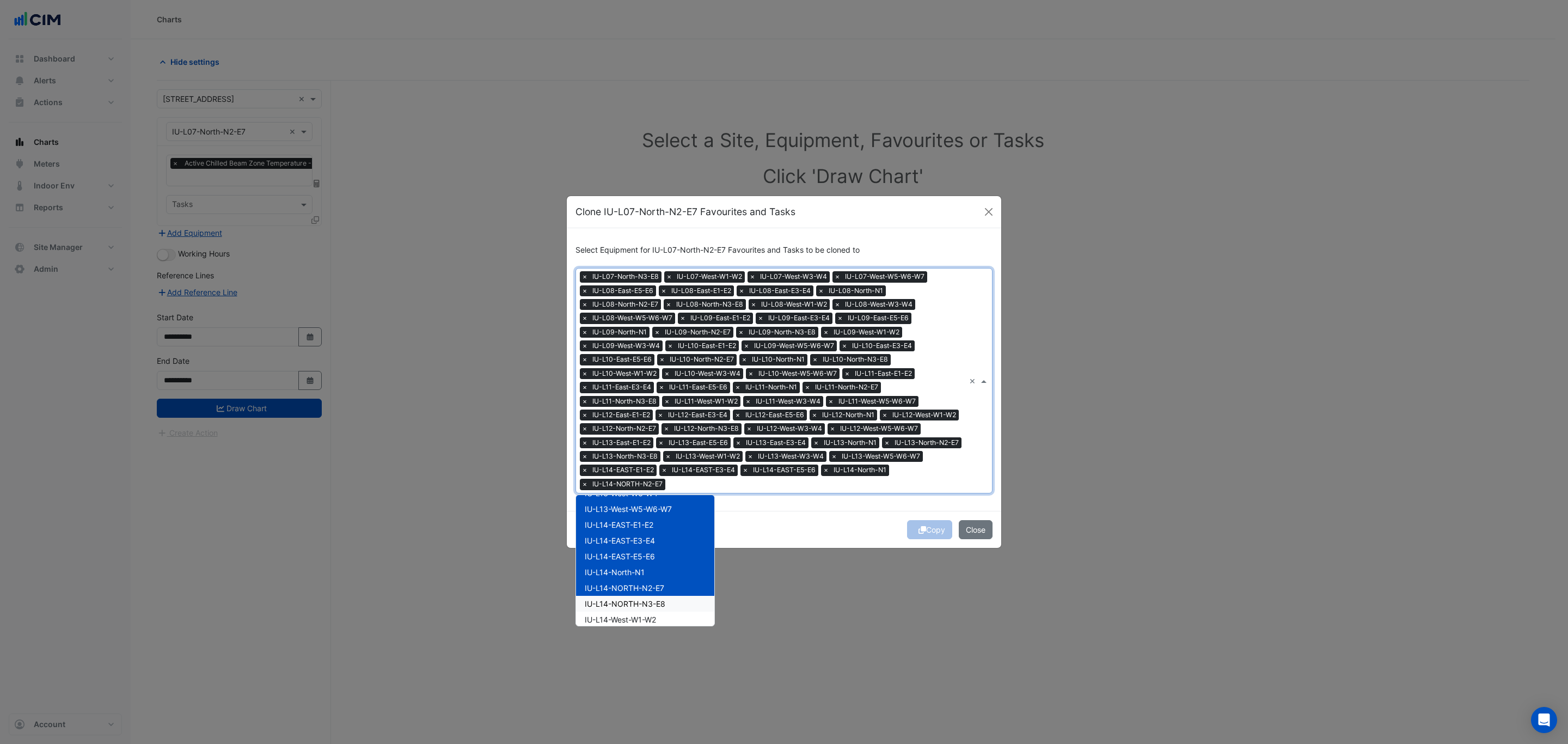
drag, startPoint x: 667, startPoint y: 606, endPoint x: 666, endPoint y: 612, distance: 6.1
click at [667, 608] on div "IU-L14-NORTH-N3-E8" at bounding box center [645, 603] width 138 height 15
click at [663, 620] on div "IU-L14-West-W1-W2" at bounding box center [645, 619] width 138 height 15
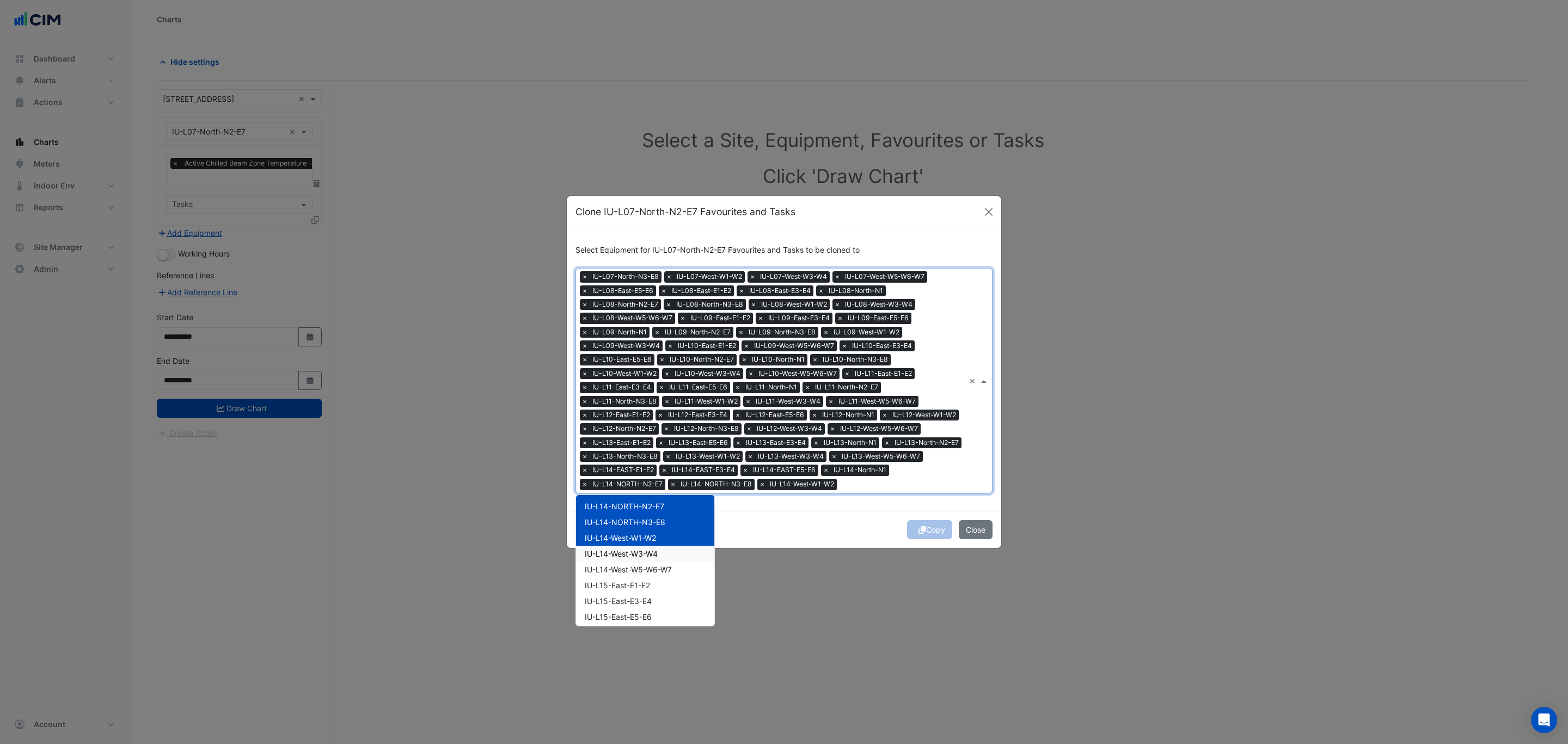
click at [667, 552] on div "IU-L14-West-W3-W4" at bounding box center [645, 553] width 138 height 15
drag, startPoint x: 665, startPoint y: 570, endPoint x: 664, endPoint y: 582, distance: 12.0
click at [665, 572] on span "IU-L14-West-W5-W6-W7" at bounding box center [628, 569] width 87 height 10
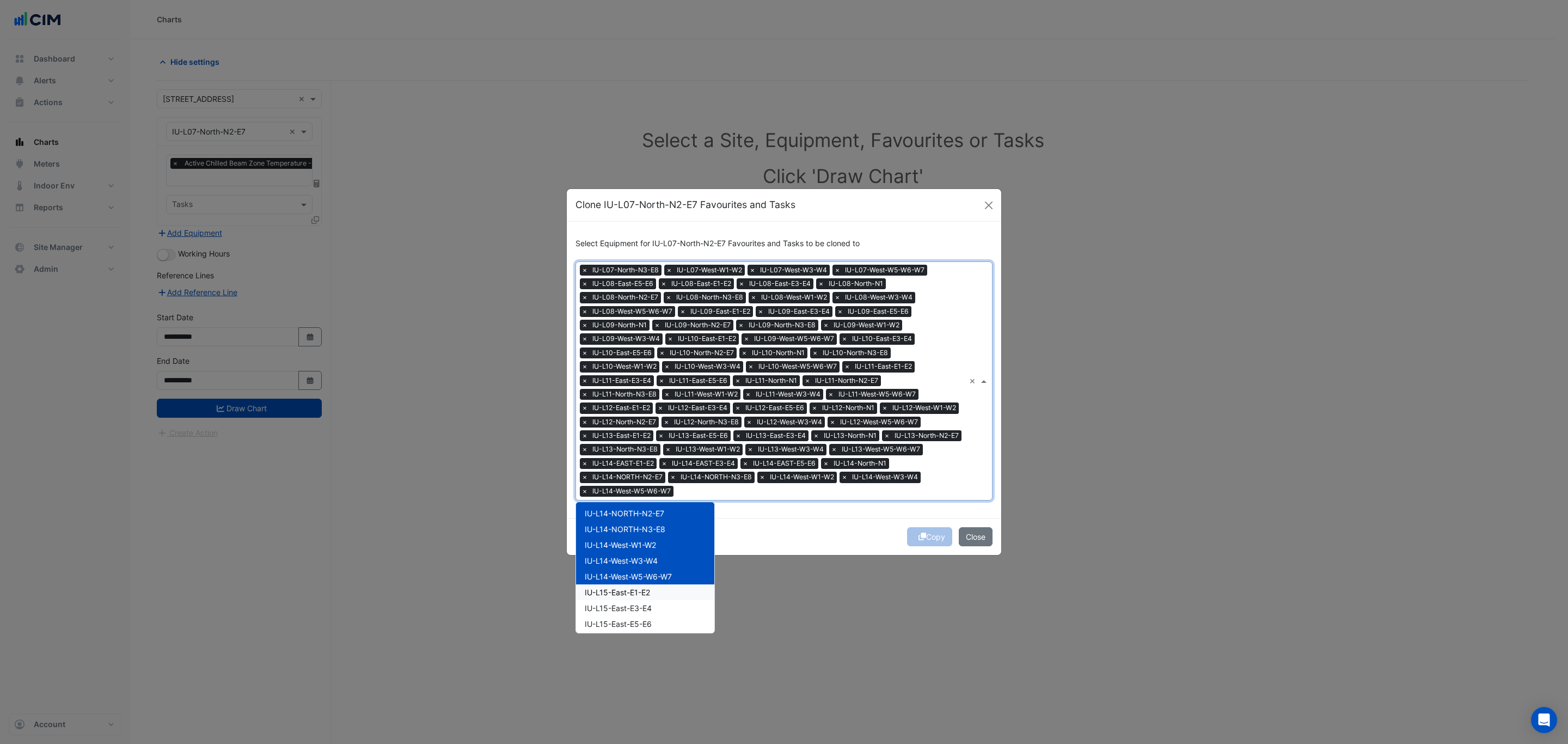
click at [663, 591] on div "IU-L15-East-E1-E2" at bounding box center [645, 591] width 138 height 15
click at [662, 603] on div "IU-L15-East-E3-E4" at bounding box center [645, 608] width 138 height 15
click at [660, 616] on div "IU-L15-East-E5-E6" at bounding box center [645, 623] width 138 height 15
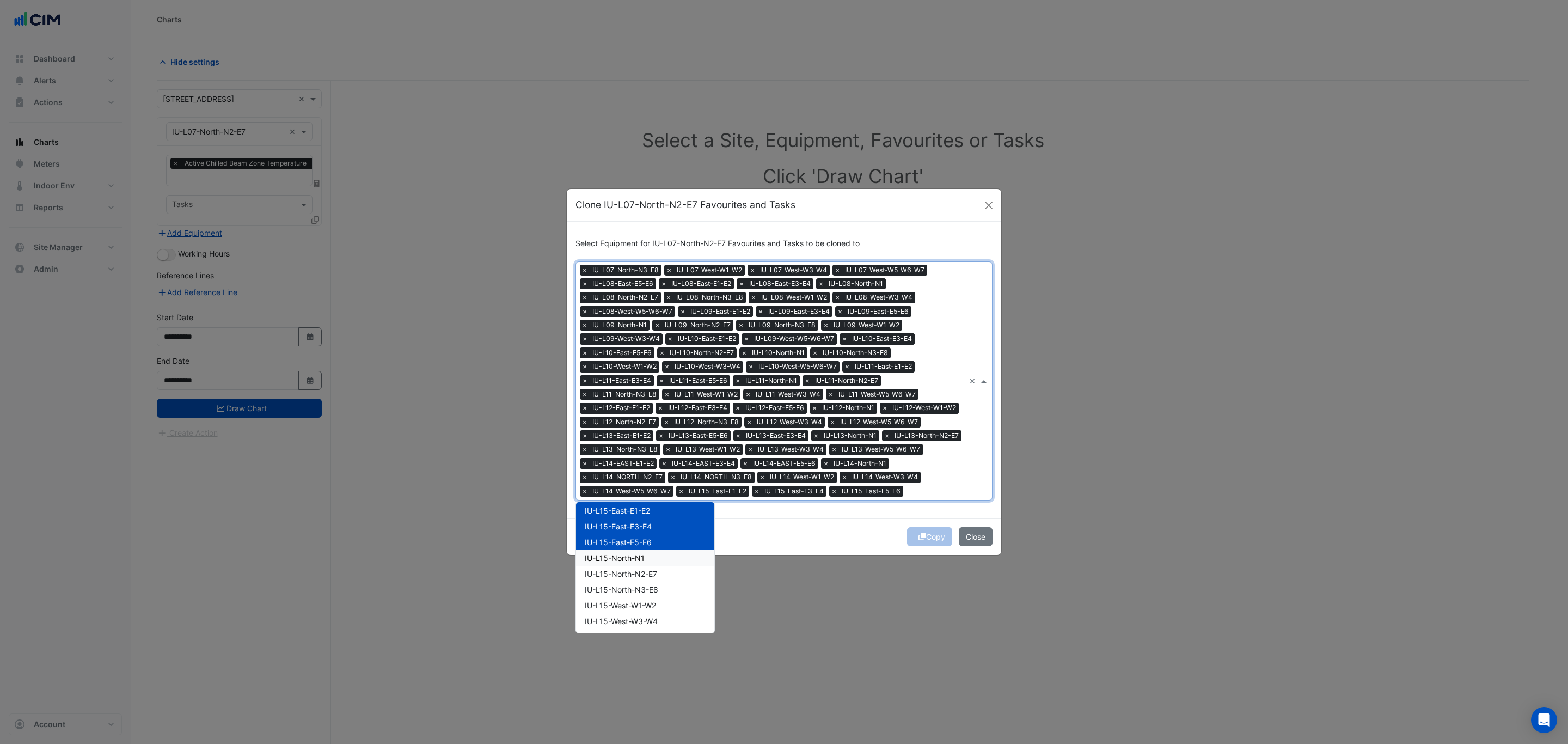
click at [666, 565] on div "IU-L15-North-N1" at bounding box center [645, 558] width 138 height 15
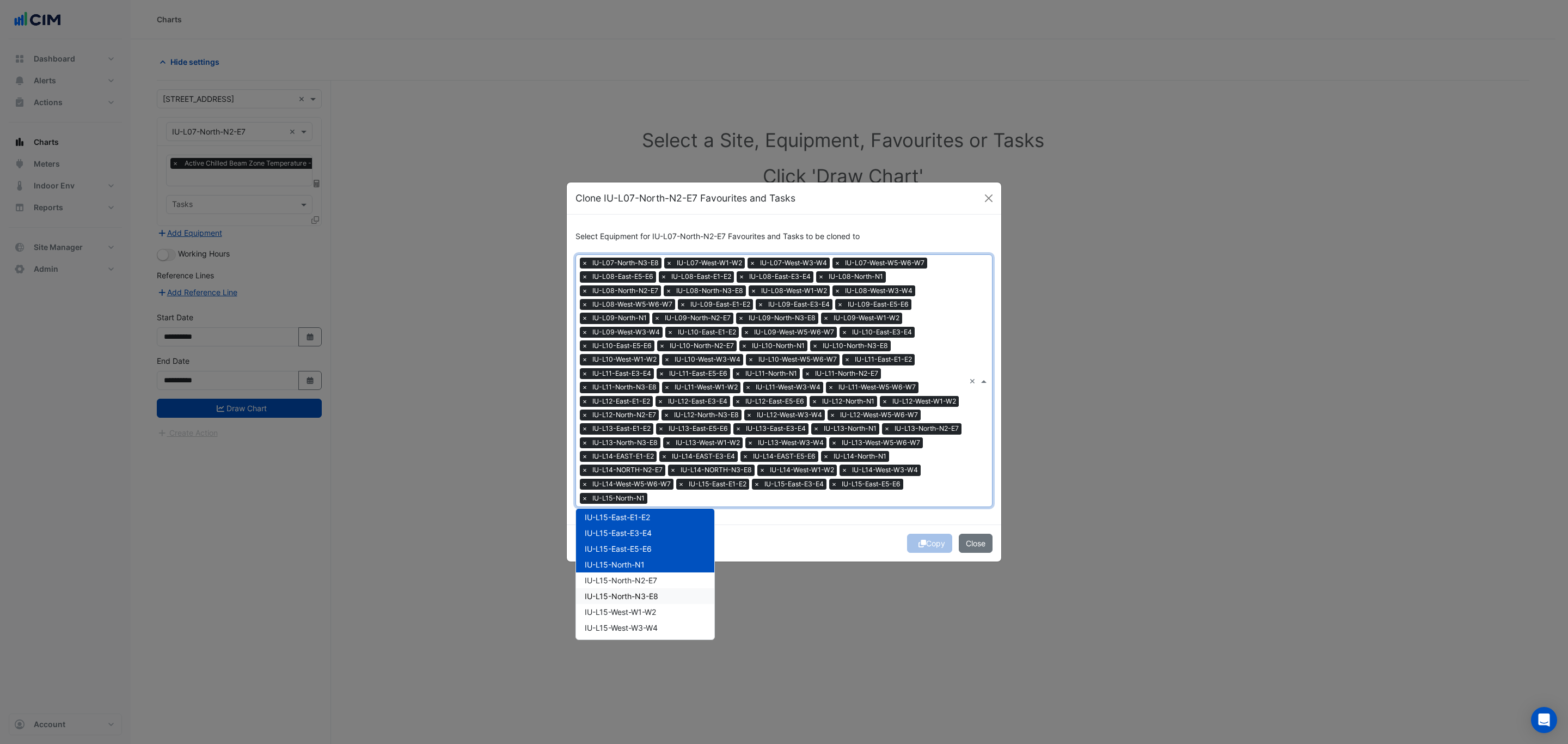
click at [666, 588] on div "IU-L15-North-N3-E8" at bounding box center [645, 595] width 138 height 15
click at [664, 604] on div "IU-L15-West-W1-W2" at bounding box center [645, 612] width 138 height 15
click at [663, 577] on div "IU-L15-North-N2-E7" at bounding box center [645, 580] width 138 height 15
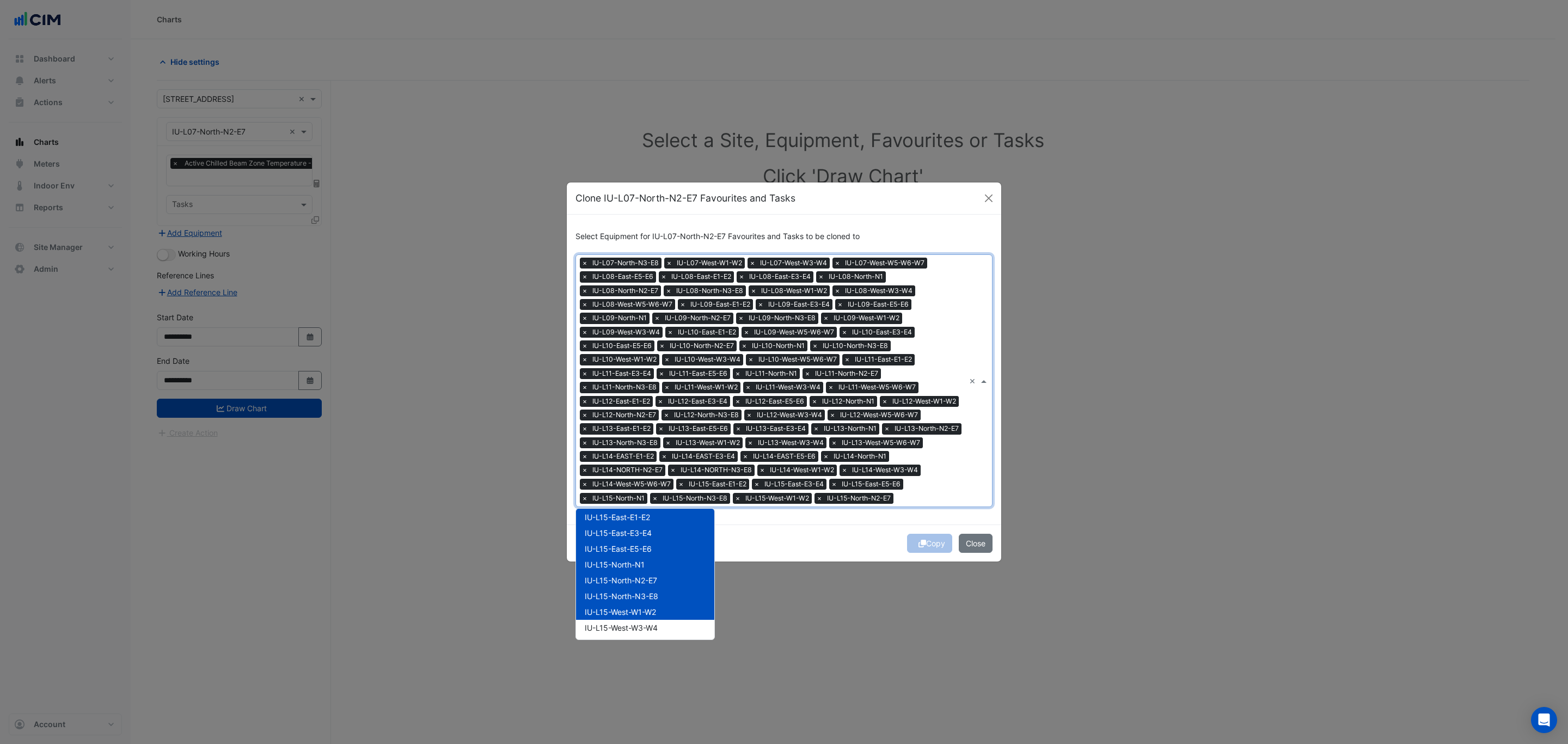
click at [664, 629] on div "IU-L15-West-W3-W4" at bounding box center [645, 627] width 138 height 15
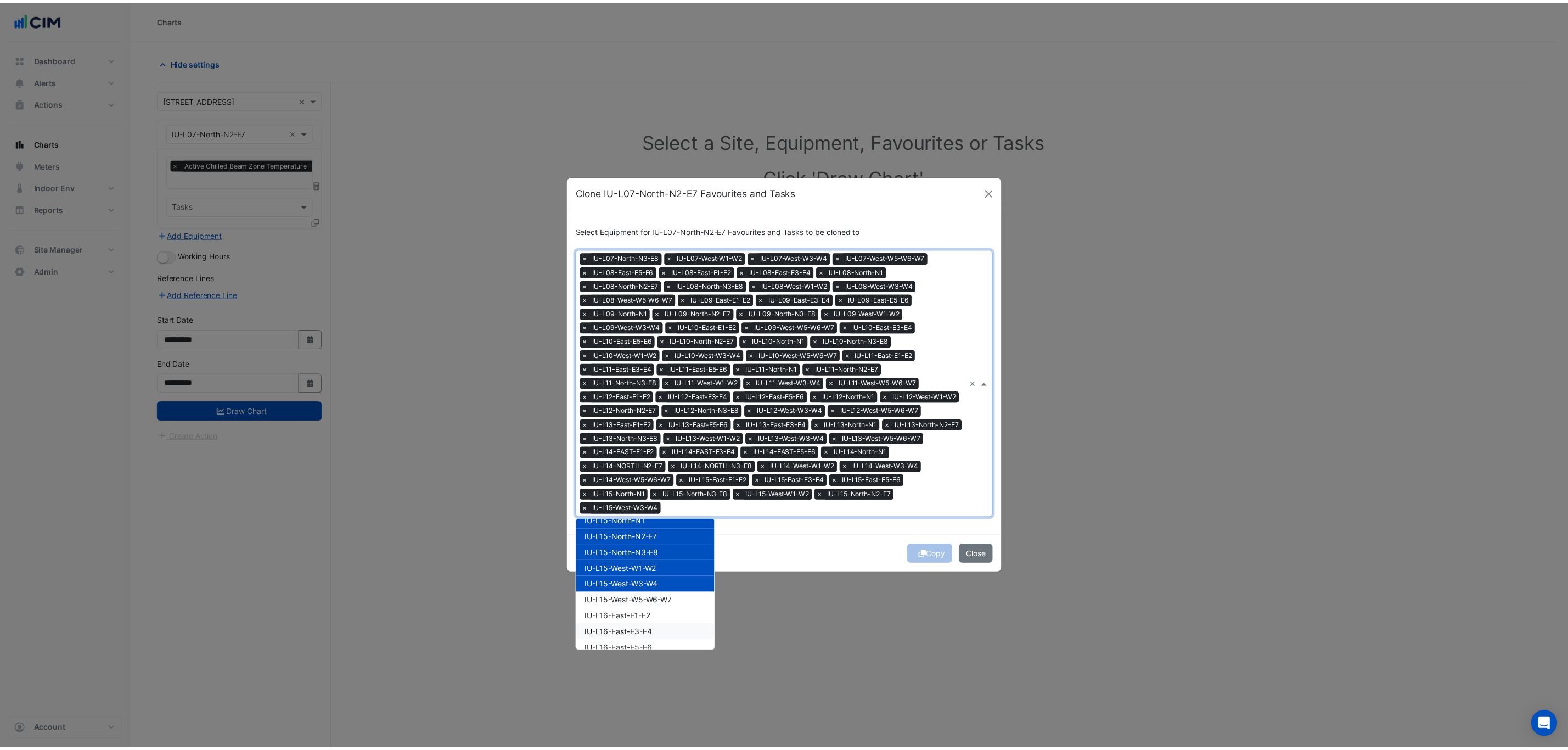
scroll to position [1153, 0]
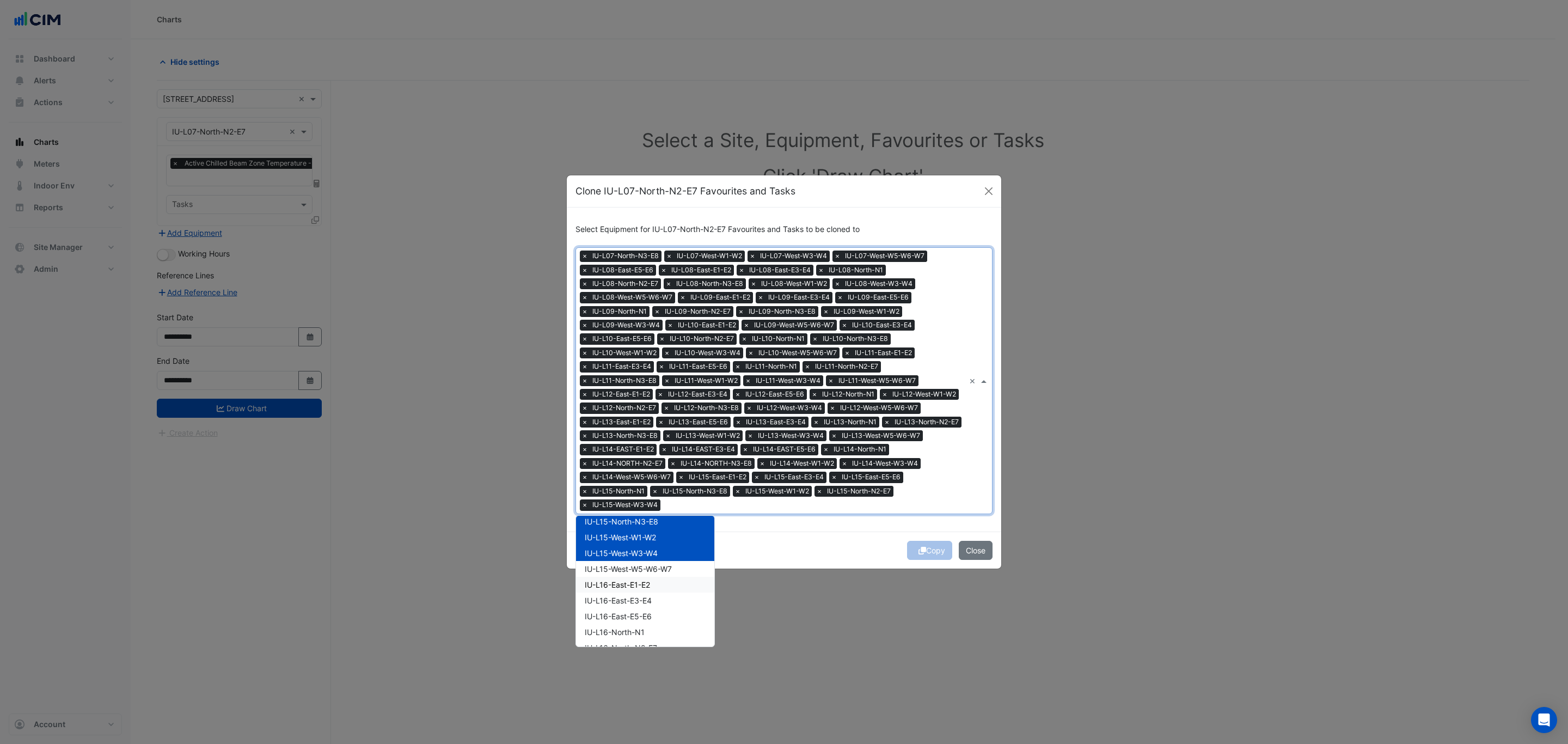
click at [663, 572] on div "IU-L15-West-W5-W6-W7" at bounding box center [645, 568] width 138 height 15
click at [791, 537] on div "Copy Close" at bounding box center [784, 549] width 434 height 37
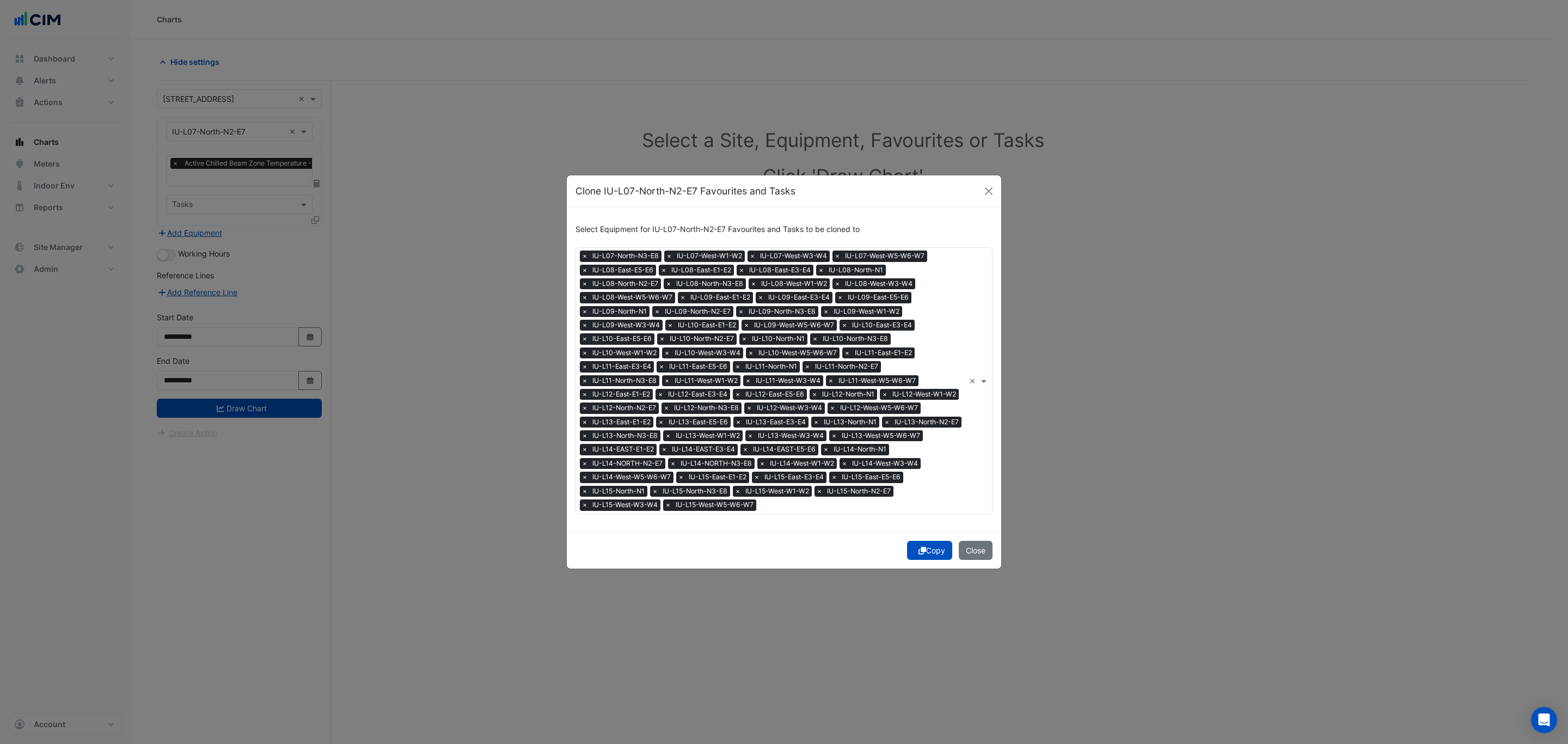
click at [921, 547] on icon "submit" at bounding box center [923, 550] width 8 height 8
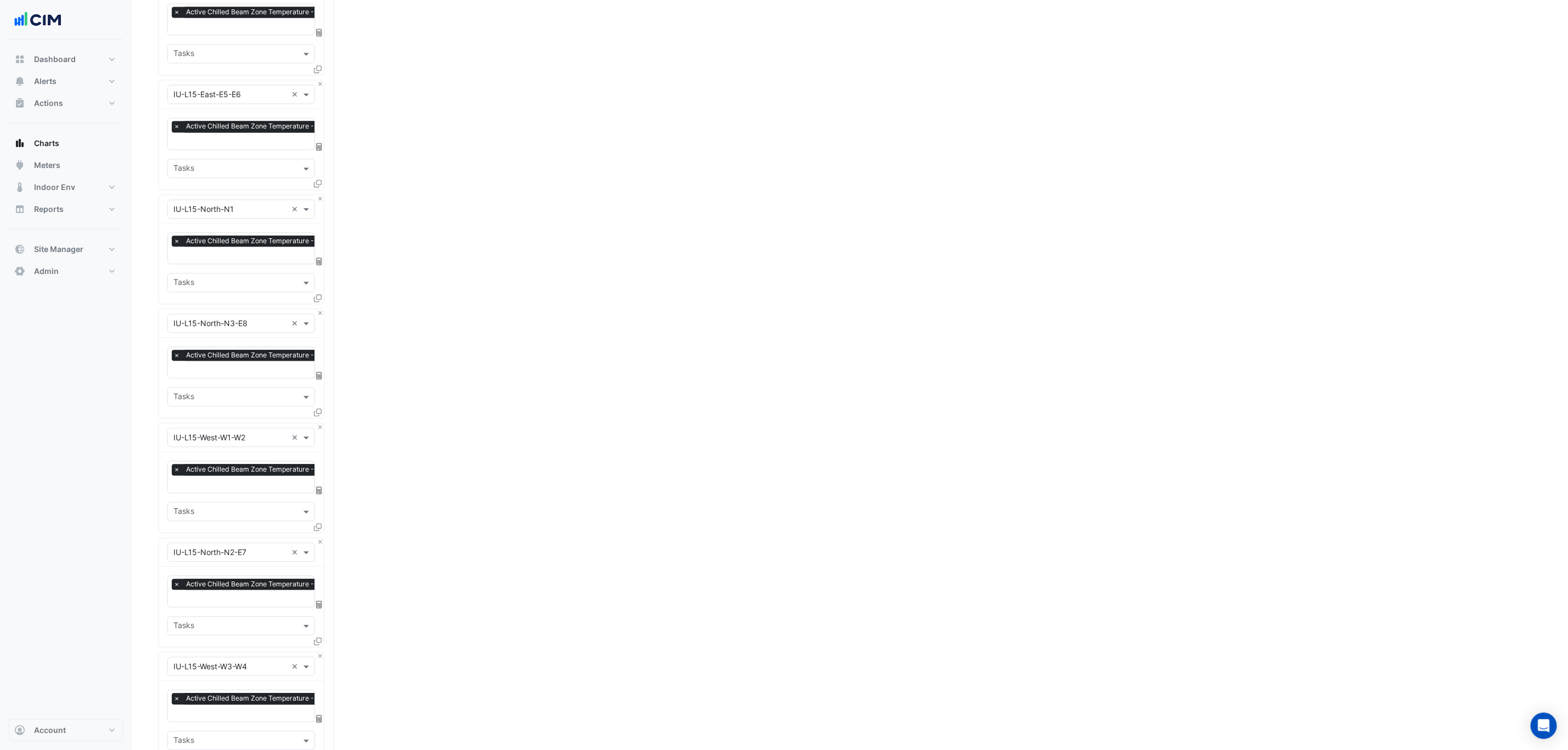
drag, startPoint x: 141, startPoint y: 417, endPoint x: 181, endPoint y: 751, distance: 336.4
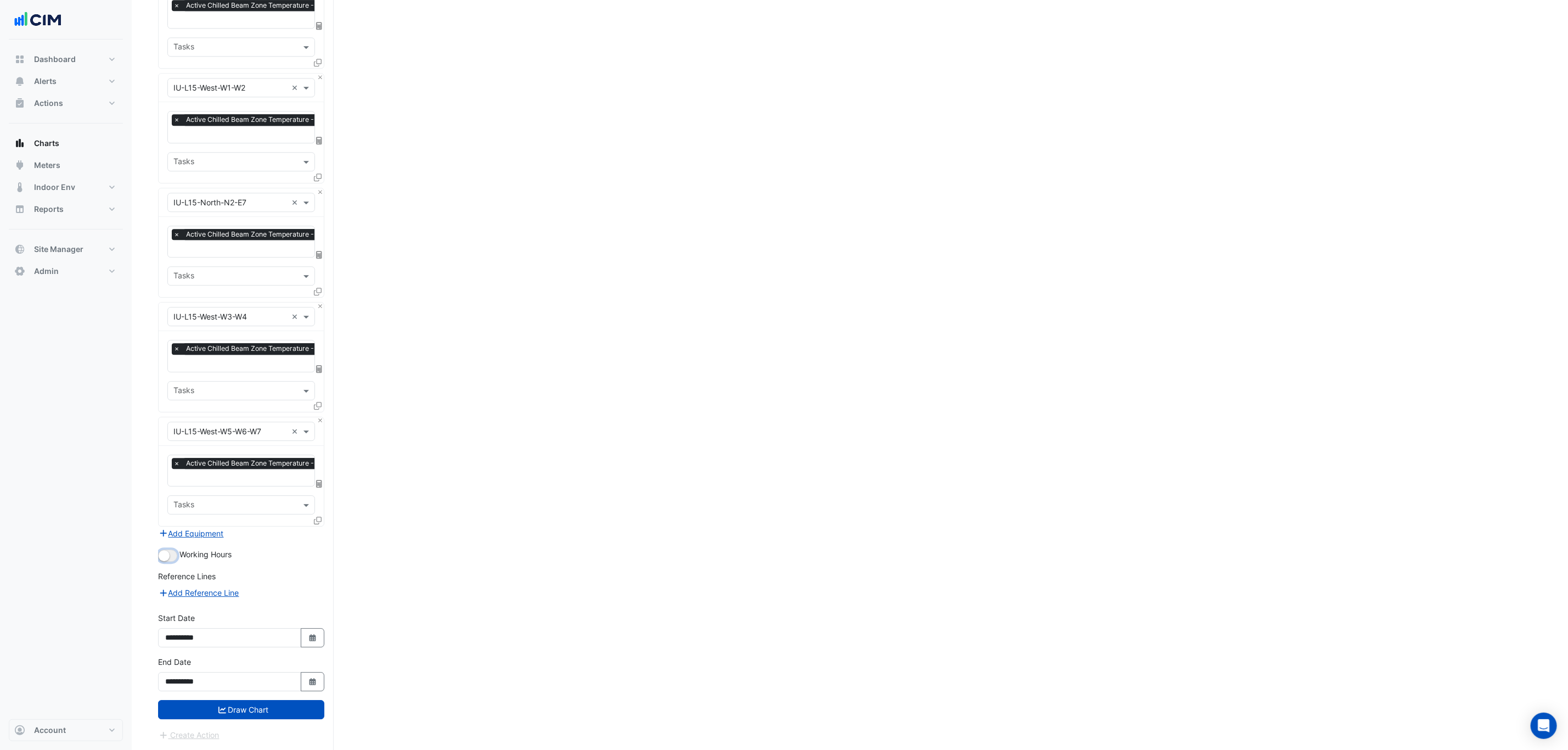
click at [170, 556] on button "button" at bounding box center [167, 555] width 19 height 12
click at [267, 702] on button "Draw Chart" at bounding box center [241, 709] width 166 height 19
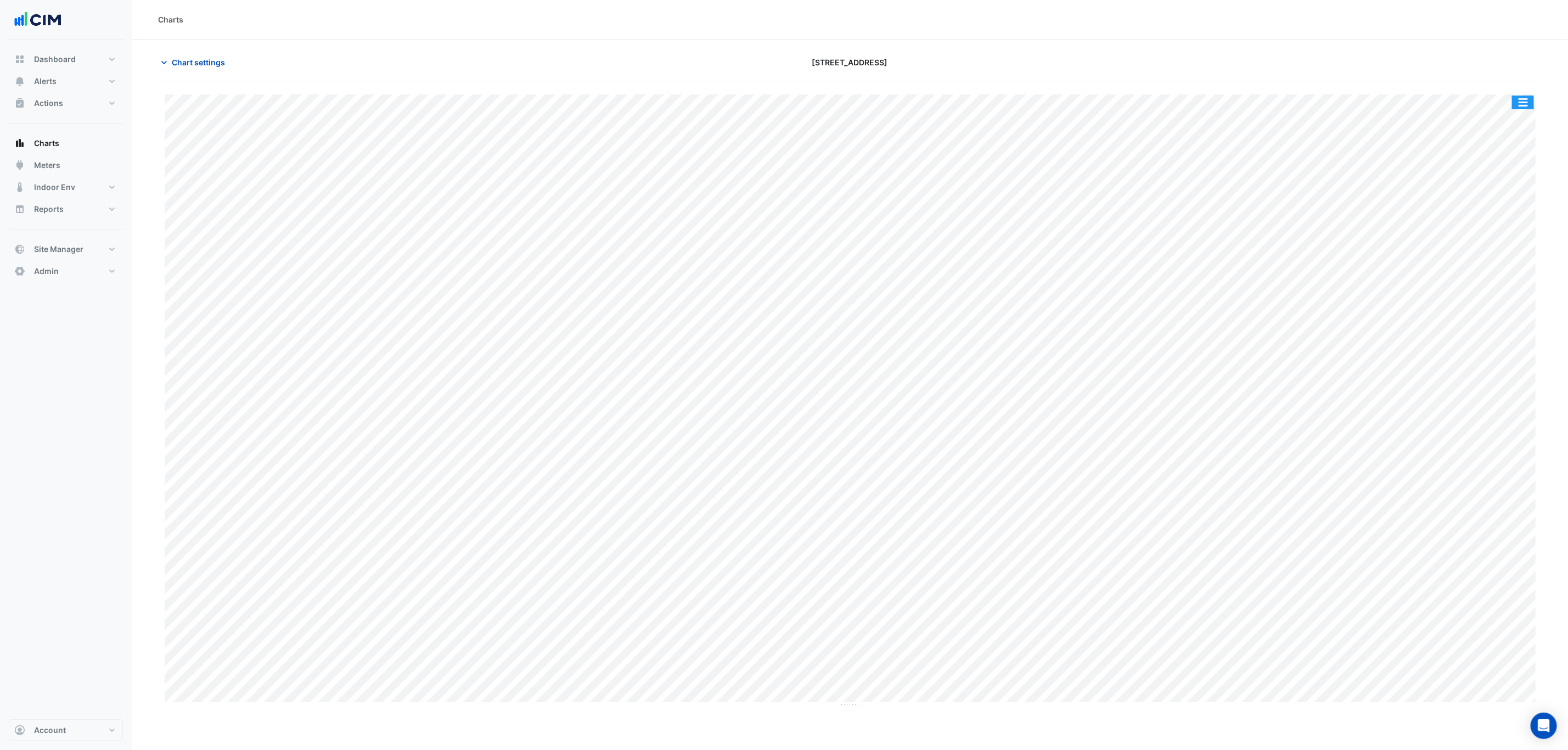
click at [1522, 102] on button "button" at bounding box center [1523, 103] width 22 height 14
click at [1467, 68] on div at bounding box center [1315, 62] width 466 height 19
click at [1528, 101] on button "button" at bounding box center [1523, 103] width 22 height 14
click at [1517, 116] on div "Split by Equip" at bounding box center [1501, 122] width 66 height 19
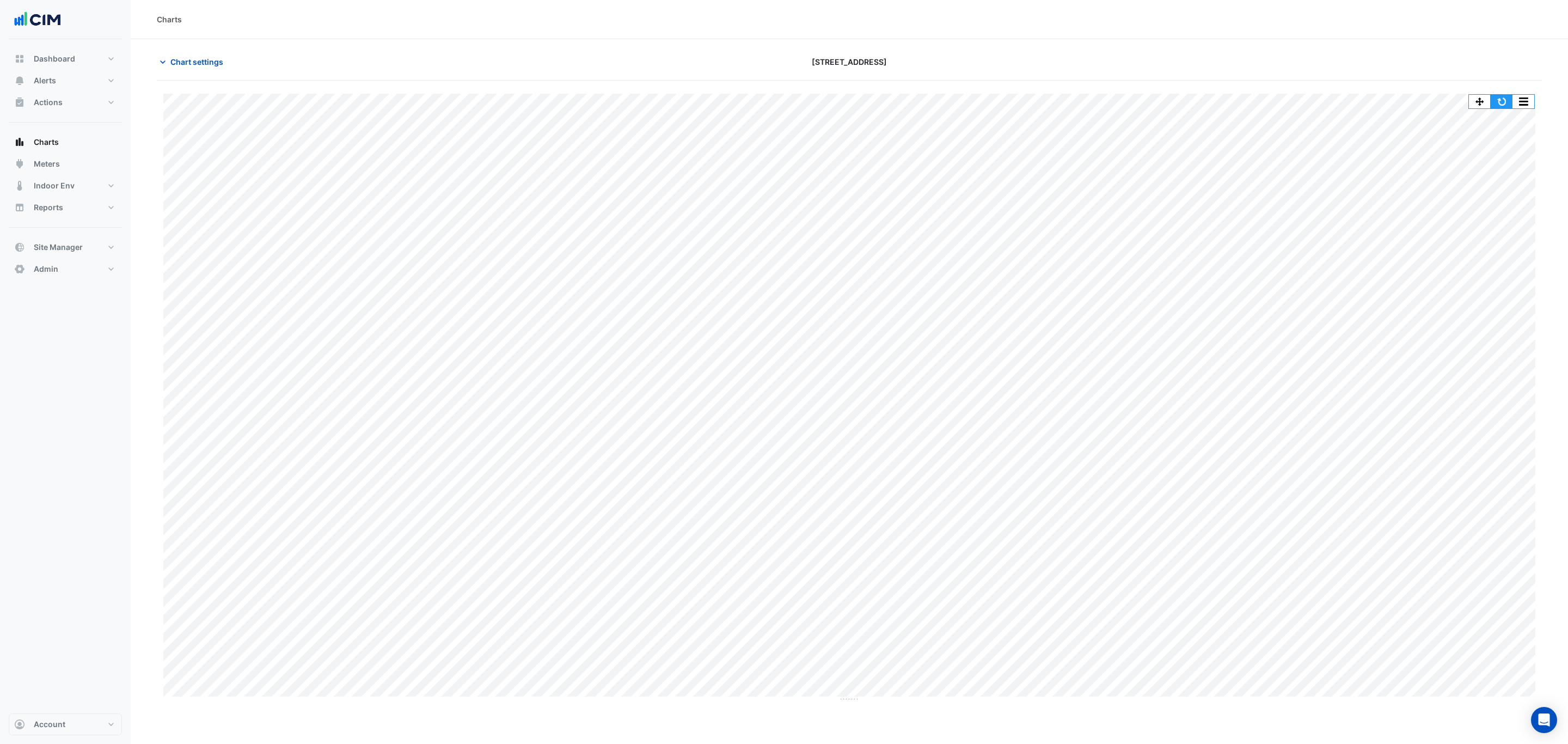
click at [1501, 95] on button "button" at bounding box center [1502, 102] width 22 height 13
